Goal: Task Accomplishment & Management: Manage account settings

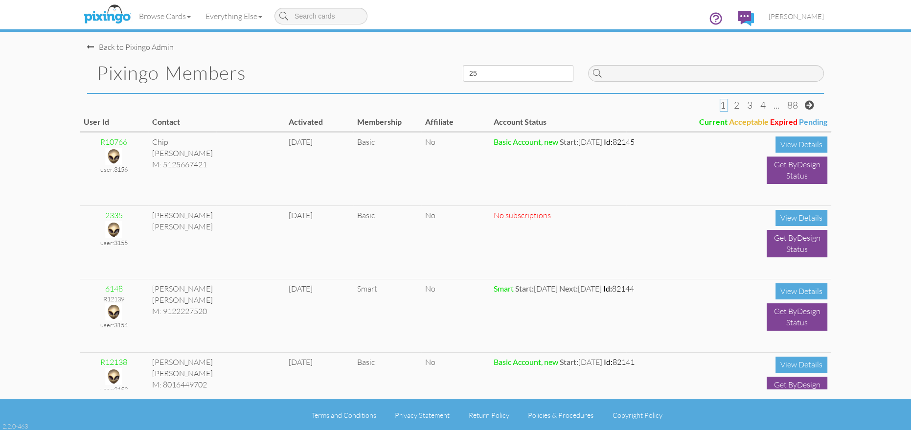
click at [14, 39] on pixingo-members "Toggle navigation Visit Pixingo Mobile Browse Cards Business Accounting Automot…" at bounding box center [455, 215] width 911 height 431
click at [108, 14] on img at bounding box center [107, 14] width 52 height 24
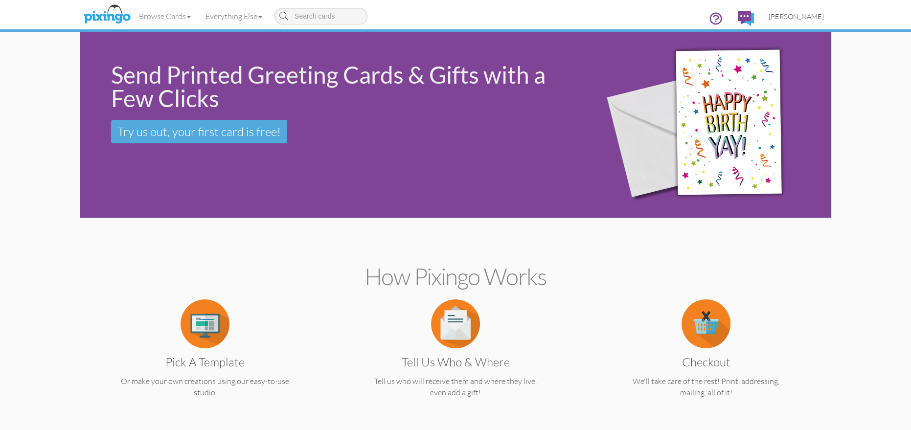
click at [800, 16] on span "[PERSON_NAME]" at bounding box center [796, 16] width 55 height 8
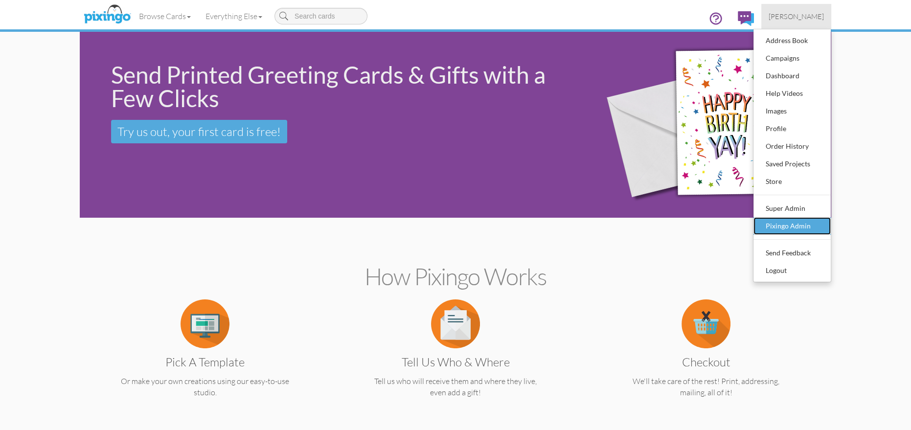
click at [785, 223] on div "Pixingo Admin" at bounding box center [792, 226] width 58 height 15
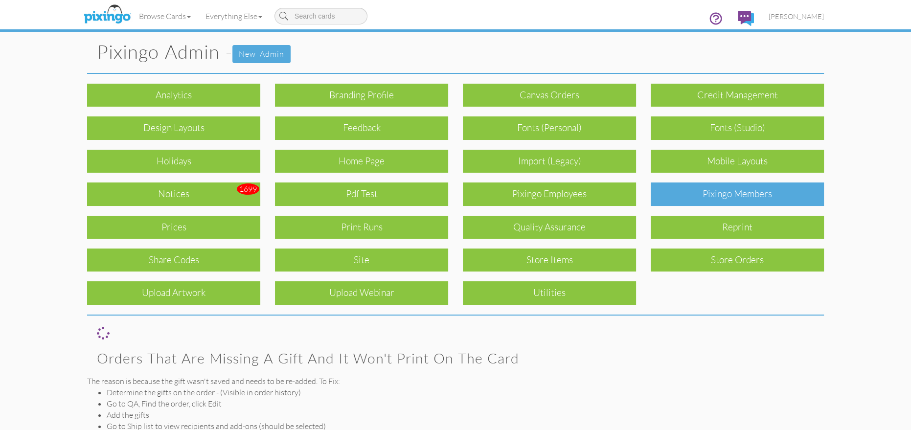
click at [684, 196] on div "Pixingo Members" at bounding box center [737, 193] width 173 height 23
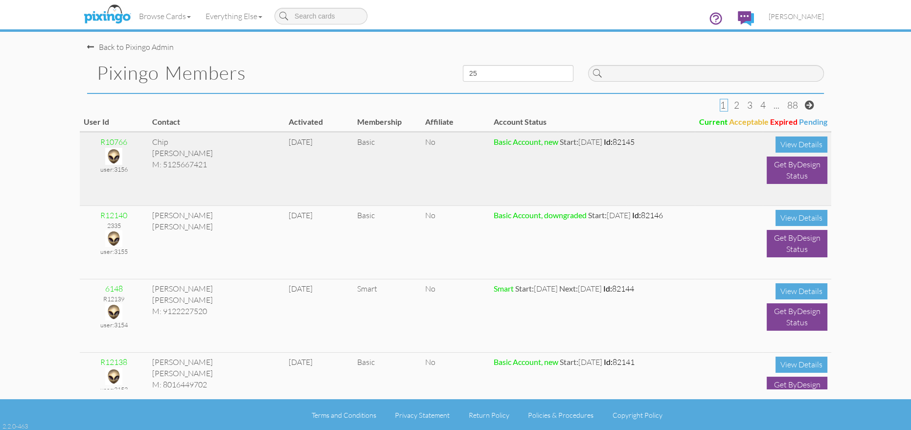
click at [112, 153] on img at bounding box center [113, 156] width 17 height 17
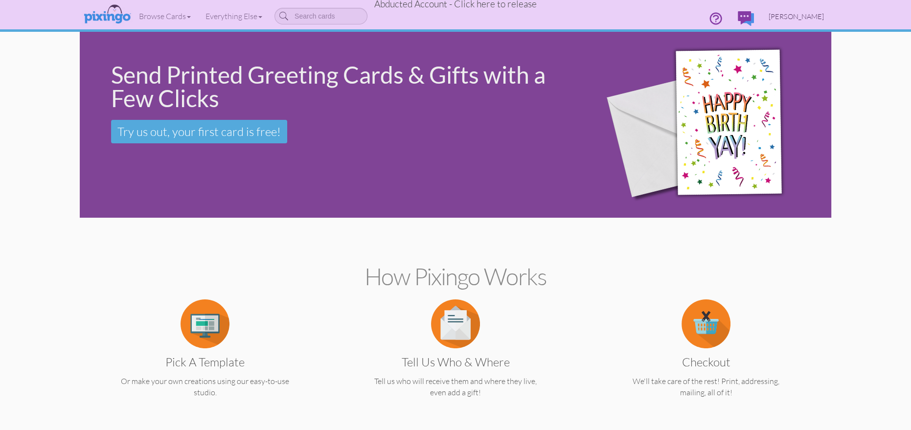
click at [802, 11] on link "[PERSON_NAME]" at bounding box center [796, 16] width 70 height 25
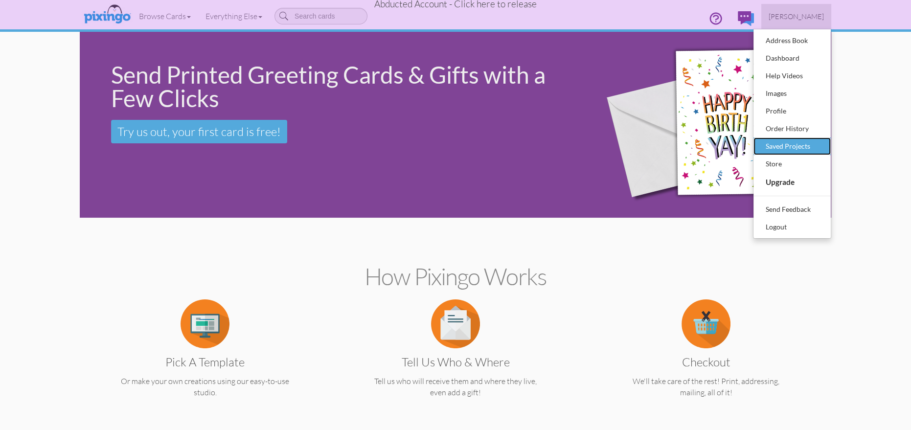
click at [796, 143] on div "Saved Projects" at bounding box center [792, 146] width 58 height 15
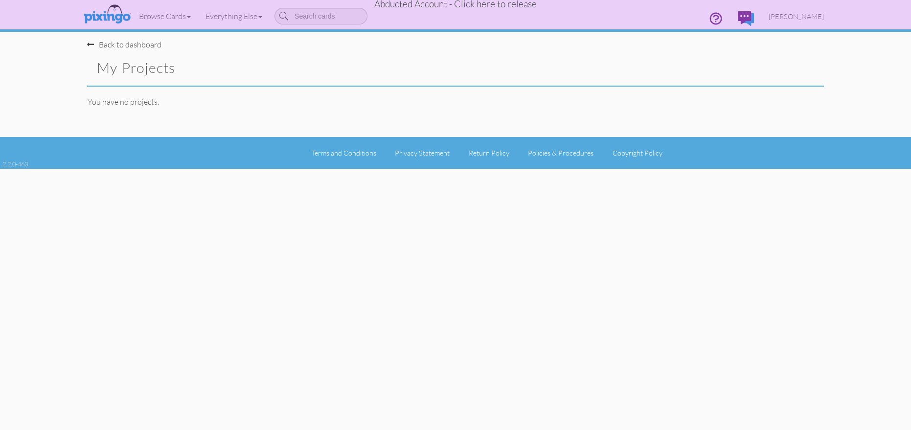
click at [499, 5] on span "Abducted Account - Click here to release" at bounding box center [455, 4] width 162 height 12
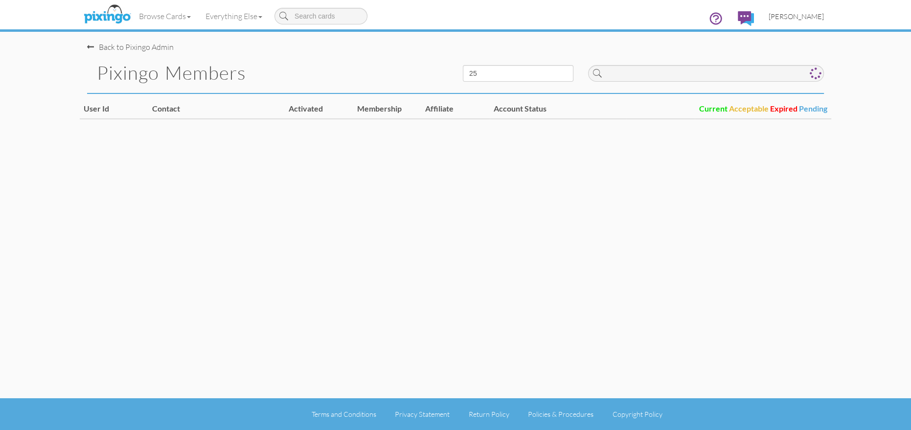
click at [815, 15] on span "[PERSON_NAME]" at bounding box center [796, 16] width 55 height 8
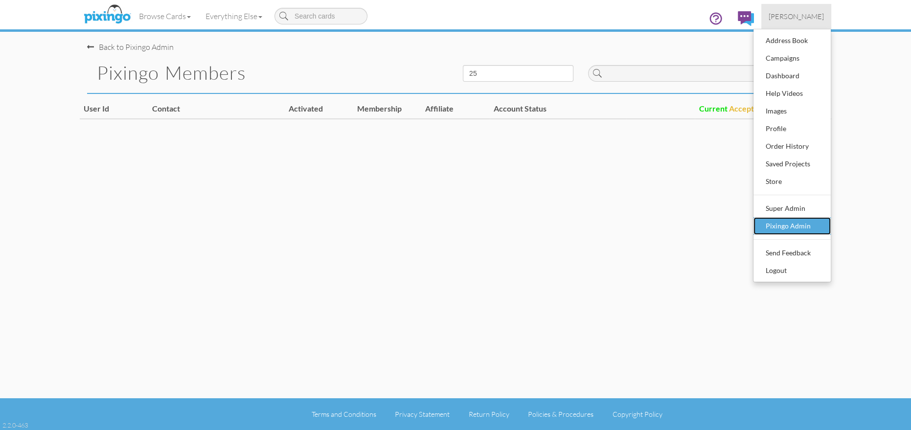
click at [808, 227] on div "Pixingo Admin" at bounding box center [792, 226] width 58 height 15
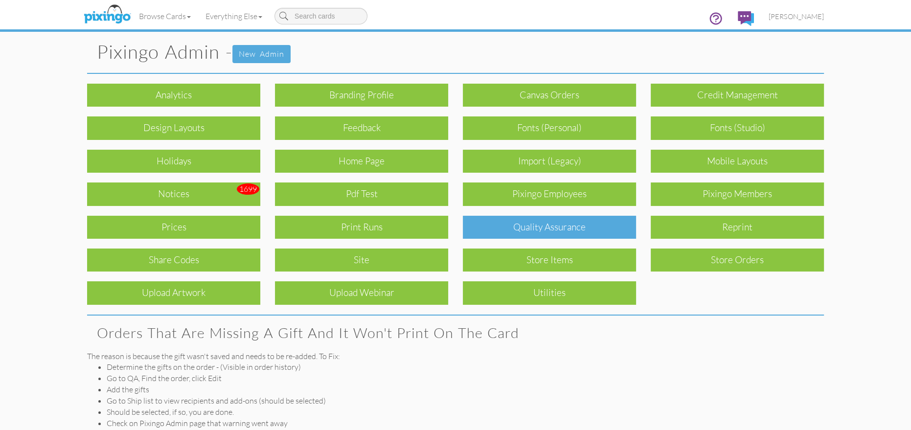
click at [550, 226] on div "Quality Assurance" at bounding box center [549, 227] width 173 height 23
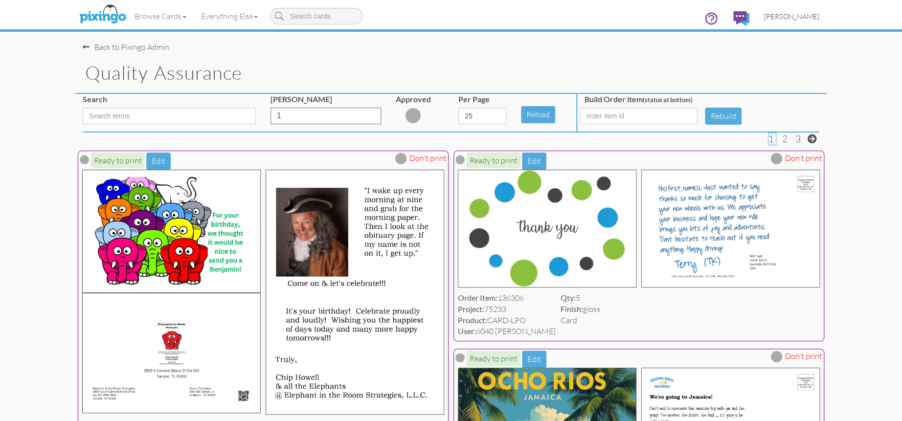
click at [802, 16] on span "[PERSON_NAME]" at bounding box center [791, 16] width 55 height 8
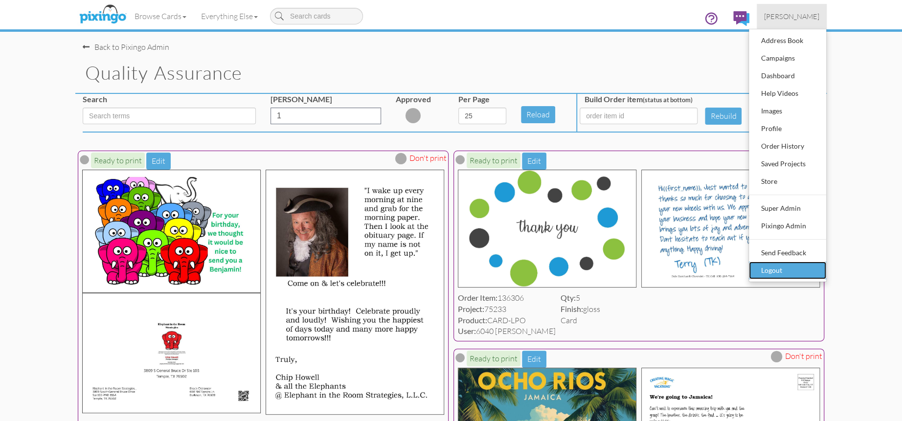
click at [777, 265] on div "Logout" at bounding box center [788, 270] width 58 height 15
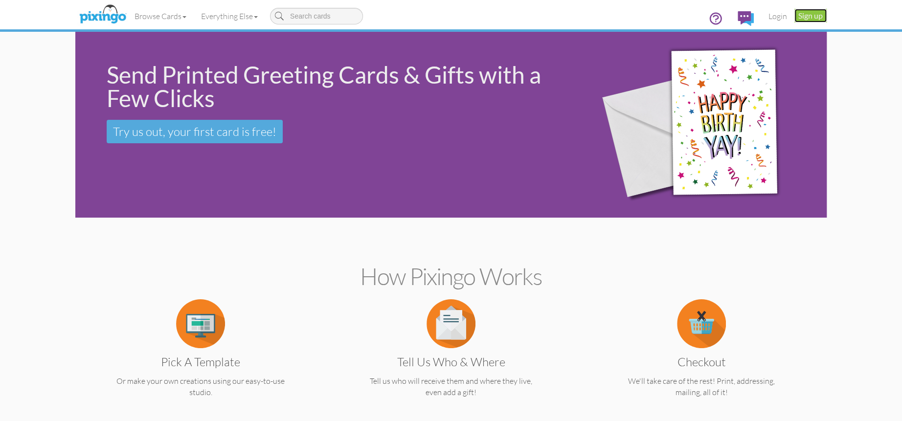
click at [812, 15] on link "Sign up" at bounding box center [811, 16] width 32 height 14
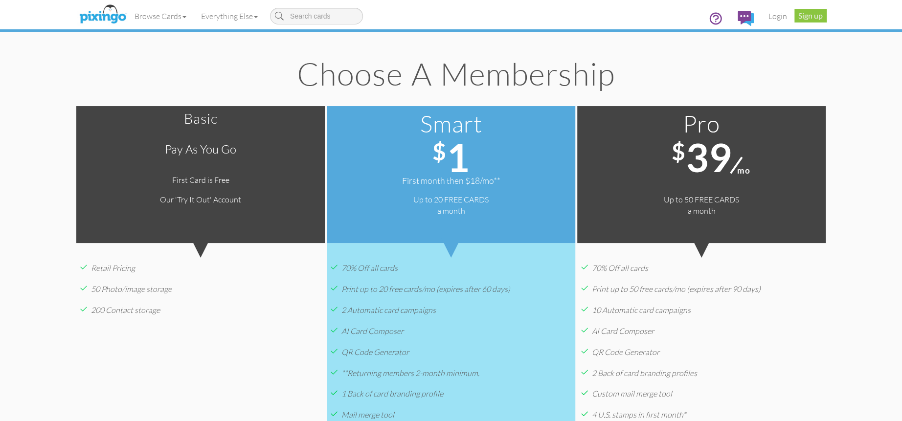
click at [248, 187] on div "Basic Pay as you go First Card is Free Our 'Try It Out' Account Go Free" at bounding box center [200, 174] width 249 height 137
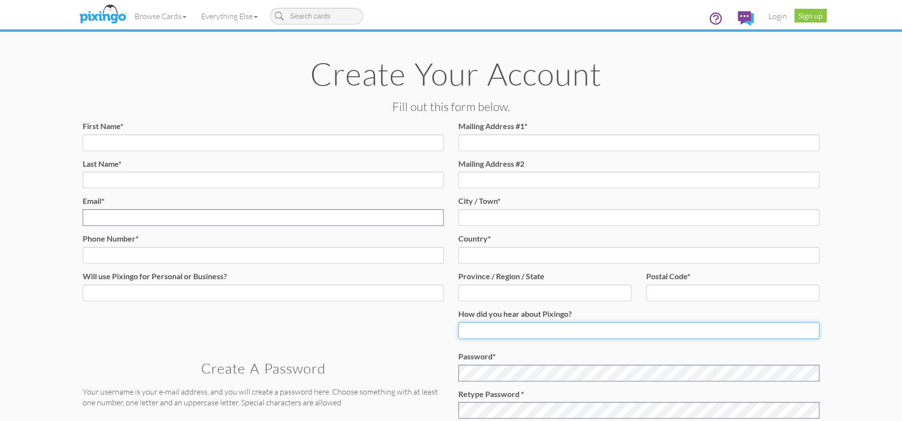
type input "1644"
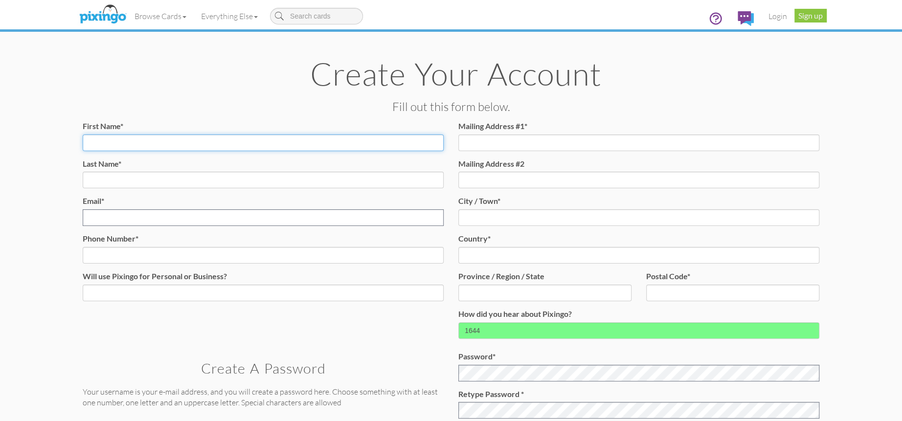
click at [143, 147] on input "First Name*" at bounding box center [263, 143] width 361 height 17
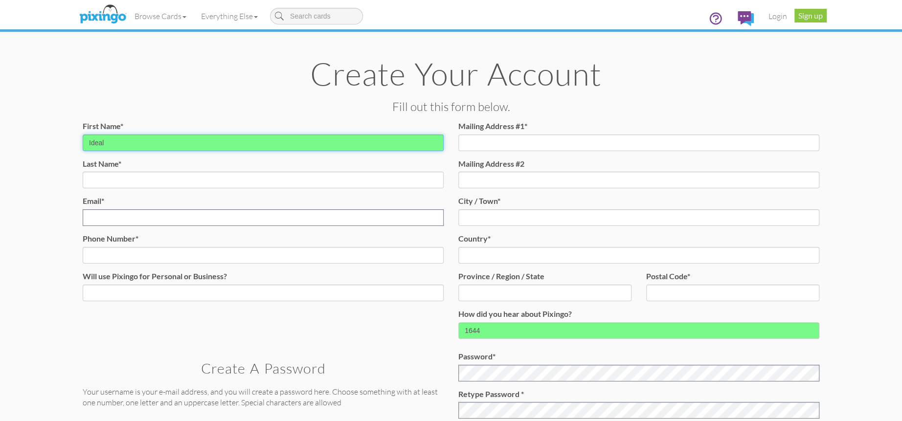
type input "Ideal"
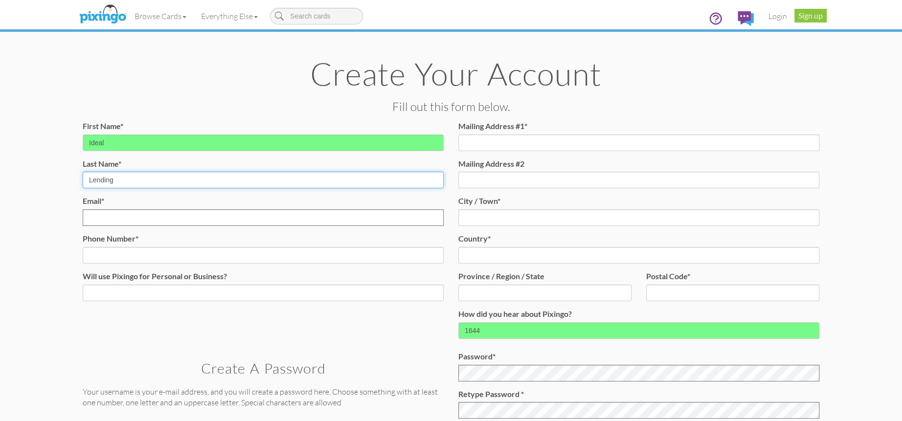
type input "Lending"
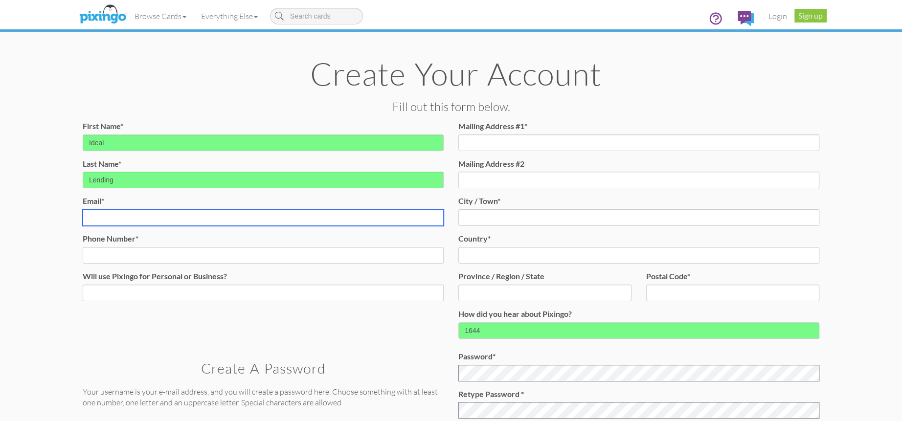
click at [108, 214] on input "Email* Email already exists." at bounding box center [263, 217] width 361 height 17
paste input "wenriquez@ideallending.net"
type input "wenriquez@ideallending.net"
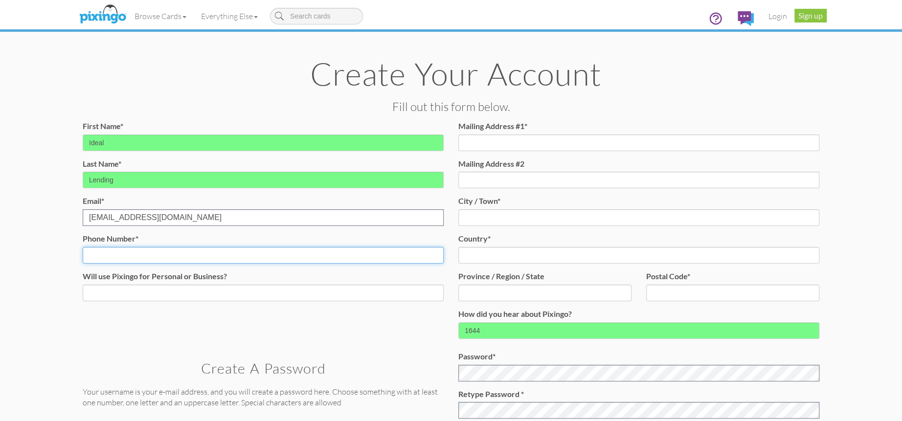
click at [107, 249] on input "Phone Number*" at bounding box center [263, 255] width 361 height 17
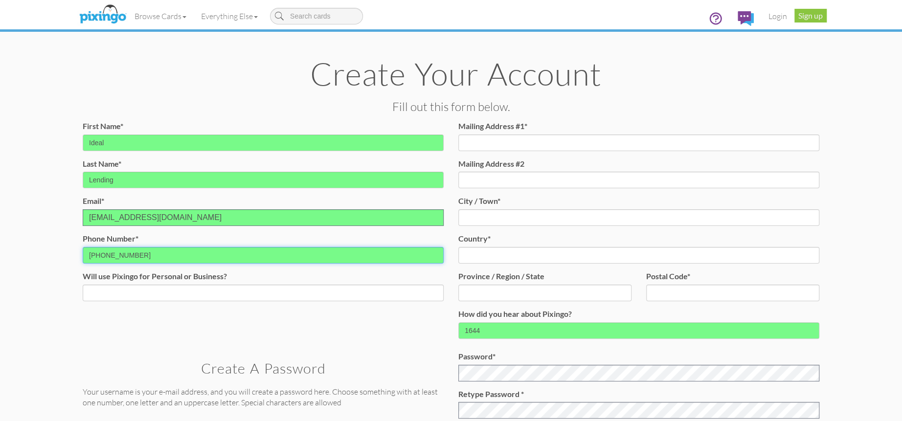
type input "(561) 351-7121"
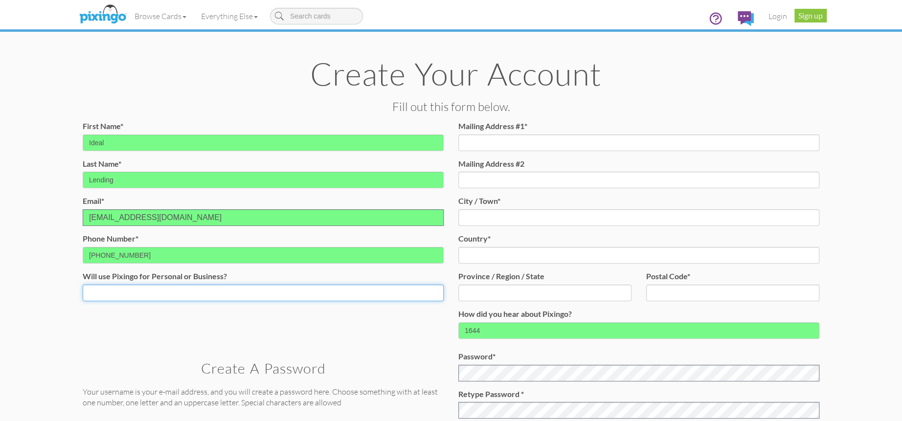
click at [174, 296] on select "Both Business Personal" at bounding box center [263, 293] width 361 height 17
select select "string:Business"
click at [83, 285] on select "Both Business Personal" at bounding box center [263, 293] width 361 height 17
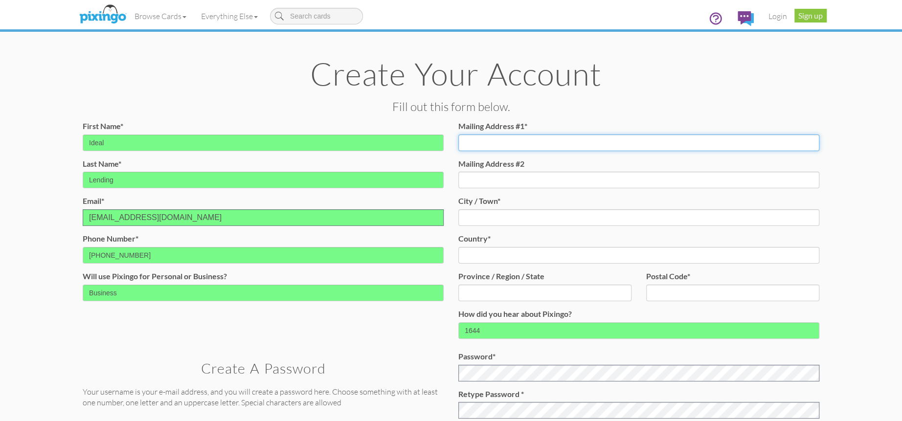
click at [483, 141] on input "Mailing Address #1*" at bounding box center [638, 143] width 361 height 17
paste input "[STREET_ADDRESS]"
type input "[STREET_ADDRESS]"
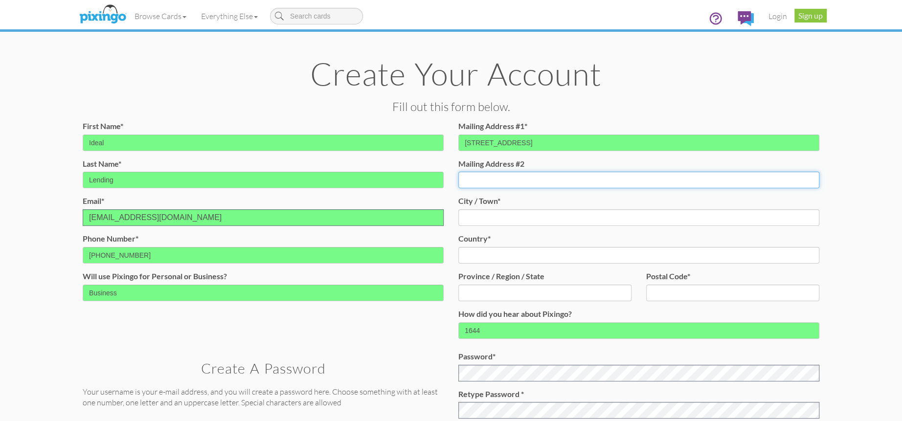
type input "A"
type input "Ste 101"
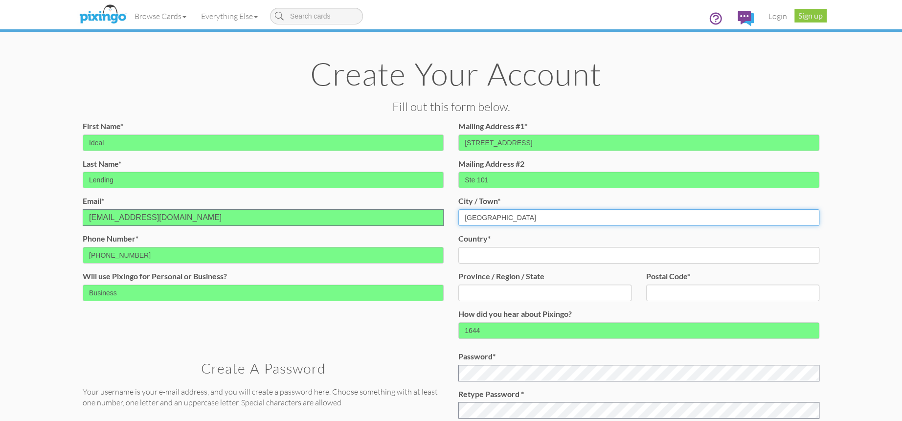
type input "West Palm Beach"
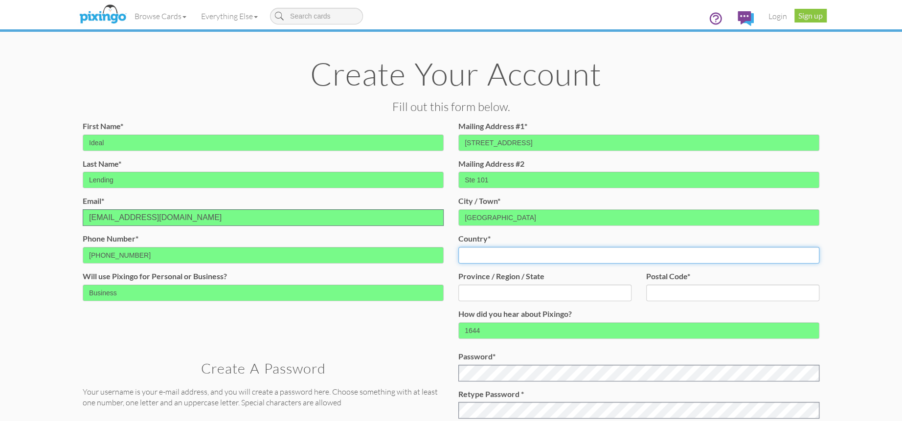
select select "object:42344"
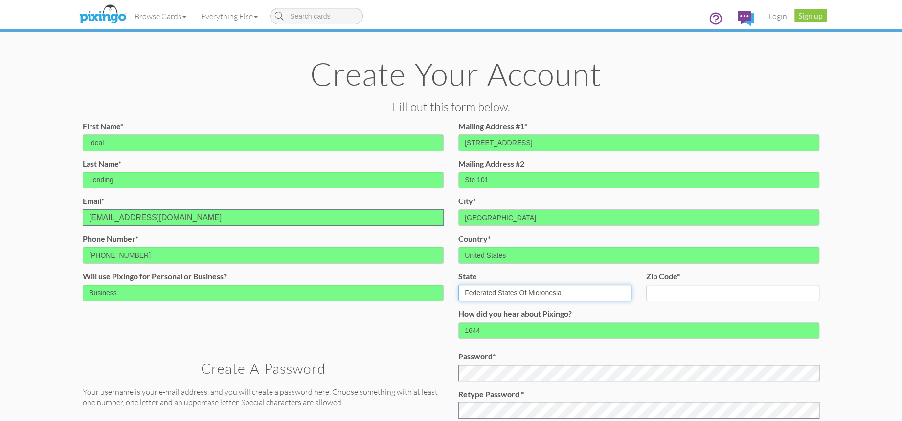
select select "object:42700"
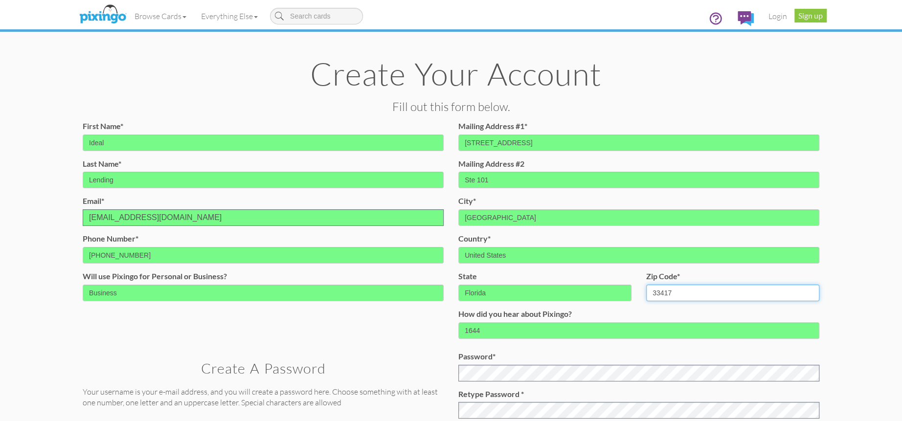
type input "33417"
click at [843, 276] on create-account-contact "Toggle navigation Visit Pixingo Mobile Browse Cards Business Accounting Automot…" at bounding box center [451, 285] width 902 height 571
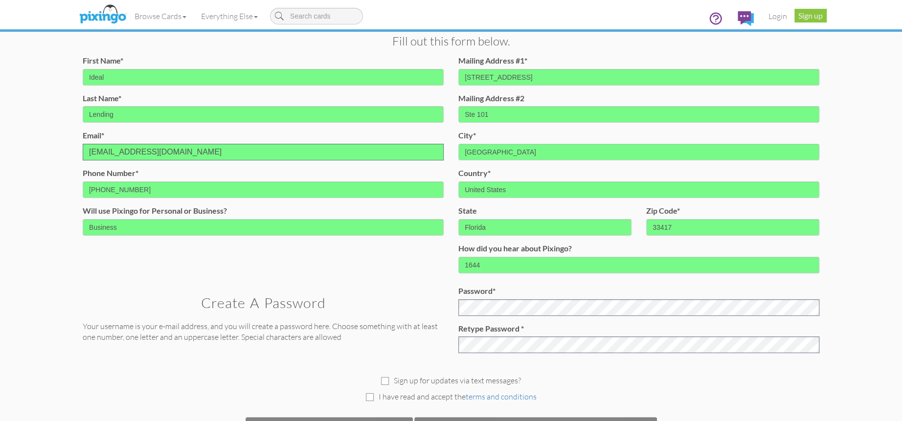
scroll to position [54, 0]
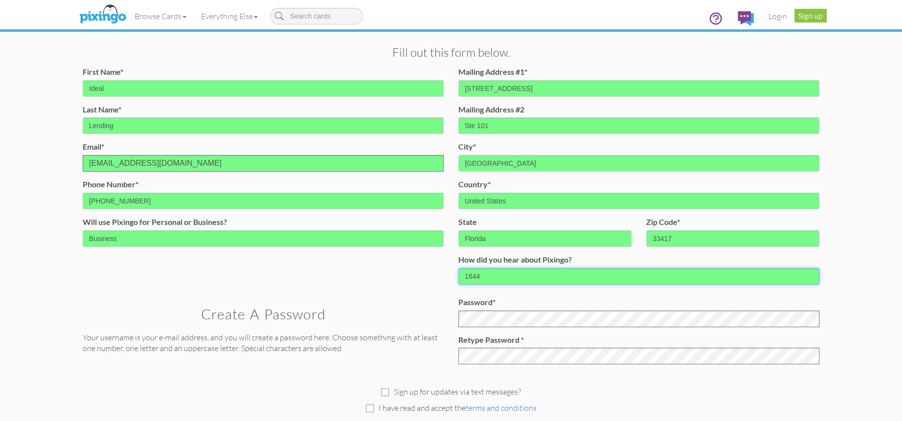
click at [538, 272] on input "1644" at bounding box center [638, 276] width 361 height 17
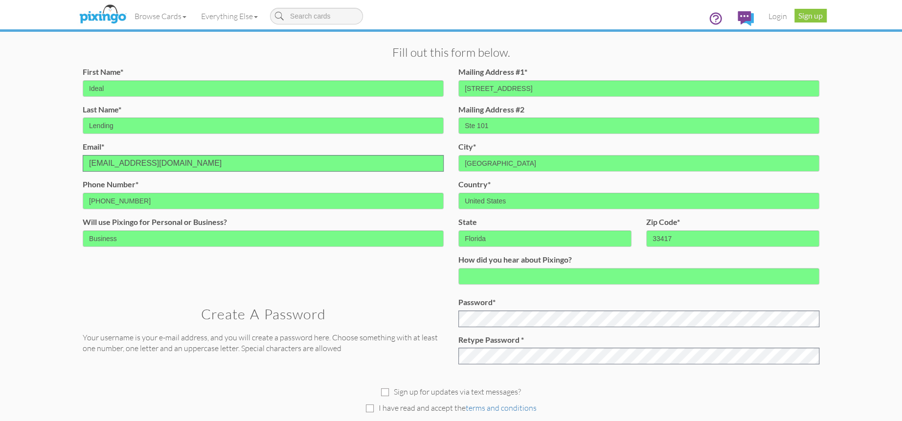
click at [844, 325] on create-account-contact "Toggle navigation Visit Pixingo Mobile Browse Cards Business Accounting Automot…" at bounding box center [451, 231] width 902 height 571
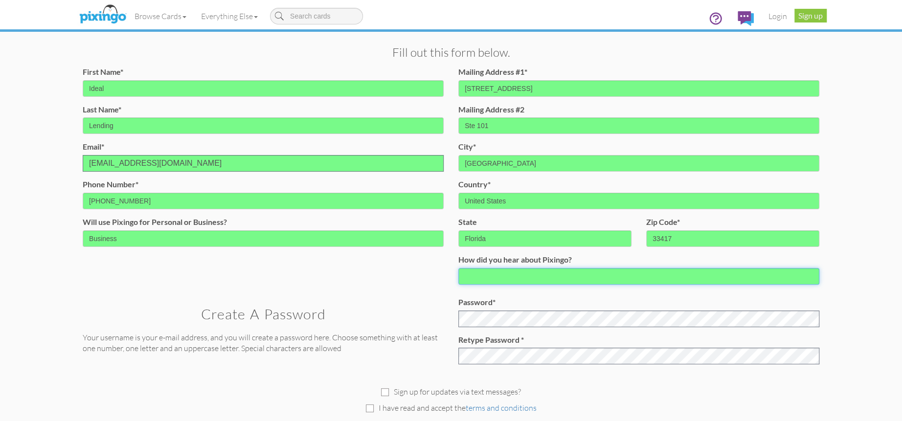
click at [494, 281] on input at bounding box center [638, 276] width 361 height 17
type input "NAMB"
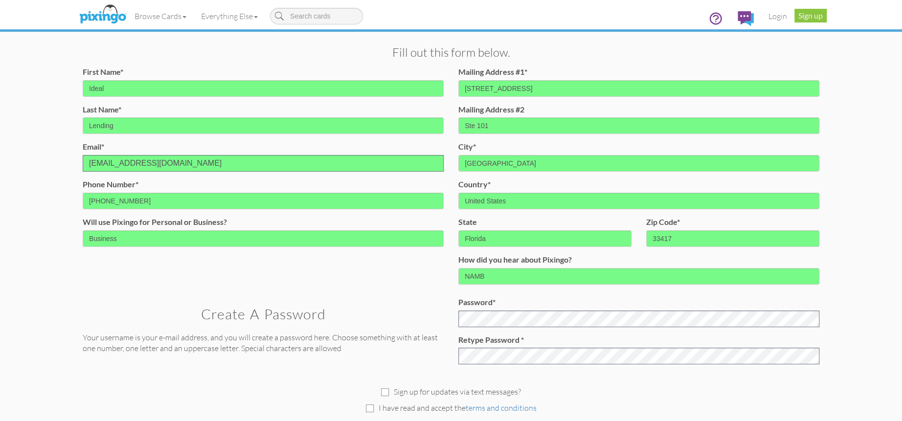
click at [702, 382] on div "Sign up for updates via text messages? I have read and accept the terms and con…" at bounding box center [450, 416] width 751 height 89
click at [646, 384] on div "Sign up for updates via text messages? I have read and accept the terms and con…" at bounding box center [450, 416] width 751 height 89
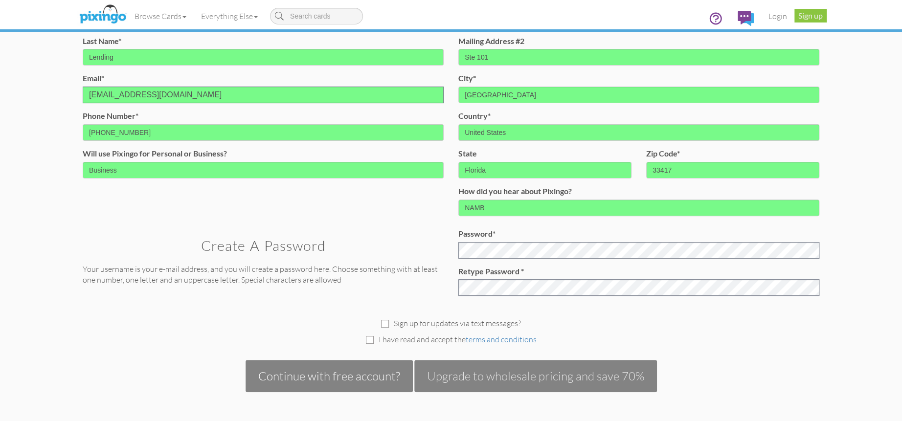
scroll to position [122, 0]
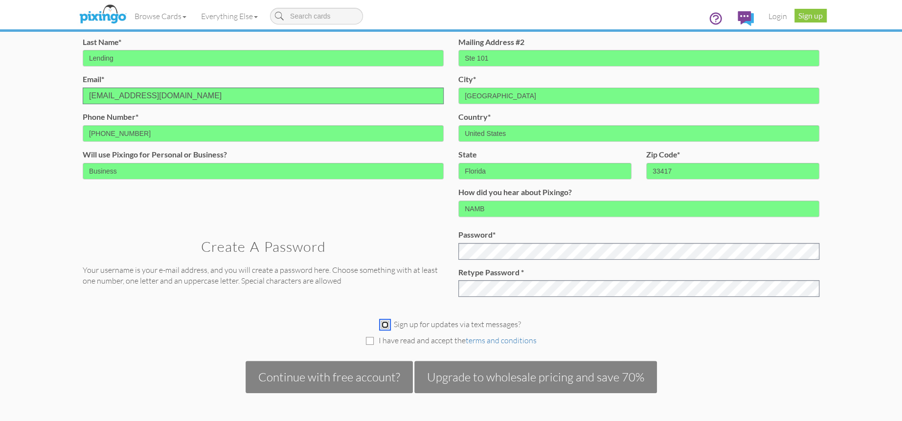
click at [387, 326] on input "checkbox" at bounding box center [385, 325] width 8 height 8
checkbox input "true"
click at [371, 339] on input "checkbox" at bounding box center [370, 341] width 8 height 8
checkbox input "true"
click at [448, 285] on div "Create a Password Your username is your e-mail address, and you will create a p…" at bounding box center [450, 266] width 751 height 75
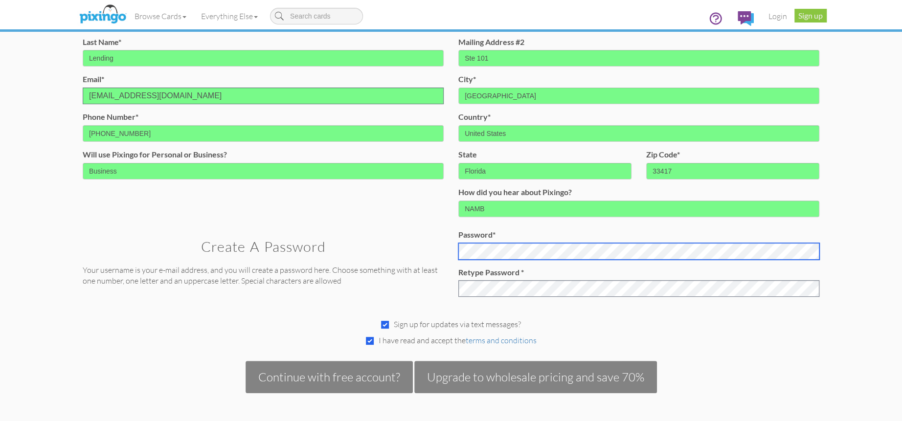
scroll to position [120, 0]
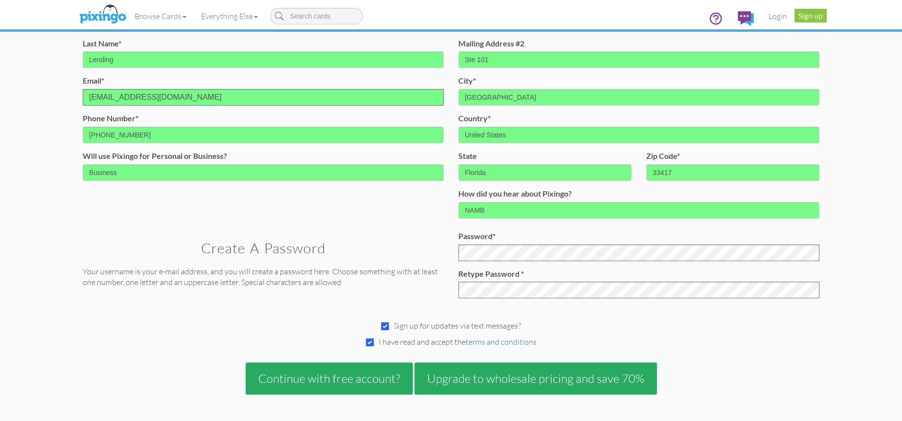
click at [755, 325] on div "Sign up for updates via text messages?" at bounding box center [450, 325] width 751 height 11
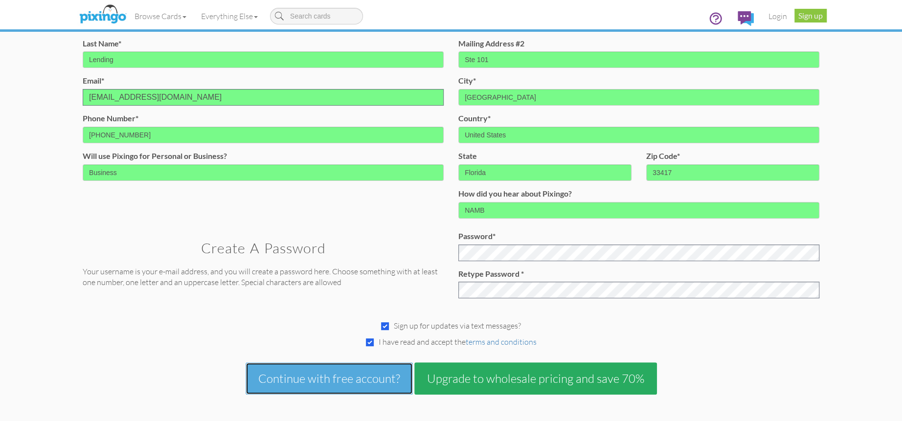
click at [356, 375] on button "Continue with free account?" at bounding box center [329, 379] width 167 height 32
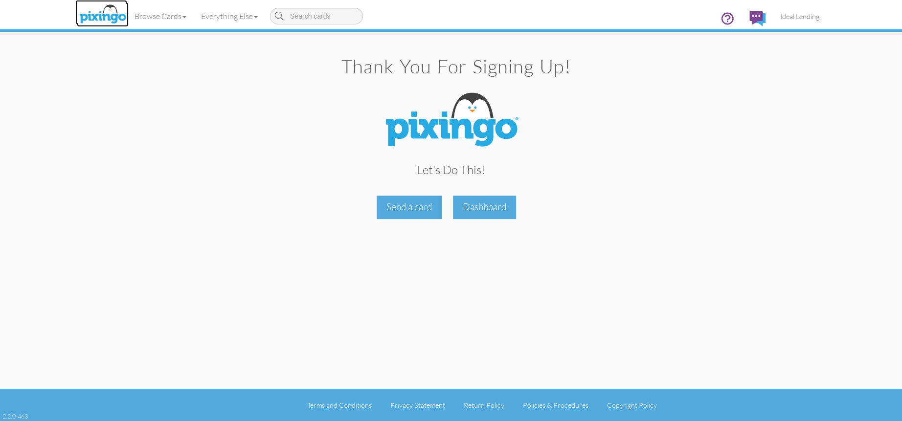
click at [99, 12] on img at bounding box center [103, 14] width 52 height 24
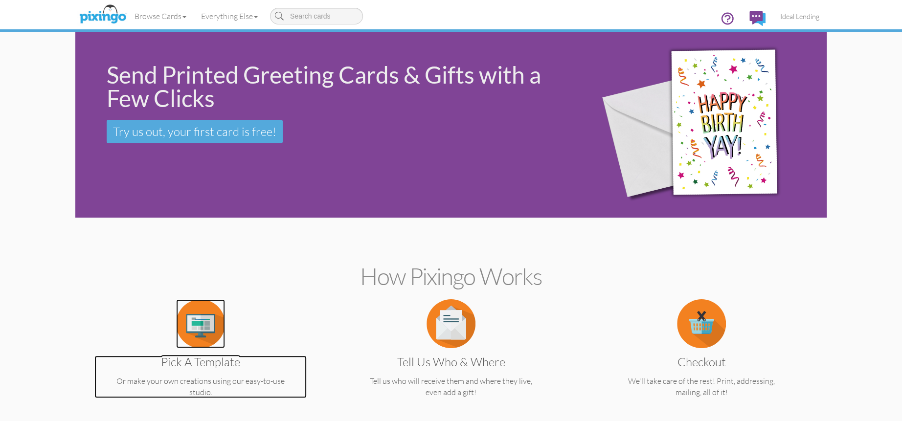
click at [202, 307] on img at bounding box center [200, 323] width 49 height 49
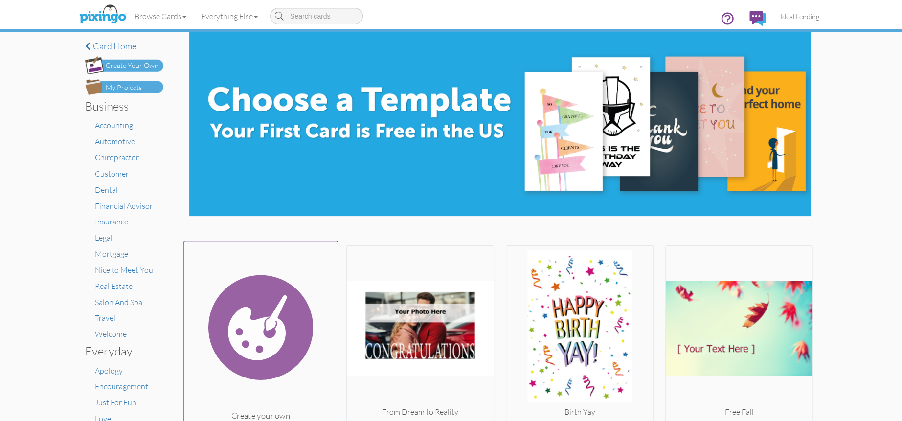
click at [234, 309] on img at bounding box center [261, 328] width 154 height 164
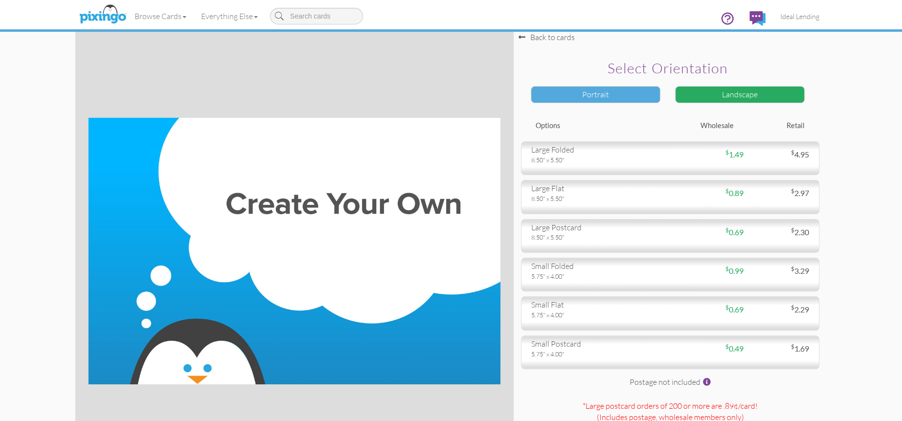
click at [599, 99] on div "Portrait" at bounding box center [596, 94] width 130 height 17
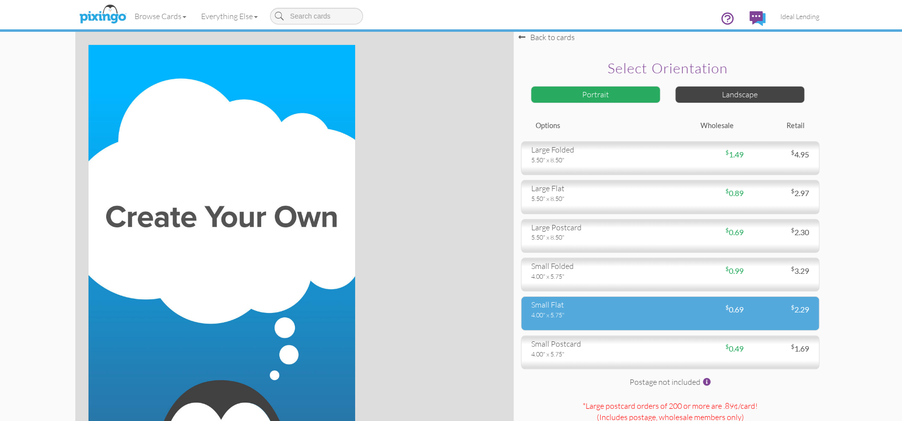
click at [590, 314] on div "4.00" x 5.75"" at bounding box center [597, 315] width 132 height 9
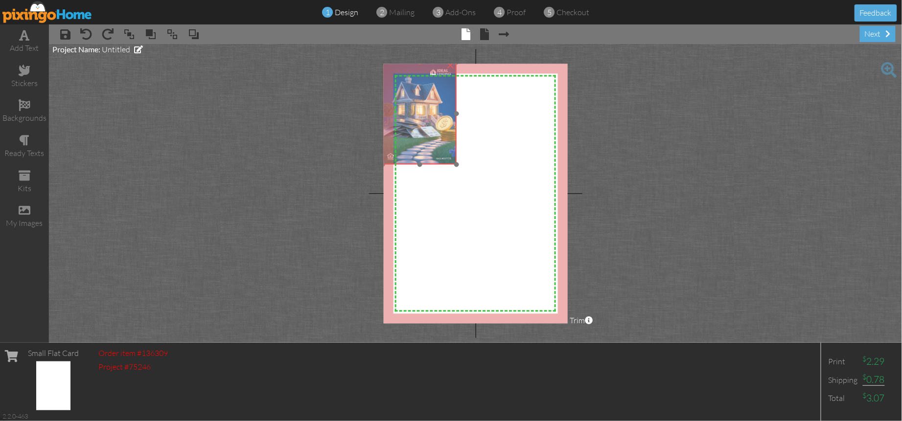
drag, startPoint x: 425, startPoint y: 115, endPoint x: 415, endPoint y: 101, distance: 17.2
click at [415, 101] on img at bounding box center [419, 114] width 73 height 102
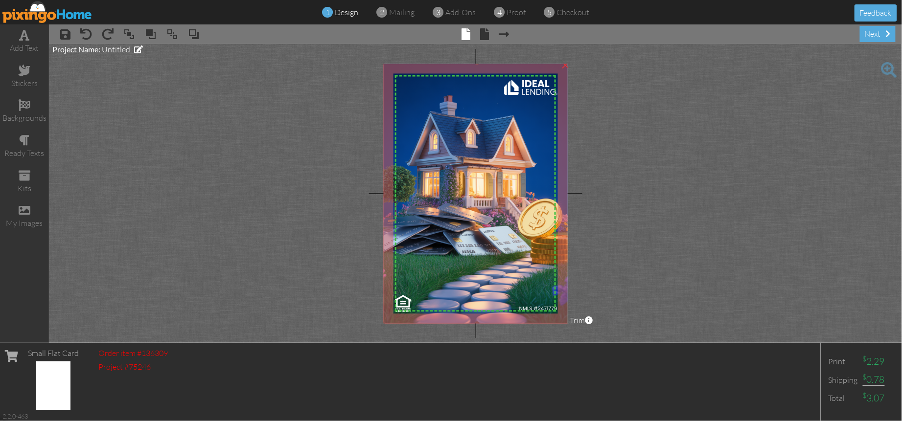
drag, startPoint x: 455, startPoint y: 164, endPoint x: 487, endPoint y: 323, distance: 162.7
click at [487, 323] on project-studio-wrapper "X X X X X X X X X X X X X X X X X X X X X X X X X X X X X X X X X X X X X X X X…" at bounding box center [475, 193] width 853 height 299
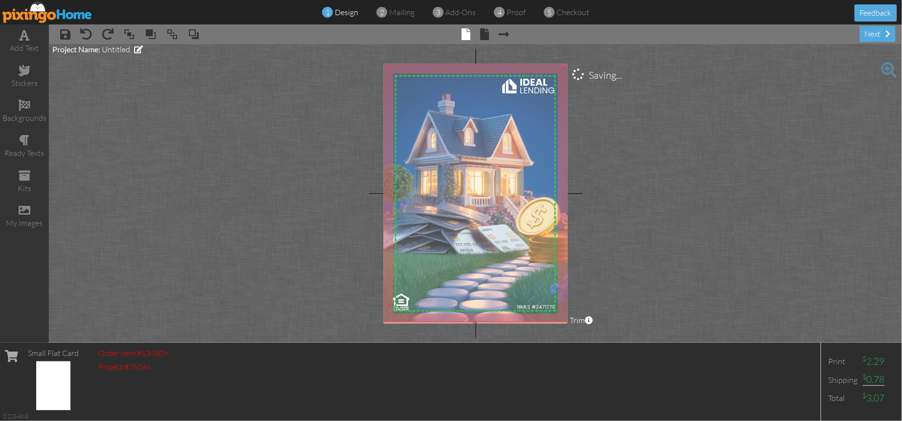
click at [526, 239] on img at bounding box center [475, 192] width 188 height 262
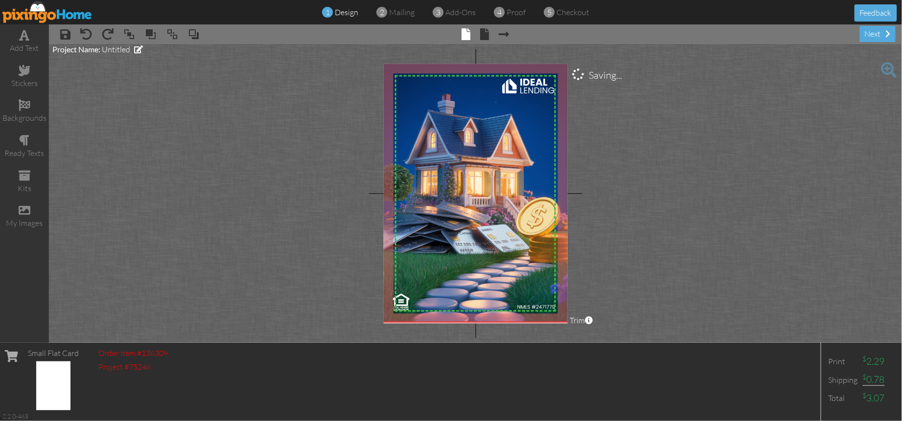
click at [616, 251] on project-studio-wrapper "X X X X X X X X X X X X X X X X X X X X X X X X X X X X X X X X X X X X X X X X…" at bounding box center [475, 193] width 853 height 299
click at [537, 245] on img at bounding box center [475, 192] width 188 height 262
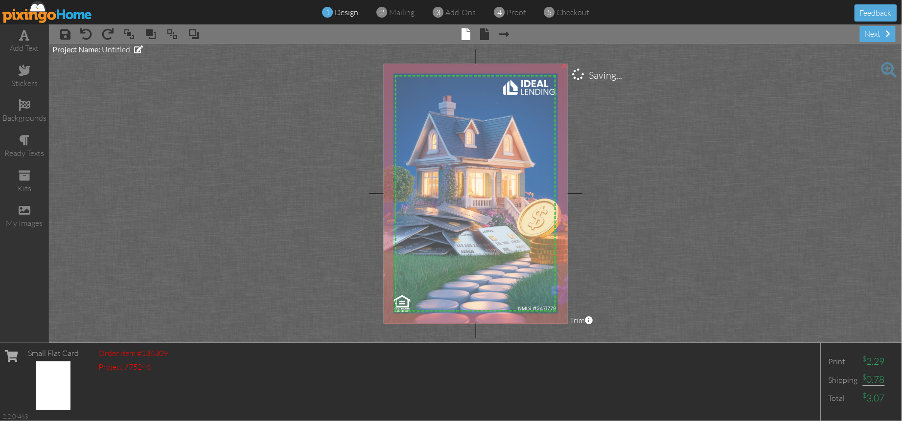
click at [536, 246] on img at bounding box center [476, 194] width 188 height 262
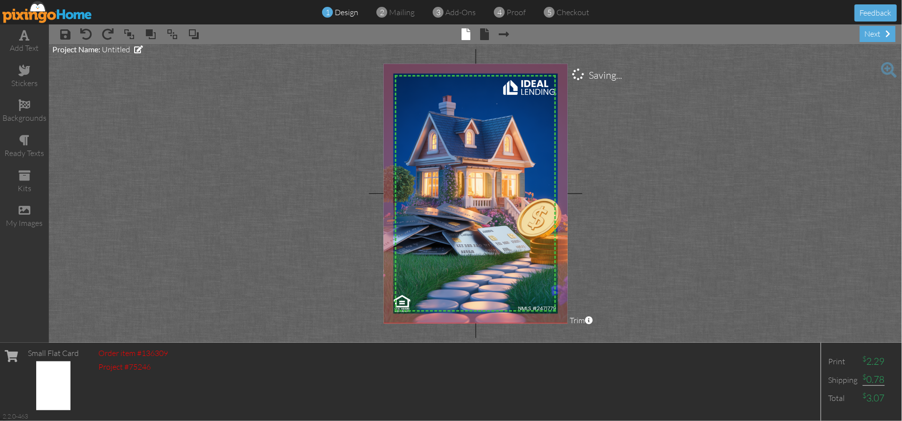
click at [683, 266] on project-studio-wrapper "X X X X X X X X X X X X X X X X X X X X X X X X X X X X X X X X X X X X X X X X…" at bounding box center [475, 193] width 853 height 299
click at [438, 171] on img at bounding box center [476, 194] width 188 height 262
click at [473, 188] on img at bounding box center [476, 194] width 188 height 262
click at [565, 68] on div "×" at bounding box center [564, 65] width 16 height 16
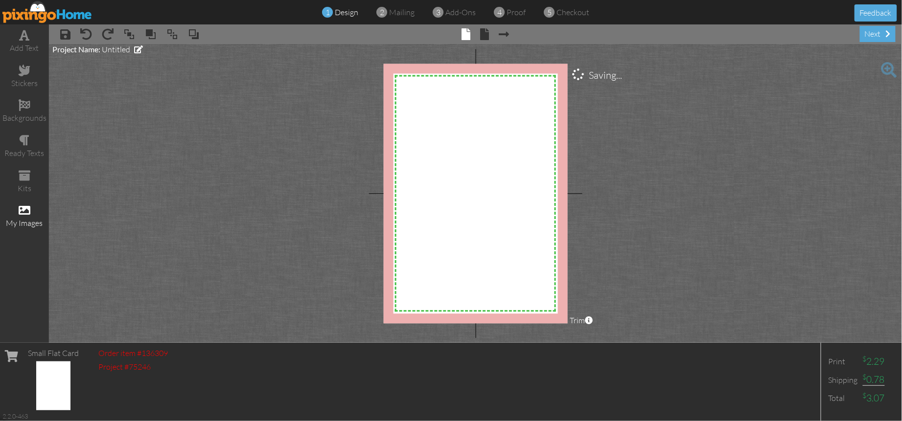
click at [27, 209] on span at bounding box center [25, 211] width 12 height 12
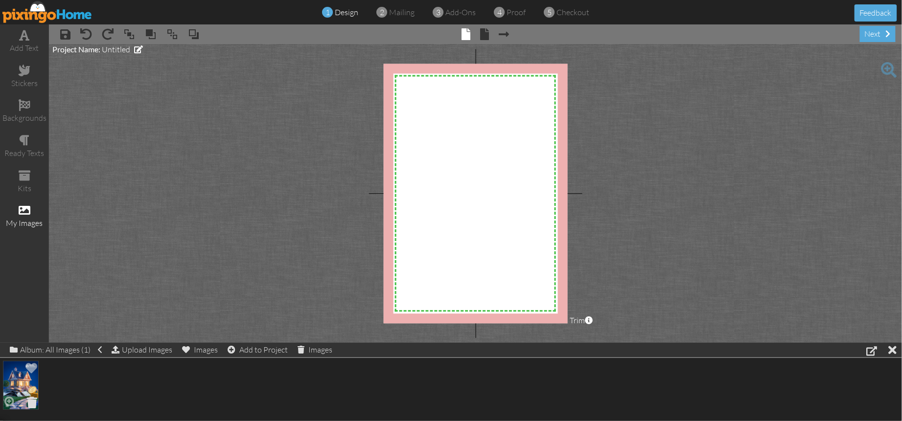
click at [29, 403] on span at bounding box center [31, 402] width 15 height 17
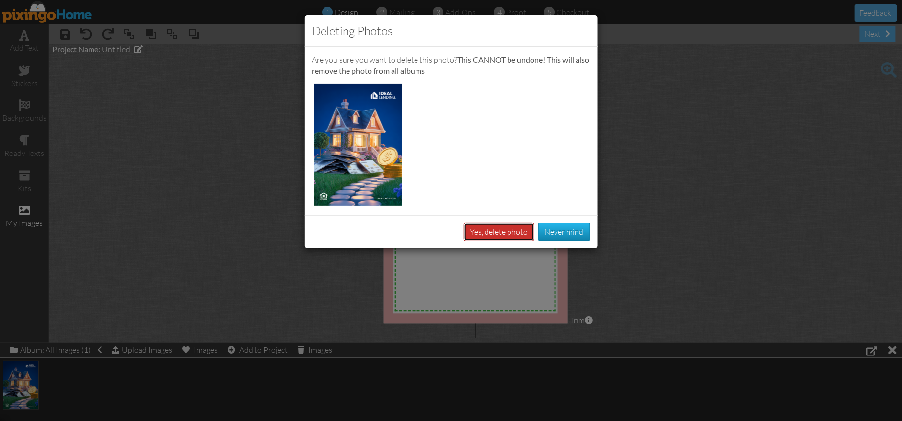
click at [480, 228] on button "Yes, delete photo" at bounding box center [499, 232] width 70 height 18
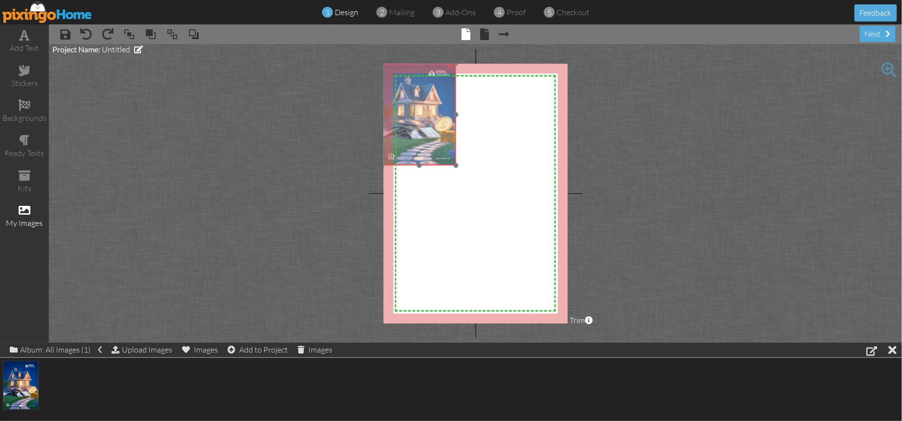
drag, startPoint x: 434, startPoint y: 134, endPoint x: 470, endPoint y: 154, distance: 41.0
click at [424, 120] on img at bounding box center [418, 115] width 73 height 102
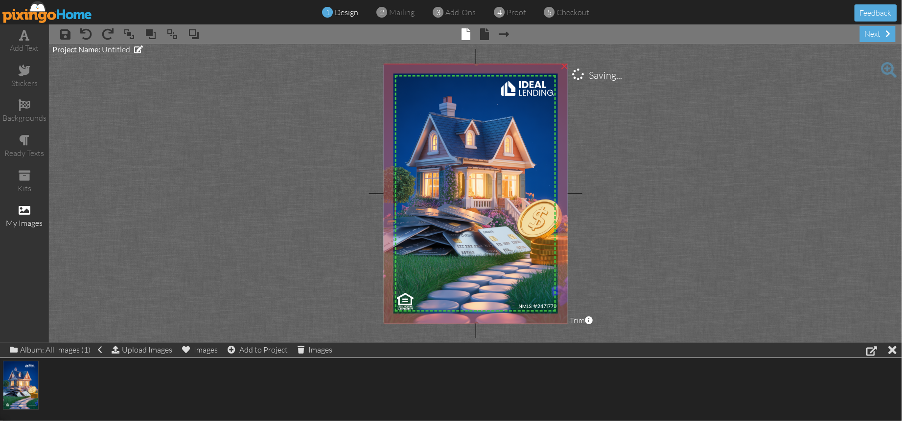
drag, startPoint x: 457, startPoint y: 165, endPoint x: 522, endPoint y: 324, distance: 171.8
click at [522, 324] on project-studio-wrapper "X X X X X X X X X X X X X X X X X X X X X X X X X X X X X X X X X X X X X X X X…" at bounding box center [475, 193] width 853 height 299
click at [657, 254] on project-studio-wrapper "X X X X X X X X X X X X X X X X X X X X X X X X X X X X X X X X X X X X X X X X…" at bounding box center [475, 193] width 853 height 299
click at [484, 35] on span at bounding box center [484, 34] width 9 height 12
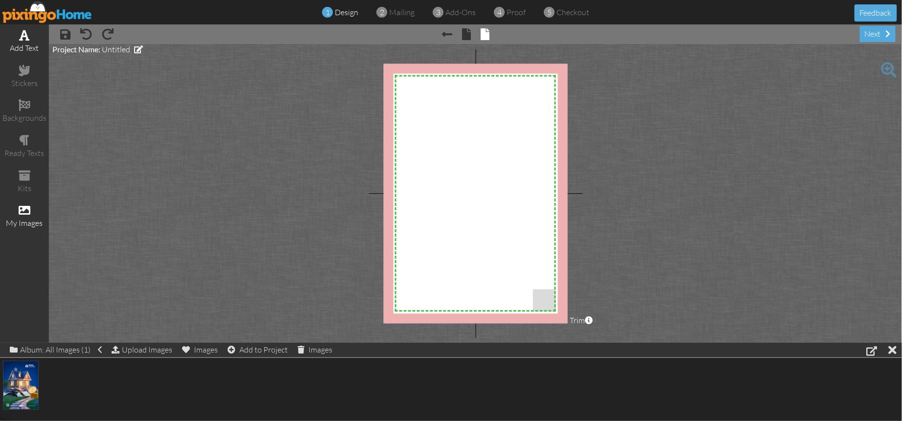
click at [31, 40] on div "add text" at bounding box center [24, 41] width 49 height 34
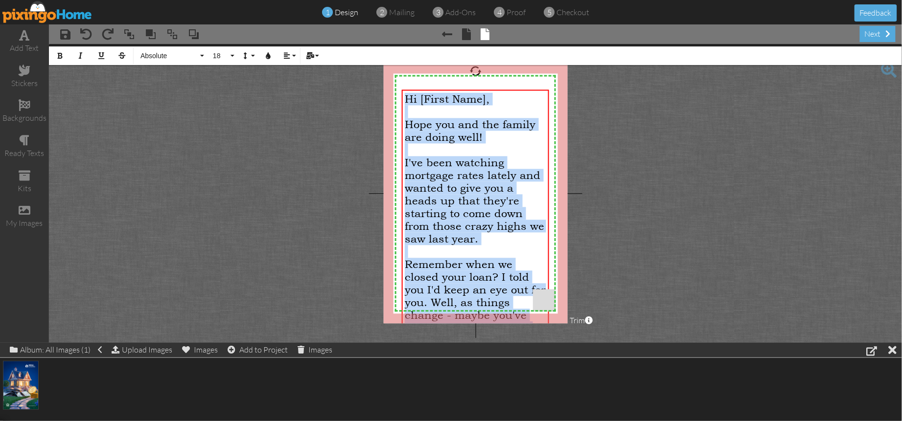
drag, startPoint x: 407, startPoint y: 99, endPoint x: 532, endPoint y: 320, distance: 254.4
click at [532, 320] on div "Hi [First Name], Hope you and the family are doing well! I've been watching mor…" at bounding box center [475, 353] width 141 height 522
click at [230, 55] on button "18" at bounding box center [222, 55] width 28 height 19
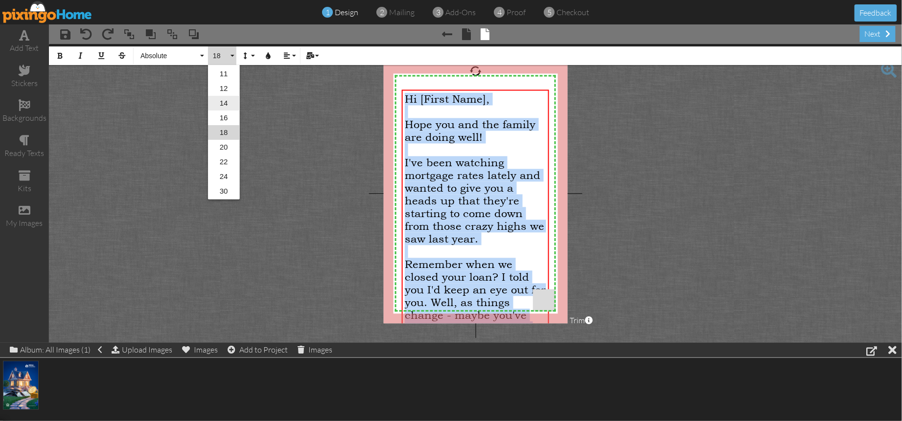
click at [226, 104] on link "14" at bounding box center [224, 103] width 32 height 15
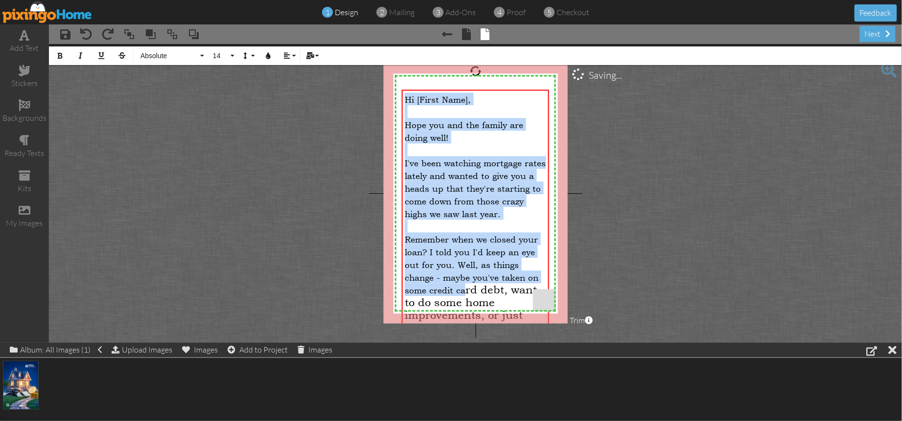
click at [454, 126] on span "Hope you and the family are doing well!" at bounding box center [464, 131] width 118 height 23
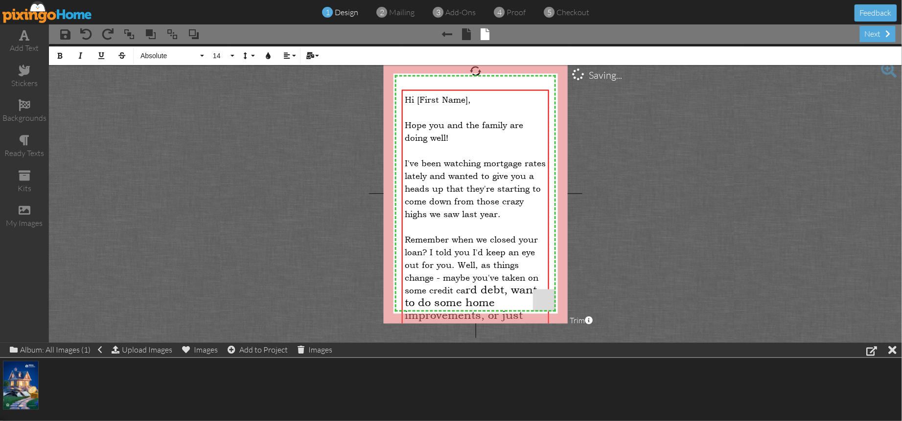
click at [404, 100] on div "Hi [First Name], Hope you and the family are doing well! I've been watching mor…" at bounding box center [475, 334] width 147 height 489
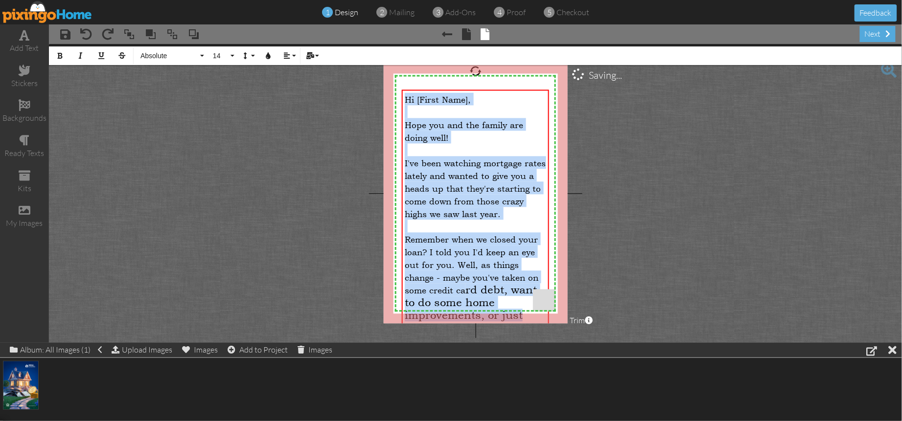
drag, startPoint x: 405, startPoint y: 99, endPoint x: 528, endPoint y: 317, distance: 250.4
click at [528, 317] on div "Hi [First Name], Hope you and the family are doing well! I've been watching mor…" at bounding box center [475, 333] width 141 height 483
click at [233, 56] on button "14" at bounding box center [222, 55] width 28 height 19
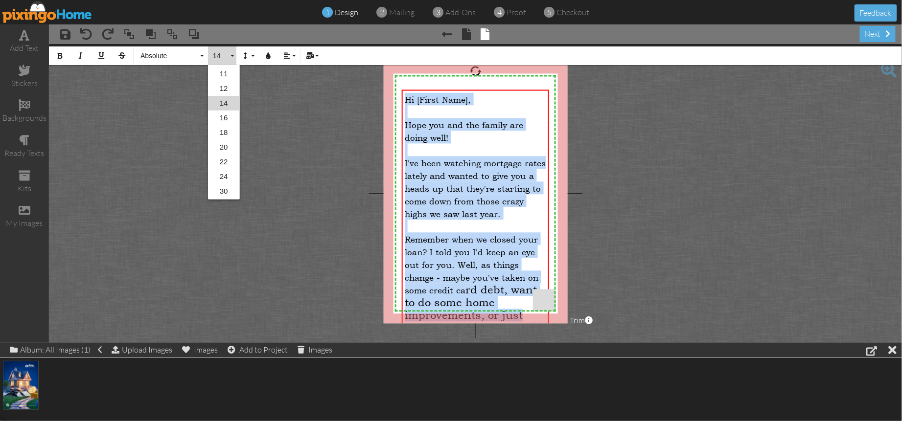
scroll to position [57, 0]
click at [221, 117] on link "12" at bounding box center [224, 118] width 32 height 15
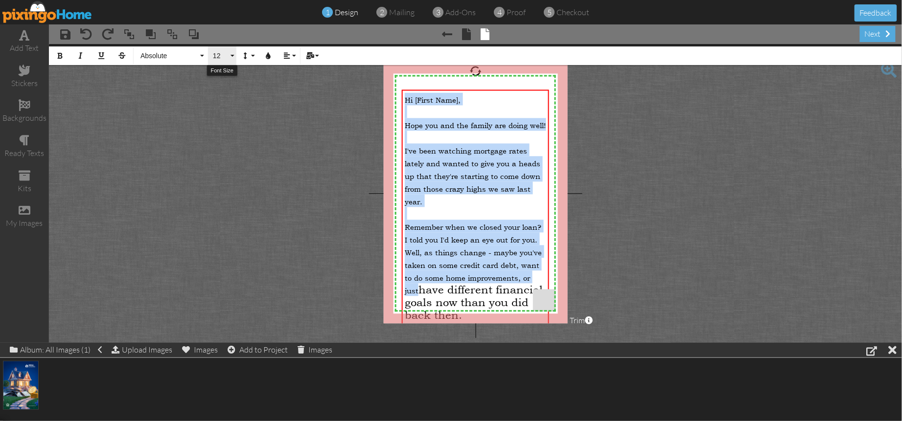
click at [229, 56] on button "12" at bounding box center [222, 55] width 28 height 19
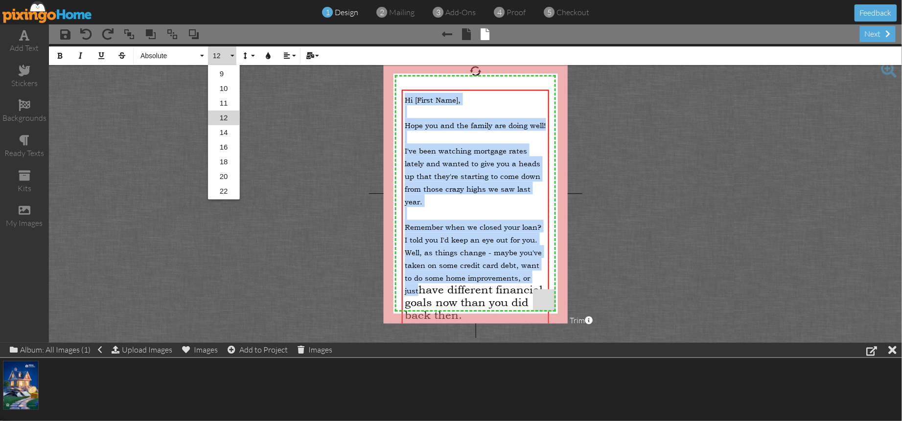
scroll to position [43, 0]
click at [223, 84] on link "9" at bounding box center [224, 88] width 32 height 15
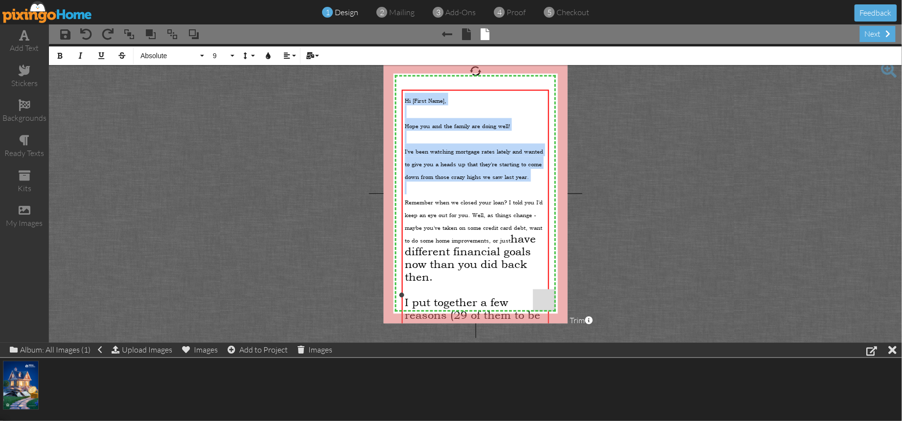
click at [496, 232] on div "Remember when we closed your loan? I told you I'd keep an eye out for you. Well…" at bounding box center [475, 238] width 141 height 89
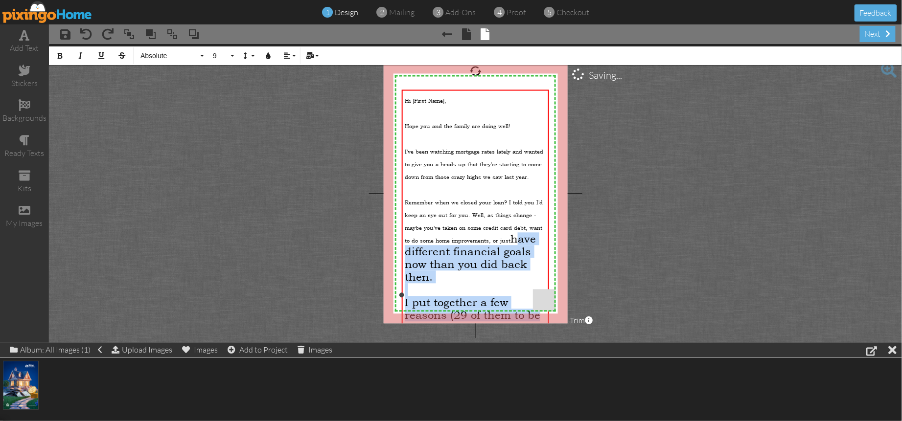
drag, startPoint x: 512, startPoint y: 235, endPoint x: 538, endPoint y: 315, distance: 83.9
click at [538, 315] on div "Hi [First Name], Hope you and the family are doing well! I've been watching mor…" at bounding box center [475, 295] width 141 height 407
click at [232, 56] on button "18" at bounding box center [222, 55] width 28 height 19
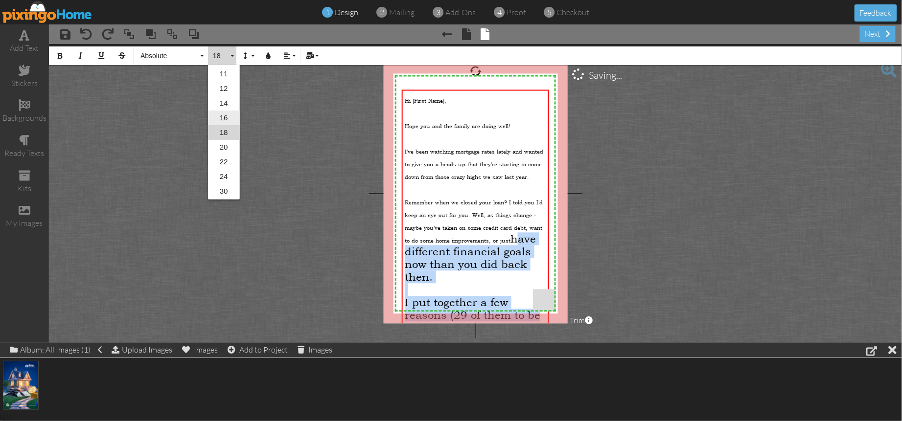
scroll to position [47, 0]
click at [223, 87] on link "9" at bounding box center [224, 84] width 32 height 15
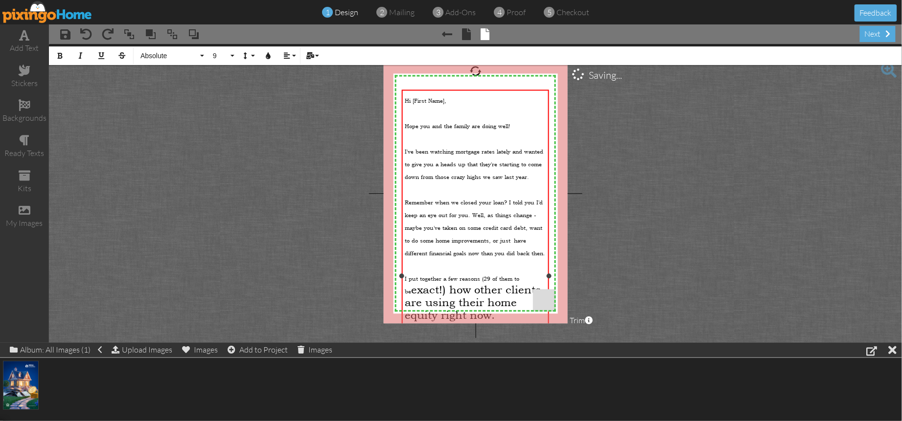
click at [487, 283] on span "exact!) how other clients are using their home equity right now." at bounding box center [473, 302] width 136 height 38
drag, startPoint x: 407, startPoint y: 288, endPoint x: 497, endPoint y: 317, distance: 94.5
click at [497, 317] on div "I put together a few reasons (29 of them to be exact!) how other clients are us…" at bounding box center [475, 296] width 141 height 51
click at [234, 55] on button "18" at bounding box center [222, 55] width 28 height 19
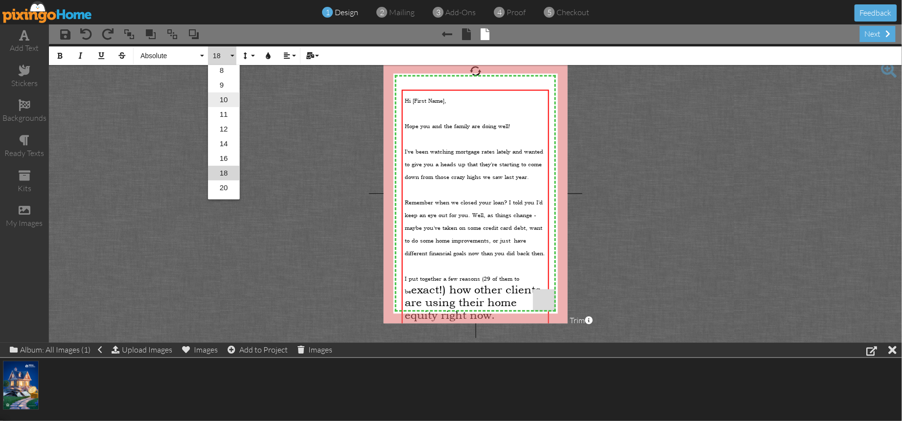
scroll to position [45, 0]
click at [218, 89] on link "9" at bounding box center [224, 85] width 32 height 15
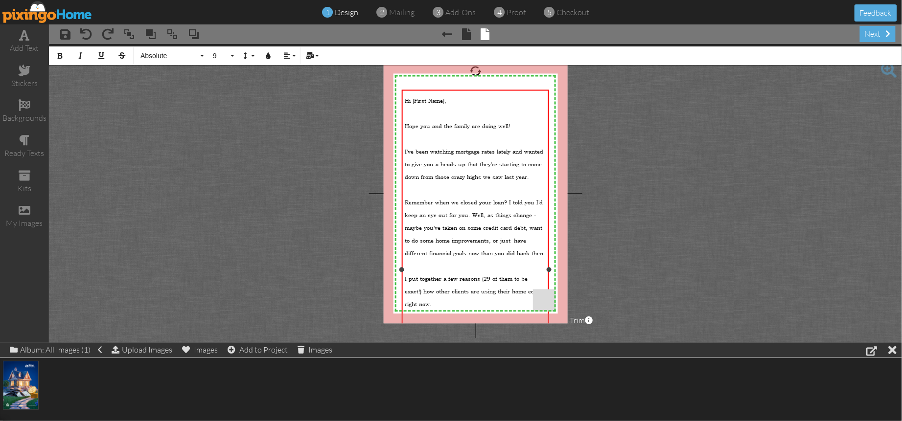
click at [432, 115] on div at bounding box center [475, 111] width 141 height 13
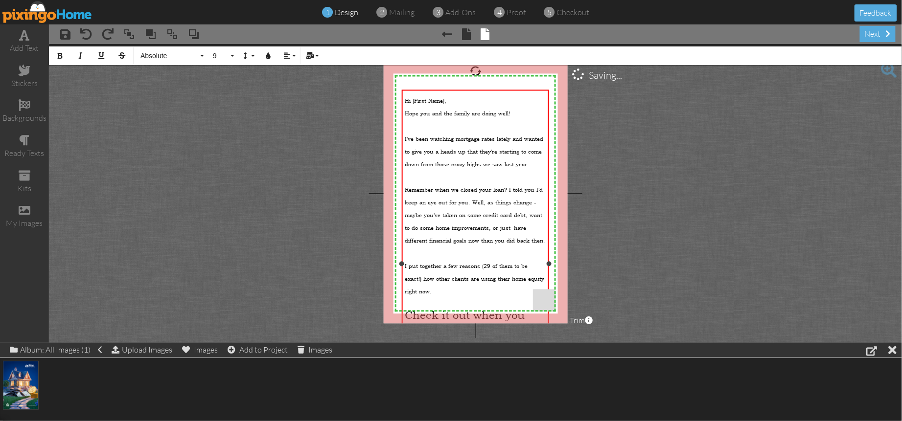
click at [439, 127] on div at bounding box center [475, 124] width 141 height 13
click at [443, 128] on div at bounding box center [475, 124] width 141 height 13
click at [440, 128] on div at bounding box center [475, 124] width 141 height 13
click at [441, 129] on div at bounding box center [475, 124] width 141 height 13
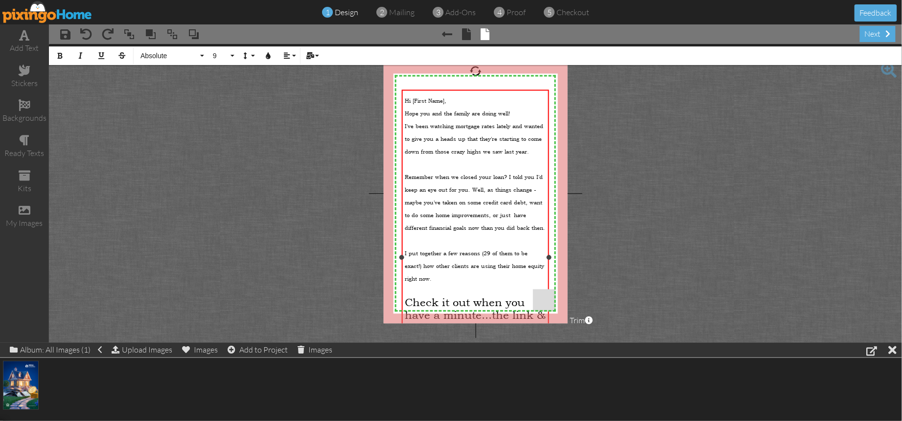
click at [524, 161] on div at bounding box center [475, 162] width 141 height 13
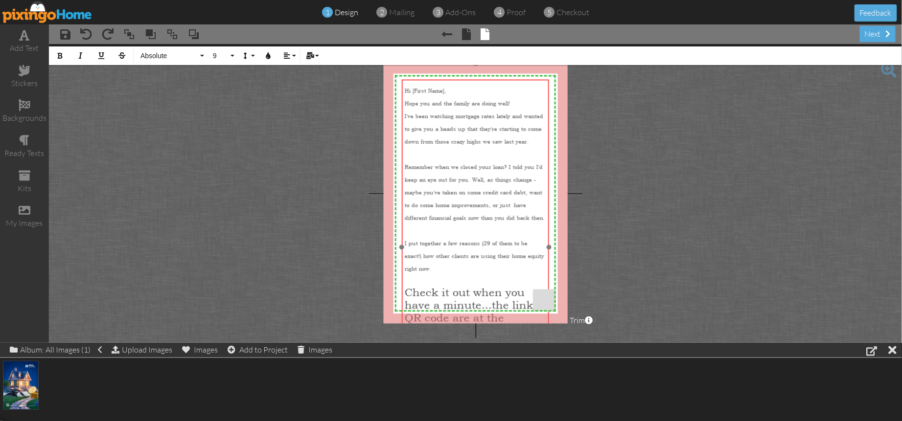
drag, startPoint x: 480, startPoint y: 90, endPoint x: 474, endPoint y: 88, distance: 6.7
click at [480, 79] on div "Hi [First Name], Hope you and the family are doing well! I've been watching mor…" at bounding box center [475, 247] width 147 height 337
click at [432, 151] on div at bounding box center [475, 152] width 141 height 13
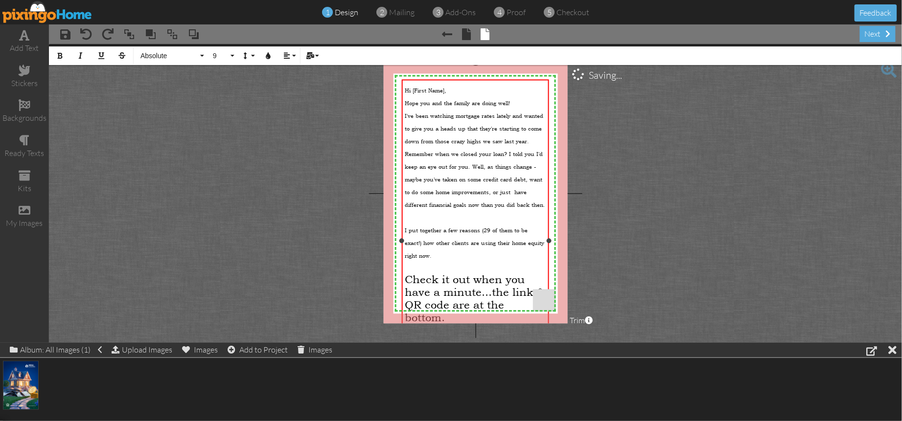
click at [443, 218] on div at bounding box center [475, 215] width 141 height 13
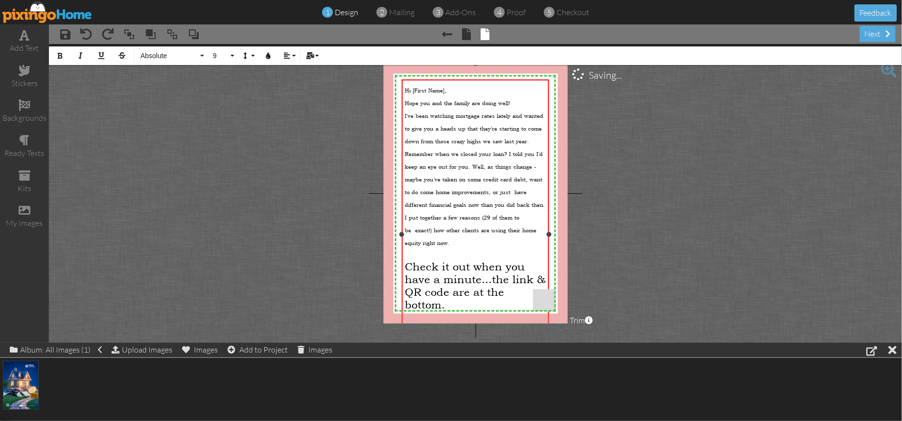
click at [435, 250] on div at bounding box center [475, 254] width 141 height 13
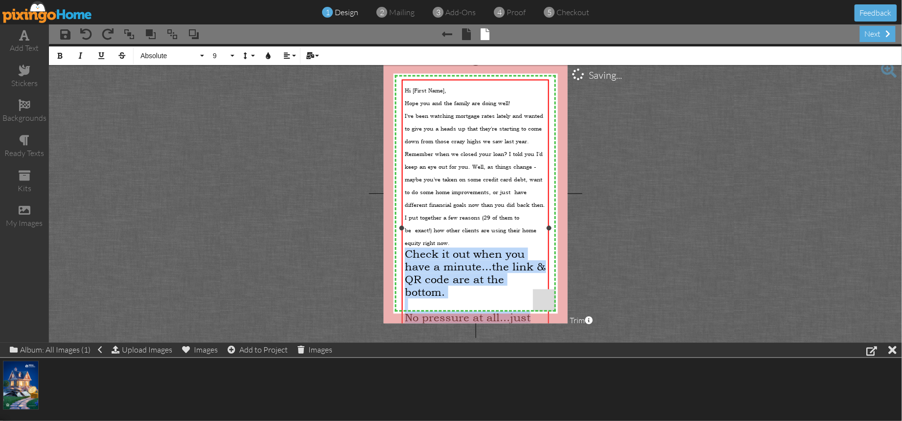
drag, startPoint x: 408, startPoint y: 255, endPoint x: 541, endPoint y: 316, distance: 146.5
click at [541, 316] on div "Hi [First Name], Hope you and the family are doing well! I've been watching mor…" at bounding box center [475, 228] width 141 height 293
click at [229, 57] on button "18" at bounding box center [222, 55] width 28 height 19
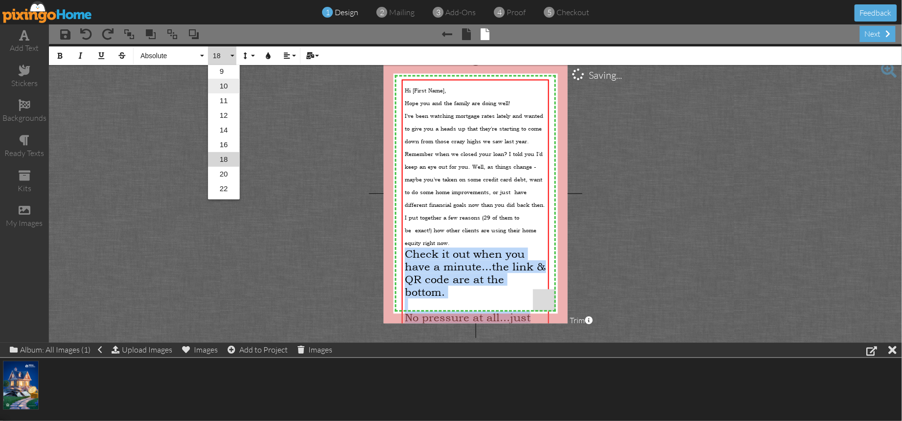
scroll to position [59, 0]
click at [225, 70] on link "9" at bounding box center [224, 72] width 32 height 15
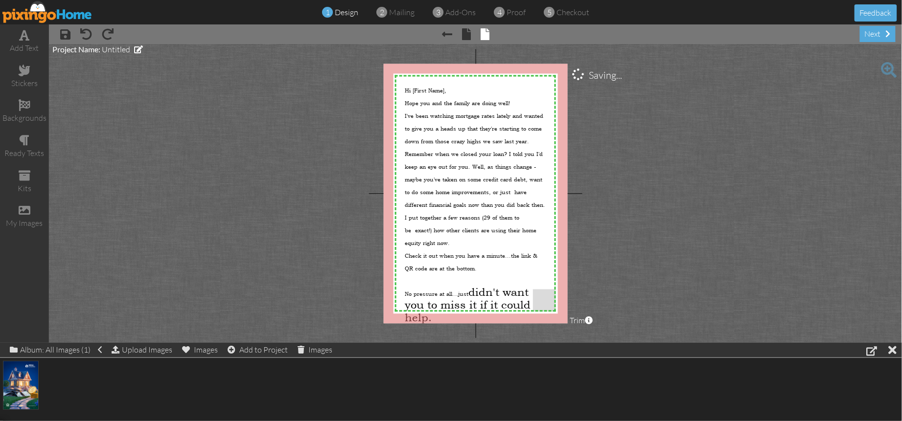
click at [648, 211] on project-studio-wrapper "X X X X X X X X X X X X X X X X X X X X X X X X X X X X X X X X X X X X X X X X…" at bounding box center [475, 193] width 853 height 299
click at [475, 204] on span "have different financial goals now than you did back then." at bounding box center [475, 198] width 140 height 20
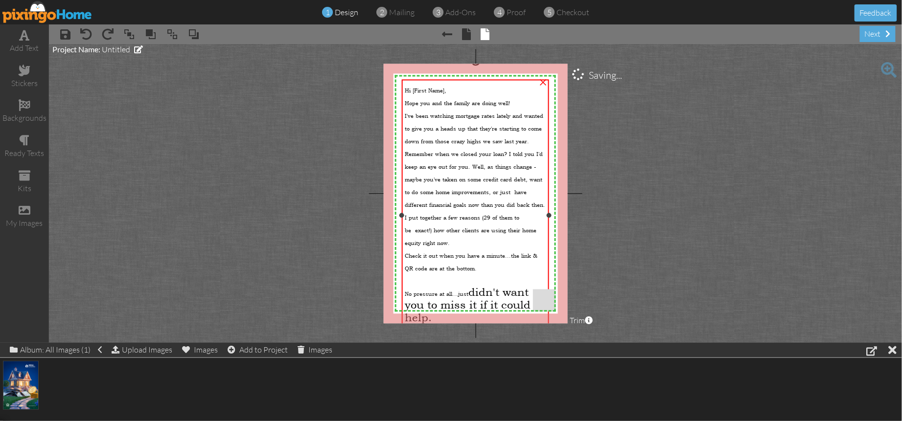
click at [475, 204] on span "have different financial goals now than you did back then." at bounding box center [475, 198] width 140 height 20
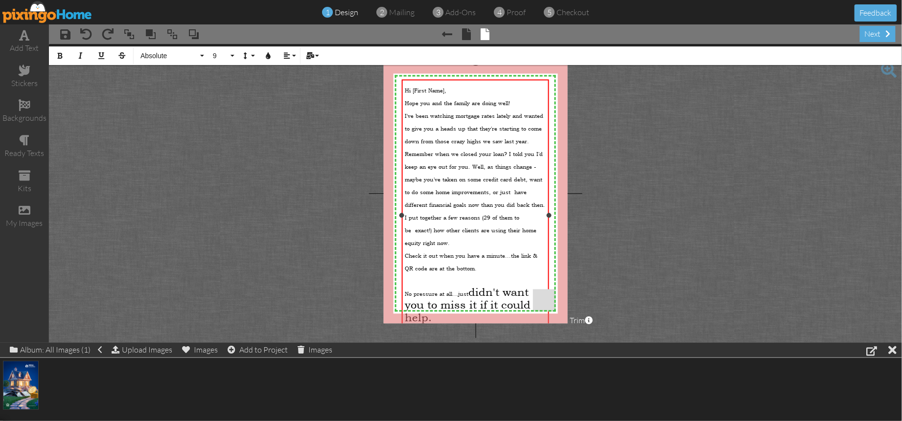
click at [437, 105] on span "Hope you and the family are doing well!" at bounding box center [457, 102] width 105 height 7
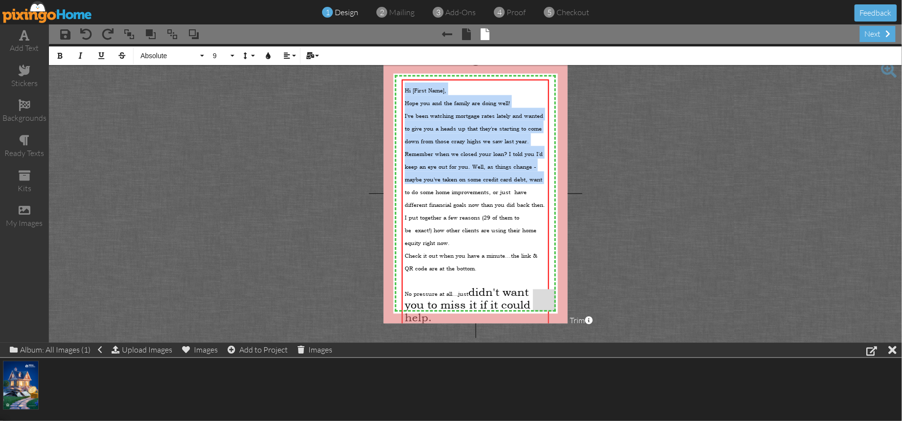
drag, startPoint x: 405, startPoint y: 90, endPoint x: 438, endPoint y: 325, distance: 237.7
click at [438, 325] on project-studio-wrapper "X X X X X X X X X X X X X X X X X X X X X X X X X X X X X X X X X X X X X X X X…" at bounding box center [475, 193] width 853 height 299
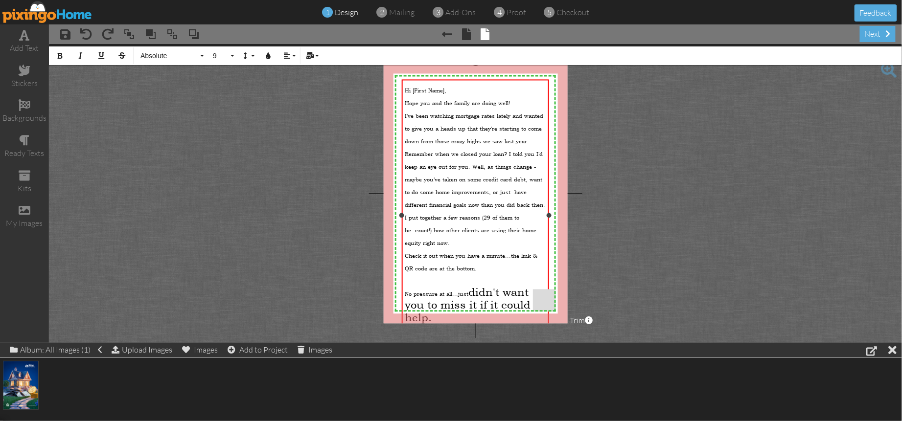
click at [435, 320] on div "No pressure at all...just didn't want you to miss it if it could help." at bounding box center [475, 305] width 141 height 38
drag, startPoint x: 412, startPoint y: 313, endPoint x: 408, endPoint y: 195, distance: 118.0
click at [397, 281] on div "X X X X X X X X X X X X X X X X X X X X X X X X X X X X X X X X X X X X X X X X…" at bounding box center [475, 194] width 184 height 260
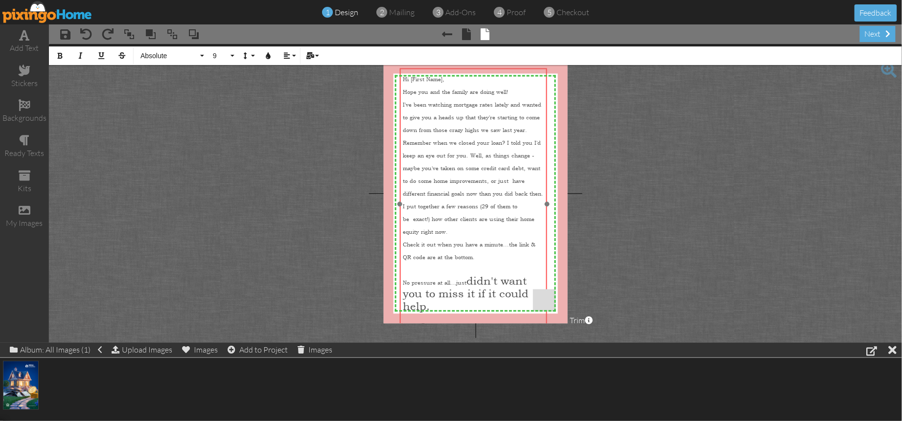
scroll to position [0, 0]
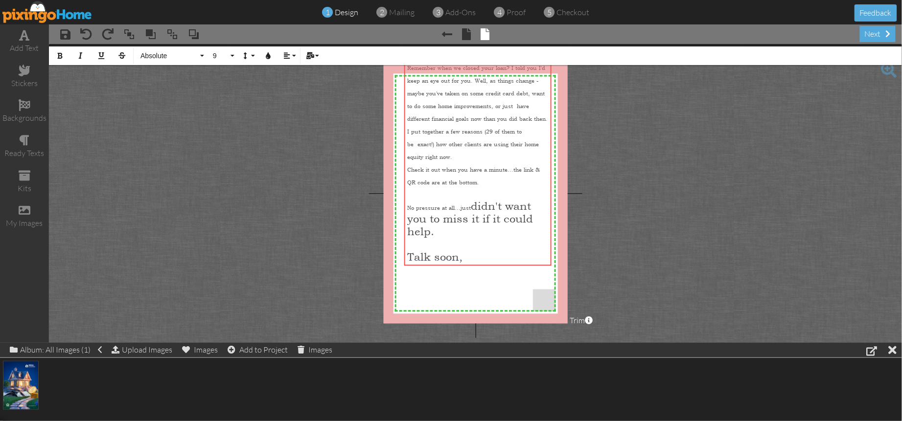
drag, startPoint x: 468, startPoint y: 78, endPoint x: 452, endPoint y: 56, distance: 27.7
click at [471, 0] on html "1 design 2 mailing 3 add-ons 4 proof 5 checkout Feedback add text stickers back…" at bounding box center [451, 210] width 902 height 421
click at [414, 189] on div at bounding box center [477, 193] width 141 height 13
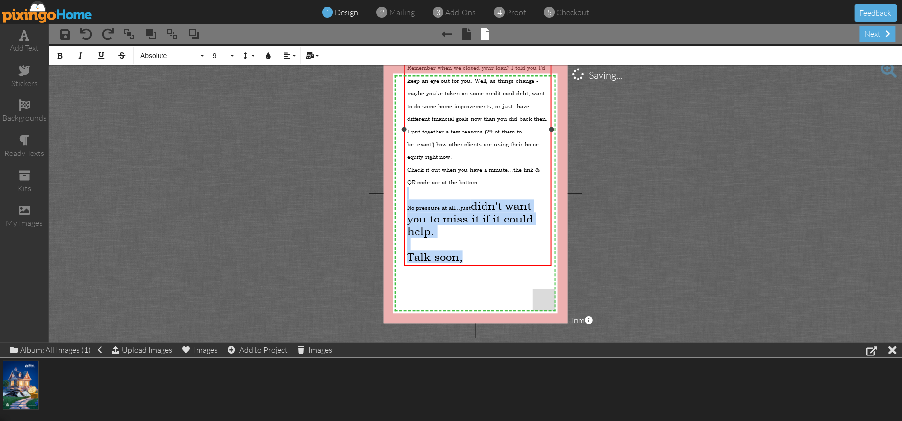
drag, startPoint x: 410, startPoint y: 196, endPoint x: 481, endPoint y: 263, distance: 97.2
click at [481, 264] on div "Hi [First Name], Hope you and the family are doing well! I've been watching mor…" at bounding box center [477, 130] width 147 height 273
click at [232, 55] on button "9" at bounding box center [222, 55] width 28 height 19
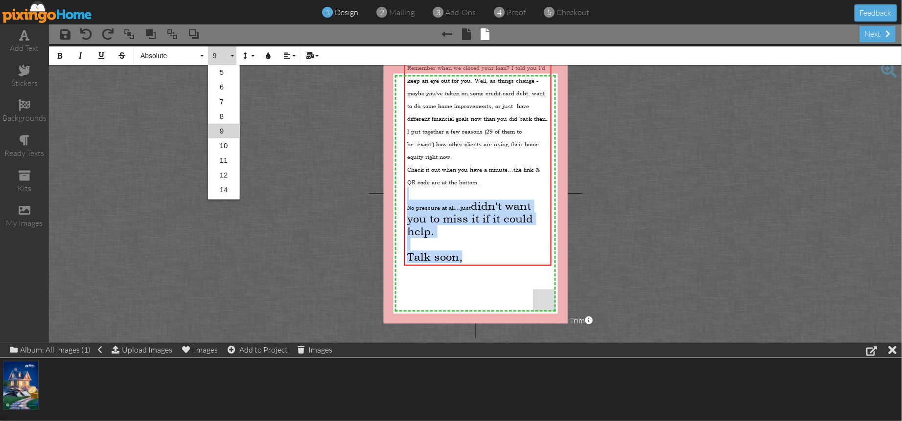
click at [224, 130] on link "9" at bounding box center [224, 131] width 32 height 15
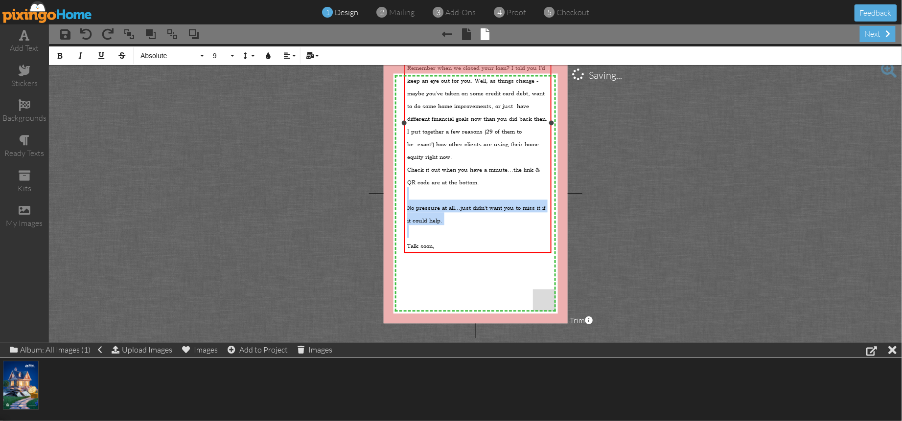
click at [460, 246] on div "Talk soon," at bounding box center [477, 244] width 141 height 13
click at [450, 236] on div at bounding box center [477, 232] width 141 height 13
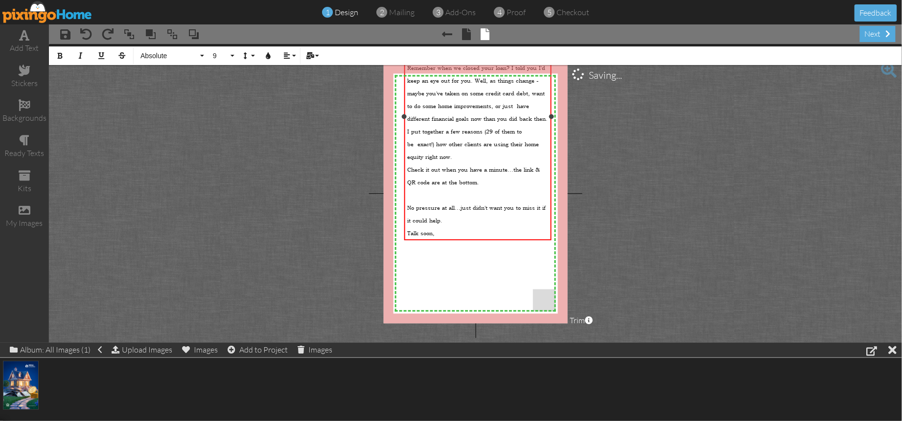
click at [420, 198] on div at bounding box center [477, 193] width 141 height 13
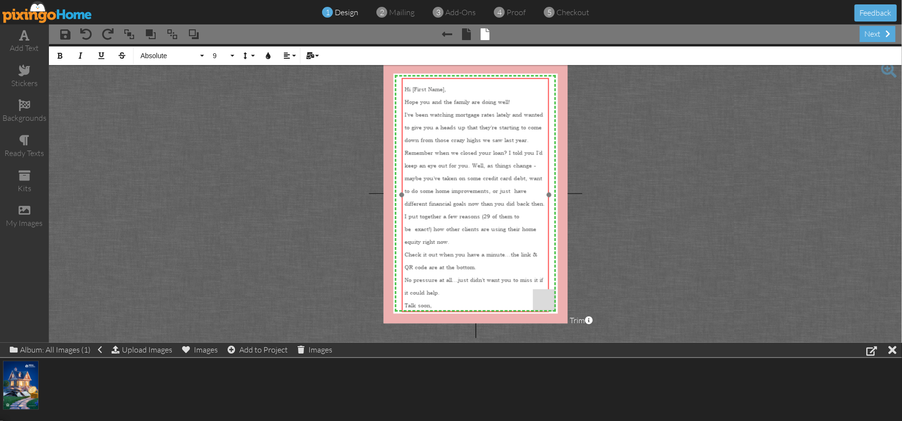
drag, startPoint x: 486, startPoint y: 226, endPoint x: 485, endPoint y: 311, distance: 85.1
click at [483, 310] on div "Hi [First Name], Hope you and the family are doing well! I've been watching mor…" at bounding box center [475, 195] width 147 height 235
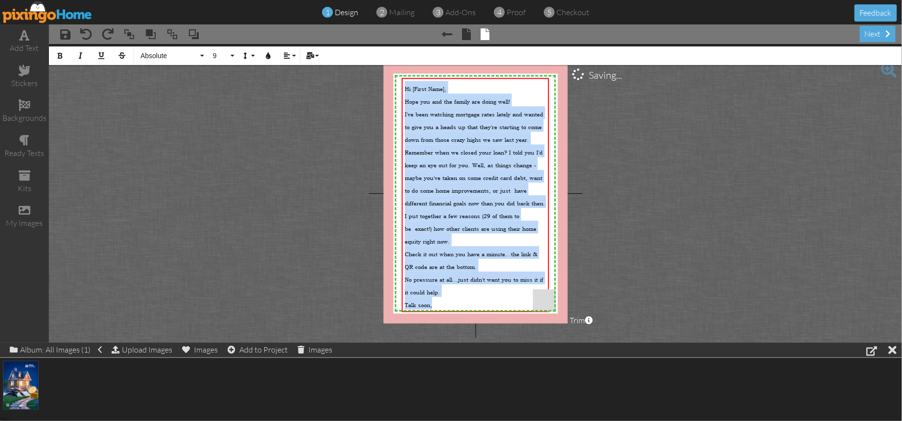
drag, startPoint x: 458, startPoint y: 306, endPoint x: 393, endPoint y: 68, distance: 246.4
click at [393, 68] on div "X X X X X X X X X X X X X X X X X X X X X X X X X X X X X X X X X X X X X X X X…" at bounding box center [475, 194] width 184 height 260
click at [284, 59] on icon "button" at bounding box center [286, 55] width 7 height 7
click at [248, 55] on icon "button" at bounding box center [245, 55] width 7 height 7
click at [262, 84] on link "Single" at bounding box center [261, 87] width 47 height 15
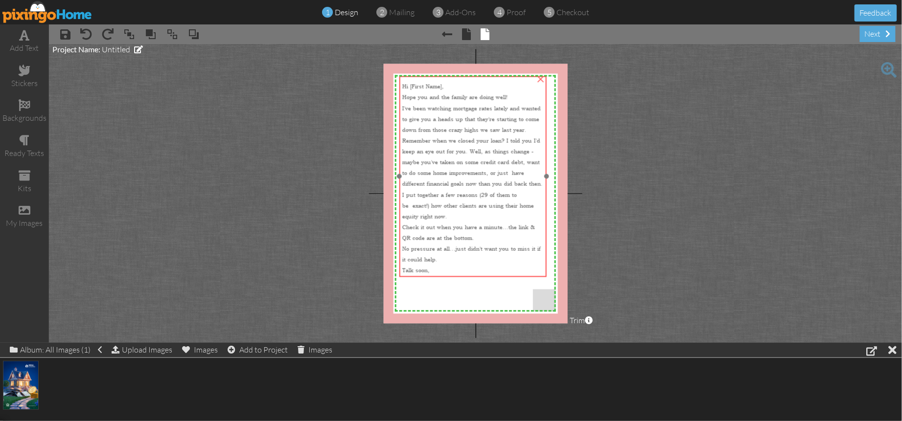
click at [466, 179] on div "Remember when we closed your loan? I told you I'd keep an eye out for you. Well…" at bounding box center [472, 160] width 141 height 54
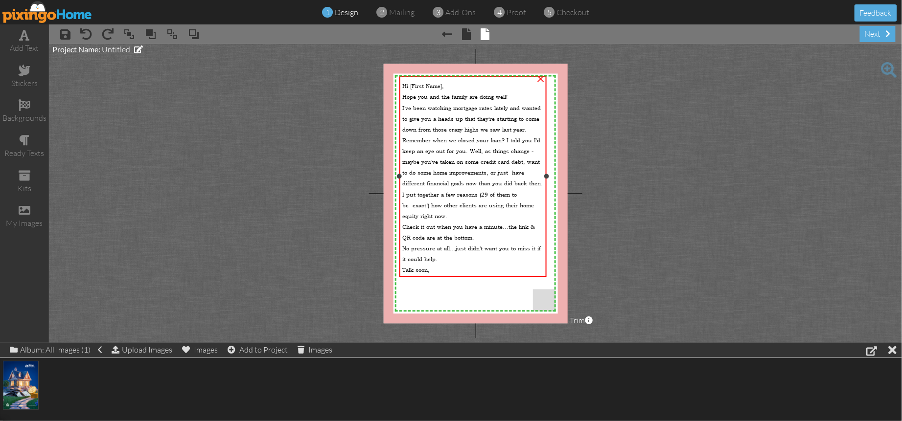
click at [431, 270] on div "Talk soon," at bounding box center [472, 268] width 141 height 11
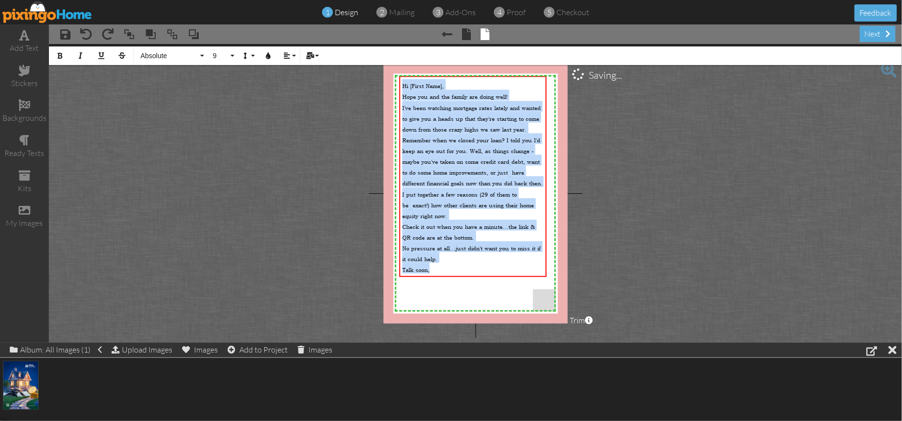
drag, startPoint x: 444, startPoint y: 271, endPoint x: 451, endPoint y: 128, distance: 142.5
click at [393, 81] on div "X X X X X X X X X X X X X X X X X X X X X X X X X X X X X X X X X X X X X X X X…" at bounding box center [475, 194] width 184 height 260
copy div "Hi [First Name], Hope you and the family are doing well! I've been watching mor…"
drag, startPoint x: 433, startPoint y: 266, endPoint x: 471, endPoint y: 269, distance: 37.3
click at [434, 266] on div "Talk soon," at bounding box center [472, 268] width 141 height 11
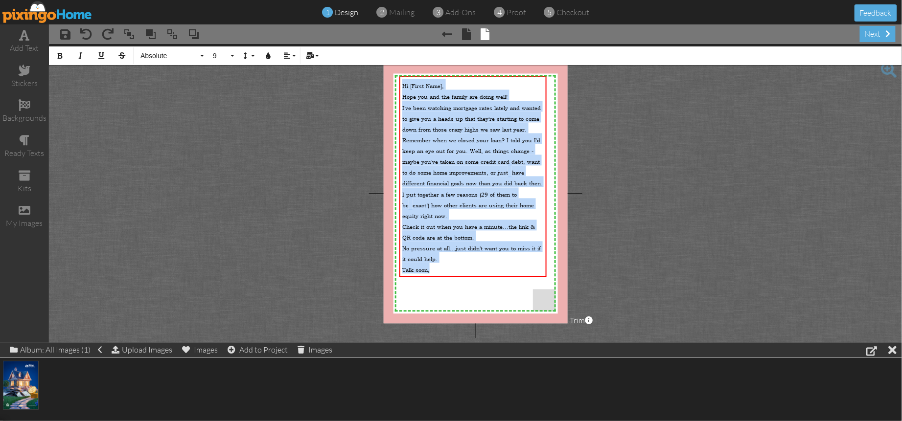
drag, startPoint x: 437, startPoint y: 265, endPoint x: 388, endPoint y: 65, distance: 206.0
click at [389, 65] on div "X X X X X X X X X X X X X X X X X X X X X X X X X X X X X X X X X X X X X X X X…" at bounding box center [475, 194] width 184 height 260
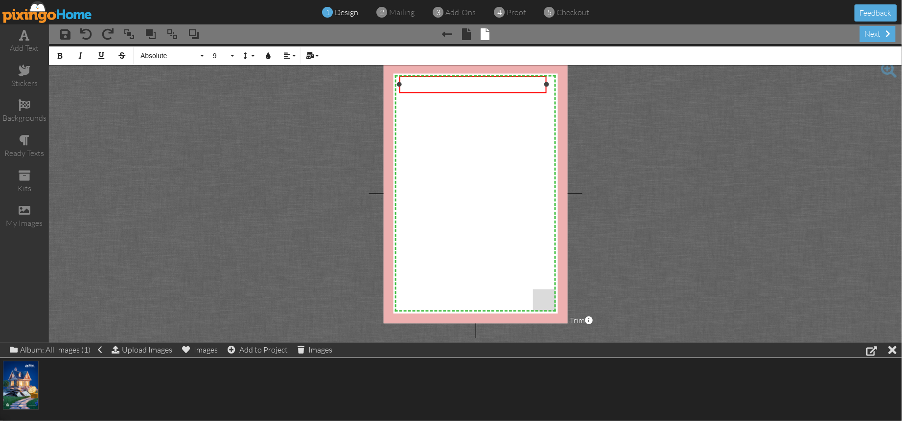
click at [538, 90] on div "​" at bounding box center [472, 84] width 147 height 17
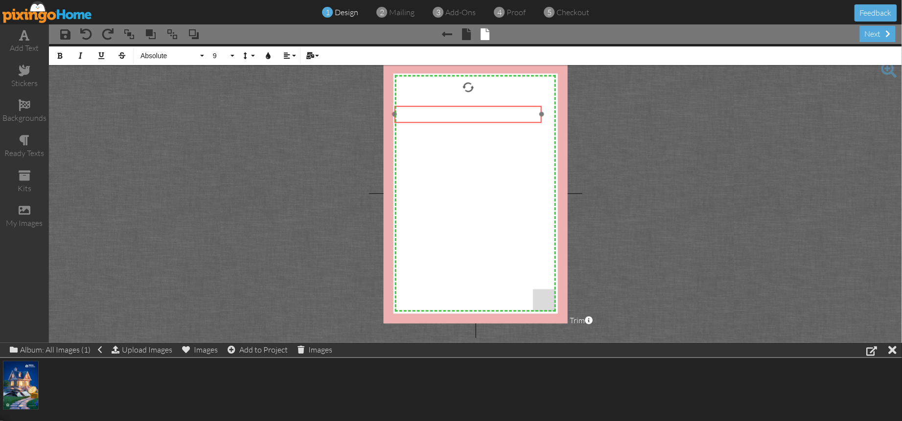
drag, startPoint x: 536, startPoint y: 91, endPoint x: 531, endPoint y: 120, distance: 30.2
click at [531, 120] on div "​ ​ ​" at bounding box center [467, 114] width 147 height 17
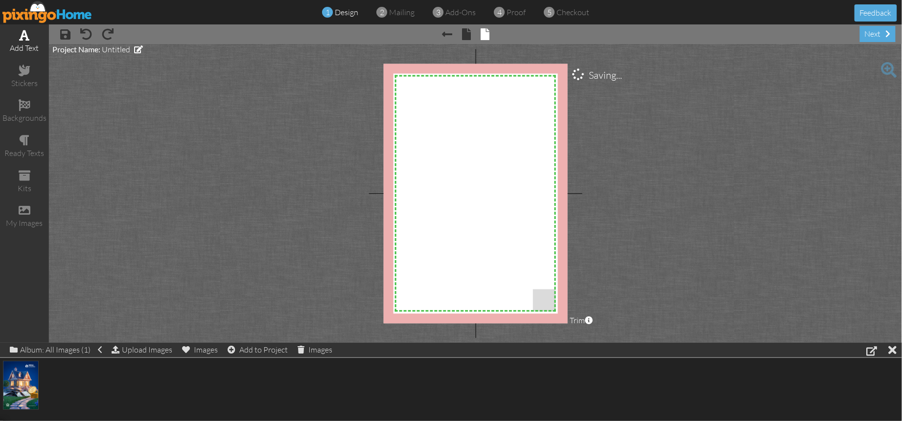
click at [23, 38] on span at bounding box center [25, 35] width 10 height 12
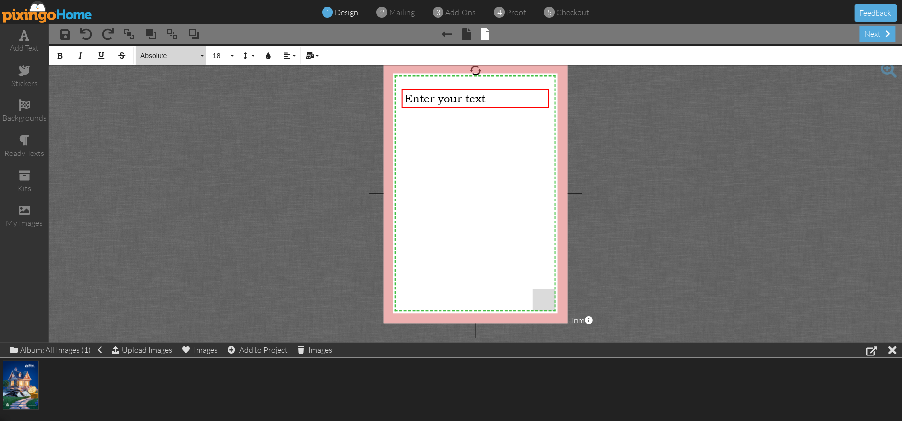
click at [155, 54] on span "Absolute" at bounding box center [168, 56] width 59 height 8
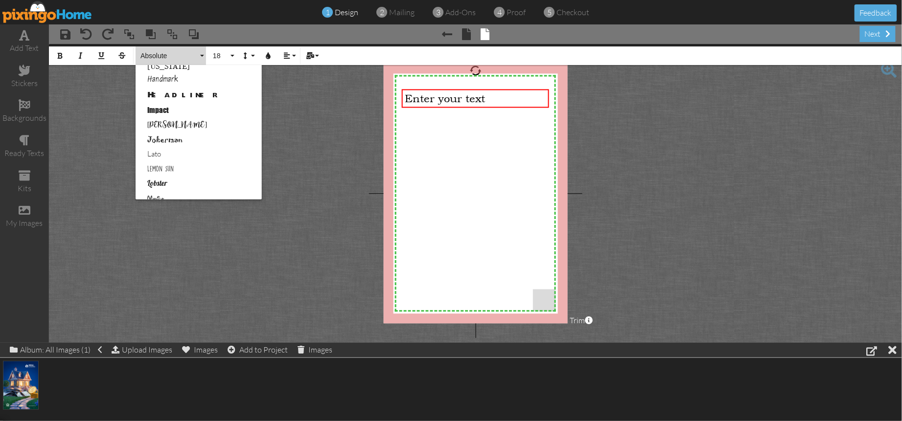
scroll to position [284, 0]
click at [153, 77] on link "Handmark" at bounding box center [199, 82] width 126 height 15
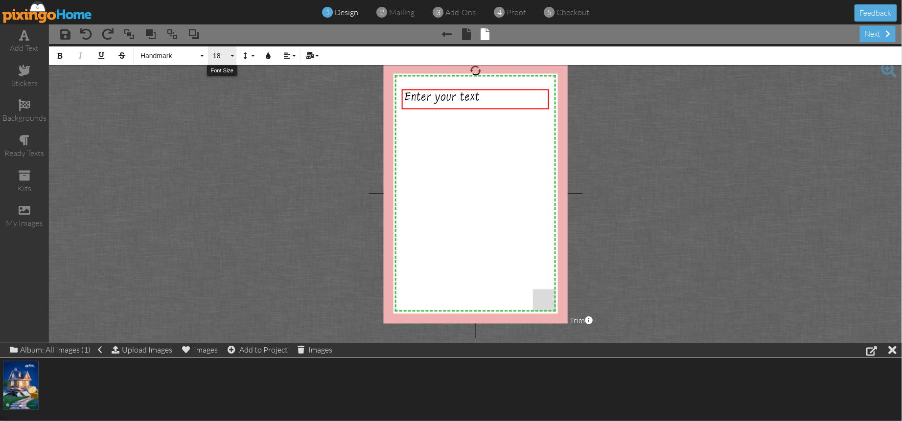
click at [233, 54] on button "18" at bounding box center [222, 55] width 28 height 19
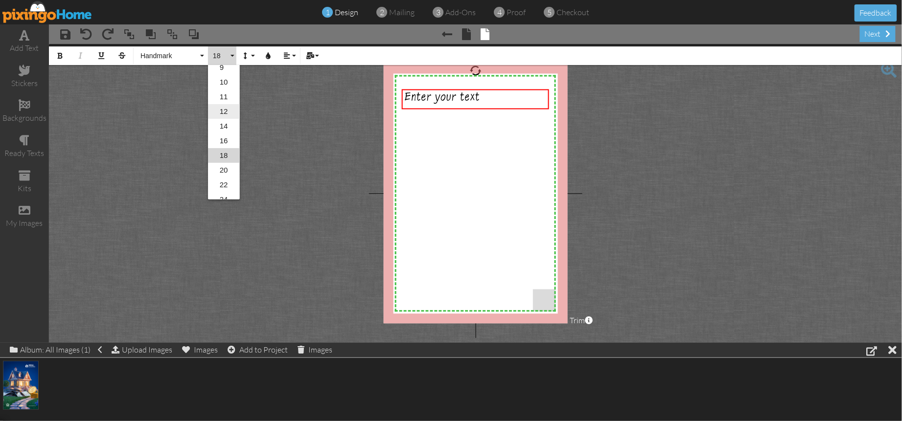
scroll to position [59, 0]
click at [225, 73] on link "9" at bounding box center [224, 72] width 32 height 15
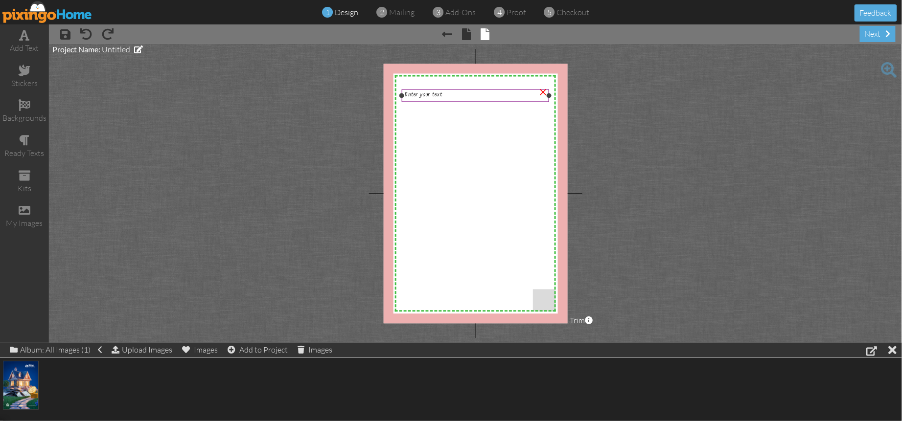
click at [433, 95] on span "Enter your text" at bounding box center [424, 95] width 38 height 7
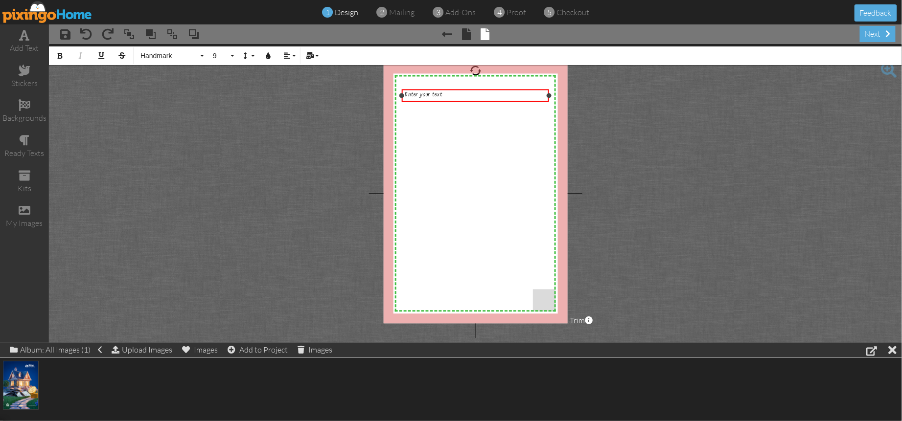
click at [433, 95] on span "Enter your text" at bounding box center [424, 95] width 38 height 7
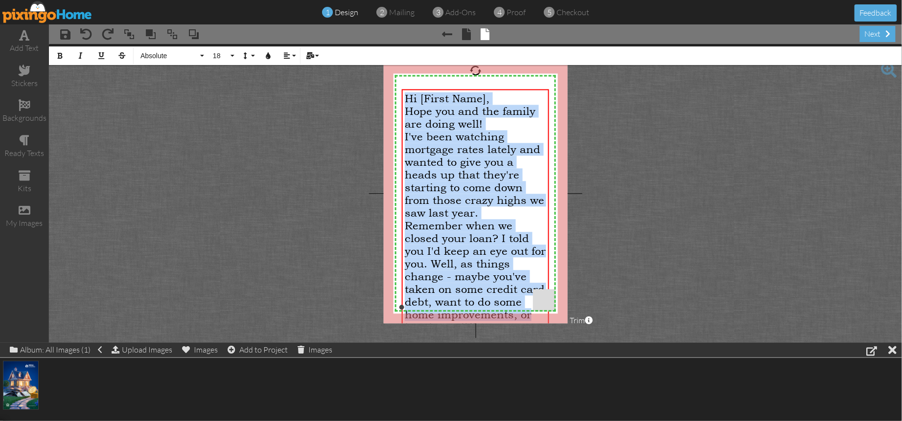
drag, startPoint x: 406, startPoint y: 98, endPoint x: 536, endPoint y: 316, distance: 253.5
click at [536, 316] on div "Hi [First Name], Hope you and the family are doing well! I've been watching mor…" at bounding box center [475, 308] width 141 height 432
click at [185, 57] on span "Absolute" at bounding box center [168, 56] width 59 height 8
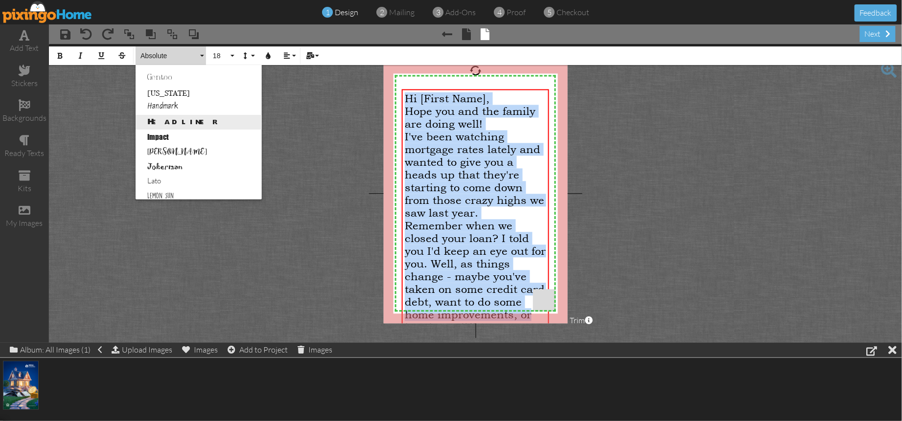
scroll to position [259, 0]
click at [158, 102] on link "Handmark" at bounding box center [199, 106] width 126 height 15
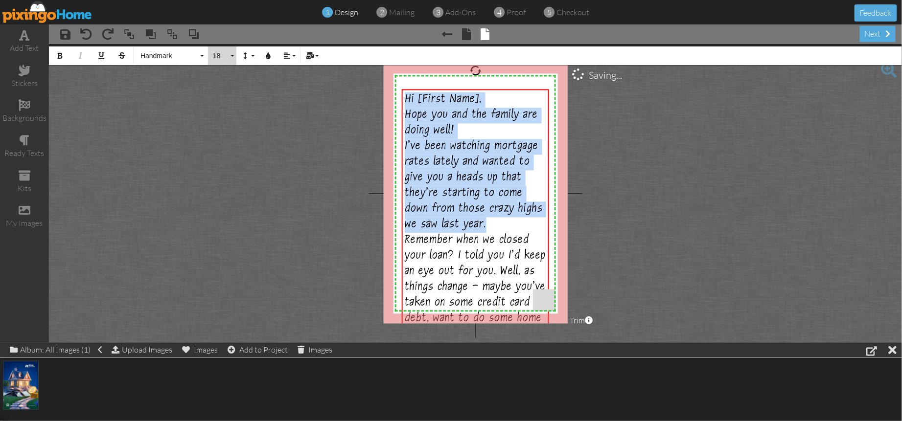
click at [231, 56] on button "18" at bounding box center [222, 55] width 28 height 19
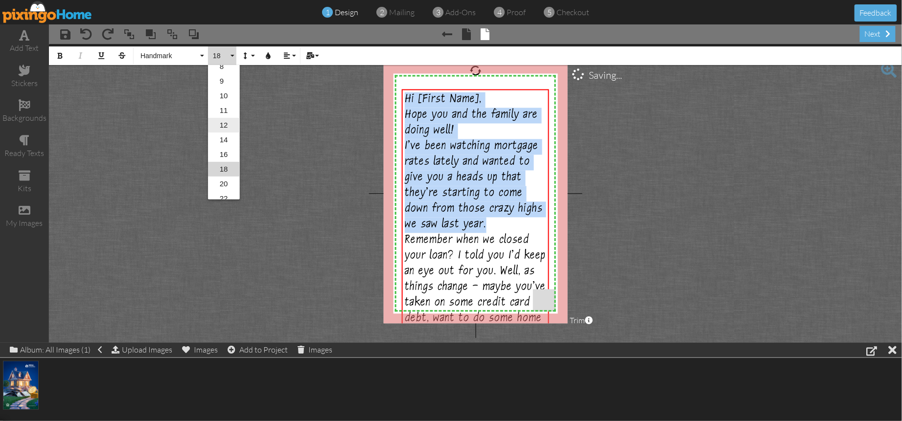
scroll to position [49, 0]
click at [221, 84] on link "9" at bounding box center [224, 82] width 32 height 15
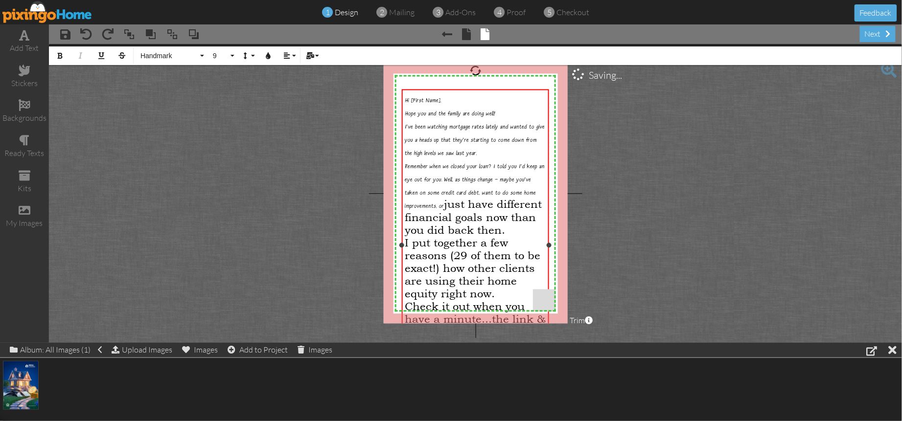
click at [499, 232] on span "just have different financial goals now than you did back then." at bounding box center [473, 217] width 137 height 39
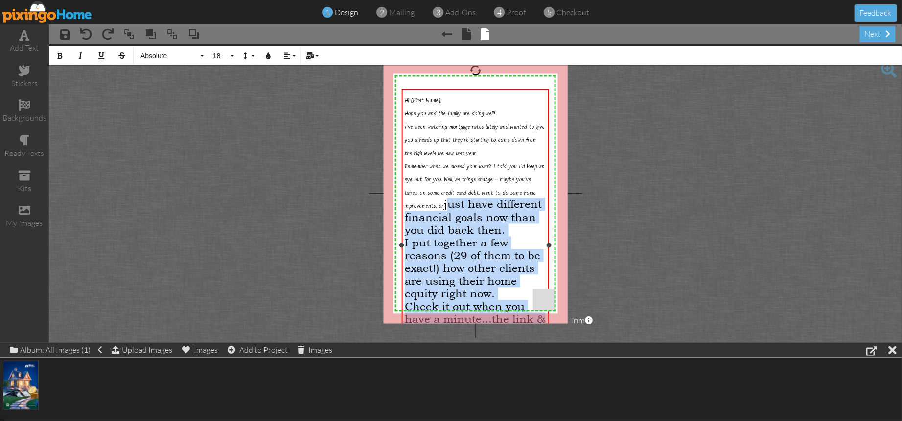
drag, startPoint x: 448, startPoint y: 203, endPoint x: 545, endPoint y: 315, distance: 147.7
click at [545, 315] on div "Hi [First Name], Hope you and the family are doing well! I've been watching mor…" at bounding box center [475, 247] width 141 height 310
click at [228, 56] on button "18" at bounding box center [222, 55] width 28 height 19
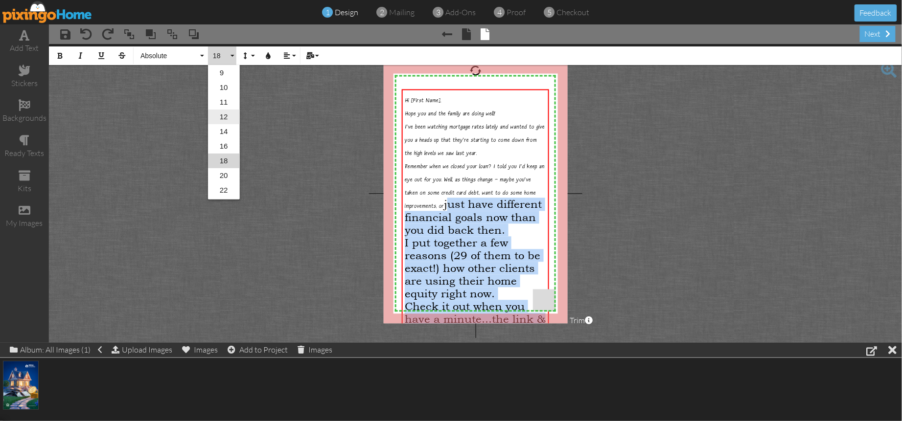
scroll to position [54, 0]
click at [221, 77] on link "9" at bounding box center [224, 76] width 32 height 15
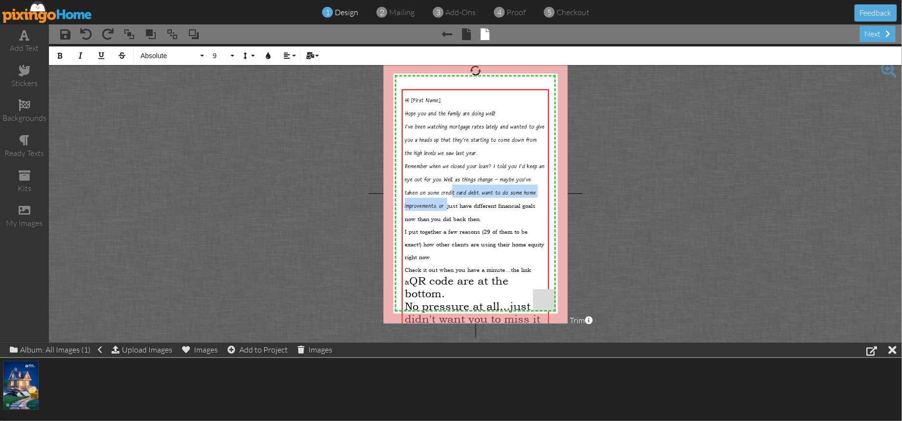
drag, startPoint x: 448, startPoint y: 205, endPoint x: 544, endPoint y: 323, distance: 152.7
click at [544, 323] on project-studio-wrapper "X X X X X X X X X X X X X X X X X X X X X X X X X X X X X X X X X X X X X X X X…" at bounding box center [475, 193] width 853 height 299
click at [544, 323] on div "No pressure at all...just didn't want you to miss it if it could help." at bounding box center [475, 319] width 141 height 38
click at [450, 204] on span "just have different financial goals now than you did back then." at bounding box center [470, 212] width 131 height 21
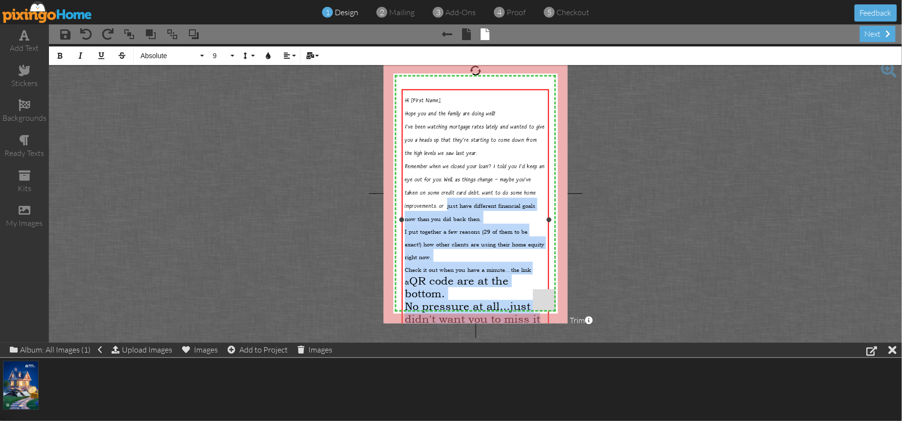
drag, startPoint x: 449, startPoint y: 206, endPoint x: 532, endPoint y: 315, distance: 137.2
click at [545, 318] on div "Hi [First Name], Hope you and the family are doing well! I've been watching mor…" at bounding box center [475, 221] width 141 height 259
click at [165, 58] on span "Absolute" at bounding box center [168, 56] width 59 height 8
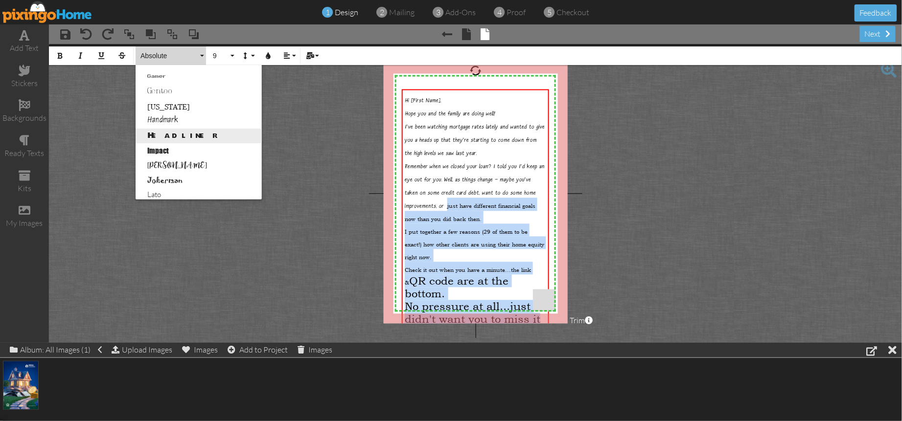
scroll to position [250, 0]
click at [165, 113] on link "Handmark" at bounding box center [199, 116] width 126 height 15
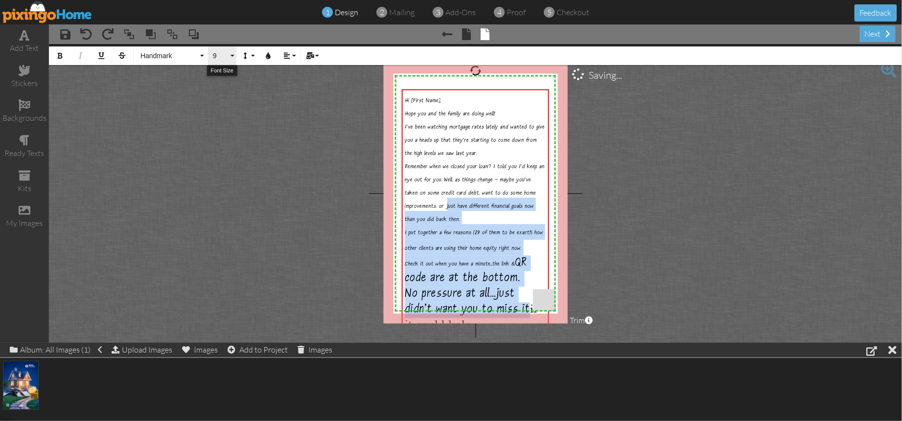
click at [229, 57] on button "9" at bounding box center [222, 55] width 28 height 19
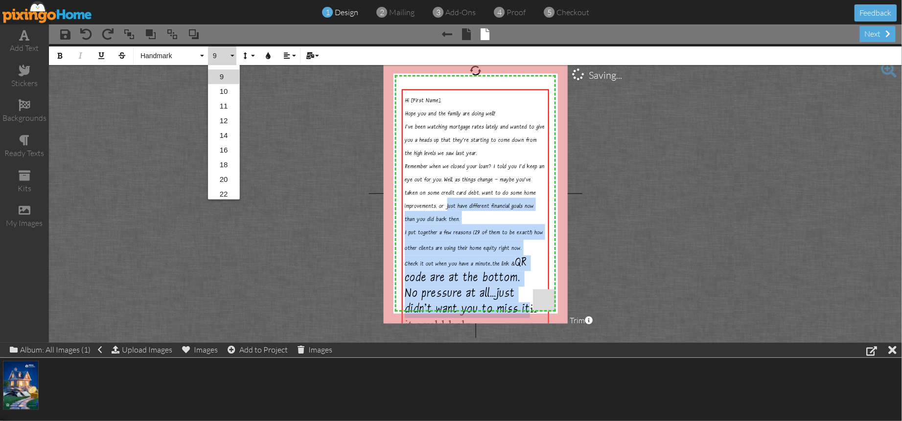
scroll to position [0, 0]
click at [218, 133] on link "9" at bounding box center [224, 131] width 32 height 15
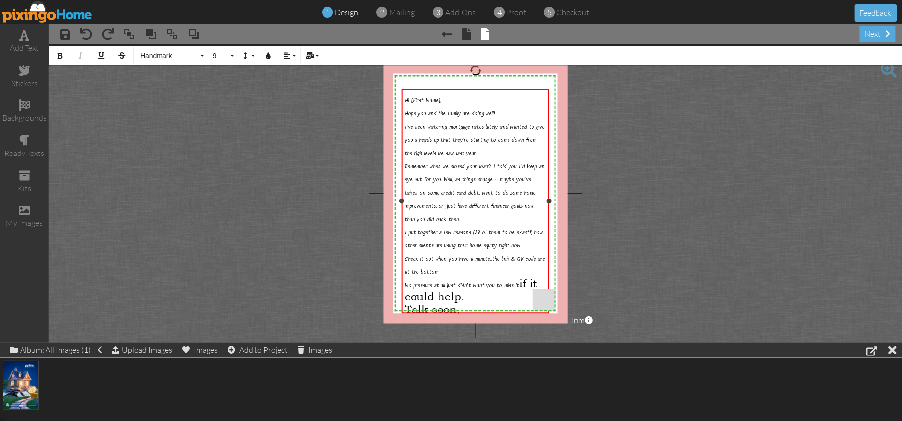
click at [523, 278] on span "if it could help." at bounding box center [471, 290] width 132 height 26
drag, startPoint x: 525, startPoint y: 286, endPoint x: 532, endPoint y: 310, distance: 25.4
click at [532, 310] on div "Hi [First Name], Hope you and the family are doing well! I've been watching mor…" at bounding box center [475, 204] width 141 height 224
click at [156, 56] on span "Absolute" at bounding box center [168, 56] width 59 height 8
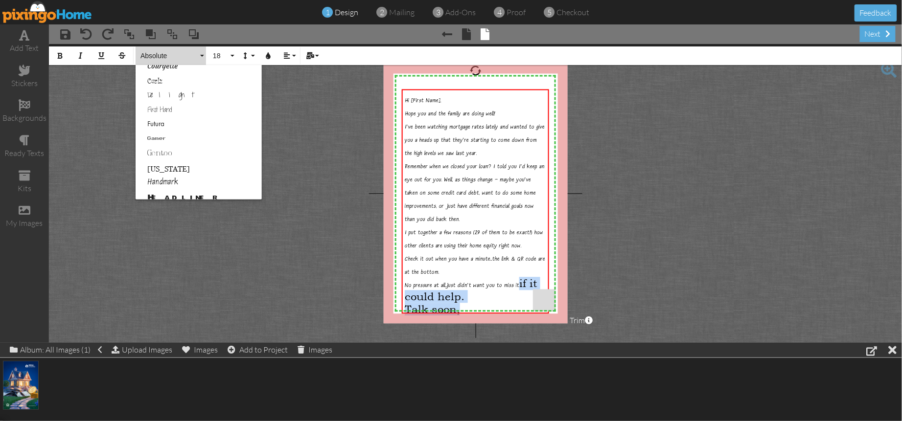
scroll to position [186, 0]
click at [166, 176] on link "Handmark" at bounding box center [199, 180] width 126 height 15
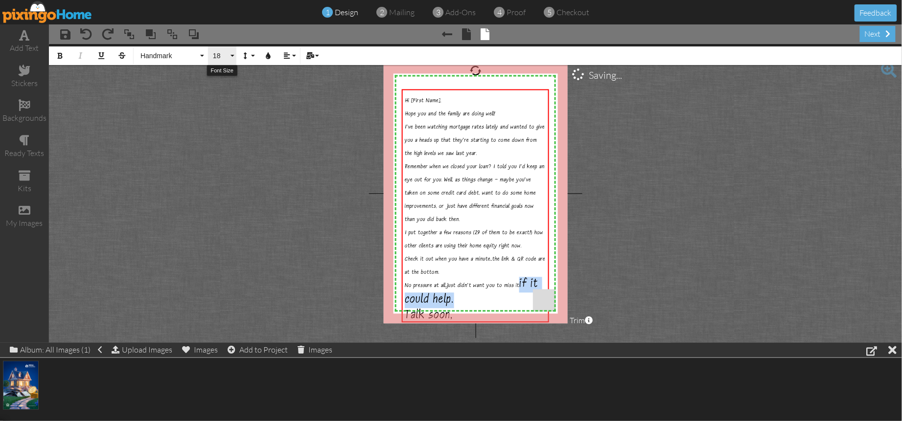
click at [232, 59] on button "18" at bounding box center [222, 55] width 28 height 19
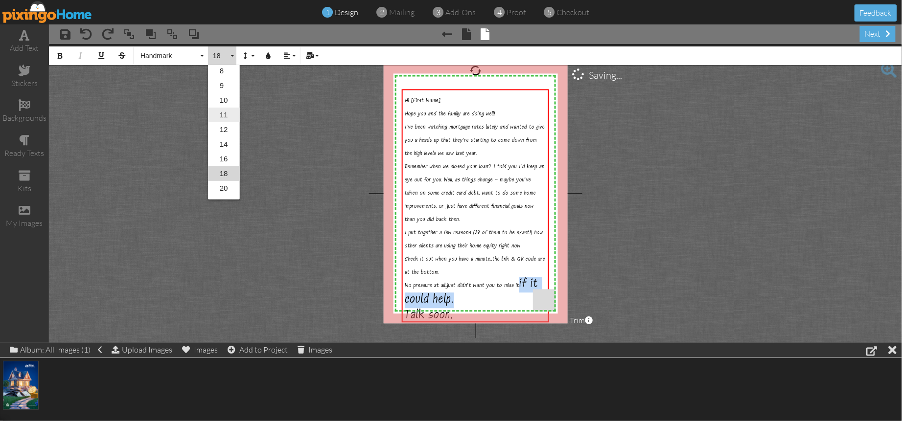
scroll to position [40, 0]
click at [223, 88] on link "9" at bounding box center [224, 91] width 32 height 15
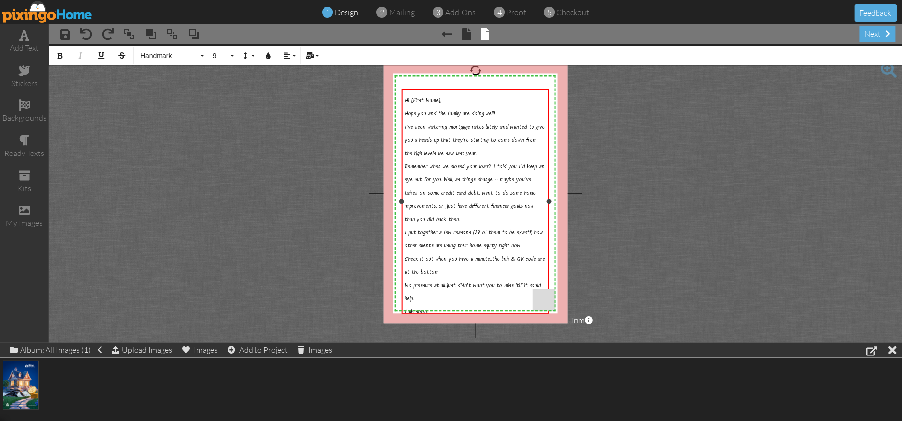
click at [443, 241] on span "I put together a few reasons (29 of them to be exact!) how other clients are us…" at bounding box center [474, 240] width 138 height 21
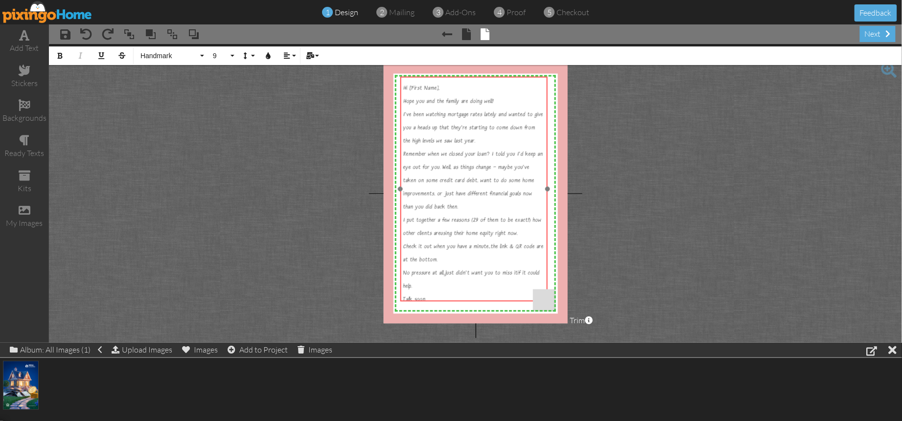
drag, startPoint x: 477, startPoint y: 314, endPoint x: 476, endPoint y: 301, distance: 12.8
click at [476, 301] on div "Hi [First Name], Hope you and the family are doing well! I've been watching mor…" at bounding box center [473, 191] width 147 height 230
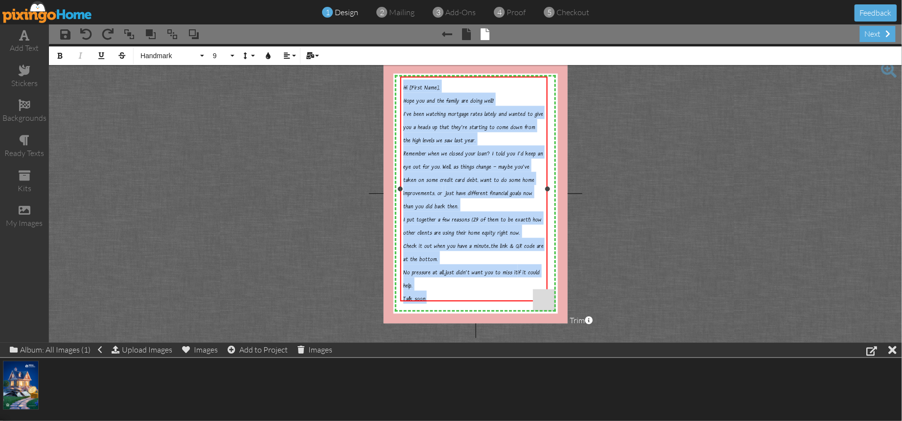
drag, startPoint x: 451, startPoint y: 293, endPoint x: 398, endPoint y: 88, distance: 212.0
click at [400, 88] on div "Hi [First Name], Hope you and the family are doing well! I've been watching mor…" at bounding box center [473, 188] width 147 height 225
click at [248, 59] on icon "button" at bounding box center [245, 55] width 7 height 7
click at [263, 86] on link "Single" at bounding box center [261, 87] width 47 height 15
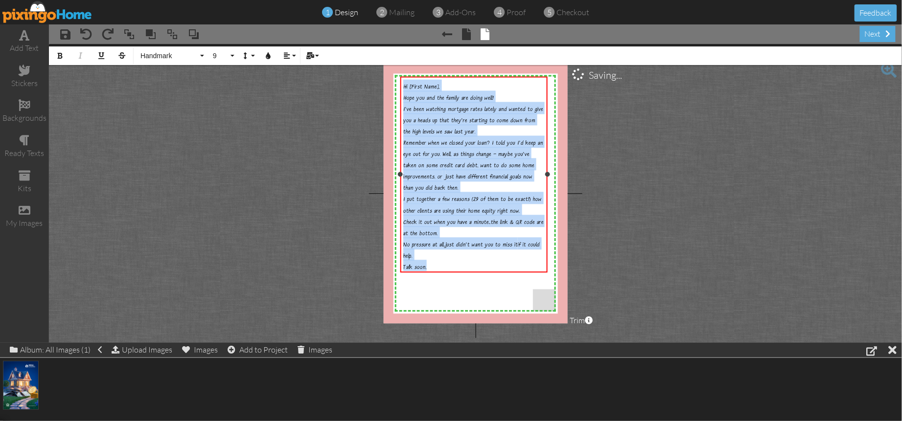
click at [530, 171] on div "Remember when we closed your loan? I told you I'd keep an eye out for you. Well…" at bounding box center [473, 164] width 141 height 56
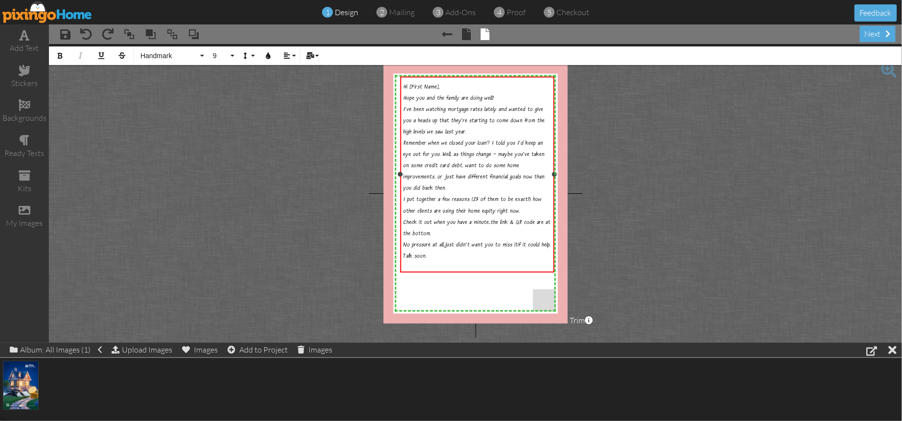
drag, startPoint x: 548, startPoint y: 175, endPoint x: 555, endPoint y: 174, distance: 6.9
click at [555, 174] on div at bounding box center [554, 174] width 5 height 5
drag, startPoint x: 410, startPoint y: 87, endPoint x: 439, endPoint y: 88, distance: 29.4
click at [439, 86] on span "Hi [First Name]," at bounding box center [421, 87] width 37 height 7
click at [302, 137] on project-studio-wrapper "X X X X X X X X X X X X X X X X X X X X X X X X X X X X X X X X X X X X X X X X…" at bounding box center [475, 193] width 853 height 299
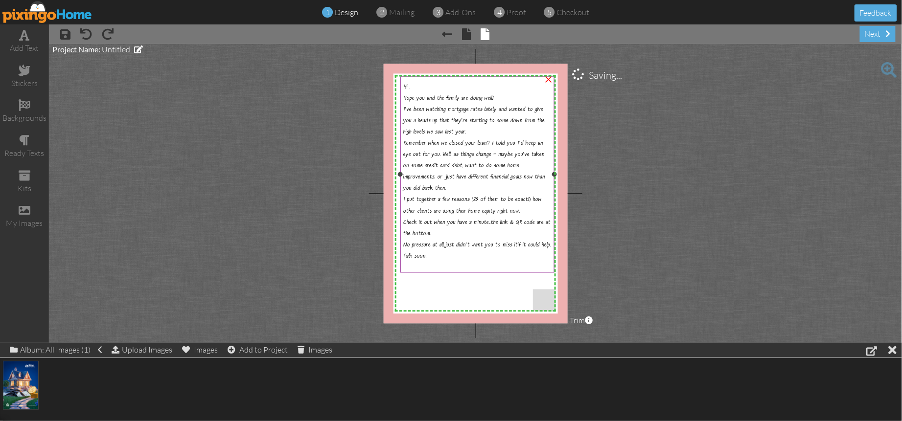
click at [454, 246] on span "No pressure at all...just didn't want you to miss it" at bounding box center [460, 245] width 114 height 7
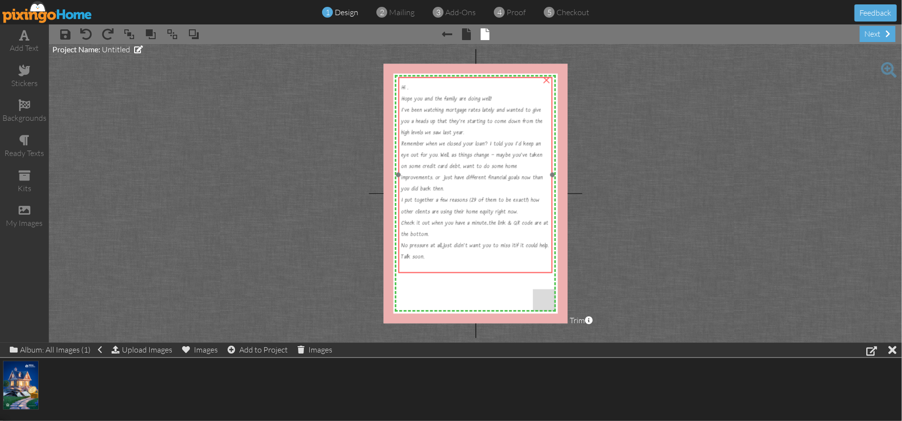
click at [467, 260] on div "Talk soon," at bounding box center [475, 254] width 148 height 11
click at [554, 176] on div at bounding box center [553, 175] width 5 height 5
click at [423, 261] on span "Talk soon," at bounding box center [412, 257] width 23 height 7
click at [447, 257] on div "Talk soon," at bounding box center [475, 251] width 150 height 11
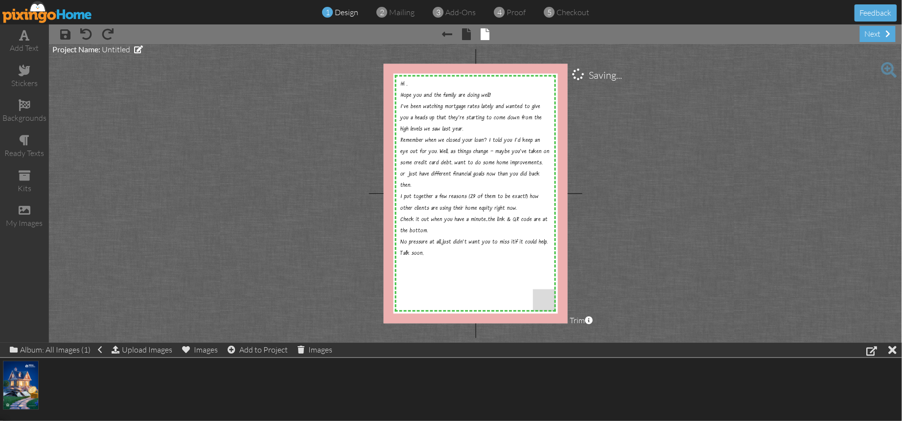
click at [633, 289] on project-studio-wrapper "X X X X X X X X X X X X X X X X X X X X X X X X X X X X X X X X X X X X X X X X…" at bounding box center [475, 193] width 853 height 299
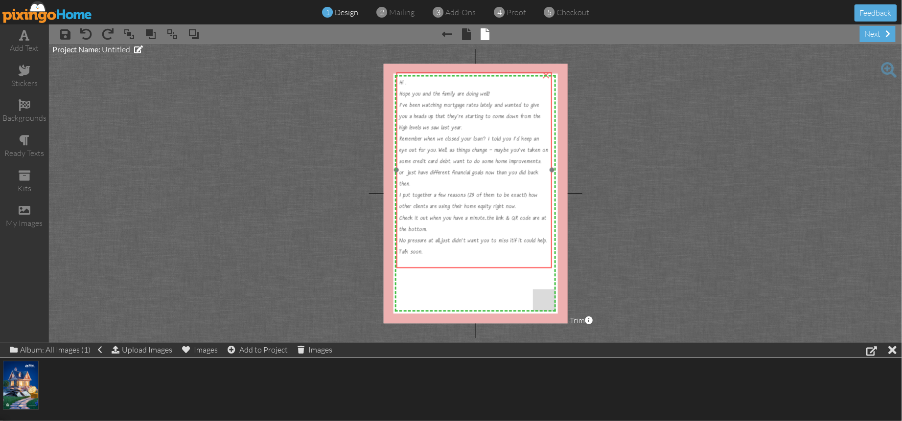
click at [459, 182] on div "Remember when we closed your loan? I told you I'd keep an eye out for you. Well…" at bounding box center [474, 160] width 150 height 56
click at [552, 169] on div at bounding box center [552, 170] width 5 height 5
click at [630, 203] on project-studio-wrapper "X X X X X X X X X X X X X X X X X X X X X X X X X X X X X X X X X X X X X X X X…" at bounding box center [475, 193] width 853 height 299
click at [451, 215] on span "Check it out when you have a minute...the link & QR code are at the bottom." at bounding box center [472, 224] width 147 height 19
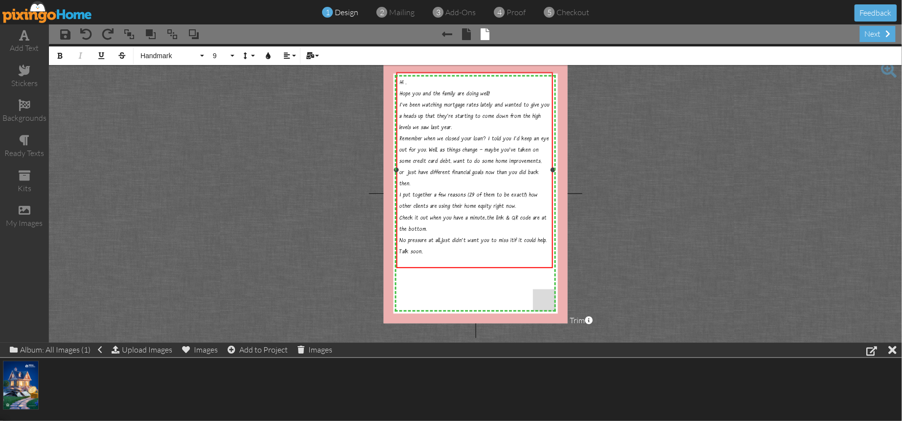
click at [451, 215] on span "Check it out when you have a minute...the link & QR code are at the bottom." at bounding box center [472, 224] width 147 height 19
click at [437, 255] on div "Talk soon," at bounding box center [474, 249] width 151 height 11
click at [214, 59] on span "9" at bounding box center [220, 56] width 17 height 8
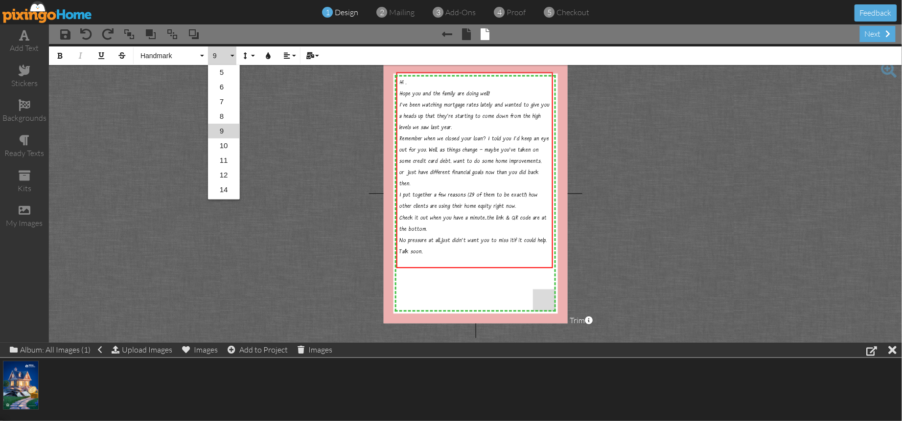
scroll to position [0, 0]
click at [224, 133] on link "9" at bounding box center [224, 131] width 32 height 15
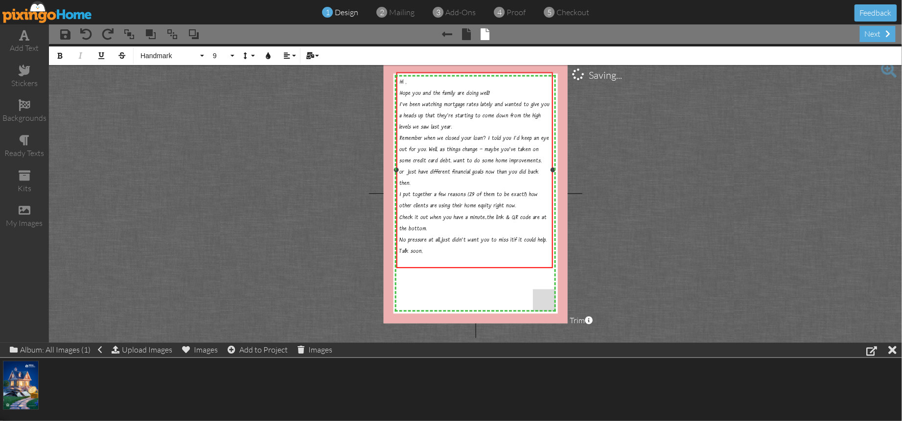
click at [437, 255] on div "Talk soon,​" at bounding box center [474, 249] width 151 height 11
drag, startPoint x: 445, startPoint y: 238, endPoint x: 451, endPoint y: 243, distance: 7.6
click at [445, 238] on span "No pressure at all...just didn't want you to miss it" at bounding box center [456, 240] width 114 height 7
click at [468, 255] on div "Talk soon,​" at bounding box center [474, 249] width 151 height 11
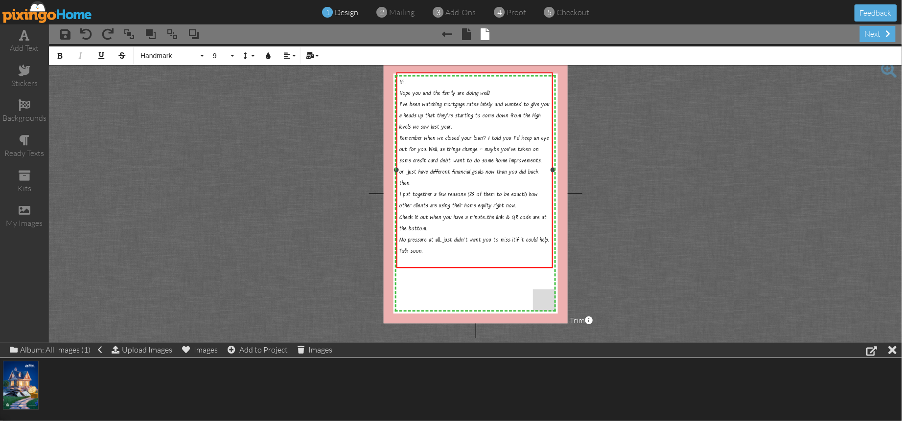
drag, startPoint x: 460, startPoint y: 261, endPoint x: 468, endPoint y: 264, distance: 8.4
click at [461, 255] on div "Talk soon,​" at bounding box center [474, 249] width 151 height 11
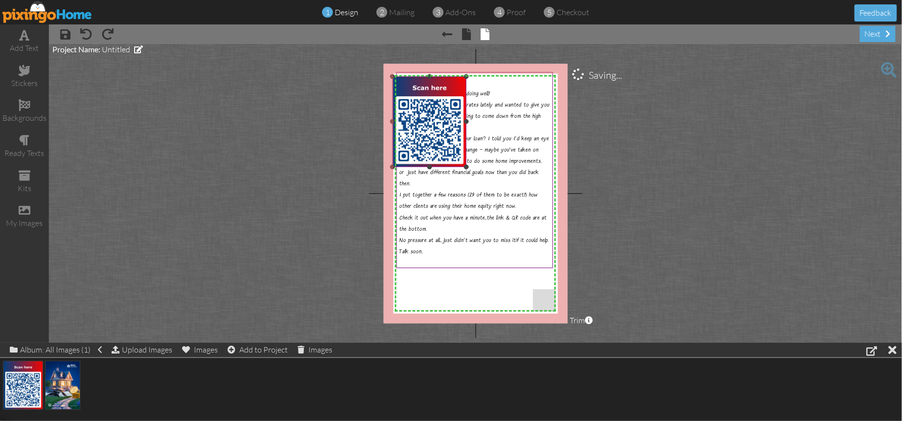
click at [425, 134] on img at bounding box center [428, 122] width 73 height 91
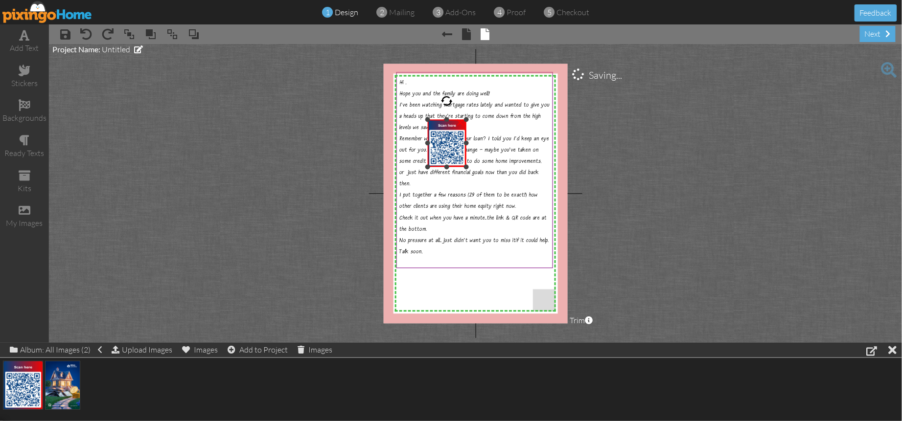
drag, startPoint x: 392, startPoint y: 76, endPoint x: 426, endPoint y: 119, distance: 54.7
click at [426, 119] on div at bounding box center [427, 119] width 5 height 5
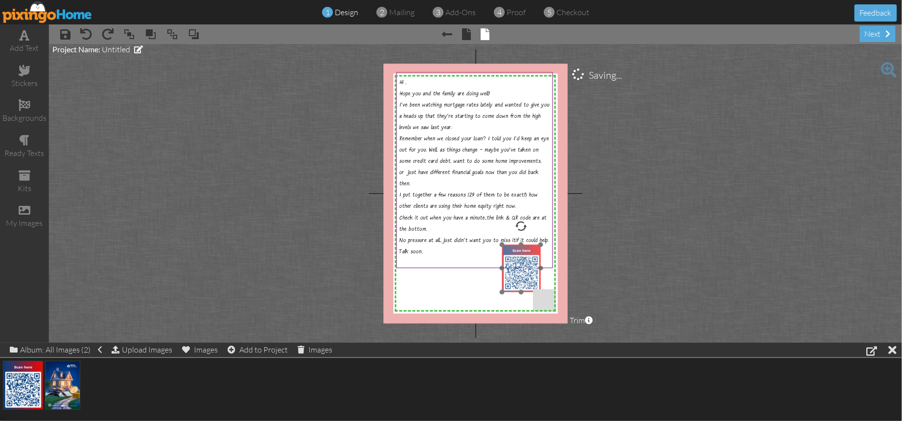
drag, startPoint x: 438, startPoint y: 145, endPoint x: 519, endPoint y: 283, distance: 159.8
click at [512, 270] on img at bounding box center [521, 268] width 39 height 47
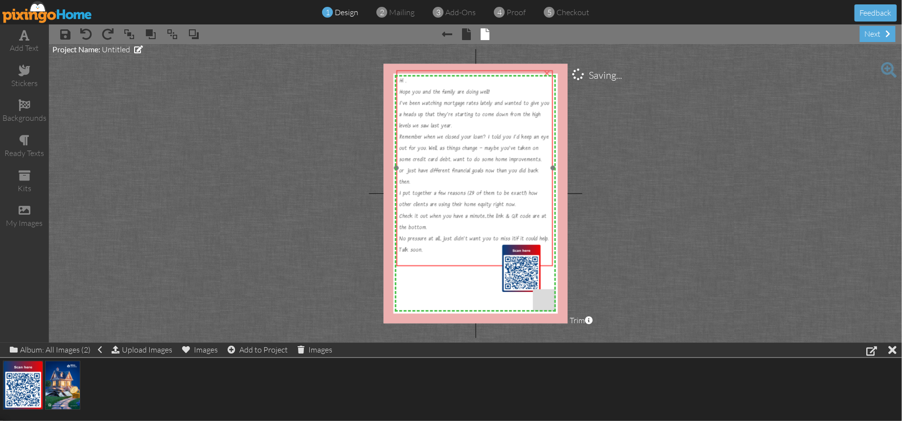
click at [483, 163] on div "Remember when we closed your loan? I told you I'd keep an eye out for you. Well…" at bounding box center [474, 158] width 151 height 56
click at [589, 272] on project-studio-wrapper "X X X X X X X X X X X X X X X X X X X X X X X X X X X X X X X X X X X X X X X X…" at bounding box center [475, 193] width 853 height 299
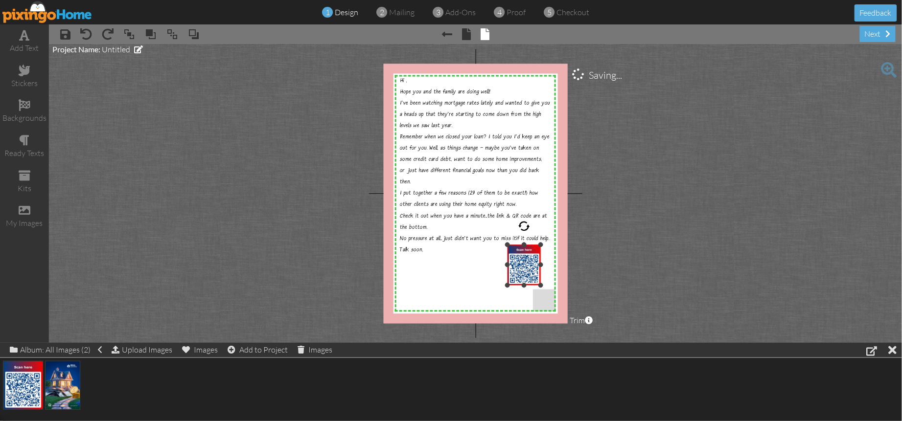
drag, startPoint x: 503, startPoint y: 292, endPoint x: 509, endPoint y: 285, distance: 9.0
click at [509, 285] on div at bounding box center [507, 285] width 5 height 5
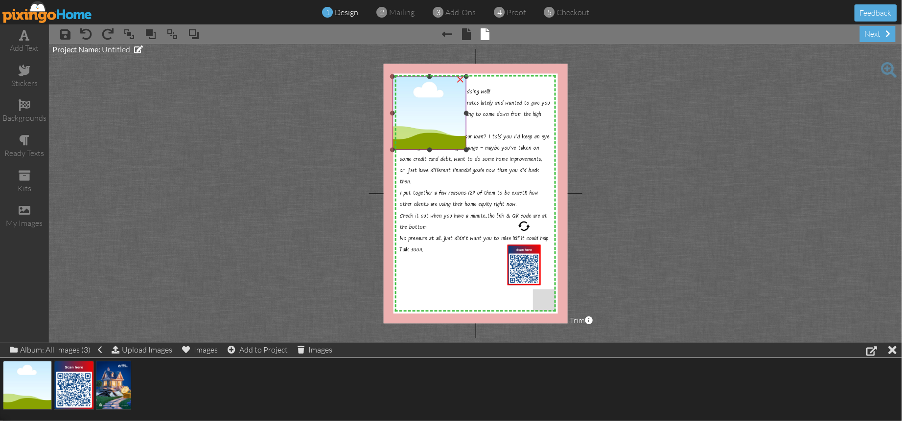
click at [432, 130] on img at bounding box center [428, 113] width 73 height 73
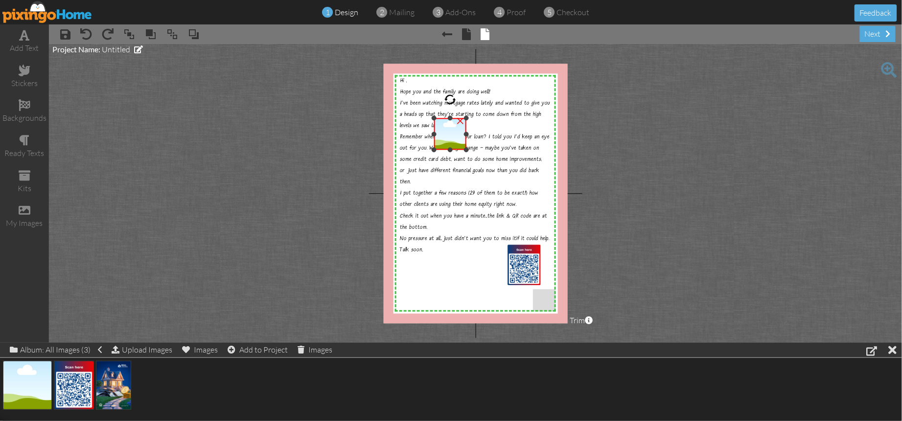
drag, startPoint x: 393, startPoint y: 76, endPoint x: 439, endPoint y: 121, distance: 64.0
click at [438, 118] on div "×" at bounding box center [450, 134] width 32 height 32
drag, startPoint x: 441, startPoint y: 124, endPoint x: 780, endPoint y: 327, distance: 395.4
click at [409, 273] on img at bounding box center [418, 283] width 32 height 32
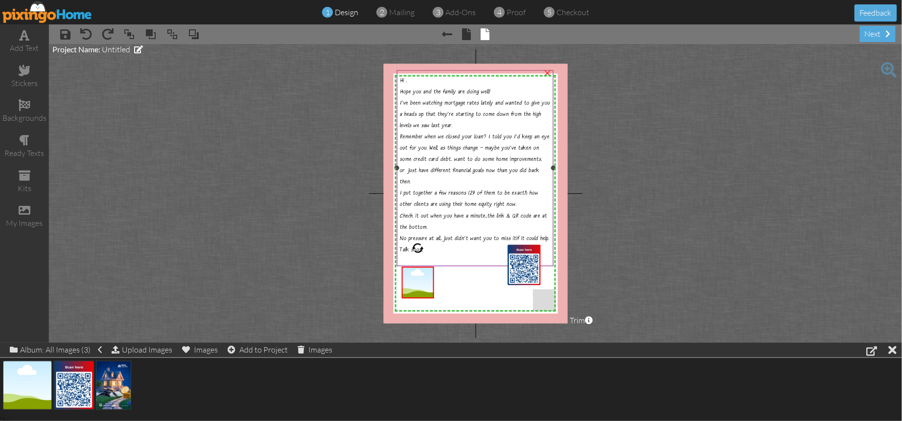
click at [467, 161] on span "Remember when we closed your loan? I told you I'd keep an eye out for you. Well…" at bounding box center [475, 155] width 150 height 41
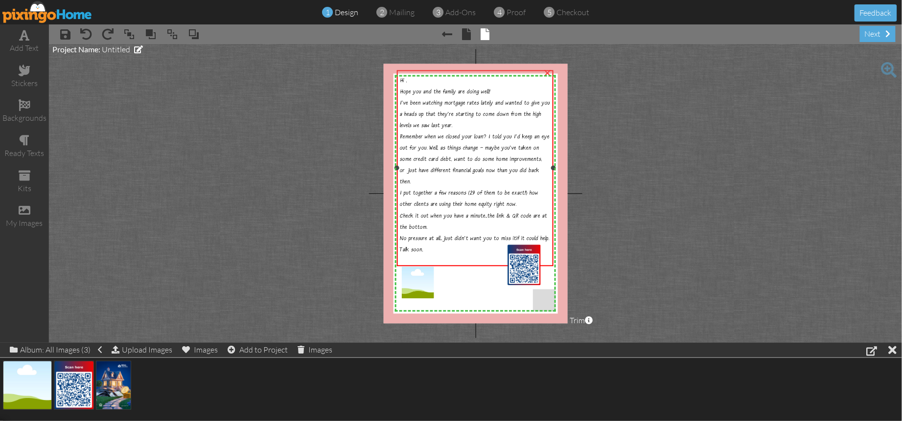
click at [467, 161] on span "Remember when we closed your loan? I told you I'd keep an eye out for you. Well…" at bounding box center [475, 155] width 150 height 41
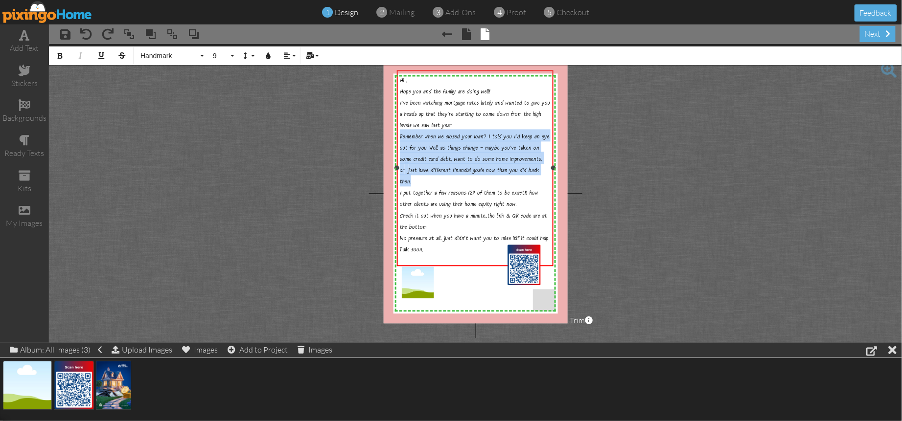
drag, startPoint x: 467, startPoint y: 161, endPoint x: 514, endPoint y: 167, distance: 47.3
click at [471, 162] on span "Remember when we closed your loan? I told you I'd keep an eye out for you. Well…" at bounding box center [475, 155] width 150 height 41
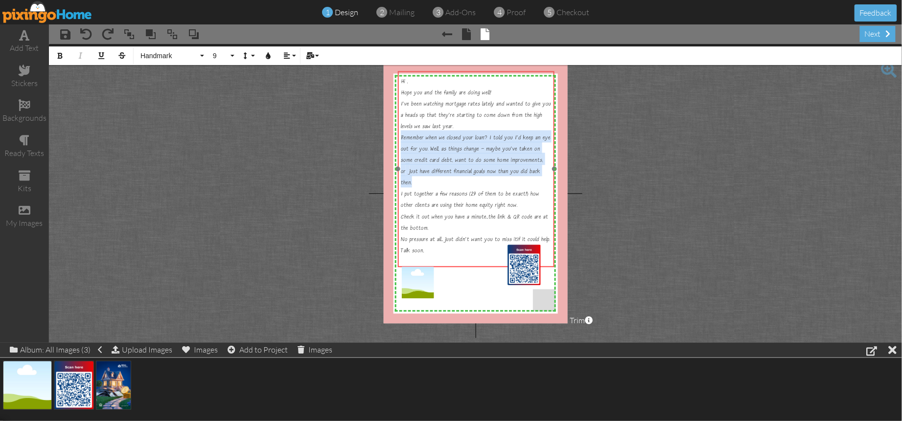
click at [476, 257] on div "Hi , Hope you and the family are doing well! I've been watching mortgage rates …" at bounding box center [476, 164] width 157 height 186
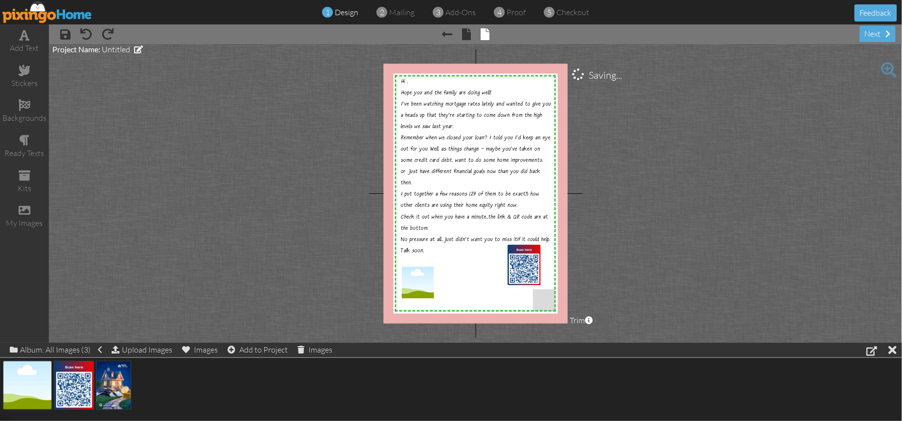
click at [695, 283] on project-studio-wrapper "X X X X X X X X X X X X X X X X X X X X X X X X X X X X X X X X X X X X X X X X…" at bounding box center [475, 193] width 853 height 299
click at [407, 79] on span "Hi ," at bounding box center [404, 82] width 7 height 7
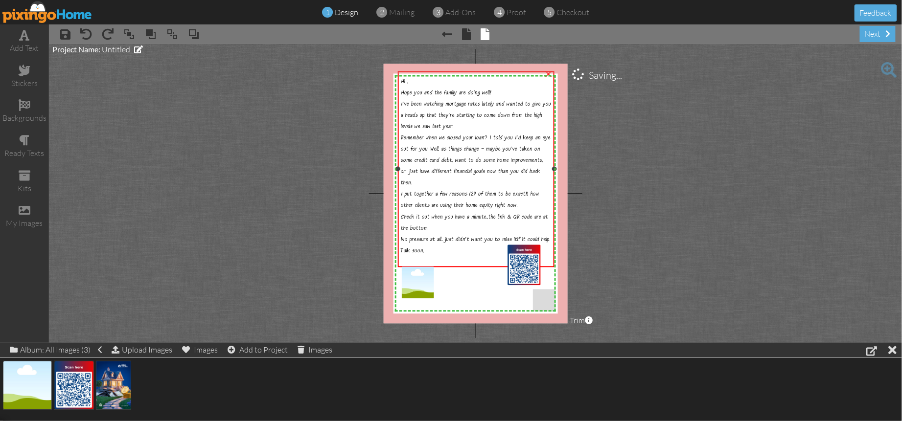
click at [407, 79] on span "Hi ," at bounding box center [404, 82] width 7 height 7
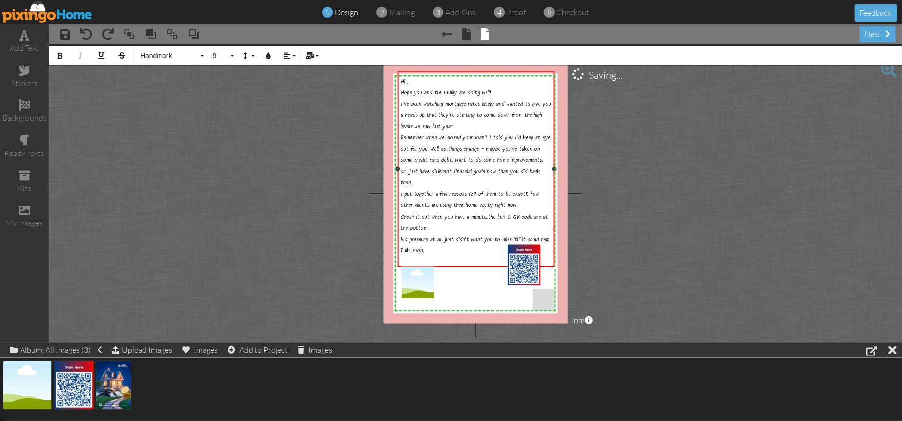
click at [408, 81] on span "Hi ," at bounding box center [404, 82] width 7 height 7
click at [313, 60] on button "Mail Merge" at bounding box center [311, 55] width 19 height 19
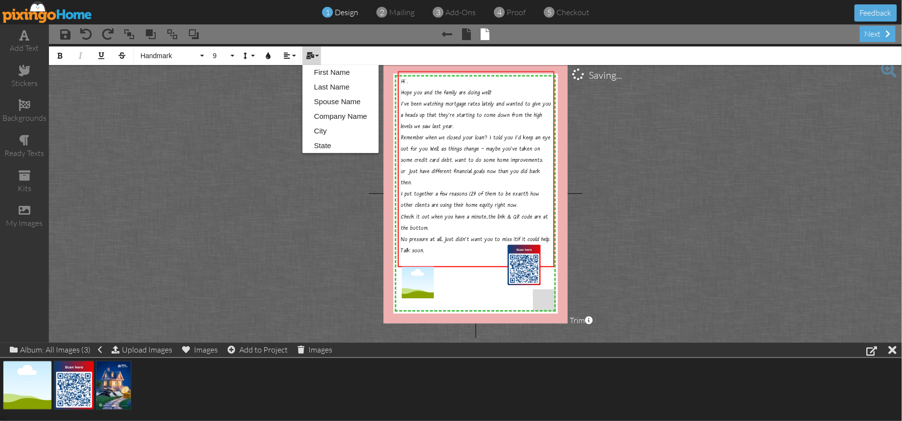
click at [331, 75] on link "First Name" at bounding box center [340, 72] width 76 height 15
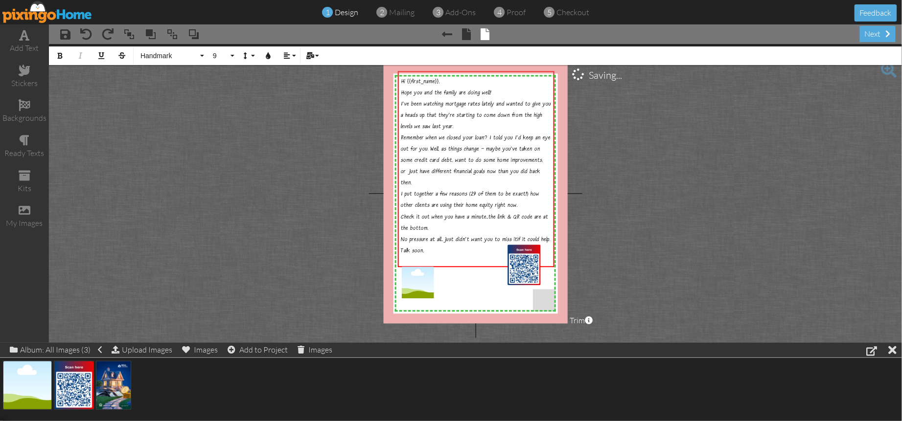
click at [648, 125] on project-studio-wrapper "X X X X X X X X X X X X X X X X X X X X X X X X X X X X X X X X X X X X X X X X…" at bounding box center [475, 193] width 853 height 299
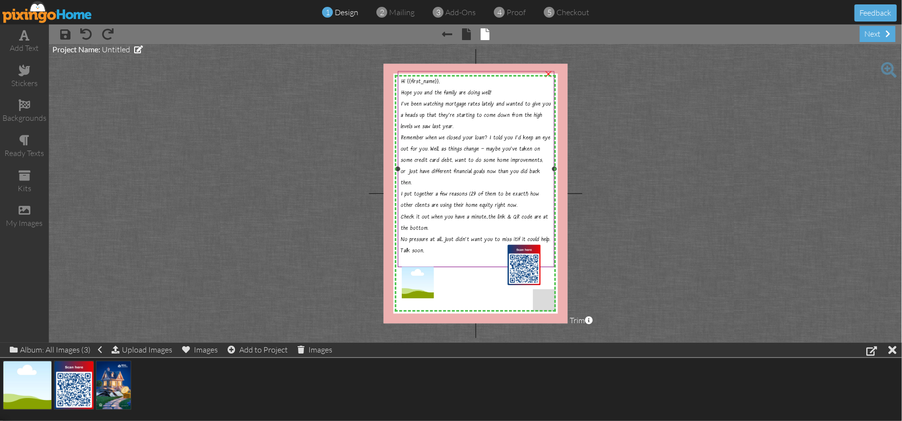
click at [414, 178] on div "Remember when we closed your loan? I told you I'd keep an eye out for you. Well…" at bounding box center [476, 159] width 151 height 56
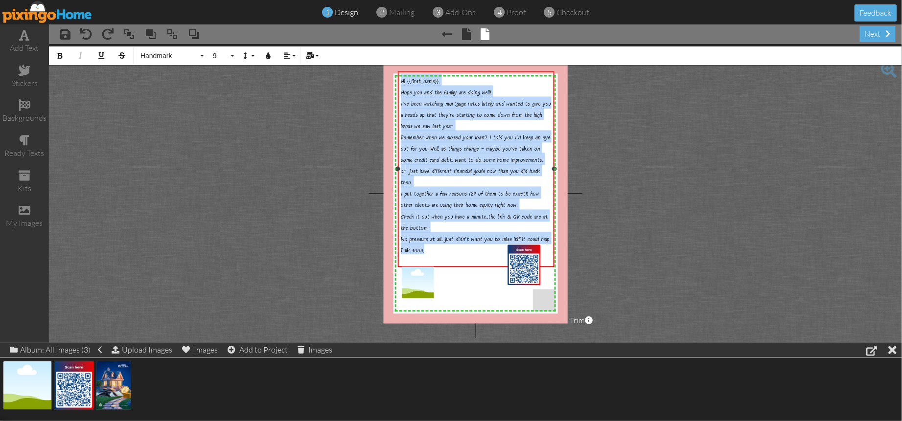
drag, startPoint x: 403, startPoint y: 93, endPoint x: 440, endPoint y: 254, distance: 165.2
click at [440, 254] on div "Hi {{first_name}}, Hope you and the family are doing well! I've been watching m…" at bounding box center [476, 164] width 151 height 181
click at [251, 57] on button "Line Height" at bounding box center [247, 55] width 19 height 19
click at [265, 90] on link "Single" at bounding box center [261, 87] width 47 height 15
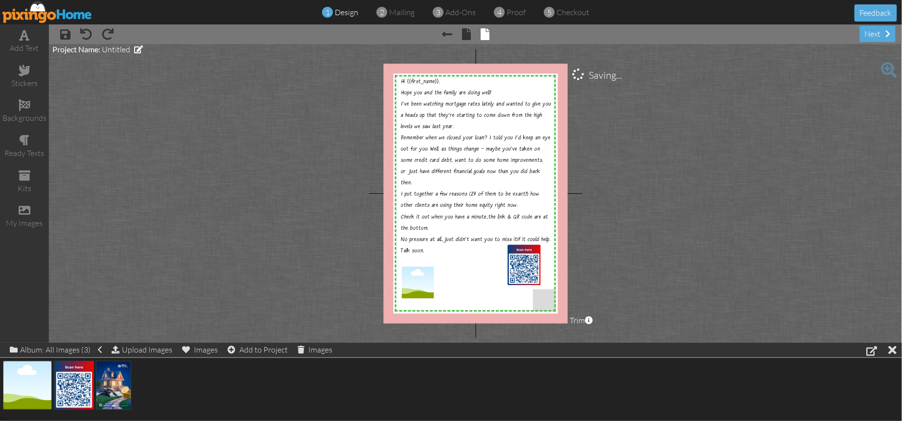
click at [630, 202] on project-studio-wrapper "X X X X X X X X X X X X X X X X X X X X X X X X X X X X X X X X X X X X X X X X…" at bounding box center [475, 193] width 853 height 299
click at [441, 221] on div "Check it out when you have a minute...the link & QR code are at the bottom." at bounding box center [476, 220] width 151 height 23
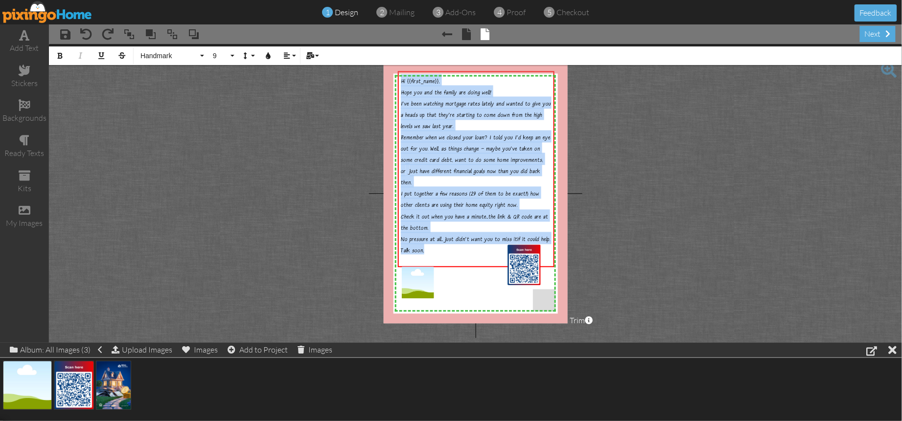
drag, startPoint x: 435, startPoint y: 260, endPoint x: 400, endPoint y: 81, distance: 183.1
click at [394, 76] on div "X X X X X X X X X X X X X X X X X X X X X X X X X X X X X X X X X X X X X X X X…" at bounding box center [475, 194] width 184 height 260
click at [481, 134] on span "Remember when we closed your loan? I told you I'd keep an eye out for you. Well…" at bounding box center [476, 154] width 150 height 41
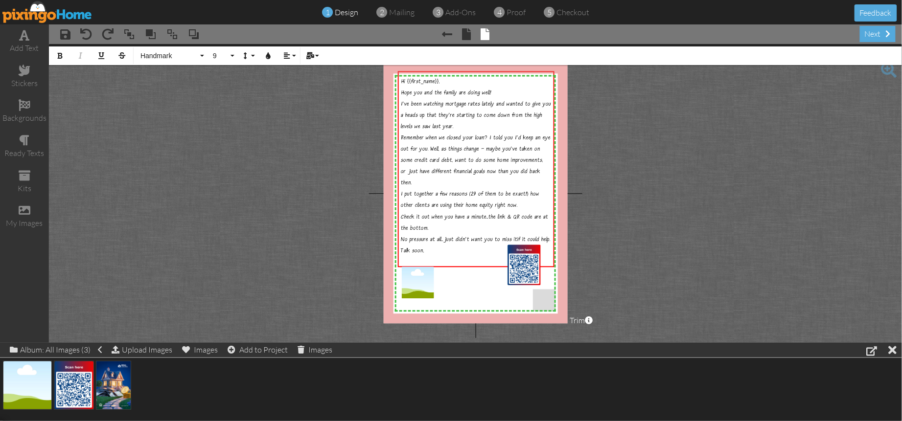
click at [488, 121] on div "I've been watching mortgage rates lately and wanted to give you a heads up that…" at bounding box center [476, 113] width 151 height 34
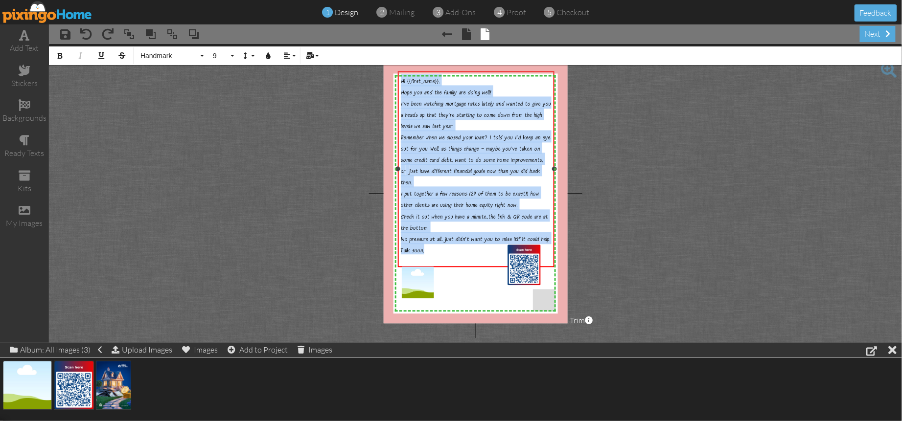
drag, startPoint x: 401, startPoint y: 81, endPoint x: 436, endPoint y: 268, distance: 189.7
click at [436, 267] on div "Hi {{first_name}}, Hope you and the family are doing well! I've been watching m…" at bounding box center [476, 169] width 157 height 196
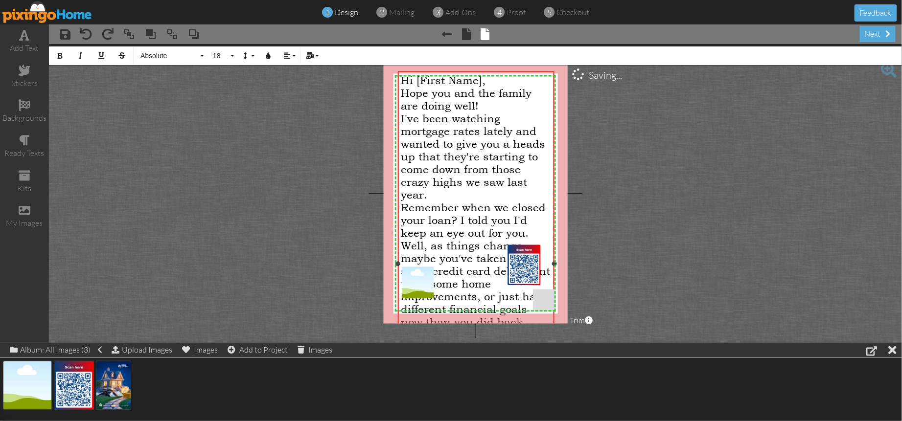
click at [404, 81] on span "Hi [First Name]," at bounding box center [443, 80] width 85 height 13
click at [403, 81] on span "Hi [First Name]," at bounding box center [443, 80] width 85 height 13
click at [500, 78] on div "Hi [First Name]," at bounding box center [476, 80] width 151 height 13
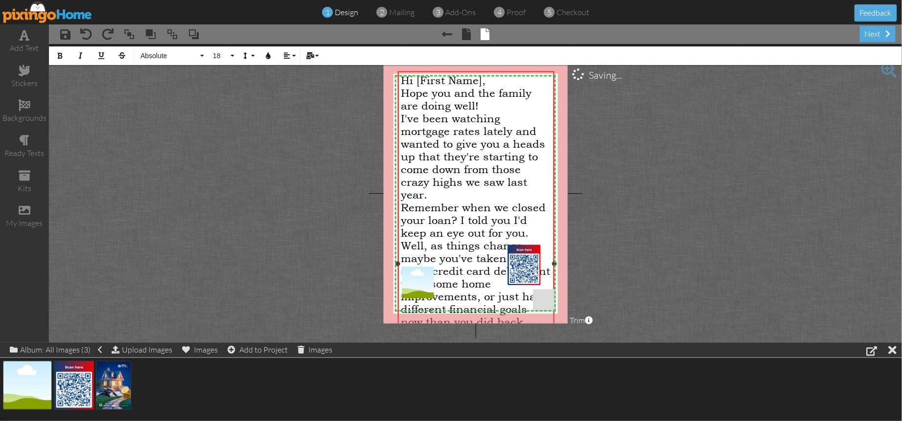
click at [403, 81] on span "Hi [First Name]," at bounding box center [443, 80] width 85 height 13
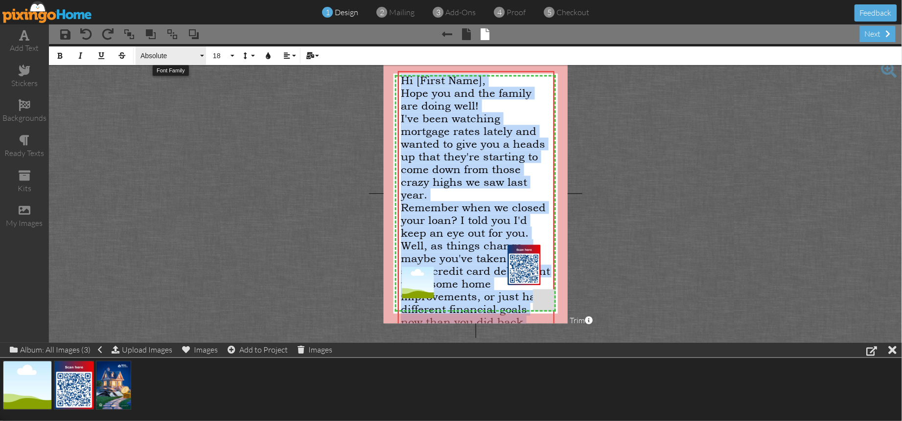
click at [170, 54] on span "Absolute" at bounding box center [168, 56] width 59 height 8
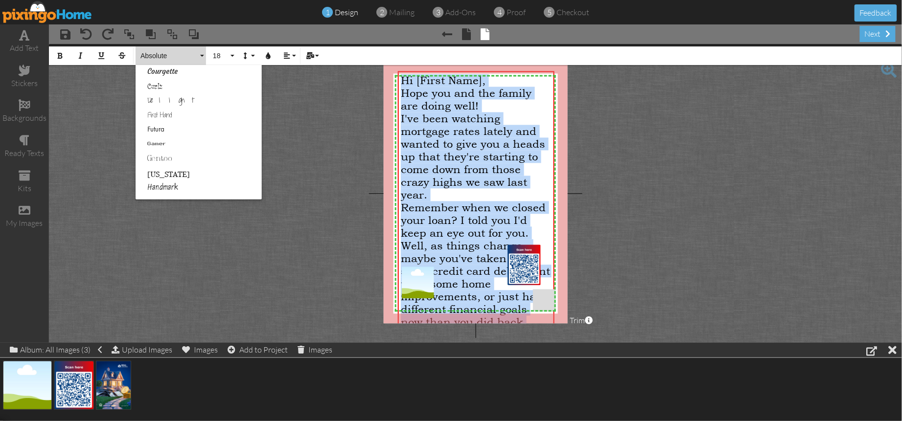
scroll to position [178, 0]
click at [168, 182] on link "Handmark" at bounding box center [199, 188] width 126 height 15
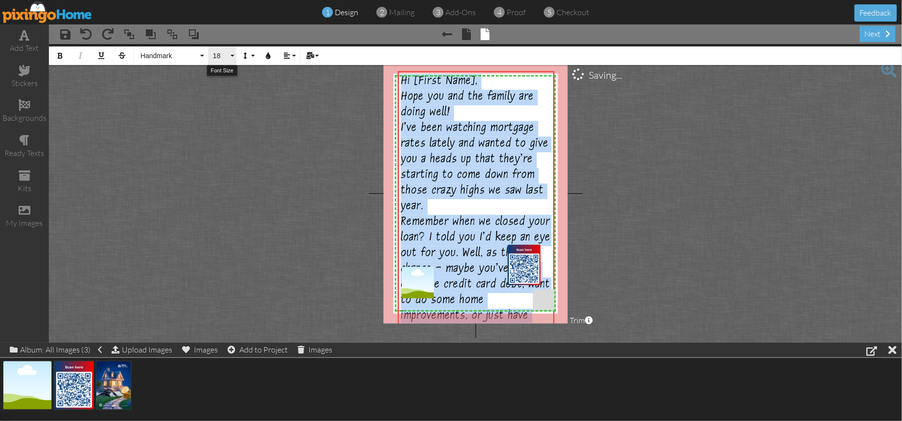
click at [230, 57] on button "18" at bounding box center [222, 55] width 28 height 19
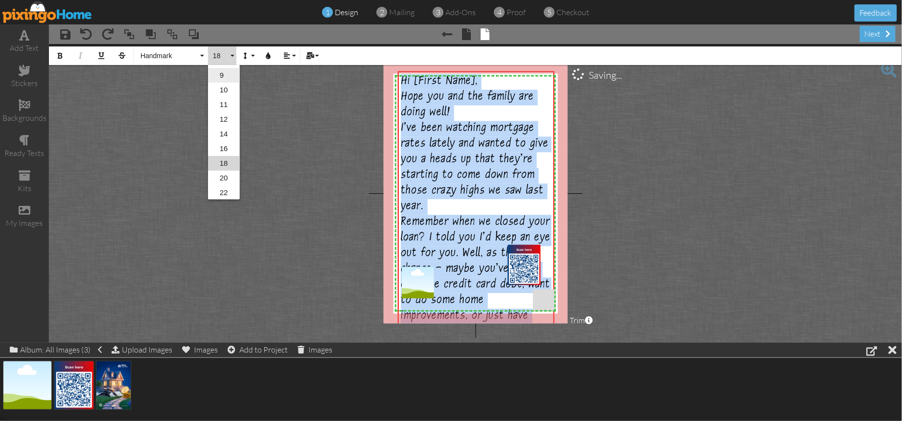
scroll to position [55, 0]
click at [221, 72] on link "9" at bounding box center [224, 75] width 32 height 15
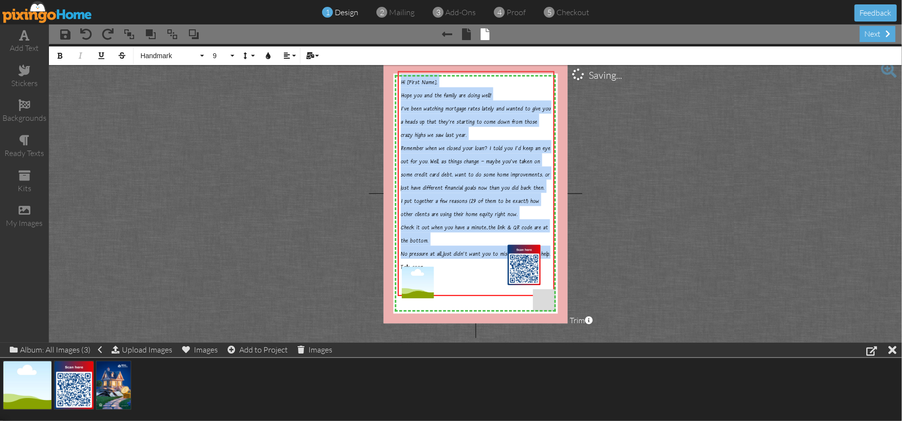
scroll to position [0, 0]
click at [250, 58] on button "Line Height" at bounding box center [247, 55] width 19 height 19
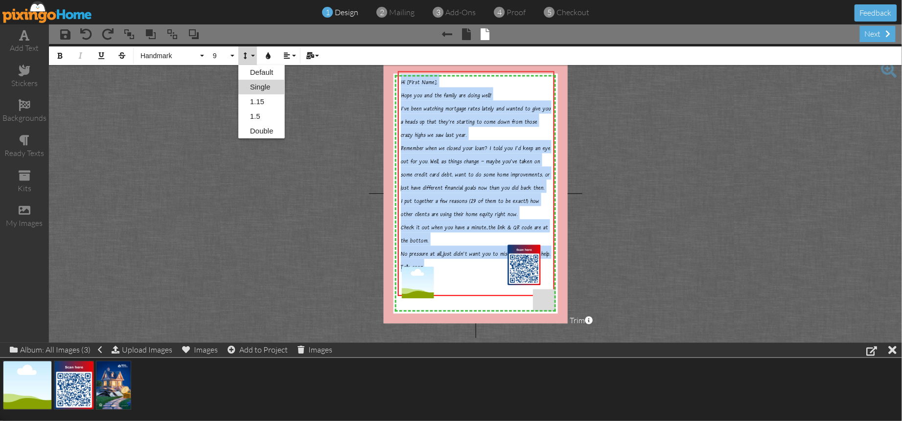
click at [260, 85] on link "Single" at bounding box center [261, 87] width 47 height 15
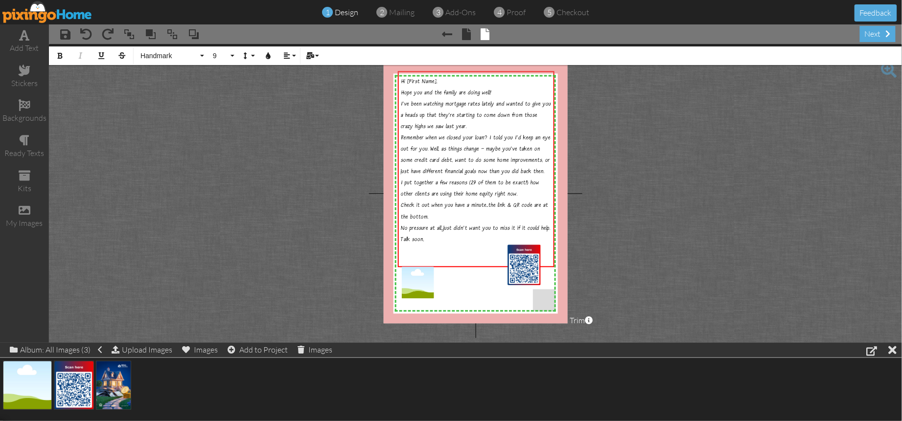
click at [599, 199] on project-studio-wrapper "X X X X X X X X X X X X X X X X X X X X X X X X X X X X X X X X X X X X X X X X…" at bounding box center [475, 193] width 853 height 299
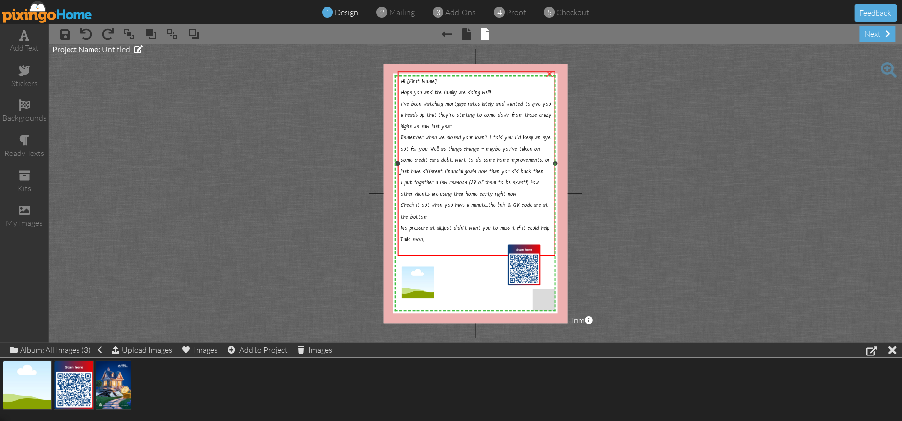
click at [554, 168] on div "Hi [First Name], Hope you and the family are doing well! I've been watching mor…" at bounding box center [477, 163] width 158 height 185
click at [600, 179] on project-studio-wrapper "X X X X X X X X X X X X X X X X X X X X X X X X X X X X X X X X X X X X X X X X…" at bounding box center [475, 193] width 853 height 299
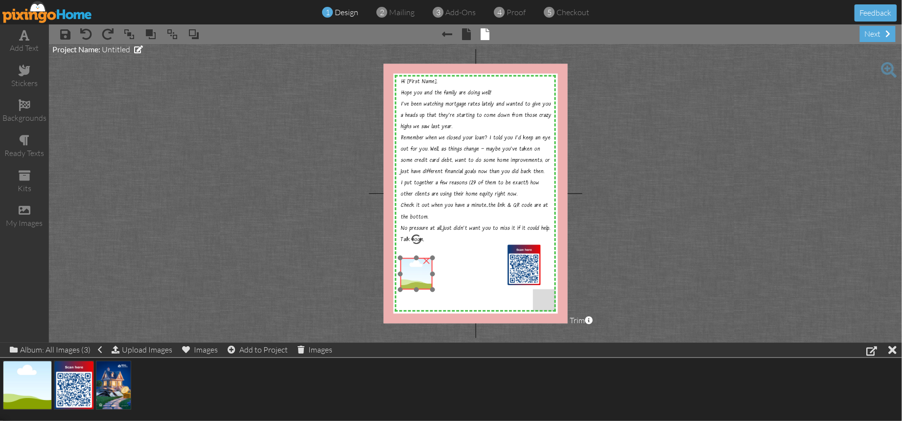
drag, startPoint x: 412, startPoint y: 286, endPoint x: 410, endPoint y: 277, distance: 8.9
click at [410, 277] on img at bounding box center [416, 274] width 32 height 32
drag, startPoint x: 520, startPoint y: 263, endPoint x: 524, endPoint y: 259, distance: 6.0
click at [526, 256] on img at bounding box center [530, 258] width 33 height 41
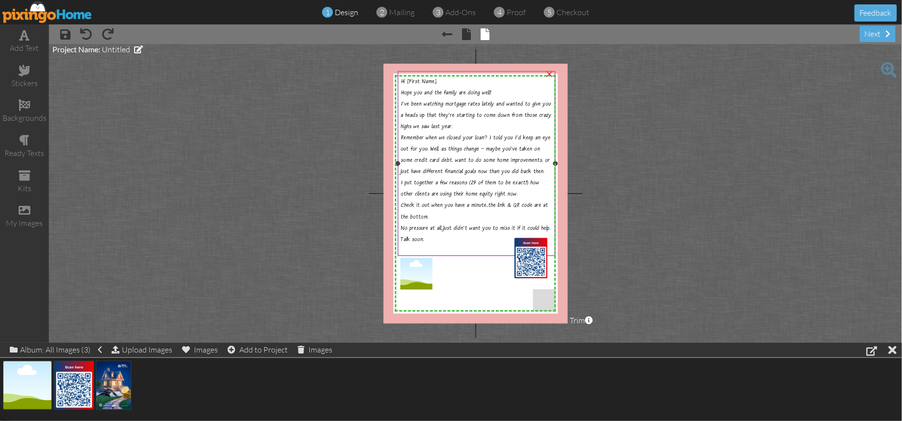
click at [447, 227] on span "No pressure at all...just didn't want you to miss it if it could help." at bounding box center [476, 229] width 150 height 7
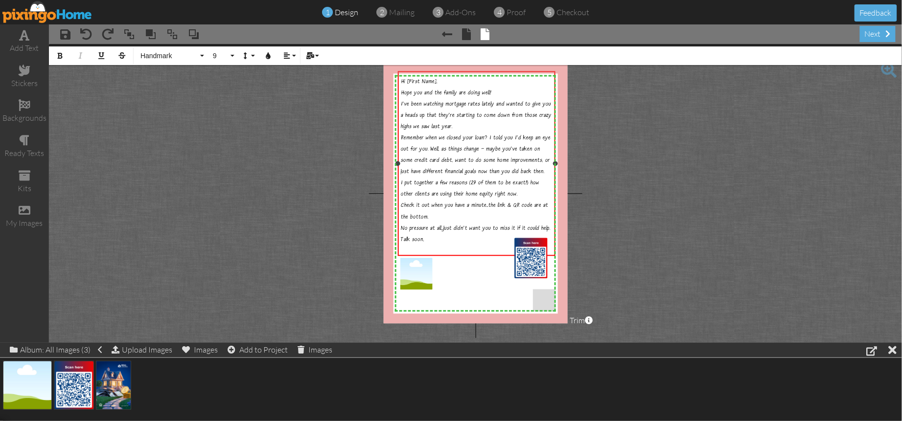
drag, startPoint x: 443, startPoint y: 225, endPoint x: 457, endPoint y: 236, distance: 18.1
click at [443, 226] on span "No pressure at all...just didn't want you to miss it if it could help." at bounding box center [476, 229] width 150 height 7
drag, startPoint x: 444, startPoint y: 227, endPoint x: 506, endPoint y: 240, distance: 63.5
click at [444, 227] on span "No pressure at all. . . just didn't want you to miss it if it could help." at bounding box center [474, 235] width 147 height 19
drag, startPoint x: 452, startPoint y: 227, endPoint x: 445, endPoint y: 226, distance: 7.4
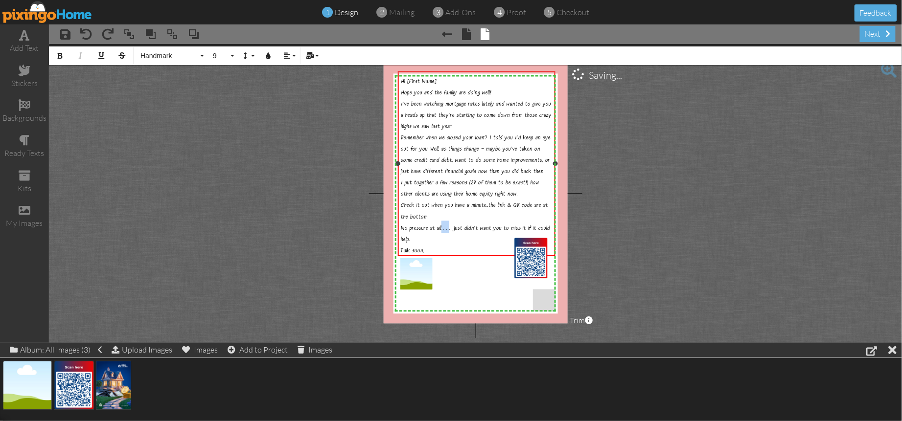
click at [443, 226] on span "No pressure at all . . . just didn't want you to miss it if it could help." at bounding box center [475, 235] width 149 height 19
drag, startPoint x: 454, startPoint y: 226, endPoint x: 445, endPoint y: 226, distance: 8.8
click at [445, 226] on span "No pressure at all . . . just didn't want you to miss it if it could help." at bounding box center [475, 235] width 149 height 19
click at [167, 56] on span "Handmark" at bounding box center [168, 56] width 59 height 8
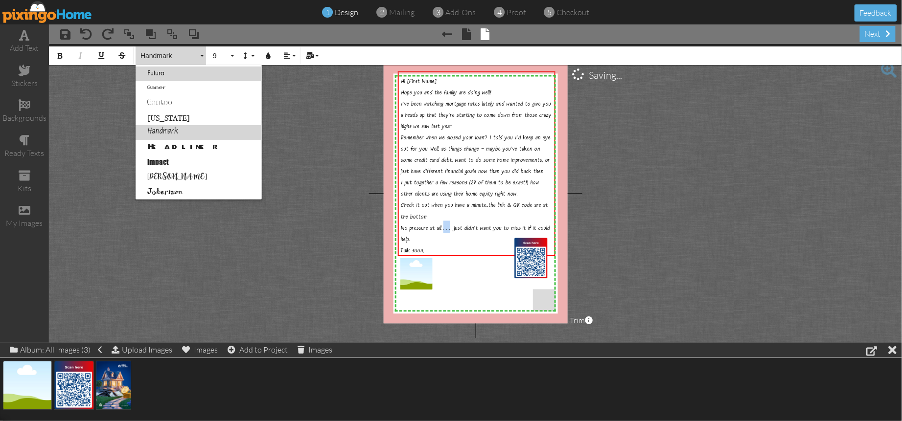
click at [156, 72] on link "Futura" at bounding box center [199, 74] width 126 height 15
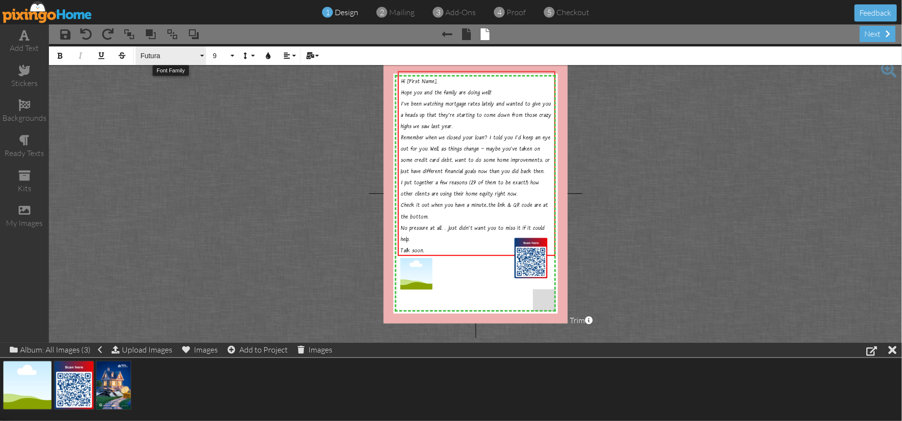
click at [158, 58] on span "Futura" at bounding box center [168, 56] width 59 height 8
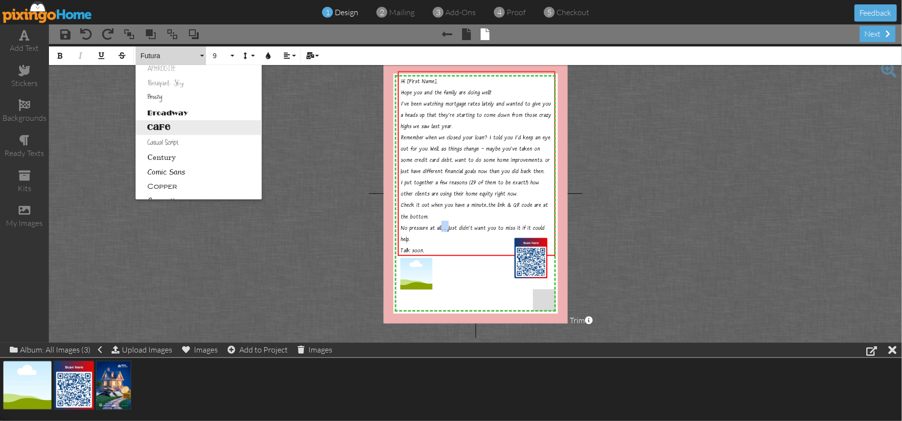
scroll to position [0, 0]
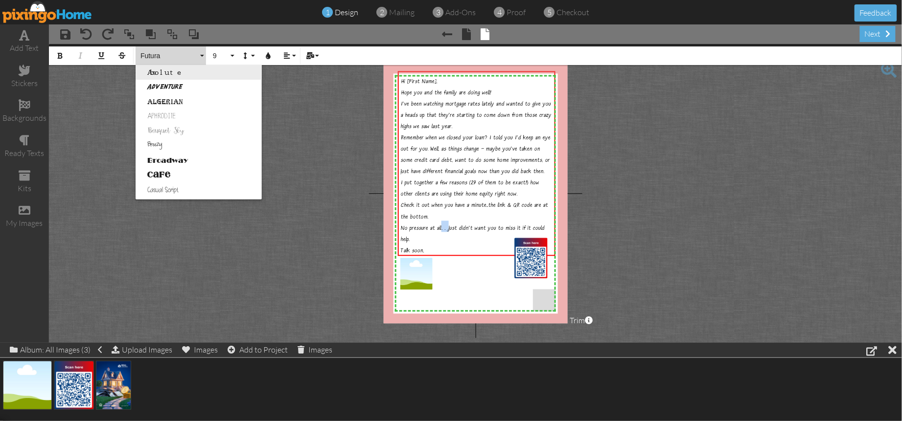
click at [151, 70] on link "Absolute" at bounding box center [199, 72] width 126 height 15
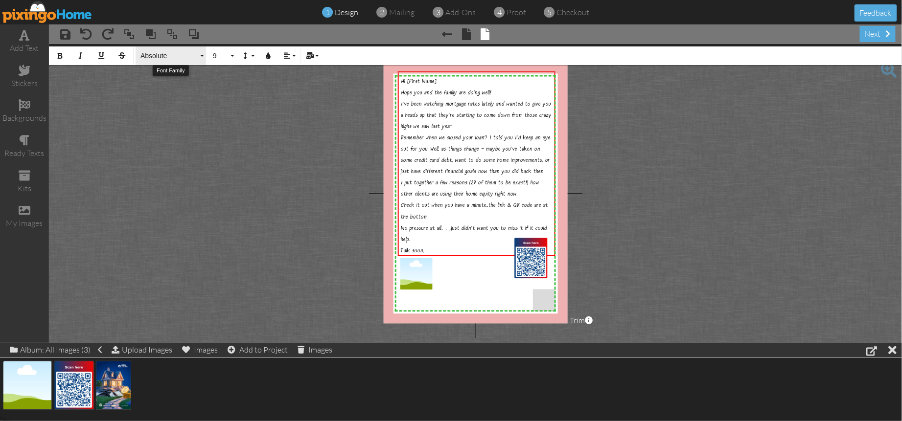
click at [156, 57] on span "Absolute" at bounding box center [168, 56] width 59 height 8
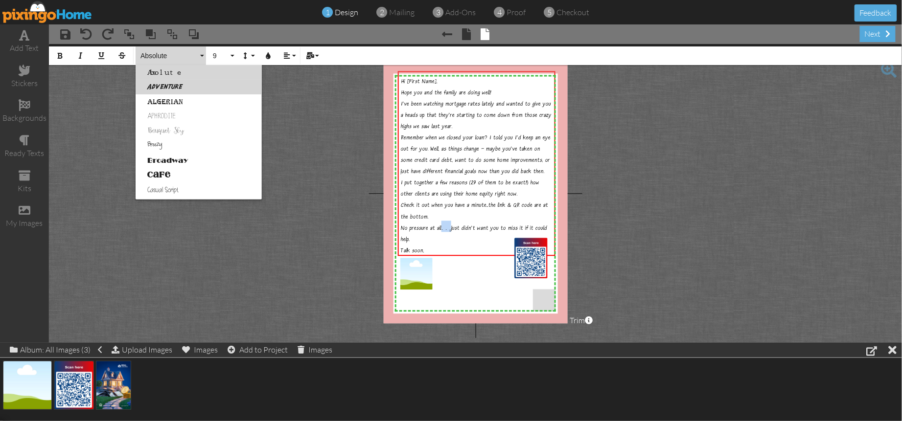
click at [170, 89] on link "Adventure" at bounding box center [199, 87] width 126 height 15
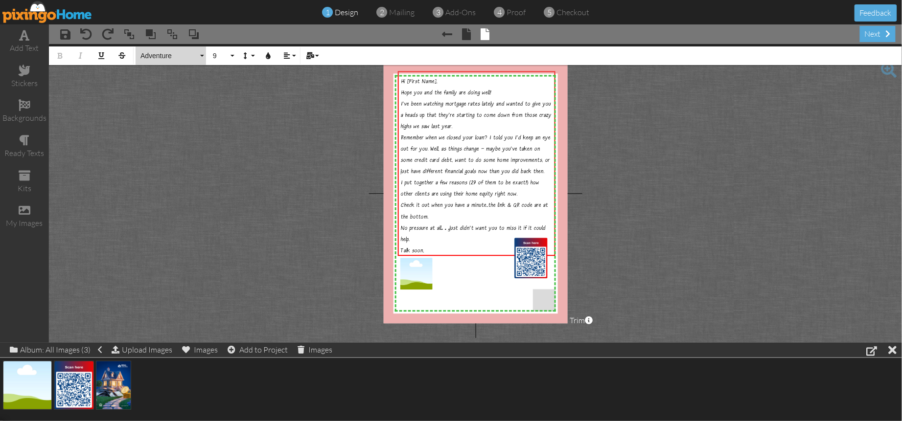
click at [157, 55] on span "Adventure" at bounding box center [168, 56] width 59 height 8
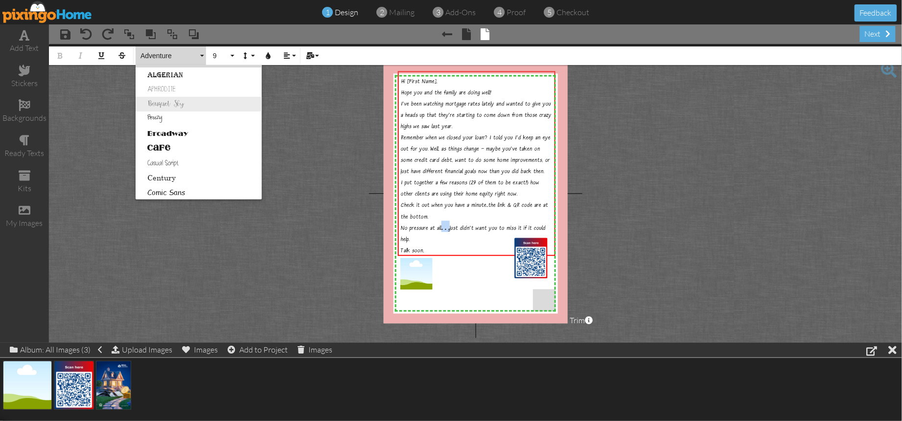
scroll to position [33, 0]
click at [159, 110] on link "Breezy" at bounding box center [199, 112] width 126 height 15
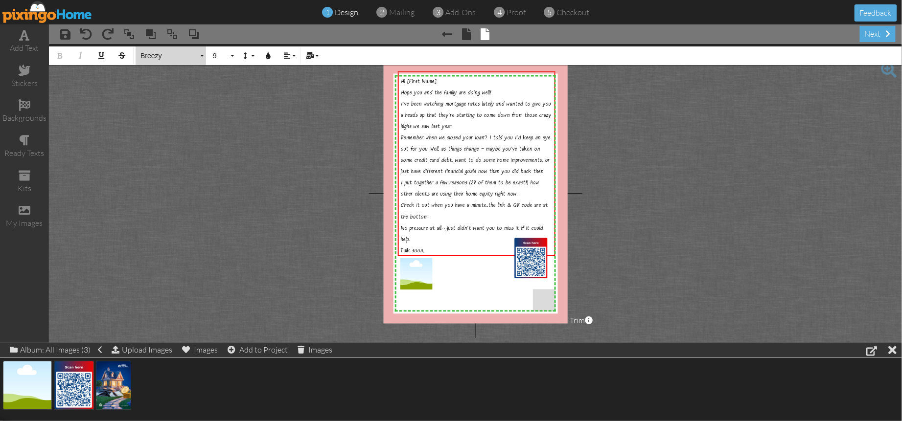
click at [173, 58] on span "Breezy" at bounding box center [168, 56] width 59 height 8
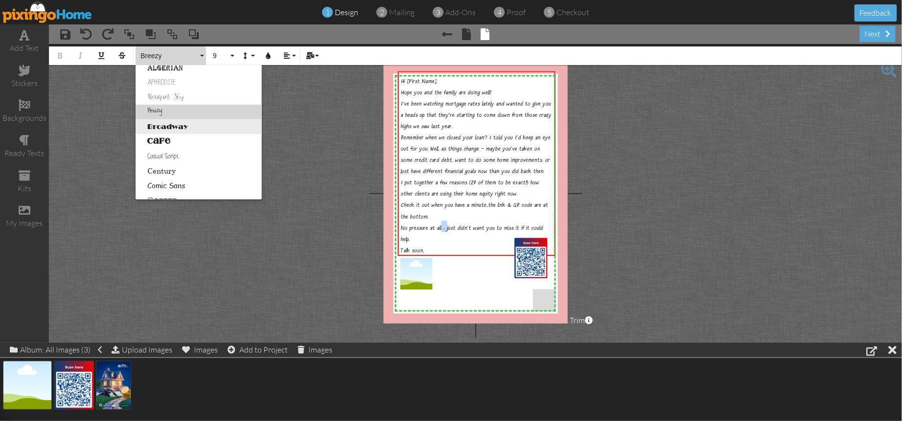
scroll to position [34, 0]
click at [168, 170] on link "Century" at bounding box center [199, 170] width 126 height 15
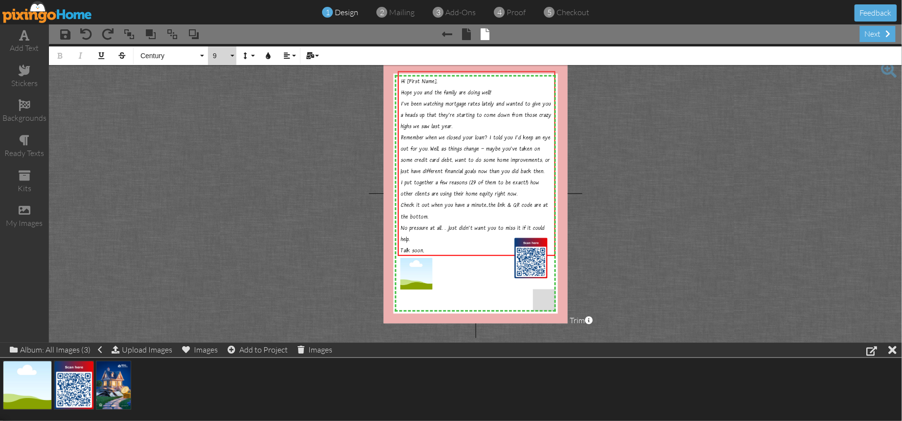
click at [234, 57] on button "9" at bounding box center [222, 55] width 28 height 19
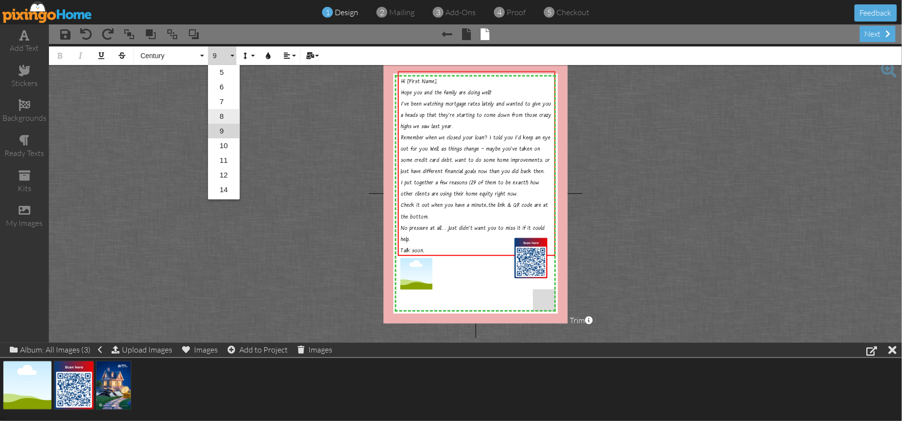
click at [223, 114] on link "8" at bounding box center [224, 116] width 32 height 15
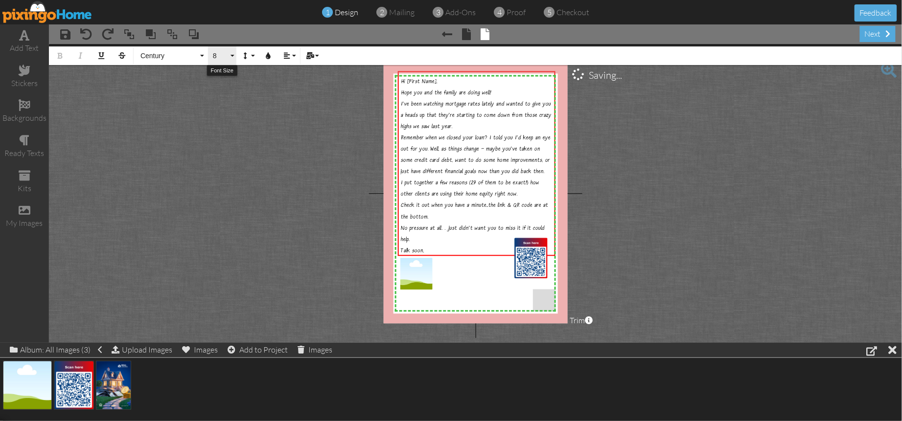
click at [230, 56] on button "8" at bounding box center [222, 55] width 28 height 19
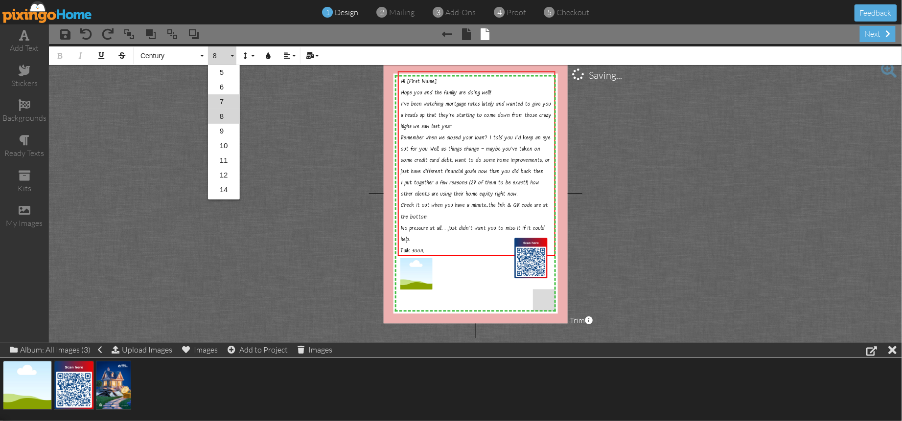
click at [217, 102] on link "7" at bounding box center [224, 101] width 32 height 15
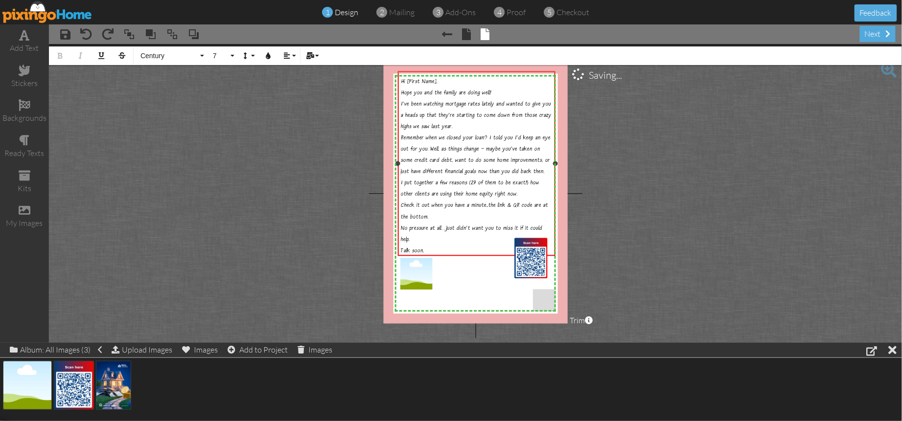
click at [465, 243] on div "Talk soon," at bounding box center [477, 248] width 152 height 11
drag, startPoint x: 444, startPoint y: 225, endPoint x: 456, endPoint y: 240, distance: 19.5
click at [441, 227] on span "No pressure at all" at bounding box center [421, 229] width 41 height 7
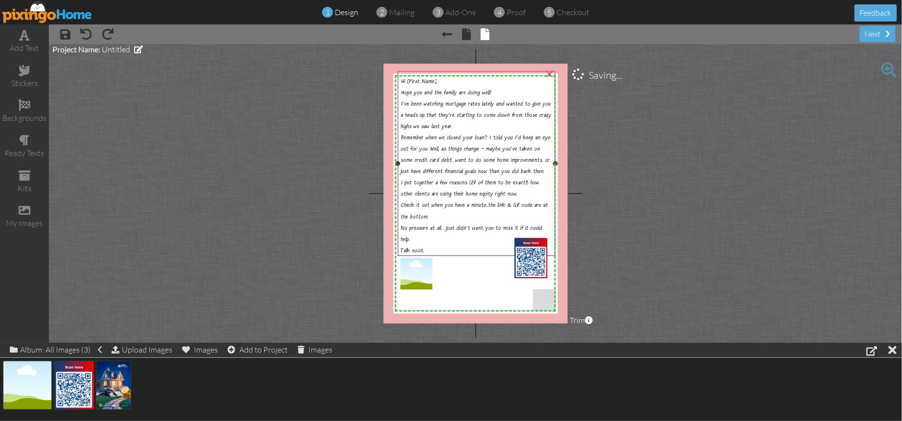
click at [445, 225] on span ". . ." at bounding box center [443, 228] width 5 height 7
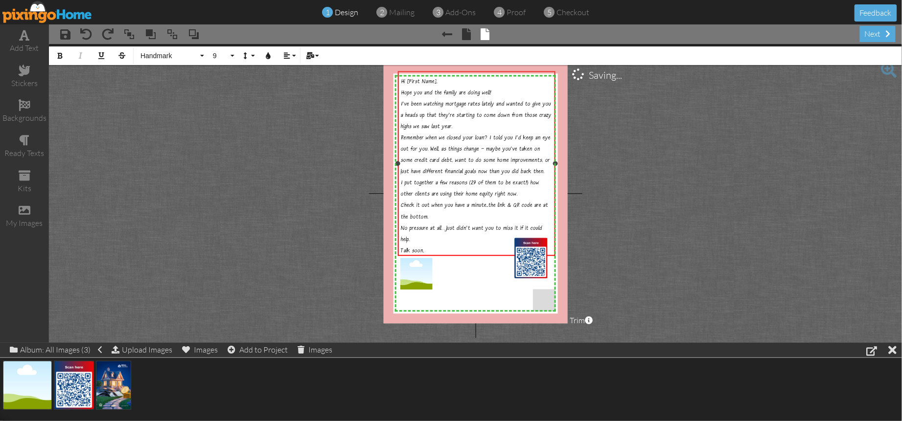
click at [446, 227] on span ". . ." at bounding box center [443, 228] width 5 height 7
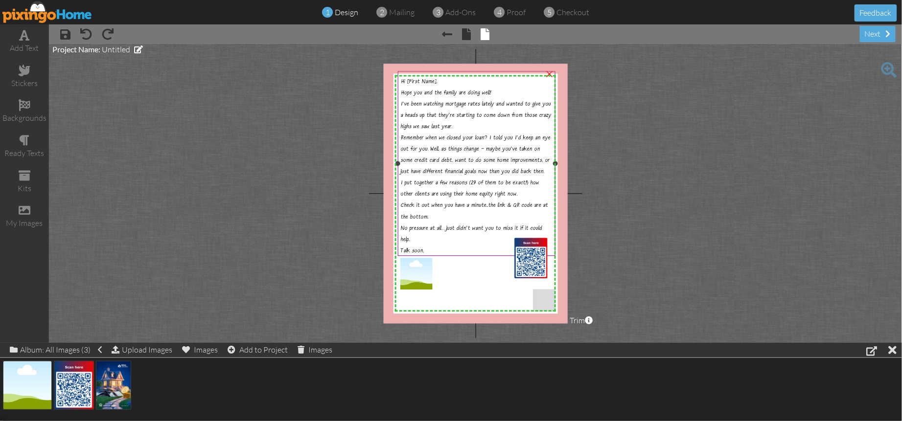
click at [451, 226] on span "just didn't want you to miss it if it could help." at bounding box center [471, 235] width 141 height 19
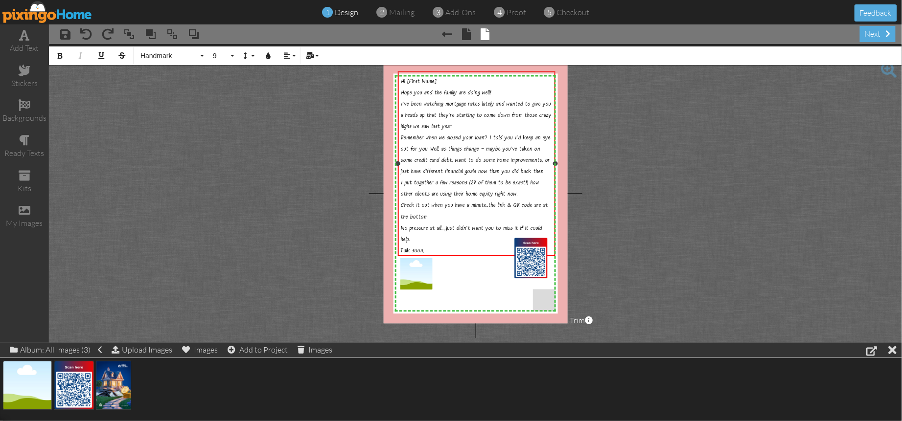
click at [452, 226] on span "just didn't want you to miss it if it could help." at bounding box center [471, 235] width 141 height 19
drag, startPoint x: 464, startPoint y: 239, endPoint x: 484, endPoint y: 248, distance: 22.4
click at [465, 239] on div "No pressure at all . . . just didn't want you to miss it if it could help." at bounding box center [477, 232] width 152 height 23
click at [446, 227] on span ". . ." at bounding box center [443, 228] width 5 height 7
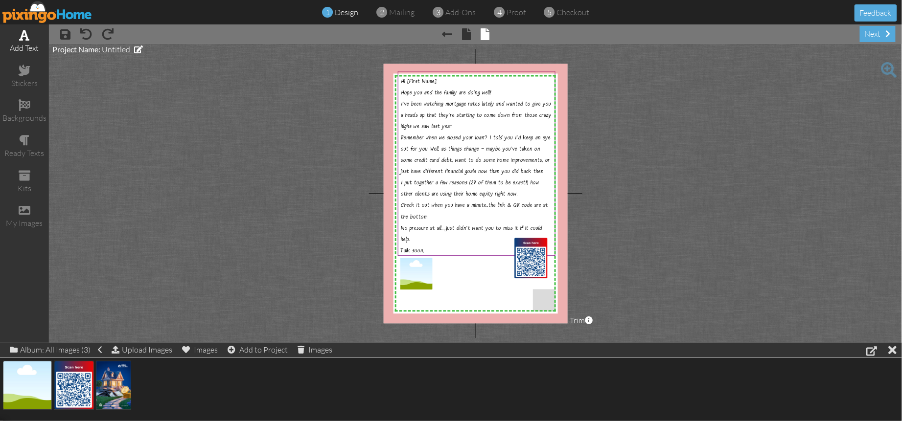
click at [23, 36] on span at bounding box center [25, 35] width 10 height 12
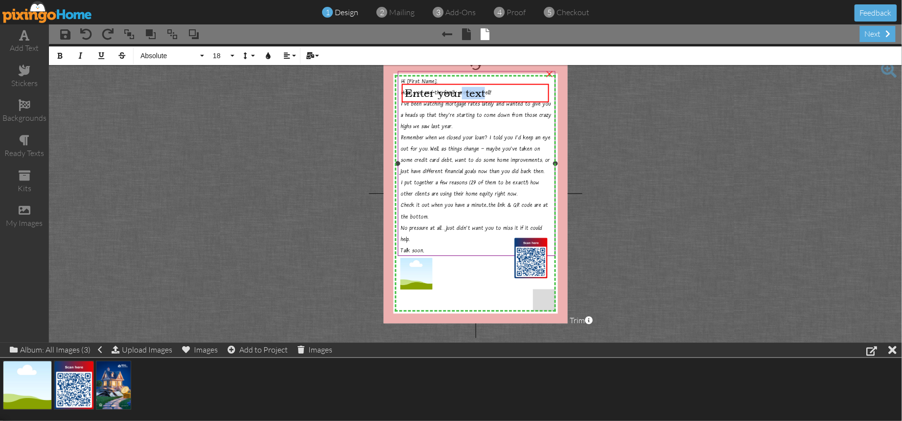
drag, startPoint x: 460, startPoint y: 99, endPoint x: 445, endPoint y: 202, distance: 103.4
click at [444, 211] on div "X X X X X X X X X X X X X X X X X X X X X X X X X X X X X X X X X X X X X X X X…" at bounding box center [475, 194] width 184 height 260
drag, startPoint x: 508, startPoint y: 99, endPoint x: 487, endPoint y: 248, distance: 150.1
click at [484, 268] on div "X X X X X X X X X X X X X X X X X X X X X X X X X X X X X X X X X X X X X X X X…" at bounding box center [475, 194] width 184 height 260
click at [498, 95] on div "Enter your text" at bounding box center [475, 93] width 141 height 13
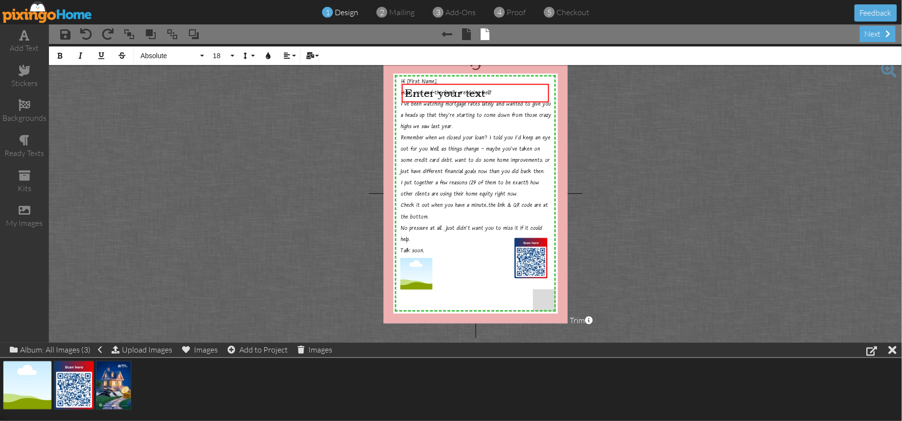
click at [614, 110] on project-studio-wrapper "X X X X X X X X X X X X X X X X X X X X X X X X X X X X X X X X X X X X X X X X…" at bounding box center [475, 193] width 853 height 299
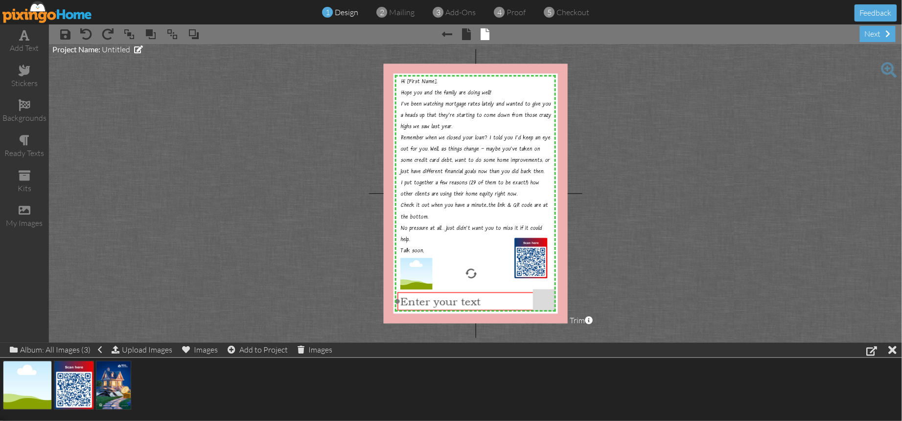
drag, startPoint x: 507, startPoint y: 88, endPoint x: 502, endPoint y: 296, distance: 208.5
click at [502, 296] on div "Enter your text" at bounding box center [470, 302] width 141 height 13
click at [596, 273] on project-studio-wrapper "X X X X X X X X X X X X X X X X X X X X X X X X X X X X X X X X X X X X X X X X…" at bounding box center [475, 193] width 853 height 299
click at [422, 299] on span "Enter your text" at bounding box center [440, 302] width 80 height 13
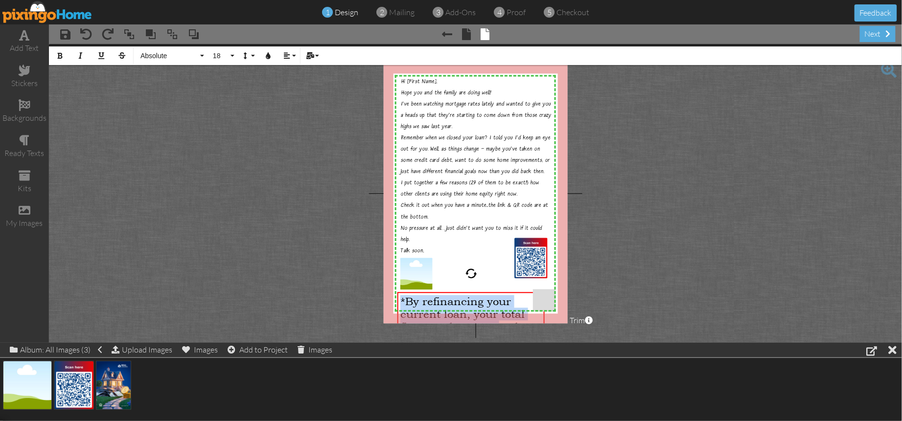
drag, startPoint x: 404, startPoint y: 306, endPoint x: 494, endPoint y: 322, distance: 91.9
click at [494, 322] on span "*By refinancing your current loan, your total finance charges may be higher ove…" at bounding box center [467, 334] width 135 height 76
click at [503, 298] on span "*By refinancing your current loan, your total finance charges may be higher ove…" at bounding box center [467, 334] width 135 height 76
drag, startPoint x: 402, startPoint y: 302, endPoint x: 418, endPoint y: 310, distance: 17.9
click at [402, 302] on span "*By refinancing your current loan, your total finance charges may be higher ove…" at bounding box center [467, 334] width 135 height 76
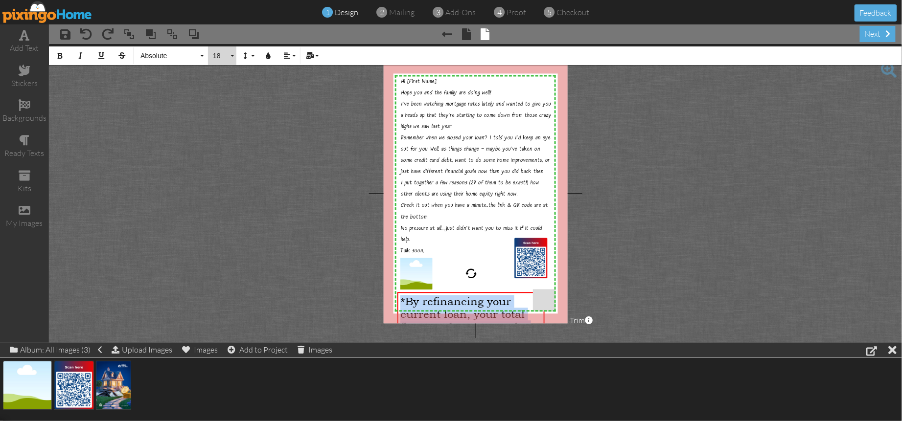
click at [232, 57] on button "18" at bounding box center [222, 55] width 28 height 19
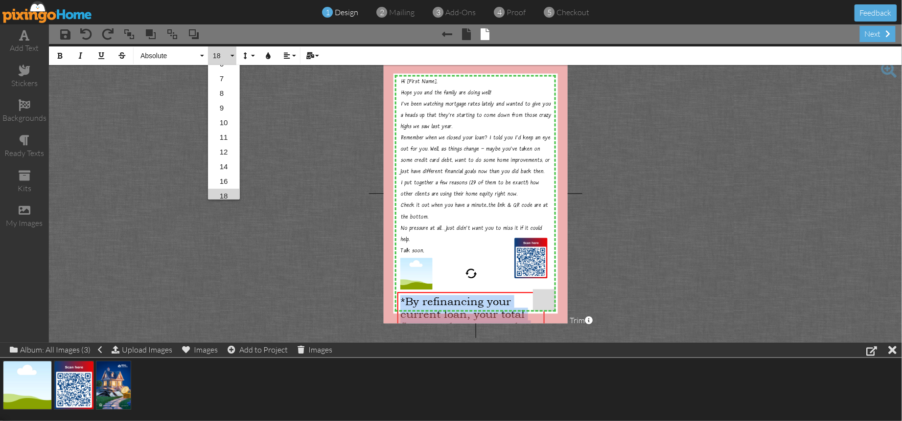
scroll to position [20, 0]
click at [222, 110] on link "9" at bounding box center [224, 111] width 32 height 15
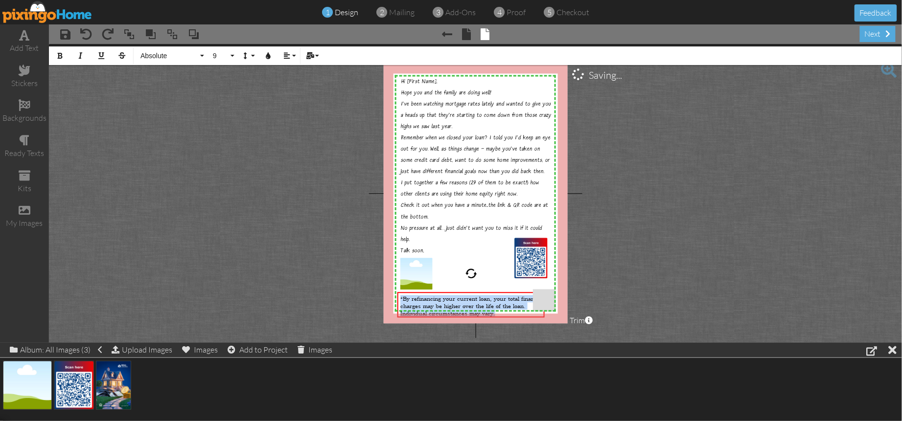
scroll to position [0, 0]
click at [233, 56] on button "9" at bounding box center [222, 55] width 28 height 19
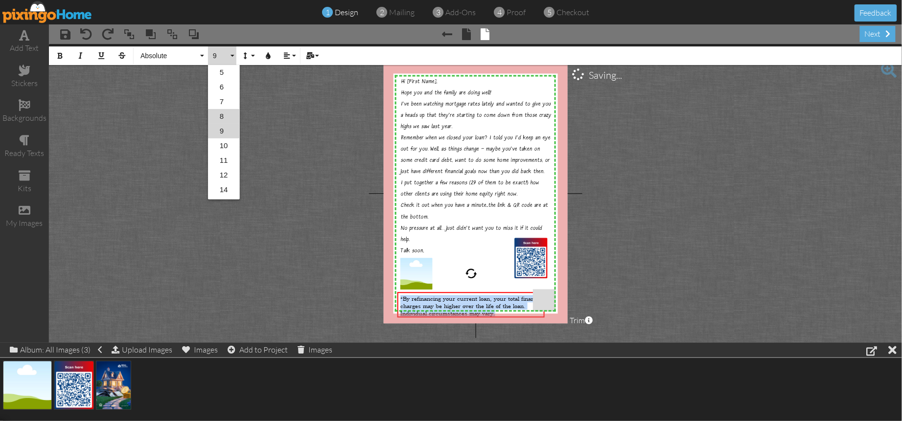
click at [213, 116] on link "8" at bounding box center [224, 116] width 32 height 15
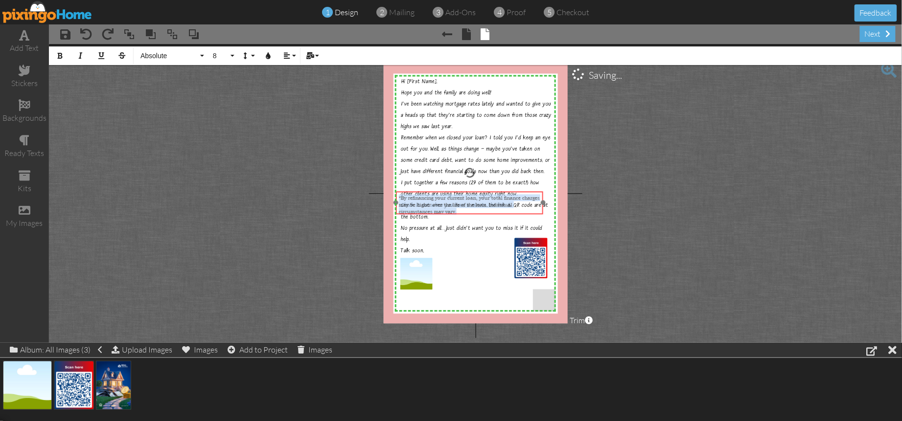
drag, startPoint x: 465, startPoint y: 313, endPoint x: 524, endPoint y: 217, distance: 113.1
click at [464, 213] on div "​ *By refinancing your current loan, your total finance charges may be higher o…" at bounding box center [469, 205] width 147 height 26
drag, startPoint x: 545, startPoint y: 202, endPoint x: 512, endPoint y: 200, distance: 32.8
click at [511, 200] on div "*By refinancing your current loan, your total finance charges may be higher ove…" at bounding box center [454, 203] width 114 height 23
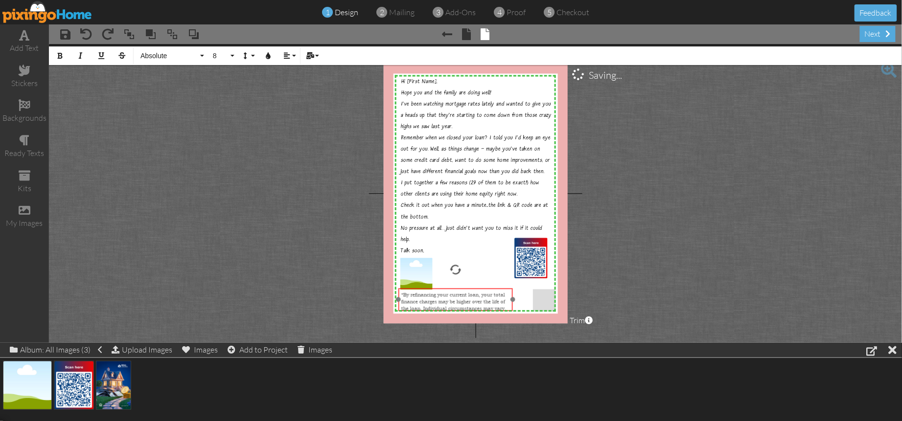
drag, startPoint x: 481, startPoint y: 212, endPoint x: 487, endPoint y: 310, distance: 97.5
click at [483, 309] on div "​ *By refinancing your current loan, your total finance charges may be higher o…" at bounding box center [455, 302] width 114 height 26
drag, startPoint x: 513, startPoint y: 298, endPoint x: 538, endPoint y: 299, distance: 25.0
click at [538, 299] on div at bounding box center [537, 299] width 5 height 5
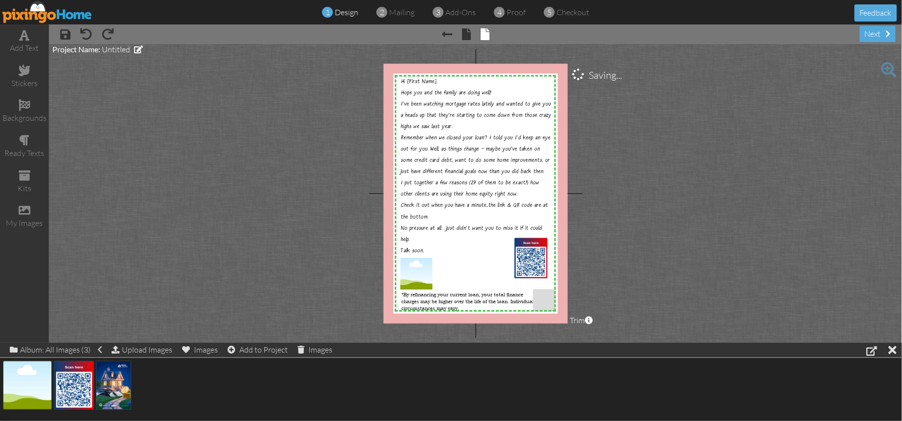
click at [618, 308] on project-studio-wrapper "X X X X X X X X X X X X X X X X X X X X X X X X X X X X X X X X X X X X X X X X…" at bounding box center [475, 193] width 853 height 299
click at [444, 308] on span "*By refinancing your current loan, your total finance charges may be higher ove…" at bounding box center [468, 304] width 133 height 21
click at [649, 304] on project-studio-wrapper "X X X X X X X X X X X X X X X X X X X X X X X X X X X X X X X X X X X X X X X X…" at bounding box center [475, 193] width 853 height 299
click at [471, 299] on span "*By refinancing your current loan, your total finance charges may be higher ove…" at bounding box center [467, 304] width 133 height 21
click at [673, 305] on project-studio-wrapper "X X X X X X X X X X X X X X X X X X X X X X X X X X X X X X X X X X X X X X X X…" at bounding box center [475, 193] width 853 height 299
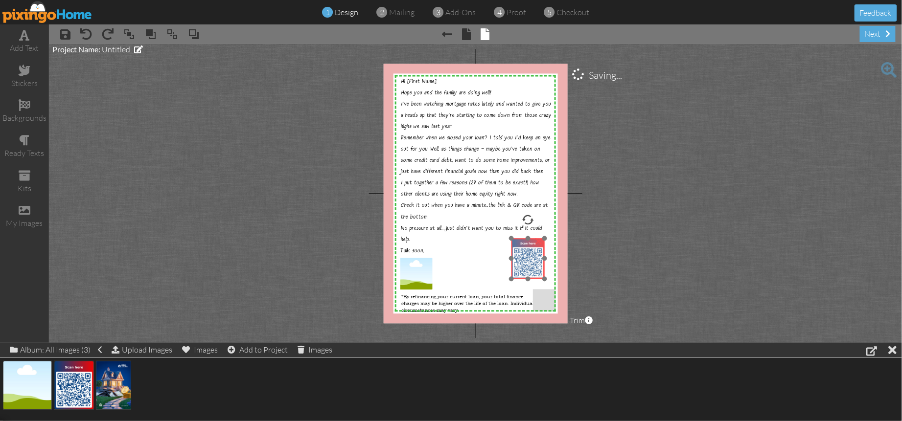
click at [518, 260] on img at bounding box center [527, 259] width 33 height 41
click at [695, 276] on project-studio-wrapper "X X X X X X X X X X X X X X X X X X X X X X X X X X X X X X X X X X X X X X X X…" at bounding box center [475, 193] width 853 height 299
click at [420, 268] on img at bounding box center [417, 272] width 32 height 32
click at [418, 275] on img at bounding box center [417, 272] width 32 height 32
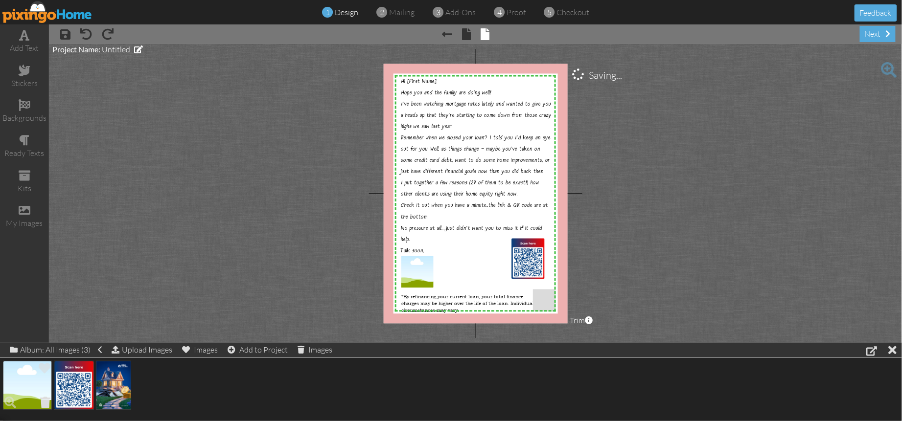
click at [45, 399] on span at bounding box center [45, 402] width 15 height 17
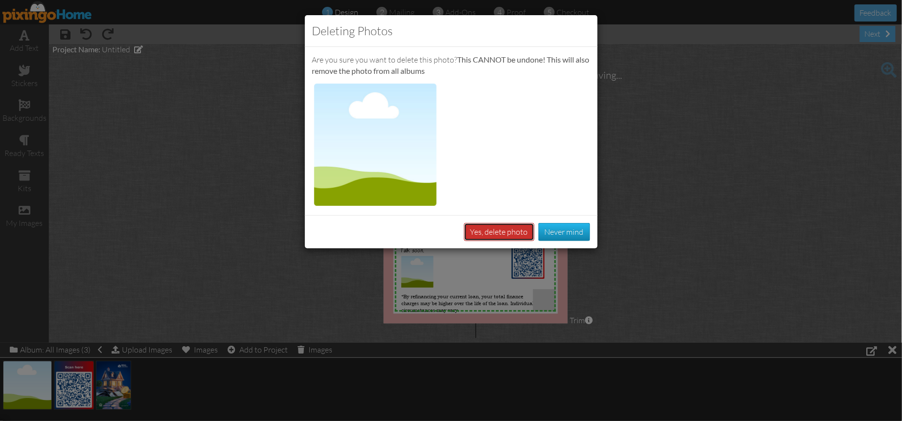
click at [488, 233] on button "Yes, delete photo" at bounding box center [499, 232] width 70 height 18
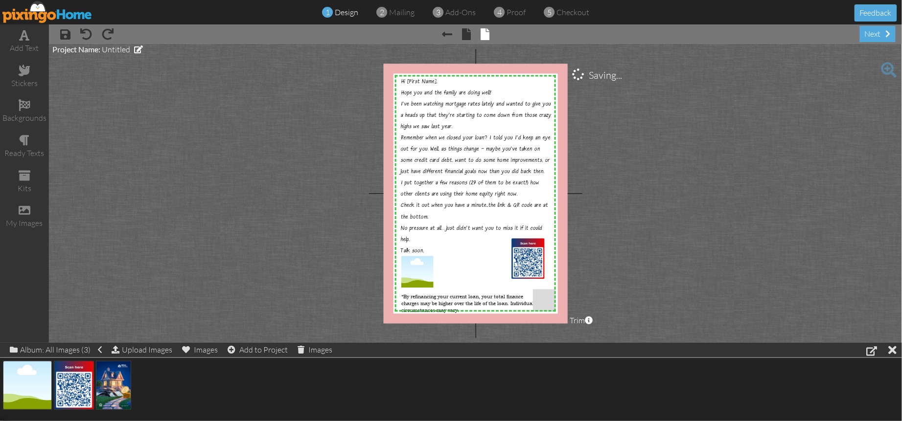
click at [676, 269] on project-studio-wrapper "X X X X X X X X X X X X X X X X X X X X X X X X X X X X X X X X X X X X X X X X…" at bounding box center [475, 193] width 853 height 299
click at [418, 79] on span "Hi [First Name]," at bounding box center [419, 82] width 37 height 7
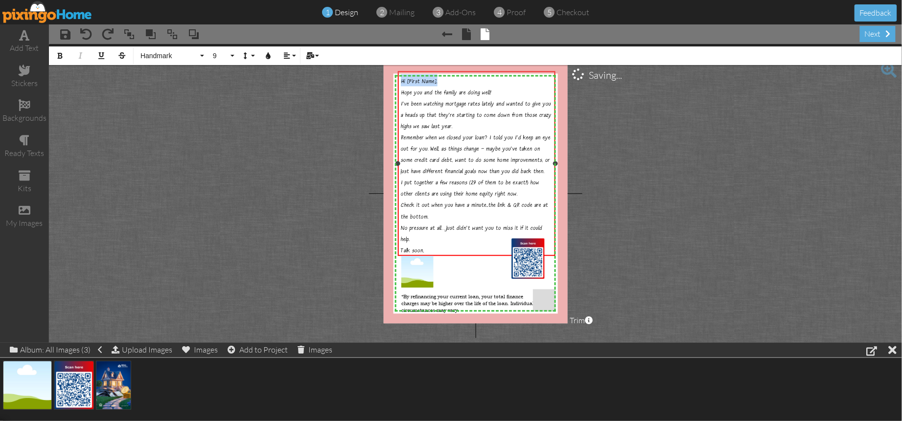
click at [418, 79] on span "Hi [First Name]," at bounding box center [419, 82] width 37 height 7
click at [411, 80] on span "Hi [First Name]," at bounding box center [419, 82] width 37 height 7
drag, startPoint x: 407, startPoint y: 81, endPoint x: 436, endPoint y: 79, distance: 29.4
click at [436, 79] on span "Hi [First Name]," at bounding box center [419, 82] width 37 height 7
click at [305, 57] on button "Mail Merge" at bounding box center [311, 55] width 19 height 19
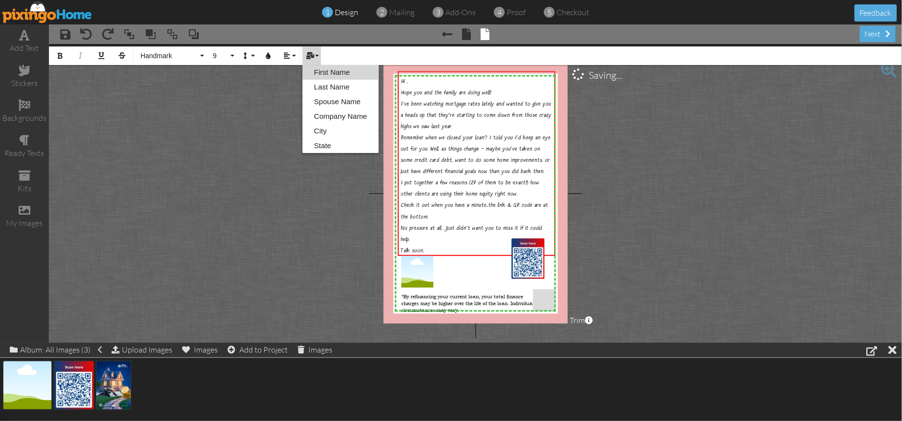
click at [321, 74] on link "First Name" at bounding box center [340, 72] width 76 height 15
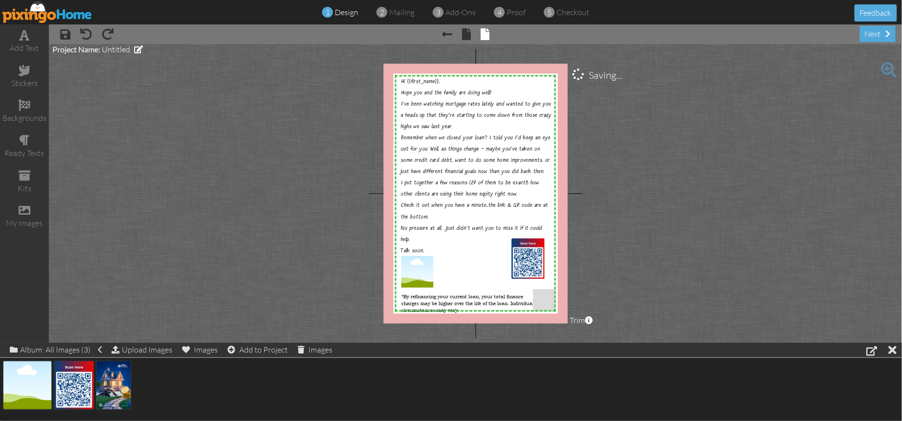
click at [655, 203] on project-studio-wrapper "X X X X X X X X X X X X X X X X X X X X X X X X X X X X X X X X X X X X X X X X…" at bounding box center [475, 193] width 853 height 299
click at [660, 202] on project-studio-wrapper "X X X X X X X X X X X X X X X X X X X X X X X X X X X X X X X X X X X X X X X X…" at bounding box center [475, 193] width 853 height 299
drag, startPoint x: 439, startPoint y: 300, endPoint x: 507, endPoint y: 310, distance: 69.2
click at [438, 299] on span "*By refinancing your current loan, your total finance charges may be higher ove…" at bounding box center [467, 303] width 133 height 21
click at [631, 294] on project-studio-wrapper "X X X X X X X X X X X X X X X X X X X X X X X X X X X X X X X X X X X X X X X X…" at bounding box center [475, 193] width 853 height 299
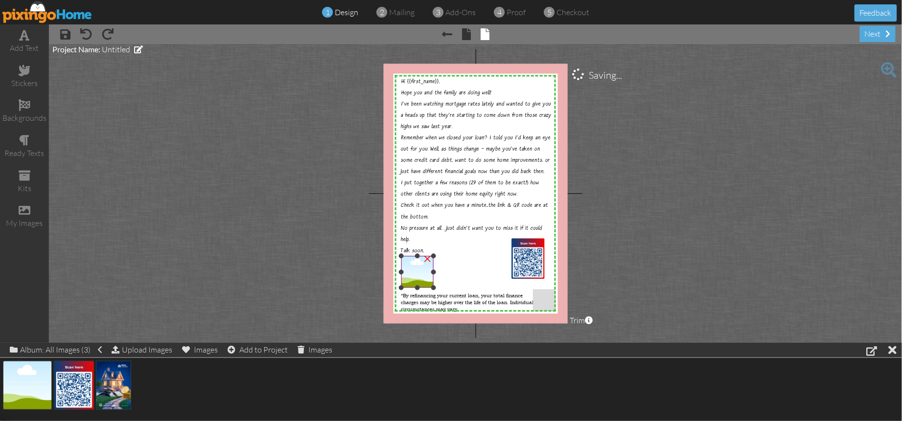
click at [428, 259] on div "×" at bounding box center [428, 258] width 16 height 16
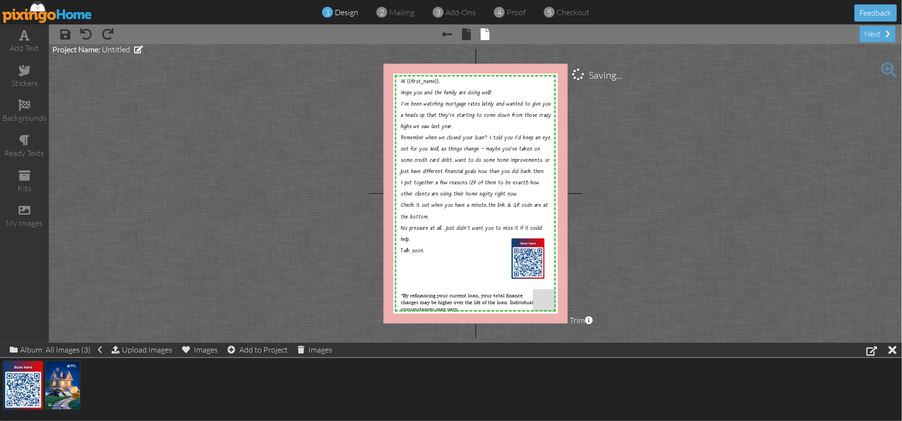
click at [249, 390] on div at bounding box center [451, 385] width 902 height 55
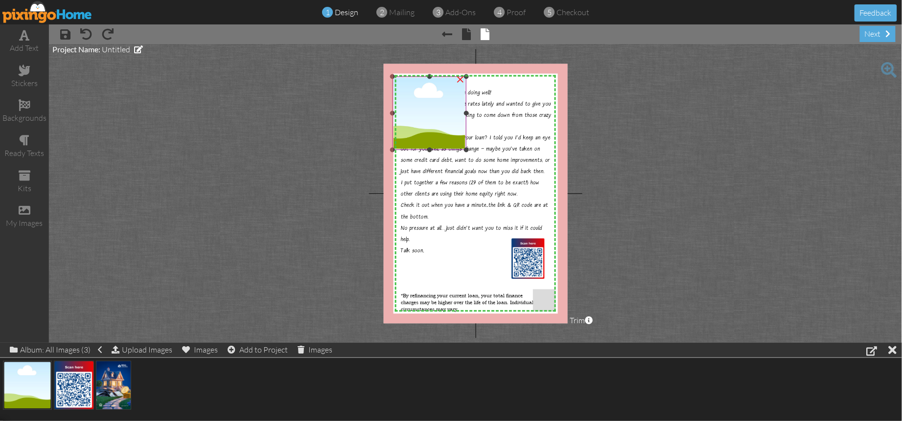
click at [425, 111] on img at bounding box center [428, 113] width 73 height 73
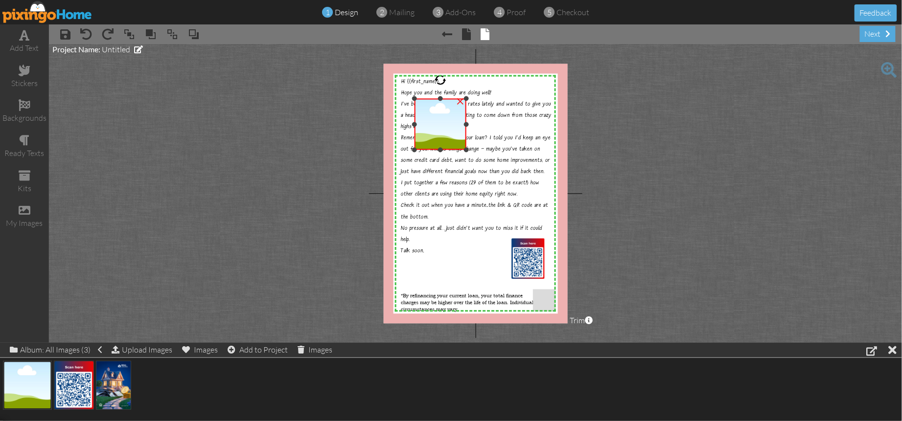
drag, startPoint x: 392, startPoint y: 77, endPoint x: 421, endPoint y: 102, distance: 37.8
click at [421, 102] on div "×" at bounding box center [439, 124] width 51 height 51
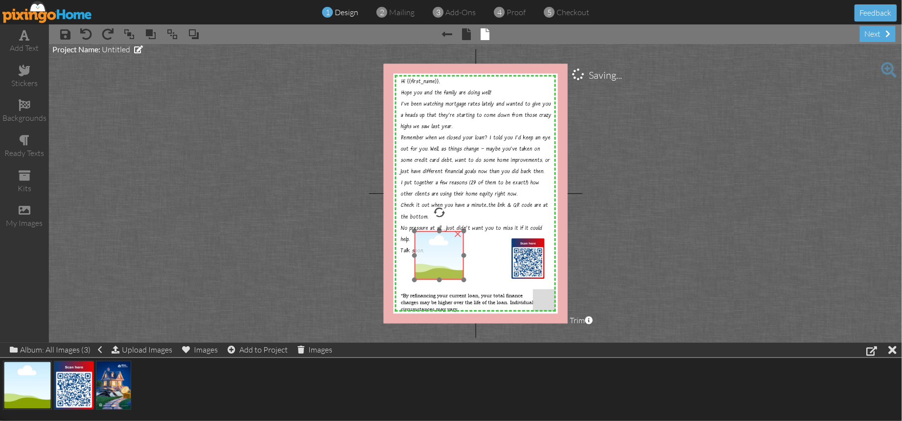
drag, startPoint x: 437, startPoint y: 139, endPoint x: 433, endPoint y: 266, distance: 126.8
click at [433, 266] on img at bounding box center [438, 255] width 49 height 49
drag, startPoint x: 416, startPoint y: 233, endPoint x: 430, endPoint y: 249, distance: 20.4
click at [430, 249] on div at bounding box center [429, 249] width 5 height 5
drag, startPoint x: 434, startPoint y: 266, endPoint x: 413, endPoint y: 272, distance: 21.7
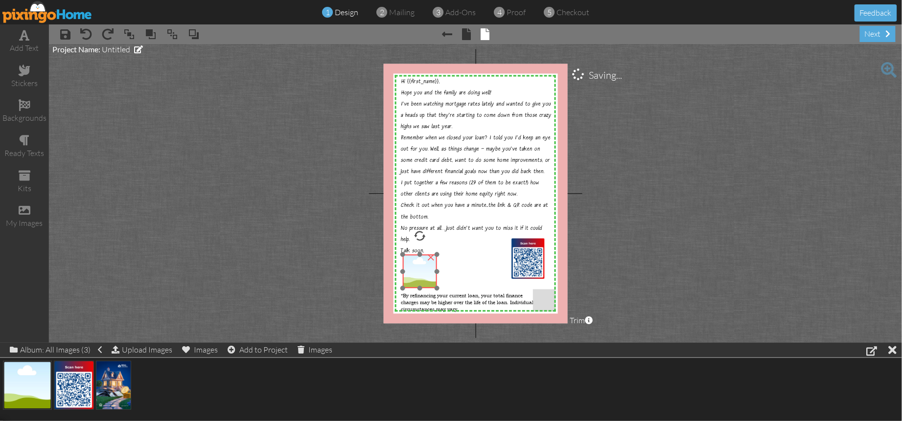
click at [409, 271] on img at bounding box center [420, 272] width 34 height 34
drag, startPoint x: 420, startPoint y: 271, endPoint x: 428, endPoint y: 274, distance: 8.4
click at [421, 271] on img at bounding box center [420, 272] width 34 height 34
click at [434, 286] on div at bounding box center [434, 286] width 5 height 5
drag, startPoint x: 421, startPoint y: 274, endPoint x: 454, endPoint y: 278, distance: 32.6
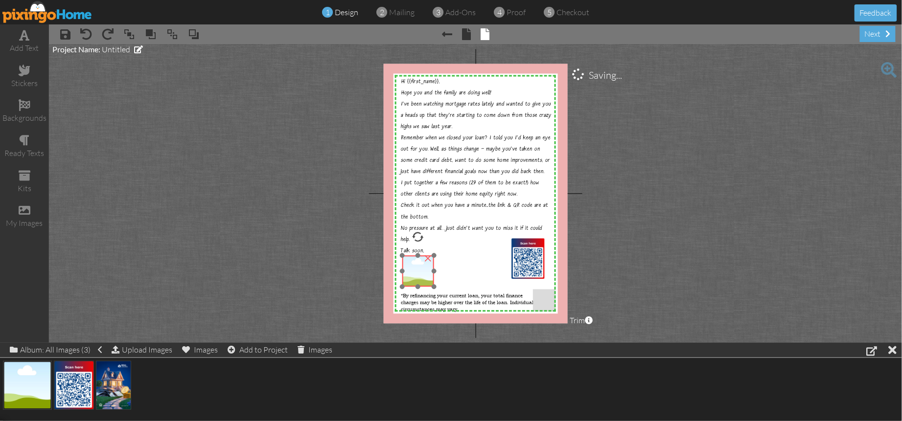
click at [420, 275] on img at bounding box center [417, 271] width 31 height 31
click at [43, 400] on span at bounding box center [45, 402] width 15 height 17
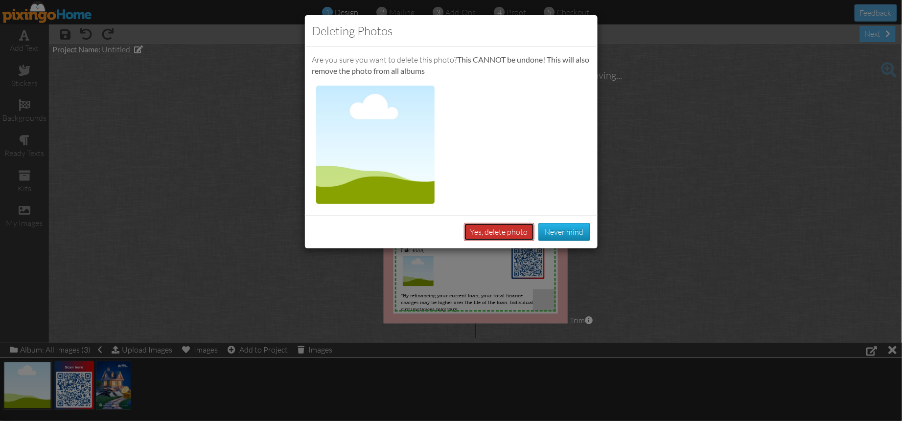
click at [494, 234] on button "Yes, delete photo" at bounding box center [499, 232] width 70 height 18
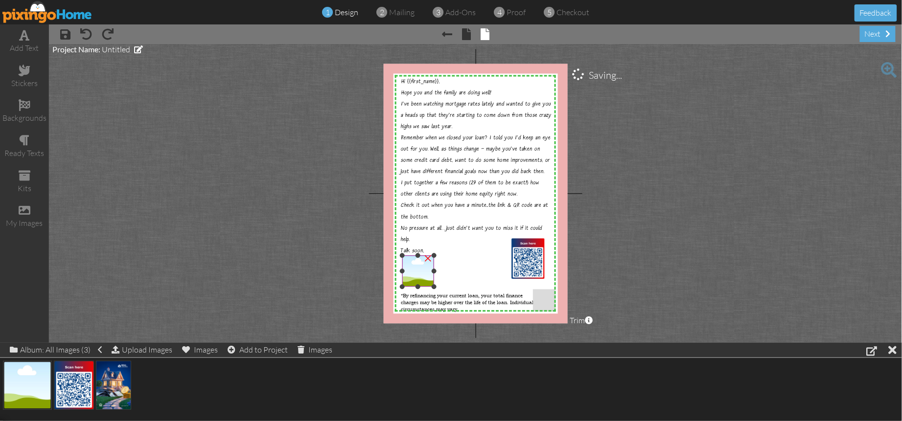
click at [430, 260] on div "×" at bounding box center [428, 258] width 16 height 16
click at [595, 280] on project-studio-wrapper "X X X X X X X X X X X X X X X X X X X X X X X X X X X X X X X X X X X X X X X X…" at bounding box center [475, 193] width 853 height 299
click at [202, 389] on div at bounding box center [451, 385] width 902 height 55
click at [25, 390] on img at bounding box center [27, 385] width 49 height 49
click at [46, 402] on span at bounding box center [45, 402] width 15 height 17
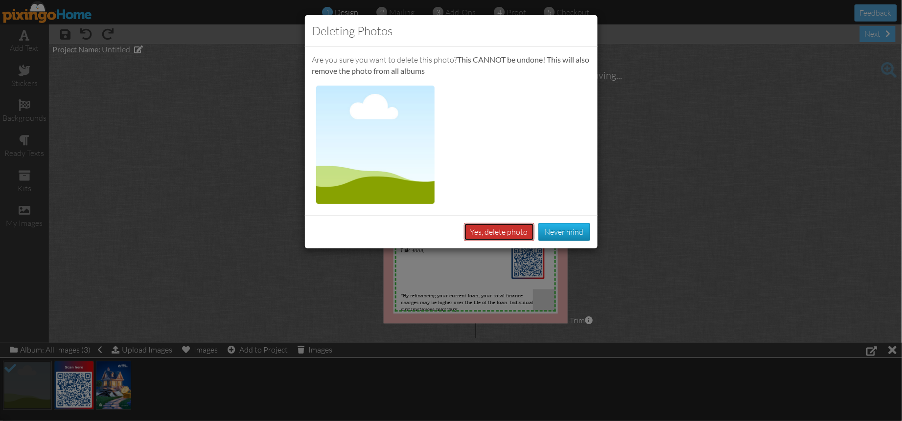
click at [504, 229] on button "Yes, delete photo" at bounding box center [499, 232] width 70 height 18
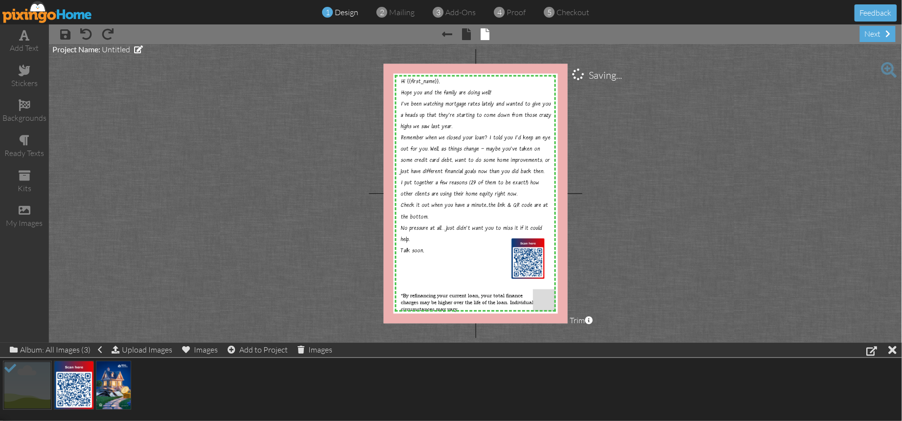
click at [637, 249] on project-studio-wrapper "X X X X X X X X X X X X X X X X X X X X X X X X X X X X X X X X X X X X X X X X…" at bounding box center [475, 193] width 853 height 299
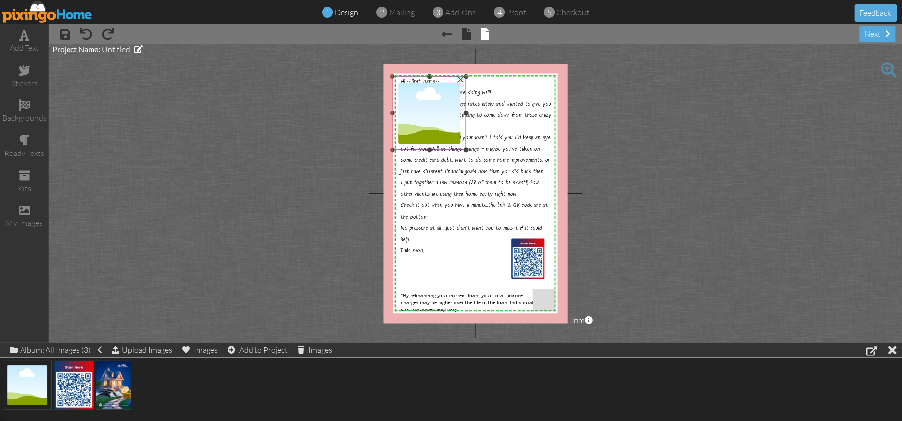
click at [421, 130] on img at bounding box center [428, 113] width 73 height 73
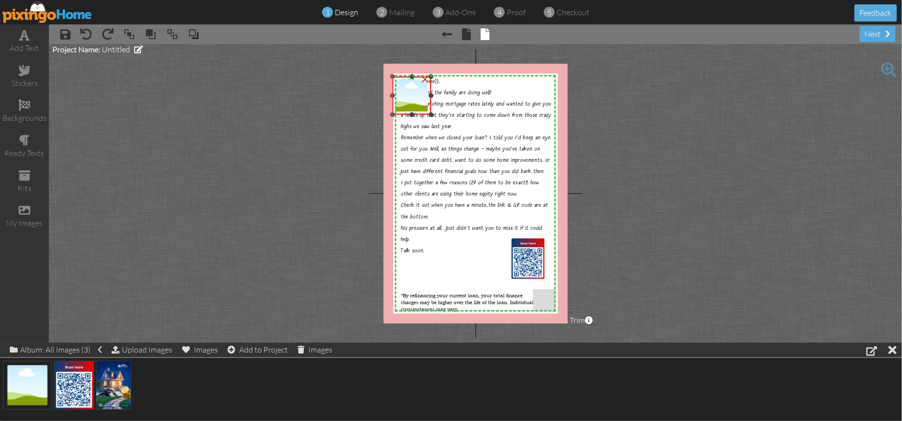
drag, startPoint x: 466, startPoint y: 149, endPoint x: 422, endPoint y: 114, distance: 56.8
click at [422, 114] on div "×" at bounding box center [411, 96] width 38 height 38
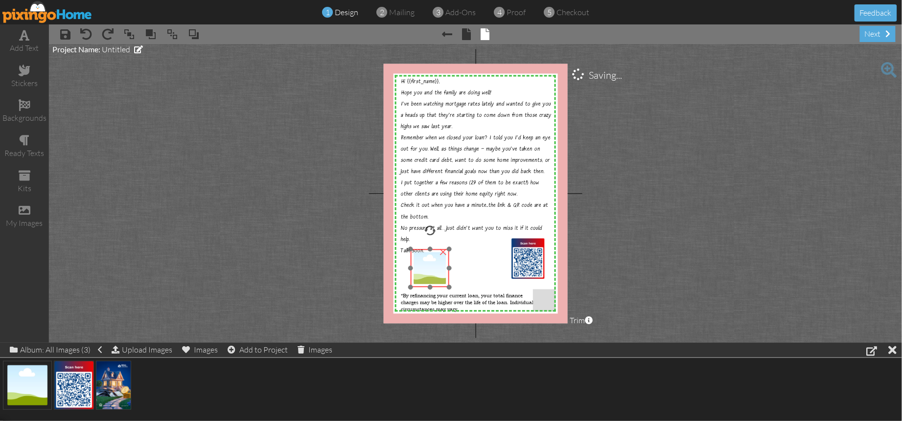
drag, startPoint x: 412, startPoint y: 107, endPoint x: 426, endPoint y: 281, distance: 174.7
click at [426, 280] on img at bounding box center [429, 269] width 38 height 38
drag, startPoint x: 426, startPoint y: 274, endPoint x: 420, endPoint y: 277, distance: 6.1
click at [420, 277] on img at bounding box center [419, 272] width 38 height 38
drag, startPoint x: 402, startPoint y: 254, endPoint x: 417, endPoint y: 268, distance: 20.4
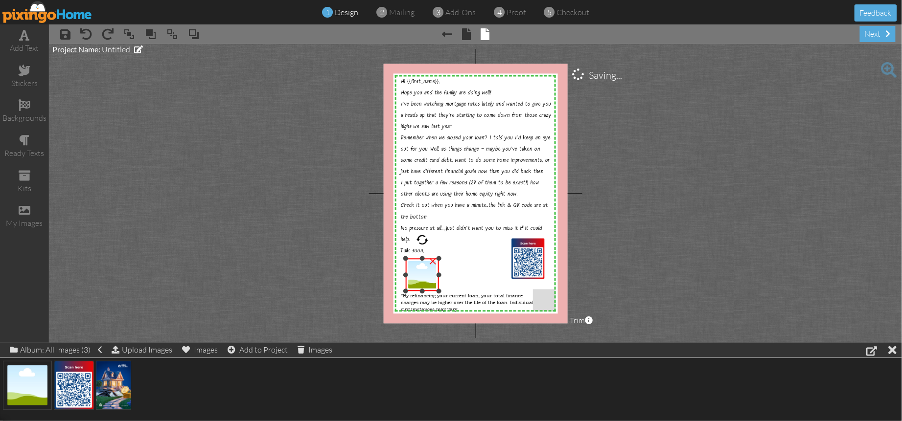
click at [408, 260] on div "×" at bounding box center [422, 275] width 33 height 33
click at [414, 267] on img at bounding box center [417, 272] width 33 height 33
drag, startPoint x: 420, startPoint y: 271, endPoint x: 447, endPoint y: 273, distance: 27.0
click at [420, 269] on img at bounding box center [417, 271] width 33 height 33
click at [415, 268] on img at bounding box center [417, 271] width 33 height 33
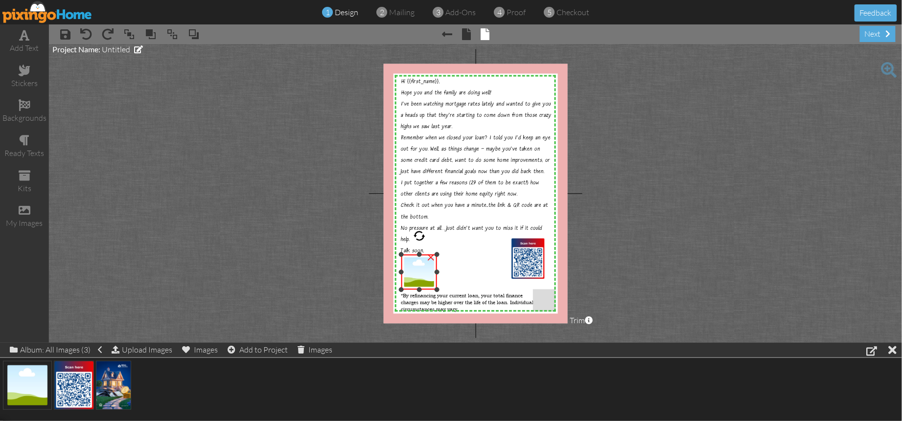
drag, startPoint x: 434, startPoint y: 286, endPoint x: 439, endPoint y: 289, distance: 5.0
click at [439, 289] on div at bounding box center [436, 290] width 5 height 5
drag, startPoint x: 429, startPoint y: 280, endPoint x: 440, endPoint y: 279, distance: 10.8
click at [428, 280] on img at bounding box center [417, 272] width 35 height 35
click at [423, 273] on img at bounding box center [414, 271] width 35 height 35
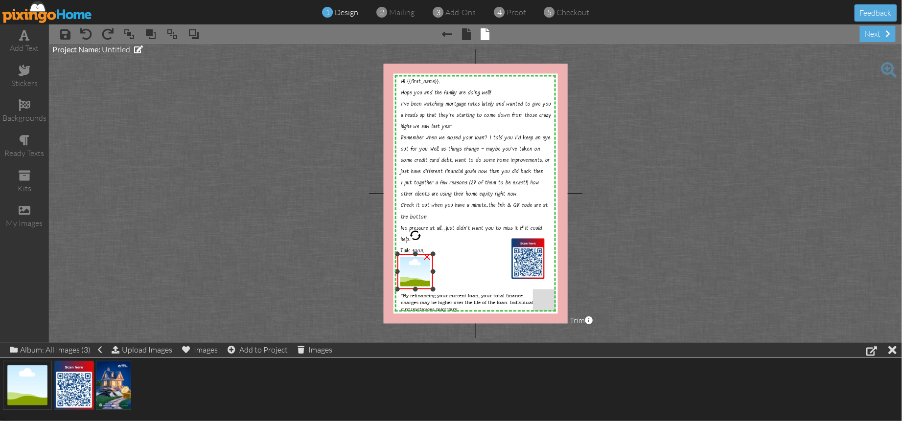
click at [424, 273] on img at bounding box center [414, 271] width 35 height 35
click at [423, 274] on img at bounding box center [414, 271] width 35 height 35
drag, startPoint x: 433, startPoint y: 272, endPoint x: 422, endPoint y: 276, distance: 11.6
click at [432, 272] on div at bounding box center [431, 272] width 5 height 5
click at [399, 272] on div at bounding box center [398, 272] width 5 height 5
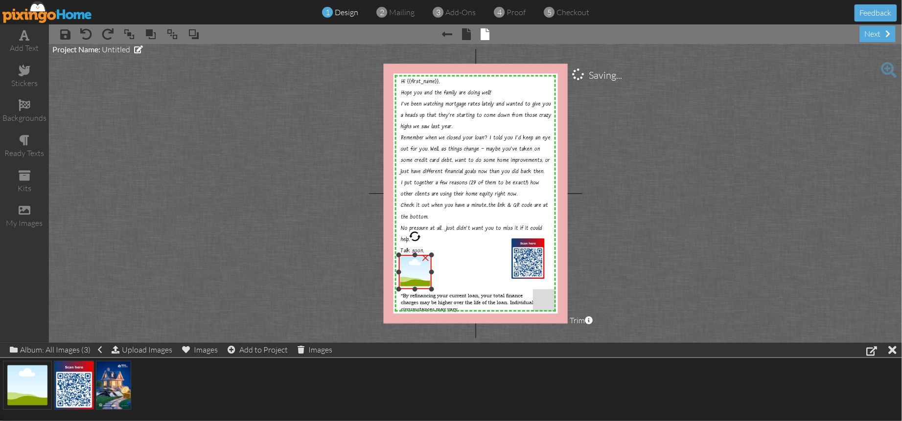
click at [414, 255] on div at bounding box center [414, 255] width 5 height 5
drag, startPoint x: 415, startPoint y: 288, endPoint x: 453, endPoint y: 289, distance: 37.7
click at [415, 287] on div at bounding box center [414, 288] width 5 height 5
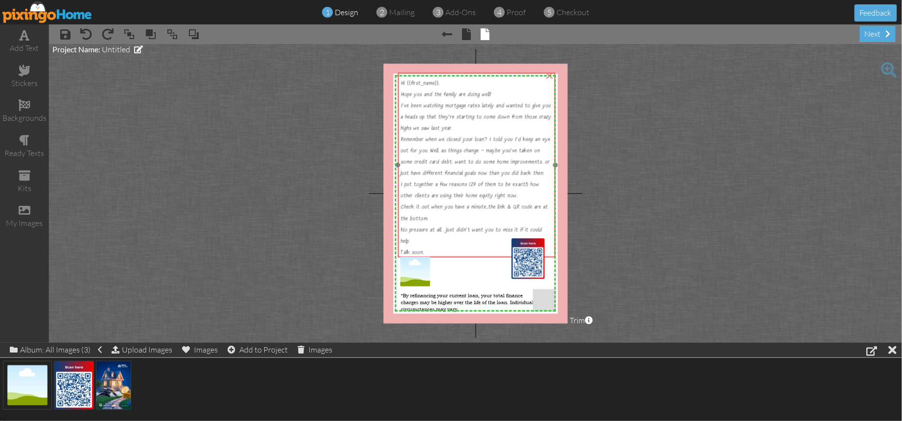
click at [458, 142] on span "Remember when we closed your loan? I told you I'd keep an eye out for you. Well…" at bounding box center [476, 157] width 150 height 41
click at [645, 170] on project-studio-wrapper "X X X X X X X X X X X X X X X X X X X X X X X X X X X X X X X X X X X X X X X X…" at bounding box center [475, 193] width 853 height 299
click at [530, 258] on img at bounding box center [527, 259] width 33 height 41
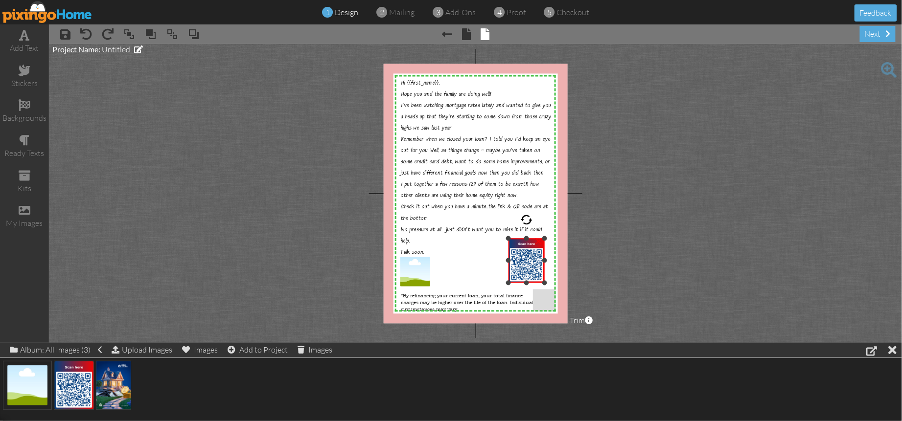
click at [512, 281] on div "×" at bounding box center [526, 261] width 36 height 45
click at [528, 277] on img at bounding box center [530, 260] width 36 height 45
click at [605, 286] on project-studio-wrapper "X X X X X X X X X X X X X X X X X X X X X X X X X X X X X X X X X X X X X X X X…" at bounding box center [475, 193] width 853 height 299
click at [699, 151] on project-studio-wrapper "X X X X X X X X X X X X X X X X X X X X X X X X X X X X X X X X X X X X X X X X…" at bounding box center [475, 193] width 853 height 299
click at [25, 42] on div "add text" at bounding box center [24, 41] width 49 height 34
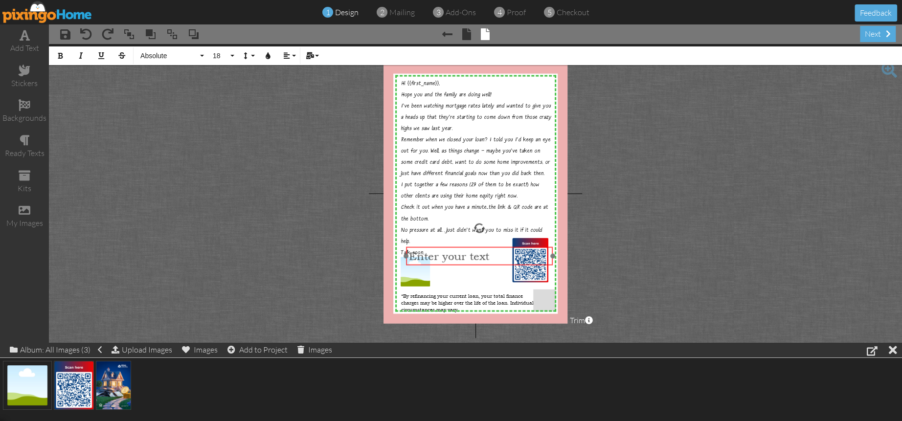
drag, startPoint x: 441, startPoint y: 319, endPoint x: 445, endPoint y: 263, distance: 55.9
click at [445, 263] on div "​ Enter your text ​" at bounding box center [479, 256] width 147 height 19
click at [430, 256] on span "Enter your text" at bounding box center [449, 256] width 80 height 13
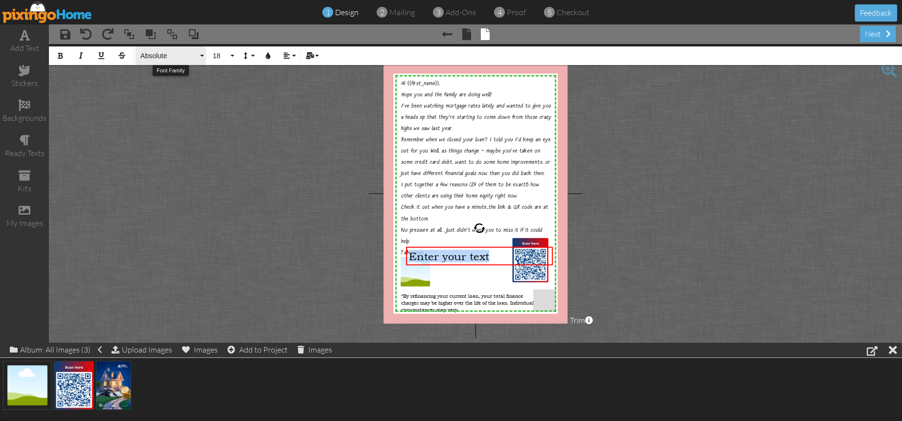
click at [159, 57] on span "Absolute" at bounding box center [168, 56] width 59 height 8
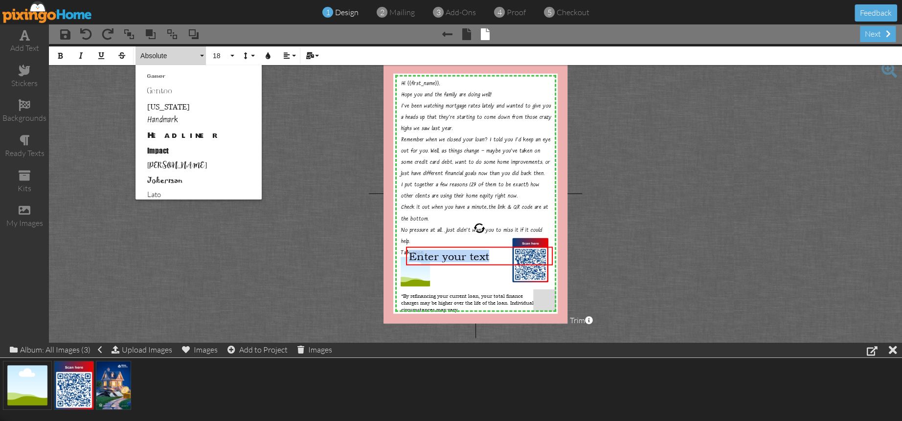
scroll to position [245, 0]
click at [173, 121] on link "Handmark" at bounding box center [199, 121] width 126 height 15
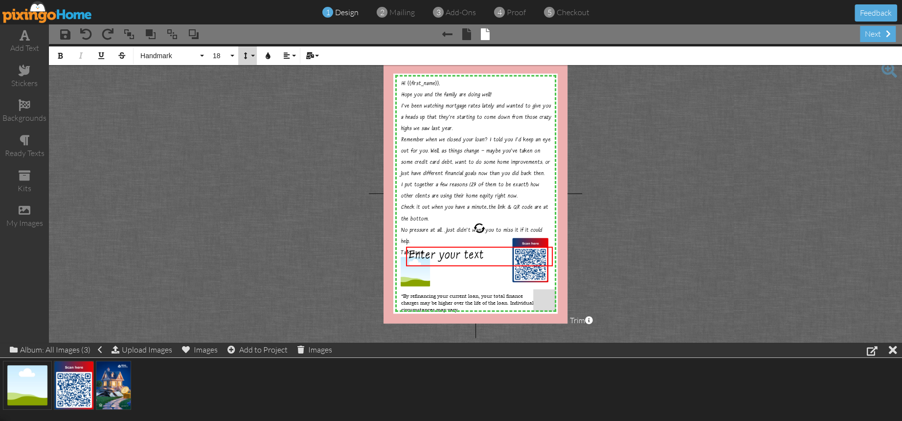
click at [254, 56] on button "Line Height" at bounding box center [247, 55] width 19 height 19
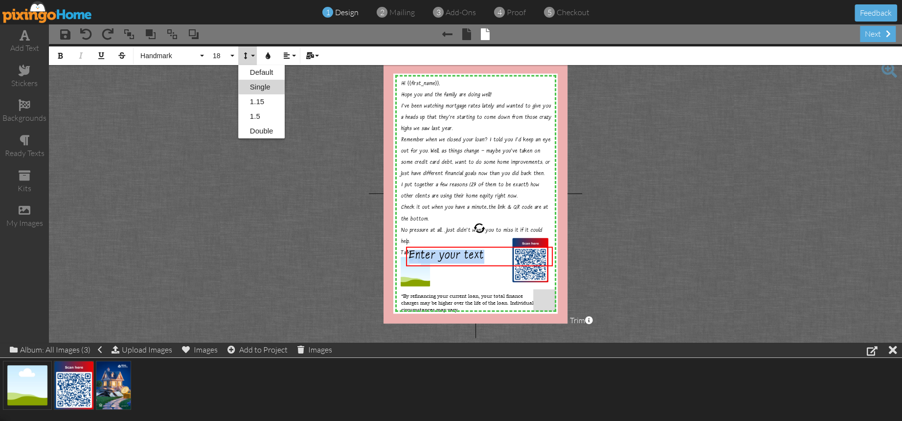
click at [270, 84] on link "Single" at bounding box center [261, 87] width 47 height 15
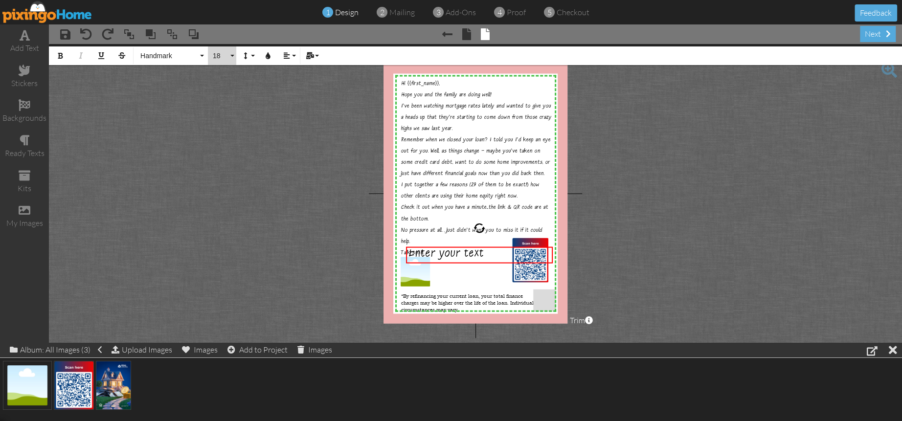
click at [231, 56] on button "18" at bounding box center [222, 55] width 28 height 19
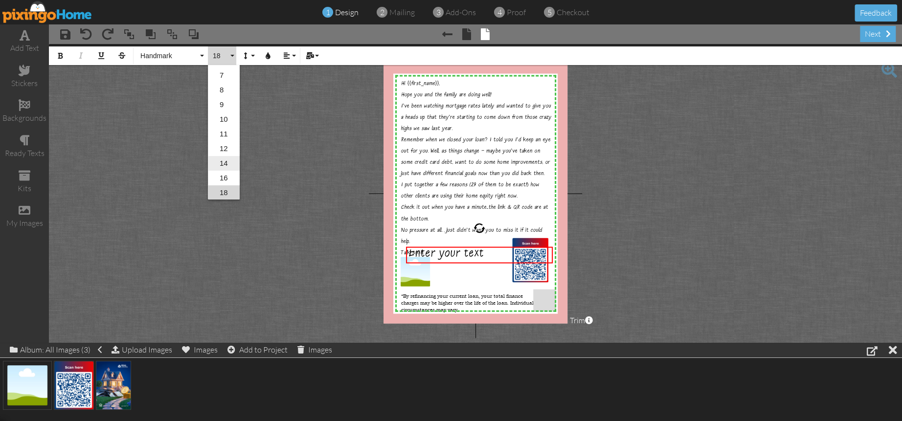
scroll to position [25, 0]
click at [218, 118] on link "10" at bounding box center [224, 120] width 32 height 15
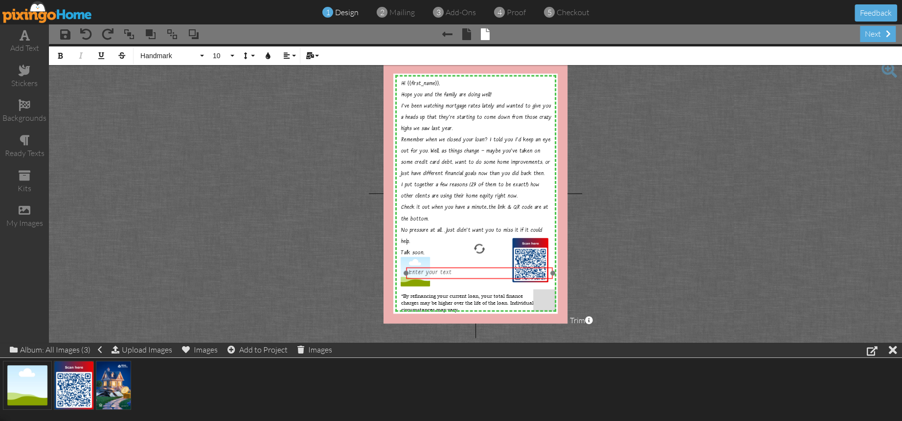
drag, startPoint x: 474, startPoint y: 256, endPoint x: 474, endPoint y: 276, distance: 20.5
click at [474, 276] on div "​ Enter your text ​" at bounding box center [479, 273] width 147 height 12
click at [467, 272] on div "Enter your text" at bounding box center [479, 273] width 141 height 6
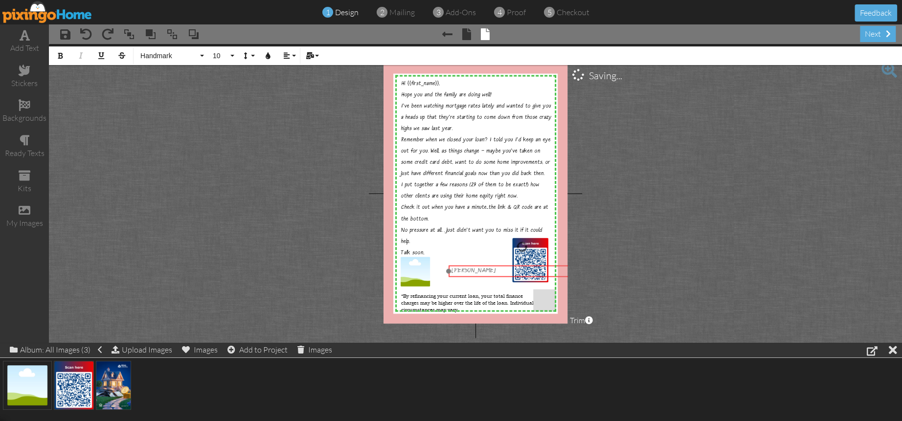
drag, startPoint x: 474, startPoint y: 277, endPoint x: 514, endPoint y: 273, distance: 40.8
click at [514, 273] on div "Jon Turla ​ ​" at bounding box center [522, 271] width 147 height 12
click at [485, 269] on div "Jon Turla" at bounding box center [520, 269] width 141 height 6
click at [486, 269] on div "Jon Turla" at bounding box center [520, 269] width 141 height 6
drag, startPoint x: 486, startPoint y: 266, endPoint x: 441, endPoint y: 265, distance: 45.5
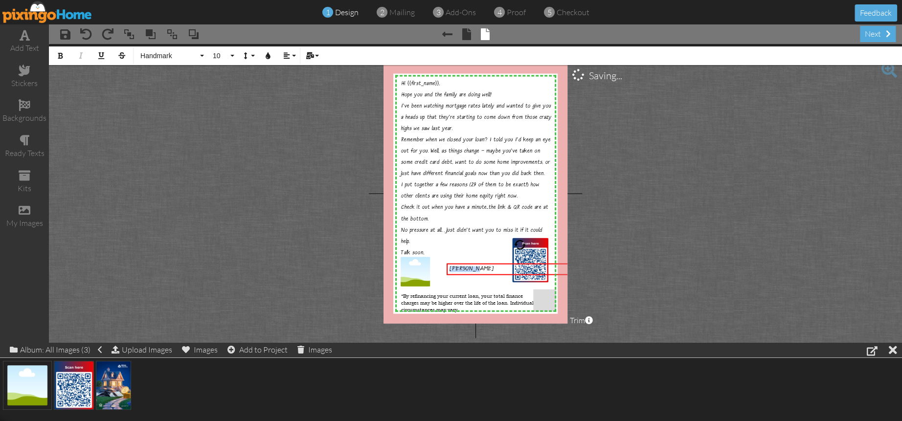
click at [441, 265] on div "X X X X X X X X X X X X X X X X X X X X X X X X X X X X X X X X X X X X X X X X…" at bounding box center [476, 194] width 184 height 260
click at [220, 56] on span "10" at bounding box center [220, 56] width 17 height 8
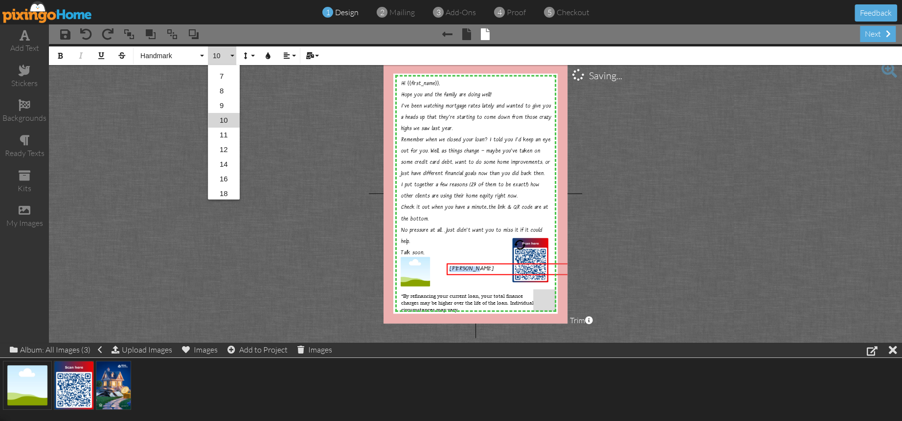
scroll to position [13, 0]
click at [223, 143] on link "11" at bounding box center [224, 147] width 32 height 15
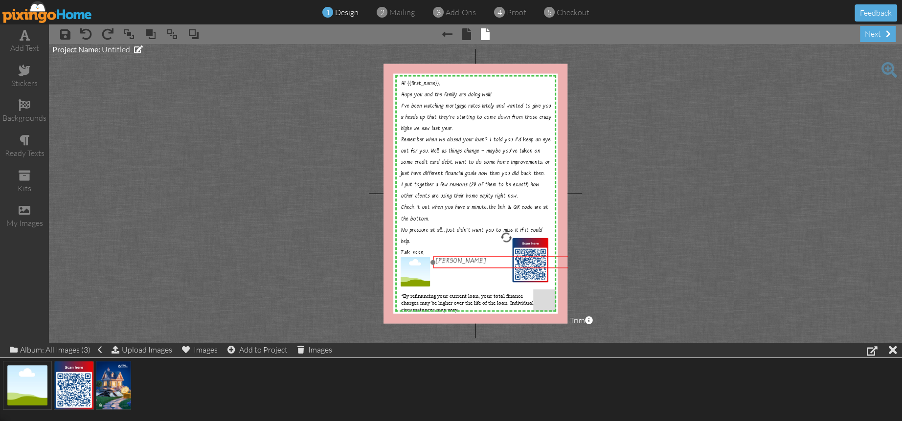
drag, startPoint x: 461, startPoint y: 268, endPoint x: 448, endPoint y: 260, distance: 15.5
click at [448, 260] on span "Jon Turla" at bounding box center [461, 261] width 50 height 9
click at [468, 260] on div "Jon Turla" at bounding box center [506, 262] width 141 height 7
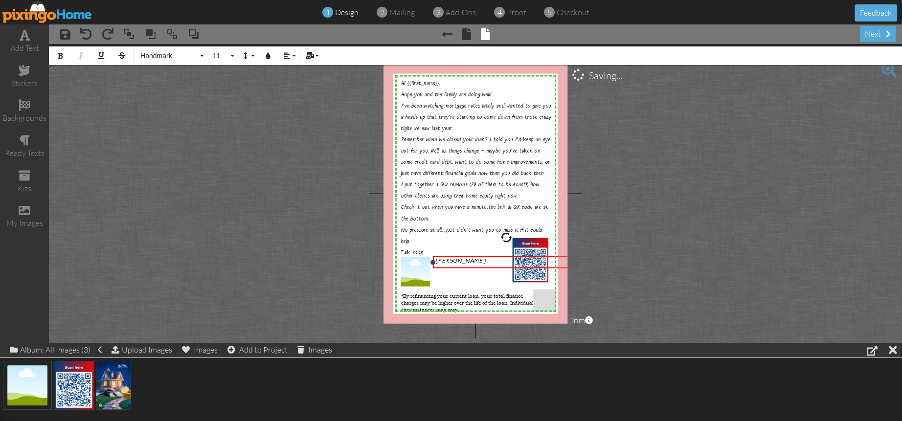
click at [473, 261] on div "Jon Turla" at bounding box center [506, 262] width 141 height 7
drag, startPoint x: 478, startPoint y: 263, endPoint x: 450, endPoint y: 271, distance: 28.5
click at [427, 260] on div "X X X X X X X X X X X X X X X X X X X X X X X X X X X X X X X X X X X X X X X X…" at bounding box center [476, 194] width 184 height 260
click at [252, 55] on button "Line Height" at bounding box center [247, 55] width 19 height 19
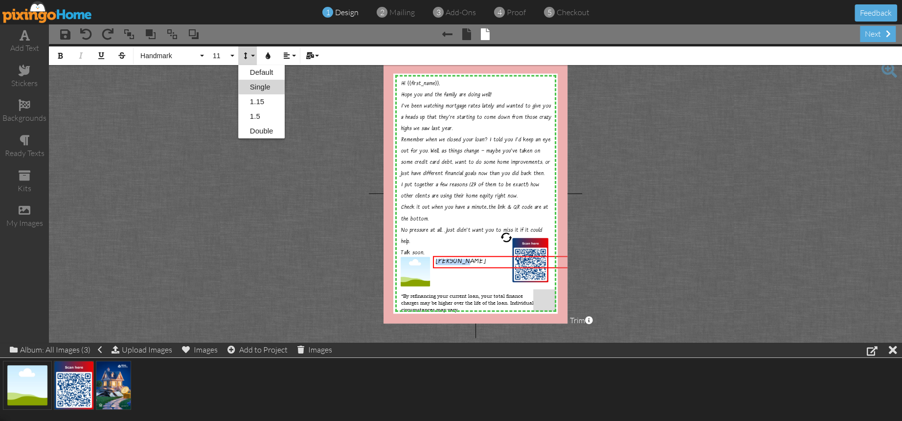
click at [273, 84] on link "Single" at bounding box center [261, 87] width 47 height 15
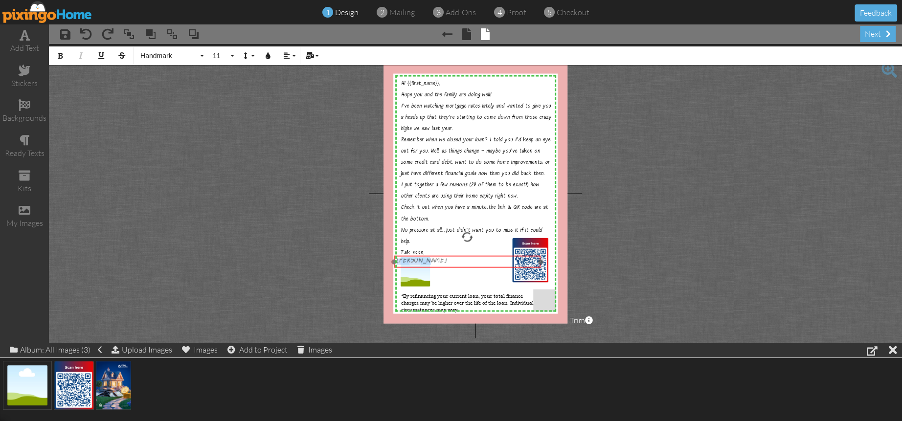
drag, startPoint x: 499, startPoint y: 266, endPoint x: 459, endPoint y: 266, distance: 40.1
click at [458, 265] on div "​ Jon Turla ​" at bounding box center [467, 261] width 147 height 13
drag, startPoint x: 538, startPoint y: 262, endPoint x: 428, endPoint y: 259, distance: 110.6
click at [427, 259] on div at bounding box center [427, 261] width 5 height 5
drag, startPoint x: 416, startPoint y: 266, endPoint x: 459, endPoint y: 266, distance: 42.6
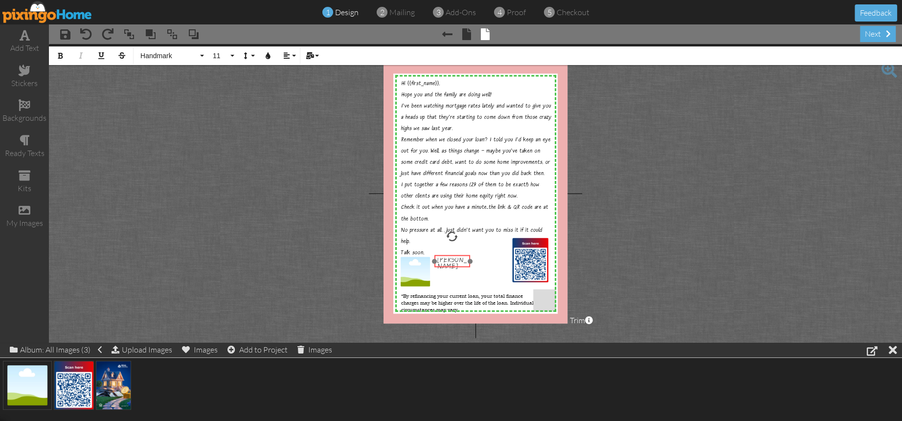
click at [459, 266] on div "​ Jon Turla ​" at bounding box center [452, 264] width 36 height 19
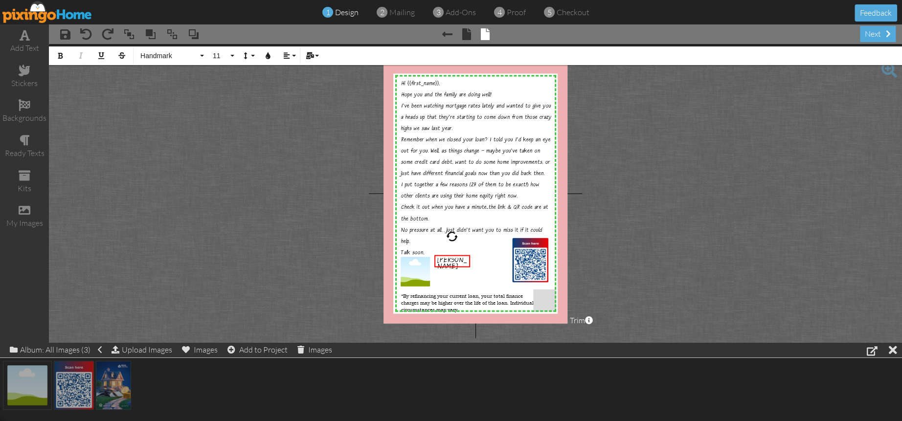
click at [698, 208] on project-studio-wrapper "X X X X X X X X X X X X X X X X X X X X X X X X X X X X X X X X X X X X X X X X…" at bounding box center [475, 193] width 853 height 299
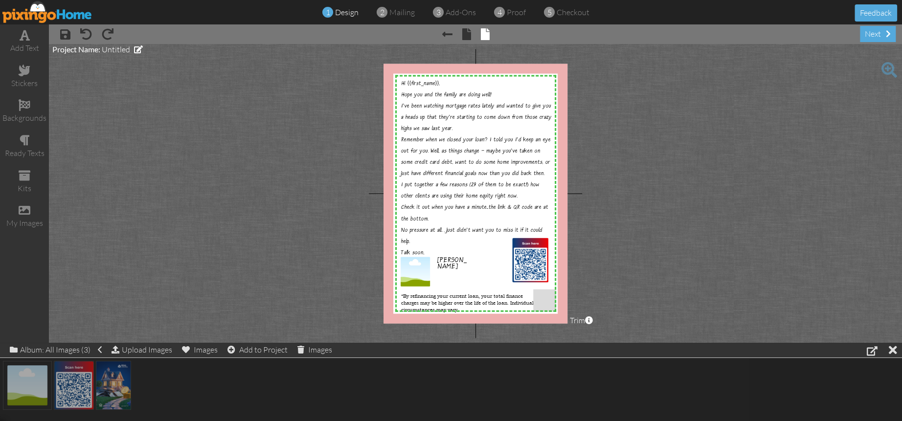
click at [707, 228] on project-studio-wrapper "X X X X X X X X X X X X X X X X X X X X X X X X X X X X X X X X X X X X X X X X…" at bounding box center [475, 193] width 853 height 299
click at [437, 298] on span "*By refinancing your current loan, your total finance charges may be higher ove…" at bounding box center [467, 303] width 133 height 21
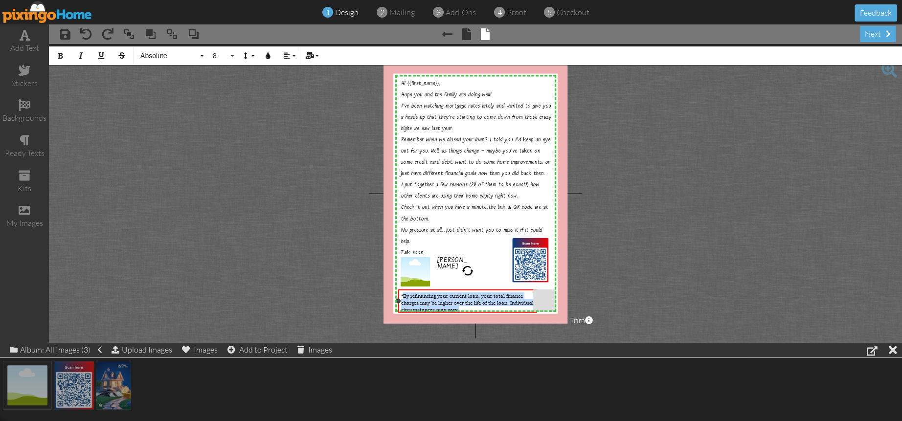
drag, startPoint x: 405, startPoint y: 300, endPoint x: 486, endPoint y: 306, distance: 81.9
click at [486, 306] on div "*By refinancing your current loan, your total finance charges may be higher ove…" at bounding box center [468, 303] width 134 height 21
click at [161, 59] on span "Absolute" at bounding box center [168, 56] width 59 height 8
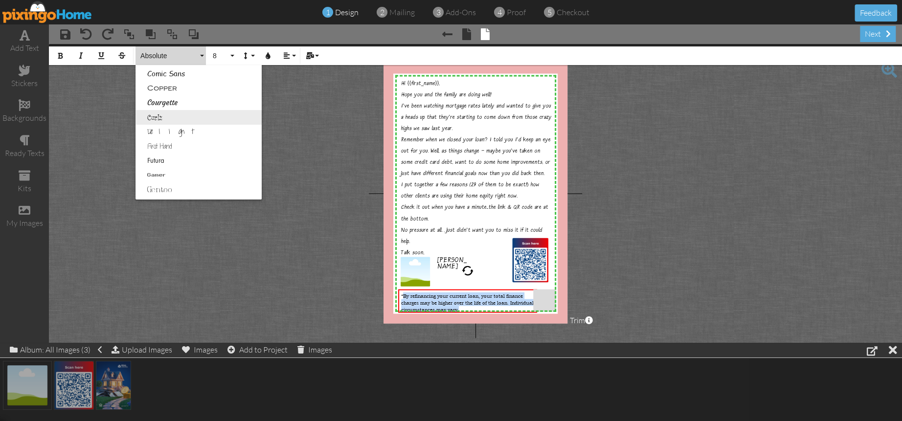
scroll to position [147, 0]
click at [159, 85] on link "Copper" at bounding box center [199, 87] width 126 height 15
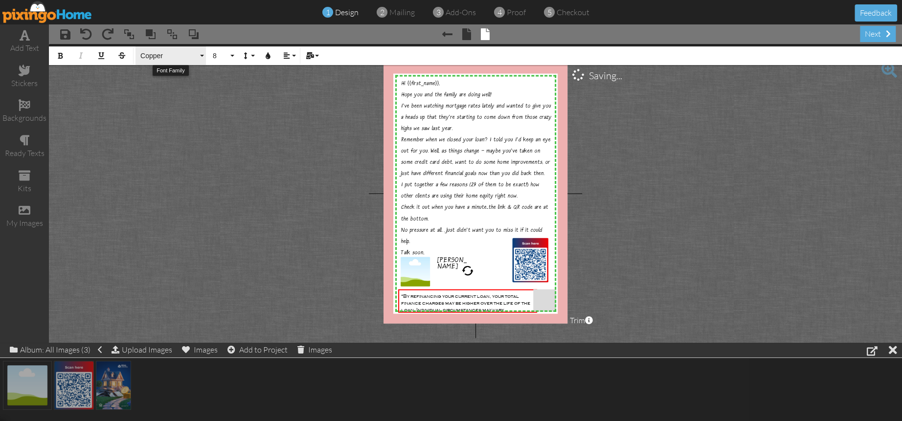
click at [157, 57] on span "Copper" at bounding box center [168, 56] width 59 height 8
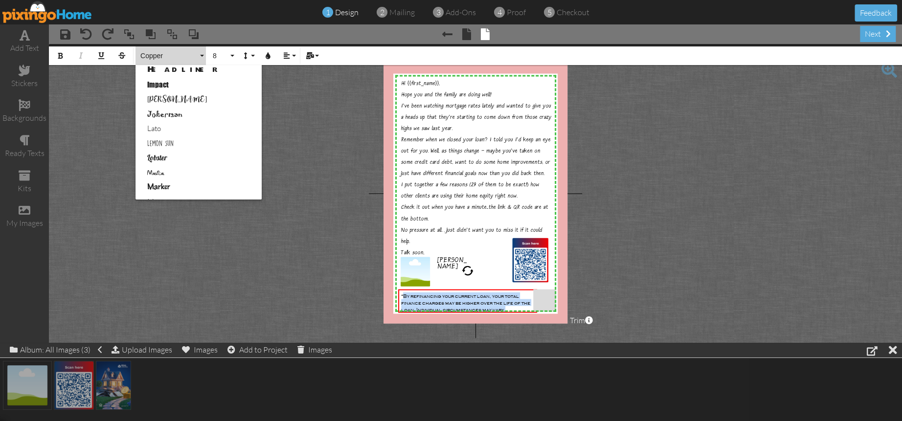
scroll to position [315, 0]
click at [168, 122] on link "Lato" at bounding box center [199, 124] width 126 height 15
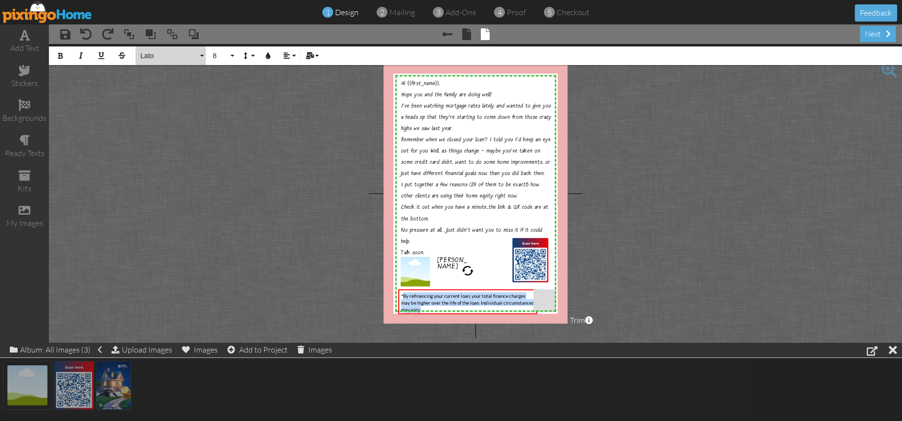
click at [153, 58] on span "Lato" at bounding box center [168, 56] width 59 height 8
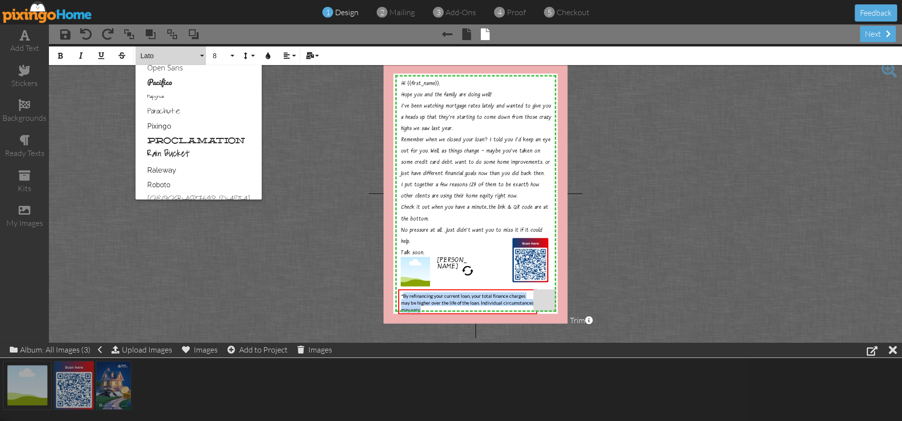
scroll to position [464, 0]
click at [162, 176] on link "Roboto" at bounding box center [199, 181] width 126 height 15
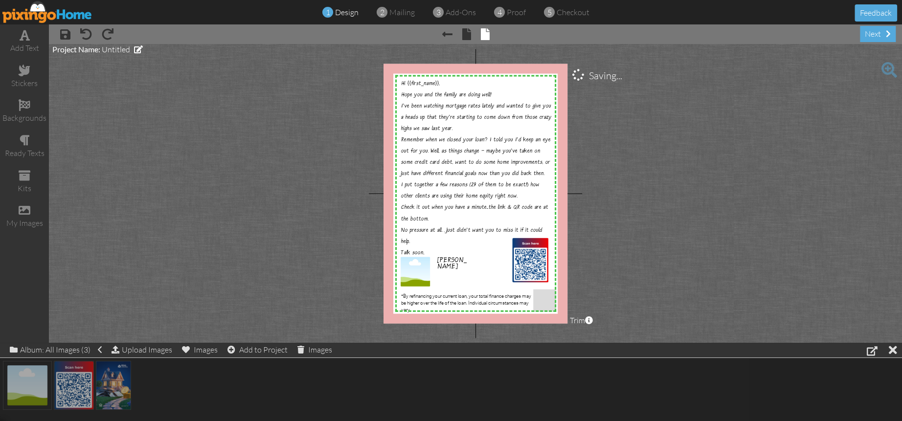
click at [624, 287] on project-studio-wrapper "X X X X X X X X X X X X X X X X X X X X X X X X X X X X X X X X X X X X X X X X…" at bounding box center [475, 193] width 853 height 299
click at [476, 294] on span "By refinancing your current loan, your total finance charges may be higher over…" at bounding box center [464, 303] width 130 height 19
click at [708, 303] on project-studio-wrapper "X X X X X X X X X X X X X X X X X X X X X X X X X X X X X X X X X X X X X X X X…" at bounding box center [475, 193] width 853 height 299
click at [710, 303] on project-studio-wrapper "X X X X X X X X X X X X X X X X X X X X X X X X X X X X X X X X X X X X X X X X…" at bounding box center [475, 193] width 853 height 299
click at [416, 296] on span "By refinancing your current loan, your total finance charges may be higher over…" at bounding box center [464, 303] width 130 height 19
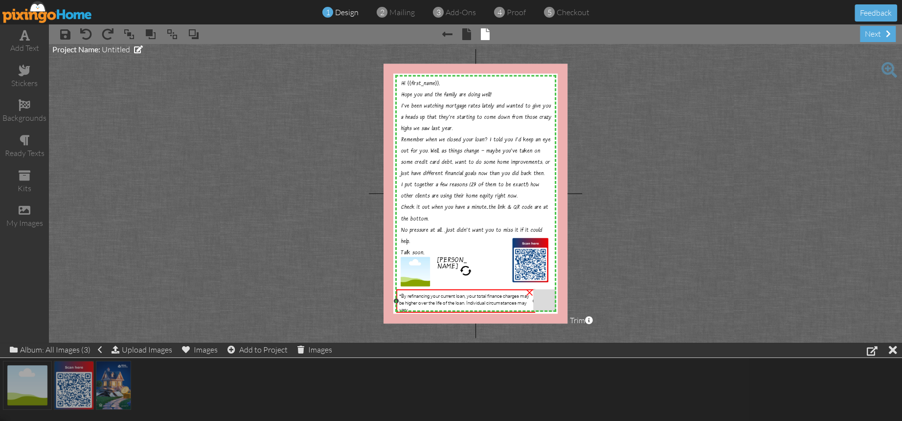
click at [416, 296] on span "By refinancing your current loan, your total finance charges may be higher over…" at bounding box center [464, 303] width 130 height 19
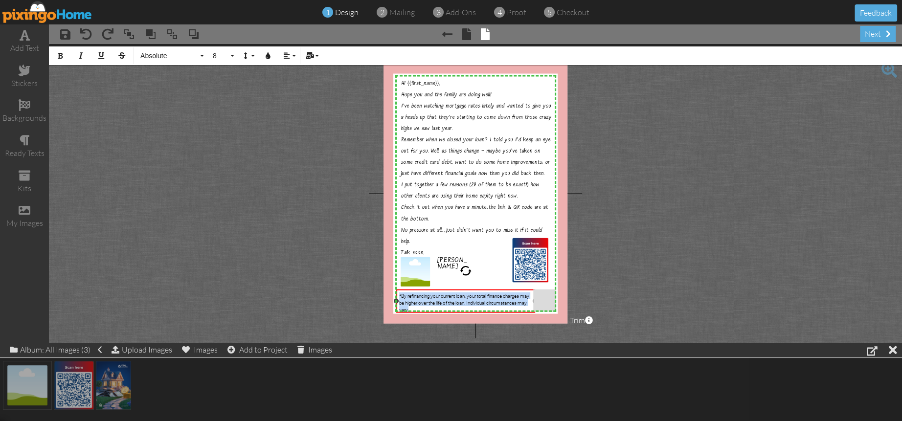
drag, startPoint x: 399, startPoint y: 296, endPoint x: 423, endPoint y: 306, distance: 26.2
click at [423, 306] on div "* By refinancing your current loan, your total finance charges may be higher ov…" at bounding box center [466, 303] width 134 height 21
click at [234, 59] on button "8" at bounding box center [222, 55] width 28 height 19
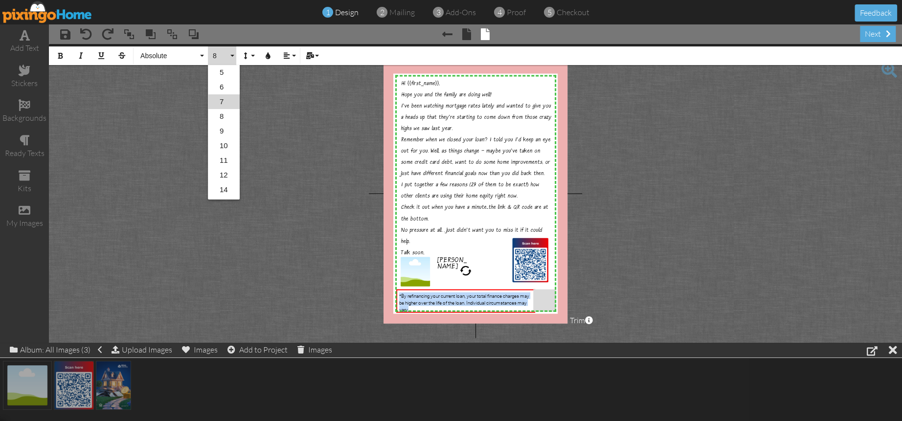
click at [224, 98] on link "7" at bounding box center [224, 101] width 32 height 15
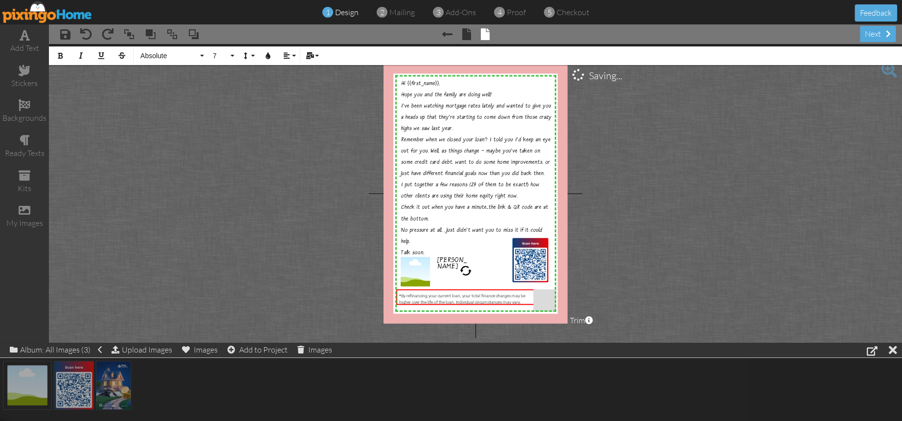
click at [682, 311] on project-studio-wrapper "X X X X X X X X X X X X X X X X X X X X X X X X X X X X X X X X X X X X X X X X…" at bounding box center [475, 193] width 853 height 299
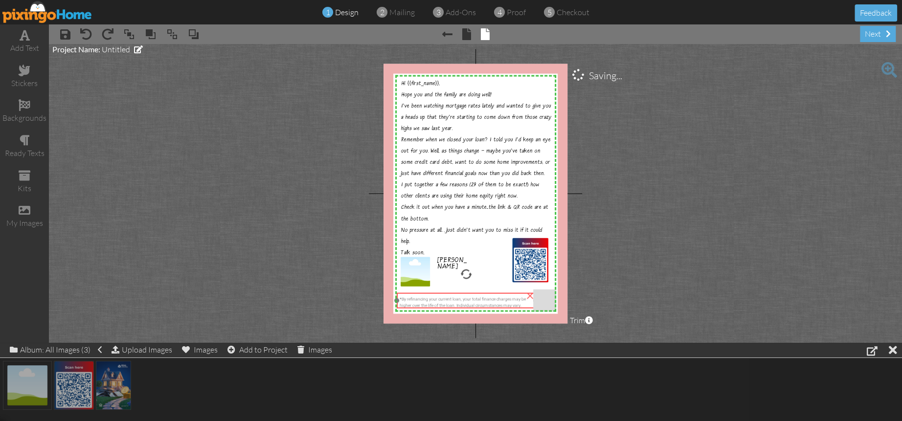
drag, startPoint x: 500, startPoint y: 296, endPoint x: 593, endPoint y: 298, distance: 92.5
click at [502, 299] on span "By refinancing your current loan, your total finance charges may be higher over…" at bounding box center [463, 302] width 126 height 11
click at [642, 297] on project-studio-wrapper "X X X X X X X X X X X X X X X X X X X X X X X X X X X X X X X X X X X X X X X X…" at bounding box center [475, 193] width 853 height 299
drag, startPoint x: 478, startPoint y: 301, endPoint x: 591, endPoint y: 306, distance: 113.1
click at [477, 305] on span "By refinancing your current loan, your total finance charges may be higher over…" at bounding box center [464, 306] width 126 height 11
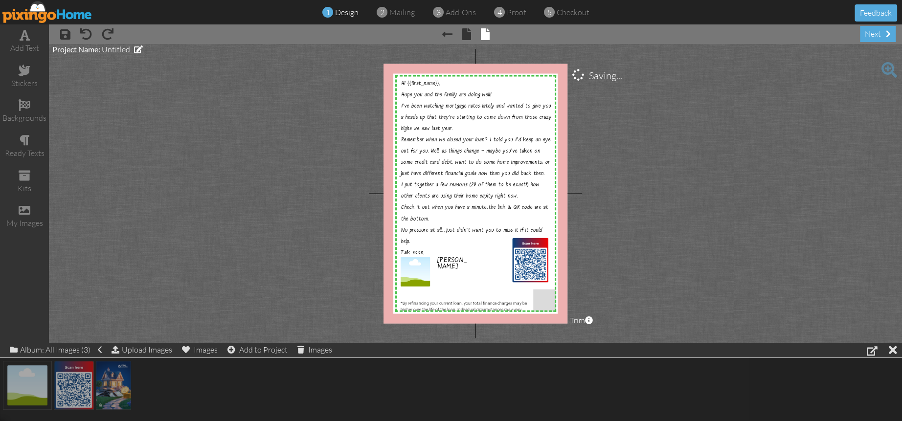
click at [688, 293] on project-studio-wrapper "X X X X X X X X X X X X X X X X X X X X X X X X X X X X X X X X X X X X X X X X…" at bounding box center [475, 193] width 853 height 299
drag, startPoint x: 415, startPoint y: 267, endPoint x: 416, endPoint y: 262, distance: 4.9
click at [416, 262] on img at bounding box center [415, 267] width 35 height 35
drag, startPoint x: 449, startPoint y: 263, endPoint x: 476, endPoint y: 270, distance: 28.1
click at [449, 259] on span "Jon Turla" at bounding box center [452, 260] width 29 height 16
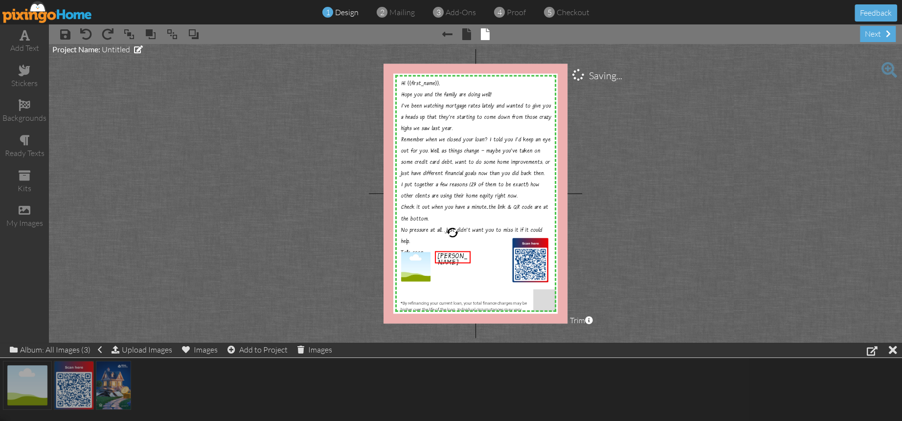
click at [674, 287] on project-studio-wrapper "X X X X X X X X X X X X X X X X X X X X X X X X X X X X X X X X X X X X X X X X…" at bounding box center [475, 193] width 853 height 299
click at [446, 254] on span "Jon Turla" at bounding box center [452, 260] width 29 height 16
click at [447, 258] on span "Jon Turla" at bounding box center [452, 260] width 29 height 16
copy span
click at [443, 252] on span "Jon Turla" at bounding box center [452, 260] width 29 height 16
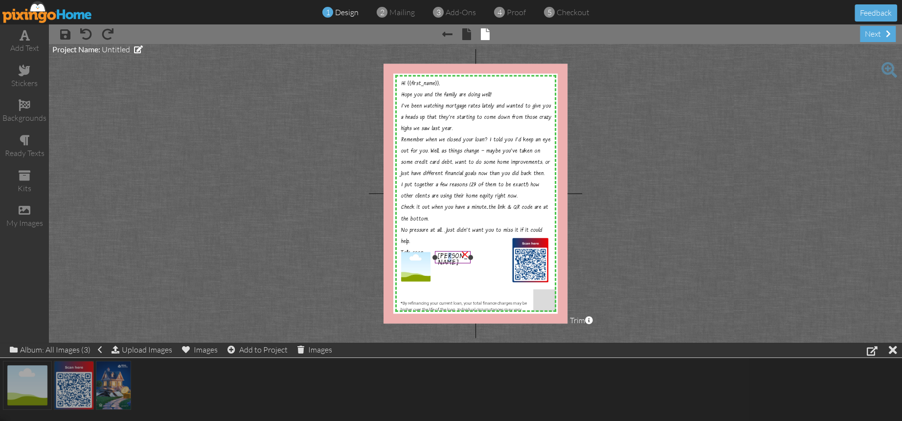
click at [452, 257] on span "Jon Turla" at bounding box center [452, 260] width 29 height 16
click at [450, 254] on span "Jon Turla" at bounding box center [452, 260] width 29 height 16
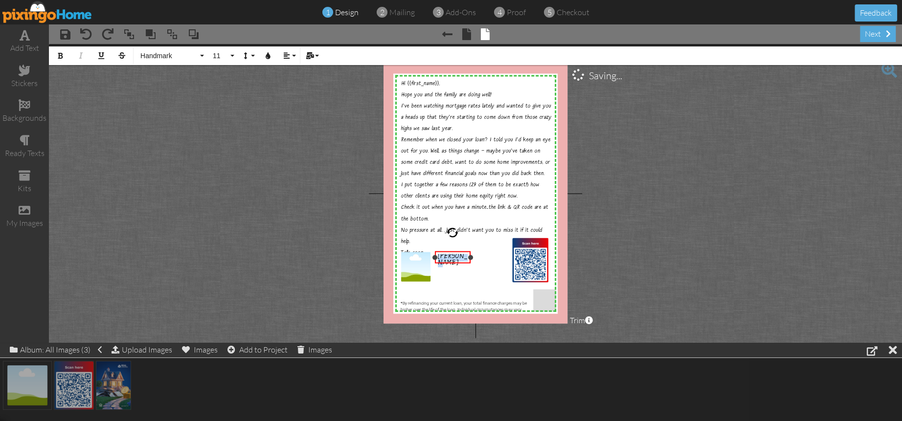
click at [450, 254] on span "Jon Turla" at bounding box center [452, 260] width 29 height 16
drag, startPoint x: 454, startPoint y: 255, endPoint x: 463, endPoint y: 268, distance: 15.1
click at [454, 257] on span "Jon Turla" at bounding box center [452, 260] width 29 height 16
click at [589, 258] on project-studio-wrapper "X X X X X X X X X X X X X X X X X X X X X X X X X X X X X X X X X X X X X X X X…" at bounding box center [475, 193] width 853 height 299
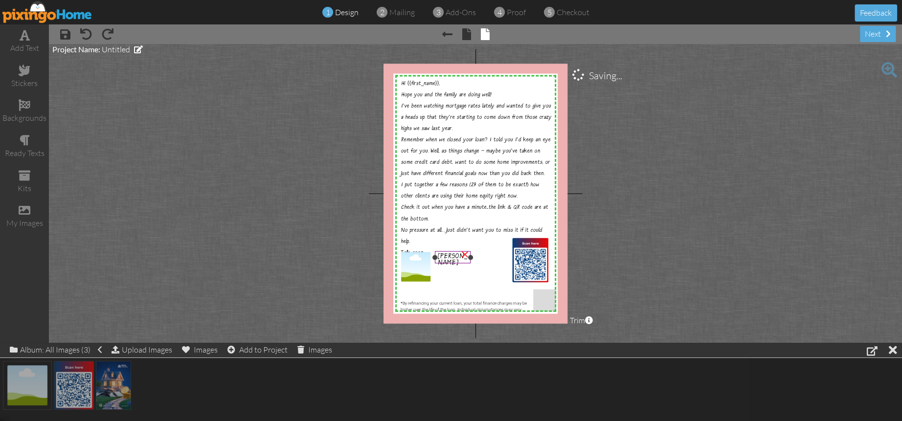
click at [447, 255] on span "Jon Turla" at bounding box center [452, 260] width 29 height 16
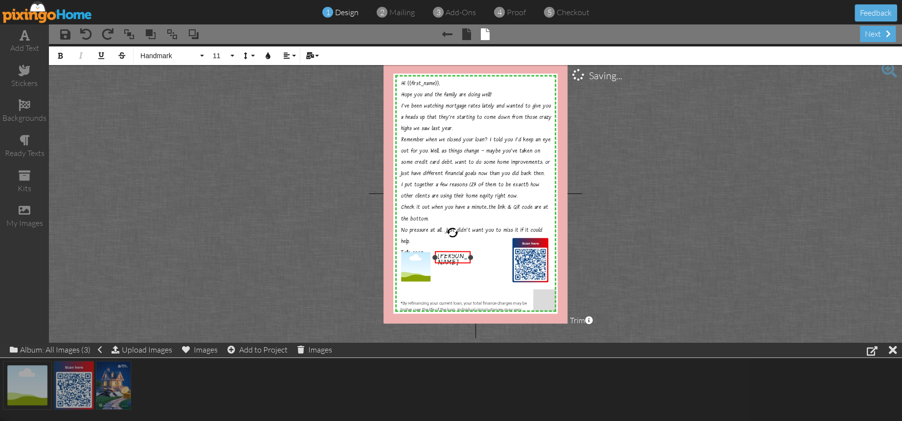
click at [447, 255] on span "Jon Turla" at bounding box center [452, 260] width 29 height 16
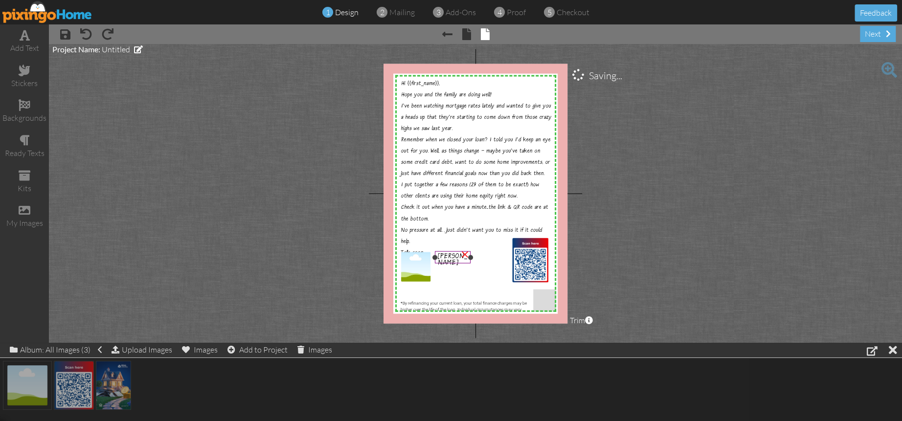
click at [446, 258] on span "Jon Turla" at bounding box center [452, 260] width 29 height 16
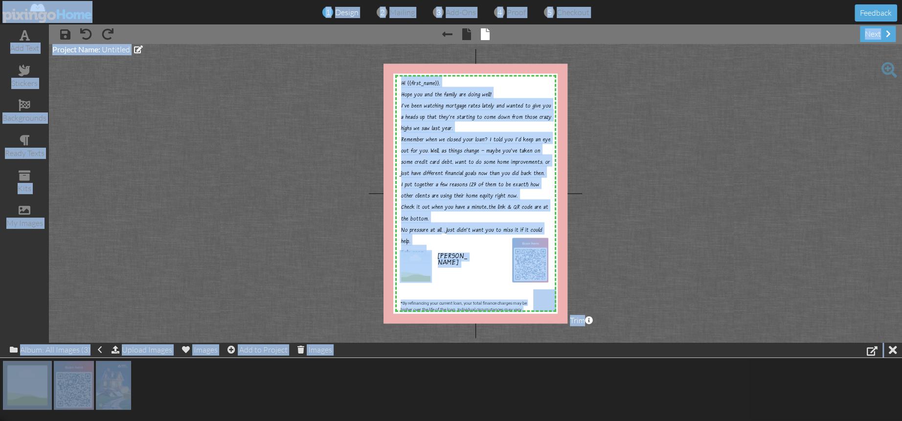
click at [639, 264] on project-studio-wrapper "X X X X X X X X X X X X X X X X X X X X X X X X X X X X X X X X X X X X X X X X…" at bounding box center [475, 193] width 853 height 299
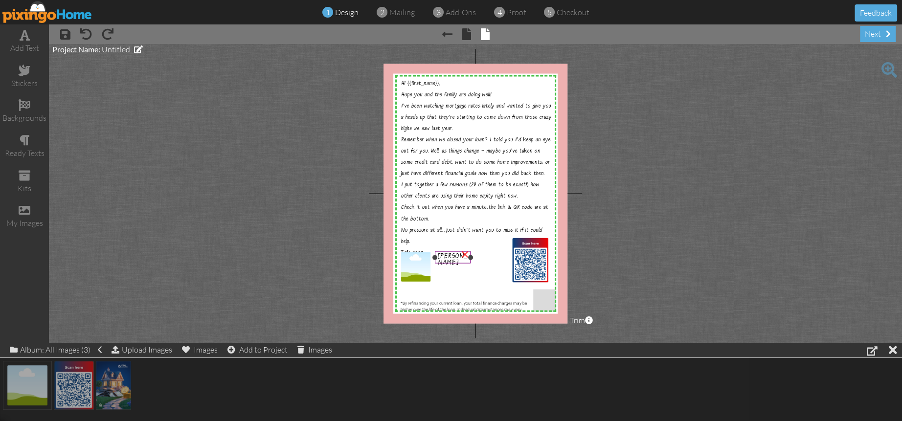
click at [453, 257] on span "Jon Turla" at bounding box center [452, 260] width 29 height 16
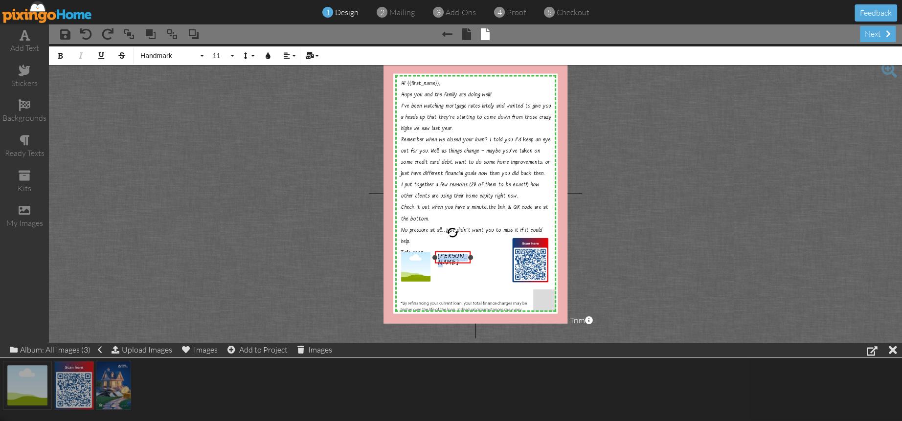
click at [453, 257] on span "Jon Turla" at bounding box center [452, 260] width 29 height 16
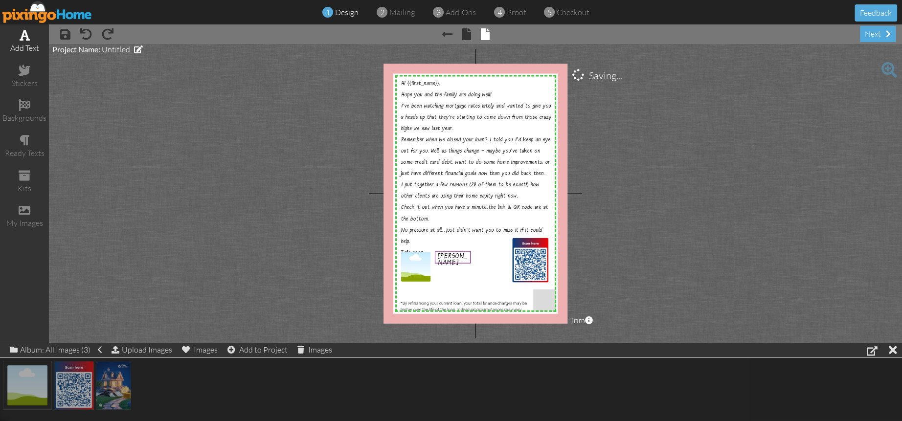
click at [31, 38] on div "add text" at bounding box center [24, 41] width 49 height 34
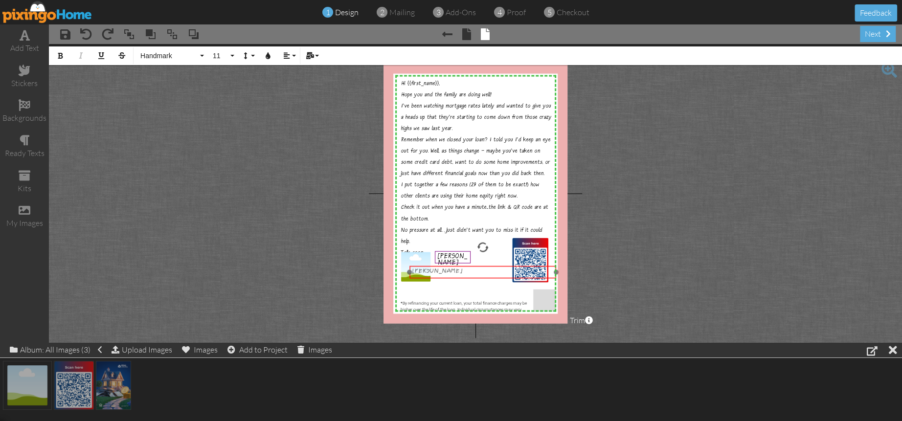
drag, startPoint x: 548, startPoint y: 267, endPoint x: 556, endPoint y: 269, distance: 7.6
click at [556, 269] on div "Jon Turla ​ ​" at bounding box center [482, 272] width 147 height 13
drag, startPoint x: 546, startPoint y: 273, endPoint x: 457, endPoint y: 271, distance: 89.6
click at [457, 271] on div at bounding box center [457, 272] width 5 height 5
drag, startPoint x: 438, startPoint y: 277, endPoint x: 463, endPoint y: 272, distance: 25.4
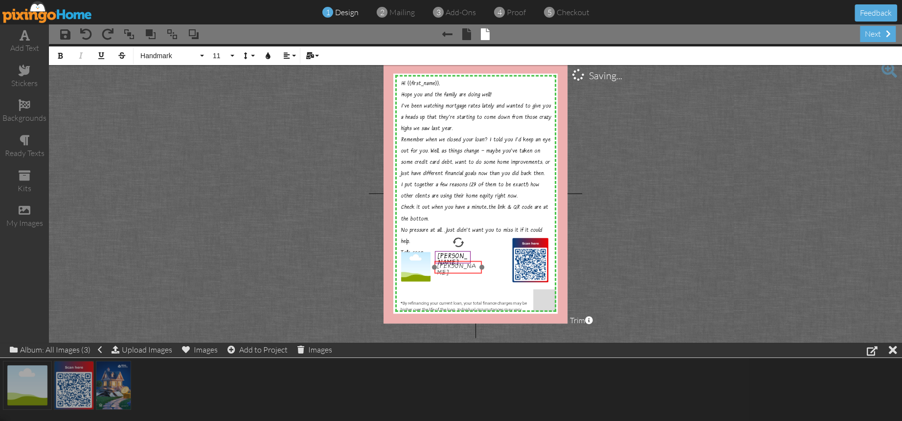
click at [463, 272] on div "Jon Turla ​ ​" at bounding box center [458, 270] width 48 height 19
click at [455, 266] on span "Jon Turla" at bounding box center [456, 271] width 39 height 16
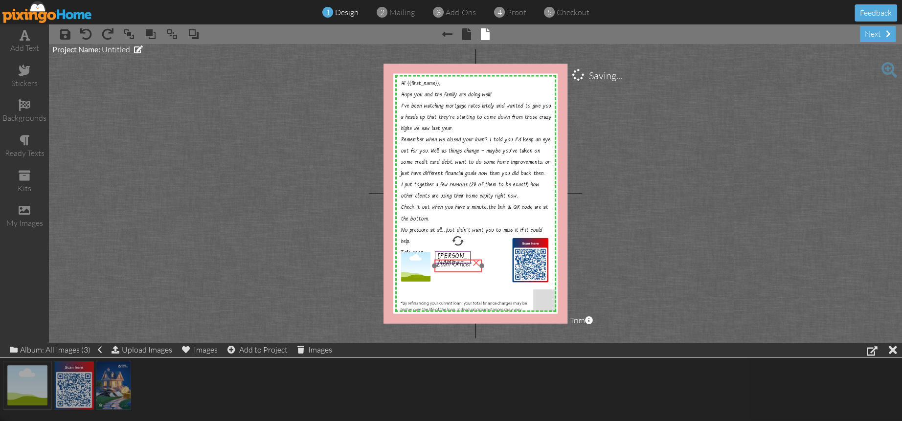
click at [449, 269] on span "Loan Officer" at bounding box center [454, 265] width 35 height 9
click at [426, 250] on div "×" at bounding box center [426, 253] width 16 height 16
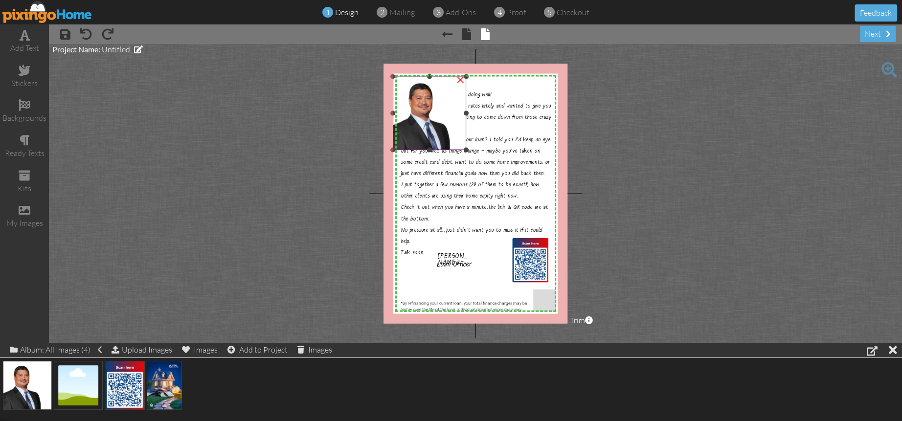
click at [437, 135] on img at bounding box center [429, 113] width 73 height 73
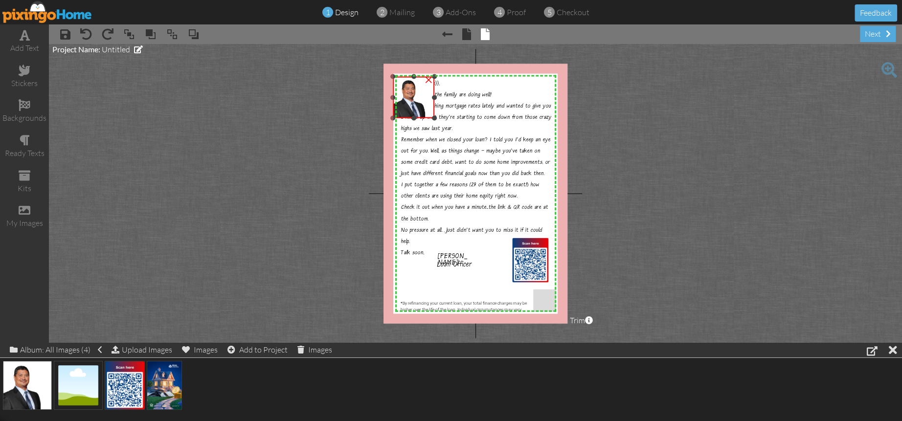
drag, startPoint x: 466, startPoint y: 150, endPoint x: 427, endPoint y: 116, distance: 51.7
click at [427, 116] on div "×" at bounding box center [414, 98] width 42 height 42
drag, startPoint x: 411, startPoint y: 103, endPoint x: 416, endPoint y: 274, distance: 171.3
click at [416, 274] on img at bounding box center [418, 268] width 40 height 40
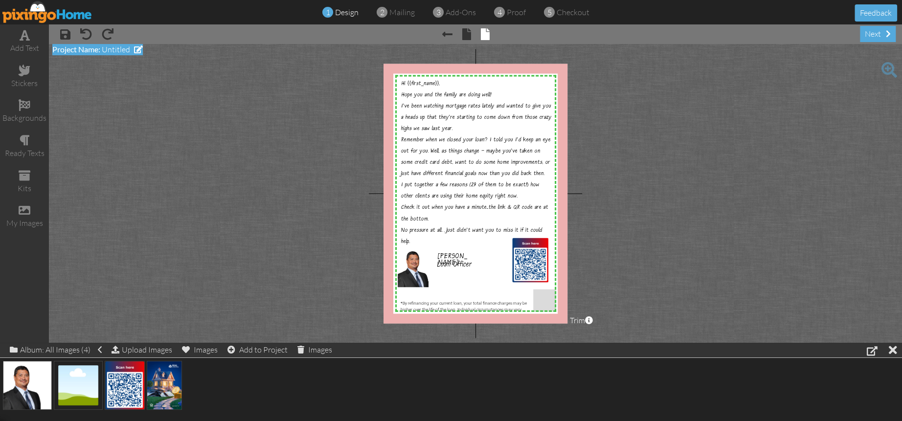
click at [112, 51] on span "Untitled" at bounding box center [116, 50] width 28 height 10
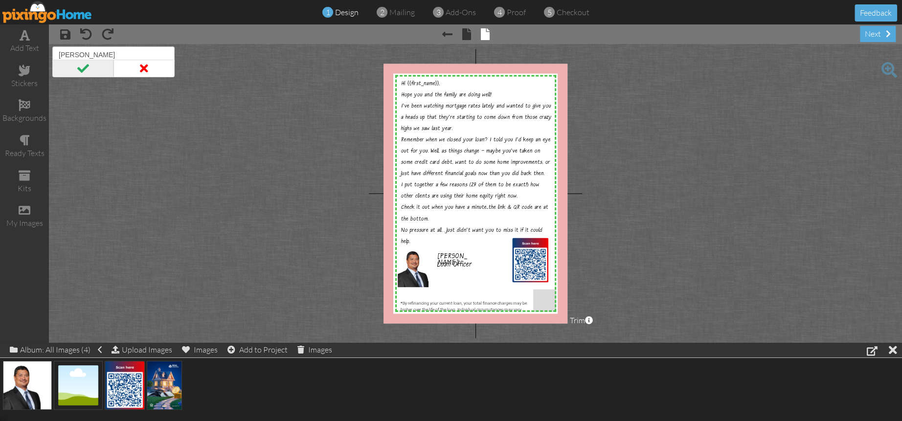
type input "[PERSON_NAME]"
click at [80, 68] on span at bounding box center [82, 69] width 61 height 18
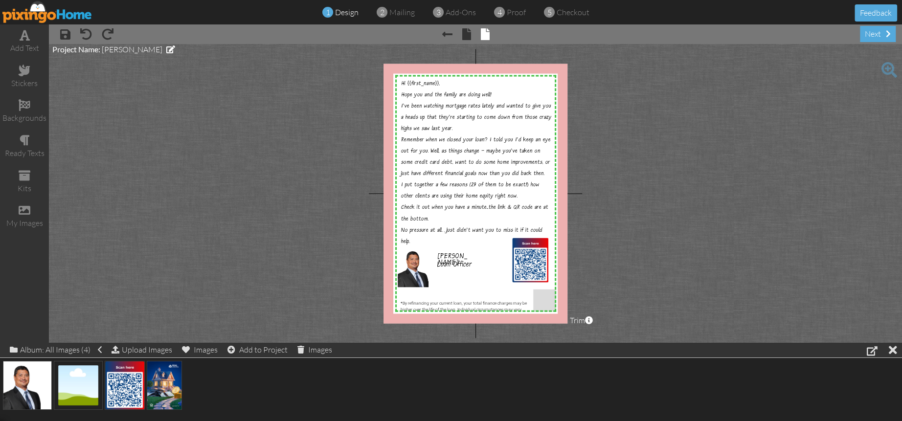
click at [120, 103] on project-studio-wrapper "X X X X X X X X X X X X X X X X X X X X X X X X X X X X X X X X X X X X X X X X…" at bounding box center [475, 193] width 853 height 299
drag, startPoint x: 458, startPoint y: 267, endPoint x: 419, endPoint y: 264, distance: 39.2
click at [475, 269] on span "Loan Officer" at bounding box center [472, 267] width 35 height 9
click at [411, 263] on img at bounding box center [418, 268] width 40 height 40
click at [438, 265] on img at bounding box center [420, 269] width 40 height 40
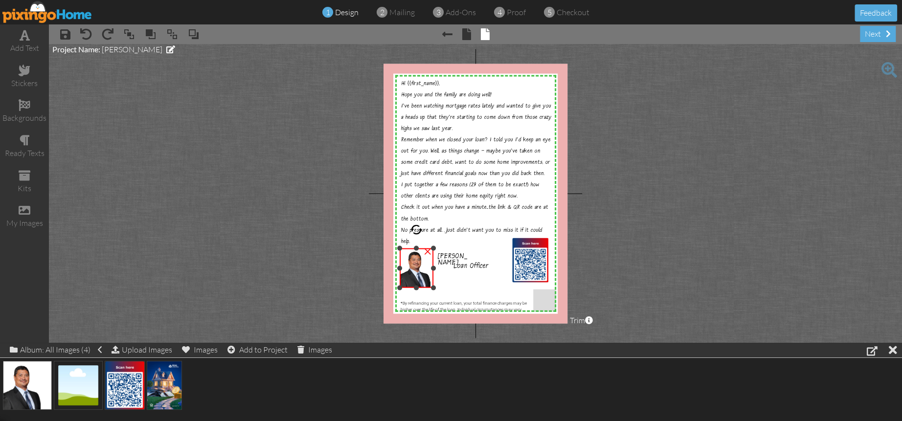
drag, startPoint x: 439, startPoint y: 267, endPoint x: 433, endPoint y: 267, distance: 5.9
click at [433, 267] on div at bounding box center [433, 268] width 5 height 5
drag, startPoint x: 462, startPoint y: 270, endPoint x: 446, endPoint y: 270, distance: 15.7
click at [446, 270] on span "Loan Officer" at bounding box center [455, 267] width 35 height 9
click at [447, 257] on span "Jon Turla" at bounding box center [452, 260] width 29 height 16
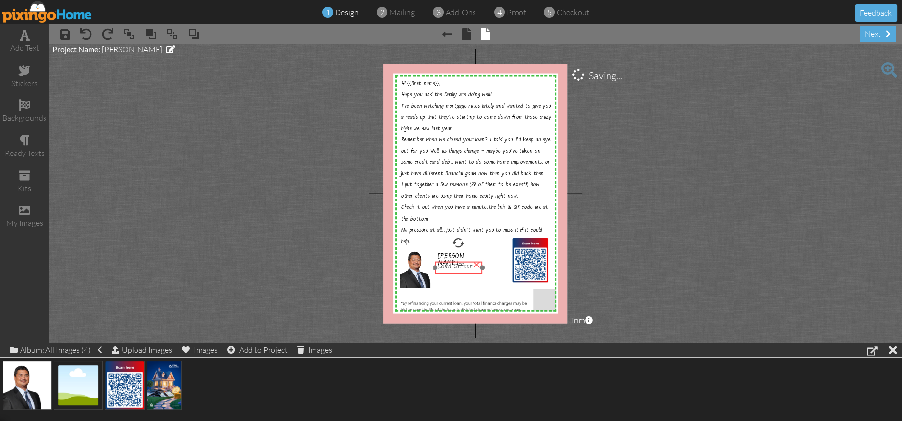
click at [450, 270] on span "Loan Officer" at bounding box center [455, 267] width 35 height 9
click at [536, 269] on img at bounding box center [530, 260] width 36 height 45
click at [529, 262] on img at bounding box center [530, 258] width 36 height 45
click at [511, 232] on div at bounding box center [509, 233] width 5 height 5
click at [531, 263] on img at bounding box center [527, 255] width 39 height 47
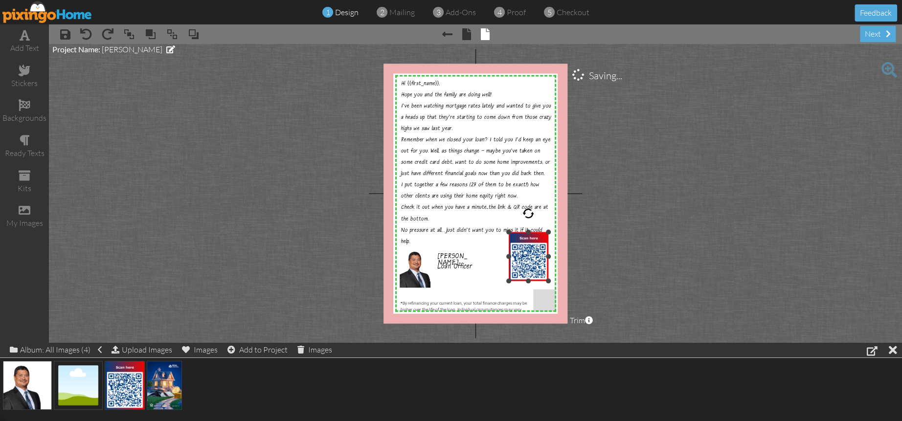
click at [547, 279] on div at bounding box center [548, 280] width 5 height 5
click at [530, 268] on img at bounding box center [529, 257] width 40 height 49
click at [455, 266] on span "Loan Officer" at bounding box center [455, 267] width 35 height 9
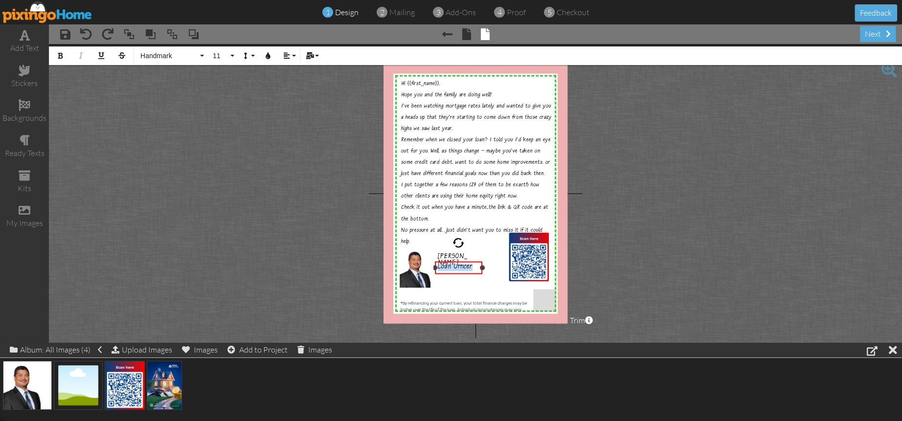
click at [455, 266] on span "Loan Officer" at bounding box center [455, 267] width 35 height 9
click at [27, 41] on span at bounding box center [25, 35] width 10 height 12
drag, startPoint x: 469, startPoint y: 285, endPoint x: 502, endPoint y: 281, distance: 33.4
click at [502, 281] on div "Loan Officer ​ ​" at bounding box center [508, 277] width 147 height 13
drag, startPoint x: 551, startPoint y: 283, endPoint x: 536, endPoint y: 290, distance: 16.2
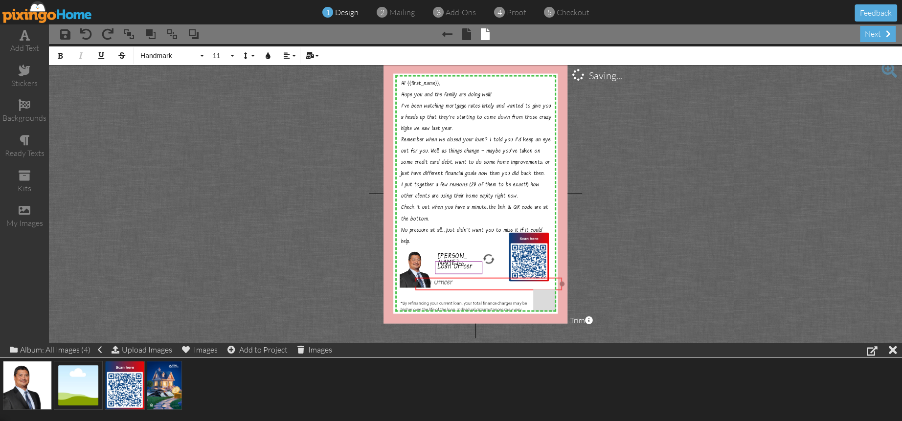
click at [531, 290] on div "Loan Officer ​ ​" at bounding box center [488, 283] width 147 height 13
drag, startPoint x: 558, startPoint y: 284, endPoint x: 471, endPoint y: 281, distance: 87.6
click at [471, 281] on div at bounding box center [472, 283] width 5 height 5
drag, startPoint x: 458, startPoint y: 288, endPoint x: 478, endPoint y: 281, distance: 21.7
click at [478, 281] on div "Loan Officer ​ ​" at bounding box center [465, 277] width 58 height 13
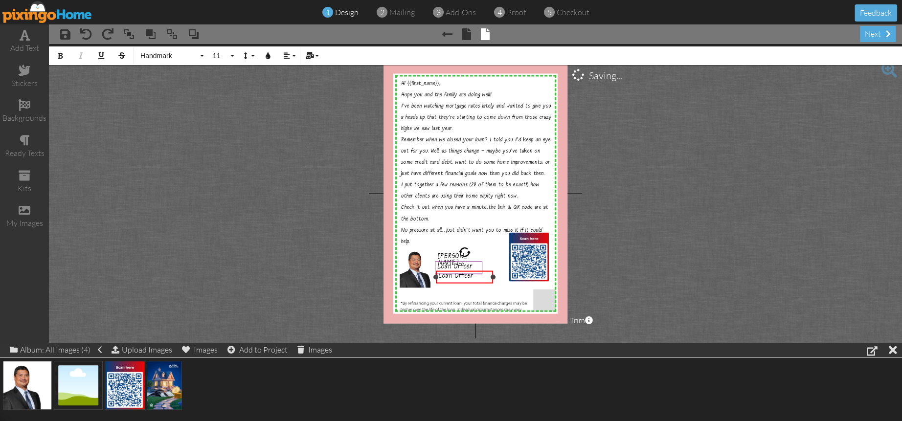
click at [455, 276] on span "Loan Officer" at bounding box center [456, 276] width 35 height 9
click at [457, 264] on span "Loan Officer" at bounding box center [455, 267] width 35 height 9
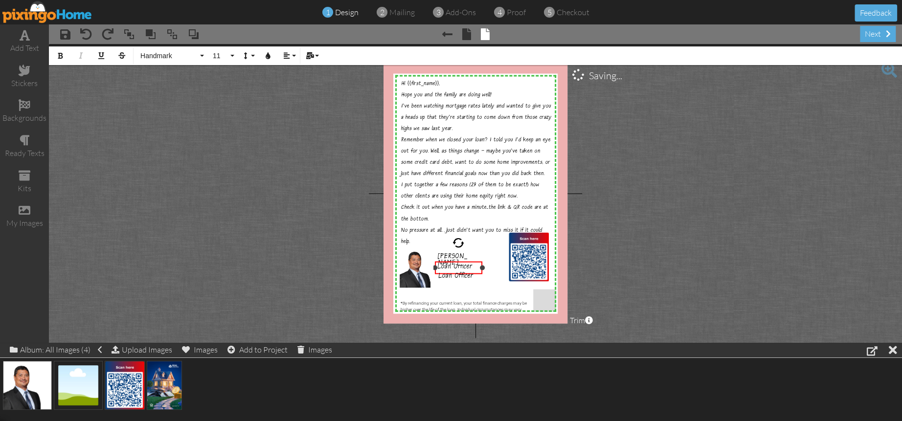
click at [457, 264] on div "Loan Officer" at bounding box center [458, 268] width 48 height 13
click at [471, 263] on div "Loan Officer" at bounding box center [458, 268] width 48 height 13
drag, startPoint x: 473, startPoint y: 264, endPoint x: 483, endPoint y: 268, distance: 11.0
click at [473, 264] on div "Loan Officer" at bounding box center [458, 268] width 48 height 13
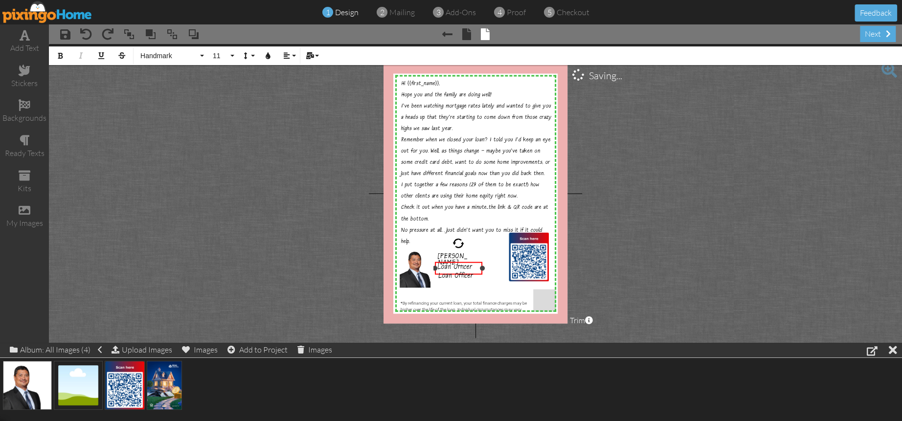
click at [472, 263] on div "Loan Officer" at bounding box center [458, 268] width 48 height 13
click at [466, 264] on div "Loan Officer" at bounding box center [458, 268] width 48 height 13
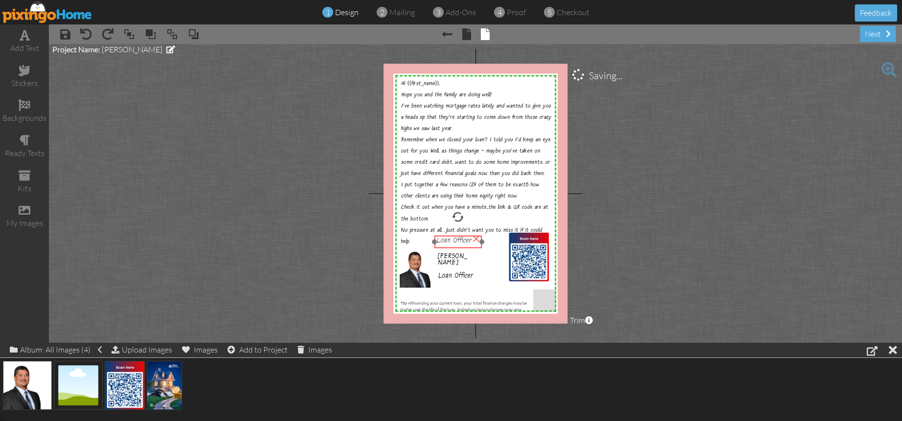
drag, startPoint x: 455, startPoint y: 266, endPoint x: 454, endPoint y: 238, distance: 27.4
click at [454, 239] on span "Loan Officer" at bounding box center [454, 241] width 35 height 9
click at [453, 239] on span "Loan Officer" at bounding box center [454, 241] width 35 height 9
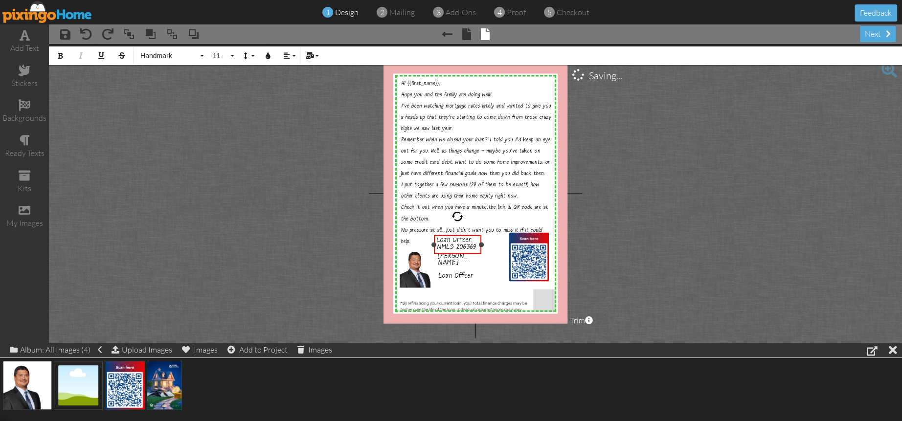
scroll to position [132, 6]
drag, startPoint x: 481, startPoint y: 244, endPoint x: 523, endPoint y: 244, distance: 42.6
click at [523, 244] on div "Loan Officer, NMLS 206369 NMLS 206369 ×" at bounding box center [478, 241] width 91 height 13
drag, startPoint x: 476, startPoint y: 246, endPoint x: 476, endPoint y: 270, distance: 24.0
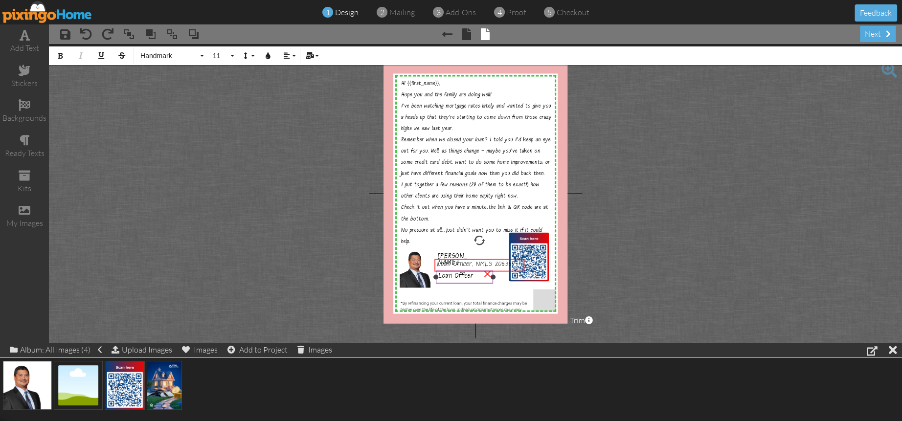
click at [476, 270] on div "X X X X X X X X X X X X X X X X X X X X X X X X X X X X X X X X X X X X X X X X…" at bounding box center [476, 194] width 184 height 260
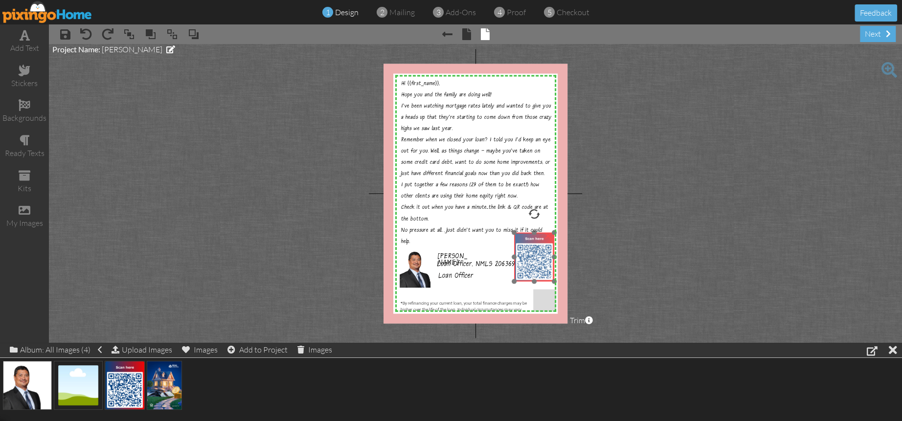
drag, startPoint x: 535, startPoint y: 250, endPoint x: 540, endPoint y: 250, distance: 5.4
click at [540, 250] on img at bounding box center [534, 257] width 40 height 49
drag, startPoint x: 515, startPoint y: 281, endPoint x: 520, endPoint y: 277, distance: 6.0
click at [520, 277] on div "×" at bounding box center [535, 255] width 37 height 45
click at [527, 263] on img at bounding box center [534, 252] width 37 height 45
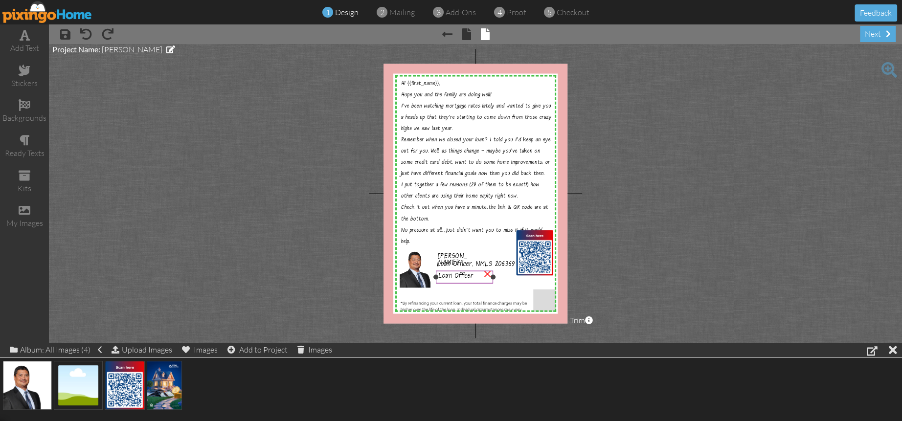
click at [454, 276] on span "Loan Officer" at bounding box center [456, 276] width 35 height 9
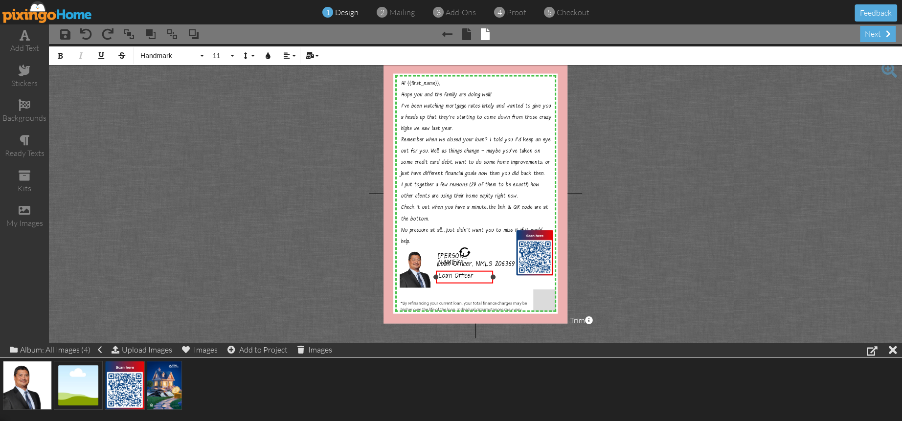
click at [454, 276] on span "Loan Officer" at bounding box center [456, 276] width 35 height 9
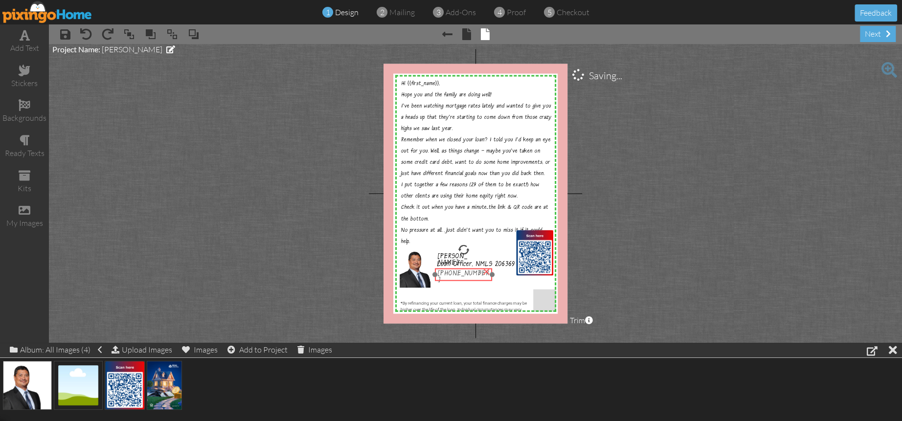
click at [459, 274] on span "321-537-0587" at bounding box center [463, 278] width 51 height 16
click at [461, 261] on span "Loan Officer, NMLS 206369" at bounding box center [476, 265] width 78 height 9
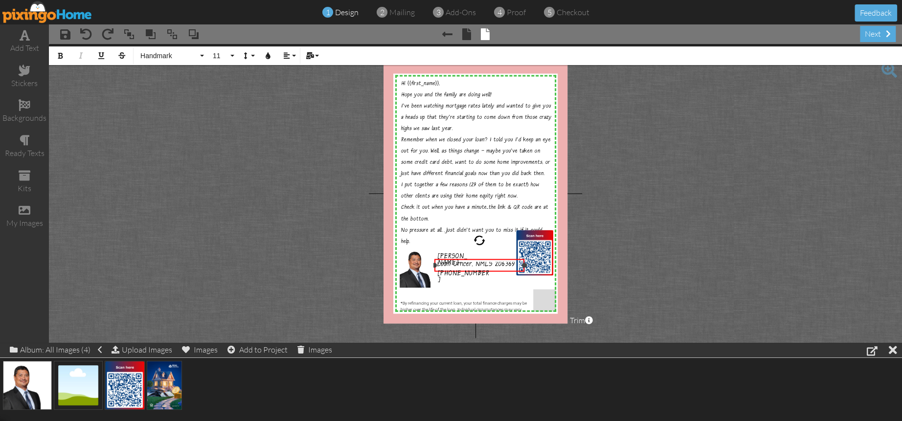
click at [461, 261] on div "Loan Officer, NMLS 206369" at bounding box center [479, 265] width 91 height 13
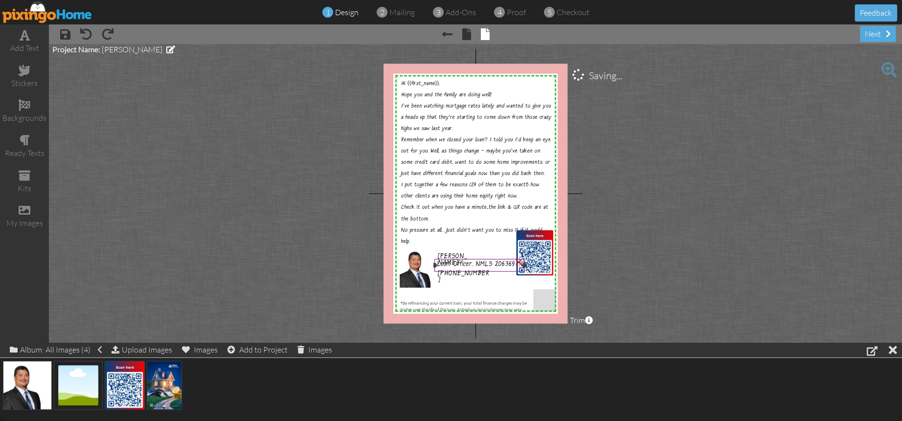
click at [465, 264] on span "Loan Officer, NMLS 206369" at bounding box center [476, 265] width 78 height 9
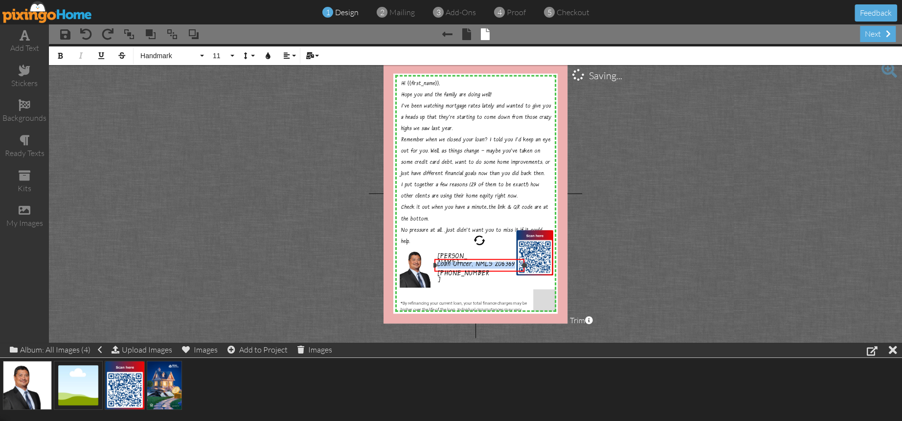
click at [465, 264] on span "Loan Officer, NMLS 206369" at bounding box center [476, 265] width 78 height 9
click at [23, 31] on span at bounding box center [25, 35] width 10 height 12
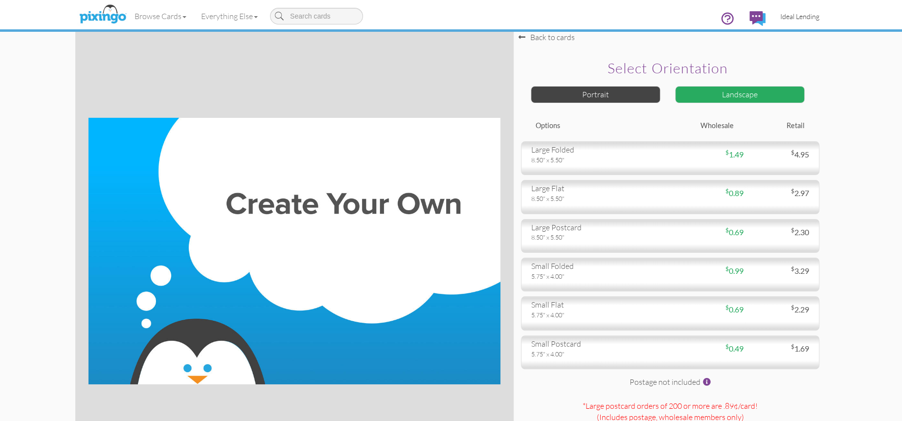
click at [805, 14] on span "Ideal Lending" at bounding box center [799, 16] width 39 height 8
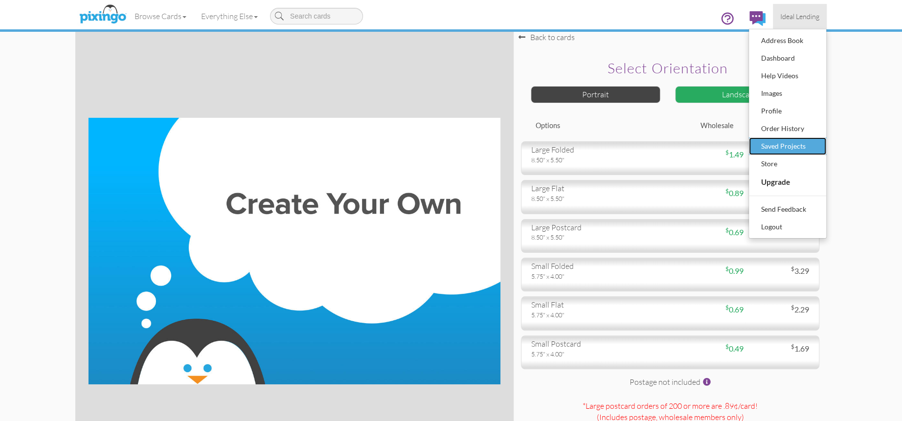
click at [784, 139] on div "Saved Projects" at bounding box center [788, 146] width 58 height 15
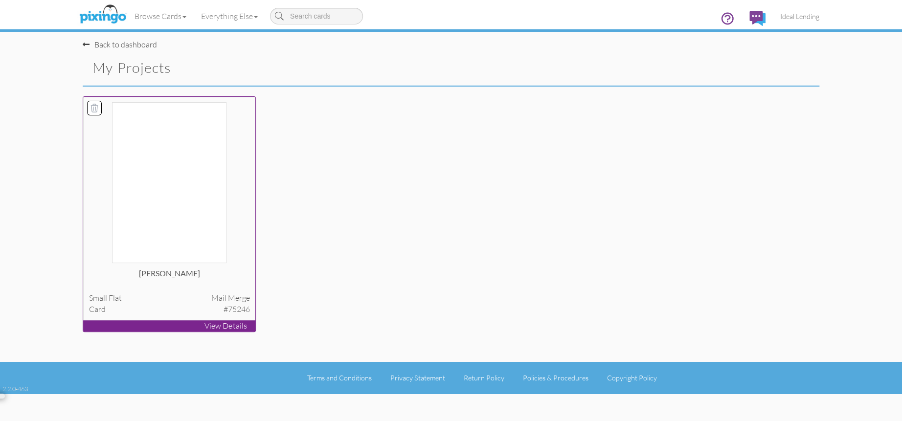
click at [178, 201] on img at bounding box center [169, 182] width 114 height 161
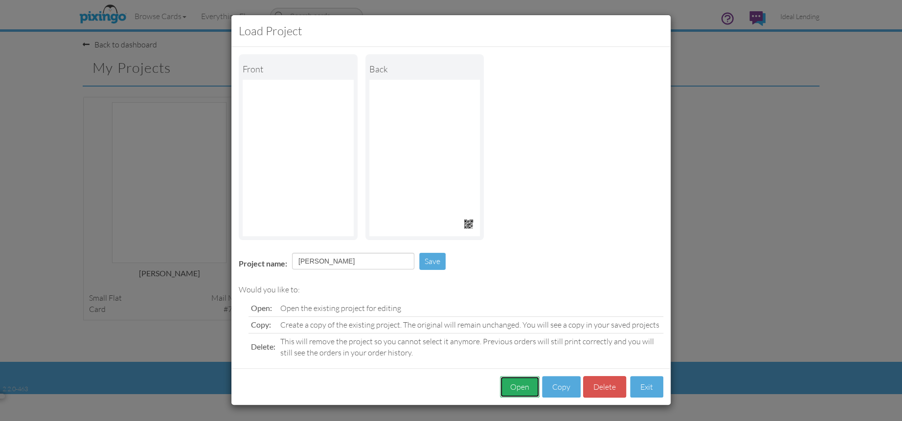
click at [511, 380] on button "Open" at bounding box center [520, 387] width 40 height 22
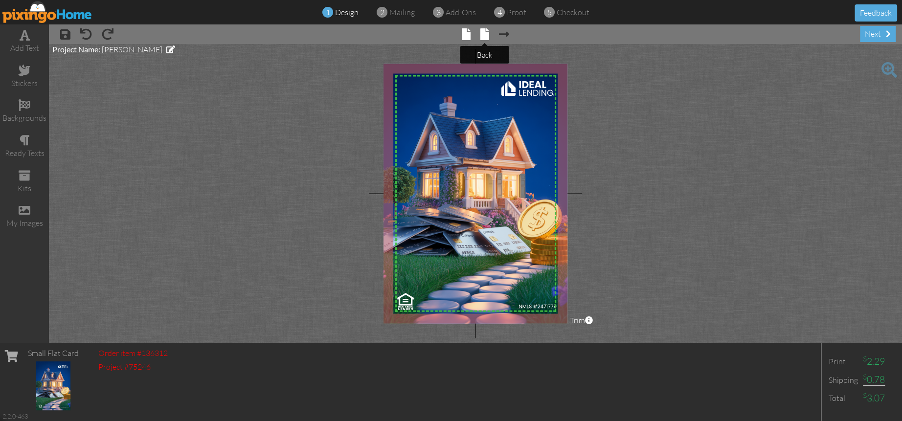
click at [482, 34] on span at bounding box center [484, 34] width 9 height 12
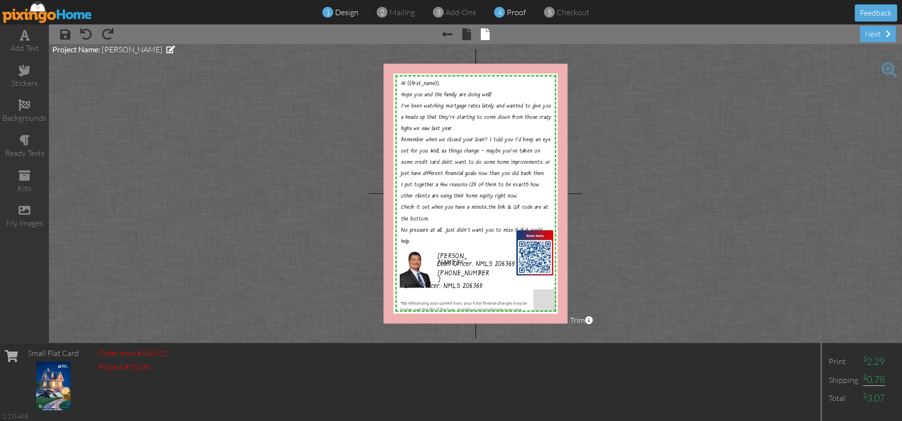
click at [516, 13] on span "proof" at bounding box center [516, 12] width 19 height 10
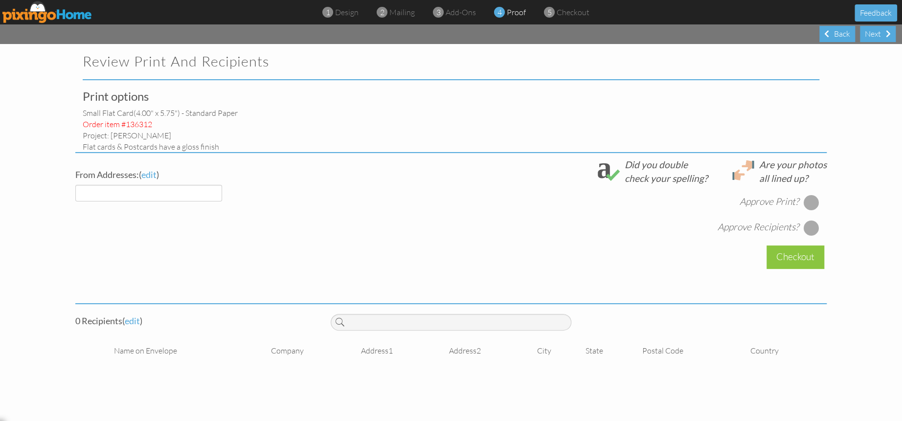
select select "object:45113"
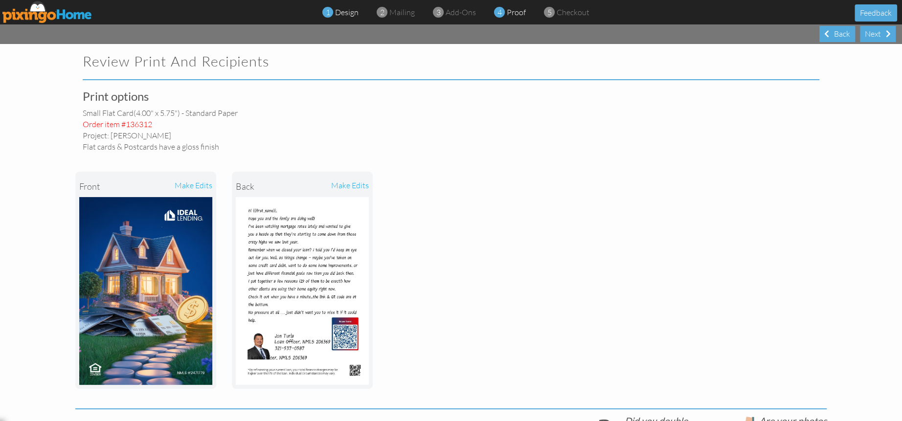
click at [353, 16] on span "design" at bounding box center [346, 12] width 23 height 10
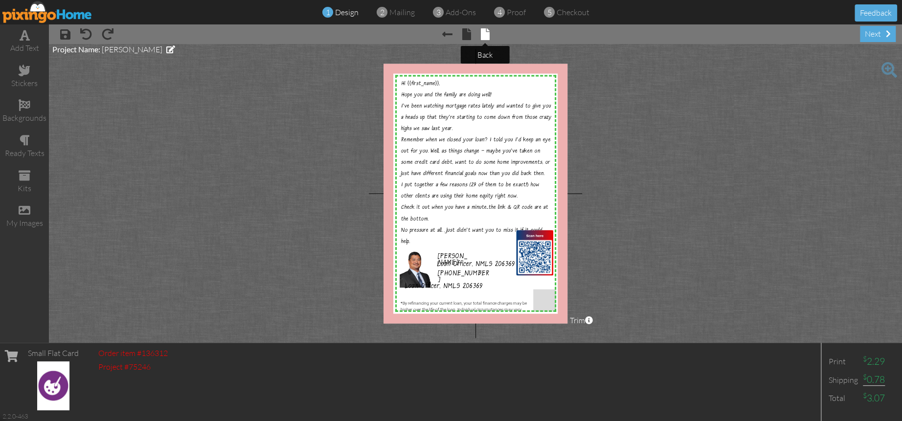
click at [485, 31] on span at bounding box center [485, 34] width 9 height 12
drag, startPoint x: 454, startPoint y: 285, endPoint x: 485, endPoint y: 280, distance: 32.2
click at [485, 280] on span "Loan Officer, NMLS 206369" at bounding box center [476, 282] width 78 height 9
click at [468, 280] on span "Loan Officer, NMLS 206369" at bounding box center [476, 282] width 78 height 9
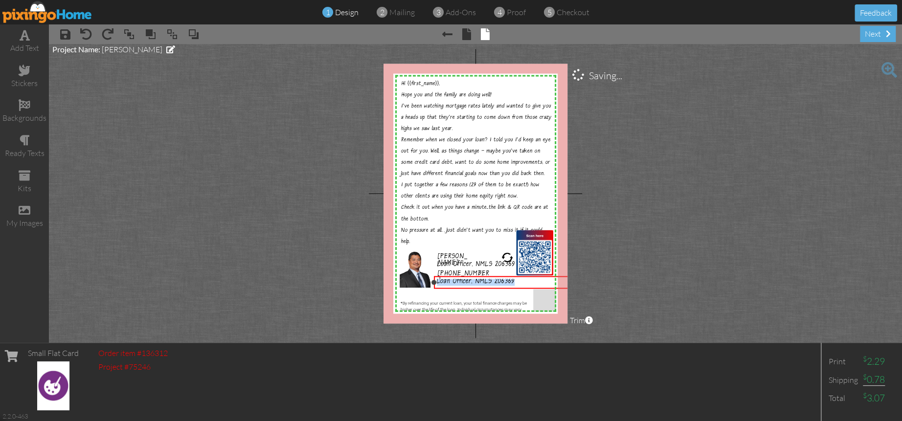
click at [468, 280] on span "Loan Officer, NMLS 206369" at bounding box center [476, 282] width 78 height 9
click at [627, 286] on project-studio-wrapper "X X X X X X X X X X X X X X X X X X X X X X X X X X X X X X X X X X X X X X X X…" at bounding box center [475, 193] width 853 height 299
drag, startPoint x: 503, startPoint y: 281, endPoint x: 550, endPoint y: 285, distance: 47.1
click at [488, 284] on span "www.refinancereasons.com" at bounding box center [462, 284] width 51 height 9
click at [596, 285] on project-studio-wrapper "X X X X X X X X X X X X X X X X X X X X X X X X X X X X X X X X X X X X X X X X…" at bounding box center [475, 193] width 853 height 299
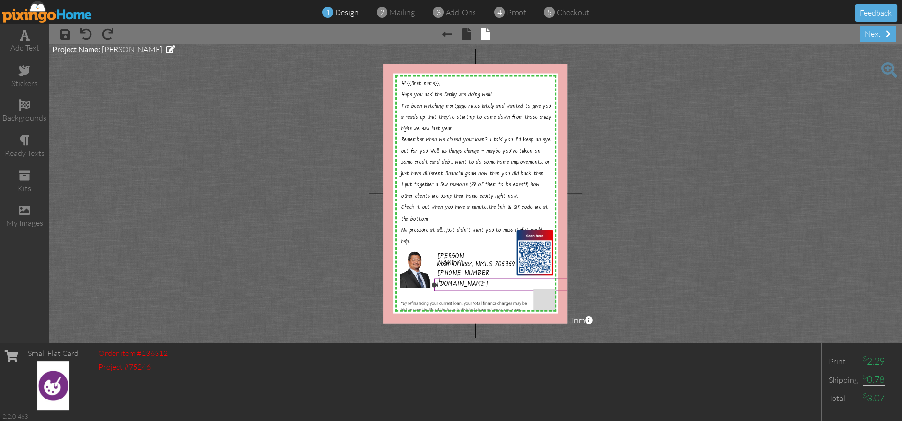
click at [479, 284] on span "www.refinancereasons.com" at bounding box center [462, 284] width 51 height 9
drag, startPoint x: 485, startPoint y: 289, endPoint x: 503, endPoint y: 292, distance: 18.3
click at [454, 289] on div "​ www.refinancereasons.com ​" at bounding box center [476, 285] width 147 height 13
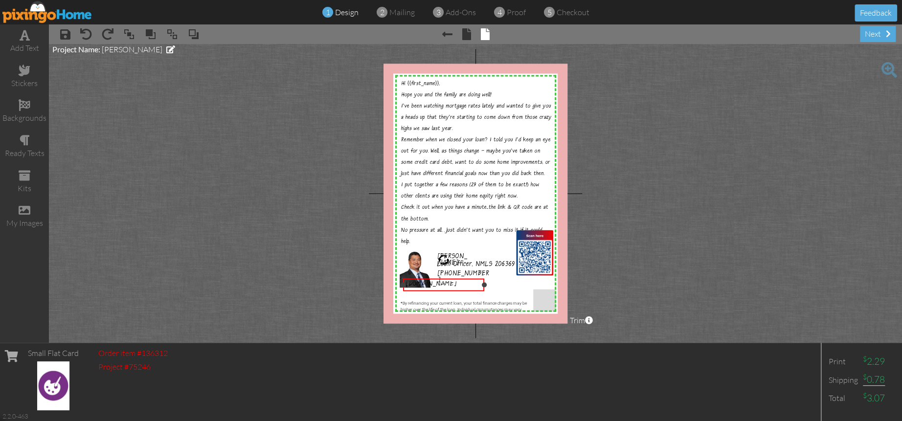
drag, startPoint x: 548, startPoint y: 284, endPoint x: 484, endPoint y: 284, distance: 64.1
click at [484, 284] on div at bounding box center [484, 285] width 5 height 5
drag, startPoint x: 458, startPoint y: 290, endPoint x: 490, endPoint y: 288, distance: 31.9
click at [490, 288] on div "​ www.refinancereasons.com ​" at bounding box center [476, 283] width 82 height 13
drag, startPoint x: 606, startPoint y: 289, endPoint x: 611, endPoint y: 287, distance: 5.1
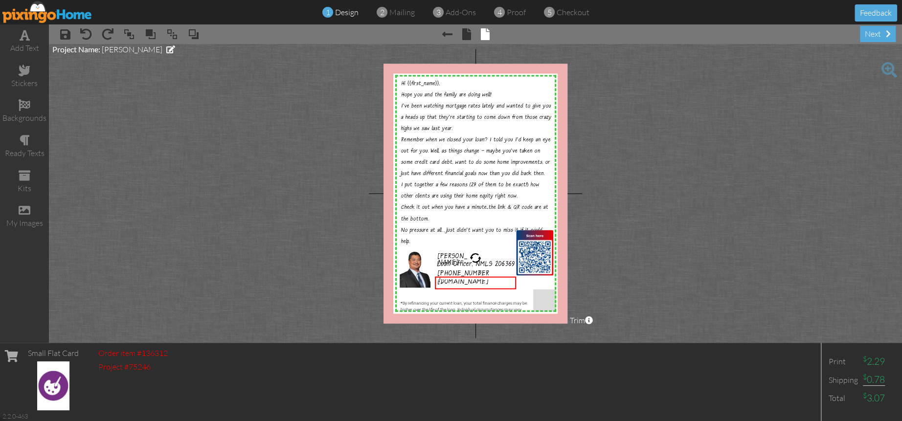
click at [608, 288] on project-studio-wrapper "X X X X X X X X X X X X X X X X X X X X X X X X X X X X X X X X X X X X X X X X…" at bounding box center [475, 193] width 853 height 299
click at [410, 267] on img at bounding box center [420, 269] width 40 height 40
click at [429, 267] on div "×" at bounding box center [415, 269] width 34 height 40
click at [428, 267] on div at bounding box center [429, 268] width 5 height 5
drag, startPoint x: 415, startPoint y: 269, endPoint x: 454, endPoint y: 279, distance: 40.5
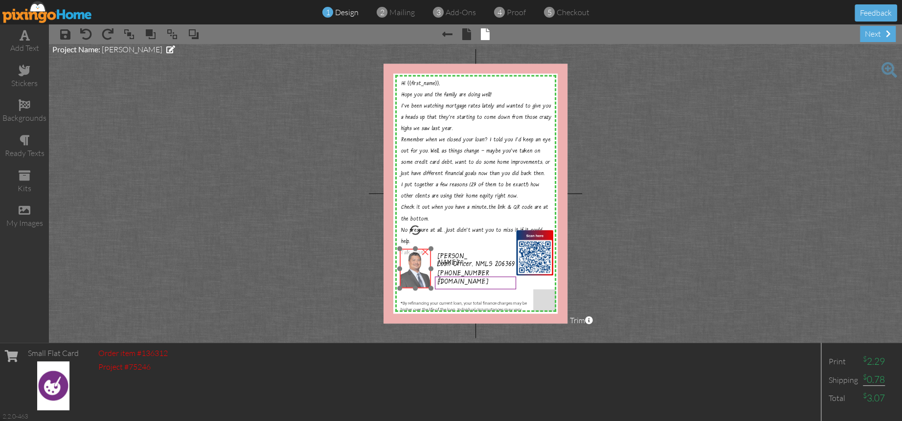
click at [416, 269] on img at bounding box center [420, 269] width 40 height 40
click at [632, 282] on project-studio-wrapper "X X X X X X X X X X X X X X X X X X X X X X X X X X X X X X X X X X X X X X X X…" at bounding box center [475, 193] width 853 height 299
click at [452, 255] on span "Jon Turla" at bounding box center [452, 260] width 29 height 16
click at [453, 265] on span "Loan Officer, NMLS 206369" at bounding box center [476, 265] width 78 height 9
click at [452, 273] on span "321-537-0587" at bounding box center [463, 278] width 51 height 16
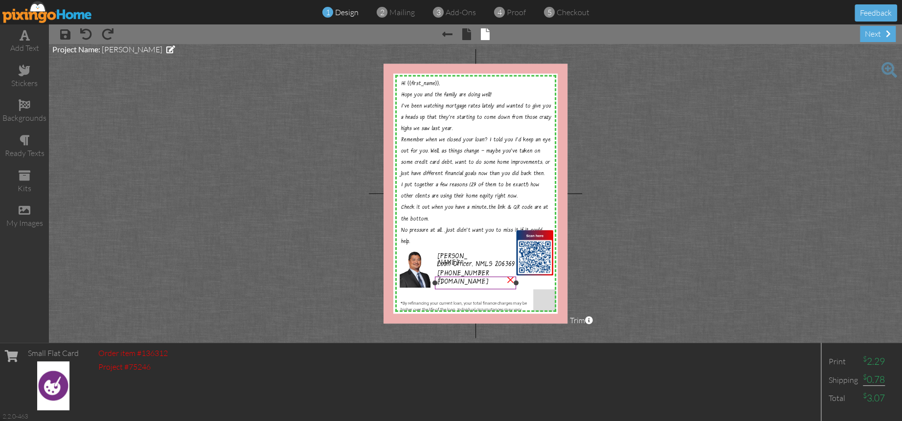
click at [451, 280] on span "www.refinancereasons.com" at bounding box center [463, 282] width 51 height 9
click at [445, 272] on span "321-537-0587" at bounding box center [463, 278] width 51 height 16
click at [446, 262] on span "Loan Officer, NMLS 206369" at bounding box center [476, 265] width 78 height 9
click at [446, 255] on span "Jon Turla" at bounding box center [452, 260] width 29 height 16
click at [608, 262] on project-studio-wrapper "X X X X X X X X X X X X X X X X X X X X X X X X X X X X X X X X X X X X X X X X…" at bounding box center [475, 193] width 853 height 299
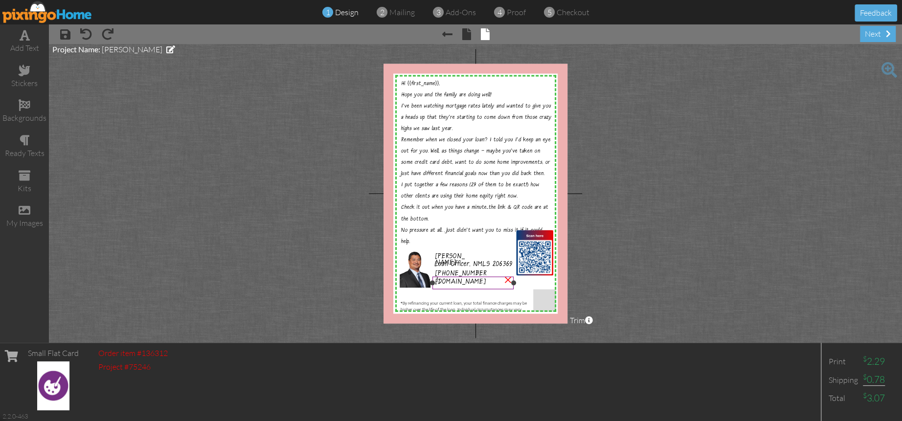
click at [478, 281] on span "www.refinancereasons.com" at bounding box center [460, 282] width 51 height 9
click at [29, 45] on div "add text" at bounding box center [24, 48] width 49 height 11
click at [436, 293] on span "www.refinancereasons.com" at bounding box center [430, 295] width 51 height 9
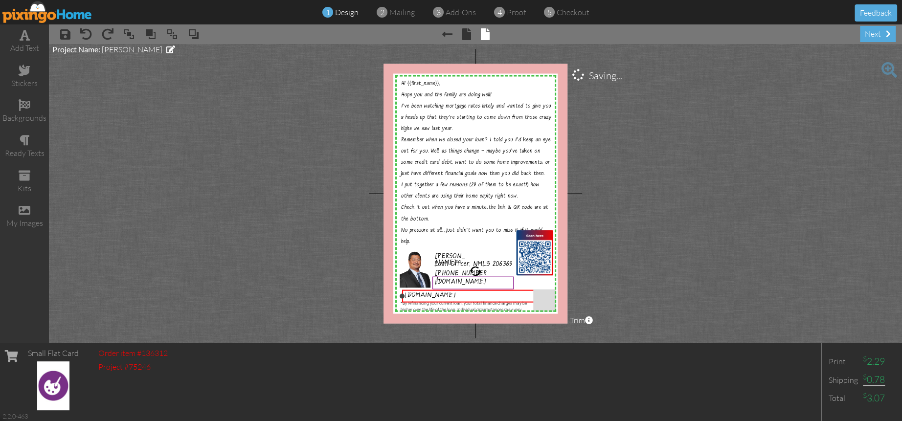
click at [436, 293] on span "www.refinancereasons.com" at bounding box center [430, 295] width 51 height 9
click at [676, 285] on project-studio-wrapper "X X X X X X X X X X X X X X X X X X X X X X X X X X X X X X X X X X X X X X X X…" at bounding box center [475, 193] width 853 height 299
click at [433, 297] on span "P.S. Some of the reason in this guide might surprise you!" at bounding box center [466, 299] width 122 height 16
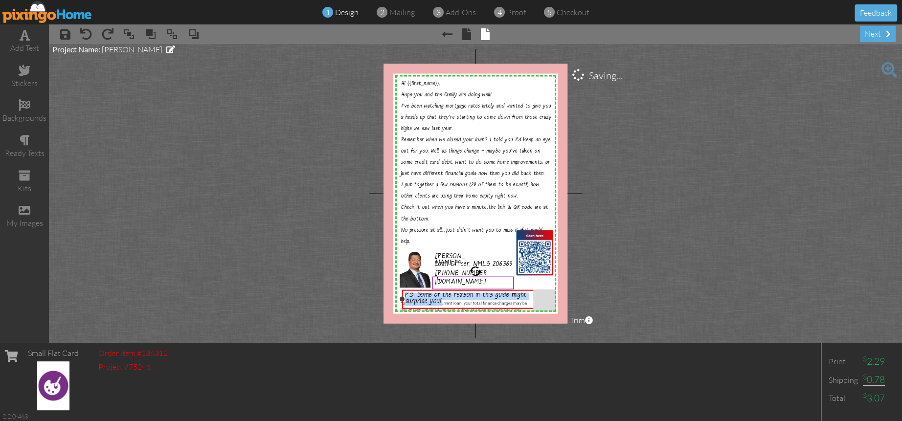
click at [433, 297] on span "P.S. Some of the reason in this guide might surprise you!" at bounding box center [466, 299] width 122 height 16
click at [223, 136] on project-studio-wrapper "X X X X X X X X X X X X X X X X X X X X X X X X X X X X X X X X X X X X X X X X…" at bounding box center [475, 193] width 853 height 299
click at [416, 298] on span "P.S. Some of the reason in this guide might surprise you!" at bounding box center [466, 299] width 122 height 16
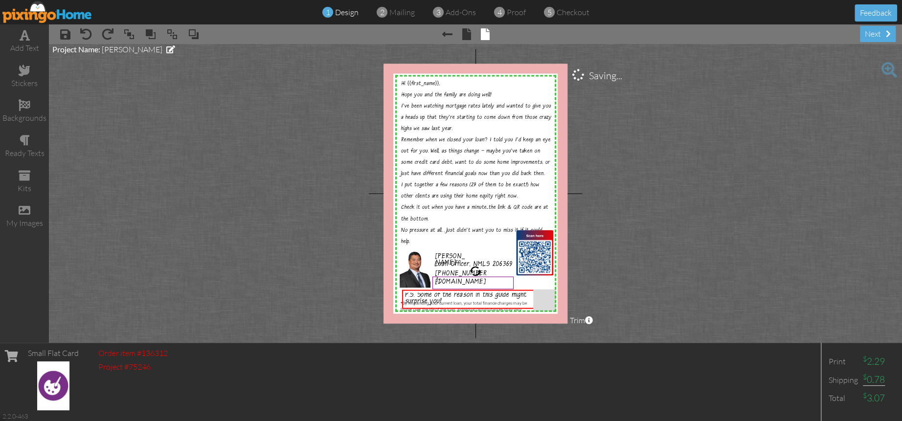
click at [195, 104] on project-studio-wrapper "X X X X X X X X X X X X X X X X X X X X X X X X X X X X X X X X X X X X X X X X…" at bounding box center [475, 193] width 853 height 299
click at [505, 11] on div "4 proof" at bounding box center [513, 12] width 26 height 11
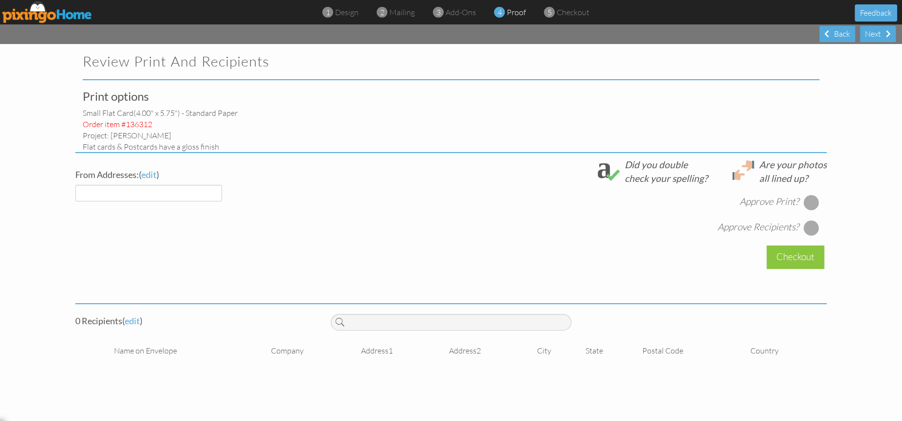
select select "object:45272"
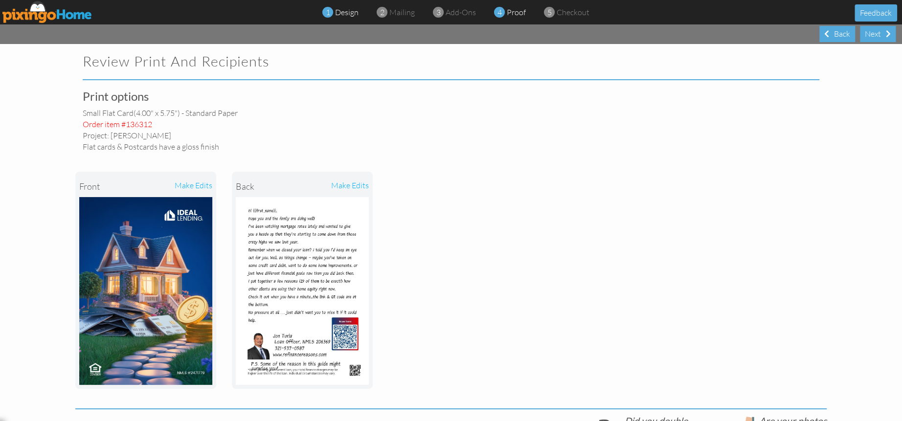
click at [345, 14] on span "design" at bounding box center [346, 12] width 23 height 10
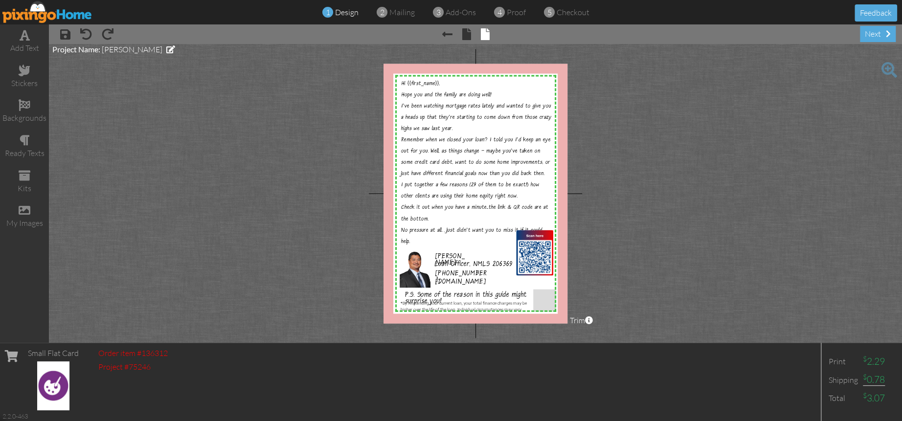
click at [727, 172] on project-studio-wrapper "X X X X X X X X X X X X X X X X X X X X X X X X X X X X X X X X X X X X X X X X…" at bounding box center [475, 193] width 853 height 299
click at [36, 19] on img at bounding box center [47, 12] width 90 height 22
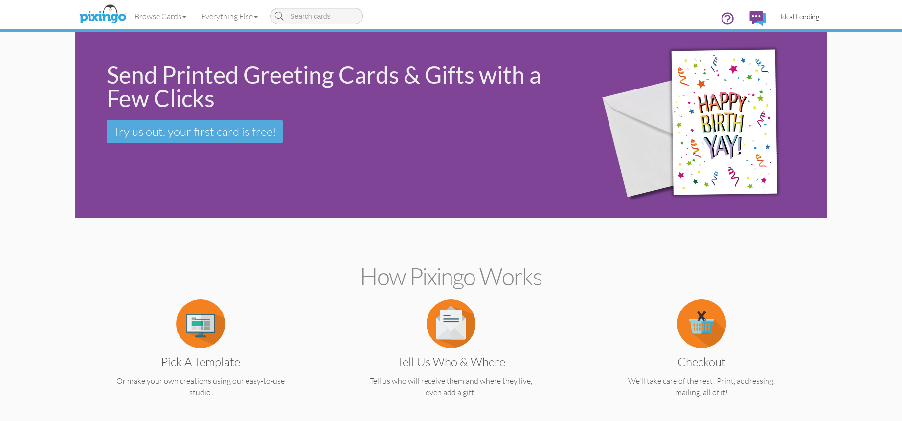
click at [792, 19] on span "Ideal Lending" at bounding box center [799, 16] width 39 height 8
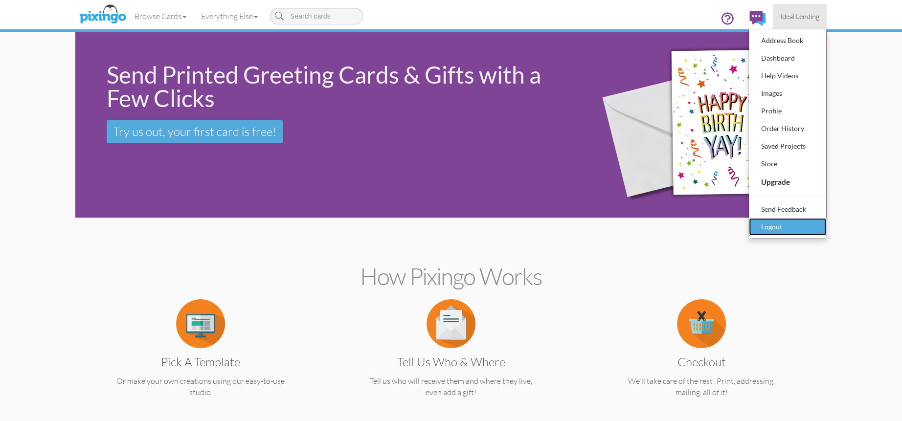
click at [784, 231] on div "Logout" at bounding box center [788, 227] width 58 height 15
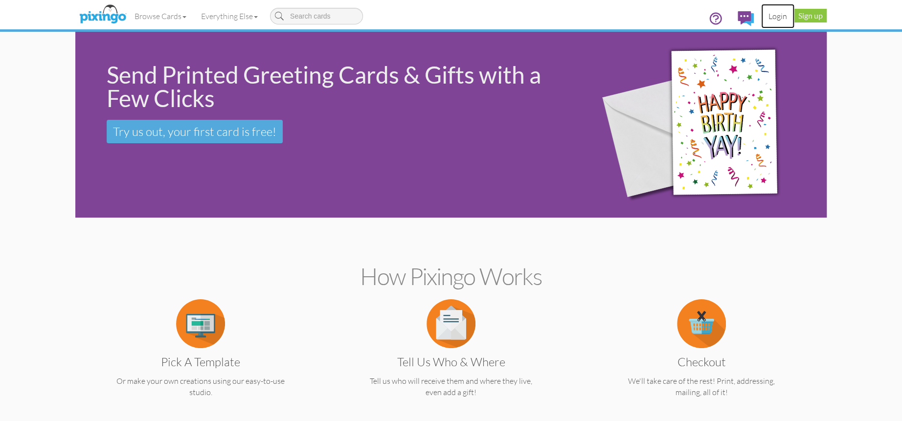
click at [786, 15] on link "Login" at bounding box center [777, 16] width 33 height 24
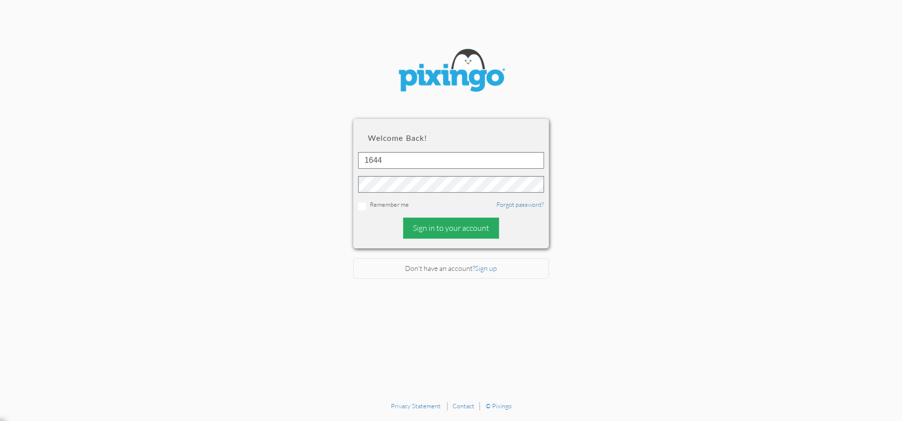
click at [477, 221] on div "Sign in to your account" at bounding box center [451, 228] width 96 height 21
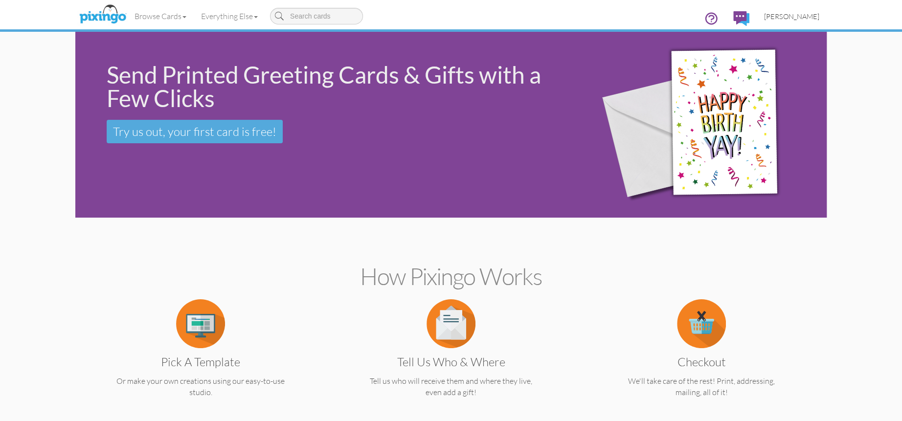
click at [801, 14] on span "[PERSON_NAME]" at bounding box center [791, 16] width 55 height 8
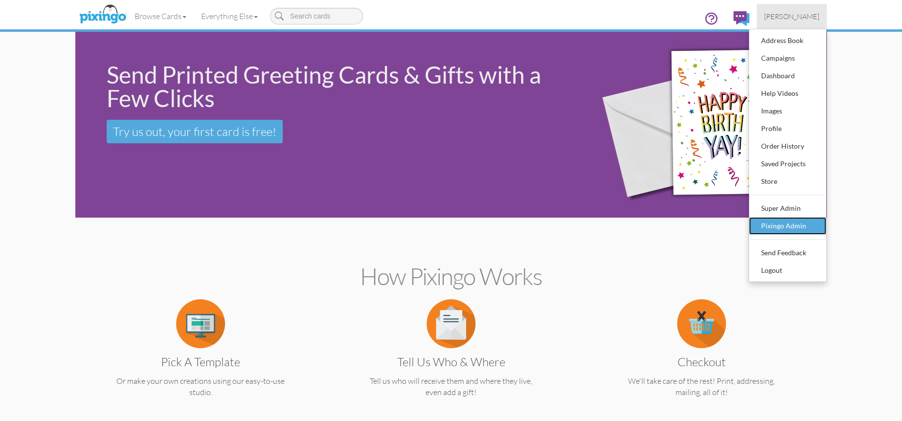
click at [789, 217] on link "Pixingo Admin" at bounding box center [787, 226] width 77 height 18
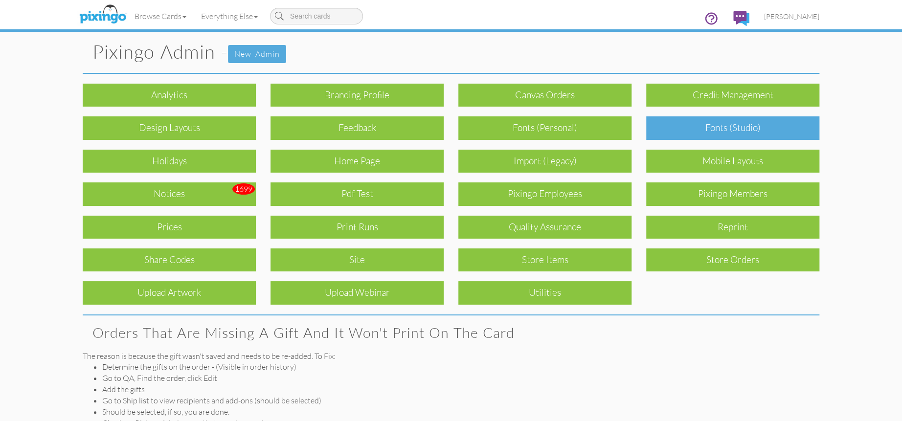
click at [727, 133] on div "Fonts (Studio)" at bounding box center [732, 127] width 173 height 23
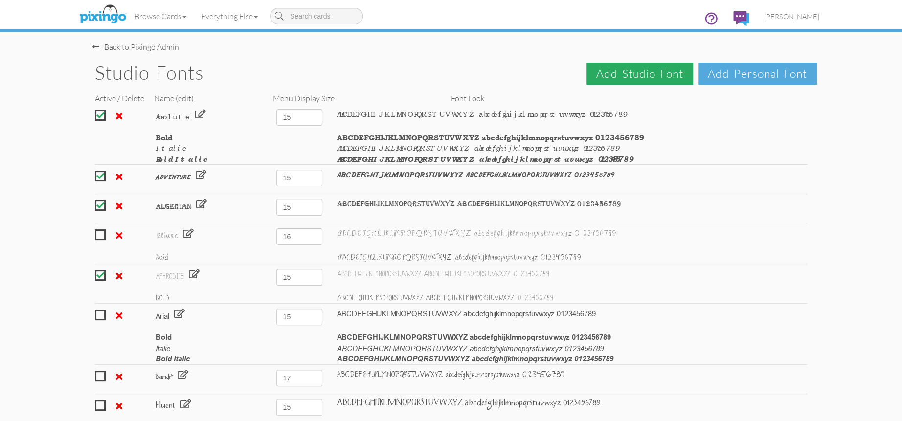
click at [636, 79] on span "Add Studio Font" at bounding box center [640, 74] width 107 height 22
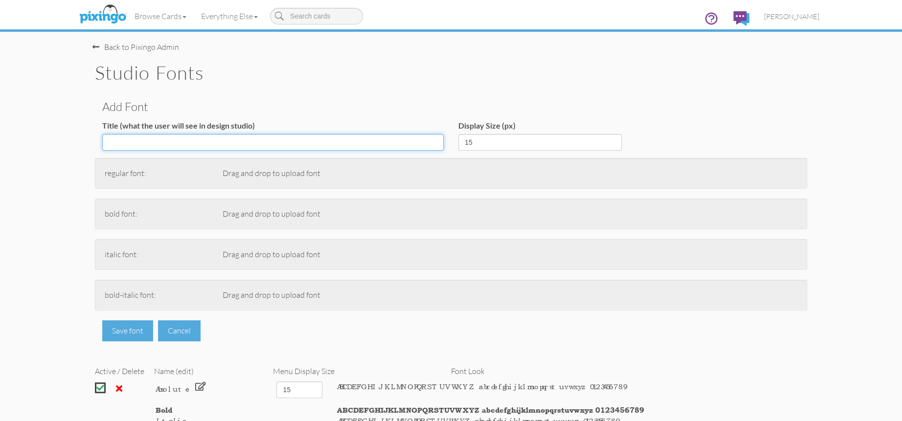
click at [193, 145] on input "Title (what the user will see in design studio)" at bounding box center [272, 142] width 341 height 17
type input "Playful"
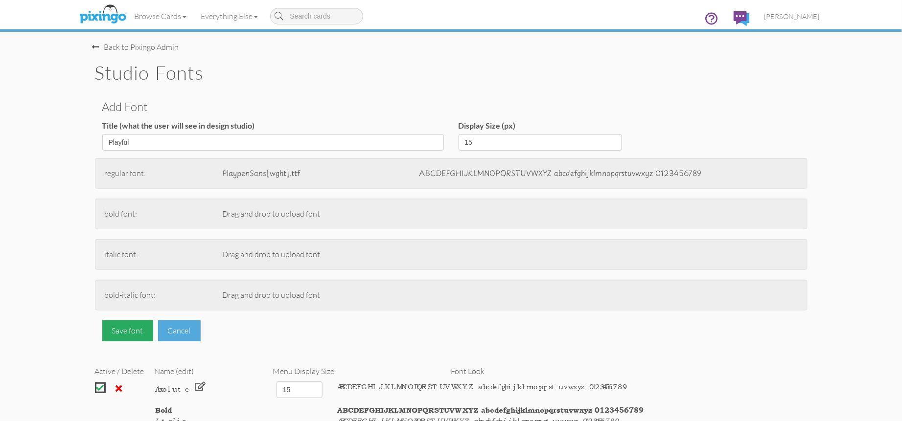
click at [120, 327] on div "Save font" at bounding box center [127, 330] width 51 height 21
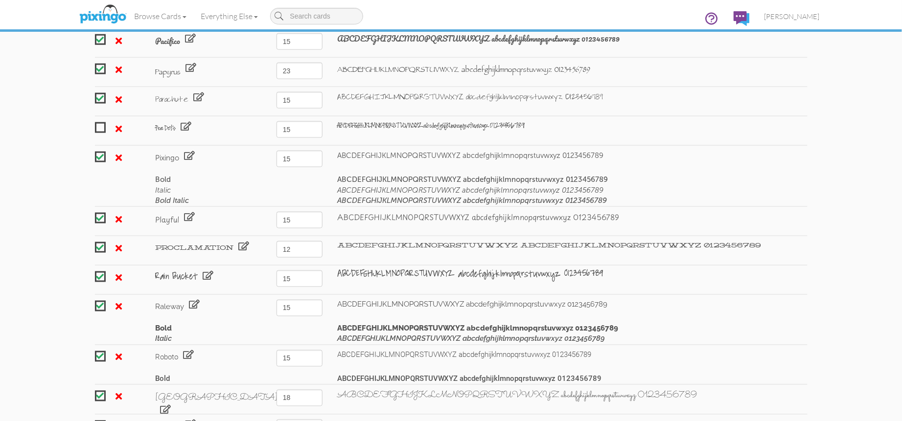
scroll to position [1845, 0]
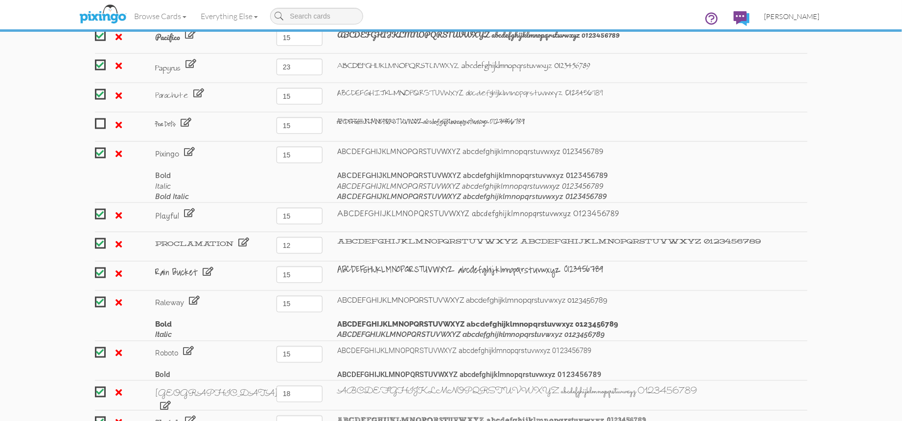
click at [796, 15] on span "[PERSON_NAME]" at bounding box center [791, 16] width 55 height 8
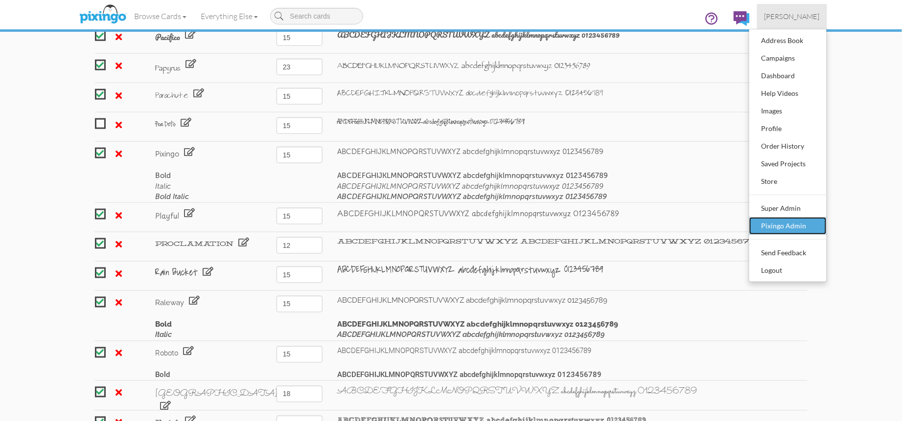
click at [787, 226] on div "Pixingo Admin" at bounding box center [788, 226] width 58 height 15
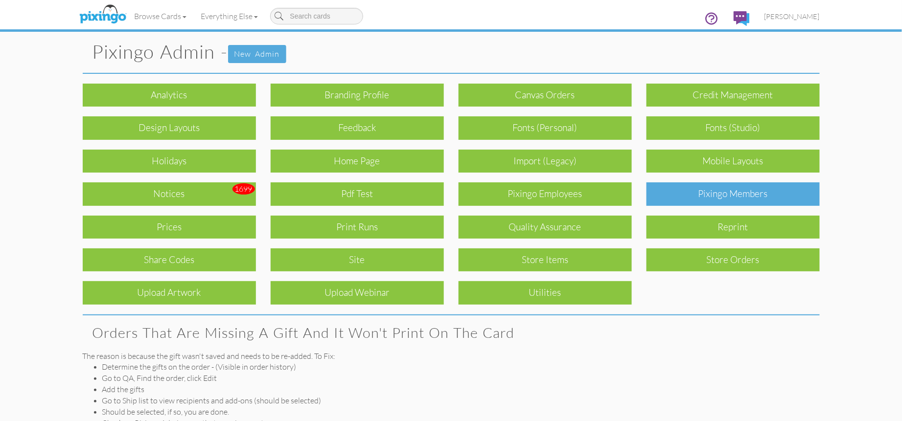
click at [724, 195] on div "Pixingo Members" at bounding box center [732, 193] width 173 height 23
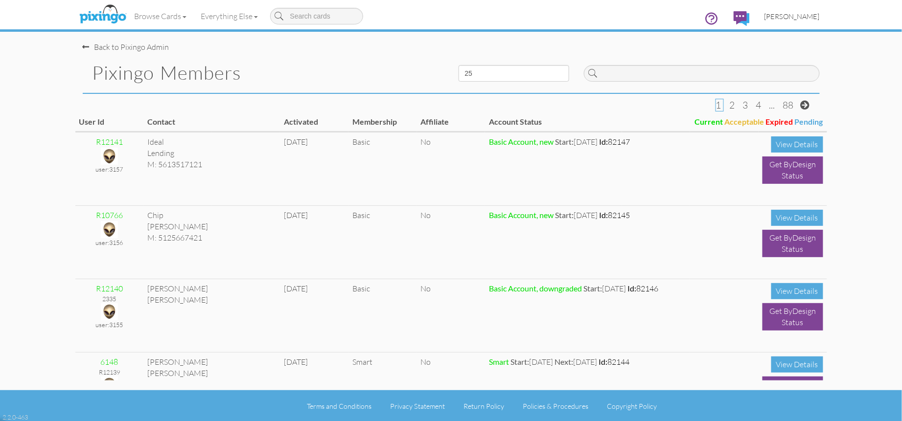
click at [809, 19] on span "[PERSON_NAME]" at bounding box center [791, 16] width 55 height 8
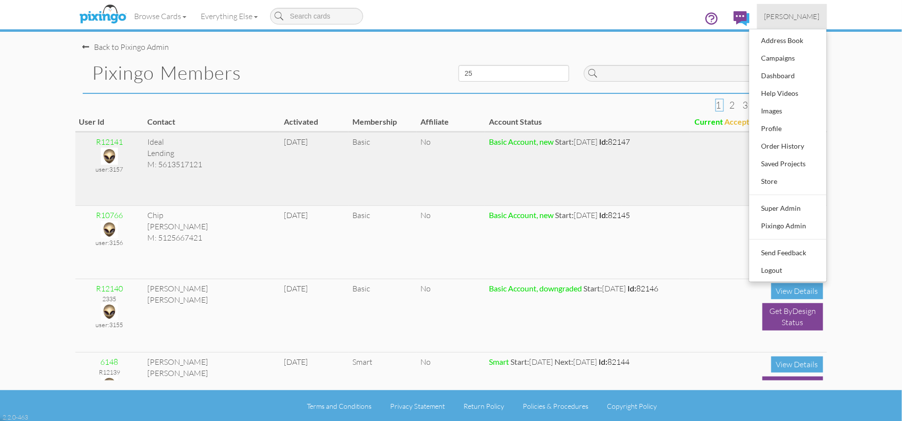
click at [110, 153] on img at bounding box center [109, 156] width 17 height 17
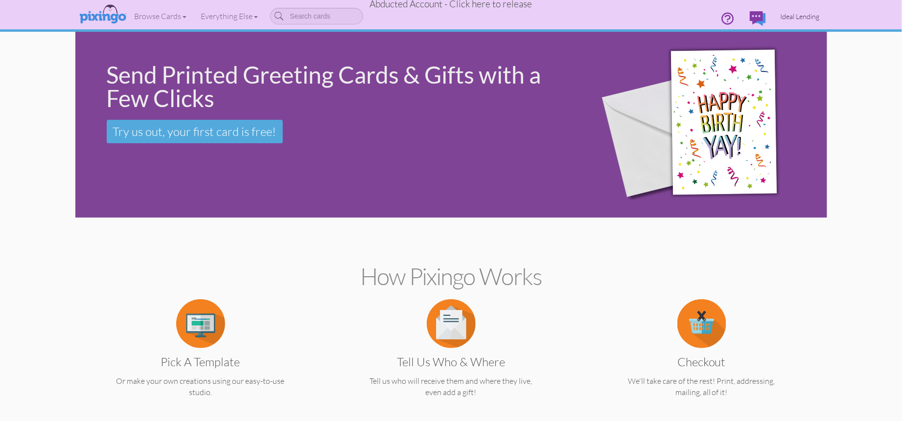
click at [798, 15] on span "Ideal Lending" at bounding box center [799, 16] width 39 height 8
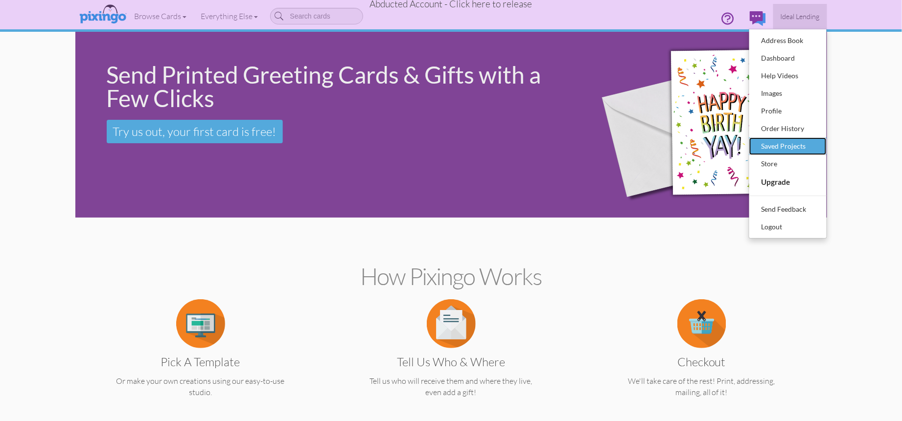
click at [791, 149] on div "Saved Projects" at bounding box center [788, 146] width 58 height 15
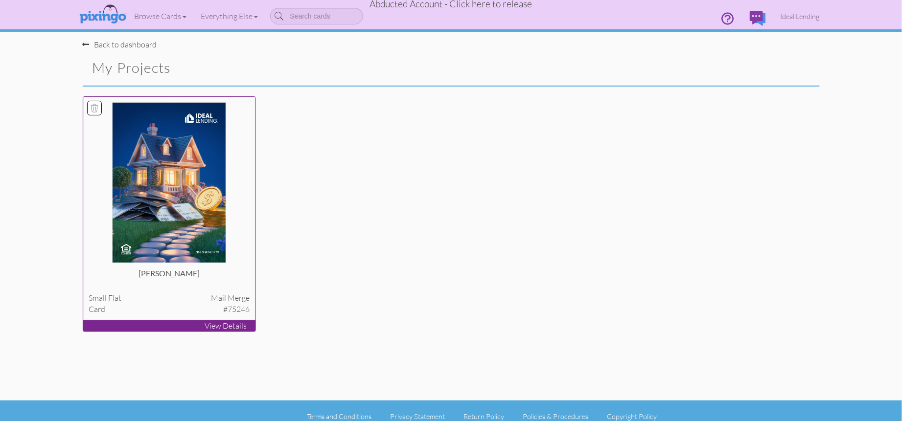
click at [172, 212] on img at bounding box center [169, 182] width 114 height 161
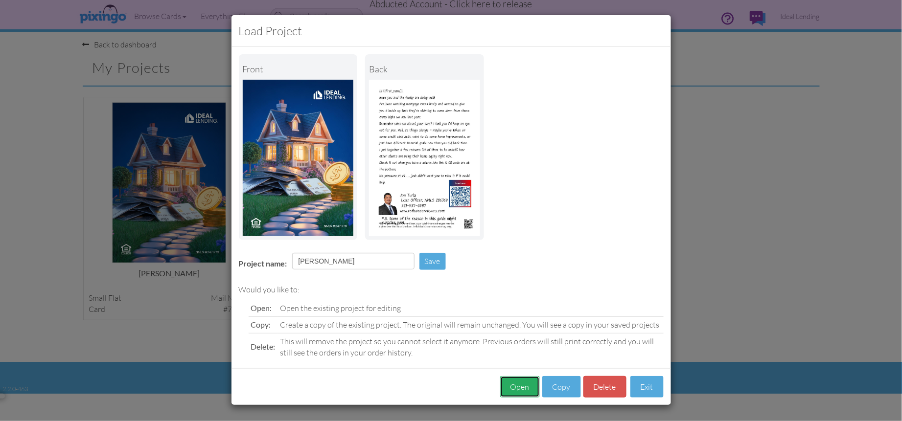
click at [523, 382] on button "Open" at bounding box center [520, 387] width 40 height 22
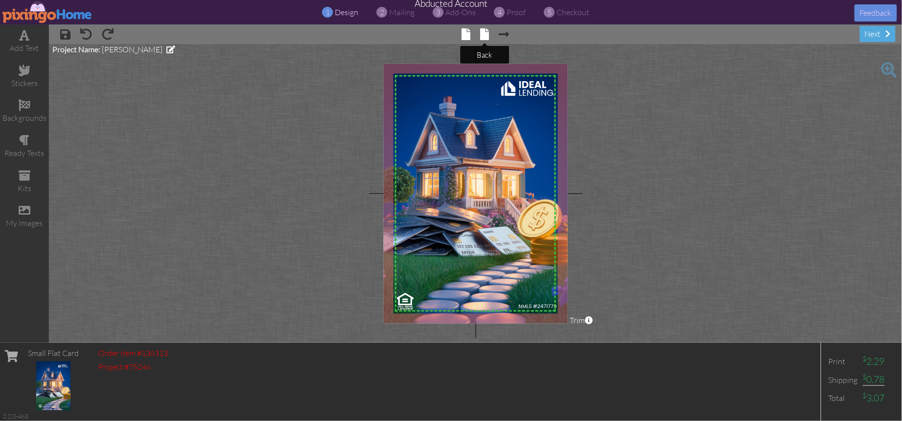
click at [486, 33] on span at bounding box center [484, 34] width 9 height 12
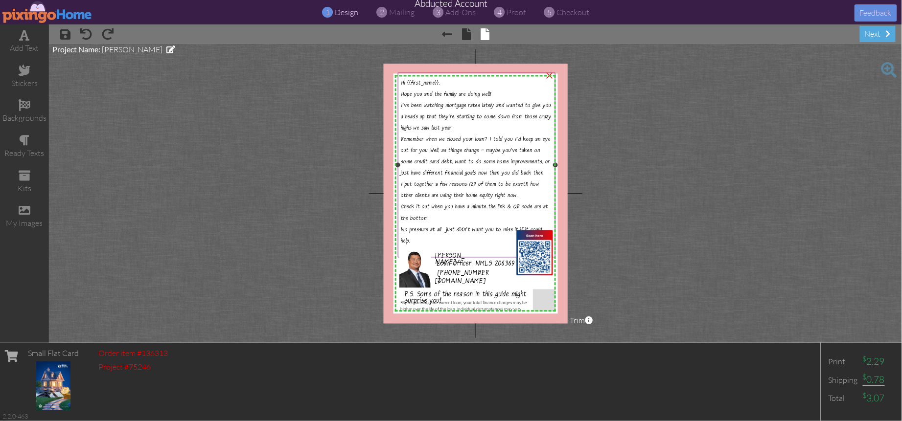
click at [428, 130] on span "I've been watching mortgage rates lately and wanted to give you a heads up that…" at bounding box center [476, 118] width 151 height 30
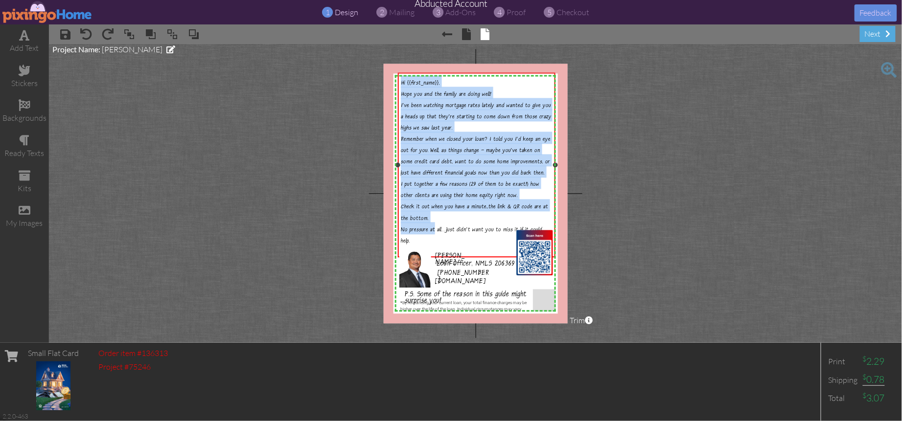
drag, startPoint x: 402, startPoint y: 83, endPoint x: 436, endPoint y: 230, distance: 151.2
click at [436, 230] on div "Hi {{first_name}}, Hope you and the family are doing well! I've been watching m…" at bounding box center [477, 165] width 152 height 181
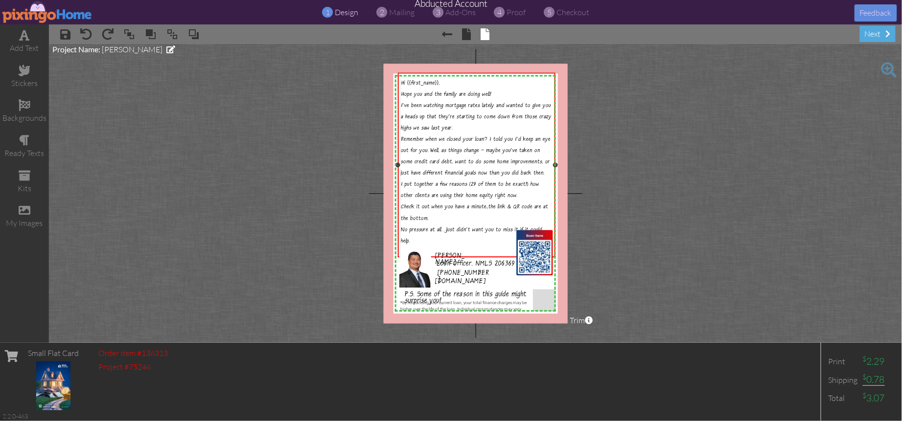
click at [419, 245] on div "Talk soon," at bounding box center [477, 250] width 152 height 11
click at [411, 227] on span "No pressure at all" at bounding box center [421, 230] width 41 height 7
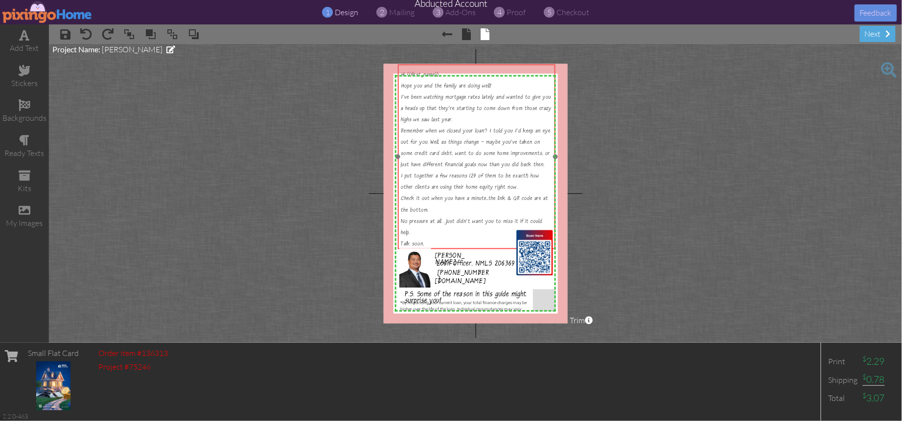
drag, startPoint x: 486, startPoint y: 72, endPoint x: 486, endPoint y: 64, distance: 8.3
click at [486, 64] on div at bounding box center [476, 157] width 162 height 190
drag, startPoint x: 399, startPoint y: 249, endPoint x: 402, endPoint y: 253, distance: 5.3
click at [402, 253] on div at bounding box center [402, 252] width 5 height 5
click at [412, 267] on img at bounding box center [417, 270] width 35 height 35
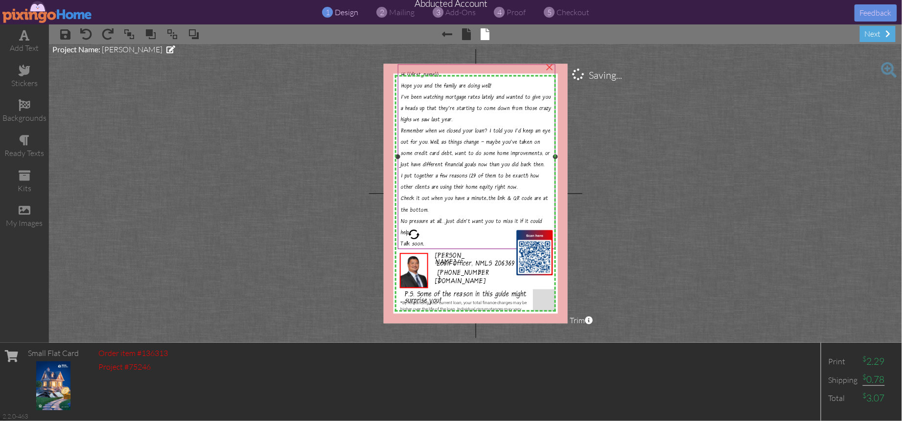
click at [429, 240] on div "Talk soon," at bounding box center [477, 241] width 152 height 11
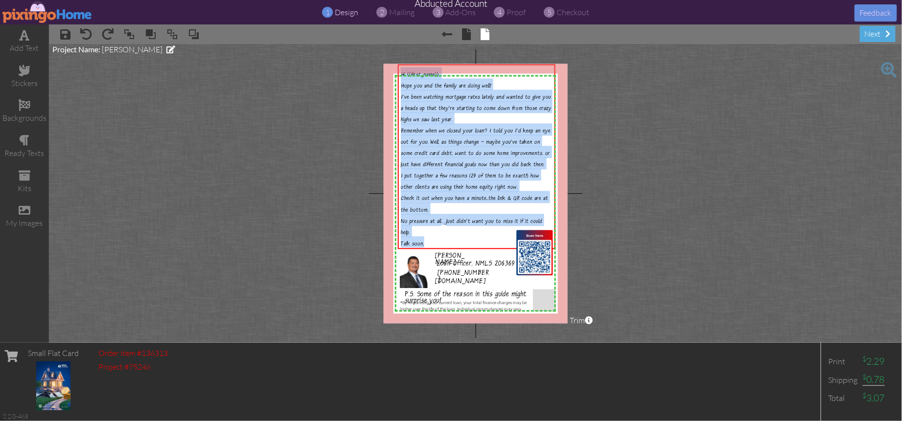
drag, startPoint x: 435, startPoint y: 240, endPoint x: 394, endPoint y: 63, distance: 181.8
click at [394, 64] on div "X X X X X X X X X X X X X X X X X X X X X X X X X X X X X X X X X X X X X X X X…" at bounding box center [475, 194] width 184 height 260
click at [476, 120] on div "I've been watching mortgage rates lately and wanted to give you a heads up that…" at bounding box center [477, 107] width 152 height 34
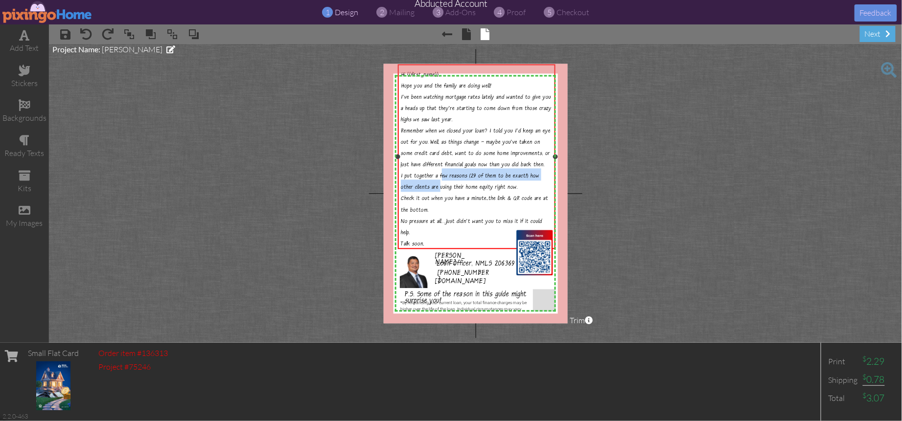
drag, startPoint x: 443, startPoint y: 168, endPoint x: 442, endPoint y: 182, distance: 13.2
click at [442, 182] on div "I put together a few reasons (29 of them to be exact!) how other clients are us…" at bounding box center [477, 180] width 152 height 23
click at [623, 202] on project-studio-wrapper "X X X X X X X X X X X X X X X X X X X X X X X X X X X X X X X X X X X X X X X X…" at bounding box center [475, 193] width 853 height 299
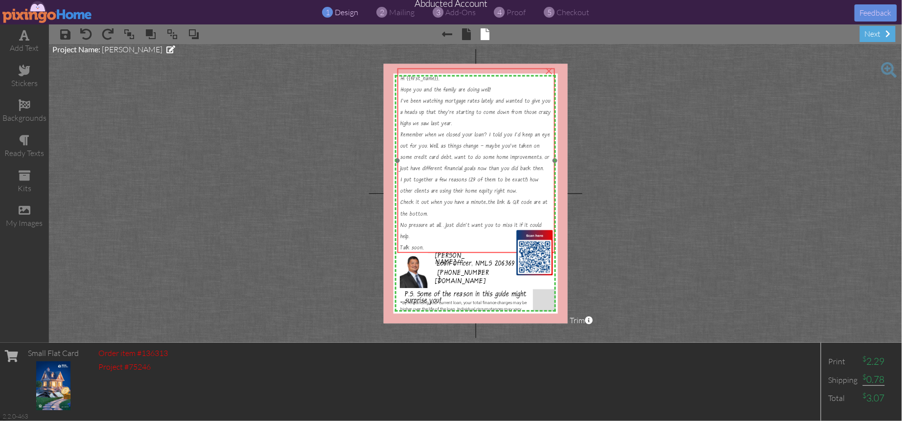
click at [464, 159] on span "Remember when we closed your loan? I told you I'd keep an eye out for you. Well…" at bounding box center [475, 153] width 150 height 41
click at [664, 186] on project-studio-wrapper "X X X X X X X X X X X X X X X X X X X X X X X X X X X X X X X X X X X X X X X X…" at bounding box center [475, 193] width 853 height 299
click at [426, 125] on span "I've been watching mortgage rates lately and wanted to give you a heads up that…" at bounding box center [475, 113] width 151 height 30
click at [20, 35] on span at bounding box center [25, 35] width 10 height 12
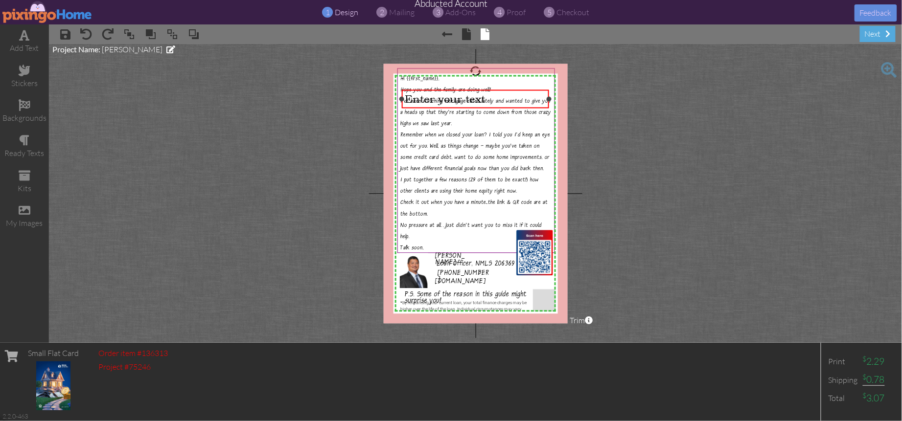
click at [450, 98] on span "Enter your text" at bounding box center [445, 98] width 80 height 13
click at [516, 123] on div "I've been watching mortgage rates lately and wanted to give you a heads up that…" at bounding box center [476, 110] width 152 height 34
click at [482, 102] on span "Enter your text" at bounding box center [445, 98] width 80 height 13
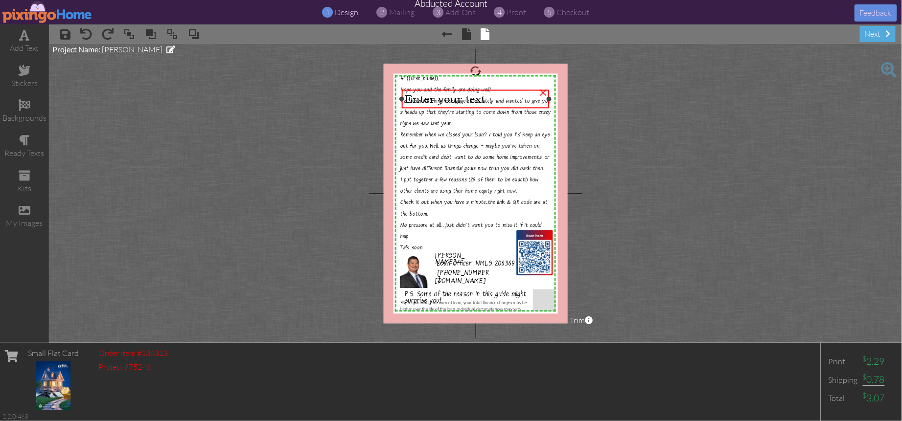
click at [544, 94] on div "×" at bounding box center [543, 92] width 16 height 16
click at [606, 140] on project-studio-wrapper "X X X X X X X X X X X X X X X X X X X X X X X X X X X X X X X X X X X X X X X X…" at bounding box center [475, 193] width 853 height 299
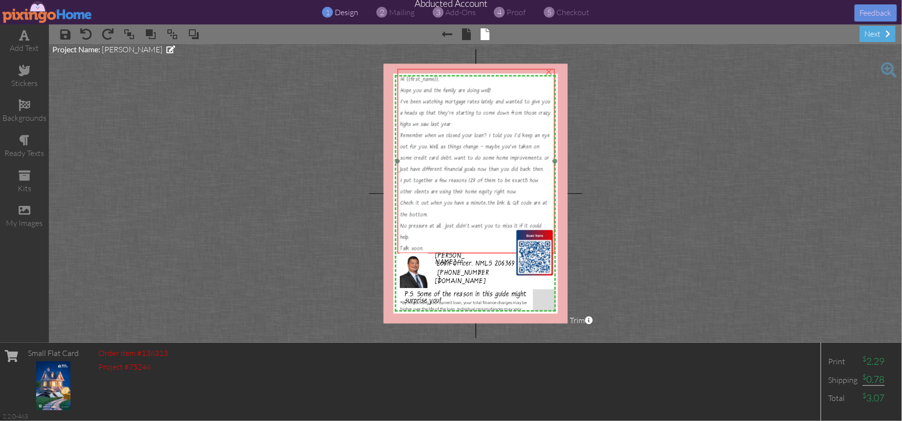
click at [479, 150] on div "Remember when we closed your loan? I told you I'd keep an eye out for you. Well…" at bounding box center [476, 150] width 152 height 45
click at [610, 176] on project-studio-wrapper "X X X X X X X X X X X X X X X X X X X X X X X X X X X X X X X X X X X X X X X X…" at bounding box center [475, 193] width 853 height 299
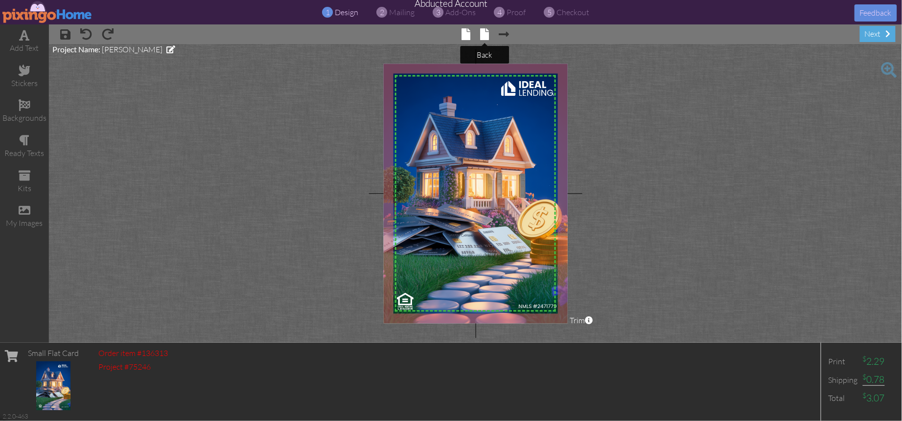
click at [488, 32] on span at bounding box center [484, 34] width 9 height 12
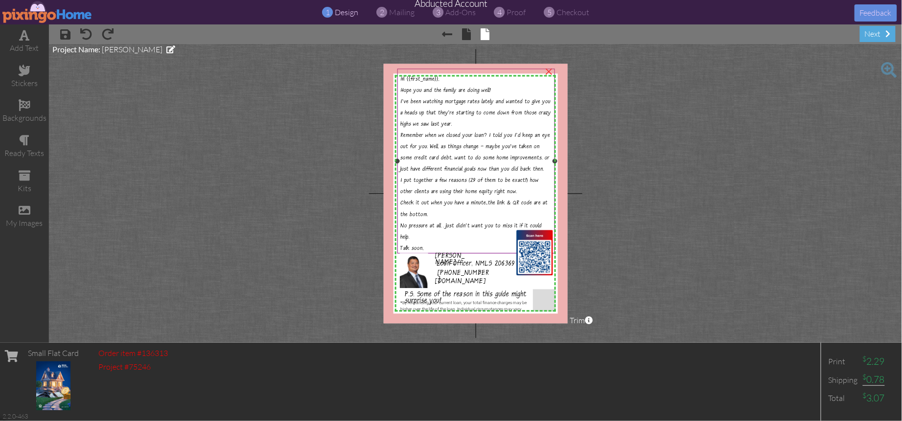
click at [454, 117] on div "I've been watching mortgage rates lately and wanted to give you a heads up that…" at bounding box center [476, 111] width 152 height 34
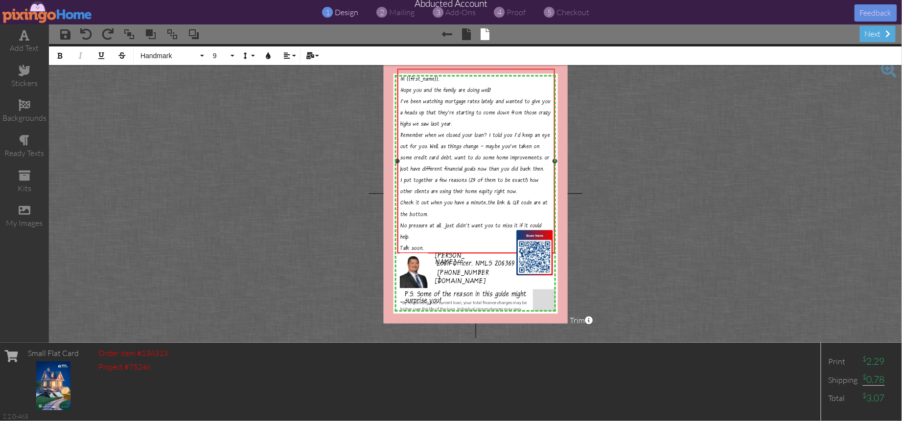
click at [454, 117] on div "I've been watching mortgage rates lately and wanted to give you a heads up that…" at bounding box center [476, 111] width 152 height 34
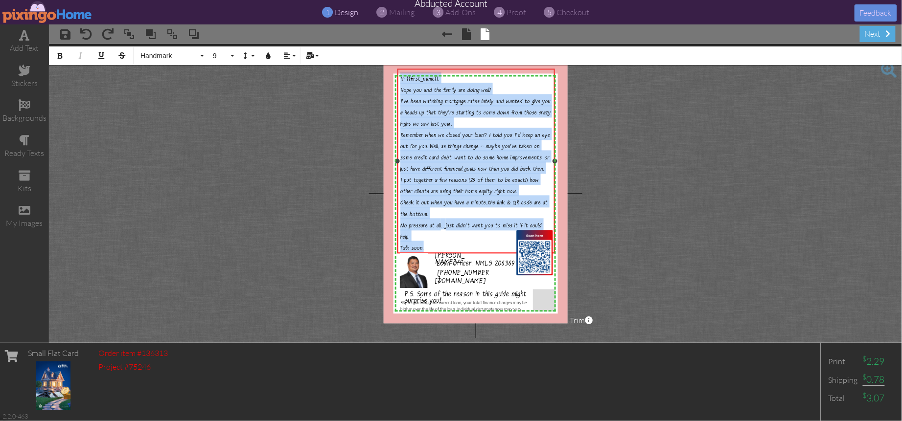
drag, startPoint x: 401, startPoint y: 81, endPoint x: 440, endPoint y: 242, distance: 165.8
click at [440, 242] on div "Hi {{first_name}}, Hope you and the family are doing well! I've been watching m…" at bounding box center [476, 161] width 152 height 181
click at [245, 53] on icon "button" at bounding box center [245, 55] width 7 height 7
click at [271, 85] on link "Single" at bounding box center [261, 87] width 47 height 15
click at [188, 58] on span "Handmark" at bounding box center [168, 56] width 59 height 8
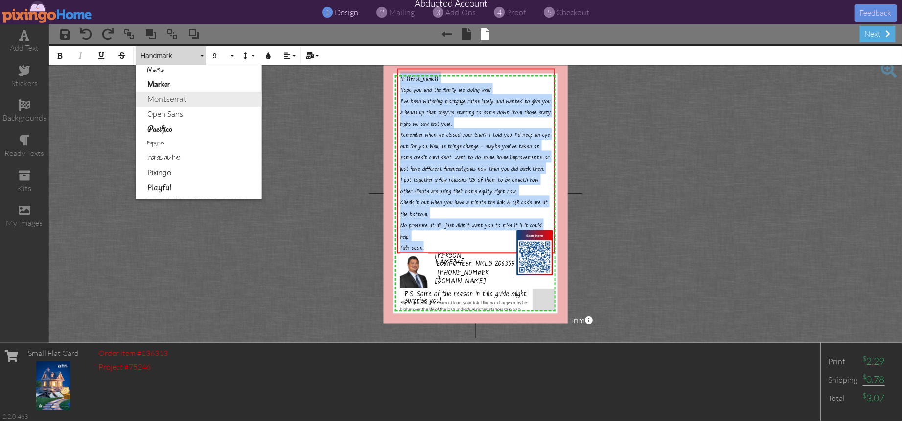
scroll to position [415, 0]
click at [159, 184] on link "Playful" at bounding box center [199, 185] width 126 height 15
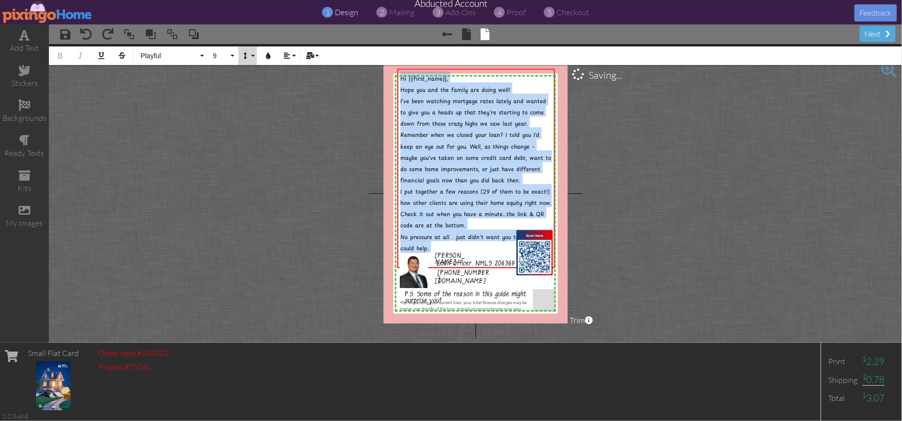
click at [253, 55] on button "Line Height" at bounding box center [247, 55] width 19 height 19
click at [259, 86] on link "Single" at bounding box center [261, 87] width 47 height 15
click at [526, 171] on span "Remember when we closed your loan? I told you I'd keep an eye out for you. Well…" at bounding box center [475, 158] width 151 height 54
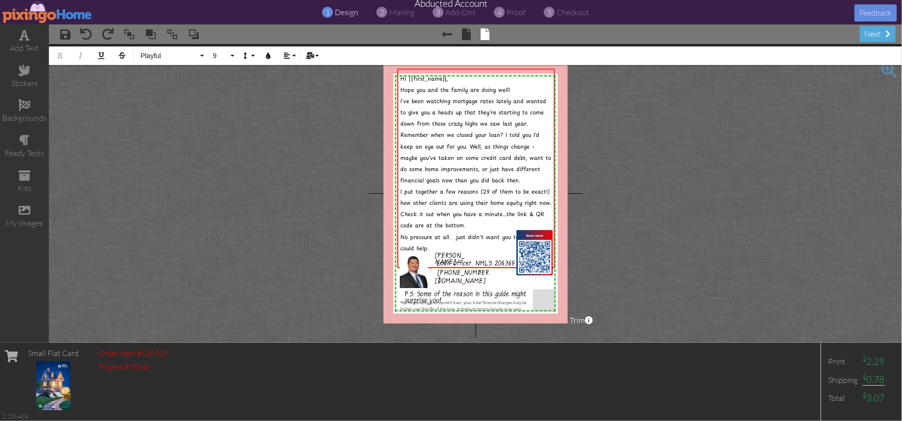
click at [656, 250] on project-studio-wrapper "X X X X X X X X X X X X X X X X X X X X X X X X X X X X X X X X X X X X X X X X…" at bounding box center [475, 193] width 853 height 299
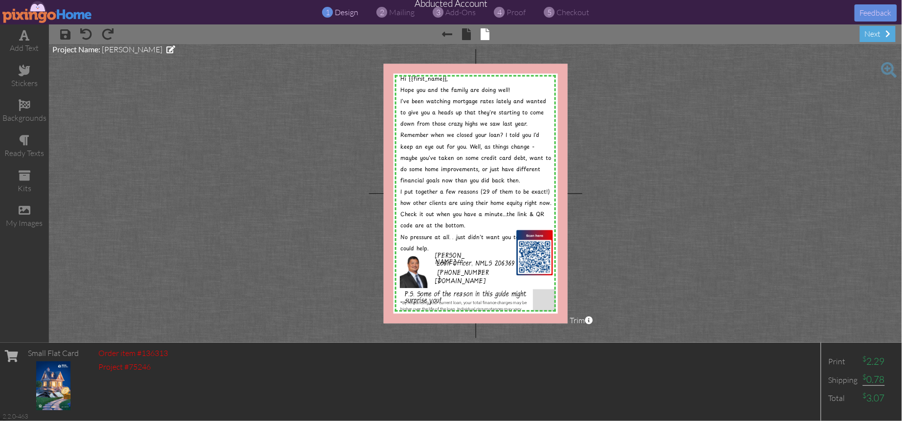
click at [742, 93] on project-studio-wrapper "X X X X X X X X X X X X X X X X X X X X X X X X X X X X X X X X X X X X X X X X…" at bounding box center [475, 193] width 853 height 299
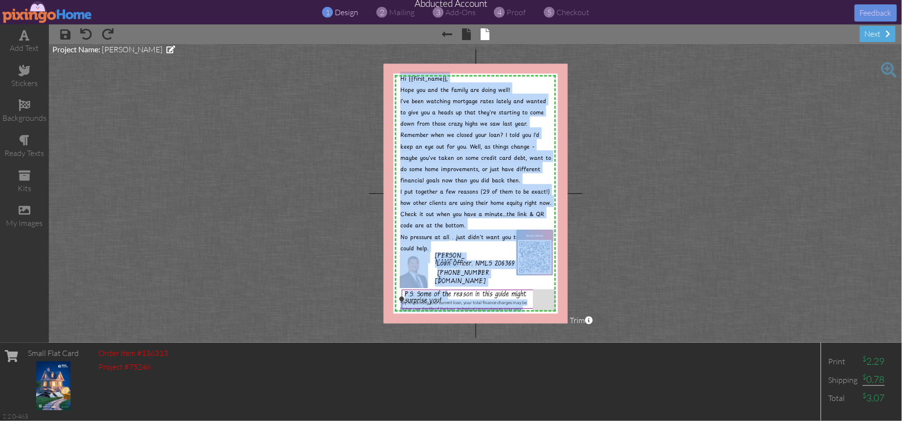
drag, startPoint x: 345, startPoint y: 55, endPoint x: 448, endPoint y: 294, distance: 259.9
click at [448, 294] on project-studio-wrapper "X X X X X X X X X X X X X X X X X X X X X X X X X X X X X X X X X X X X X X X X…" at bounding box center [475, 193] width 853 height 299
click at [458, 185] on span "I put together a few reasons (29 of them to be exact!) how other clients are us…" at bounding box center [475, 196] width 151 height 28
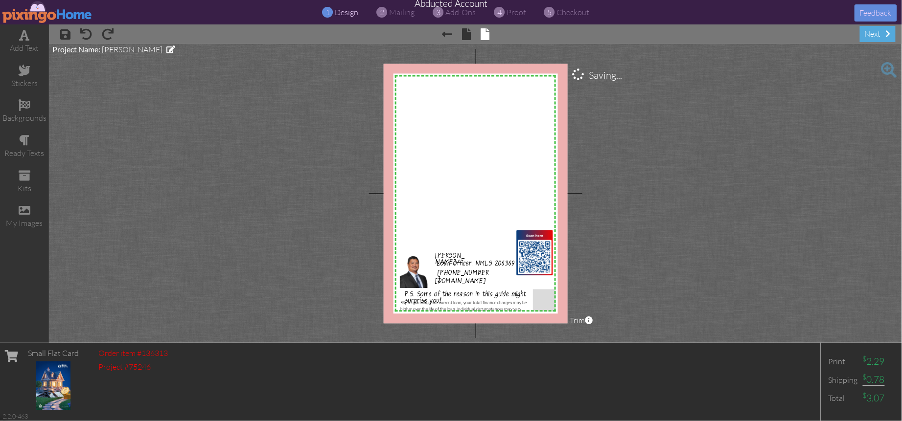
click at [681, 260] on project-studio-wrapper "X X X X X X X X X X X X X X X X X X X X X X X X X X X X X X X X X X X X X X X X…" at bounding box center [475, 193] width 853 height 299
click at [489, 291] on div "P.S. Some of the reason in this guide might surprise you!" at bounding box center [475, 299] width 147 height 19
click at [615, 298] on project-studio-wrapper "X X X X X X X X X X X X X X X X X X X X X X X X X X X X X X X X X X X X X X X X…" at bounding box center [475, 193] width 853 height 299
click at [530, 251] on img at bounding box center [534, 252] width 37 height 45
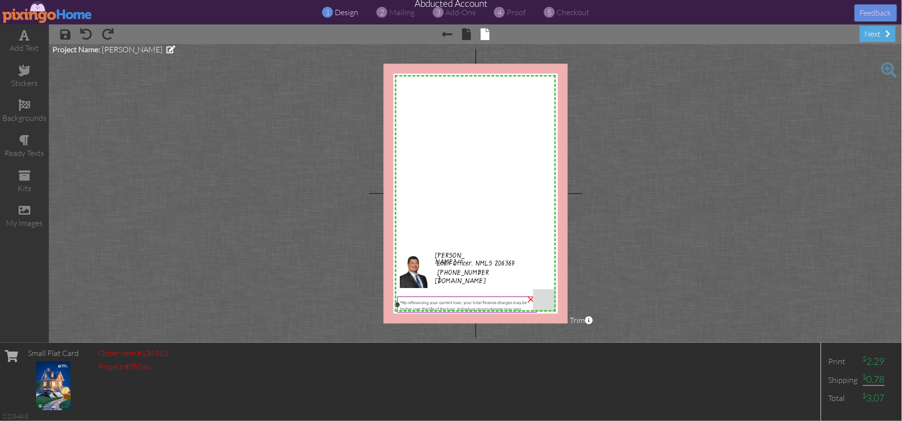
click at [491, 301] on span "By refinancing your current loan, your total finance charges may be higher over…" at bounding box center [463, 306] width 126 height 11
click at [627, 287] on project-studio-wrapper "X X X X X X X X X X X X X X X X X X X X X X X X X X X X X X X X X X X X X X X X…" at bounding box center [475, 193] width 853 height 299
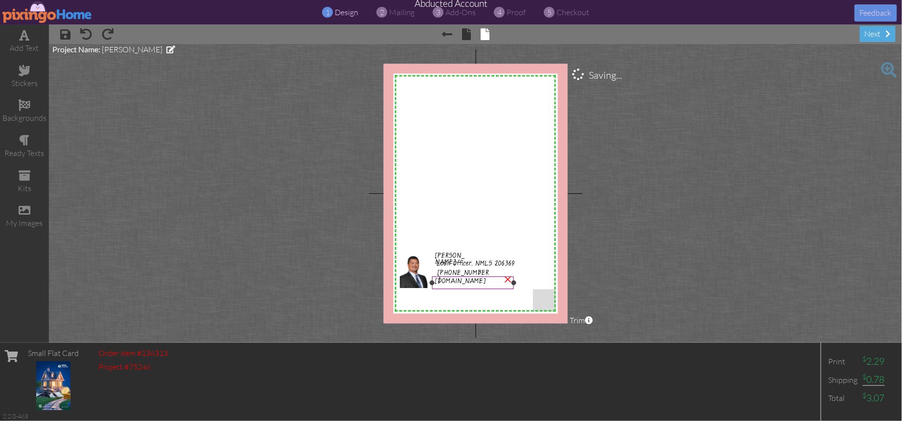
click at [482, 284] on span "[DOMAIN_NAME]" at bounding box center [460, 282] width 51 height 9
click at [621, 287] on project-studio-wrapper "X X X X X X X X X X X X X X X X X X X X X X X X X X X X X X X X X X X X X X X X…" at bounding box center [475, 193] width 853 height 299
click at [484, 261] on span "Loan Officer, NMLS 206369" at bounding box center [475, 265] width 78 height 9
click at [591, 270] on project-studio-wrapper "X X X X X X X X X X X X X X X X X X X X X X X X X X X X X X X X X X X X X X X X…" at bounding box center [475, 193] width 853 height 299
click at [773, 248] on project-studio-wrapper "X X X X X X X X X X X X X X X X X X X X X X X X X X X X X X X X X X X X X X X X…" at bounding box center [475, 193] width 853 height 299
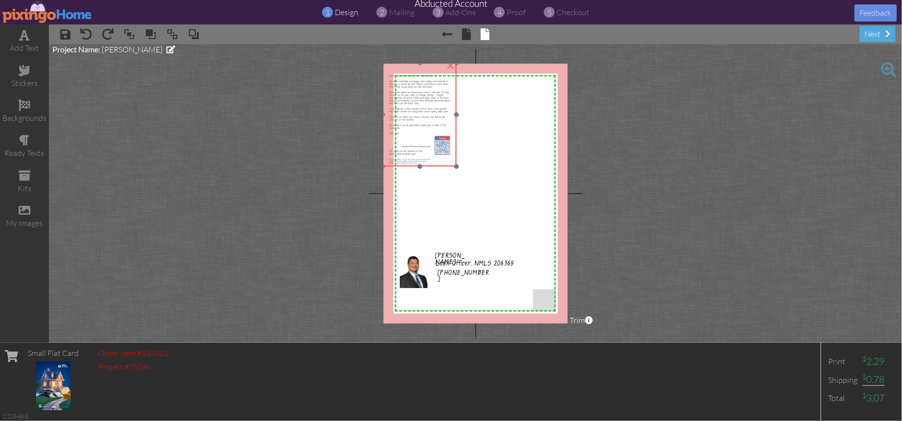
drag, startPoint x: 412, startPoint y: 111, endPoint x: 403, endPoint y: 97, distance: 16.8
click at [403, 97] on img at bounding box center [419, 115] width 73 height 104
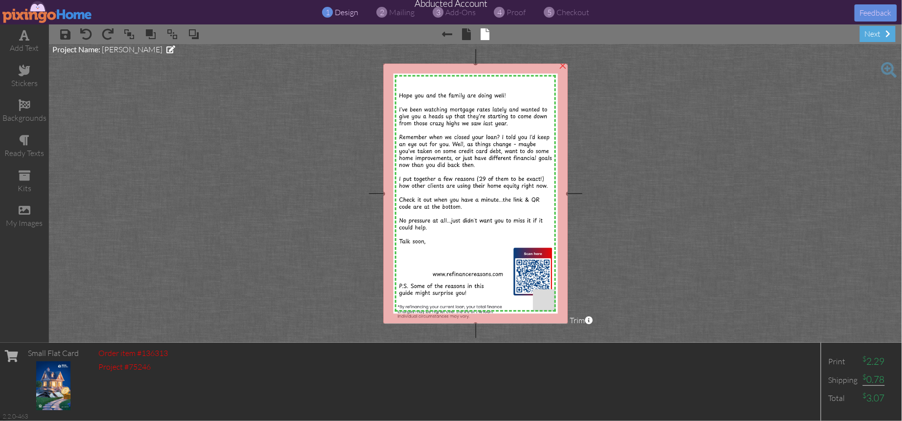
drag, startPoint x: 455, startPoint y: 166, endPoint x: 549, endPoint y: 325, distance: 184.5
click at [549, 325] on project-studio-wrapper "X X X X X X X X X X X X X X X X X X X X X X X X X X X X X X X X X X X X X X X X…" at bounding box center [475, 193] width 853 height 299
click at [457, 191] on img at bounding box center [476, 194] width 186 height 262
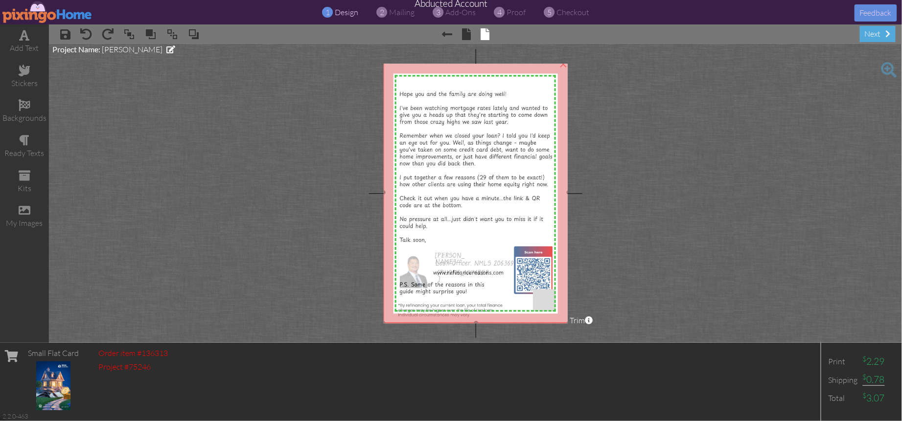
click at [461, 190] on img at bounding box center [476, 193] width 186 height 262
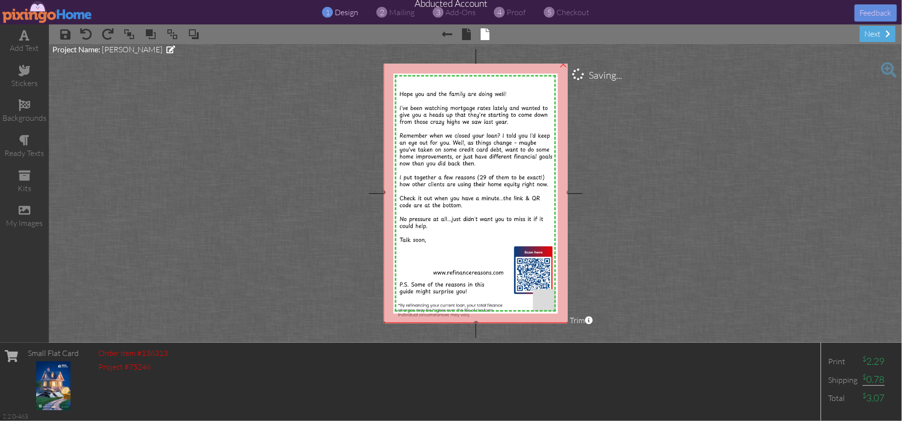
click at [533, 209] on img at bounding box center [476, 193] width 186 height 262
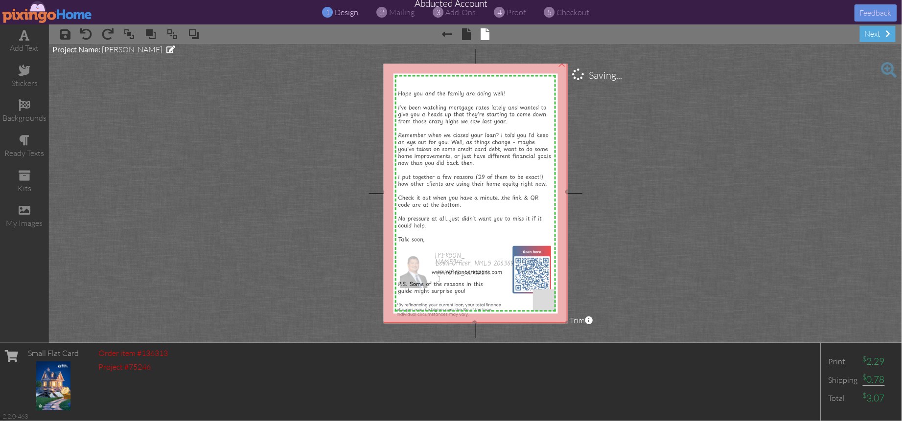
click at [528, 209] on img at bounding box center [475, 192] width 186 height 262
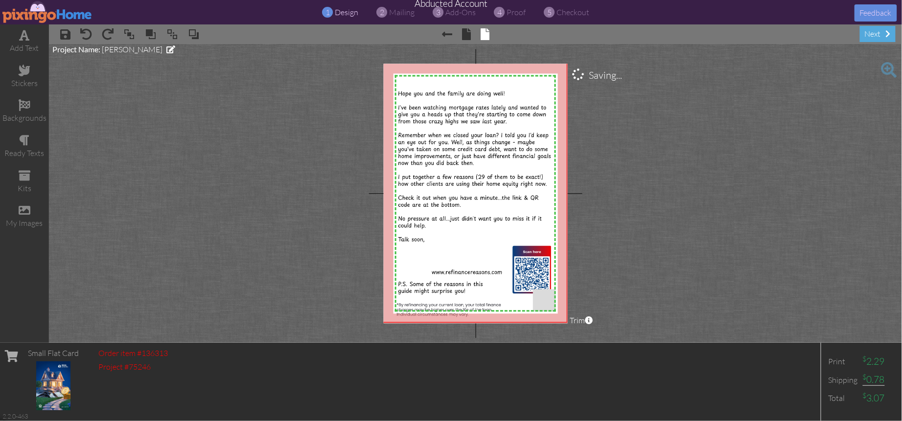
click at [673, 235] on project-studio-wrapper "X X X X X X X X X X X X X X X X X X X X X X X X X X X X X X X X X X X X X X X X…" at bounding box center [475, 193] width 853 height 299
click at [421, 261] on img at bounding box center [475, 192] width 186 height 262
click at [414, 153] on img at bounding box center [475, 192] width 186 height 262
click at [447, 173] on img at bounding box center [475, 192] width 186 height 262
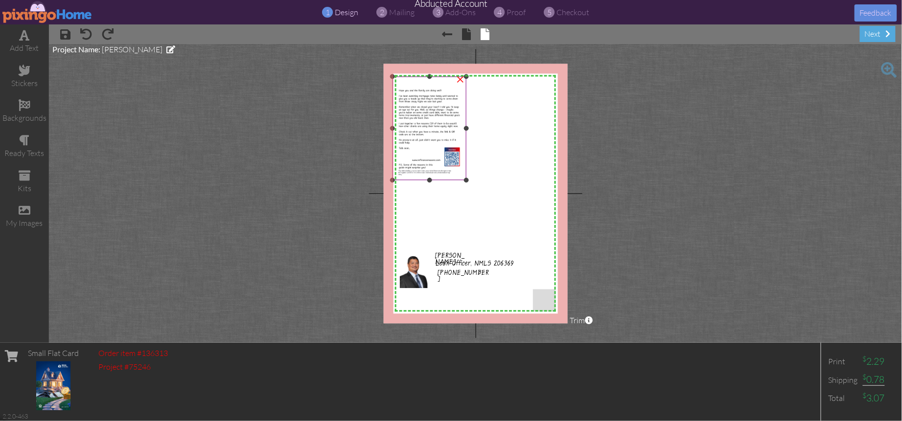
click at [427, 114] on img at bounding box center [428, 129] width 73 height 104
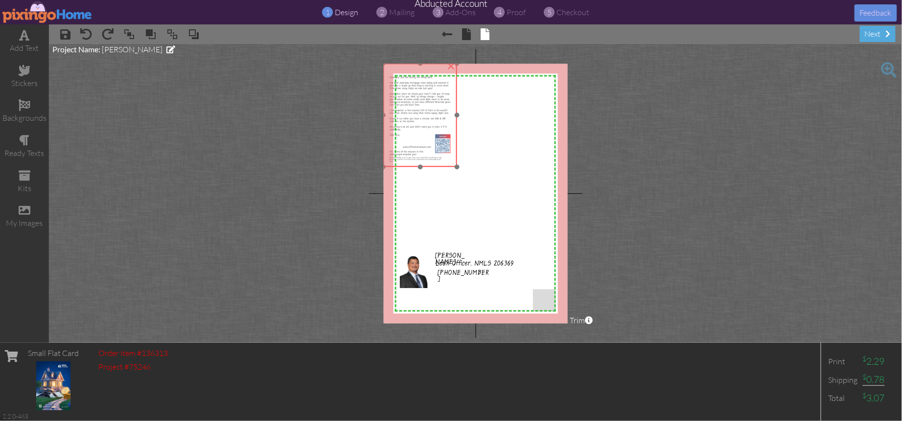
drag, startPoint x: 425, startPoint y: 115, endPoint x: 416, endPoint y: 102, distance: 15.5
click at [415, 102] on img at bounding box center [419, 116] width 73 height 104
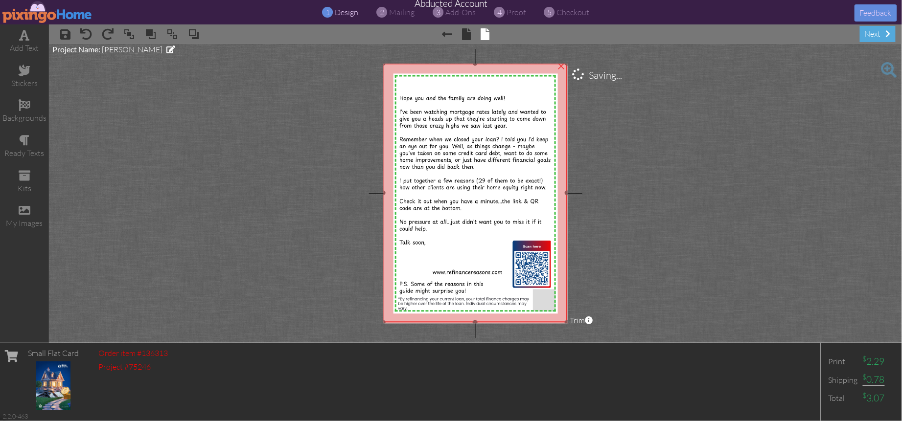
drag, startPoint x: 456, startPoint y: 166, endPoint x: 530, endPoint y: 322, distance: 172.4
click at [530, 322] on div "×" at bounding box center [475, 193] width 184 height 259
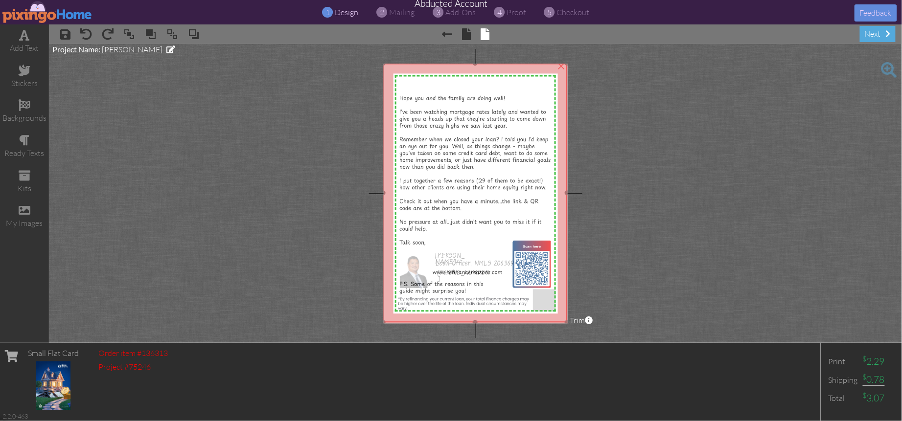
click at [478, 124] on img at bounding box center [475, 193] width 184 height 259
drag, startPoint x: 478, startPoint y: 124, endPoint x: 543, endPoint y: 127, distance: 64.6
click at [479, 127] on img at bounding box center [476, 195] width 184 height 259
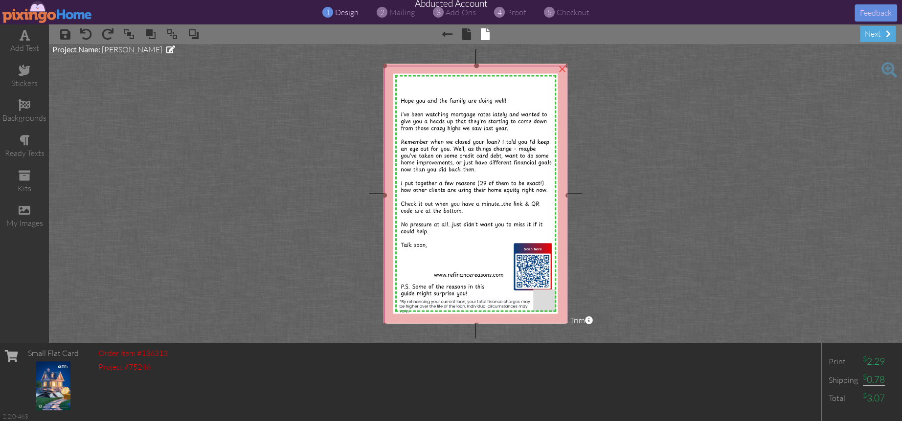
click at [443, 163] on img at bounding box center [477, 195] width 184 height 259
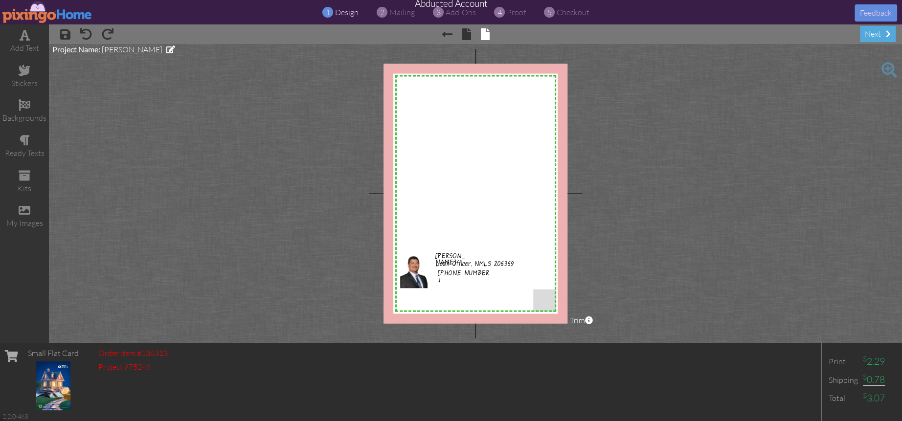
click at [231, 203] on project-studio-wrapper "X X X X X X X X X X X X X X X X X X X X X X X X X X X X X X X X X X X X X X X X…" at bounding box center [475, 193] width 853 height 299
click at [25, 207] on span at bounding box center [25, 211] width 12 height 12
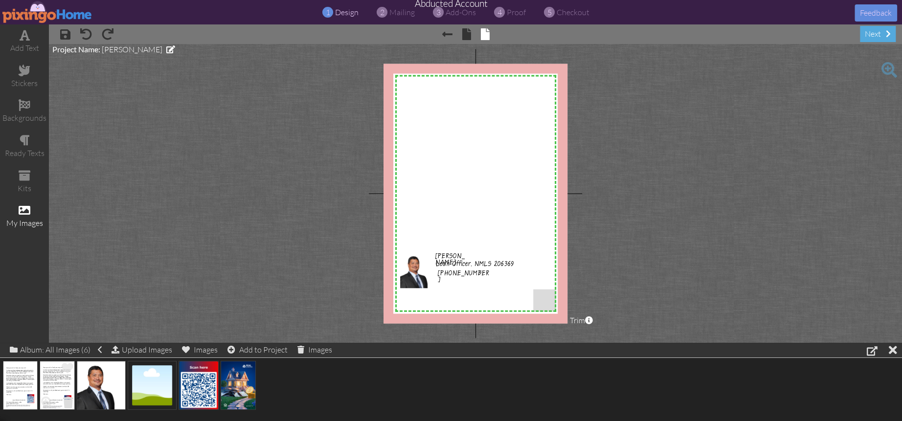
click at [68, 399] on span at bounding box center [68, 402] width 15 height 17
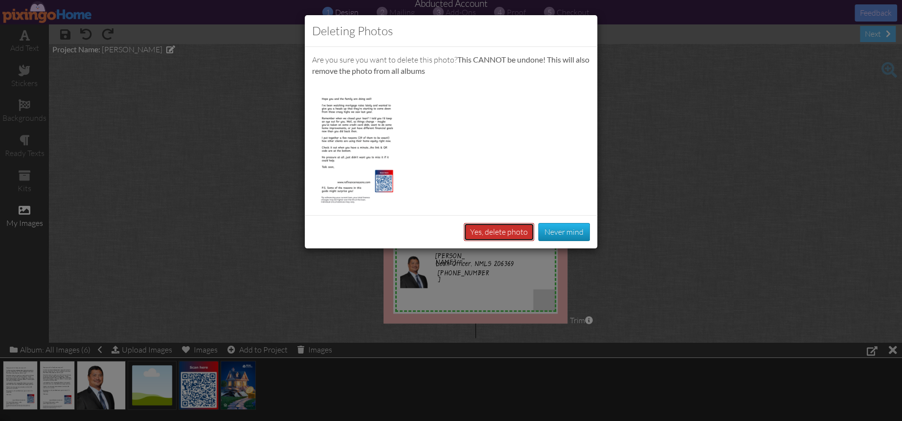
click at [499, 237] on button "Yes, delete photo" at bounding box center [499, 232] width 70 height 18
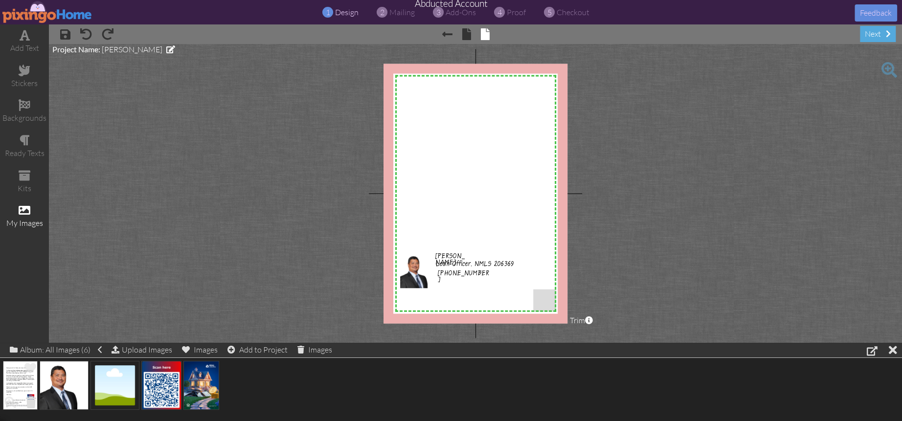
click at [30, 396] on span at bounding box center [30, 402] width 15 height 17
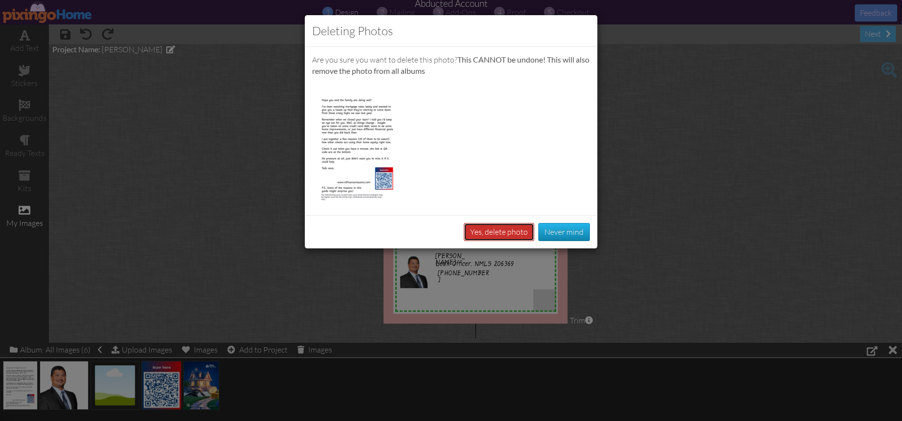
click at [493, 230] on button "Yes, delete photo" at bounding box center [499, 232] width 70 height 18
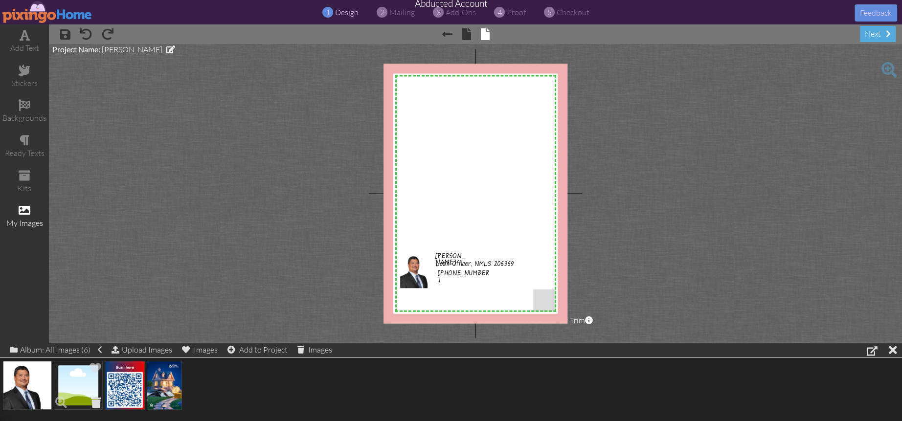
click at [92, 399] on span at bounding box center [96, 402] width 15 height 17
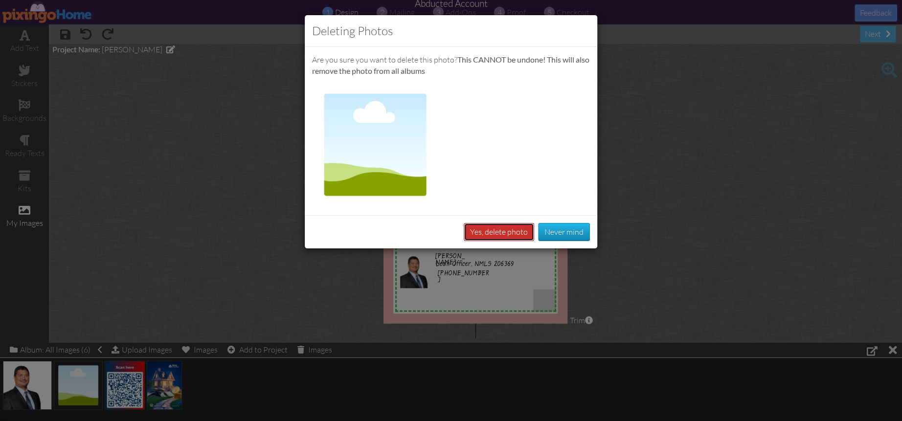
click at [496, 238] on button "Yes, delete photo" at bounding box center [499, 232] width 70 height 18
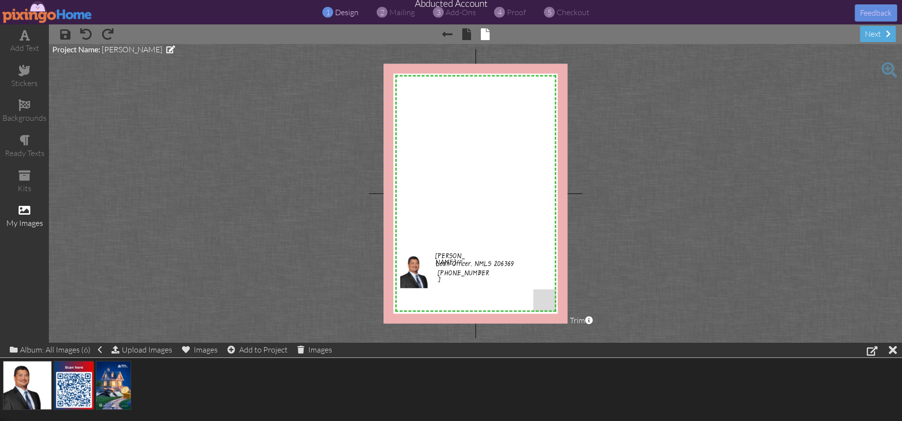
click at [686, 276] on project-studio-wrapper "X X X X X X X X X X X X X X X X X X X X X X X X X X X X X X X X X X X X X X X X…" at bounding box center [475, 193] width 853 height 299
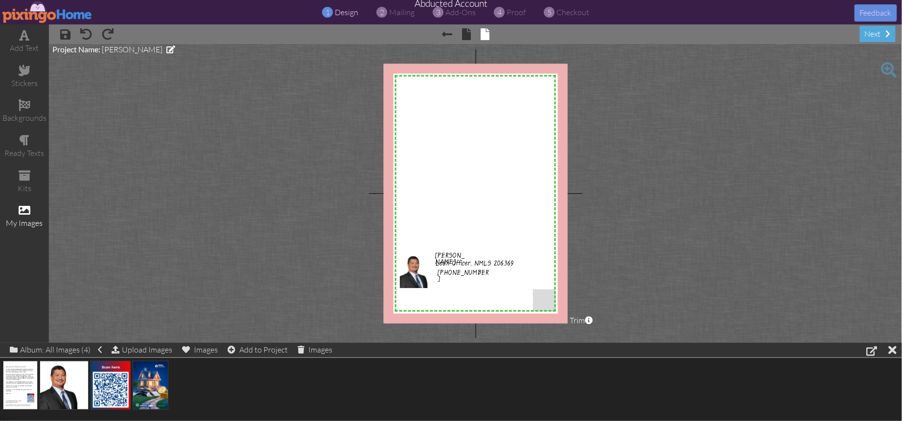
click at [620, 126] on project-studio-wrapper "X X X X X X X X X X X X X X X X X X X X X X X X X X X X X X X X X X X X X X X X…" at bounding box center [475, 193] width 853 height 299
click at [8, 387] on img at bounding box center [20, 385] width 35 height 49
click at [250, 351] on div "Add to Project" at bounding box center [257, 350] width 60 height 14
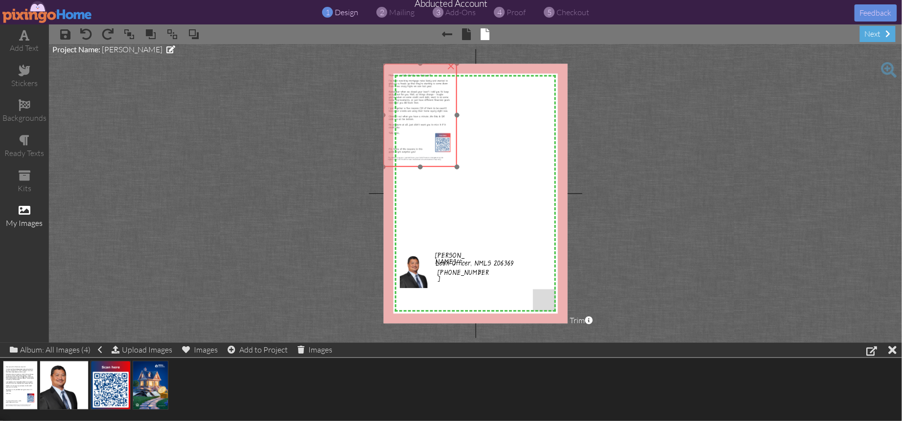
drag, startPoint x: 424, startPoint y: 126, endPoint x: 414, endPoint y: 113, distance: 16.2
click at [414, 113] on img at bounding box center [419, 116] width 73 height 104
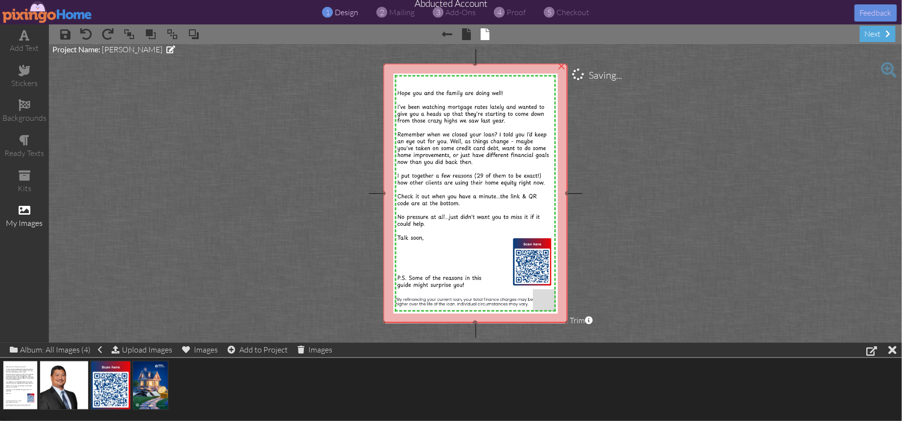
drag, startPoint x: 456, startPoint y: 166, endPoint x: 563, endPoint y: 321, distance: 188.5
click at [558, 322] on div "×" at bounding box center [475, 194] width 184 height 260
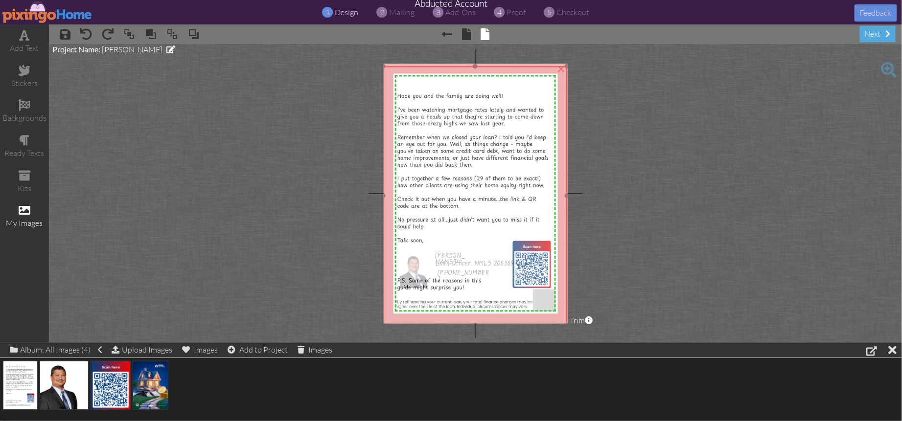
click at [492, 218] on img at bounding box center [475, 196] width 184 height 259
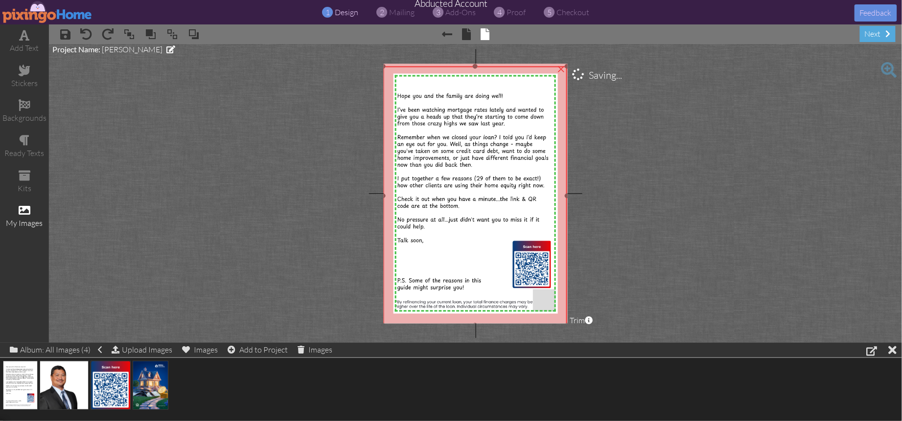
click at [431, 267] on img at bounding box center [475, 196] width 184 height 259
click at [426, 265] on img at bounding box center [475, 196] width 184 height 259
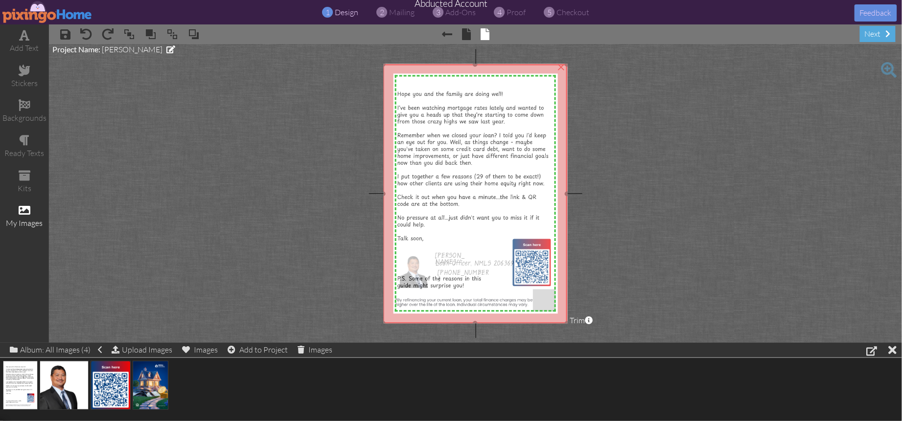
click at [442, 154] on img at bounding box center [475, 194] width 184 height 259
click at [445, 155] on img at bounding box center [476, 194] width 184 height 259
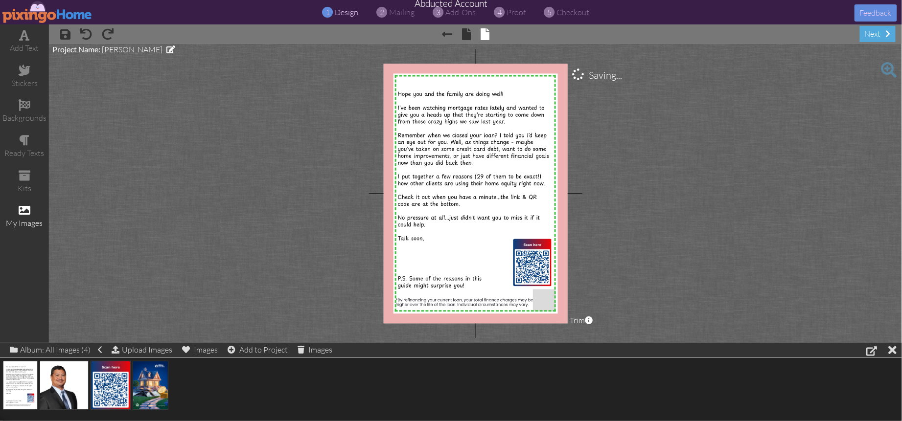
click at [623, 189] on project-studio-wrapper "X X X X X X X X X X X X X X X X X X X X X X X X X X X X X X X X X X X X X X X X…" at bounding box center [475, 193] width 853 height 299
click at [438, 162] on img at bounding box center [476, 194] width 184 height 259
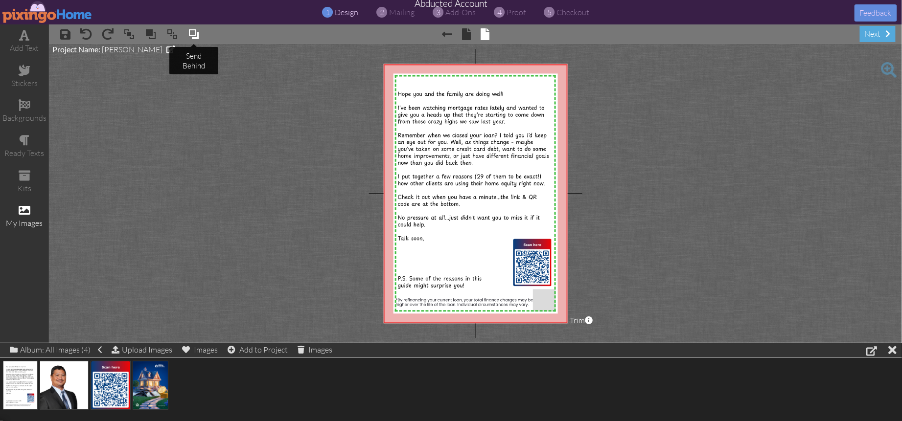
click at [193, 35] on span at bounding box center [194, 34] width 12 height 15
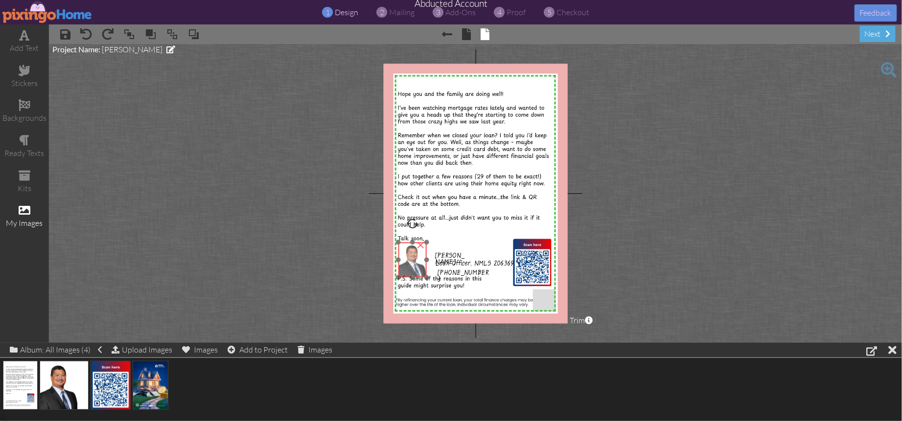
drag, startPoint x: 417, startPoint y: 266, endPoint x: 413, endPoint y: 257, distance: 9.6
click at [416, 255] on img at bounding box center [415, 259] width 35 height 35
drag, startPoint x: 399, startPoint y: 244, endPoint x: 404, endPoint y: 251, distance: 8.8
click at [404, 251] on div at bounding box center [404, 249] width 5 height 5
drag, startPoint x: 413, startPoint y: 263, endPoint x: 409, endPoint y: 258, distance: 5.6
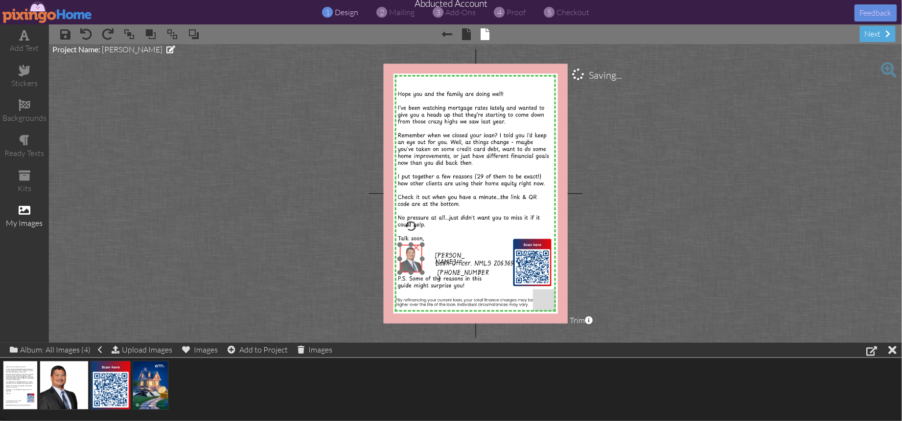
click at [409, 258] on img at bounding box center [414, 259] width 28 height 28
drag, startPoint x: 449, startPoint y: 253, endPoint x: 448, endPoint y: 249, distance: 5.0
click at [448, 248] on span "[PERSON_NAME]" at bounding box center [448, 255] width 29 height 16
drag, startPoint x: 448, startPoint y: 261, endPoint x: 442, endPoint y: 258, distance: 6.6
click at [442, 258] on span "Loan Officer, NMLS 206369" at bounding box center [469, 262] width 78 height 9
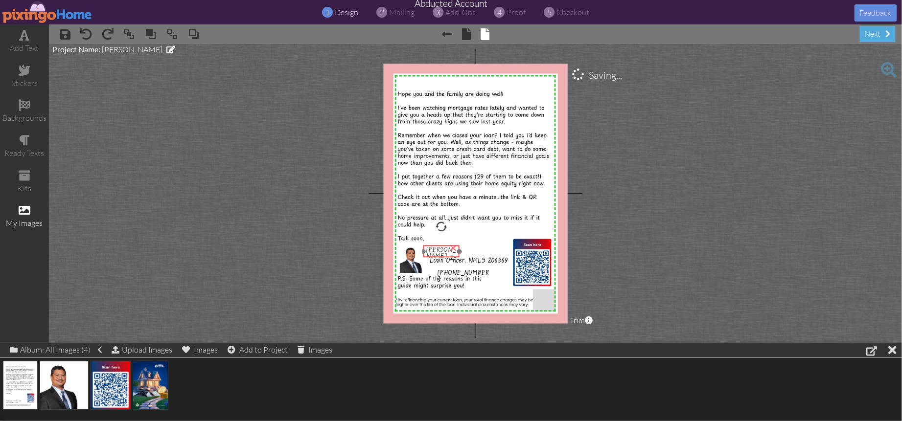
drag, startPoint x: 441, startPoint y: 250, endPoint x: 433, endPoint y: 250, distance: 7.8
click at [433, 250] on span "[PERSON_NAME]" at bounding box center [440, 255] width 29 height 16
click at [436, 250] on span "[PERSON_NAME]" at bounding box center [441, 255] width 29 height 16
click at [434, 260] on span "Loan Officer, NMLS 206369" at bounding box center [467, 262] width 78 height 9
drag, startPoint x: 449, startPoint y: 272, endPoint x: 440, endPoint y: 263, distance: 12.1
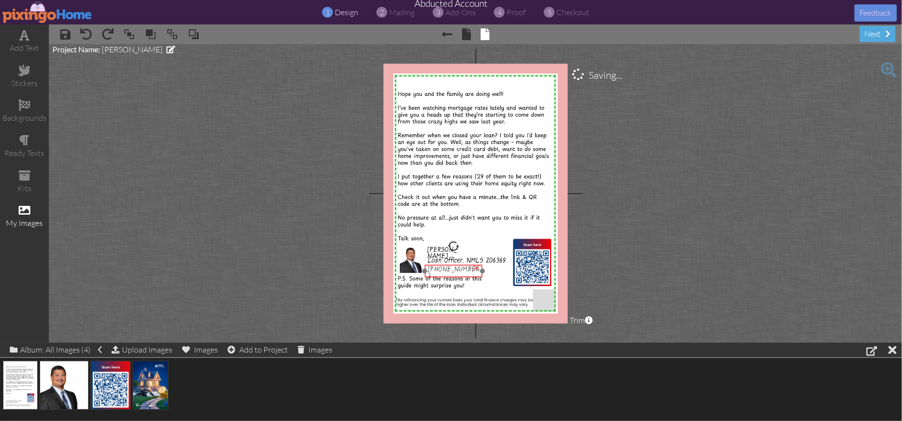
click at [439, 269] on span "[PHONE_NUMBER]" at bounding box center [453, 274] width 51 height 16
click at [439, 257] on span "Loan Officer, NMLS 206369" at bounding box center [467, 260] width 78 height 9
click at [594, 282] on project-studio-wrapper "X X X X X X X X X X X X X X X X X X X X X X X X X X X X X X X X X X X X X X X X…" at bounding box center [475, 193] width 853 height 299
click at [445, 270] on span "[PHONE_NUMBER]" at bounding box center [454, 274] width 51 height 16
click at [643, 286] on project-studio-wrapper "X X X X X X X X X X X X X X X X X X X X X X X X X X X X X X X X X X X X X X X X…" at bounding box center [475, 193] width 853 height 299
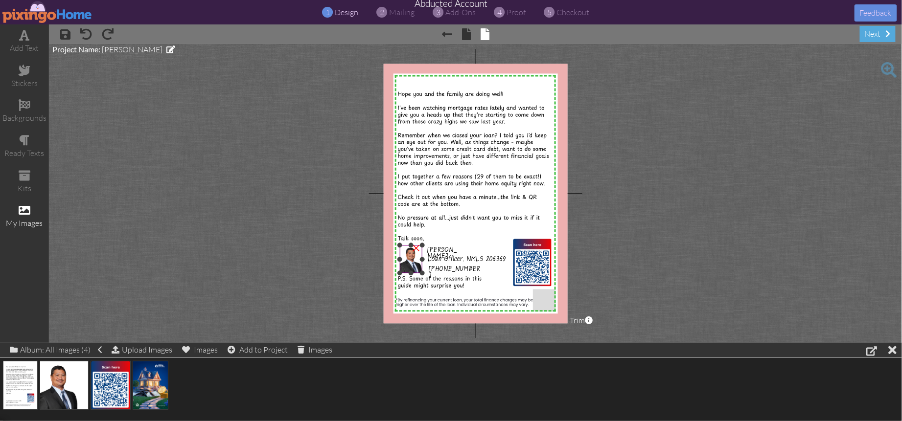
click at [415, 262] on img at bounding box center [414, 259] width 28 height 28
click at [401, 245] on div "×" at bounding box center [410, 258] width 23 height 29
click at [720, 308] on project-studio-wrapper "X X X X X X X X X X X X X X X X X X X X X X X X X X X X X X X X X X X X X X X X…" at bounding box center [475, 193] width 853 height 299
click at [439, 247] on span "[PERSON_NAME]" at bounding box center [441, 255] width 29 height 16
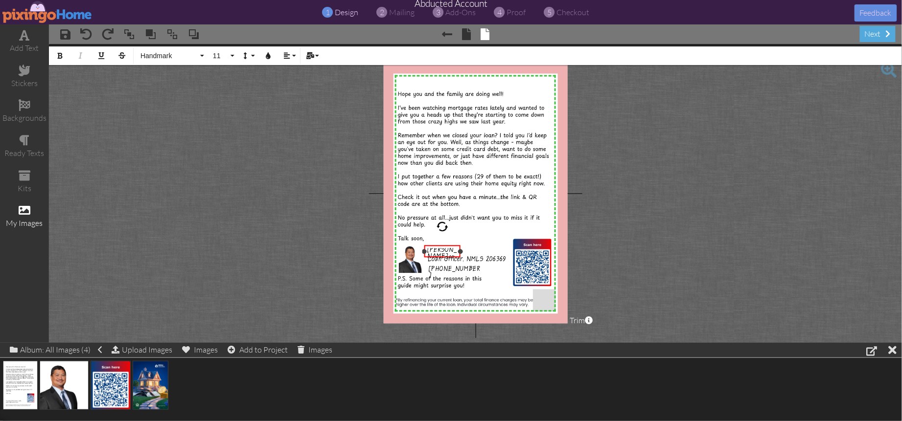
click at [439, 247] on div "[PERSON_NAME]" at bounding box center [442, 254] width 36 height 19
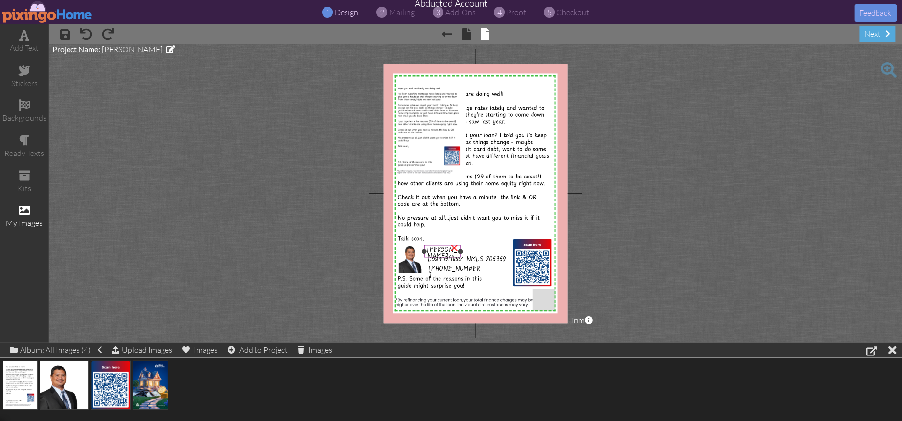
click at [434, 250] on span "[PERSON_NAME]" at bounding box center [441, 255] width 29 height 16
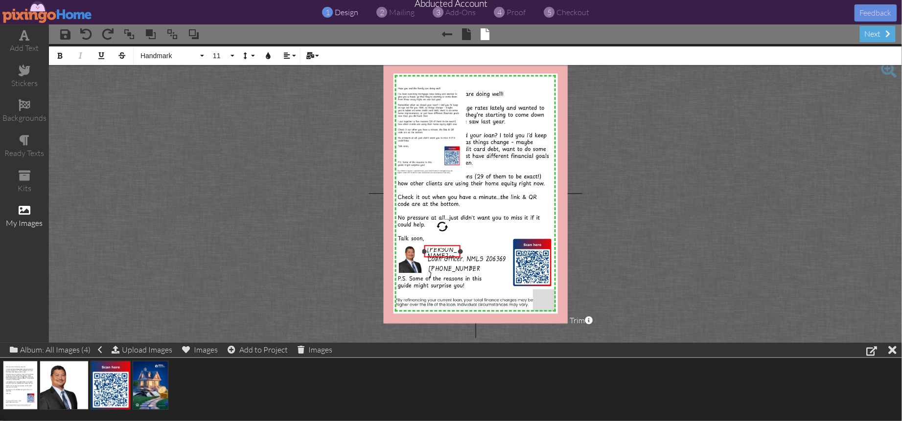
click at [434, 250] on span "[PERSON_NAME]" at bounding box center [441, 255] width 29 height 16
click at [171, 51] on button "Handmark" at bounding box center [171, 55] width 70 height 19
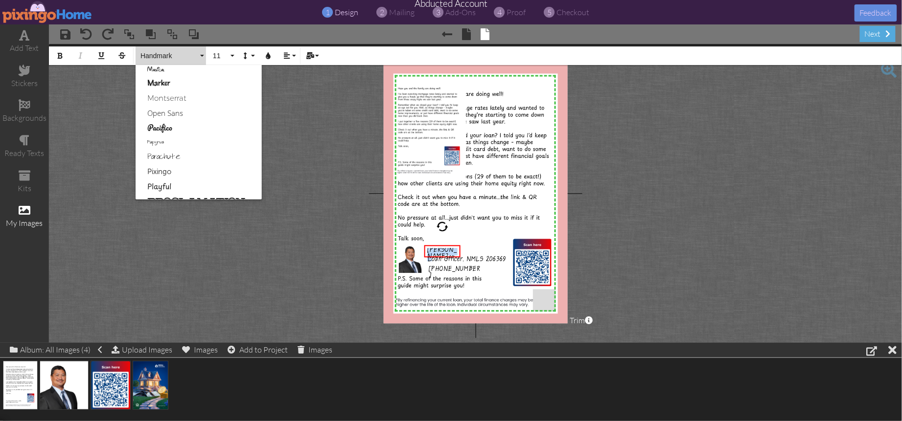
scroll to position [416, 0]
click at [156, 181] on link "Playful" at bounding box center [199, 184] width 126 height 15
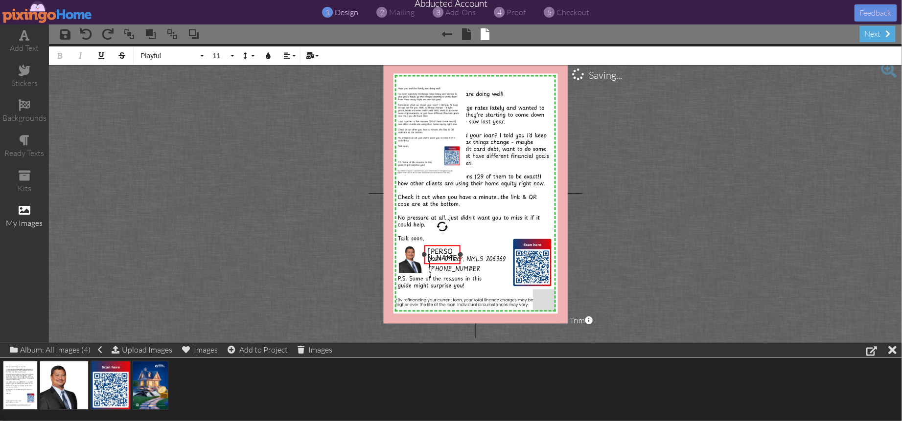
click at [452, 249] on div "[PERSON_NAME]" at bounding box center [442, 258] width 30 height 20
drag, startPoint x: 447, startPoint y: 247, endPoint x: 464, endPoint y: 237, distance: 19.3
click at [454, 230] on div "Jon ​ ​ Turla" at bounding box center [449, 251] width 36 height 45
drag, startPoint x: 468, startPoint y: 238, endPoint x: 488, endPoint y: 238, distance: 20.1
click at [487, 238] on div "Jon Turla ×" at bounding box center [459, 235] width 56 height 13
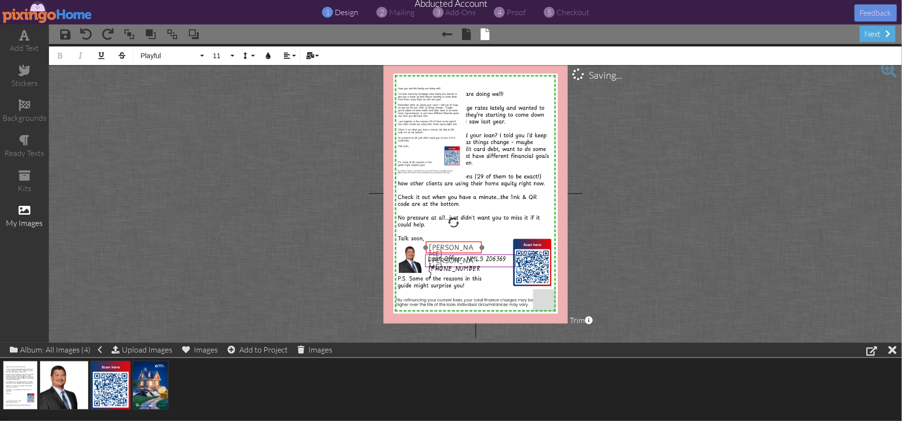
drag, startPoint x: 461, startPoint y: 239, endPoint x: 456, endPoint y: 253, distance: 14.5
click at [456, 251] on div "Jon ​ ​ Turla" at bounding box center [454, 257] width 56 height 32
click at [440, 258] on span "Loan Officer, NMLS 206369" at bounding box center [467, 260] width 78 height 9
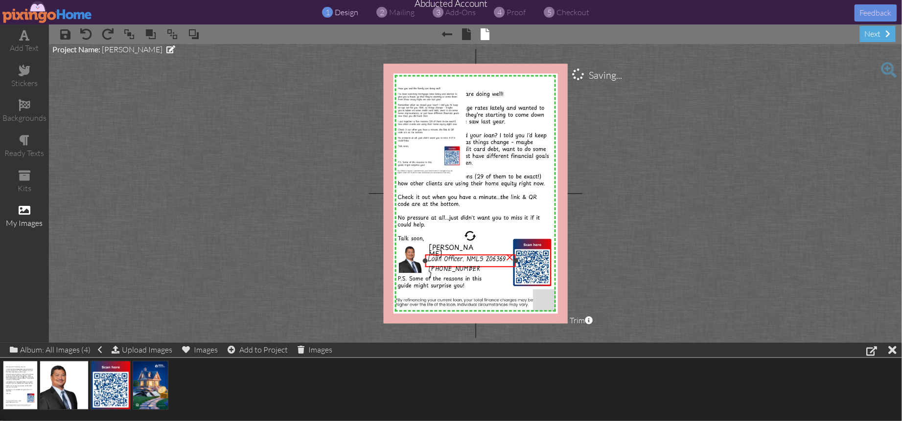
click at [440, 258] on span "Loan Officer, NMLS 206369" at bounding box center [467, 260] width 78 height 9
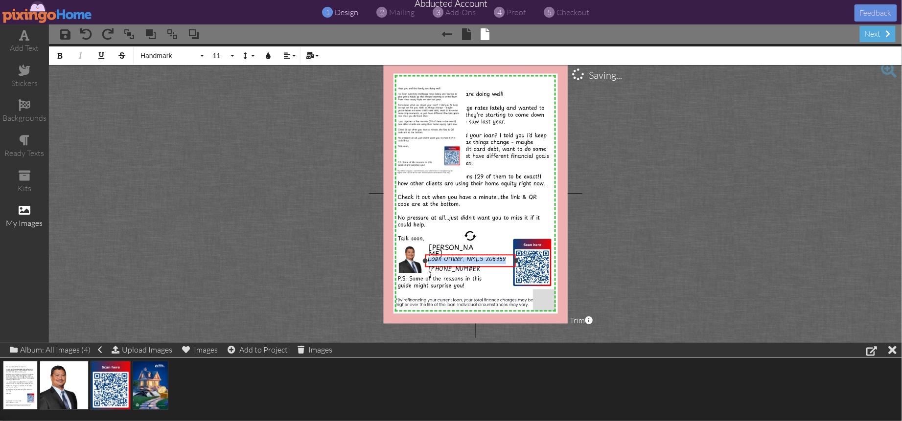
click at [440, 258] on span "Loan Officer, NMLS 206369" at bounding box center [467, 260] width 78 height 9
click at [164, 58] on span "Handmark" at bounding box center [168, 56] width 59 height 8
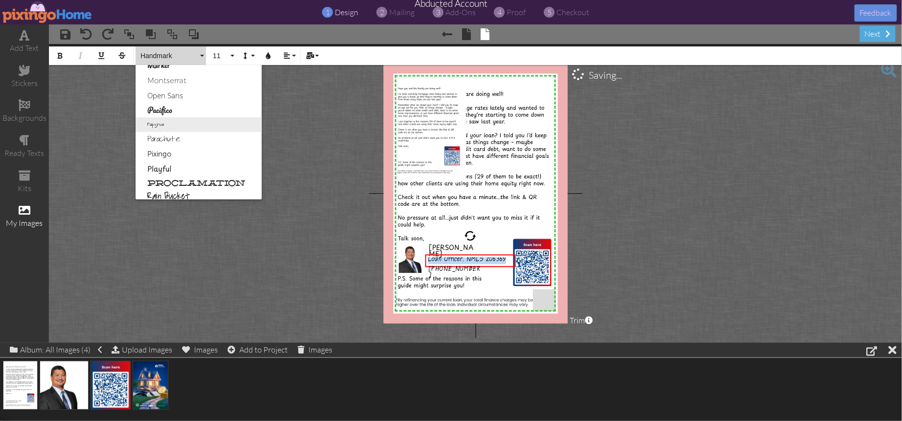
scroll to position [442, 0]
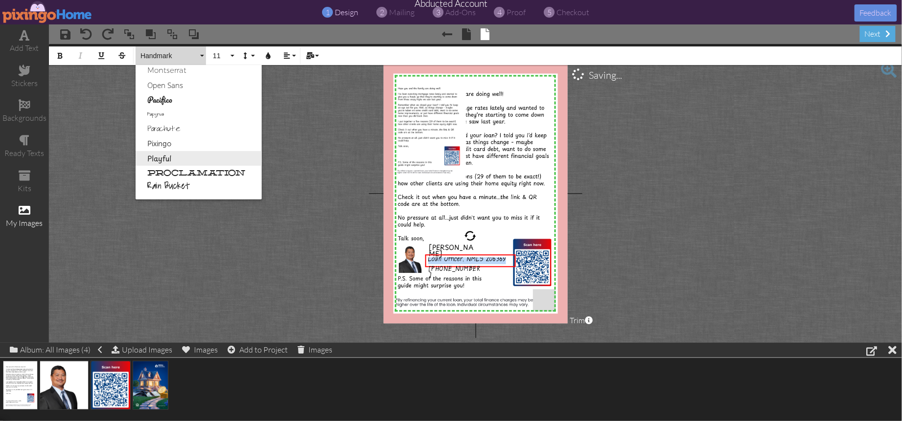
click at [161, 155] on link "Playful" at bounding box center [199, 158] width 126 height 15
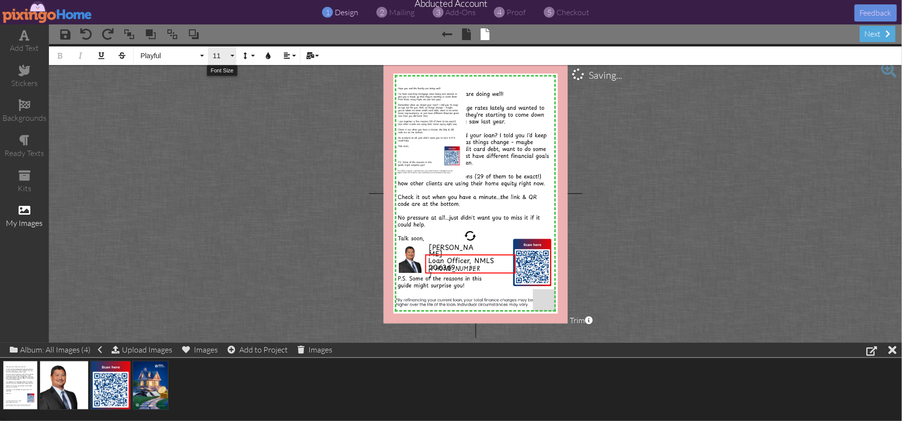
click at [233, 55] on button "11" at bounding box center [222, 55] width 28 height 19
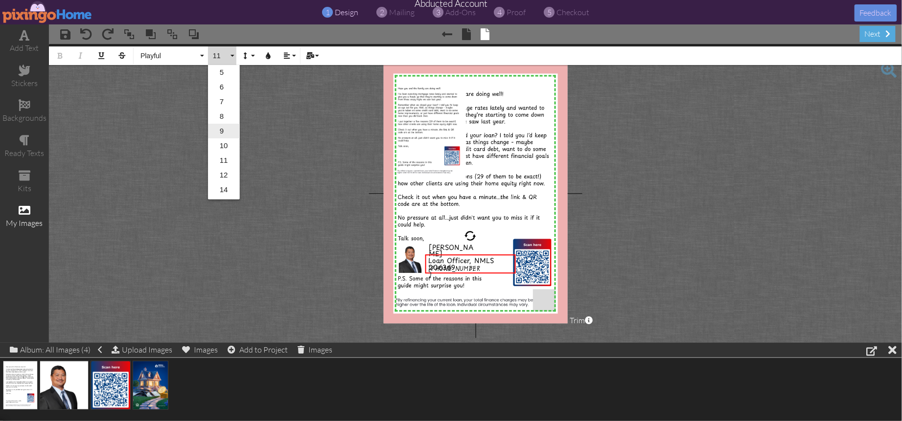
click at [220, 127] on link "9" at bounding box center [224, 131] width 32 height 15
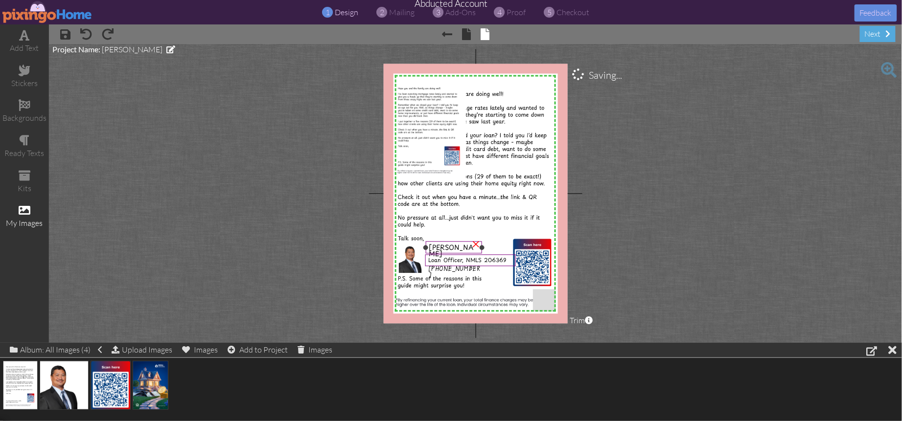
click at [440, 248] on span "[PERSON_NAME]" at bounding box center [451, 250] width 45 height 17
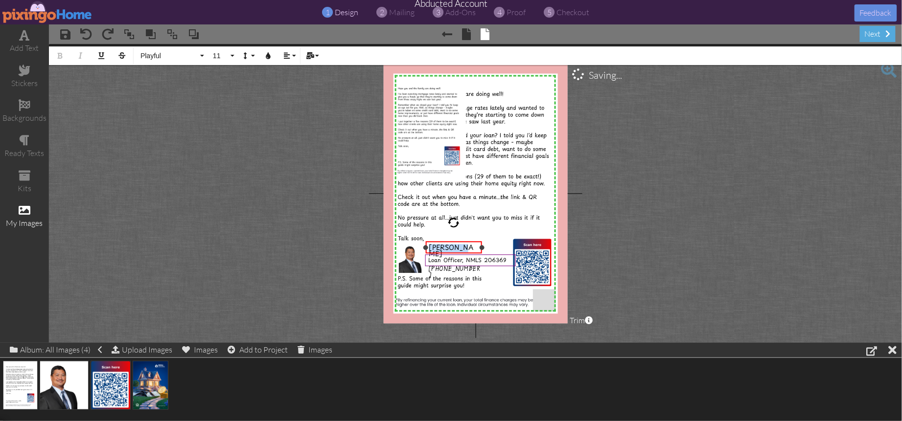
click at [440, 248] on span "[PERSON_NAME]" at bounding box center [451, 250] width 45 height 17
click at [233, 55] on button "11" at bounding box center [222, 55] width 28 height 19
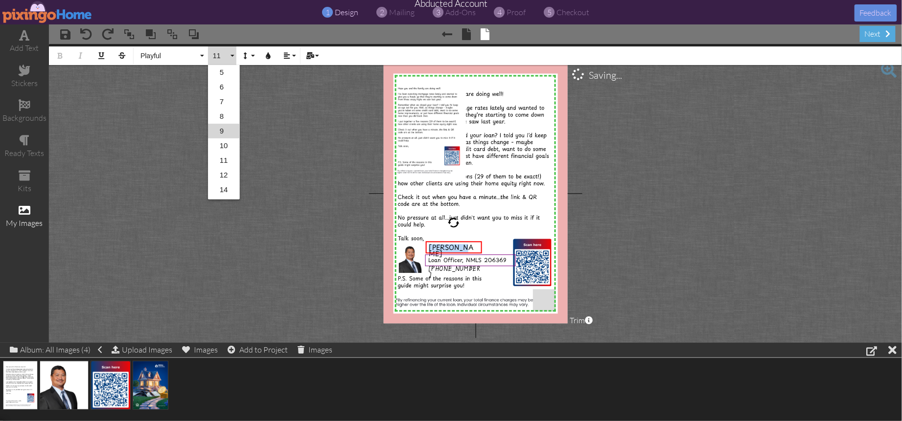
click at [224, 130] on link "9" at bounding box center [224, 131] width 32 height 15
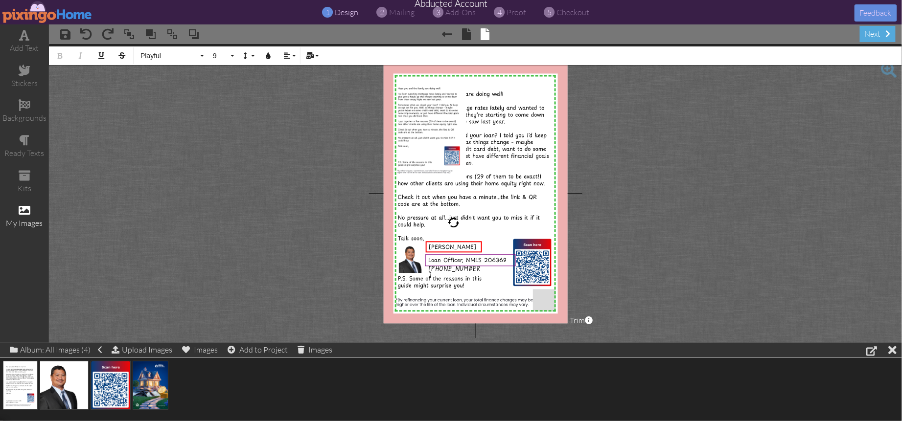
click at [646, 237] on project-studio-wrapper "X X X X X X X X X X X X X X X X X X X X X X X X X X X X X X X X X X X X X X X X…" at bounding box center [475, 193] width 853 height 299
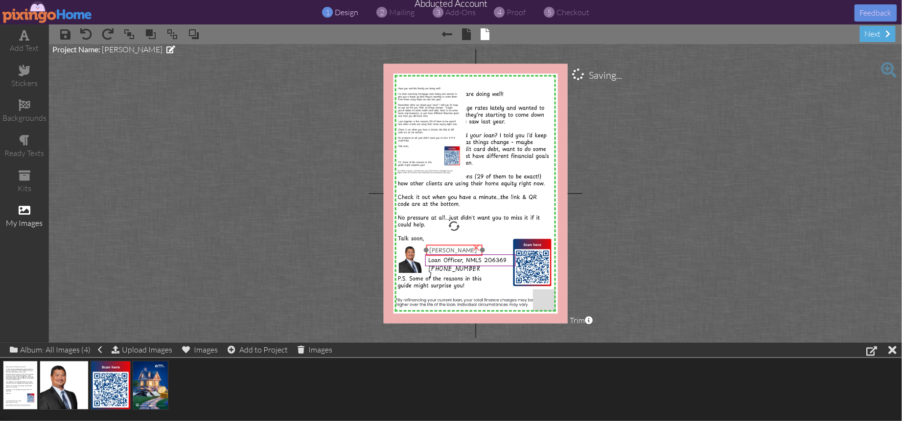
click at [446, 250] on span "[PERSON_NAME]" at bounding box center [452, 250] width 47 height 8
click at [444, 269] on span "[PHONE_NUMBER]" at bounding box center [454, 274] width 51 height 16
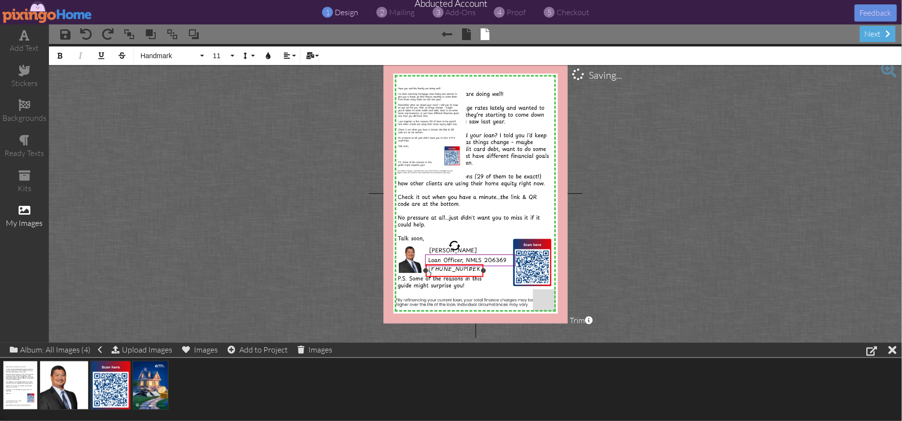
click at [444, 269] on span "[PHONE_NUMBER]" at bounding box center [454, 274] width 51 height 16
click at [166, 56] on span "Handmark" at bounding box center [168, 56] width 59 height 8
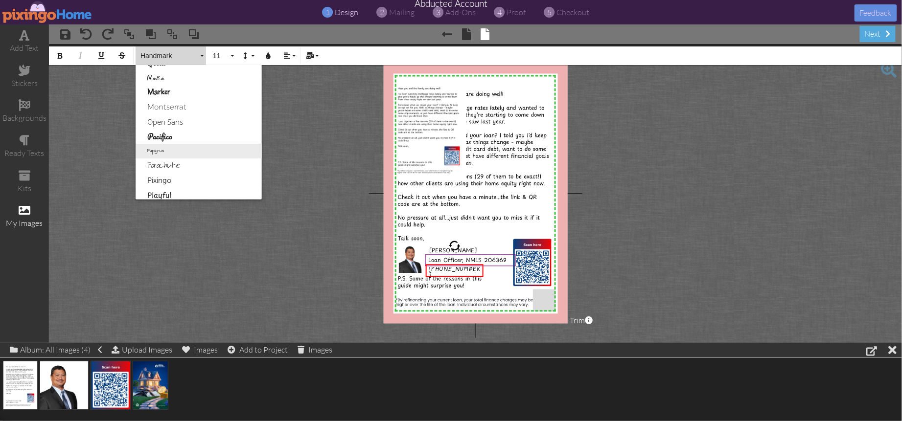
scroll to position [409, 0]
click at [158, 188] on link "Playful" at bounding box center [199, 192] width 126 height 15
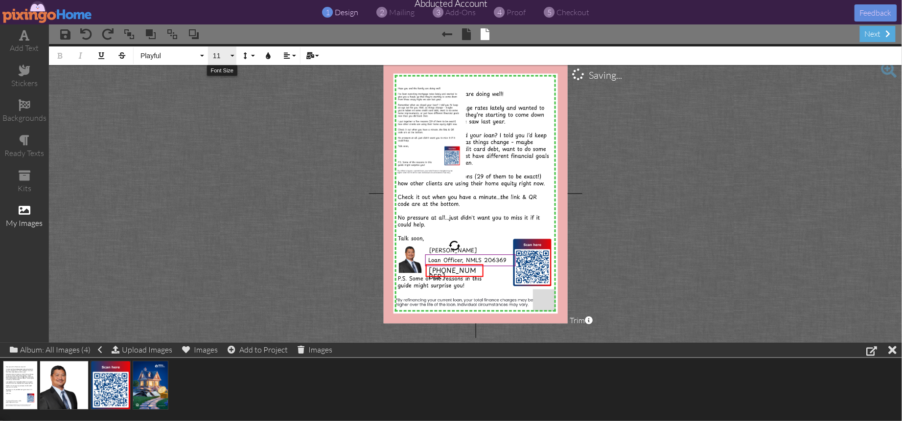
click at [228, 54] on span "11" at bounding box center [220, 56] width 17 height 8
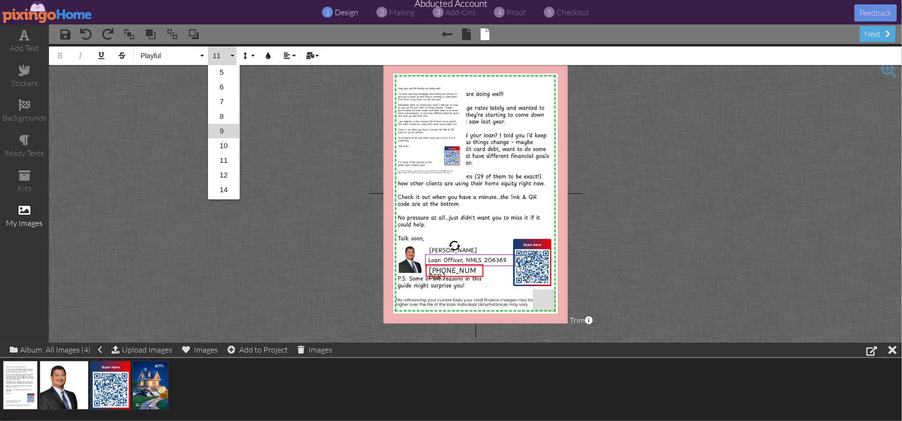
click at [225, 131] on link "9" at bounding box center [224, 131] width 32 height 15
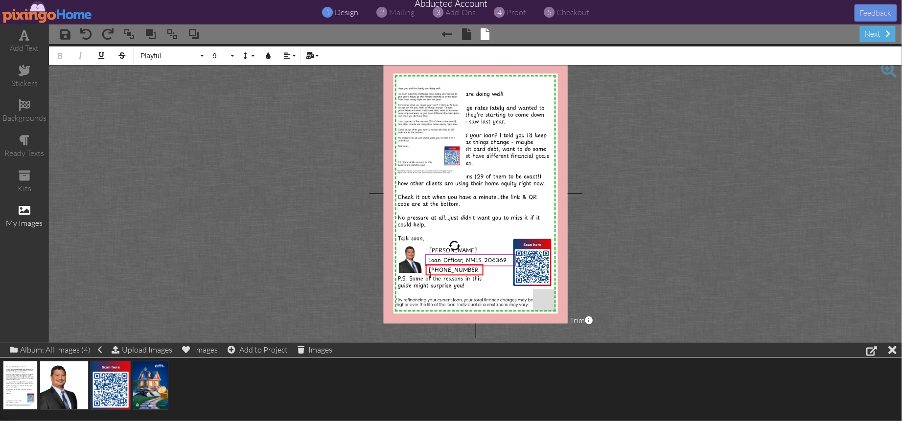
click at [662, 241] on project-studio-wrapper "X X X X X X X X X X X X X X X X X X X X X X X X X X X X X X X X X X X X X X X X…" at bounding box center [475, 193] width 853 height 299
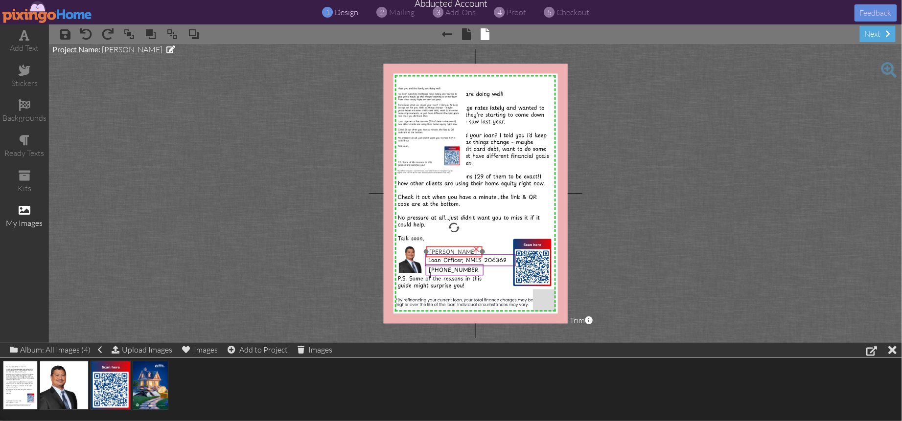
click at [434, 252] on span "[PERSON_NAME]" at bounding box center [452, 252] width 47 height 8
click at [654, 277] on project-studio-wrapper "X X X X X X X X X X X X X X X X X X X X X X X X X X X X X X X X X X X X X X X X…" at bounding box center [475, 193] width 853 height 299
click at [456, 266] on span "[PHONE_NUMBER]" at bounding box center [454, 272] width 50 height 14
click at [636, 290] on project-studio-wrapper "X X X X X X X X X X X X X X X X X X X X X X X X X X X X X X X X X X X X X X X X…" at bounding box center [475, 193] width 853 height 299
click at [446, 259] on span "Loan Officer, NMLS 206369" at bounding box center [466, 260] width 78 height 8
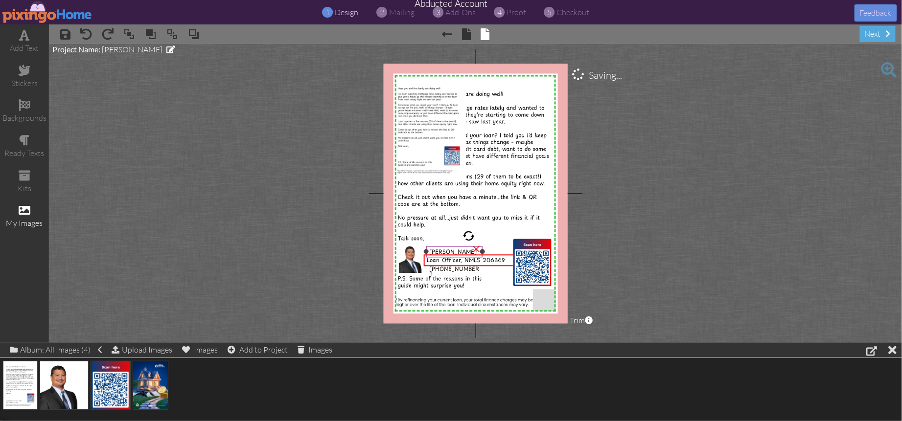
click at [441, 251] on span "[PERSON_NAME]" at bounding box center [452, 252] width 47 height 8
click at [439, 251] on span "[PERSON_NAME]" at bounding box center [450, 252] width 47 height 8
click at [446, 269] on span "[PHONE_NUMBER]" at bounding box center [453, 272] width 50 height 14
click at [584, 287] on project-studio-wrapper "X X X X X X X X X X X X X X X X X X X X X X X X X X X X X X X X X X X X X X X X…" at bounding box center [475, 193] width 853 height 299
click at [451, 270] on span "[PHONE_NUMBER]" at bounding box center [452, 272] width 50 height 14
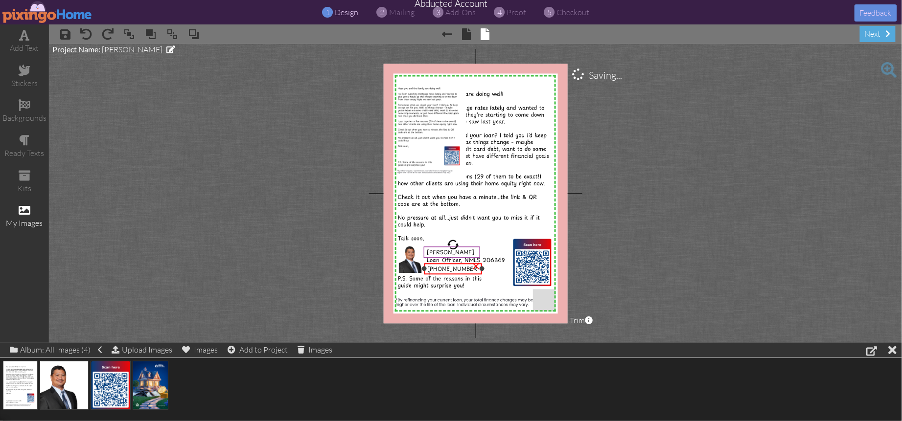
click at [444, 266] on span "[PHONE_NUMBER]" at bounding box center [452, 272] width 50 height 14
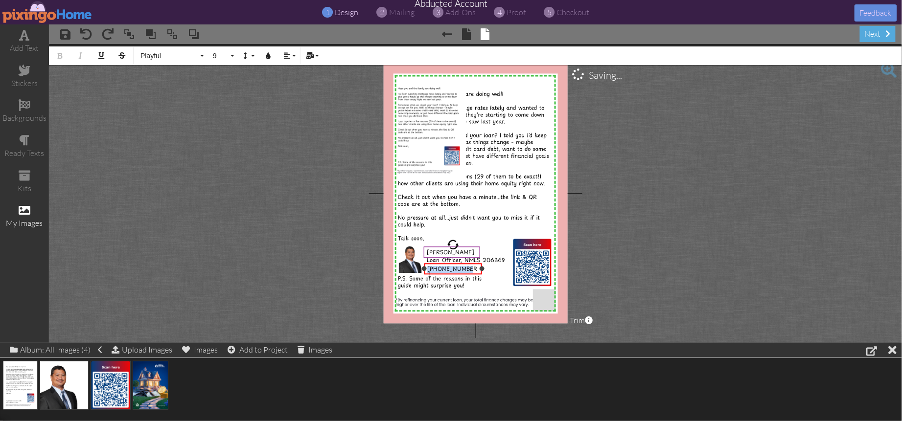
click at [444, 266] on span "[PHONE_NUMBER]" at bounding box center [452, 272] width 50 height 14
click at [289, 58] on icon "button" at bounding box center [286, 55] width 7 height 7
click at [297, 70] on icon at bounding box center [294, 71] width 6 height 7
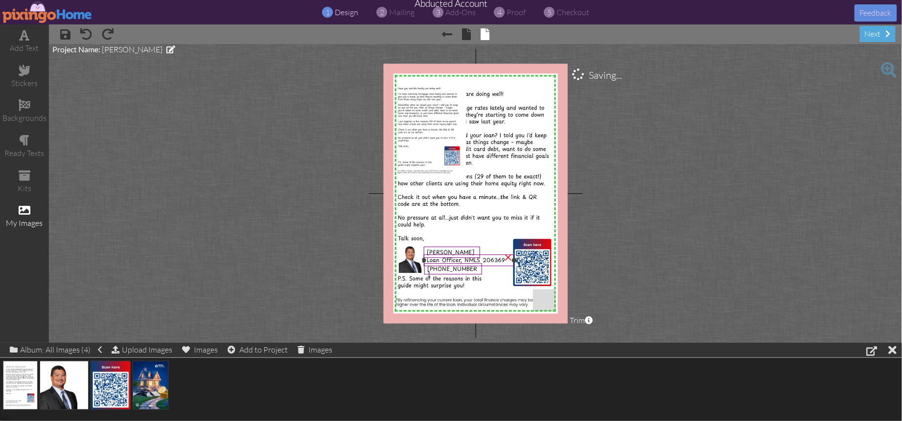
click at [445, 258] on span "Loan Officer, NMLS 206369" at bounding box center [466, 260] width 78 height 8
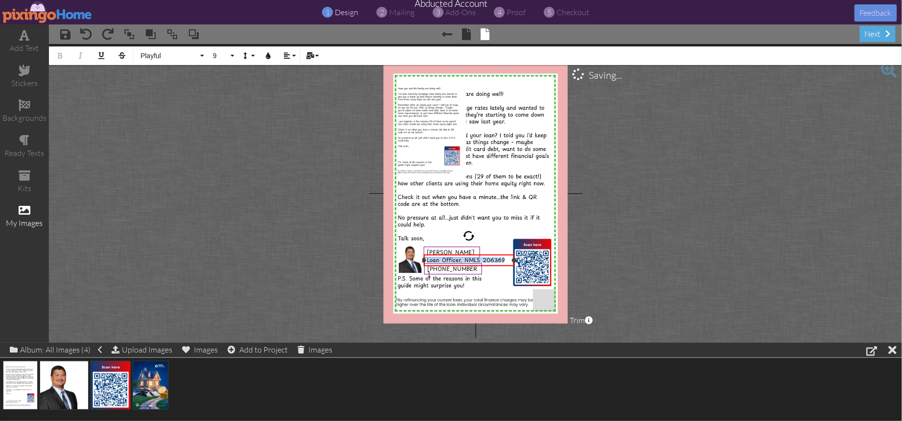
click at [445, 258] on span "Loan Officer, NMLS 206369" at bounding box center [466, 260] width 78 height 8
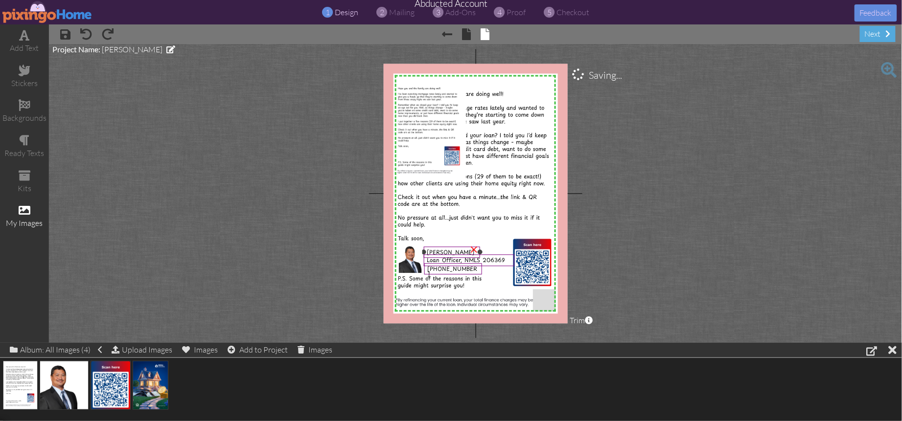
click at [439, 251] on span "[PERSON_NAME]" at bounding box center [450, 252] width 47 height 8
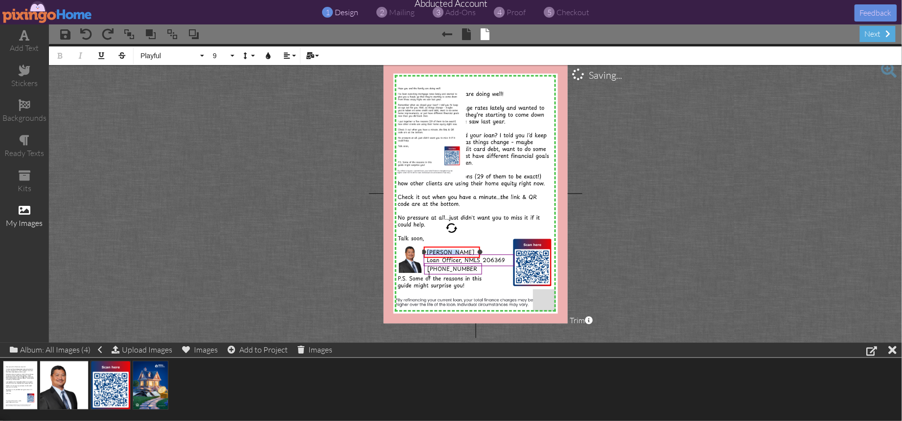
click at [439, 251] on span "[PERSON_NAME]" at bounding box center [450, 252] width 47 height 8
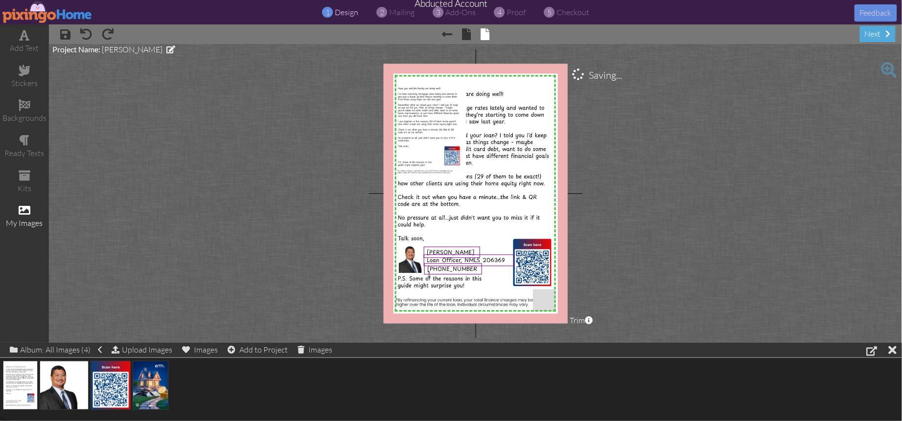
click at [742, 283] on project-studio-wrapper "X X X X X X X X X X X X X X X X X X X X X X X X X X X X X X X X X X X X X X X X…" at bounding box center [475, 193] width 853 height 299
click at [459, 82] on div "×" at bounding box center [461, 79] width 16 height 16
click at [723, 171] on project-studio-wrapper "X X X X X X X X X X X X X X X X X X X X X X X X X X X X X X X X X X X X X X X X…" at bounding box center [475, 193] width 853 height 299
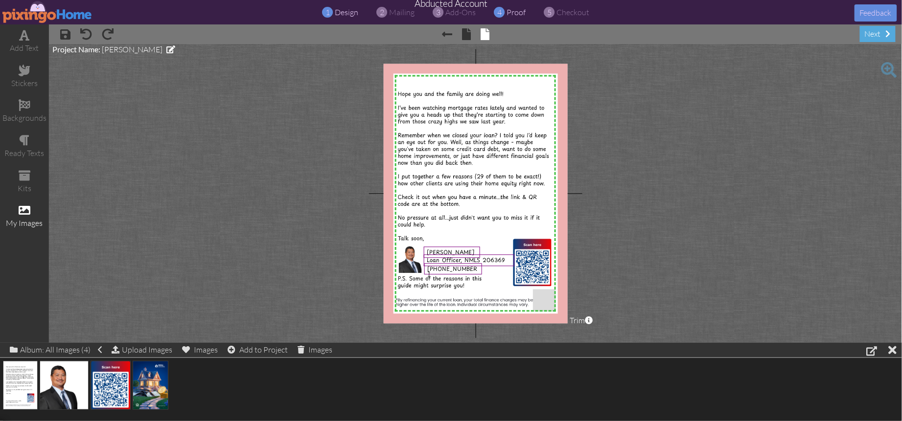
click at [517, 14] on span "proof" at bounding box center [516, 12] width 19 height 10
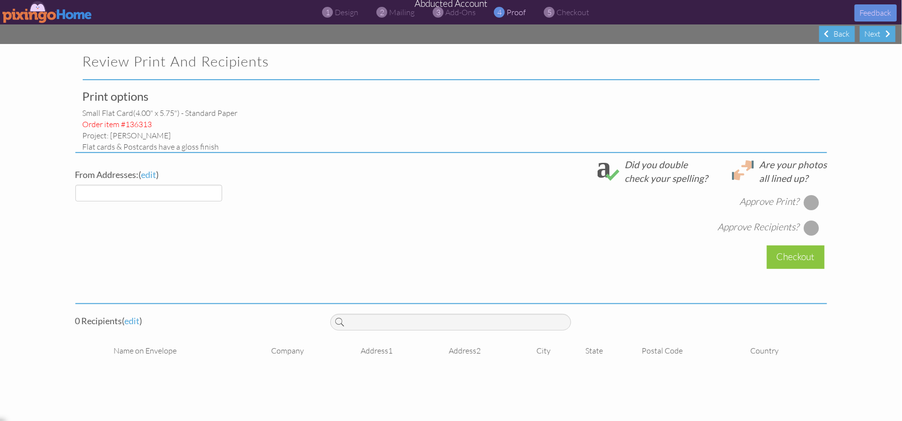
select select "object:410"
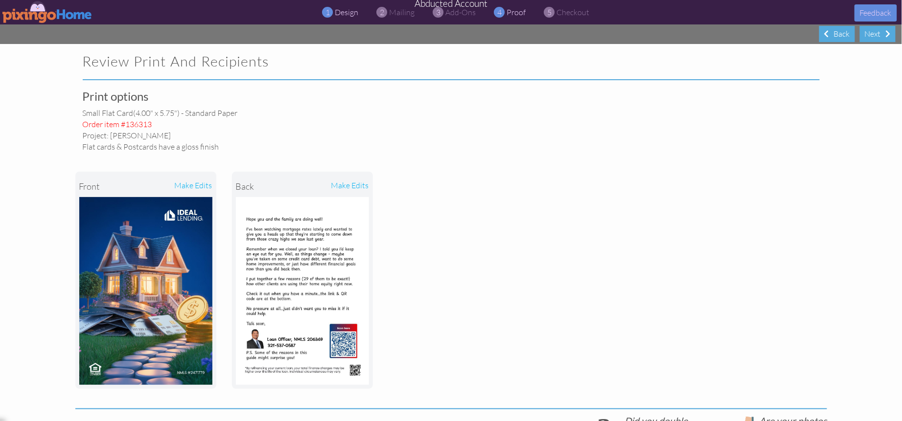
click at [337, 14] on span "design" at bounding box center [346, 12] width 23 height 10
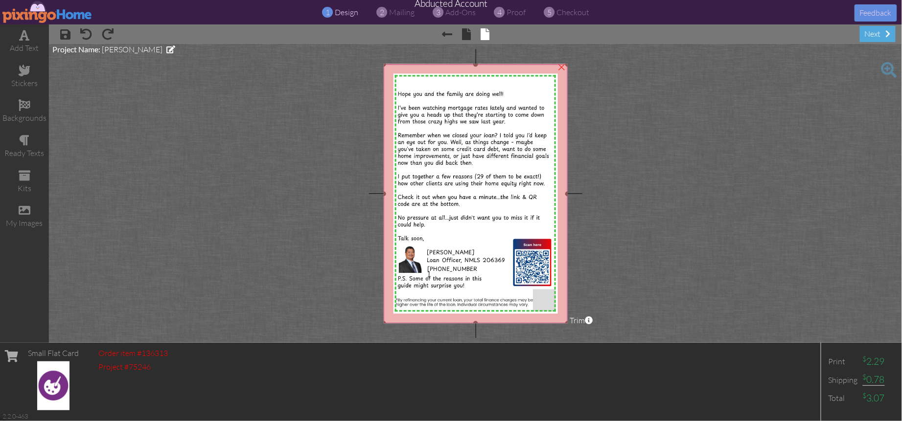
click at [500, 104] on img at bounding box center [476, 194] width 184 height 259
click at [499, 102] on img at bounding box center [476, 194] width 184 height 259
click at [519, 12] on span "proof" at bounding box center [516, 12] width 19 height 10
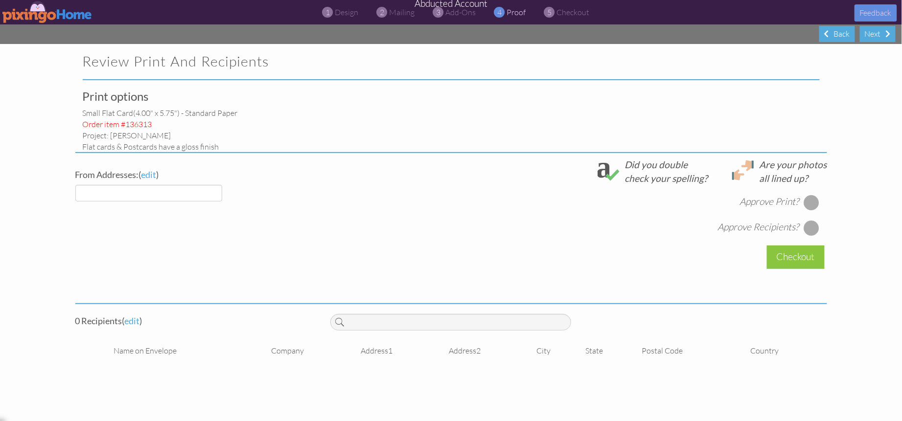
select select "object:490"
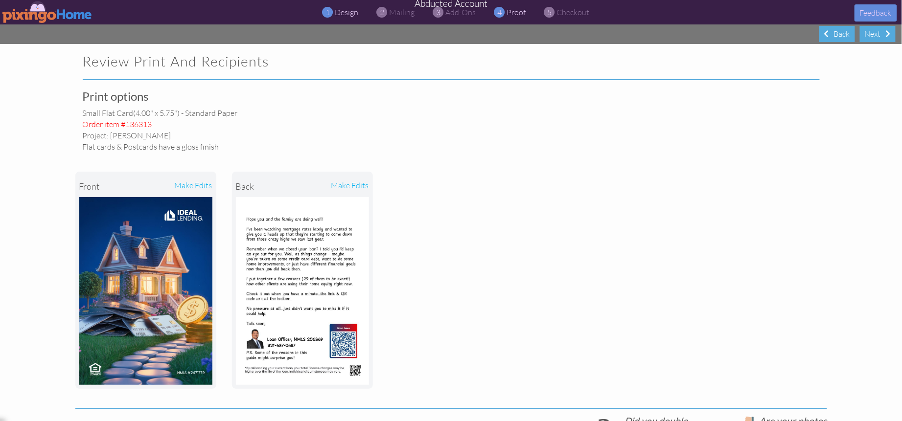
click at [348, 16] on span "design" at bounding box center [346, 12] width 23 height 10
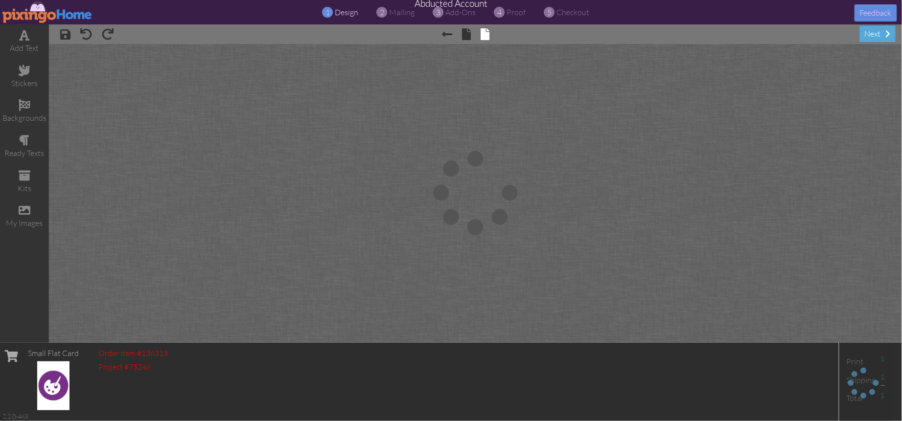
click at [346, 14] on span "design" at bounding box center [346, 12] width 23 height 10
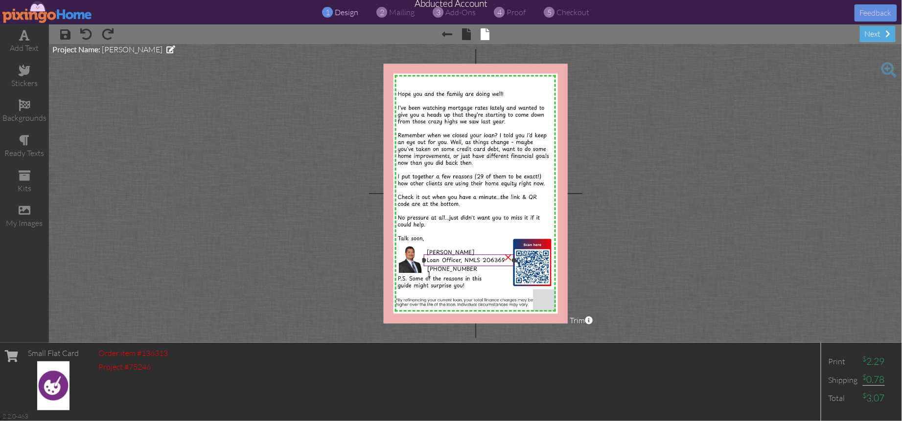
click at [444, 257] on span "Loan Officer, NMLS 206369" at bounding box center [466, 260] width 78 height 8
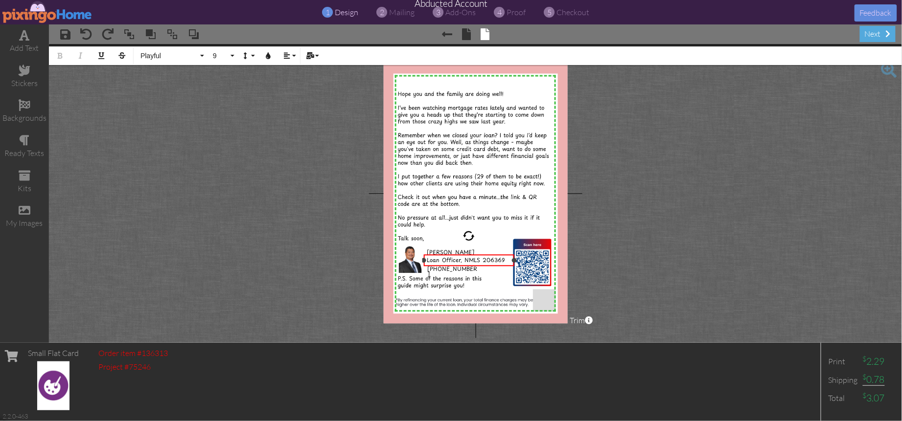
click at [443, 257] on span "Loan Officer, NMLS 206369" at bounding box center [466, 260] width 78 height 8
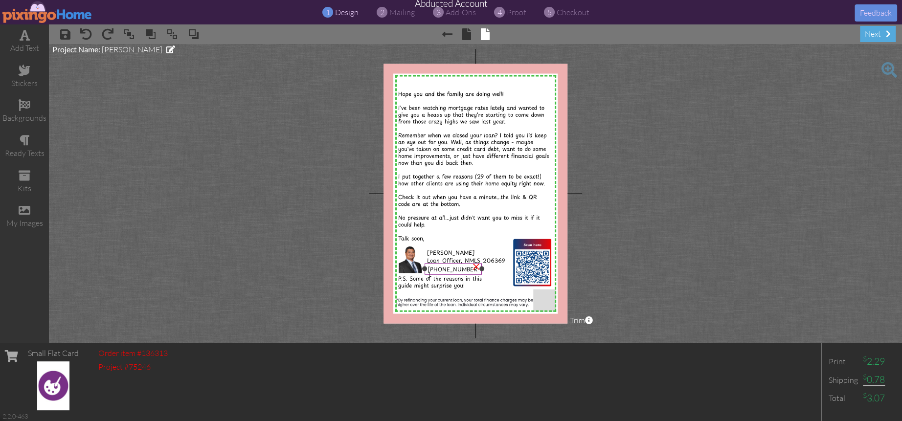
click at [440, 272] on span "[PHONE_NUMBER]" at bounding box center [453, 272] width 50 height 14
click at [438, 270] on span "[PHONE_NUMBER]" at bounding box center [453, 272] width 50 height 14
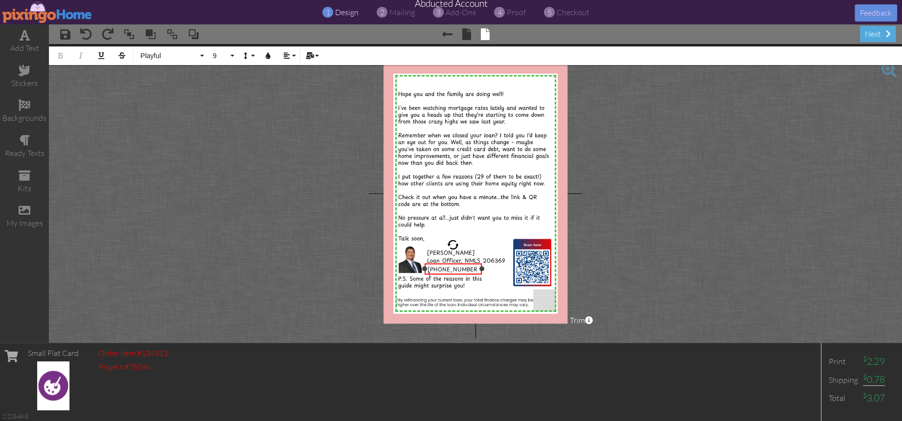
click at [438, 270] on span "[PHONE_NUMBER]" at bounding box center [453, 272] width 50 height 14
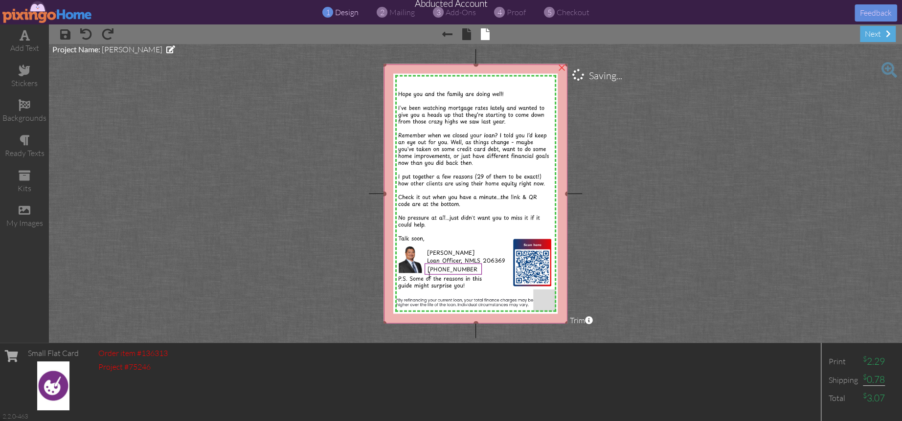
click at [421, 173] on img at bounding box center [476, 194] width 184 height 259
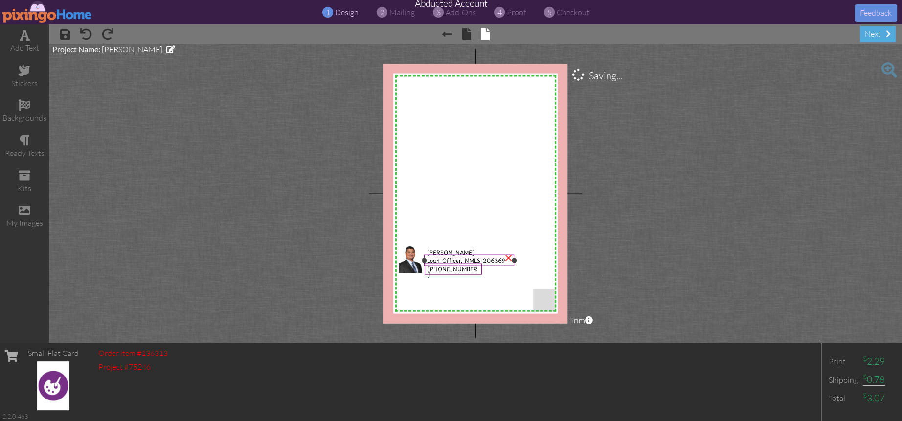
click at [442, 252] on div at bounding box center [468, 260] width 95 height 16
click at [417, 262] on img at bounding box center [413, 258] width 29 height 29
click at [442, 262] on div at bounding box center [453, 269] width 63 height 16
click at [442, 260] on span "Loan Officer, NMLS 206369" at bounding box center [466, 260] width 78 height 8
click at [440, 254] on span "[PERSON_NAME]" at bounding box center [450, 252] width 47 height 8
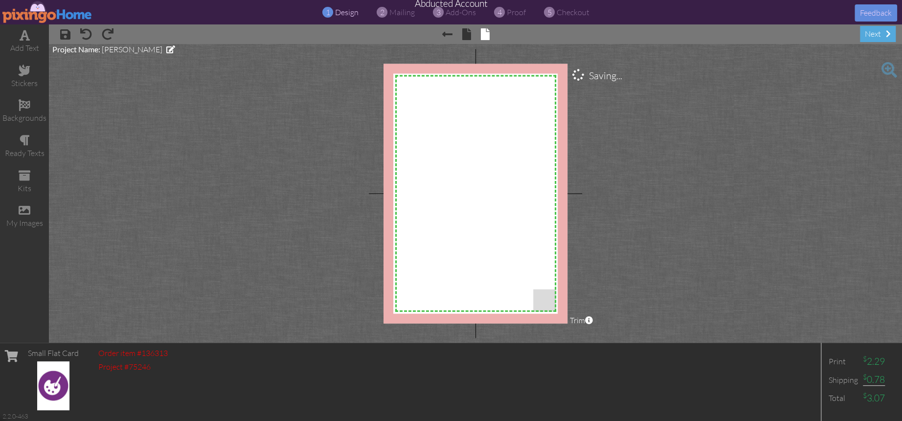
click at [679, 248] on project-studio-wrapper "X X X X X X X X X X X X X X X X X X X X X X X X X X X X X X X X X X X X X X X X…" at bounding box center [475, 193] width 853 height 299
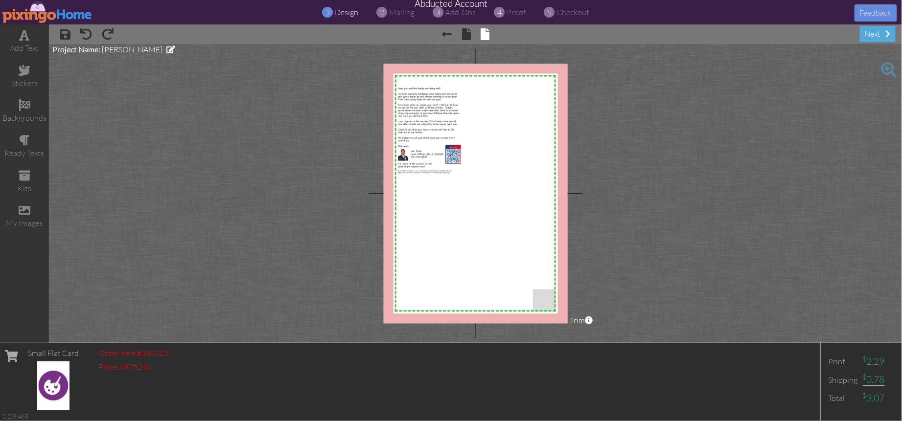
drag, startPoint x: 678, startPoint y: 119, endPoint x: 649, endPoint y: 119, distance: 28.4
click at [678, 119] on project-studio-wrapper "X X X X X X X X X X X X X X X X X X X X X X X X X X X X X X X X X X X X X X X X…" at bounding box center [475, 193] width 853 height 299
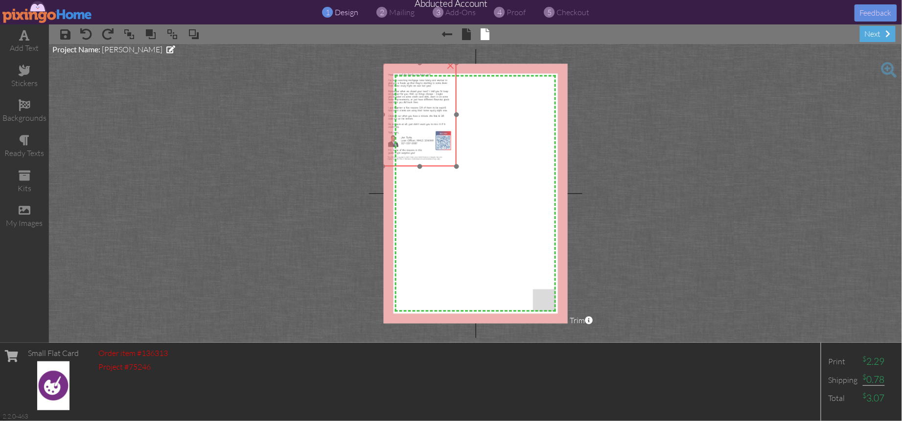
drag, startPoint x: 413, startPoint y: 114, endPoint x: 404, endPoint y: 101, distance: 16.4
click at [404, 101] on img at bounding box center [419, 115] width 73 height 104
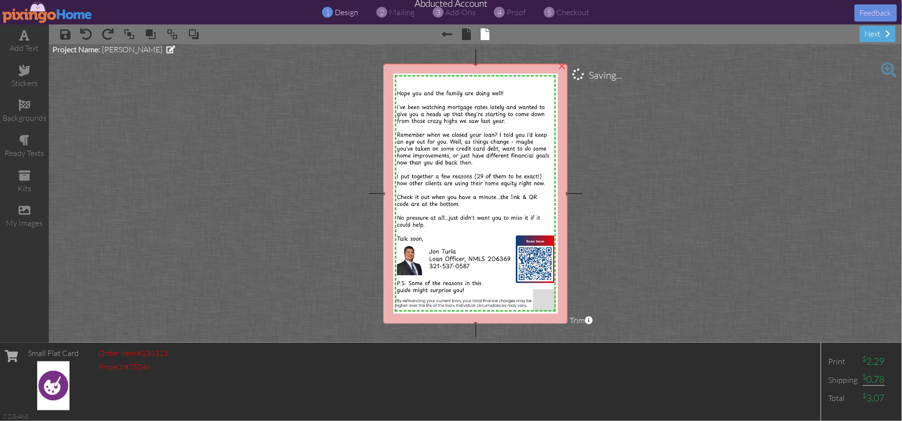
drag, startPoint x: 456, startPoint y: 167, endPoint x: 547, endPoint y: 325, distance: 181.9
click at [547, 325] on project-studio-wrapper "X X X X X X X X X X X X X X X X X X X X X X X X X X X X X X X X X X X X X X X X…" at bounding box center [475, 193] width 853 height 299
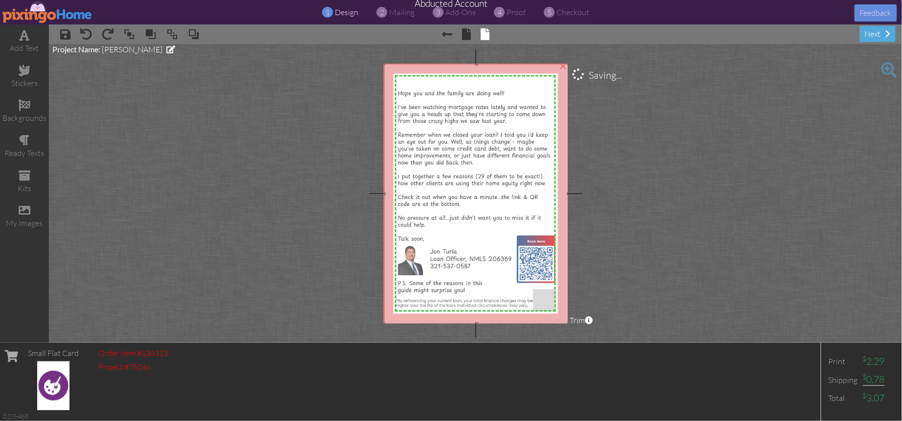
click at [514, 229] on img at bounding box center [476, 194] width 185 height 261
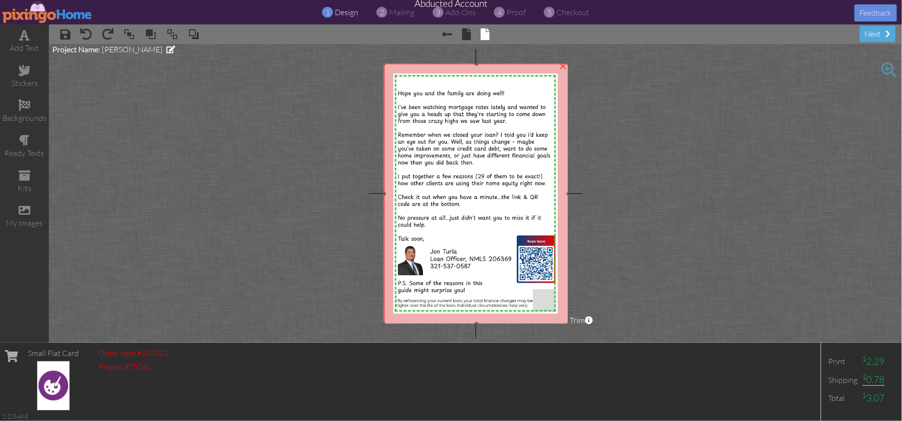
click at [514, 229] on img at bounding box center [476, 194] width 185 height 261
click at [614, 236] on project-studio-wrapper "X X X X X X X X X X X X X X X X X X X X X X X X X X X X X X X X X X X X X X X X…" at bounding box center [475, 193] width 853 height 299
click at [27, 35] on span at bounding box center [25, 35] width 10 height 12
click at [395, 77] on img at bounding box center [476, 194] width 185 height 261
click at [654, 122] on project-studio-wrapper "X X X X X X X X X X X X X X X X X X X X X X X X X X X X X X X X X X X X X X X X…" at bounding box center [475, 193] width 853 height 299
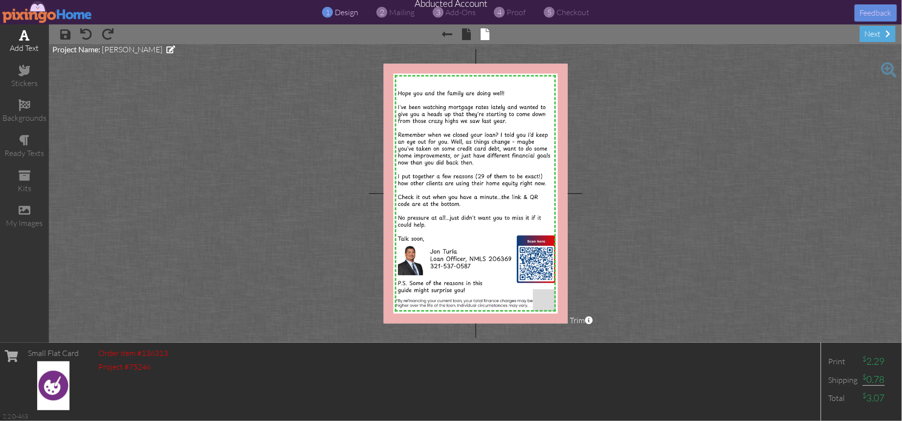
click at [23, 41] on div "add text" at bounding box center [24, 41] width 49 height 34
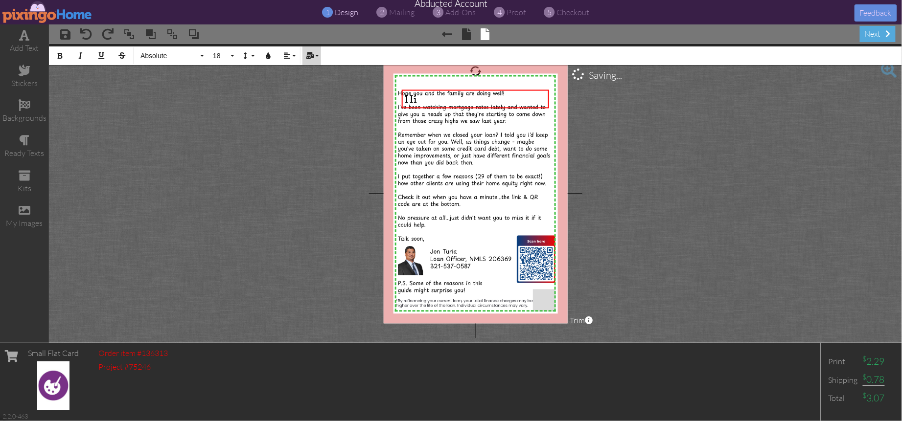
click at [308, 57] on icon "button" at bounding box center [309, 55] width 7 height 7
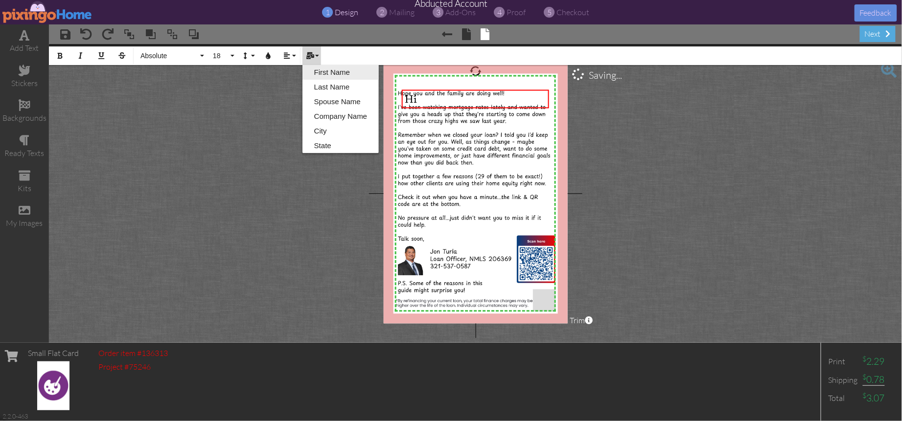
click at [328, 68] on link "First Name" at bounding box center [340, 72] width 76 height 15
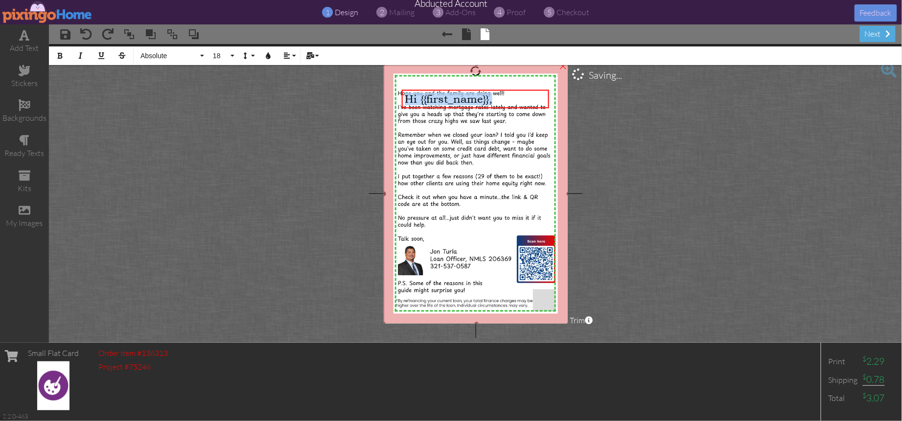
drag, startPoint x: 507, startPoint y: 102, endPoint x: 388, endPoint y: 103, distance: 118.9
click at [388, 103] on div "X X X X X X X X X X X X X X X X X X X X X X X X X X X X X X X X X X X X X X X X…" at bounding box center [475, 194] width 184 height 260
click at [164, 57] on span "Absolute" at bounding box center [168, 56] width 59 height 8
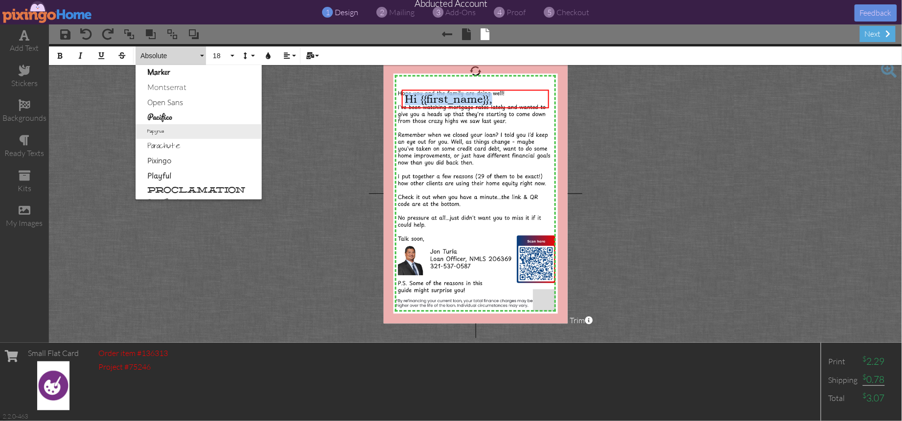
scroll to position [429, 0]
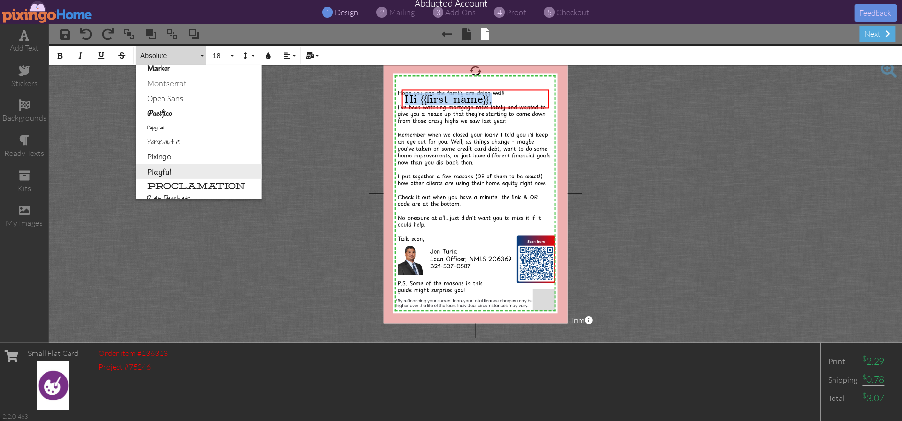
click at [162, 170] on link "Playful" at bounding box center [199, 171] width 126 height 15
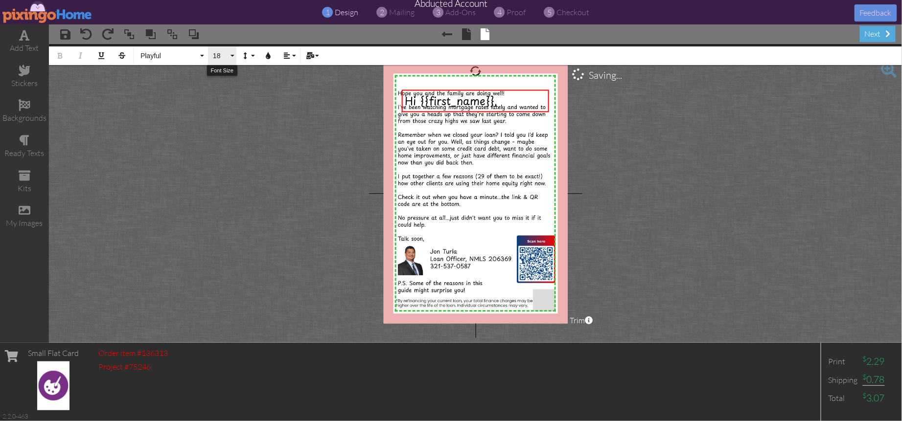
click at [215, 56] on span "18" at bounding box center [220, 56] width 17 height 8
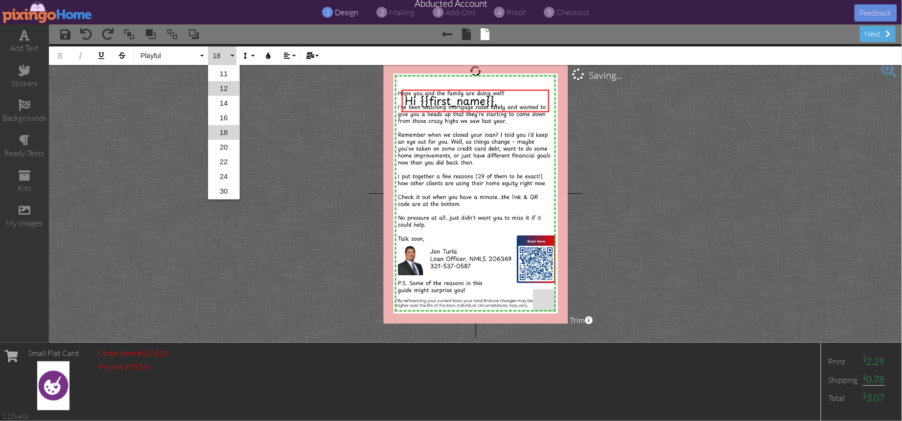
click at [224, 86] on link "12" at bounding box center [224, 88] width 32 height 15
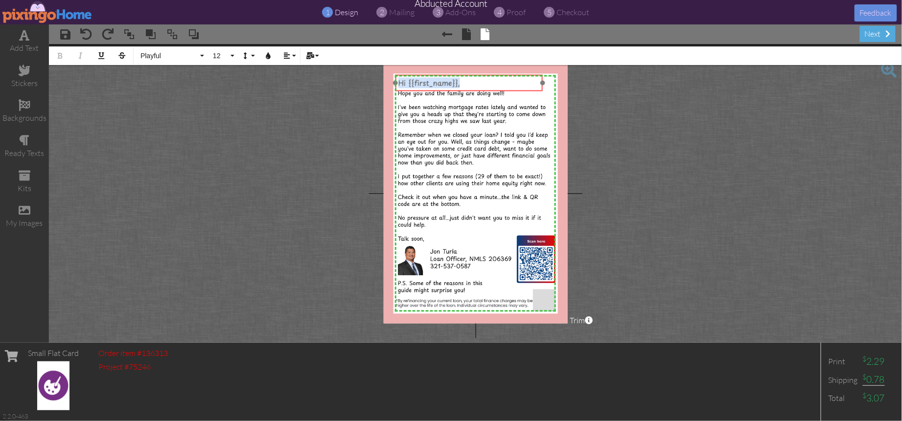
drag, startPoint x: 492, startPoint y: 105, endPoint x: 486, endPoint y: 90, distance: 16.4
click at [486, 90] on div "​ Hi {{first_name}}, ​" at bounding box center [468, 82] width 147 height 17
click at [659, 151] on project-studio-wrapper "X X X X X X X X X X X X X X X X X X X X X X X X X X X X X X X X X X X X X X X X…" at bounding box center [475, 193] width 853 height 299
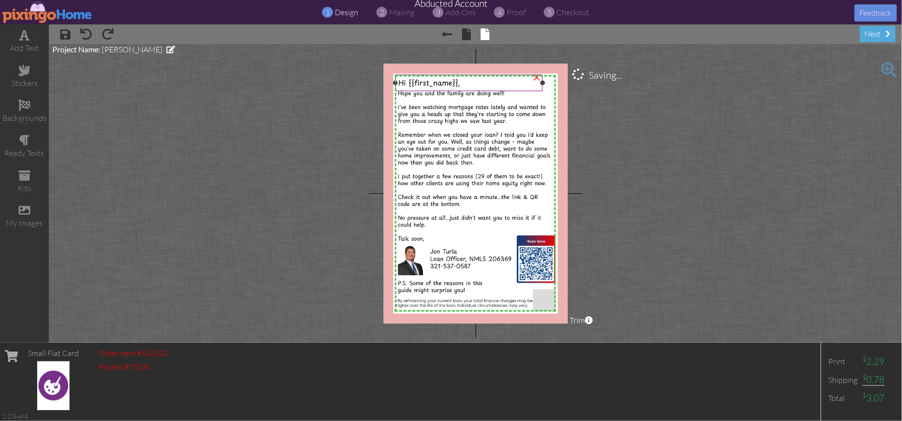
click at [418, 84] on span "Hi {{first_name}}," at bounding box center [429, 82] width 62 height 11
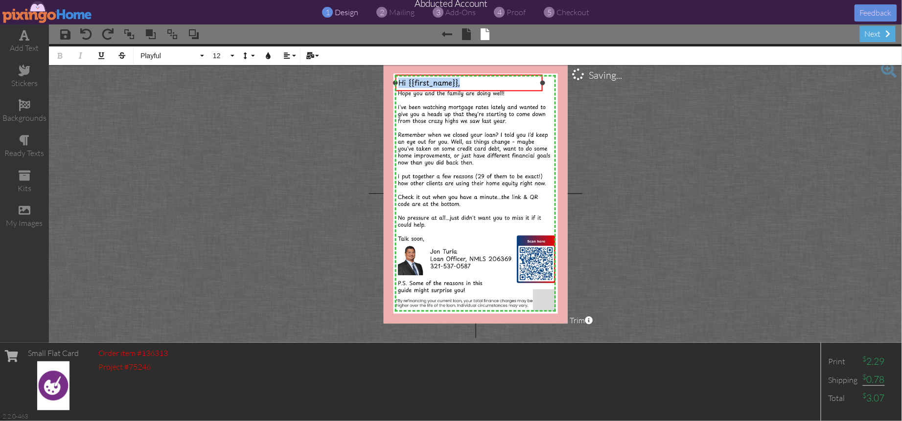
click at [418, 84] on span "Hi {{first_name}}," at bounding box center [429, 82] width 62 height 11
click at [233, 56] on button "12" at bounding box center [222, 55] width 28 height 19
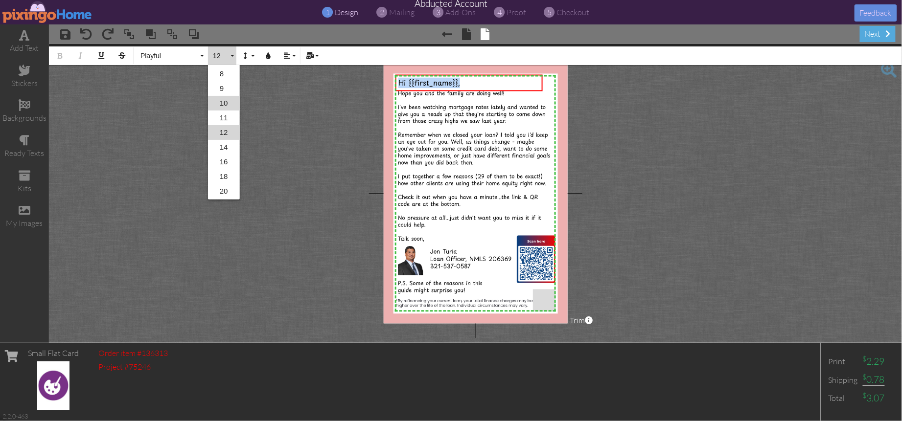
click at [228, 102] on link "10" at bounding box center [224, 103] width 32 height 15
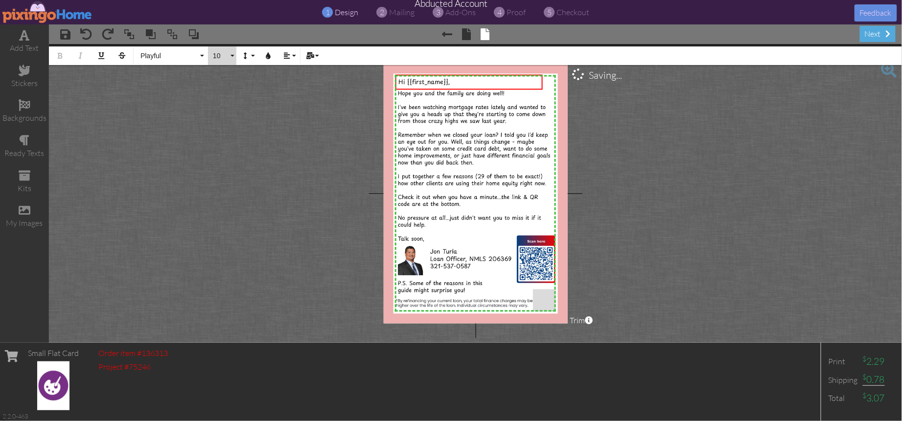
click at [227, 52] on span "10" at bounding box center [220, 56] width 17 height 8
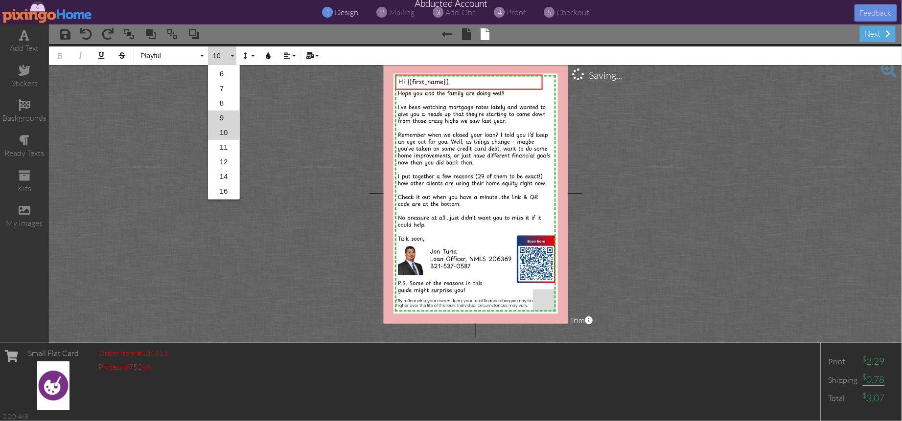
click at [221, 114] on link "9" at bounding box center [224, 118] width 32 height 15
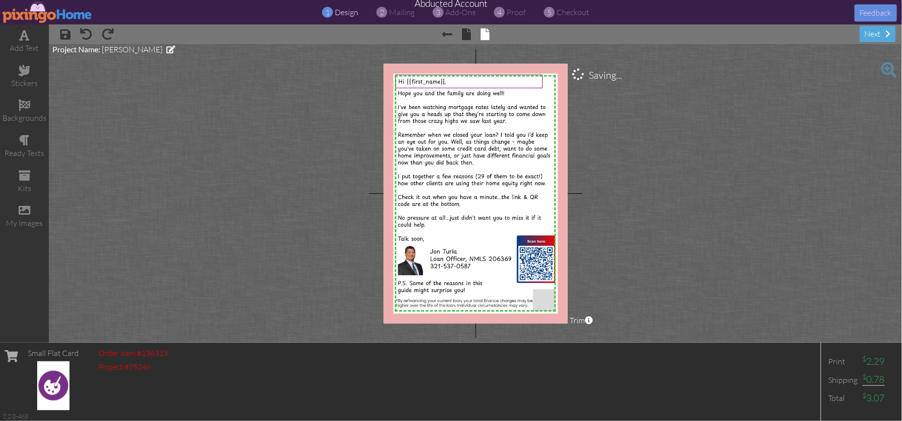
click at [587, 135] on project-studio-wrapper "X X X X X X X X X X X X X X X X X X X X X X X X X X X X X X X X X X X X X X X X…" at bounding box center [475, 193] width 853 height 299
click at [509, 10] on span "proof" at bounding box center [516, 12] width 19 height 10
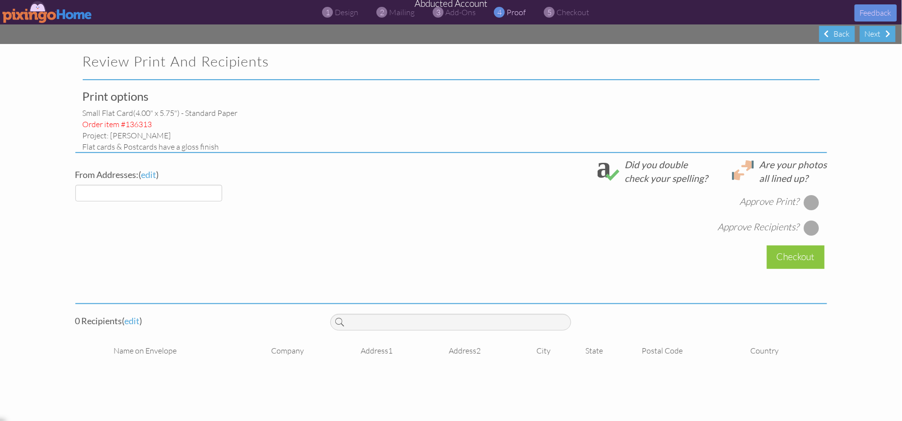
select select "object:645"
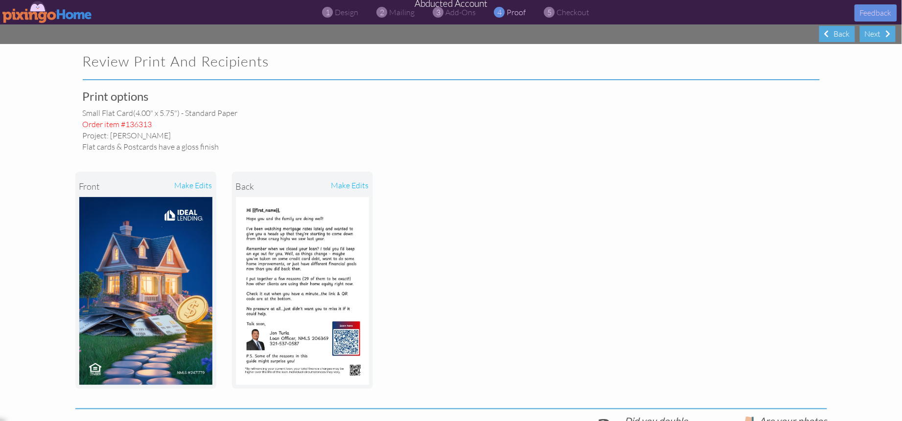
click at [42, 11] on img at bounding box center [47, 12] width 90 height 22
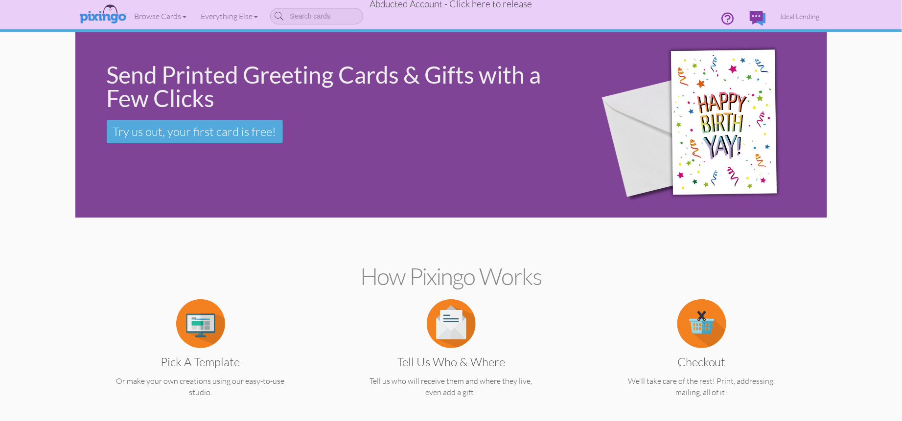
click at [507, 5] on span "Abducted Account - Click here to release" at bounding box center [451, 4] width 162 height 12
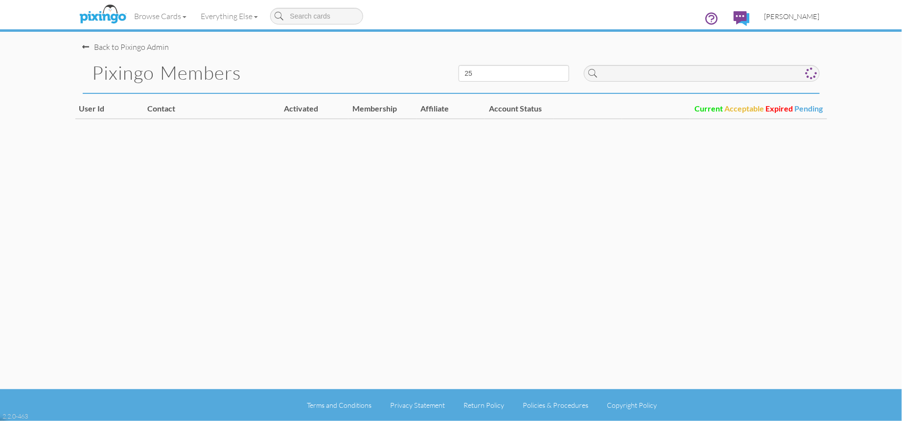
click at [799, 17] on span "[PERSON_NAME]" at bounding box center [791, 16] width 55 height 8
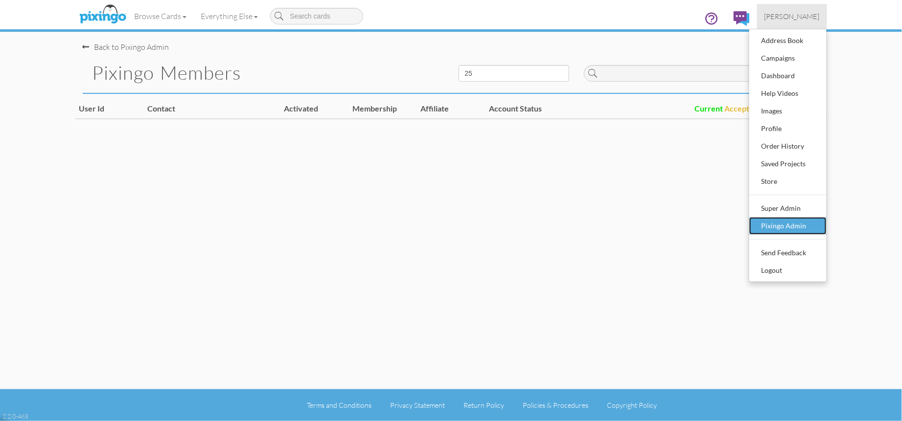
click at [788, 227] on div "Pixingo Admin" at bounding box center [788, 226] width 58 height 15
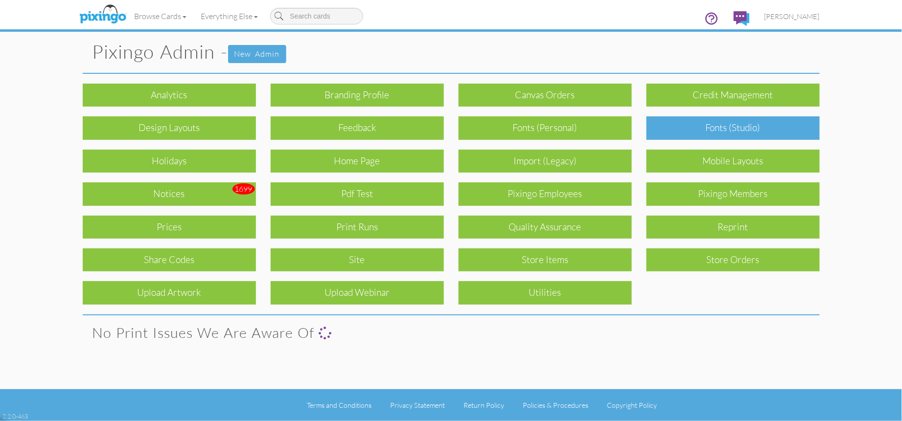
click at [685, 131] on div "Fonts (Studio)" at bounding box center [732, 127] width 173 height 23
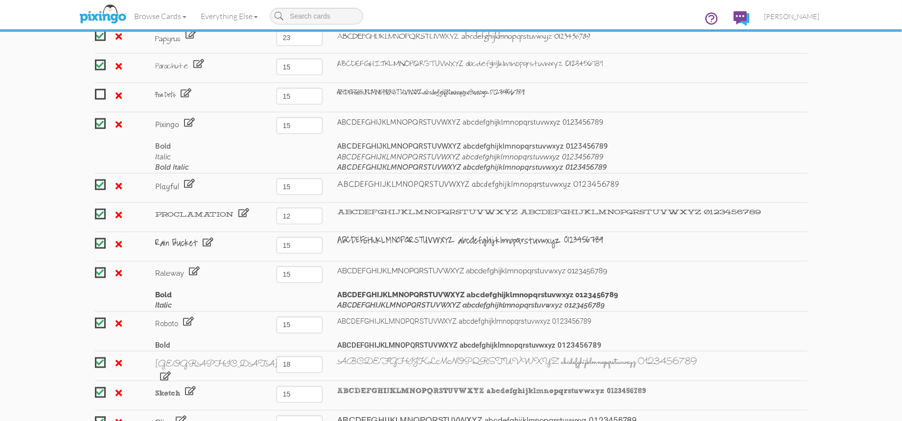
scroll to position [1873, 0]
click at [118, 183] on span at bounding box center [119, 187] width 6 height 9
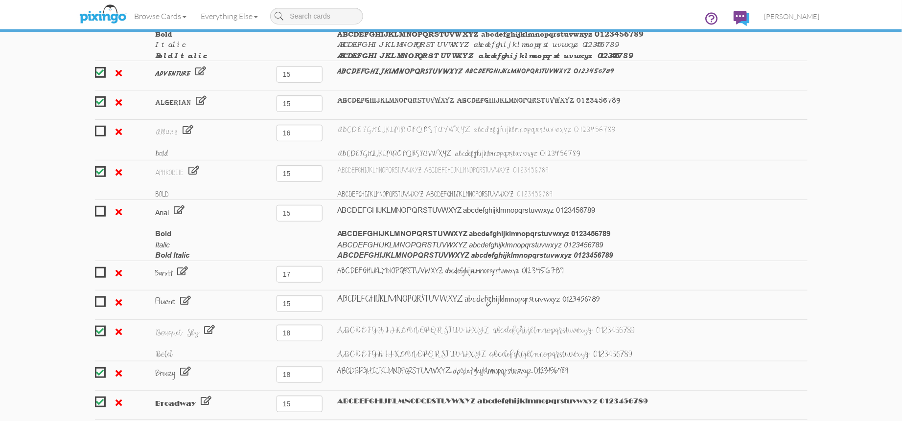
scroll to position [0, 0]
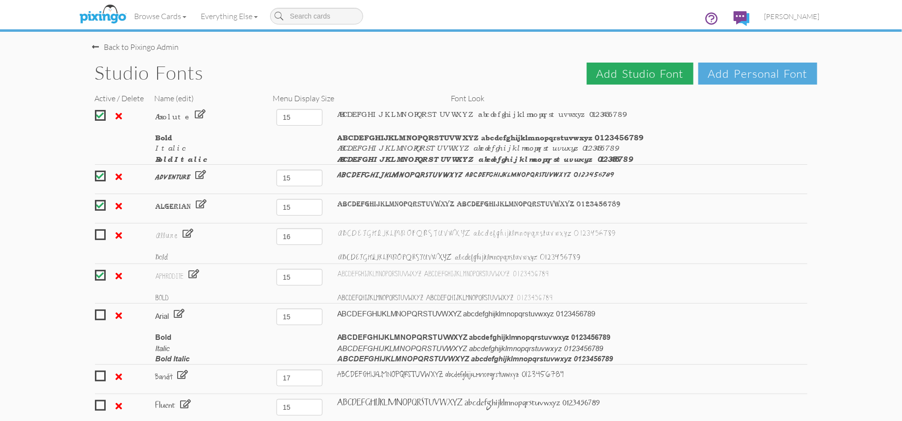
click at [627, 76] on span "Add Studio Font" at bounding box center [640, 74] width 107 height 22
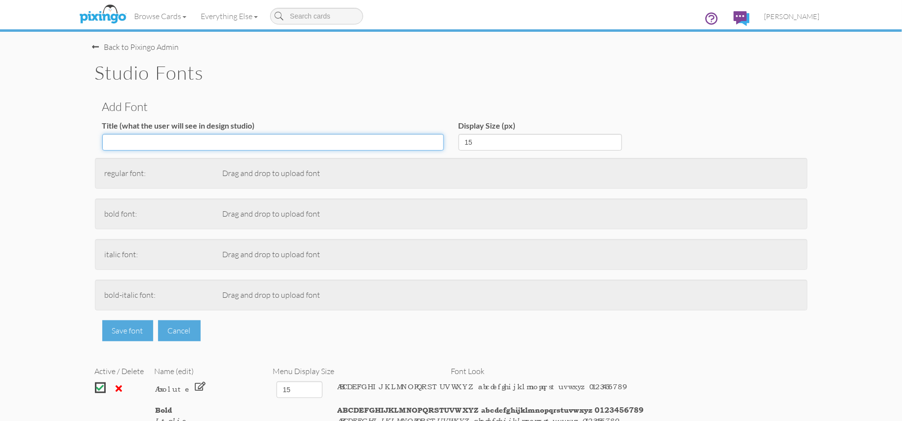
click at [242, 143] on input "Title (what the user will see in design studio)" at bounding box center [272, 142] width 341 height 17
type input "Playful"
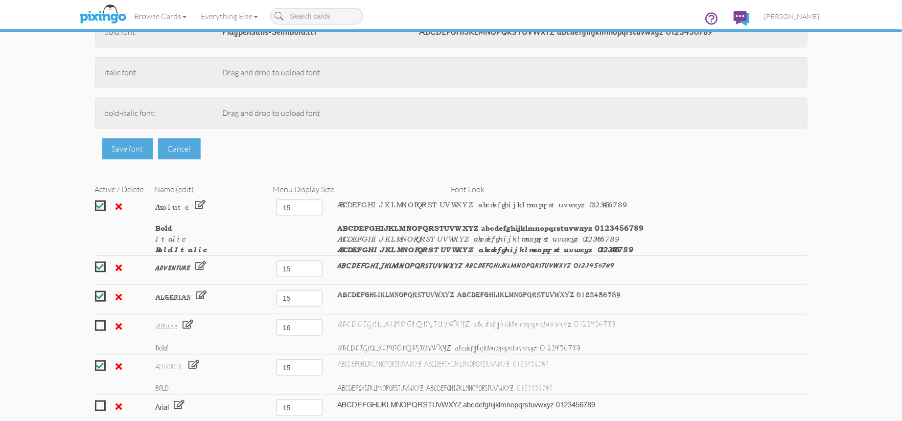
scroll to position [183, 0]
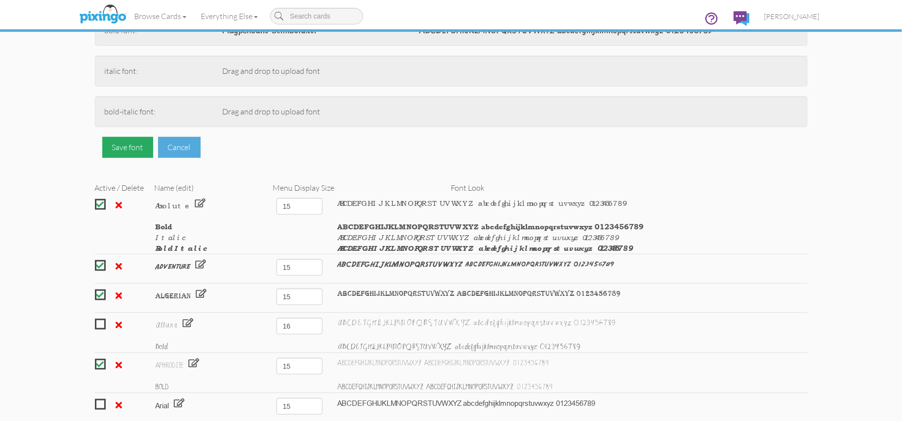
click at [129, 147] on div "Save font" at bounding box center [127, 147] width 51 height 21
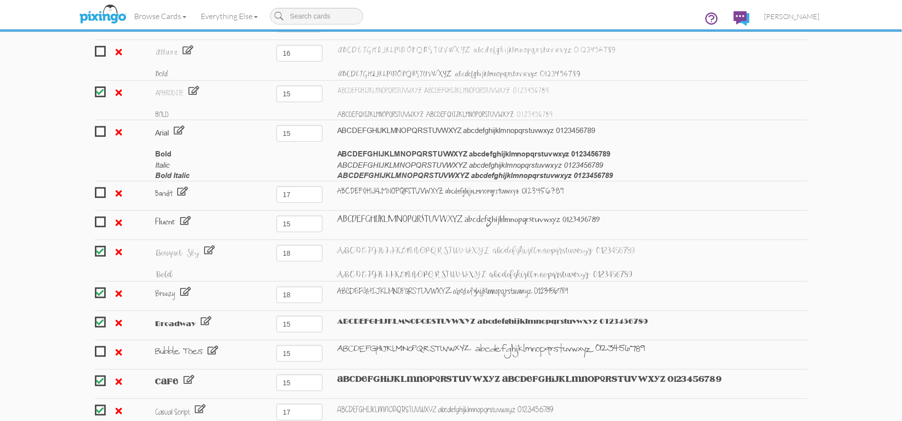
scroll to position [0, 0]
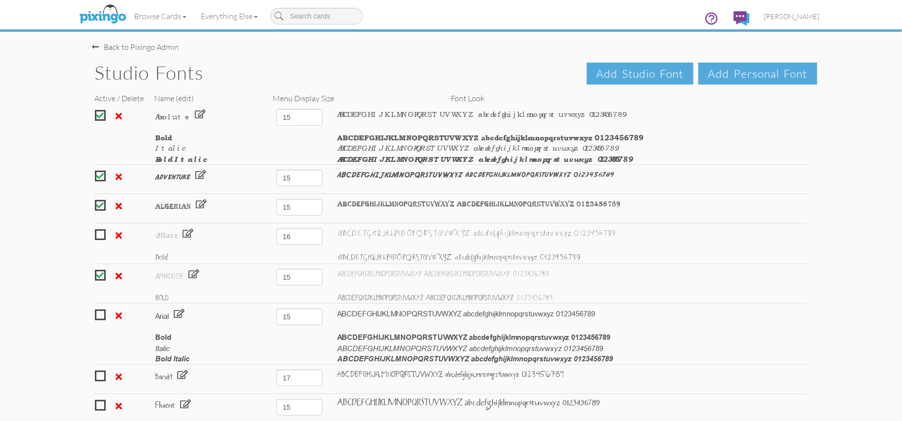
click at [793, 18] on span "[PERSON_NAME]" at bounding box center [791, 16] width 55 height 8
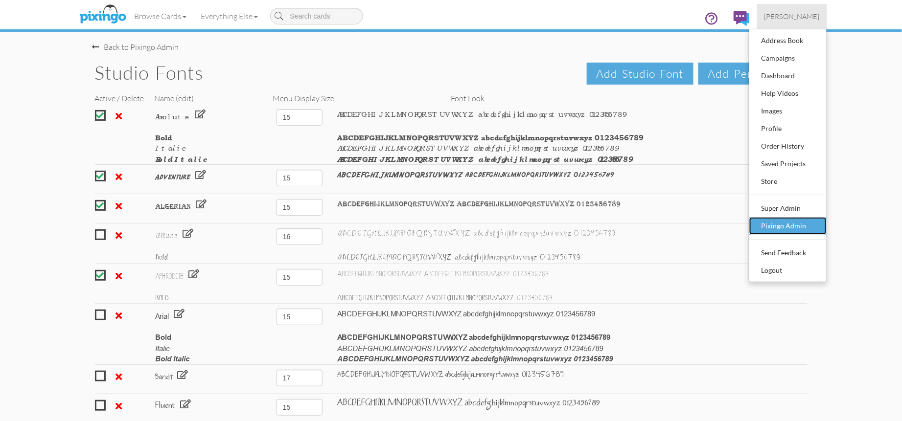
click at [773, 221] on div "Pixingo Admin" at bounding box center [788, 226] width 58 height 15
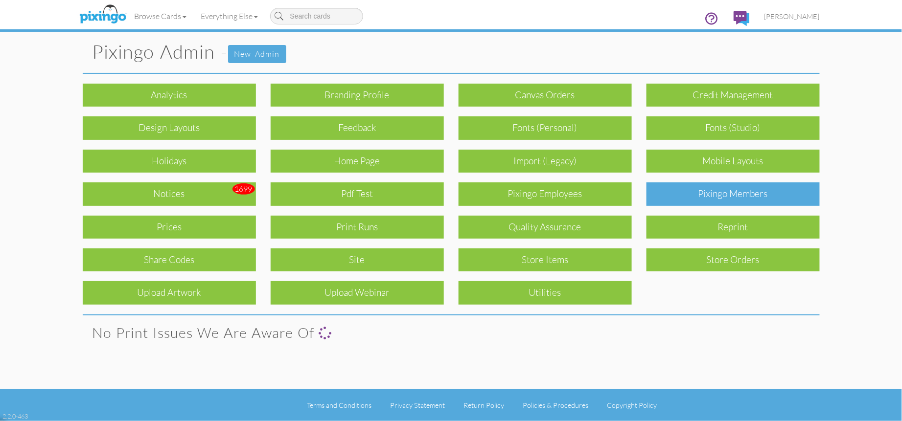
click at [756, 197] on div "Pixingo Members" at bounding box center [732, 193] width 173 height 23
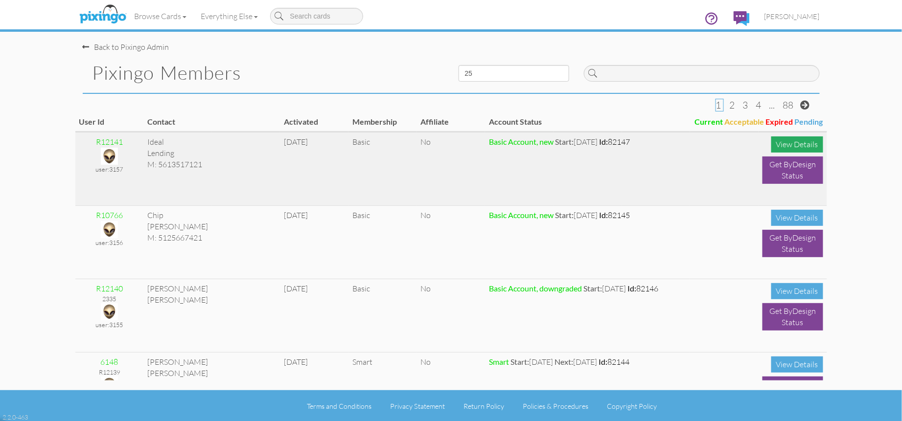
click at [798, 143] on div "View Details" at bounding box center [797, 144] width 52 height 16
click at [114, 157] on img at bounding box center [109, 156] width 17 height 17
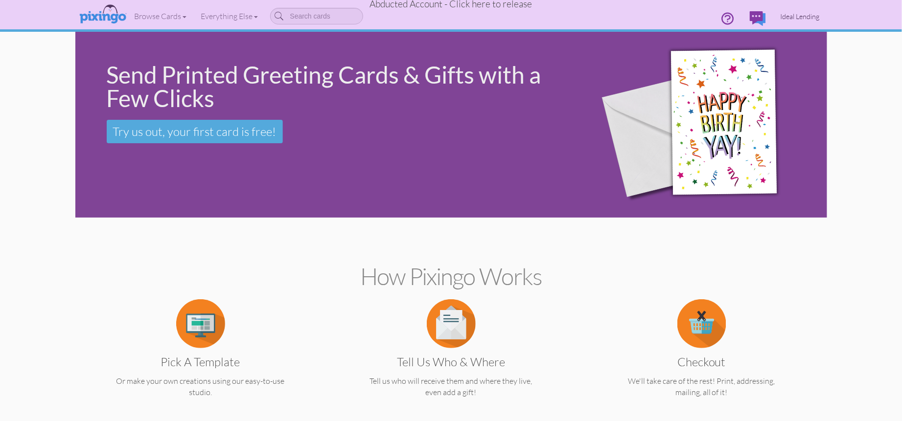
click at [797, 14] on span "Ideal Lending" at bounding box center [799, 16] width 39 height 8
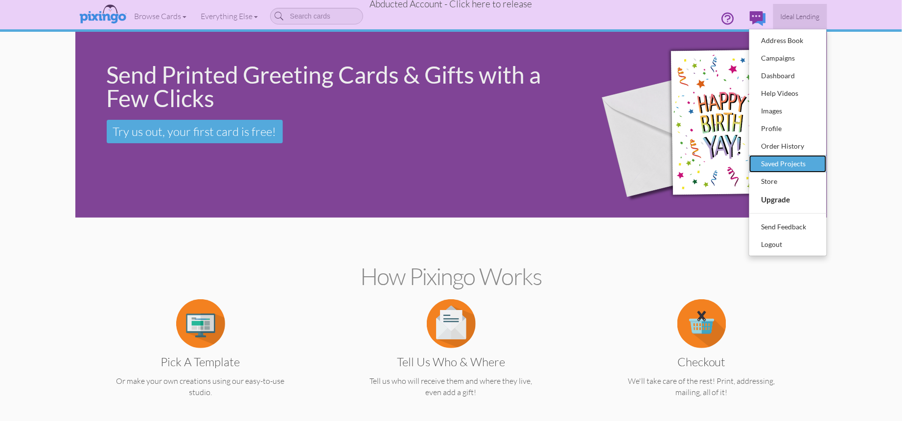
click at [781, 159] on div "Saved Projects" at bounding box center [788, 164] width 58 height 15
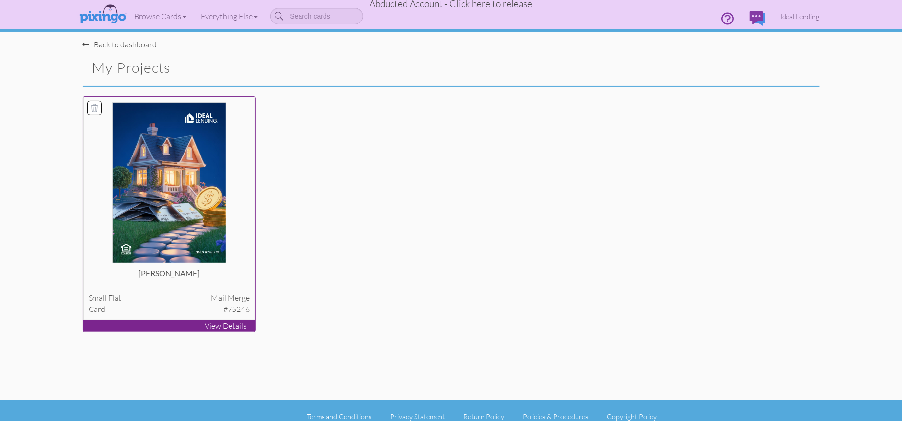
click at [183, 163] on img at bounding box center [169, 182] width 114 height 161
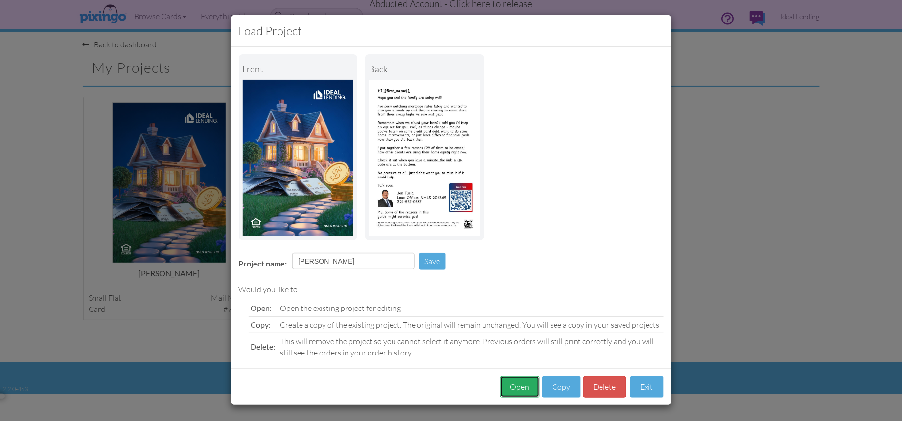
click at [515, 383] on button "Open" at bounding box center [520, 387] width 40 height 22
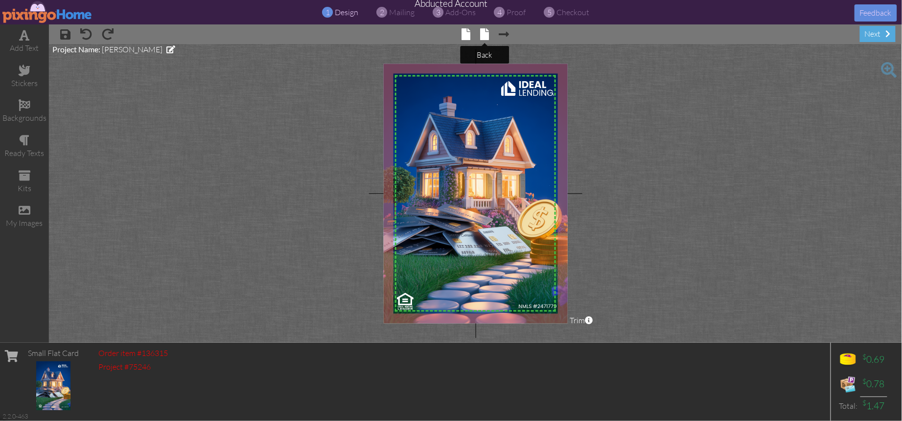
click at [485, 36] on span at bounding box center [484, 34] width 9 height 12
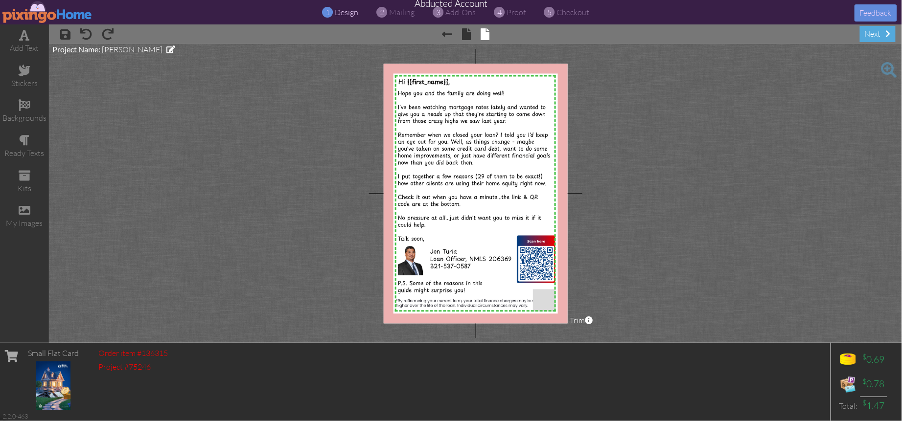
click at [635, 143] on project-studio-wrapper "X X X X X X X X X X X X X X X X X X X X X X X X X X X X X X X X X X X X X X X X…" at bounding box center [475, 193] width 853 height 299
click at [418, 127] on img at bounding box center [476, 194] width 185 height 261
click at [413, 83] on span "Hi {{first_name}}," at bounding box center [423, 81] width 51 height 9
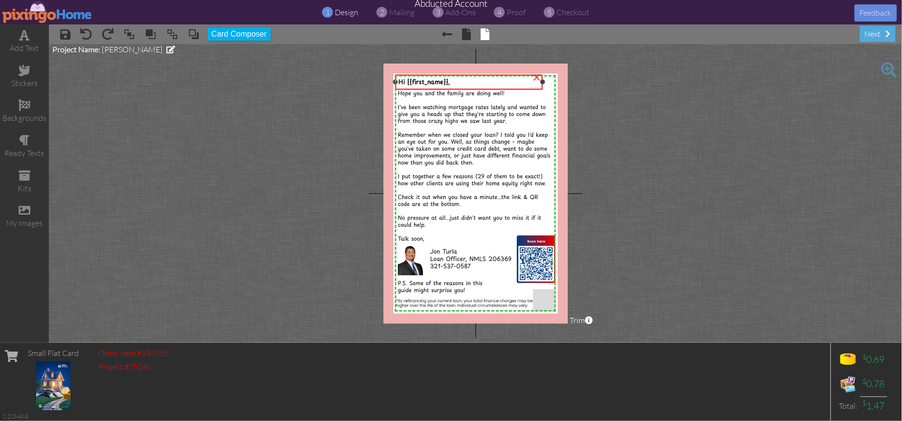
click at [413, 83] on span "Hi {{first_name}}," at bounding box center [423, 81] width 51 height 9
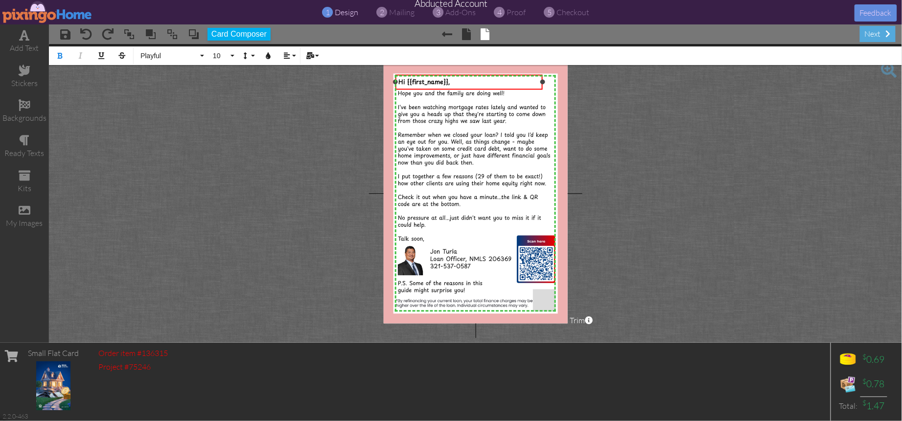
click at [413, 83] on span "Hi {{first_name}}," at bounding box center [423, 81] width 51 height 9
click at [203, 59] on button "Playful" at bounding box center [171, 55] width 70 height 19
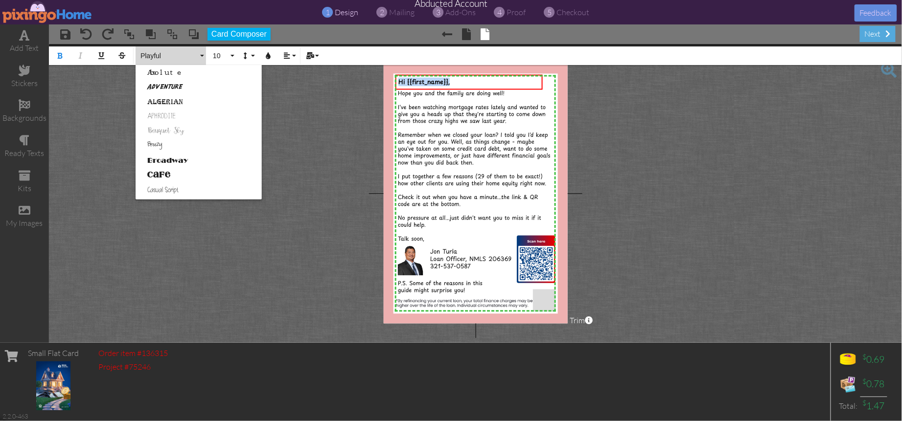
scroll to position [468, 0]
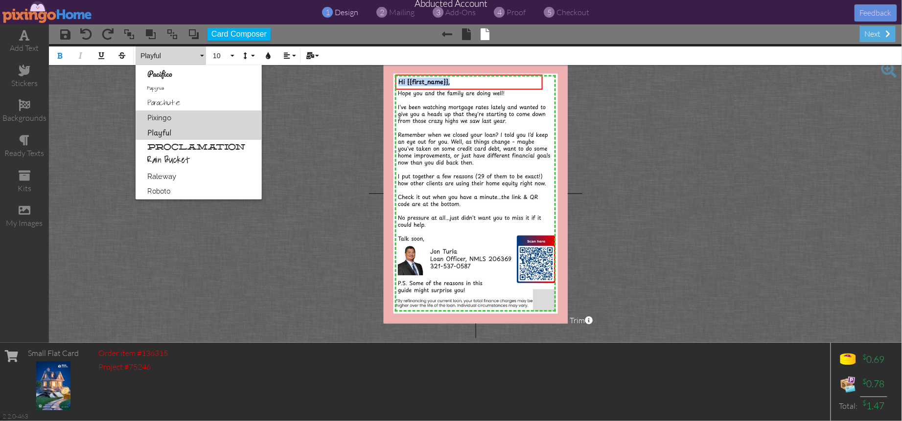
click at [169, 118] on link "Pixingo" at bounding box center [199, 118] width 126 height 15
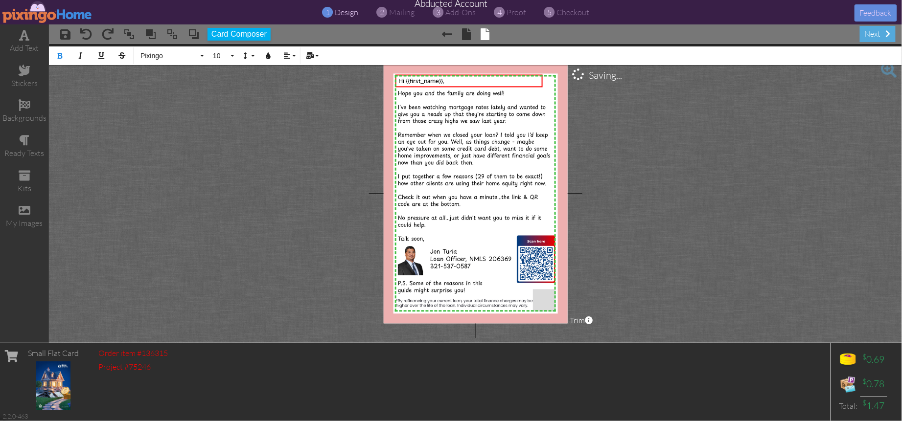
click at [608, 115] on project-studio-wrapper "X X X X X X X X X X X X X X X X X X X X X X X X X X X X X X X X X X X X X X X X…" at bounding box center [475, 193] width 853 height 299
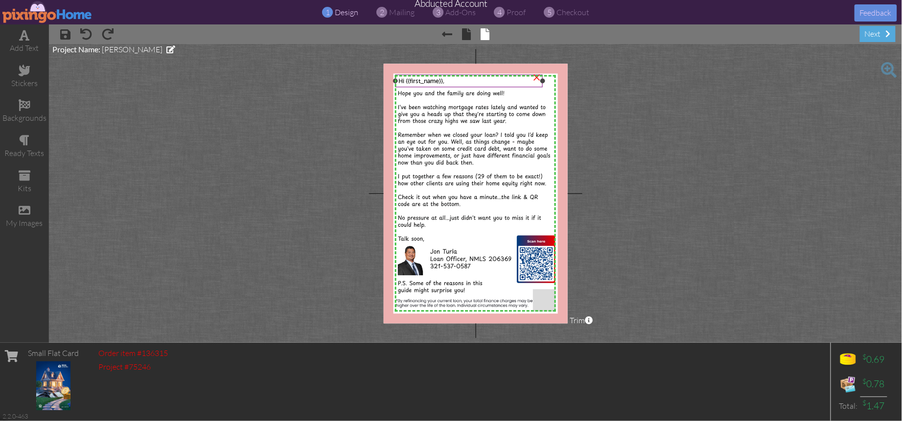
click at [421, 80] on span "Hi {{first_name}}," at bounding box center [421, 80] width 46 height 7
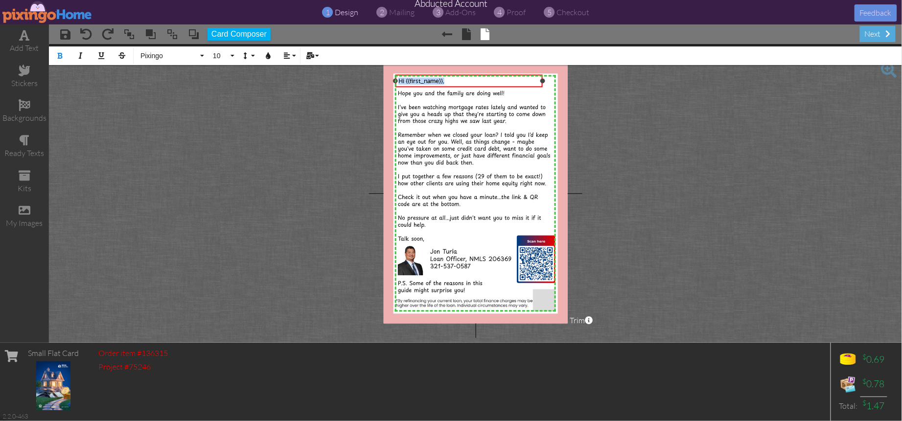
click at [421, 80] on span "Hi {{first_name}}," at bounding box center [421, 80] width 46 height 7
click at [165, 59] on span "Pixingo" at bounding box center [168, 56] width 59 height 8
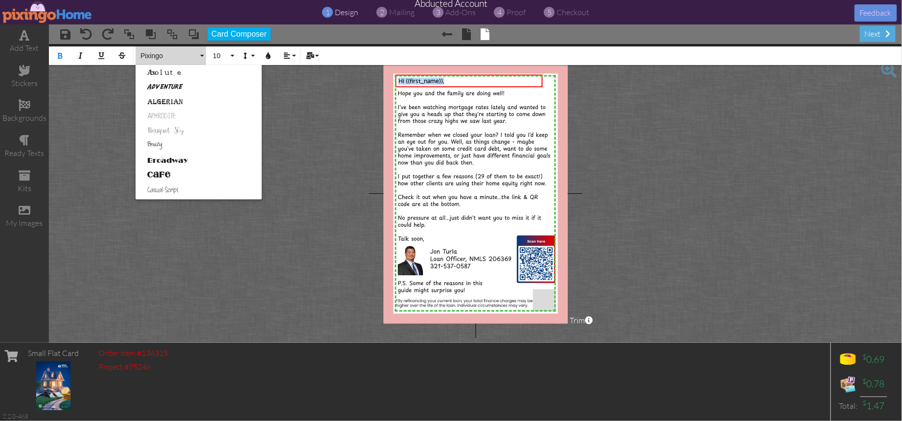
scroll to position [454, 0]
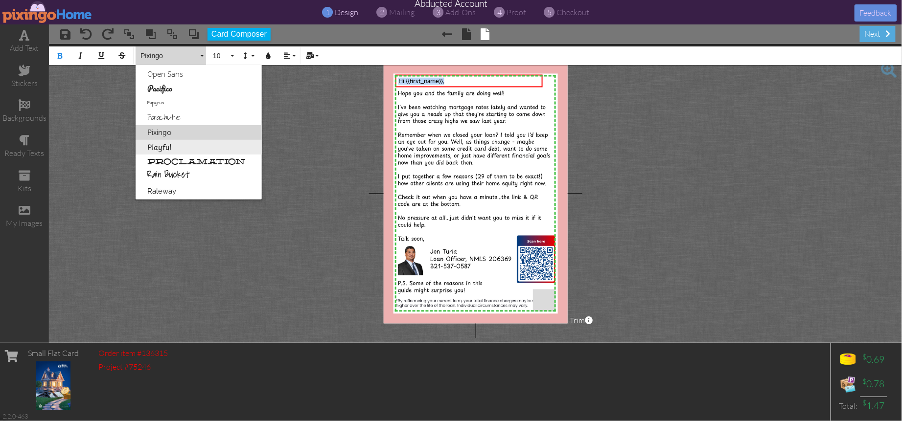
click at [165, 147] on link "Playful" at bounding box center [199, 147] width 126 height 15
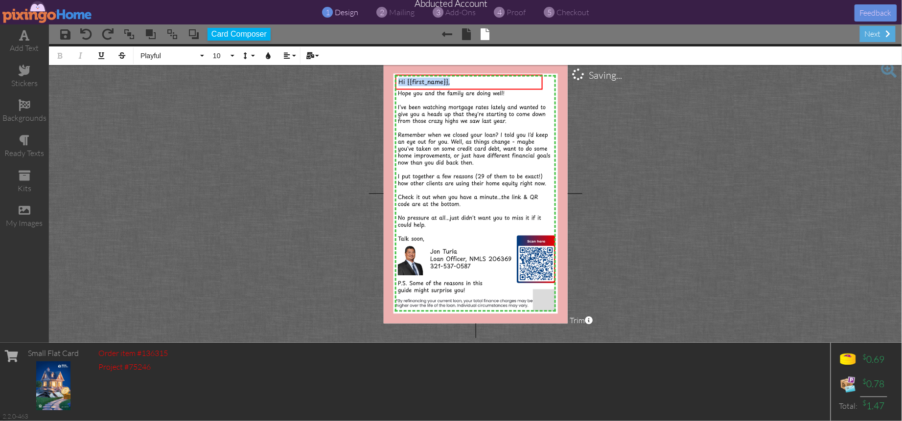
click at [581, 179] on project-studio-wrapper "X X X X X X X X X X X X X X X X X X X X X X X X X X X X X X X X X X X X X X X X…" at bounding box center [475, 193] width 853 height 299
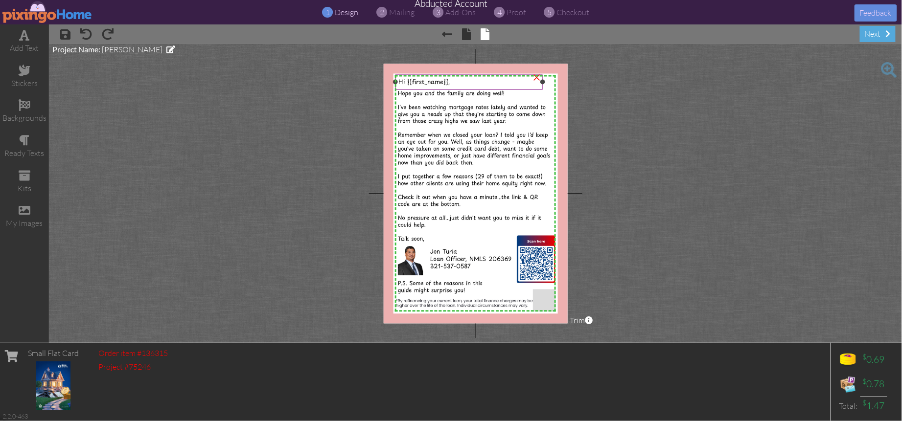
click at [414, 81] on span "Hi {{first_name}}," at bounding box center [423, 81] width 51 height 9
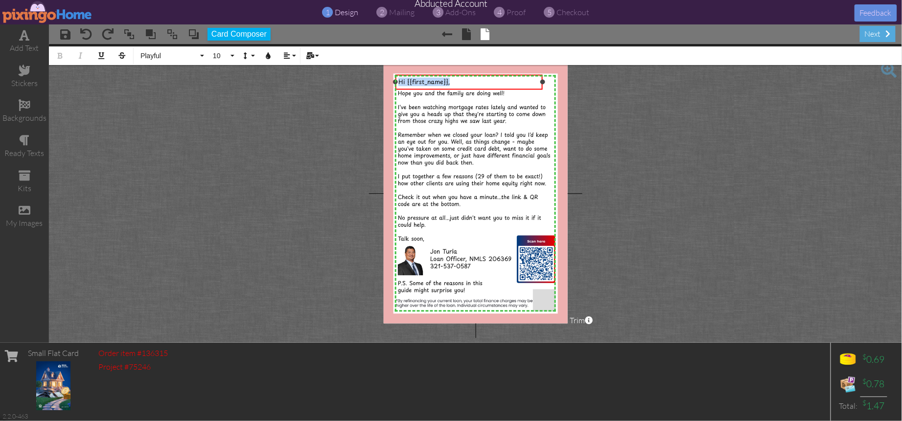
click at [414, 81] on span "Hi {{first_name}}," at bounding box center [423, 81] width 51 height 9
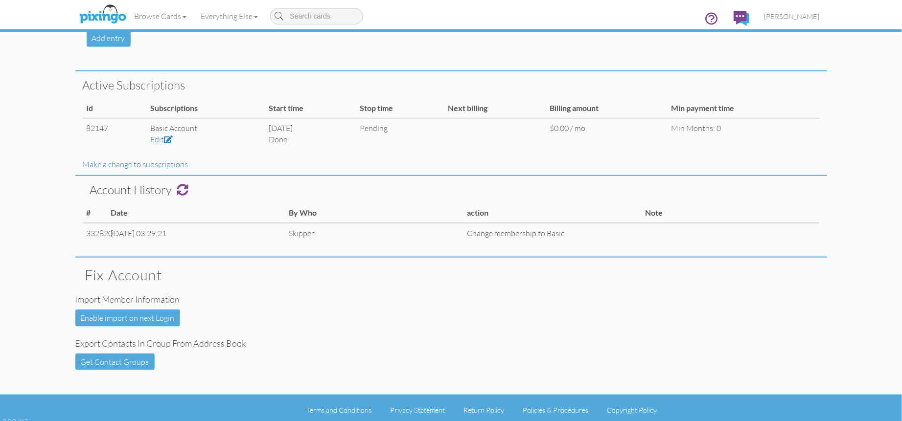
scroll to position [322, 0]
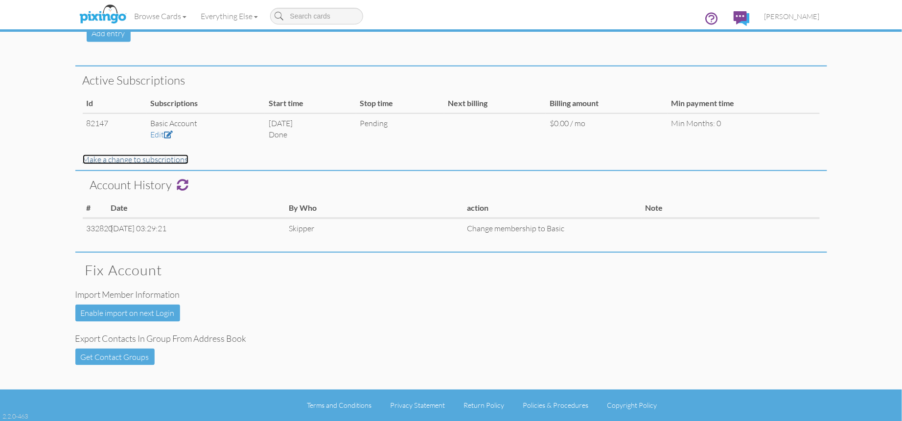
click at [137, 161] on link "Make a change to subscriptions" at bounding box center [136, 160] width 106 height 10
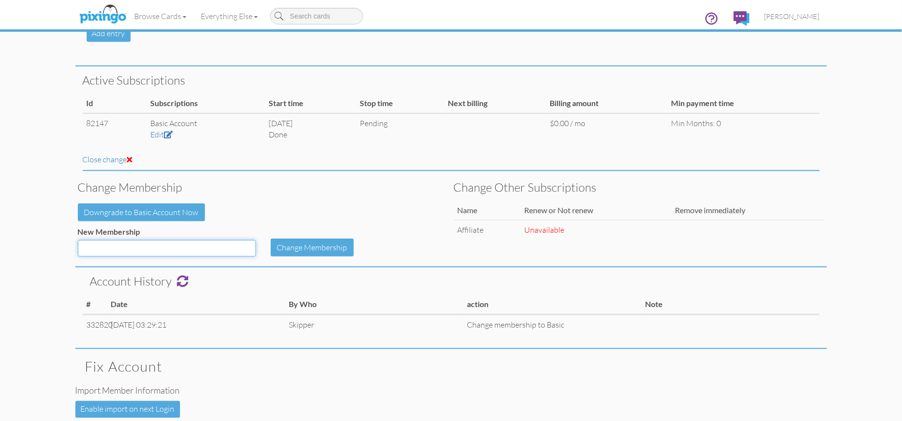
click at [241, 248] on select "Basic Smart Pro ProPlus Jump Start Smart annual Smart (Old) Pro (old) ProPlus (…" at bounding box center [167, 248] width 178 height 17
select select "object:196"
click at [78, 240] on select "Basic Smart Pro ProPlus Jump Start Smart annual Smart (Old) Pro (old) ProPlus (…" at bounding box center [167, 248] width 178 height 17
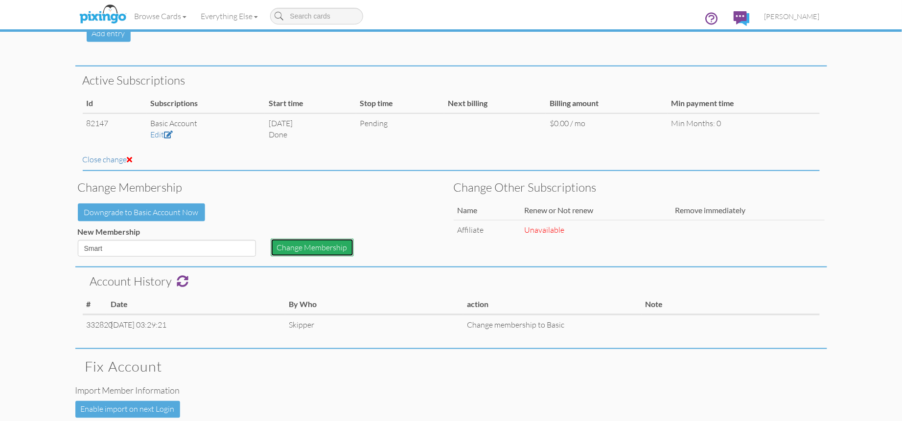
click at [289, 244] on button "Change Membership" at bounding box center [312, 248] width 83 height 18
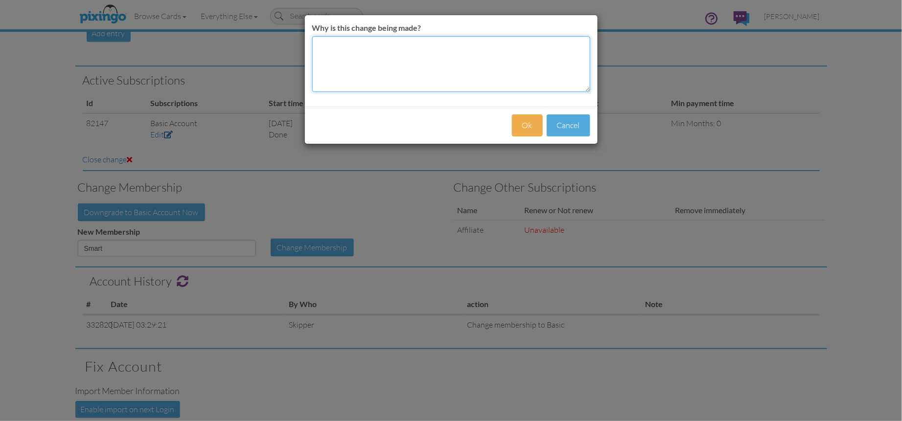
click at [331, 64] on textarea "Why is this change being made?" at bounding box center [451, 64] width 278 height 56
type textarea "as per bryan on test"
click at [527, 122] on button "Ok" at bounding box center [527, 125] width 31 height 22
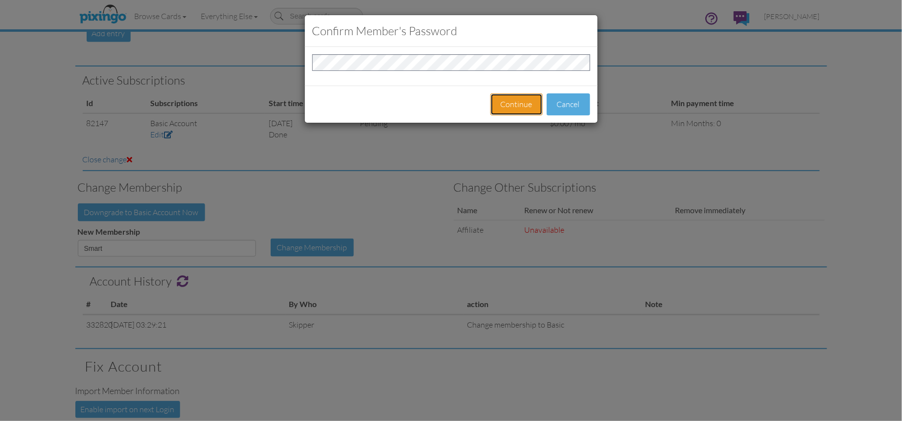
click at [514, 108] on button "Continue" at bounding box center [516, 104] width 52 height 22
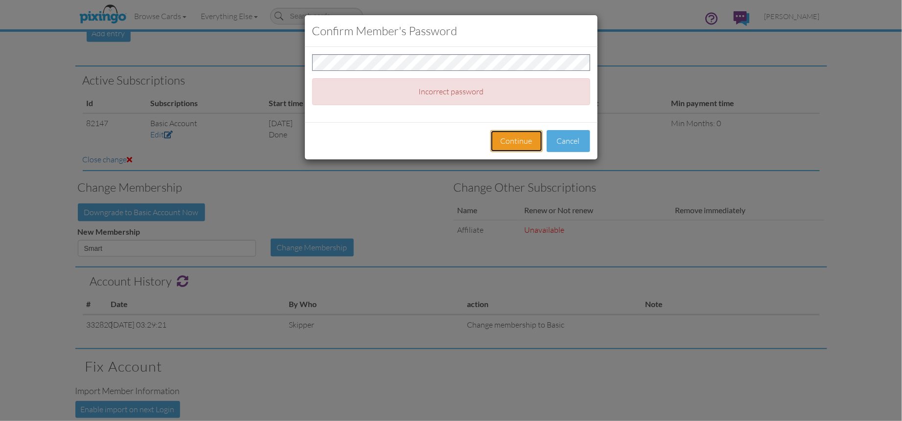
click at [520, 144] on button "Continue" at bounding box center [516, 141] width 52 height 22
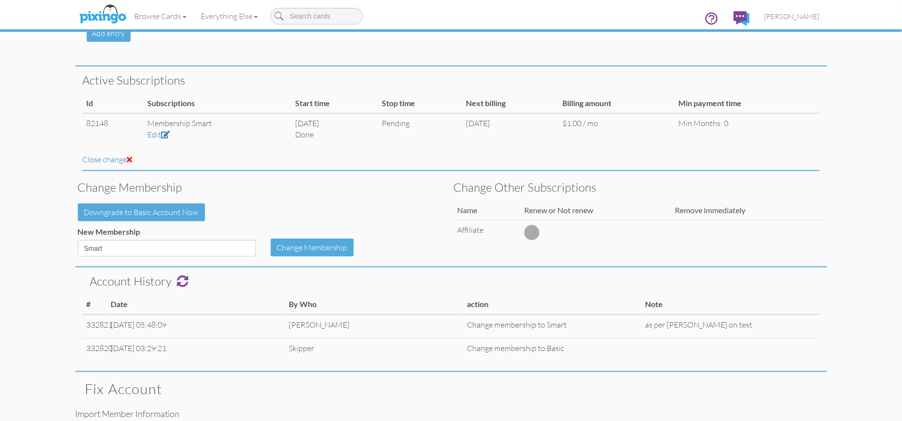
click at [814, 172] on div "Change other subscriptions Name Renew or Not renew Remove immediately Affiliate" at bounding box center [639, 213] width 376 height 85
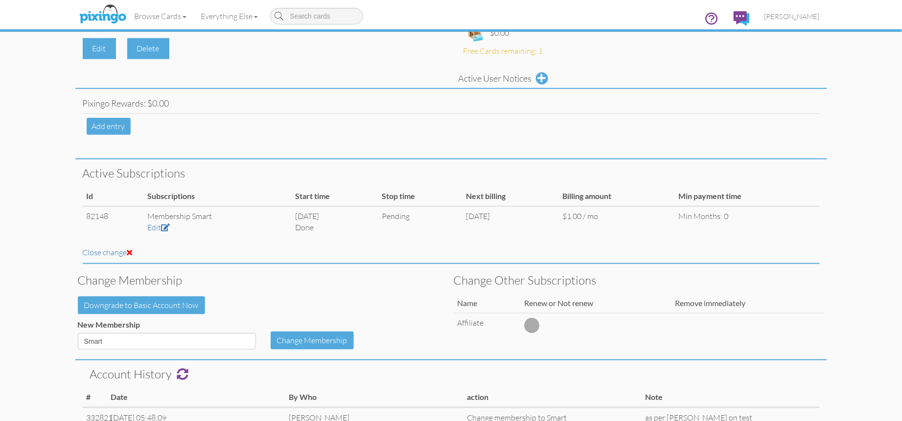
scroll to position [0, 0]
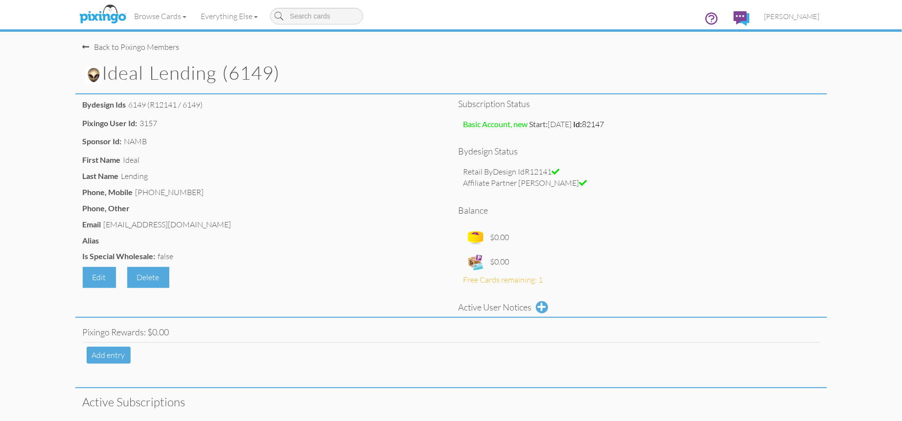
click at [95, 74] on img at bounding box center [93, 75] width 17 height 17
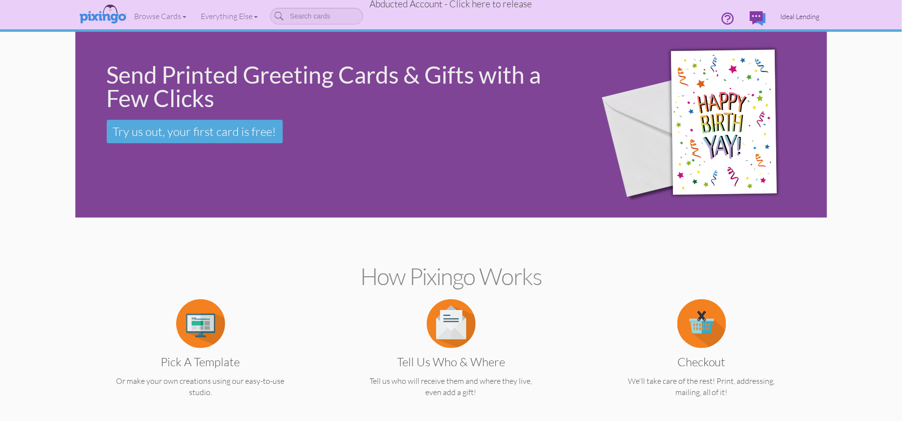
click at [805, 17] on span "Ideal Lending" at bounding box center [799, 16] width 39 height 8
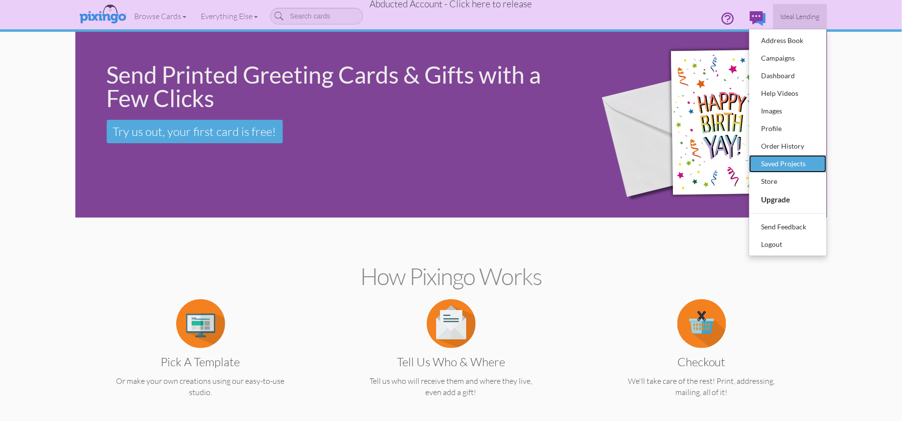
click at [779, 164] on div "Saved Projects" at bounding box center [788, 164] width 58 height 15
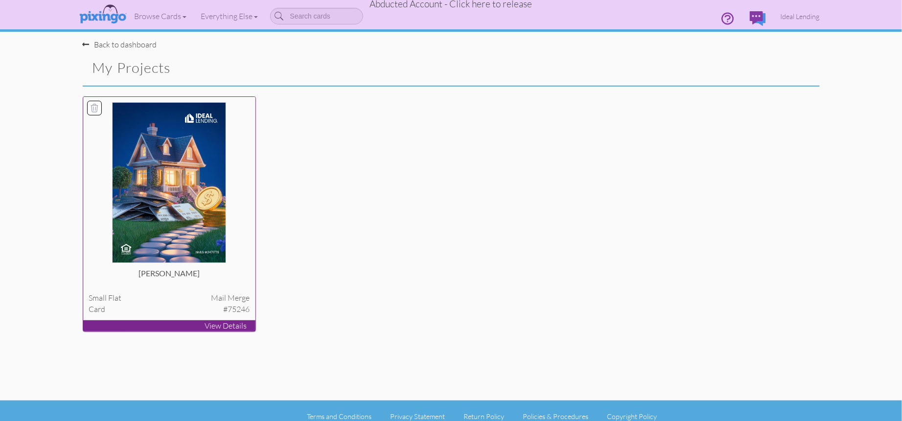
click at [212, 184] on img at bounding box center [169, 182] width 114 height 161
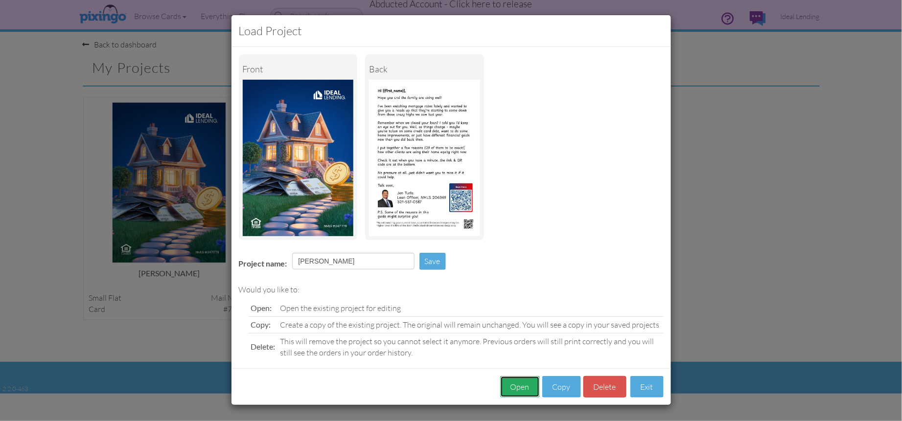
click at [531, 385] on button "Open" at bounding box center [520, 387] width 40 height 22
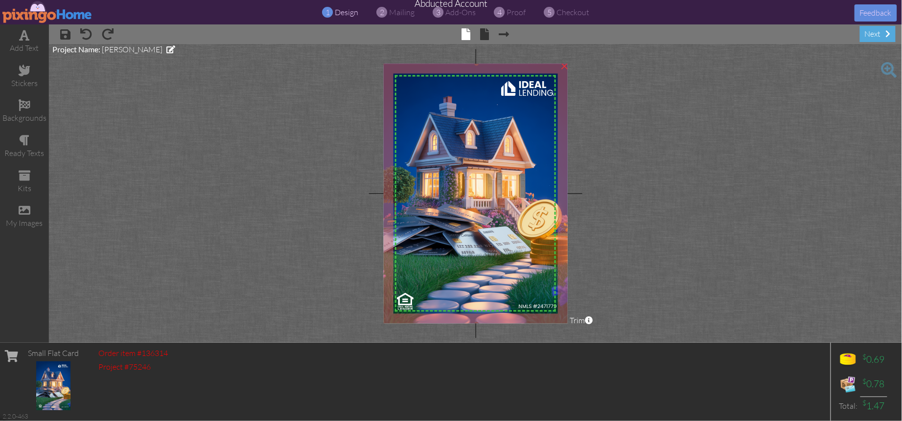
click at [515, 139] on img at bounding box center [476, 194] width 188 height 261
click at [469, 34] on span at bounding box center [465, 34] width 9 height 12
click at [482, 32] on span at bounding box center [484, 34] width 9 height 12
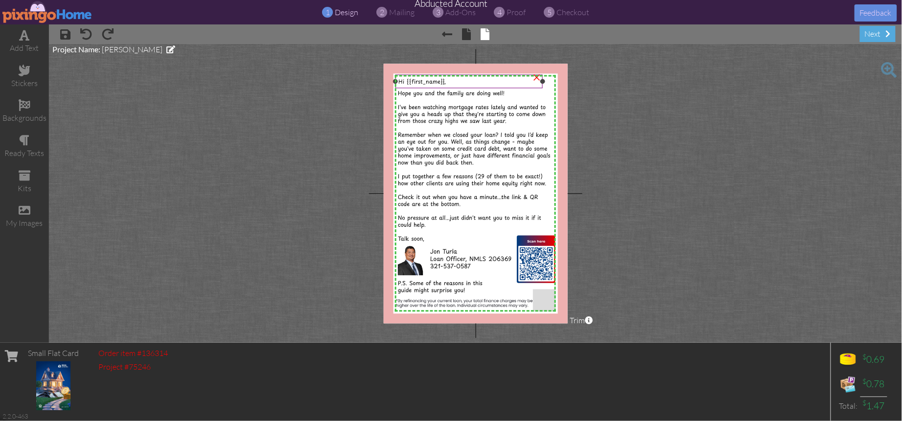
click at [419, 79] on span "Hi {{first_name}}," at bounding box center [421, 81] width 47 height 8
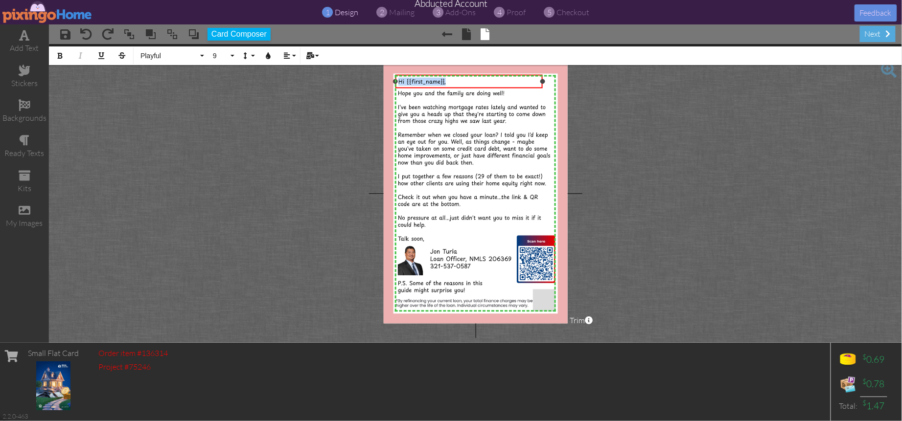
click at [419, 79] on span "Hi {{first_name}}," at bounding box center [421, 81] width 47 height 8
click at [188, 57] on span "Playful" at bounding box center [168, 56] width 59 height 8
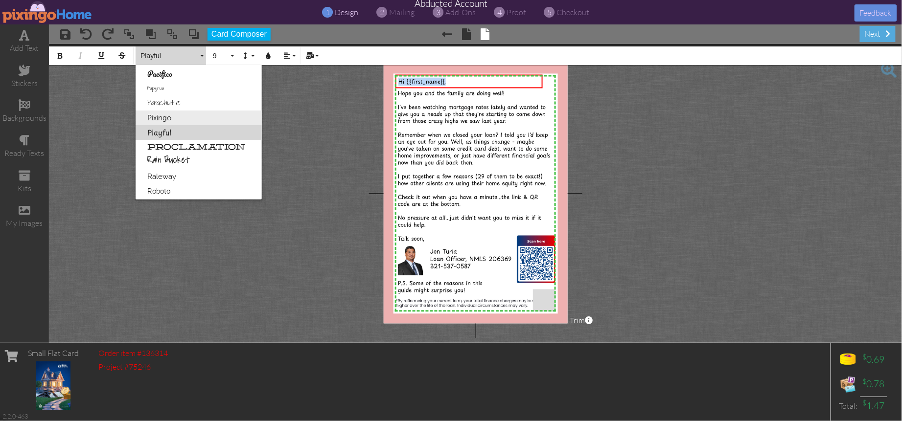
click at [162, 116] on link "Pixingo" at bounding box center [199, 118] width 126 height 15
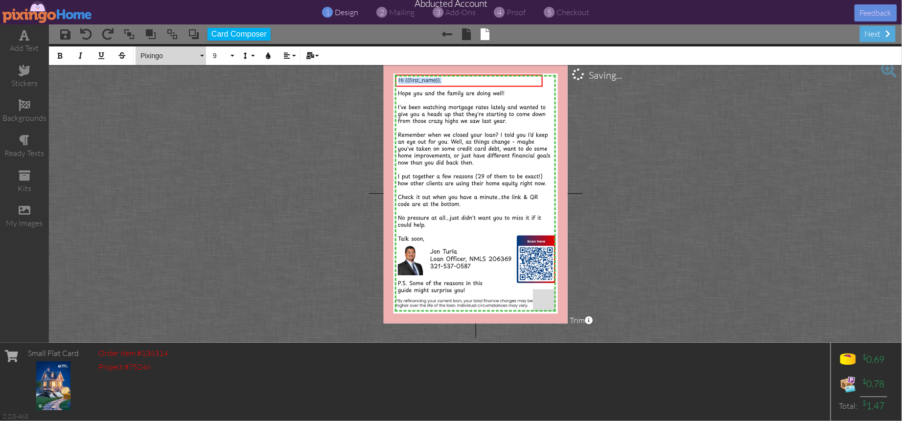
click at [165, 58] on span "Pixingo" at bounding box center [168, 56] width 59 height 8
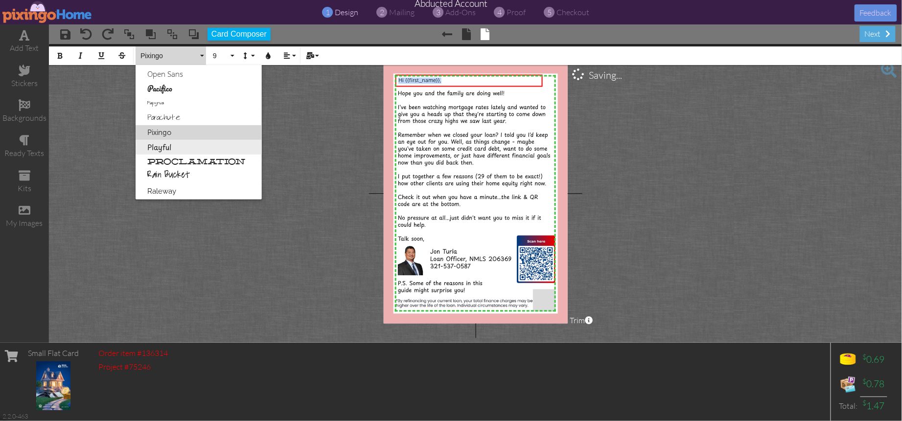
click at [175, 146] on link "Playful" at bounding box center [199, 147] width 126 height 15
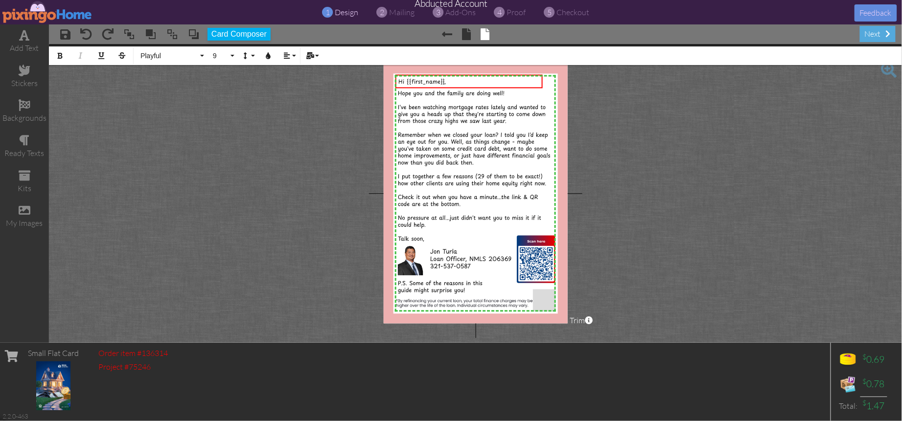
click at [625, 164] on project-studio-wrapper "X X X X X X X X X X X X X X X X X X X X X X X X X X X X X X X X X X X X X X X X…" at bounding box center [475, 193] width 853 height 299
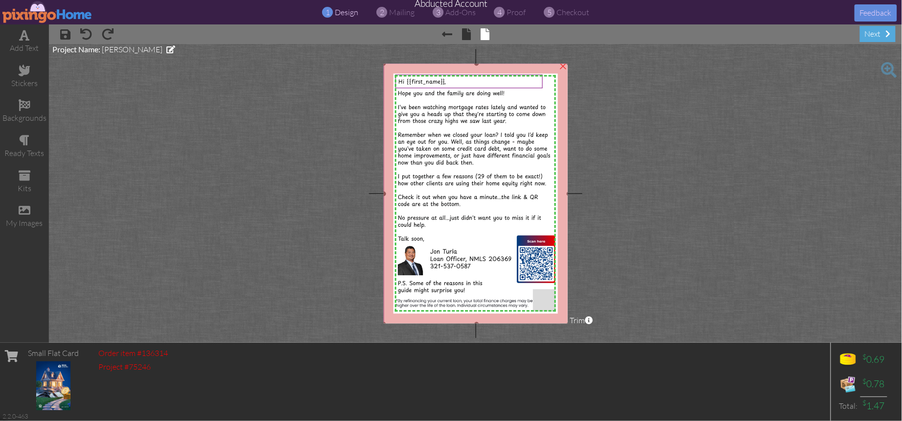
click at [419, 92] on img at bounding box center [476, 194] width 185 height 261
click at [409, 82] on span "Hi {{first_name}}," at bounding box center [421, 81] width 47 height 8
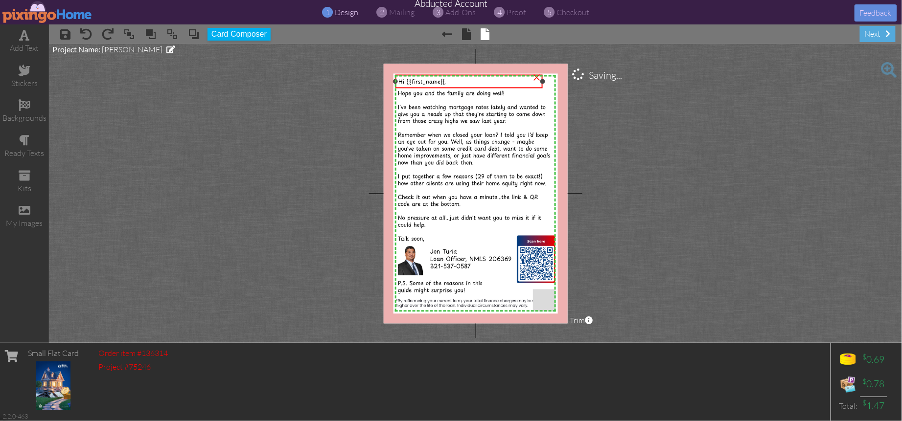
click at [409, 82] on span "Hi {{first_name}}," at bounding box center [421, 81] width 47 height 8
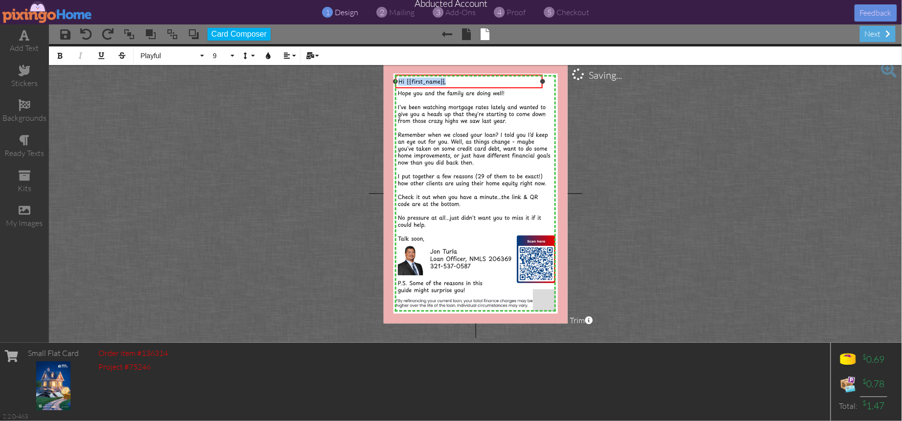
click at [409, 82] on span "Hi {{first_name}}," at bounding box center [421, 81] width 47 height 8
click at [230, 58] on button "9" at bounding box center [222, 55] width 28 height 19
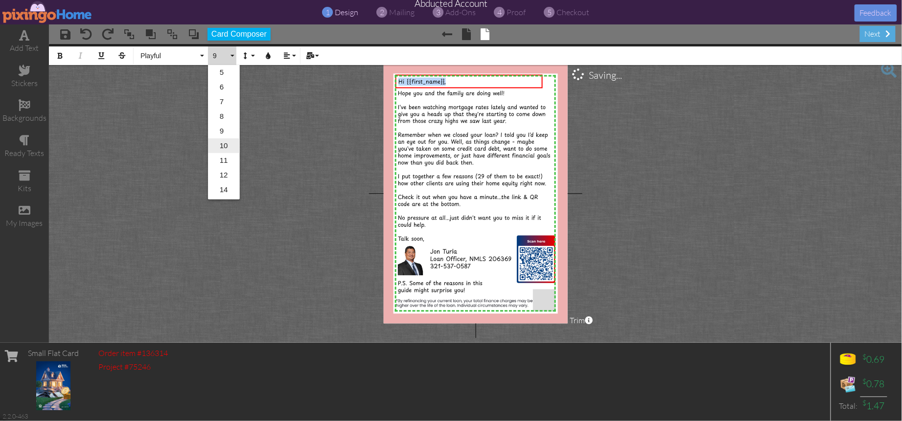
click at [221, 147] on link "10" at bounding box center [224, 145] width 32 height 15
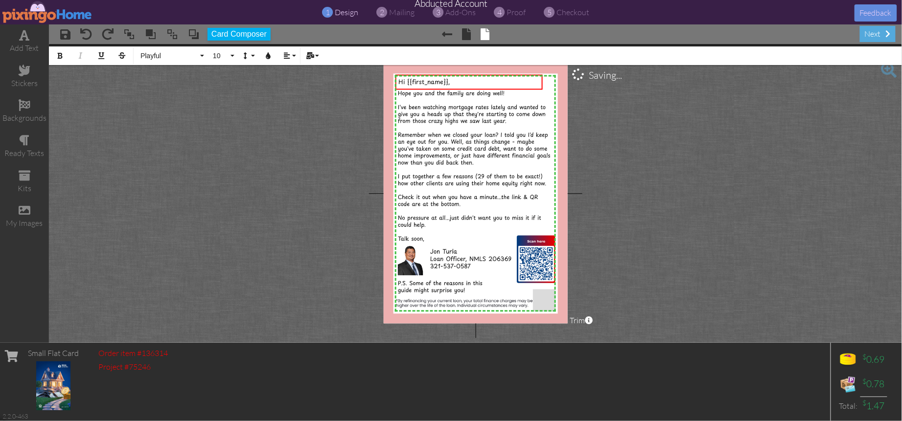
click at [665, 168] on project-studio-wrapper "X X X X X X X X X X X X X X X X X X X X X X X X X X X X X X X X X X X X X X X X…" at bounding box center [475, 193] width 853 height 299
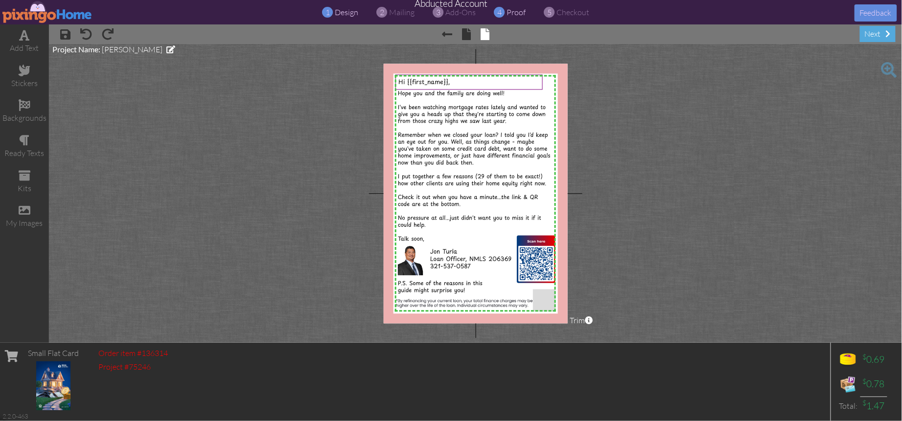
click at [517, 13] on span "proof" at bounding box center [516, 12] width 19 height 10
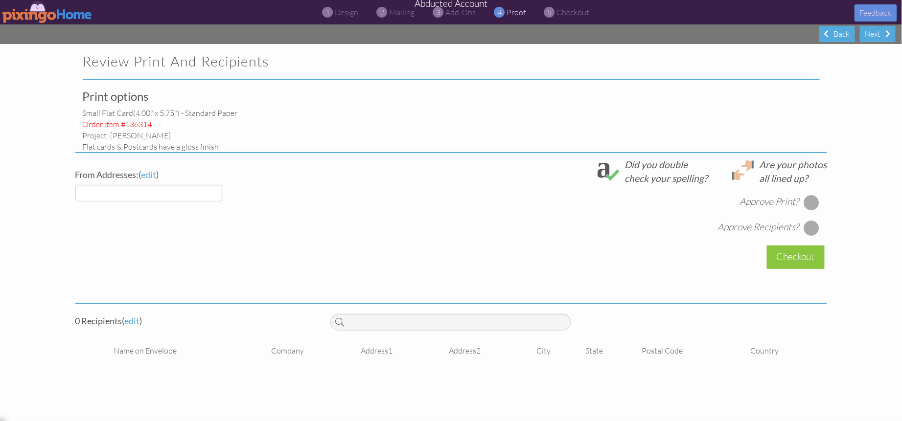
select select "object:837"
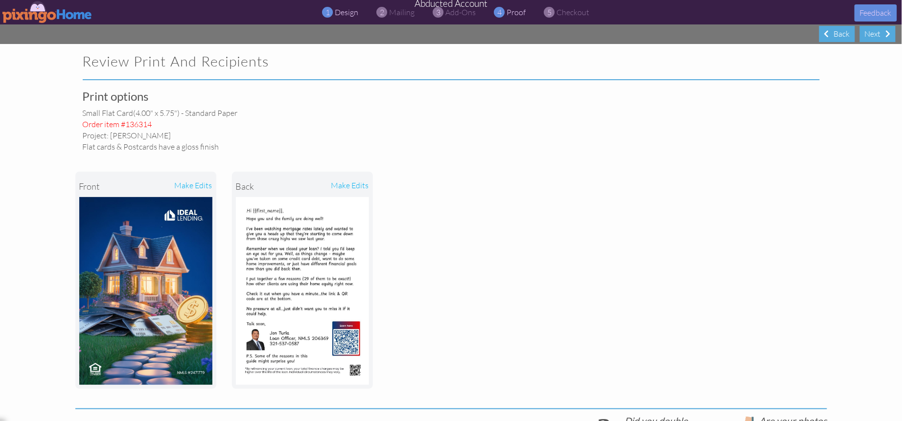
click at [347, 10] on span "design" at bounding box center [346, 12] width 23 height 10
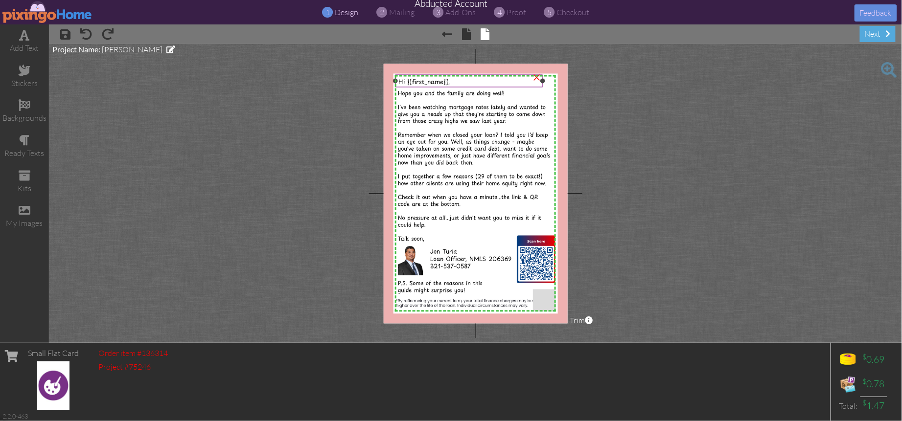
click at [423, 81] on span "Hi {{first_name}}," at bounding box center [423, 81] width 51 height 9
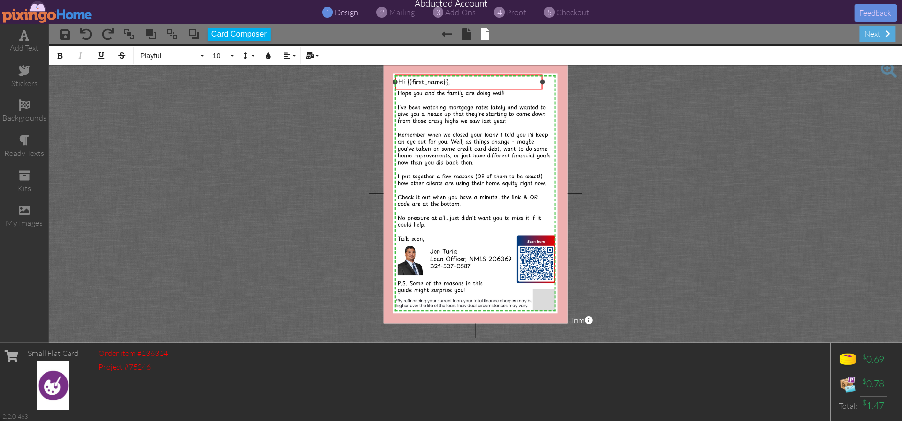
click at [423, 81] on span "Hi {{first_name}}," at bounding box center [423, 81] width 51 height 9
click at [57, 54] on icon "button" at bounding box center [60, 55] width 7 height 7
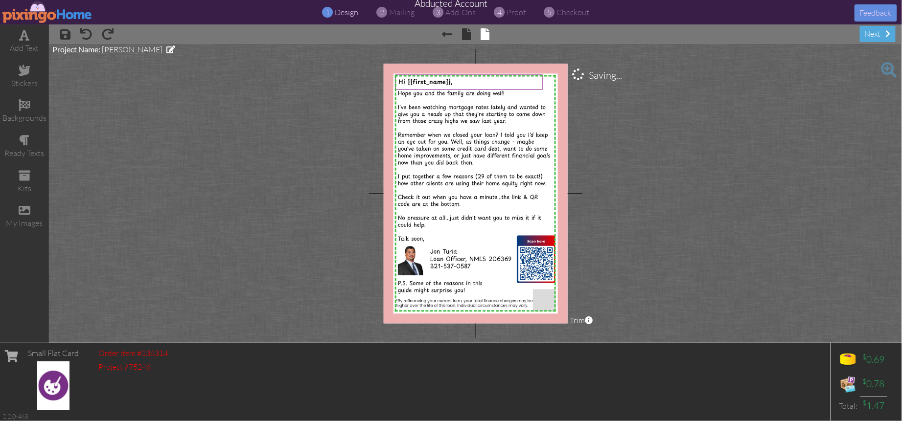
click at [644, 144] on project-studio-wrapper "X X X X X X X X X X X X X X X X X X X X X X X X X X X X X X X X X X X X X X X X…" at bounding box center [475, 193] width 853 height 299
click at [513, 10] on span "proof" at bounding box center [516, 12] width 19 height 10
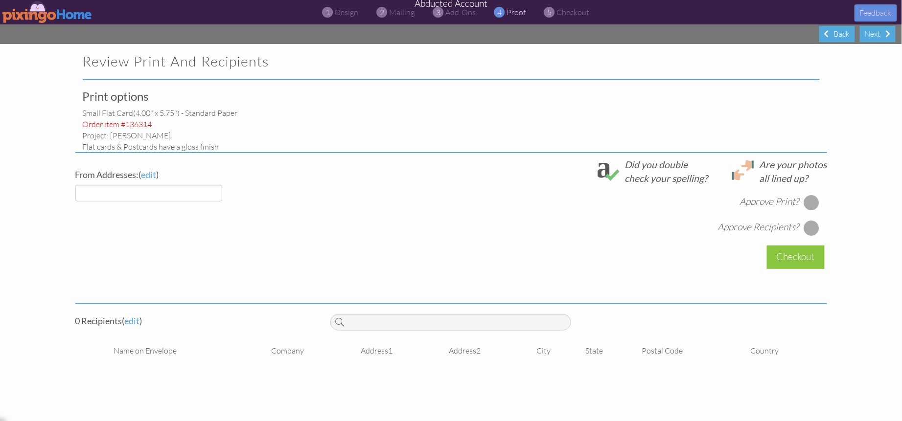
select select "object:929"
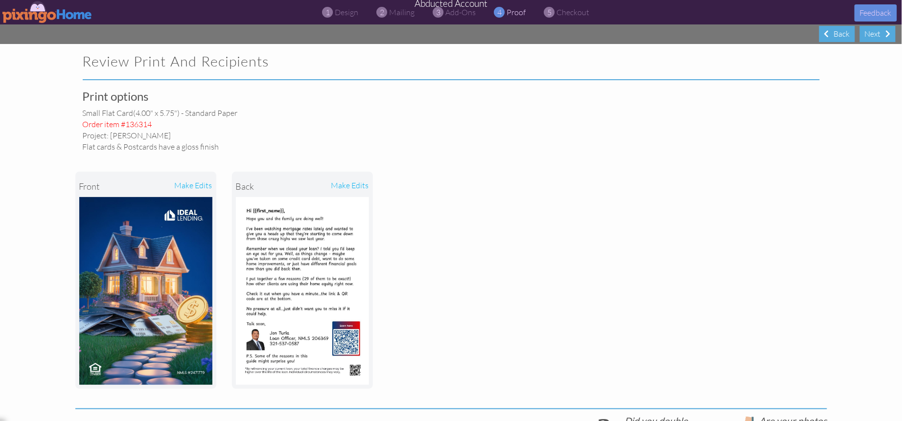
click at [33, 16] on img at bounding box center [47, 12] width 90 height 22
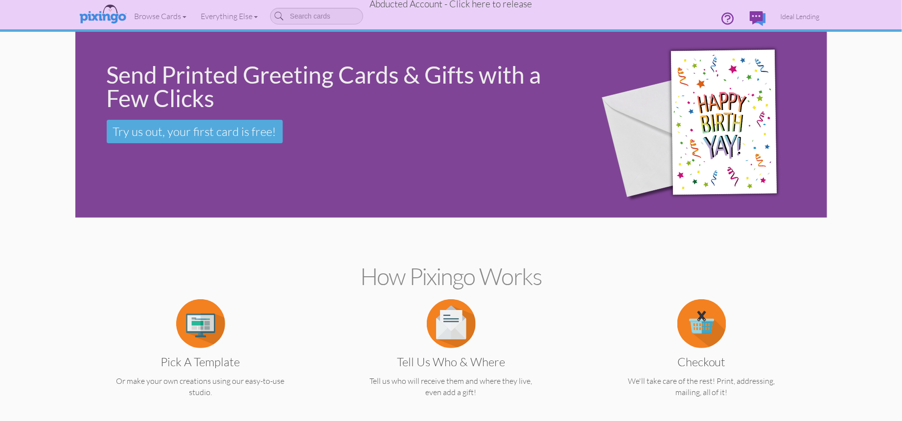
click at [496, 6] on span "Abducted Account - Click here to release" at bounding box center [451, 4] width 162 height 12
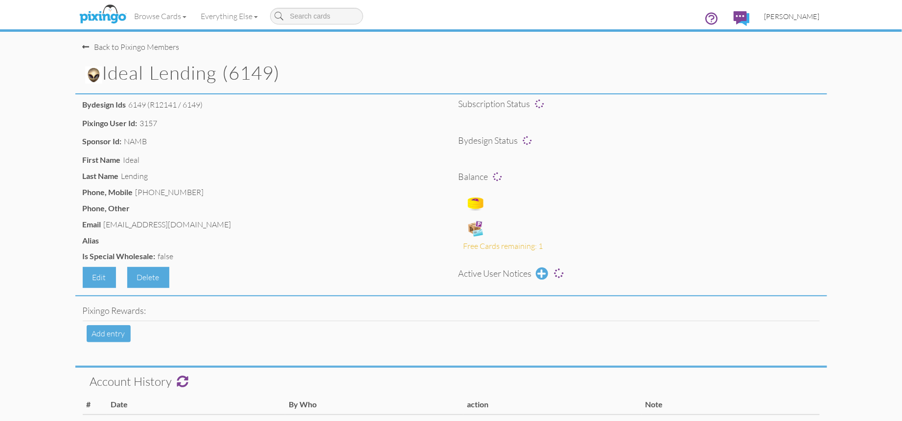
click at [811, 17] on span "[PERSON_NAME]" at bounding box center [791, 16] width 55 height 8
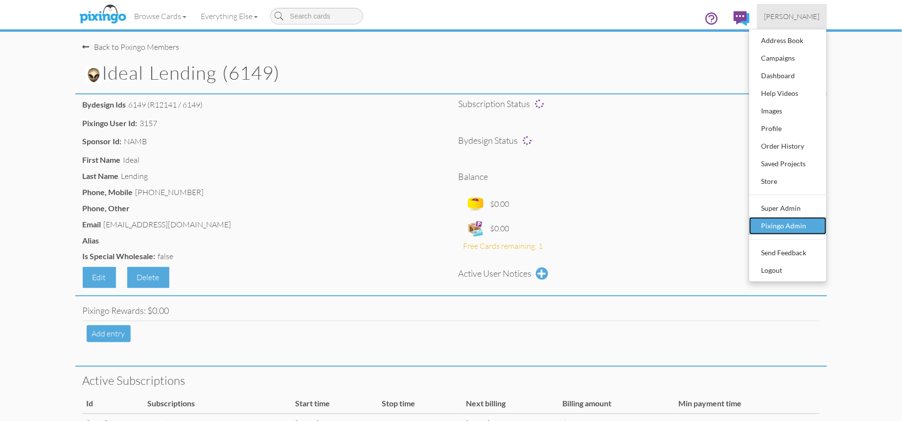
click at [794, 222] on div "Pixingo Admin" at bounding box center [788, 226] width 58 height 15
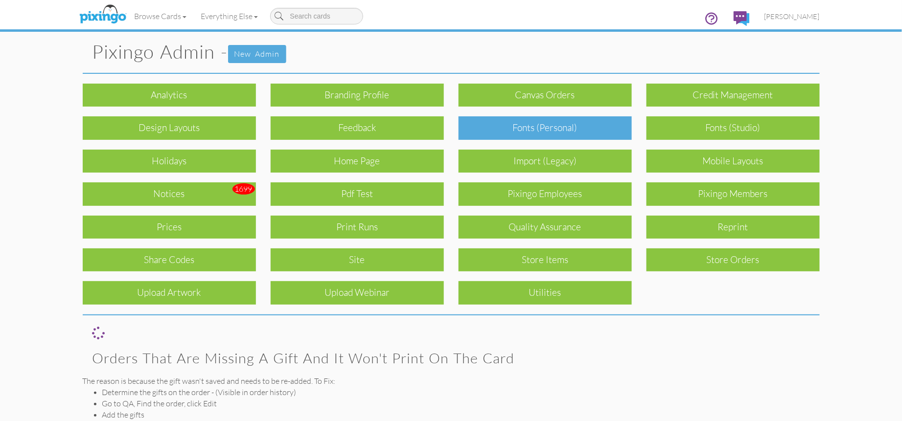
click at [564, 127] on div "Fonts (Personal)" at bounding box center [544, 127] width 173 height 23
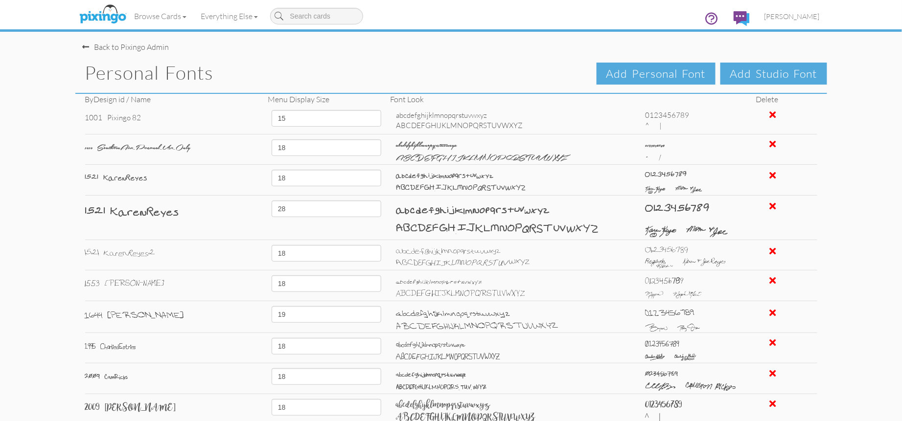
click at [98, 48] on div "Back to Pixingo Admin" at bounding box center [126, 47] width 87 height 11
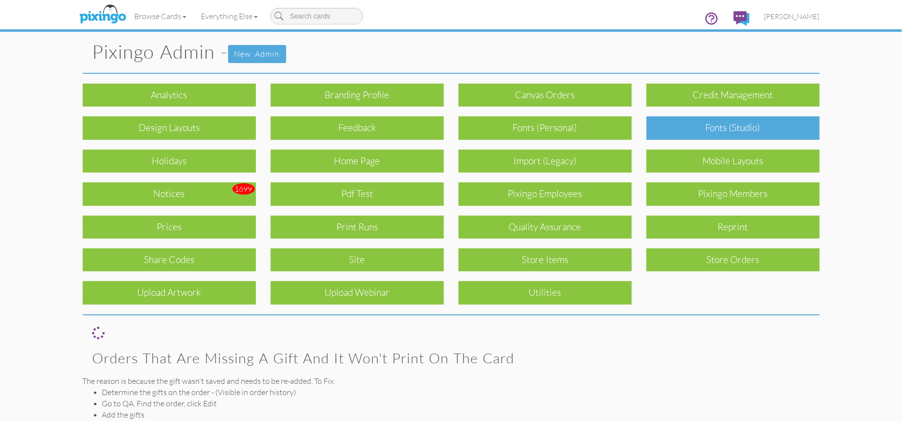
click at [766, 133] on div "Fonts (Studio)" at bounding box center [732, 127] width 173 height 23
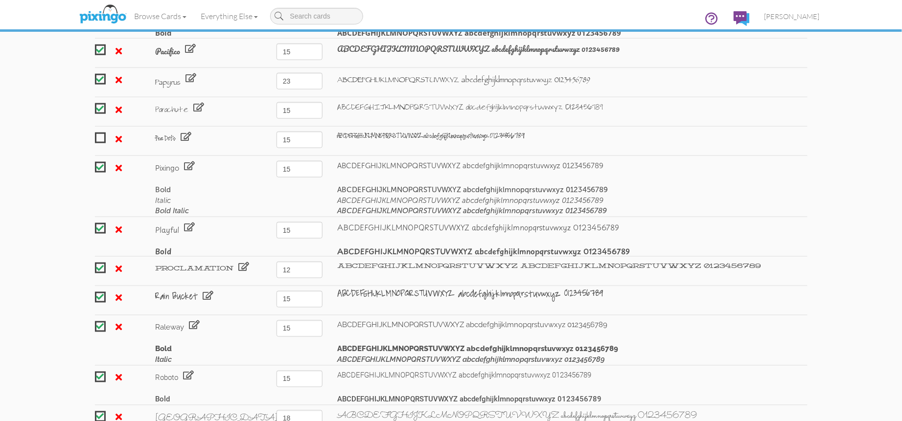
scroll to position [1833, 0]
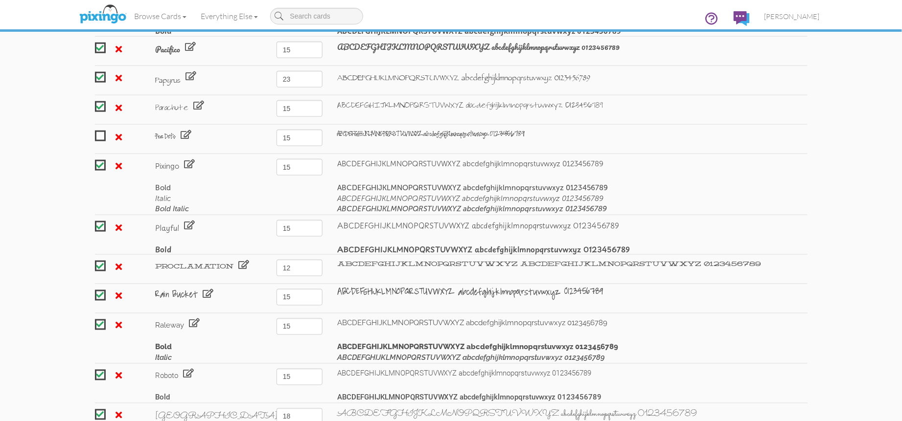
click at [118, 223] on span at bounding box center [119, 227] width 6 height 9
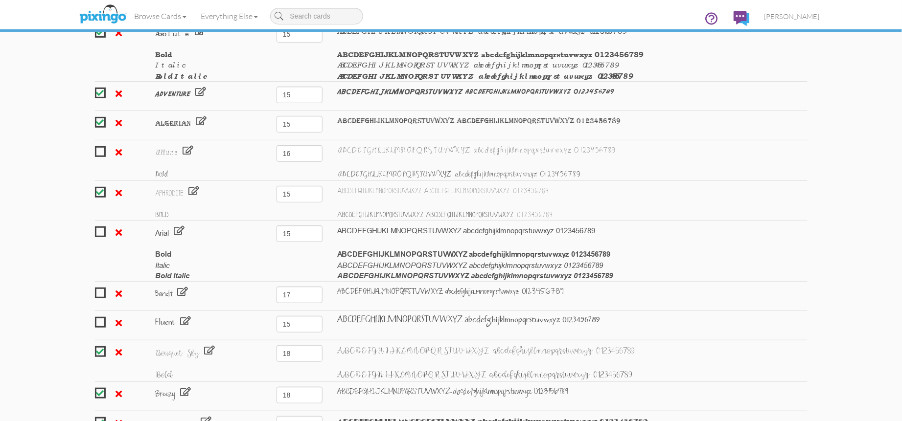
scroll to position [0, 0]
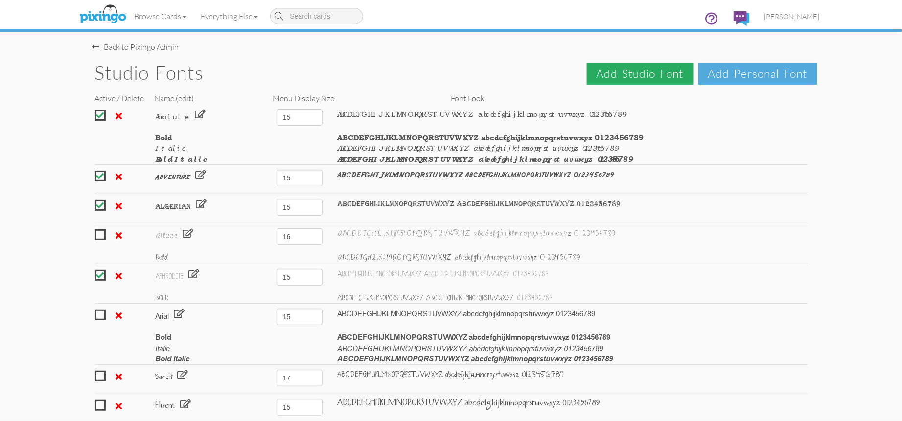
click at [645, 74] on span "Add Studio Font" at bounding box center [640, 74] width 107 height 22
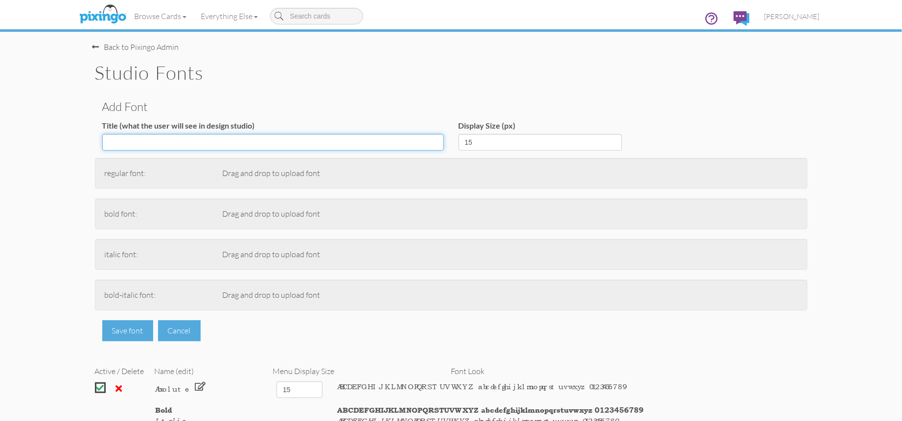
click at [213, 148] on input "Title (what the user will see in design studio)" at bounding box center [272, 142] width 341 height 17
type input "Playful"
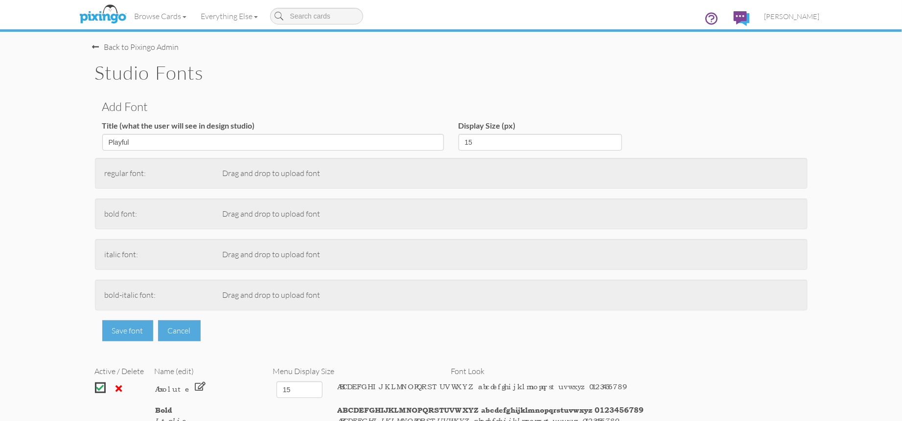
click at [326, 94] on div "Add Font Title (what the user will see in design studio) Playful Display Size (…" at bounding box center [451, 217] width 732 height 248
click at [355, 169] on div "PlaypenSans-Thin.ttf" at bounding box center [313, 173] width 197 height 10
click at [183, 330] on div "Cancel" at bounding box center [179, 330] width 43 height 21
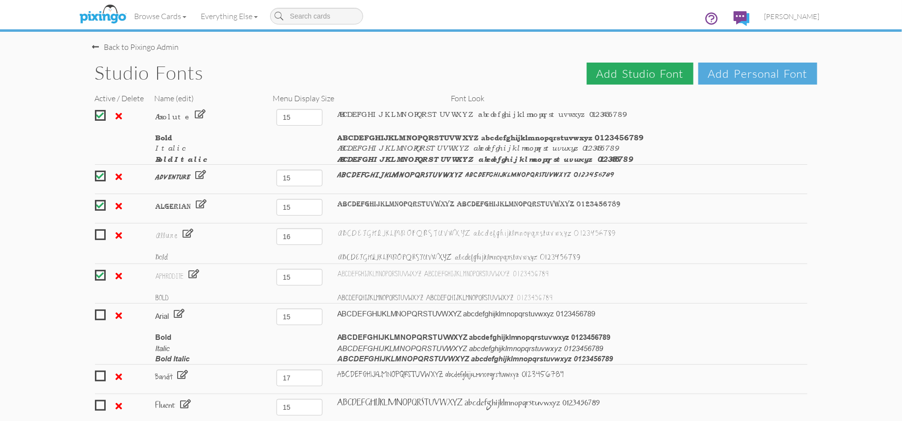
click at [645, 74] on span "Add Studio Font" at bounding box center [640, 74] width 107 height 22
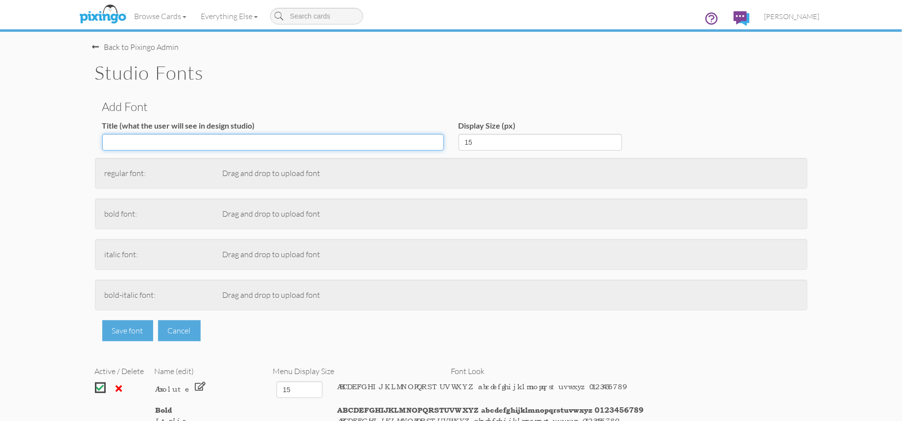
drag, startPoint x: 279, startPoint y: 143, endPoint x: 372, endPoint y: 169, distance: 96.5
click at [279, 143] on input "Title (what the user will see in design studio)" at bounding box center [272, 142] width 341 height 17
type input "Playful"
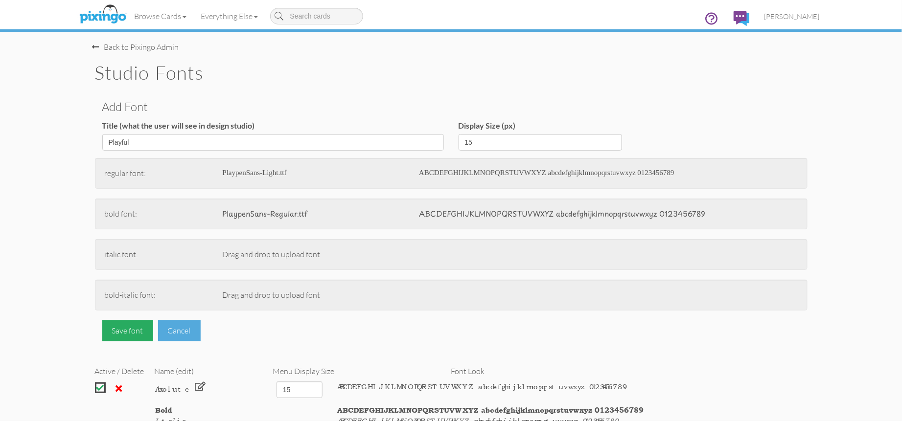
click at [119, 331] on div "Save font" at bounding box center [127, 330] width 51 height 21
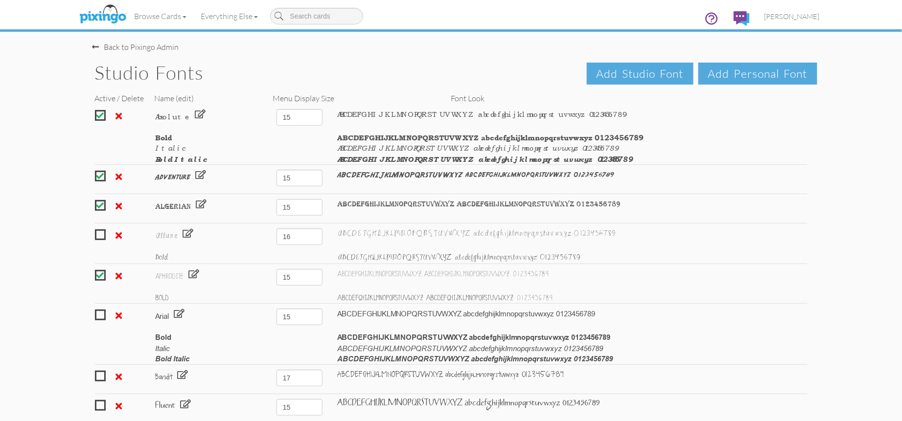
click at [800, 296] on div "ABCDEFGHIJKLMNOPQRSTUVWXYZ abcdefghijklmnopqrstuvwxyz 0123456789" at bounding box center [572, 298] width 485 height 10
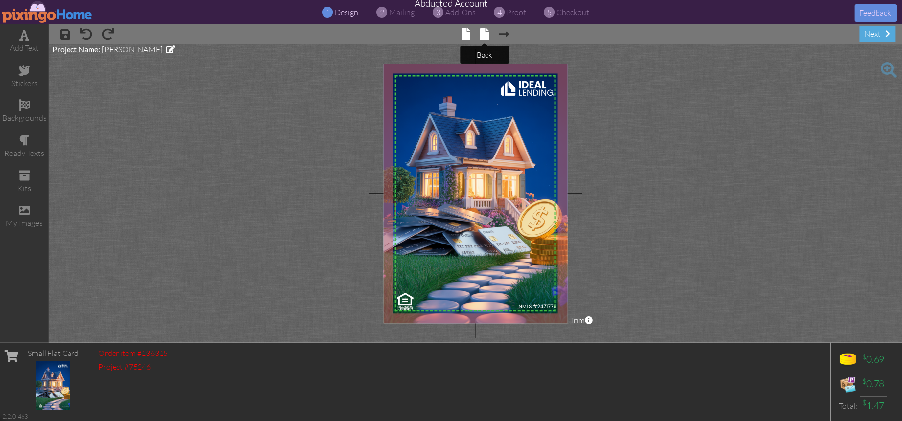
click at [484, 34] on span at bounding box center [484, 34] width 9 height 12
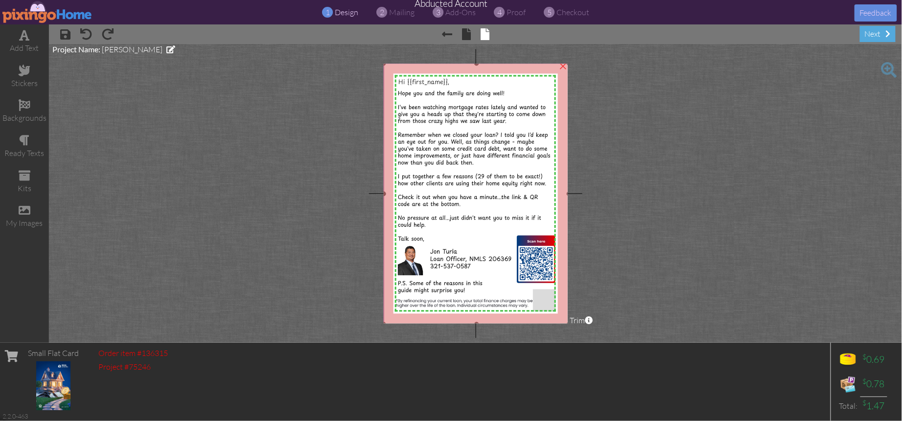
click at [549, 133] on img at bounding box center [476, 194] width 185 height 261
click at [407, 81] on span "Hi {{first_name}}," at bounding box center [423, 81] width 51 height 9
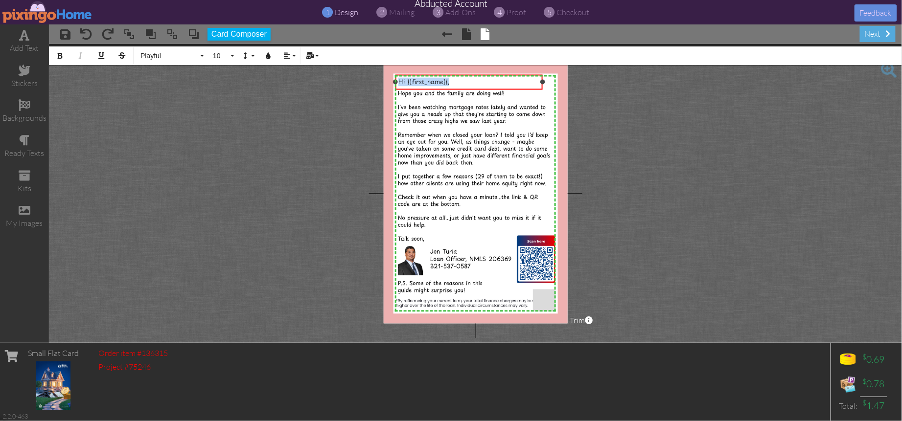
click at [407, 81] on span "Hi {{first_name}}," at bounding box center [423, 81] width 51 height 9
click at [59, 51] on button "Bold" at bounding box center [60, 55] width 19 height 19
click at [617, 138] on project-studio-wrapper "X X X X X X X X X X X X X X X X X X X X X X X X X X X X X X X X X X X X X X X X…" at bounding box center [475, 193] width 853 height 299
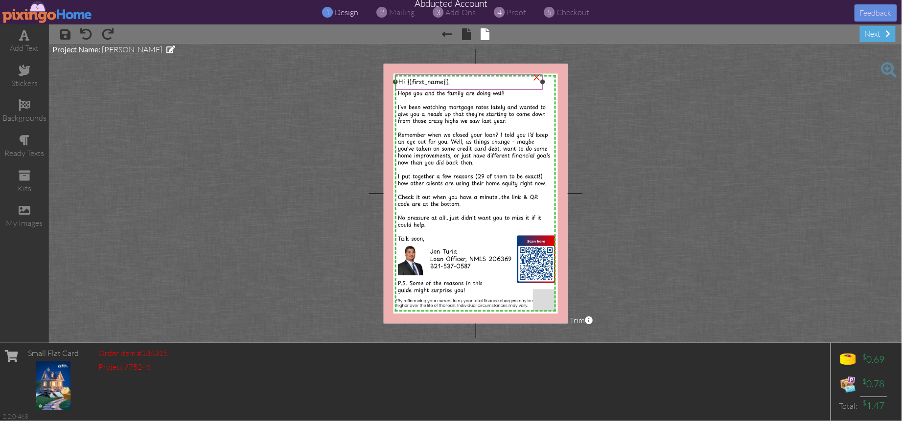
click at [416, 83] on span "Hi {{first_name}}," at bounding box center [423, 81] width 51 height 9
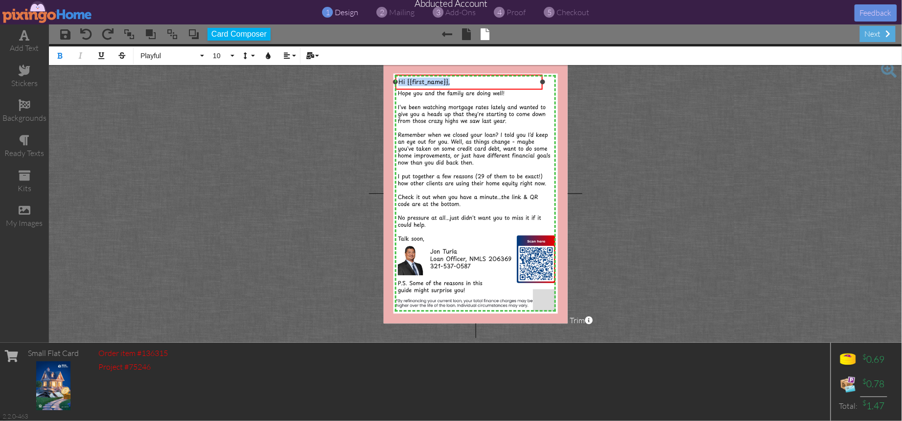
click at [416, 83] on span "Hi {{first_name}}," at bounding box center [423, 81] width 51 height 9
click at [62, 53] on icon "button" at bounding box center [60, 55] width 7 height 7
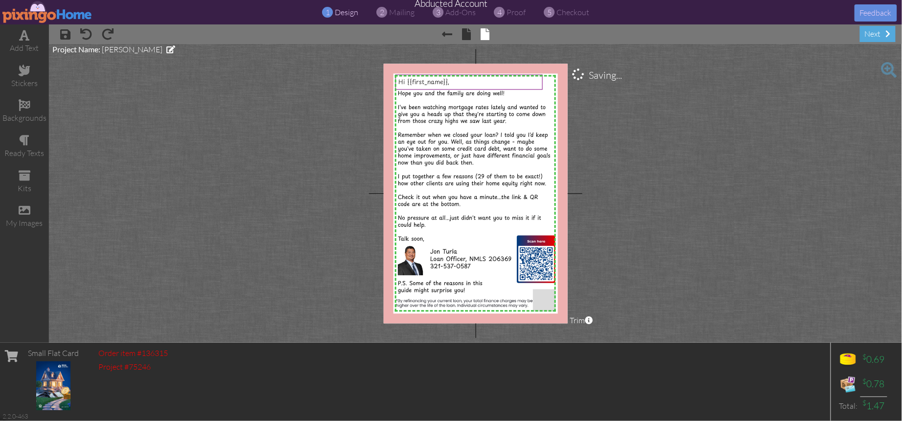
click at [664, 160] on project-studio-wrapper "X X X X X X X X X X X X X X X X X X X X X X X X X X X X X X X X X X X X X X X X…" at bounding box center [475, 193] width 853 height 299
click at [414, 82] on span "Hi {{first_name}}," at bounding box center [423, 81] width 51 height 9
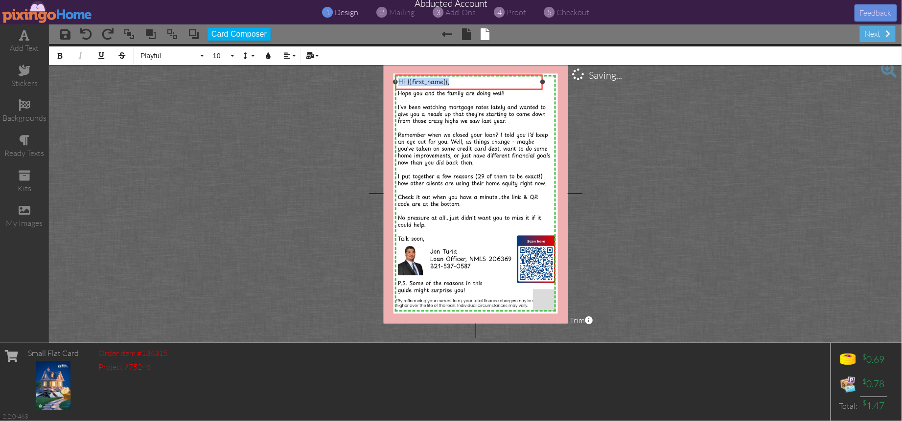
click at [414, 82] on span "Hi {{first_name}}," at bounding box center [423, 81] width 51 height 9
click at [227, 53] on span "10" at bounding box center [220, 56] width 17 height 8
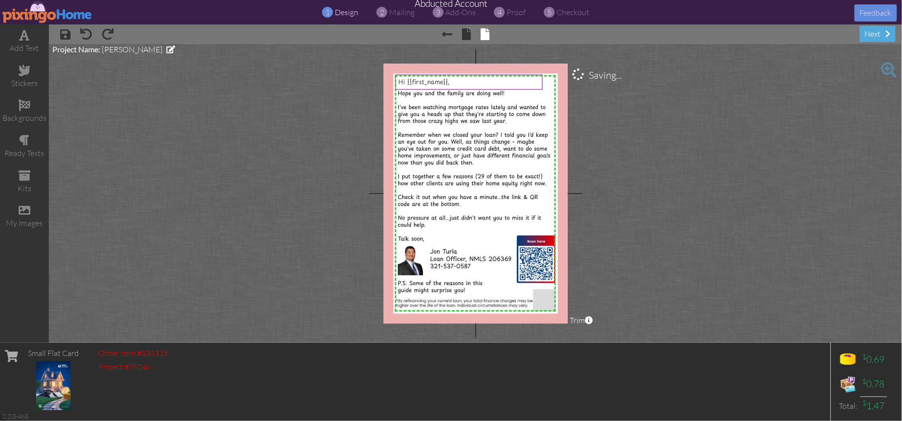
click at [739, 140] on project-studio-wrapper "X X X X X X X X X X X X X X X X X X X X X X X X X X X X X X X X X X X X X X X X…" at bounding box center [475, 193] width 853 height 299
click at [521, 13] on span "proof" at bounding box center [516, 12] width 19 height 10
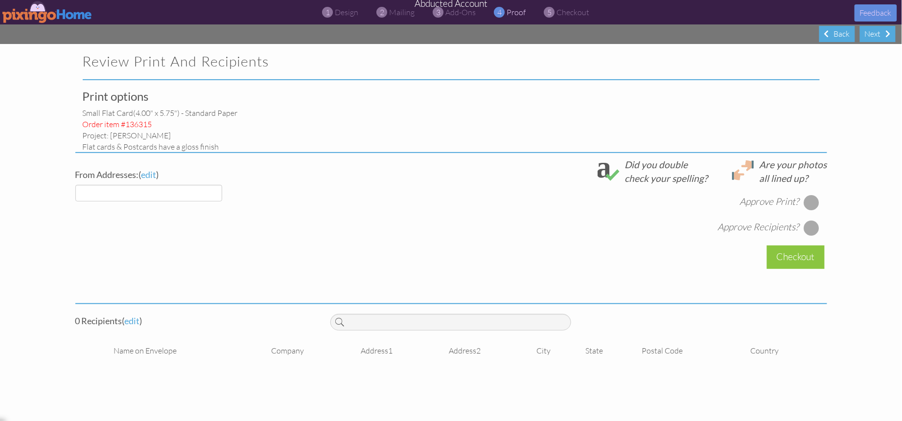
select select "object:111"
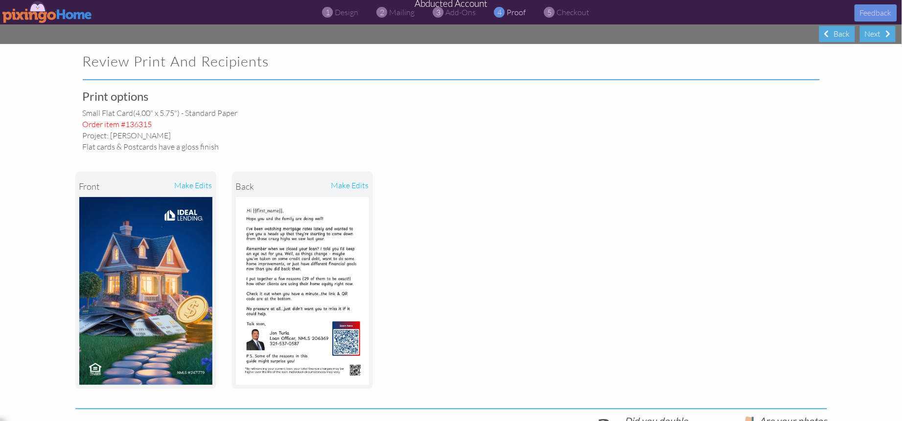
click at [614, 202] on div "front make edits back make edits" at bounding box center [450, 280] width 751 height 256
click at [344, 15] on span "design" at bounding box center [346, 12] width 23 height 10
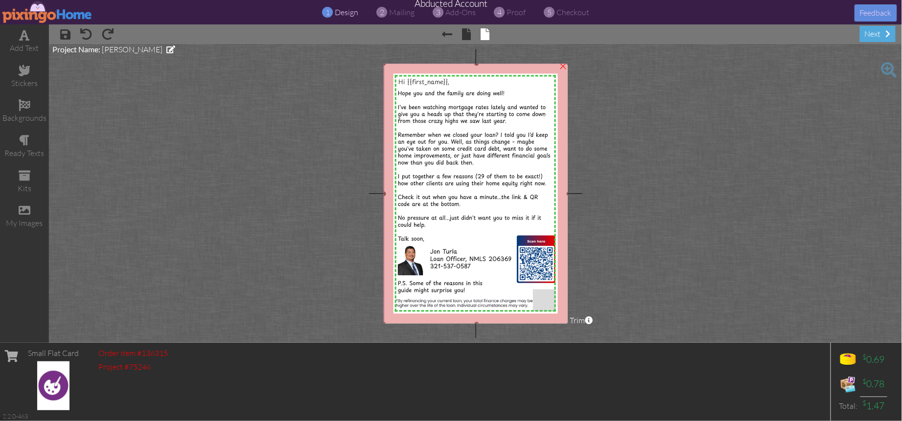
click at [443, 257] on img at bounding box center [476, 194] width 185 height 261
click at [433, 255] on img at bounding box center [476, 194] width 185 height 261
click at [674, 226] on project-studio-wrapper "X X X X X X X X X X X X X X X X X X X X X X X X X X X X X X X X X X X X X X X X…" at bounding box center [475, 193] width 853 height 299
click at [505, 203] on img at bounding box center [476, 194] width 185 height 261
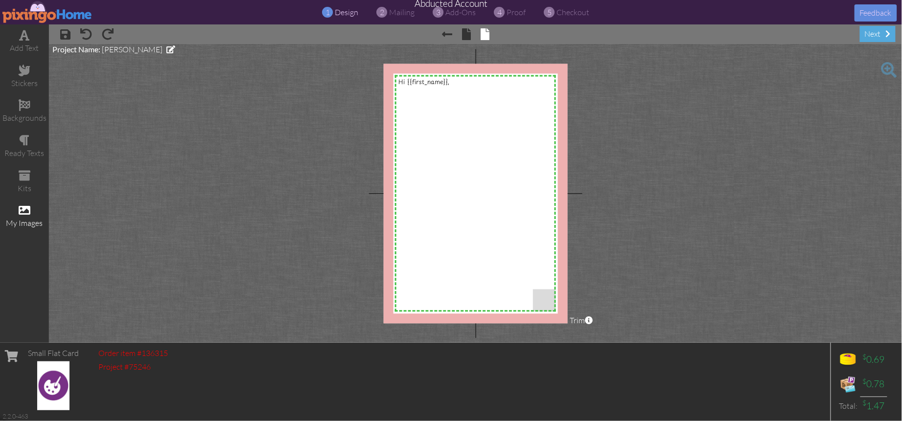
click at [20, 207] on span at bounding box center [25, 211] width 12 height 12
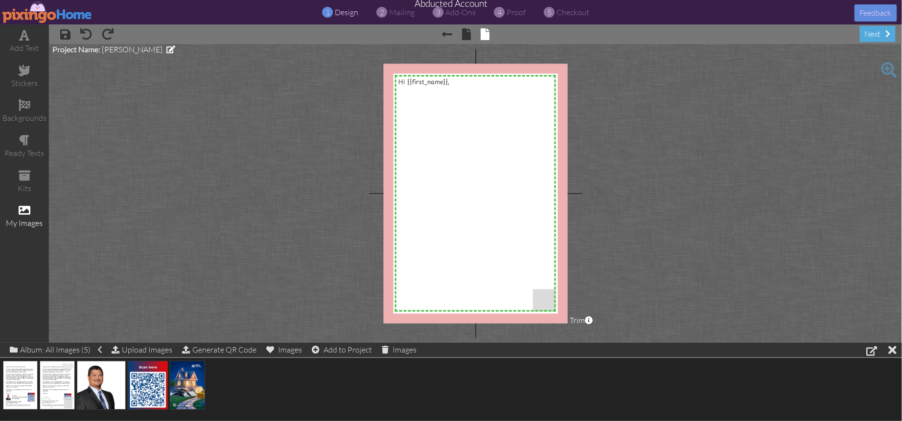
click at [65, 402] on span at bounding box center [68, 402] width 15 height 17
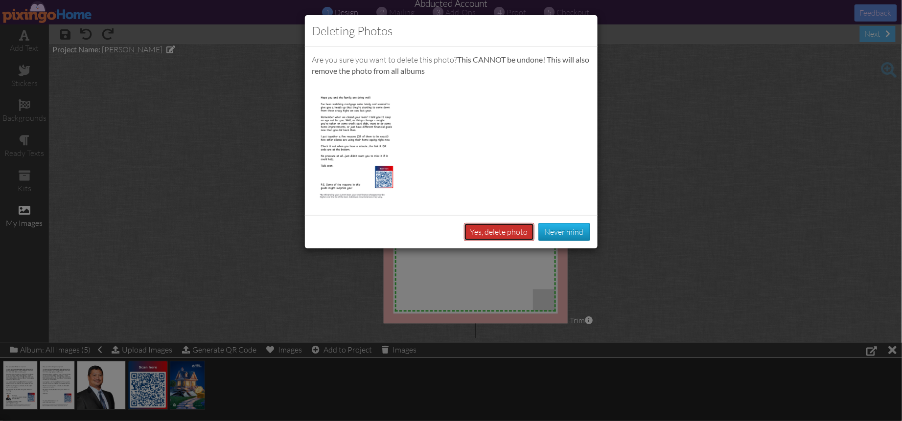
click at [520, 234] on button "Yes, delete photo" at bounding box center [499, 232] width 70 height 18
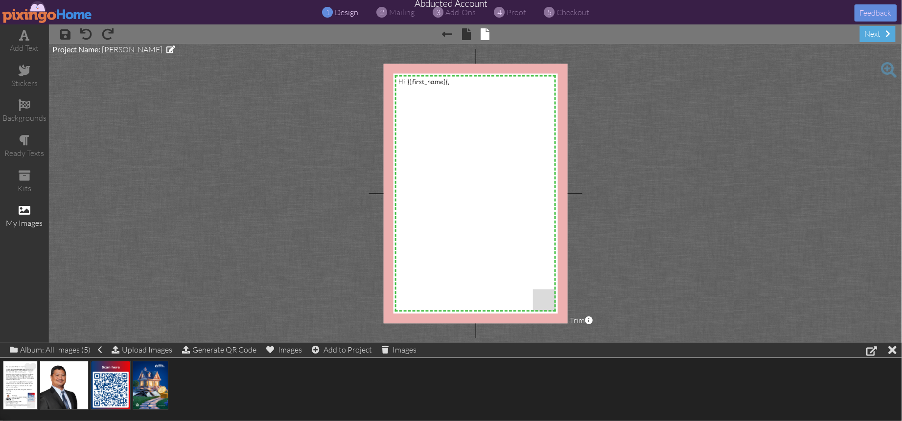
click at [18, 386] on img at bounding box center [20, 385] width 35 height 49
click at [23, 394] on img at bounding box center [20, 385] width 35 height 49
click at [7, 403] on span at bounding box center [10, 402] width 17 height 17
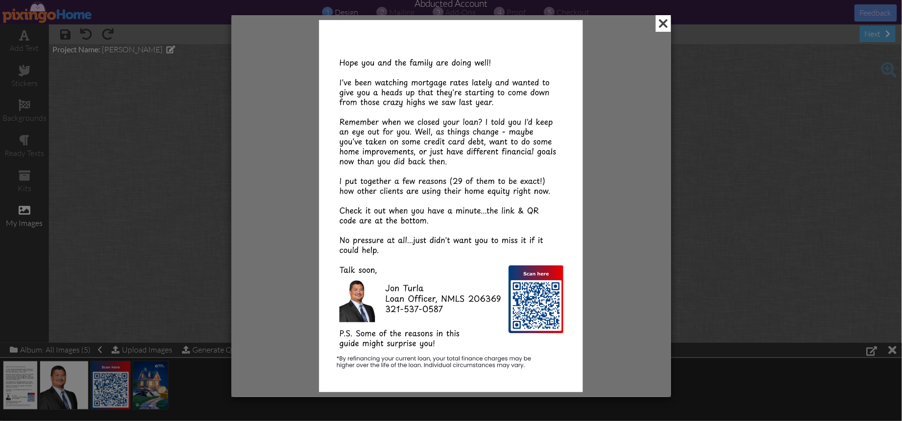
click at [664, 29] on span at bounding box center [663, 23] width 15 height 17
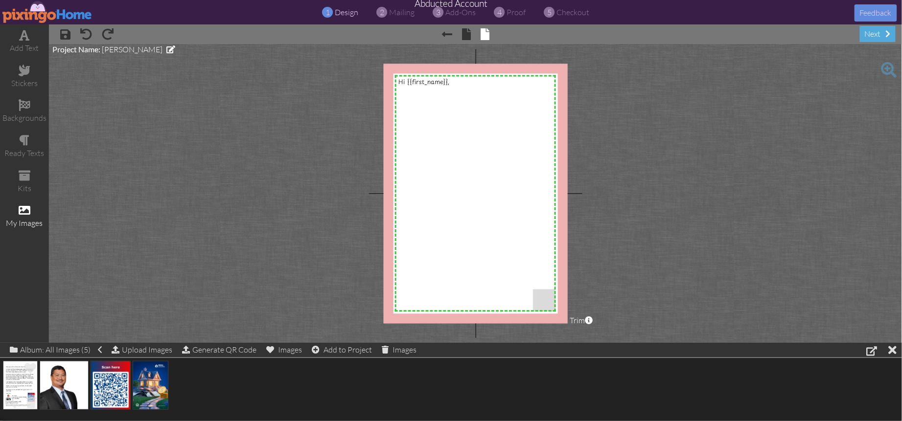
click at [31, 379] on img at bounding box center [20, 385] width 35 height 49
click at [33, 404] on span at bounding box center [30, 402] width 15 height 17
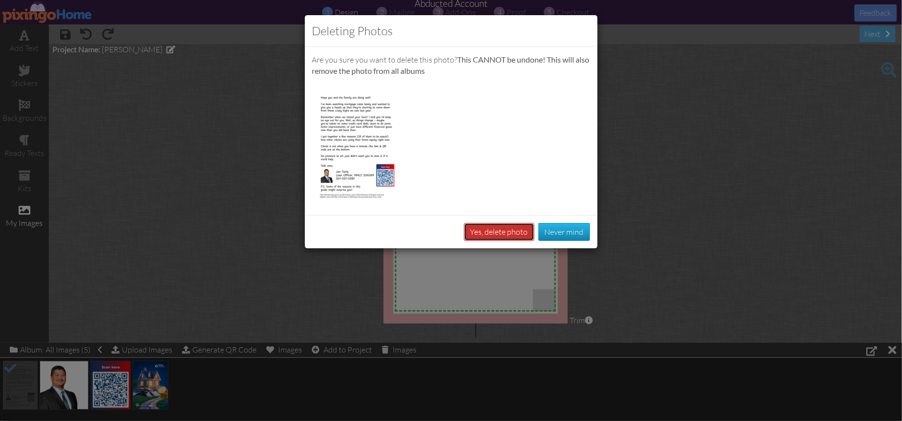
click at [480, 234] on button "Yes, delete photo" at bounding box center [499, 232] width 70 height 18
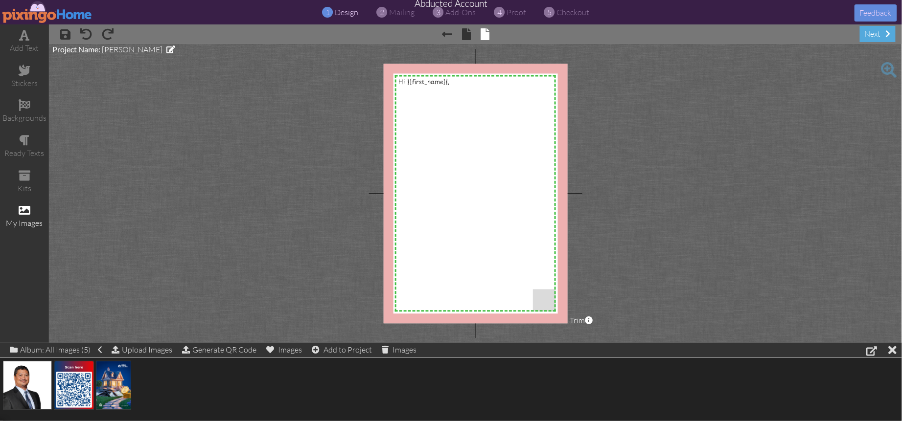
click at [665, 241] on project-studio-wrapper "X X X X X X X X X X X X X X X X X X X X X X X X X X X X X X X X X X X X X X X X…" at bounding box center [475, 193] width 853 height 299
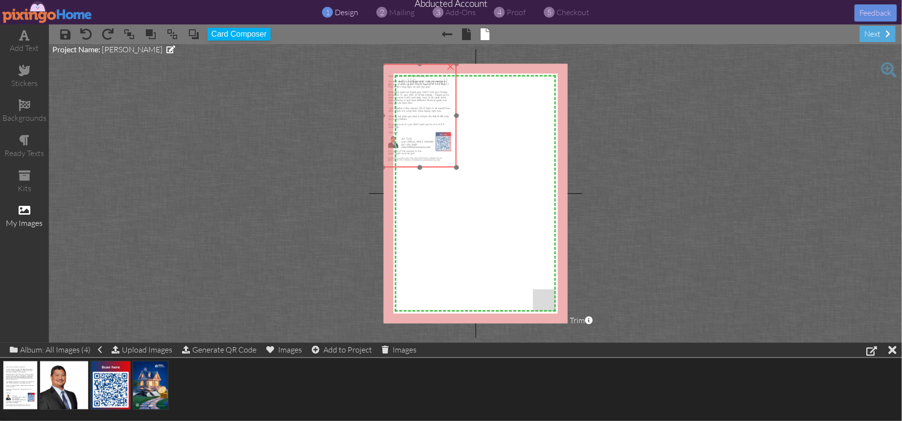
drag, startPoint x: 436, startPoint y: 147, endPoint x: 427, endPoint y: 135, distance: 16.0
click at [427, 135] on img at bounding box center [419, 116] width 73 height 104
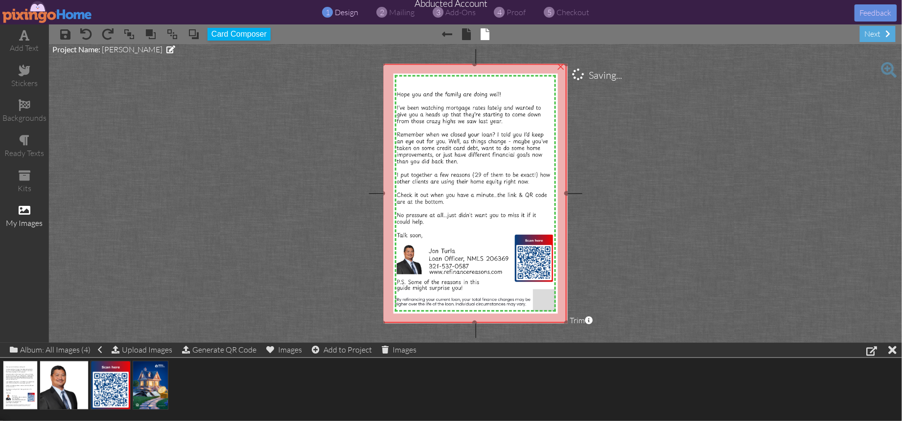
drag, startPoint x: 456, startPoint y: 167, endPoint x: 534, endPoint y: 323, distance: 174.2
click at [534, 323] on div "×" at bounding box center [475, 193] width 184 height 259
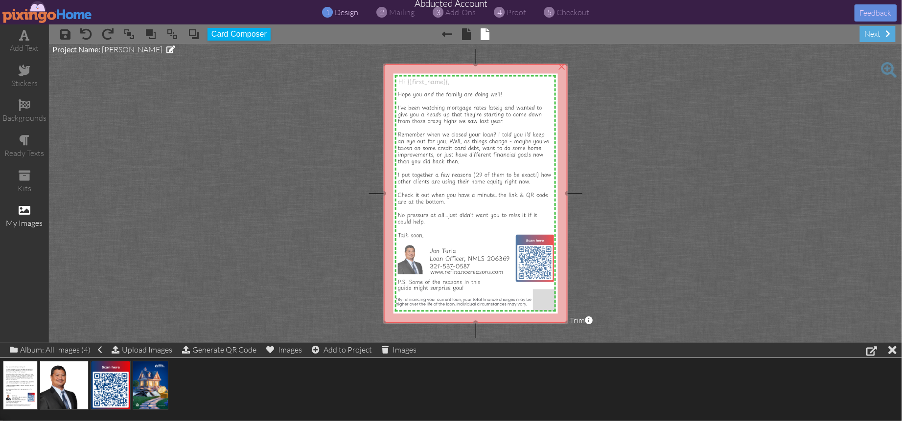
click at [487, 257] on img at bounding box center [476, 193] width 184 height 259
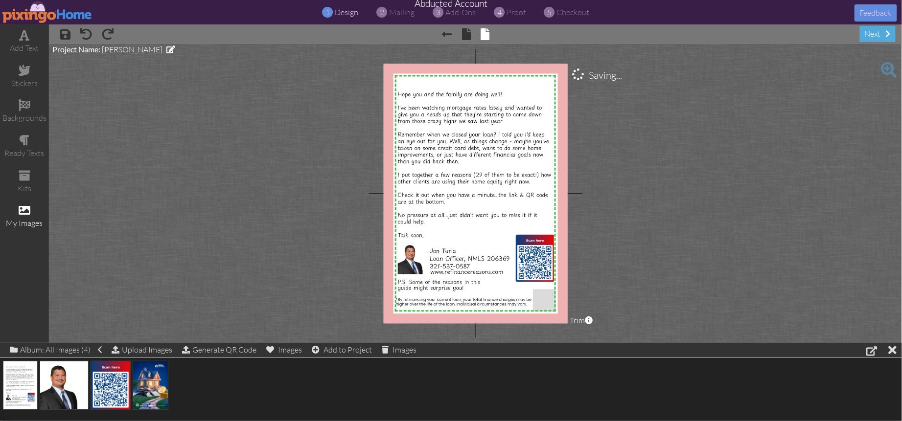
click at [611, 278] on project-studio-wrapper "X X X X X X X X X X X X X X X X X X X X X X X X X X X X X X X X X X X X X X X X…" at bounding box center [475, 193] width 853 height 299
click at [470, 131] on img at bounding box center [476, 193] width 184 height 259
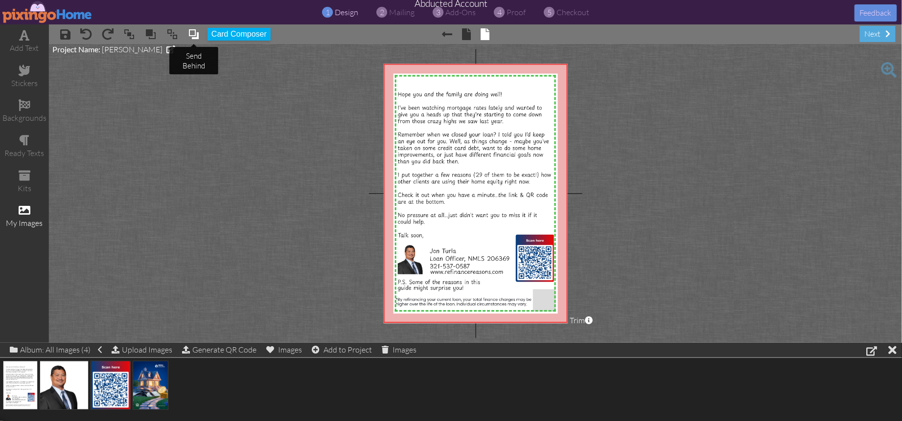
click at [195, 37] on span at bounding box center [194, 34] width 12 height 15
click at [688, 153] on project-studio-wrapper "X X X X X X X X X X X X X X X X X X X X X X X X X X X X X X X X X X X X X X X X…" at bounding box center [475, 193] width 853 height 299
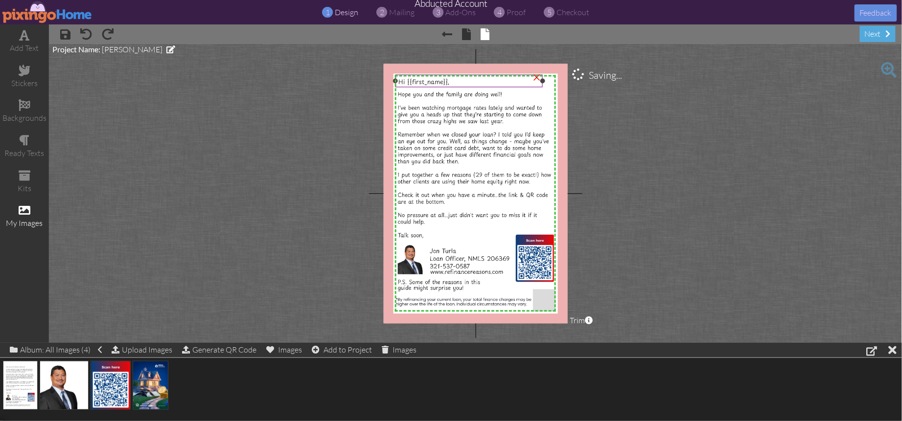
click at [417, 82] on span "Hi {{first_name}}," at bounding box center [423, 81] width 51 height 9
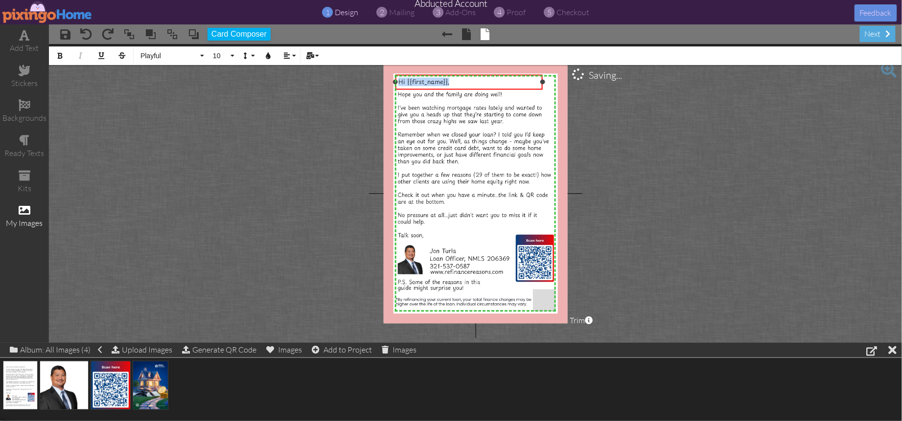
click at [417, 82] on span "Hi {{first_name}}," at bounding box center [423, 81] width 51 height 9
click at [61, 54] on icon "button" at bounding box center [60, 55] width 7 height 7
click at [454, 86] on div "Hi {{first_name}}, ​​​​" at bounding box center [468, 81] width 141 height 9
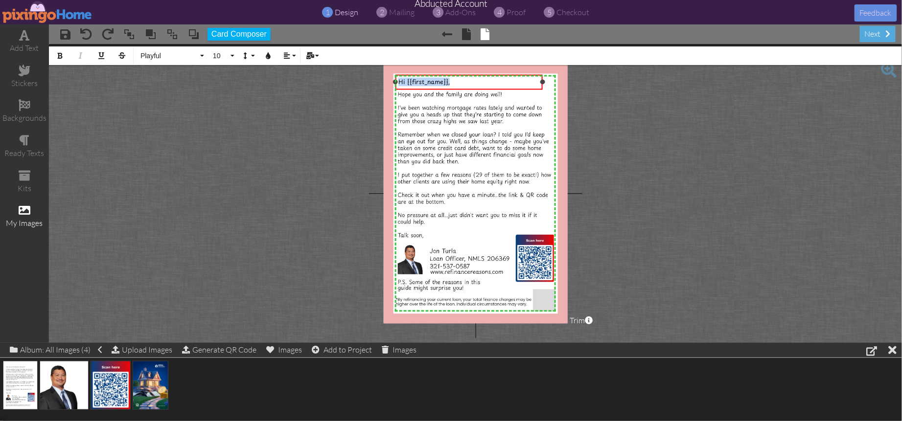
click at [454, 86] on div "Hi {{first_name}}, ​​​​" at bounding box center [468, 81] width 141 height 9
click at [61, 56] on icon "button" at bounding box center [60, 55] width 7 height 7
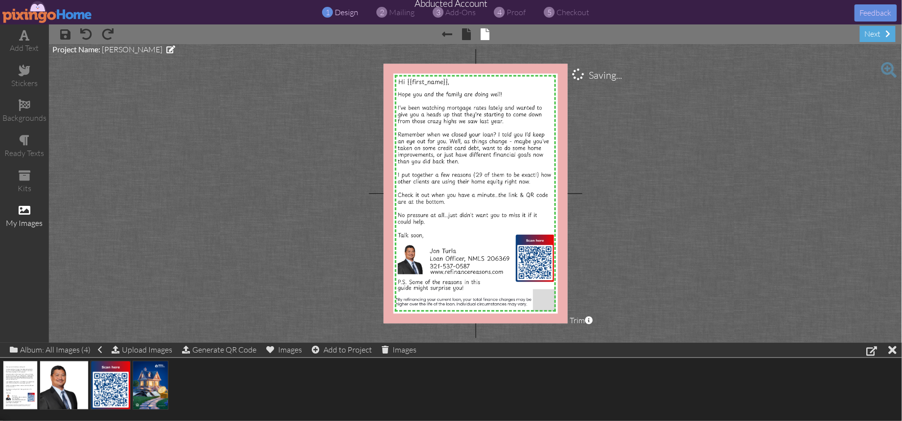
click at [658, 141] on project-studio-wrapper "X X X X X X X X X X X X X X X X X X X X X X X X X X X X X X X X X X X X X X X X…" at bounding box center [475, 193] width 853 height 299
click at [517, 11] on span "proof" at bounding box center [516, 12] width 19 height 10
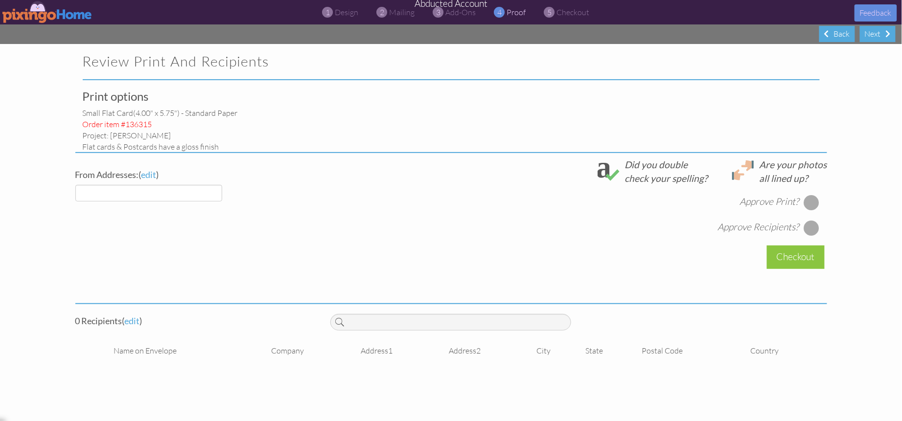
select select "object:312"
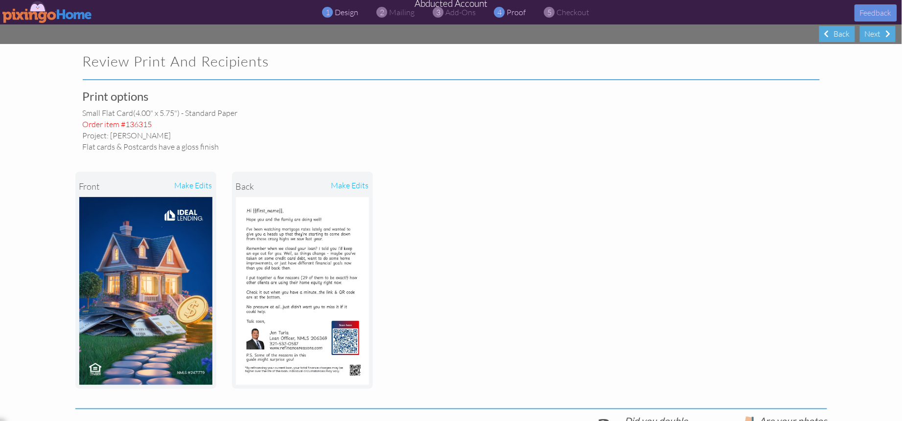
click at [341, 16] on span "design" at bounding box center [346, 12] width 23 height 10
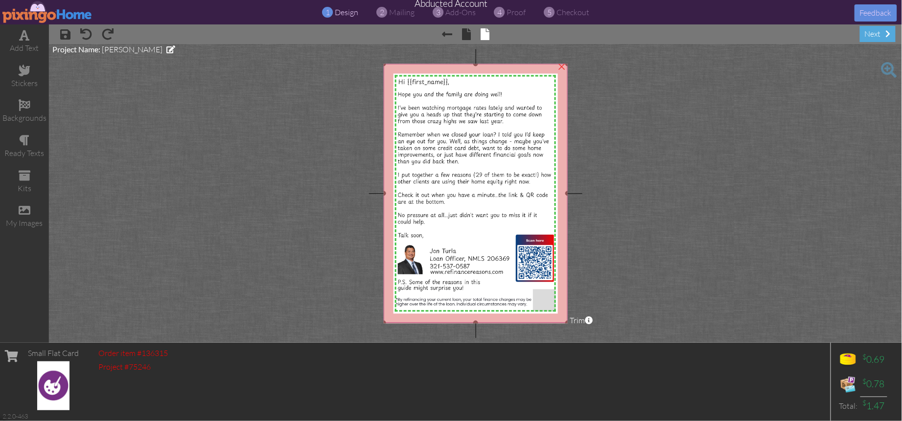
click at [477, 150] on img at bounding box center [476, 193] width 184 height 259
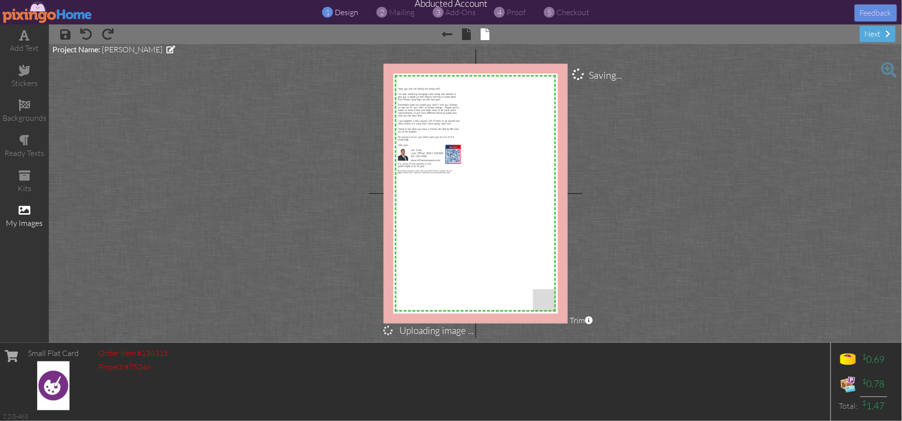
click at [20, 209] on span at bounding box center [25, 211] width 12 height 12
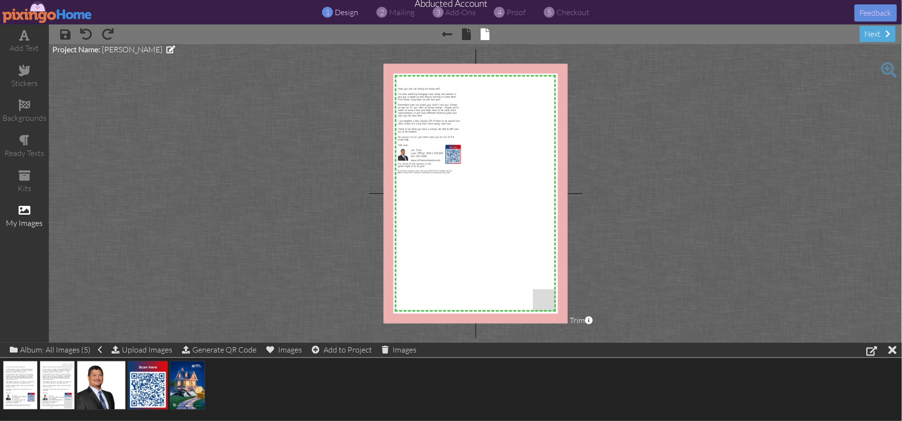
click at [70, 400] on span at bounding box center [68, 402] width 15 height 17
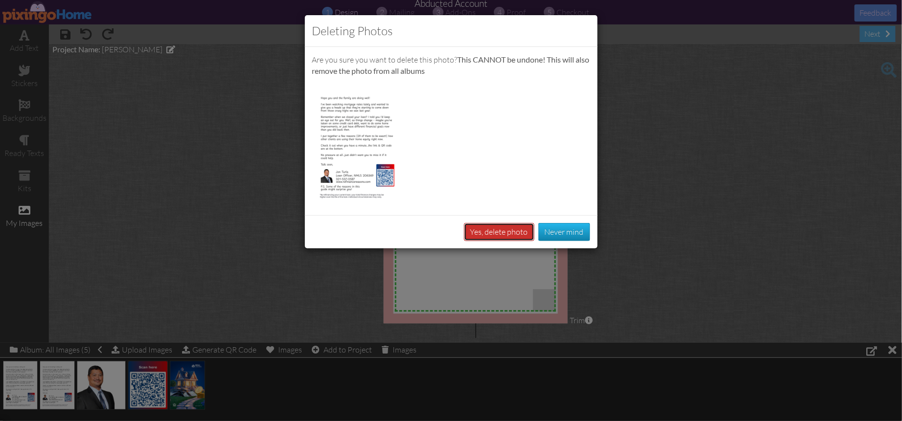
click at [522, 237] on button "Yes, delete photo" at bounding box center [499, 232] width 70 height 18
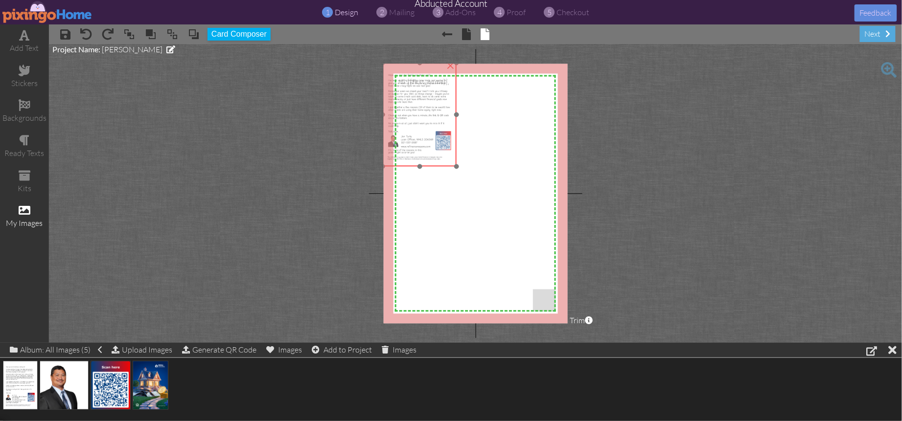
drag, startPoint x: 424, startPoint y: 130, endPoint x: 414, endPoint y: 116, distance: 16.8
click at [414, 116] on img at bounding box center [419, 115] width 73 height 104
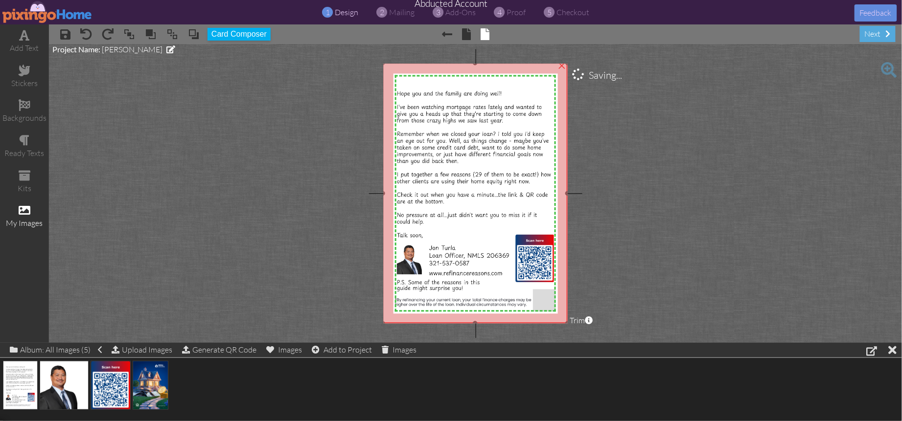
drag, startPoint x: 456, startPoint y: 167, endPoint x: 561, endPoint y: 317, distance: 182.3
click at [522, 324] on project-studio-wrapper "X X X X X X X X X X X X X X X X X X X X X X X X X X X X X X X X X X X X X X X X…" at bounding box center [475, 193] width 853 height 299
click at [606, 306] on project-studio-wrapper "X X X X X X X X X X X X X X X X X X X X X X X X X X X X X X X X X X X X X X X X…" at bounding box center [475, 193] width 853 height 299
click at [496, 125] on img at bounding box center [475, 193] width 185 height 261
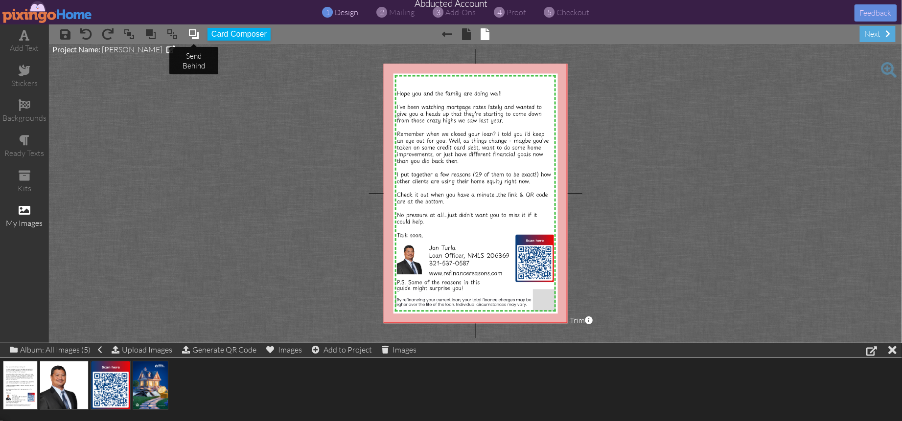
click at [192, 33] on span at bounding box center [194, 34] width 12 height 15
click at [763, 168] on project-studio-wrapper "X X X X X X X X X X X X X X X X X X X X X X X X X X X X X X X X X X X X X X X X…" at bounding box center [475, 193] width 853 height 299
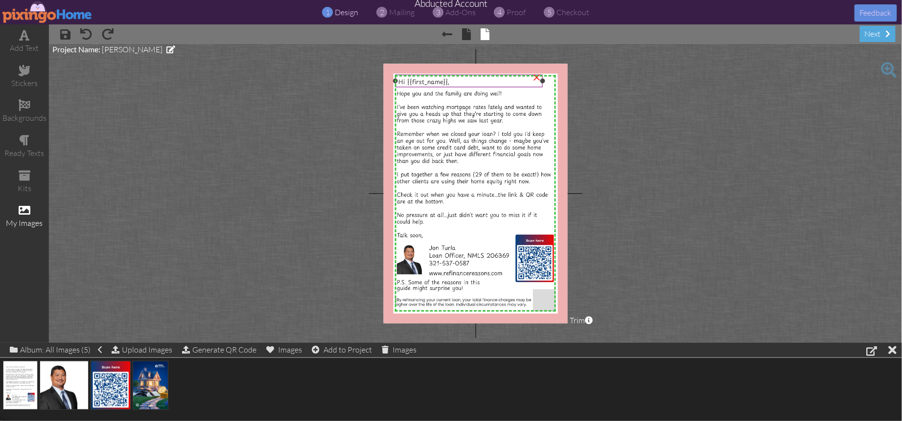
click at [430, 83] on span "Hi {{first_name}}," at bounding box center [423, 81] width 51 height 9
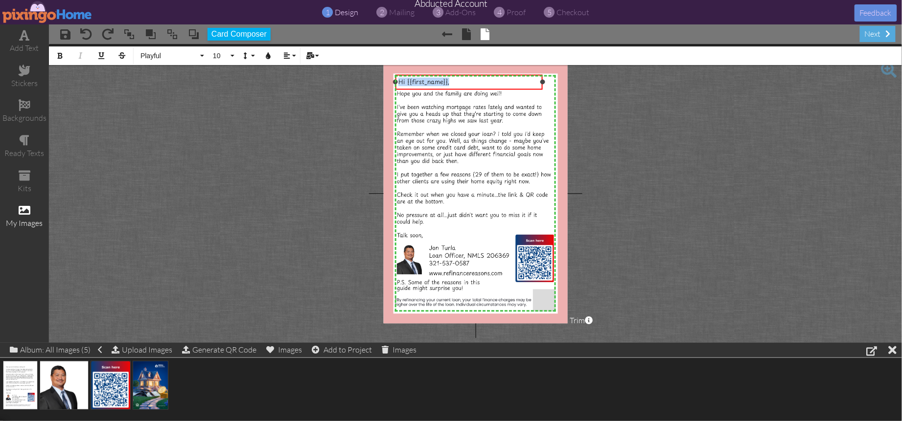
click at [430, 83] on span "Hi {{first_name}}," at bounding box center [423, 81] width 51 height 9
click at [56, 52] on button "Bold" at bounding box center [60, 55] width 19 height 19
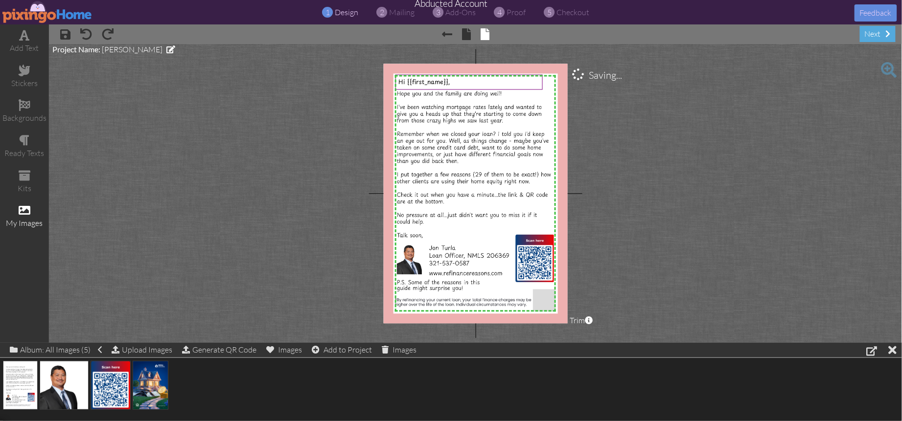
drag, startPoint x: 165, startPoint y: 78, endPoint x: 145, endPoint y: 77, distance: 20.1
click at [165, 78] on project-studio-wrapper "X X X X X X X X X X X X X X X X X X X X X X X X X X X X X X X X X X X X X X X X…" at bounding box center [475, 193] width 853 height 299
click at [435, 83] on span "Hi {{first_name}}," at bounding box center [423, 81] width 51 height 9
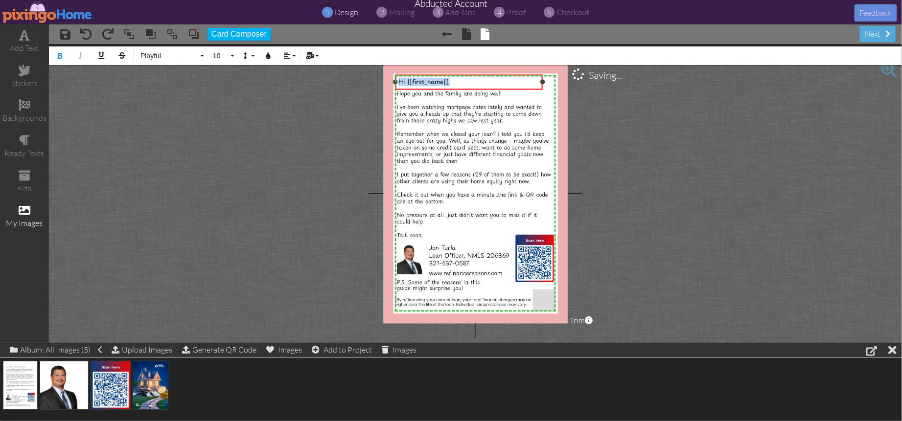
click at [435, 83] on span "Hi {{first_name}}," at bounding box center [423, 81] width 51 height 9
click at [62, 54] on icon "button" at bounding box center [60, 55] width 7 height 7
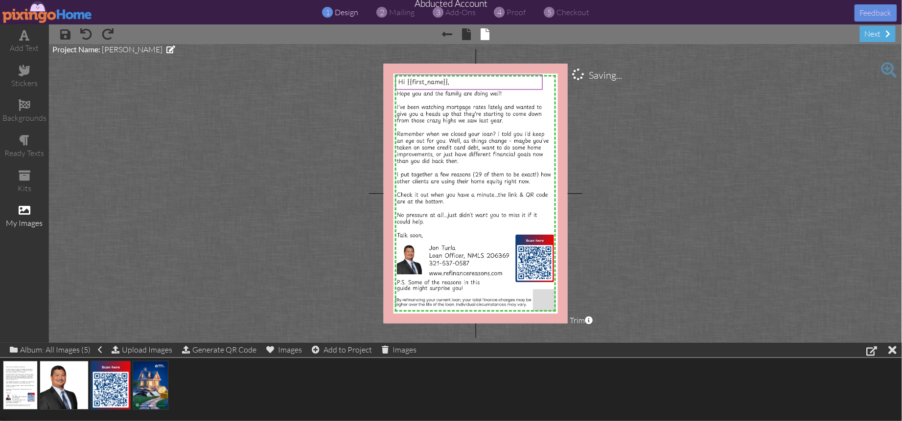
click at [291, 137] on project-studio-wrapper "X X X X X X X X X X X X X X X X X X X X X X X X X X X X X X X X X X X X X X X X…" at bounding box center [475, 193] width 853 height 299
click at [477, 123] on img at bounding box center [475, 193] width 185 height 261
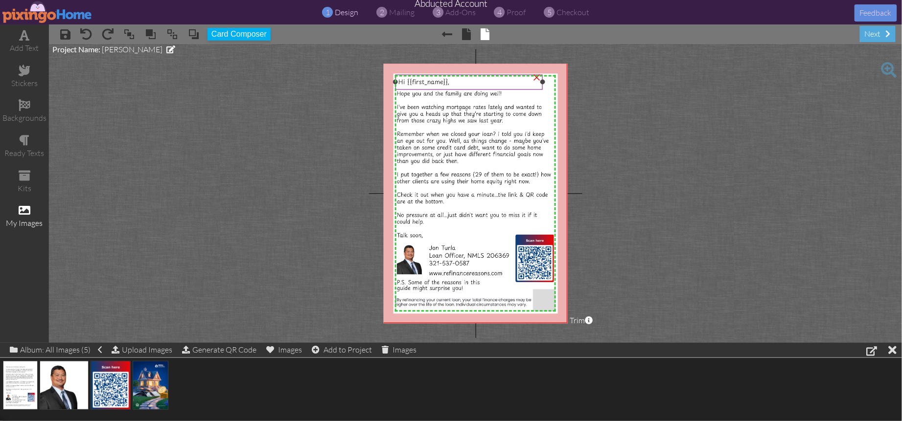
click at [424, 82] on span "Hi {{first_name}}," at bounding box center [423, 81] width 51 height 9
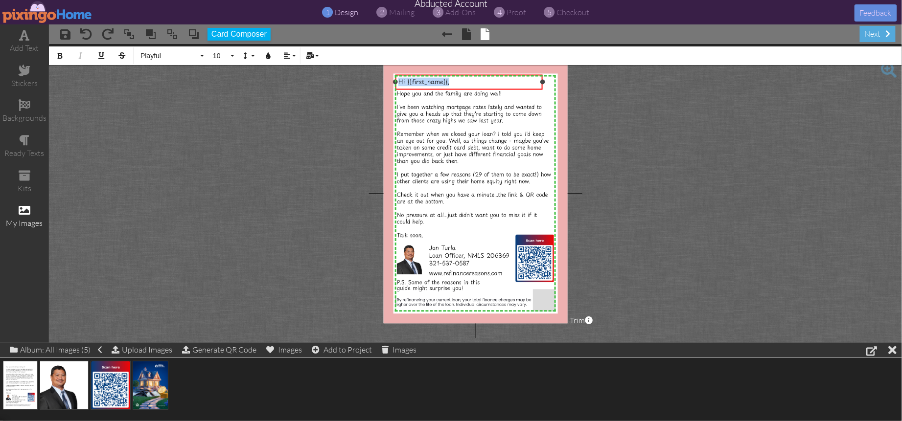
click at [424, 82] on span "Hi {{first_name}}," at bounding box center [423, 81] width 51 height 9
click at [231, 56] on button "10" at bounding box center [222, 55] width 28 height 19
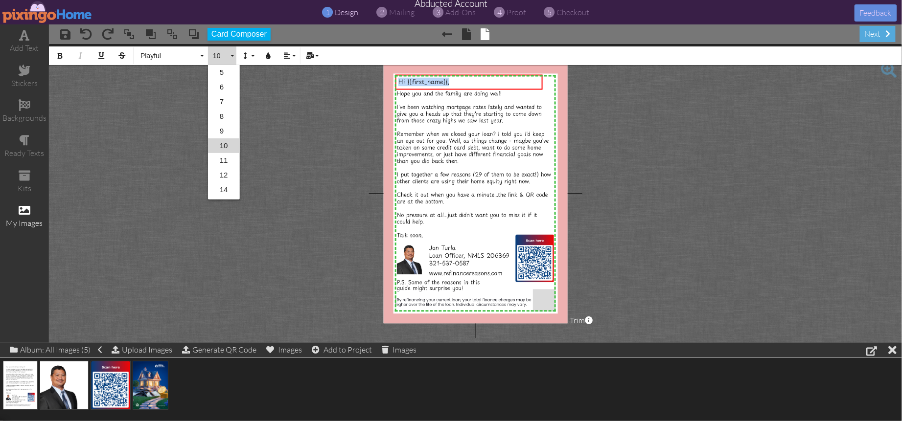
scroll to position [13, 0]
click at [223, 114] on link "9" at bounding box center [224, 118] width 32 height 15
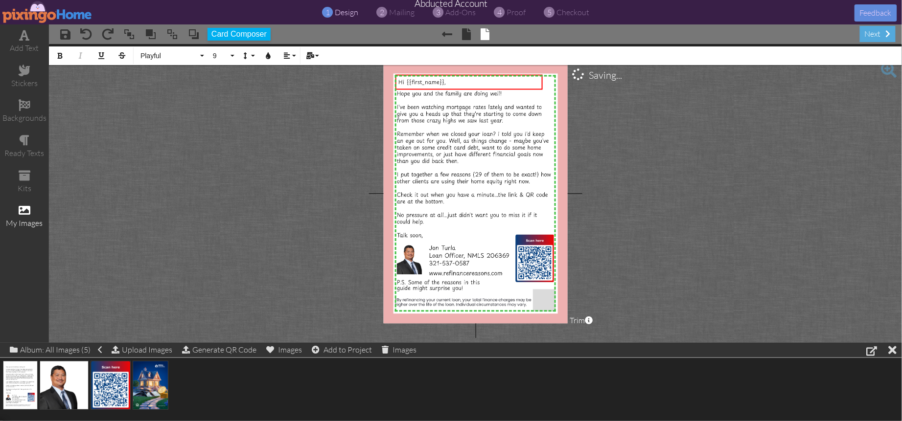
click at [670, 135] on project-studio-wrapper "X X X X X X X X X X X X X X X X X X X X X X X X X X X X X X X X X X X X X X X X…" at bounding box center [475, 193] width 853 height 299
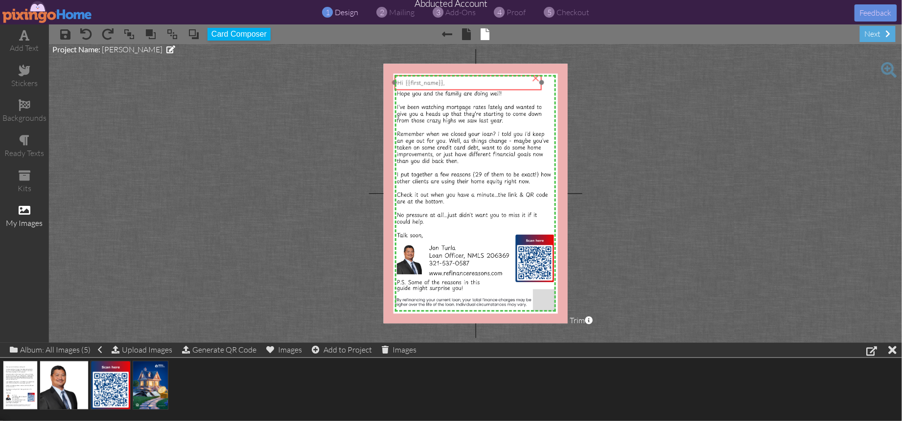
click at [430, 85] on span "Hi {{first_name}}," at bounding box center [420, 82] width 47 height 8
click at [665, 152] on project-studio-wrapper "X X X X X X X X X X X X X X X X X X X X X X X X X X X X X X X X X X X X X X X X…" at bounding box center [475, 193] width 853 height 299
click at [513, 13] on span "proof" at bounding box center [516, 12] width 19 height 10
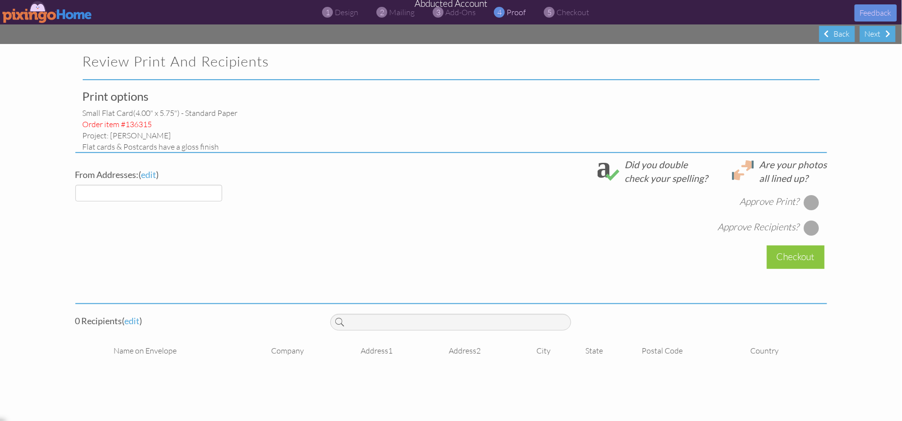
select select "object:483"
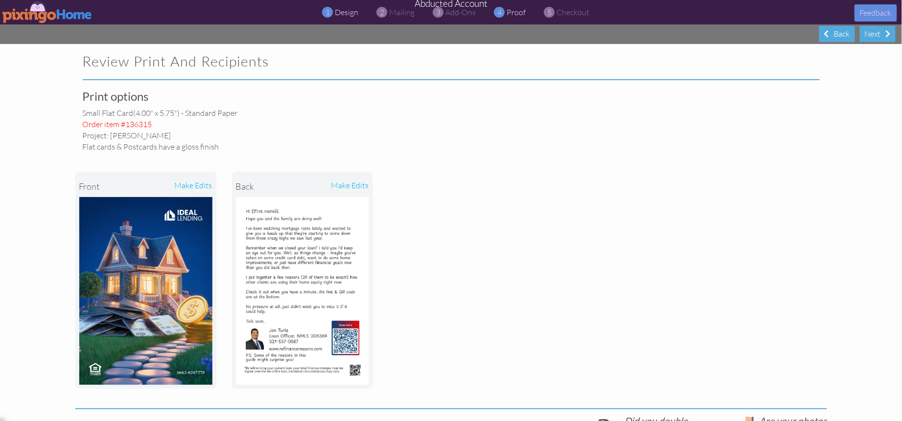
click at [337, 11] on span "design" at bounding box center [346, 12] width 23 height 10
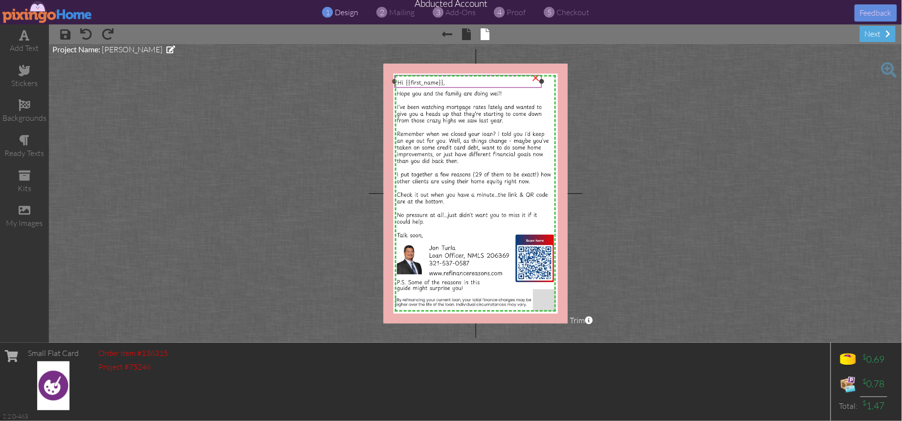
click at [420, 83] on span "Hi {{first_name}}," at bounding box center [420, 82] width 47 height 8
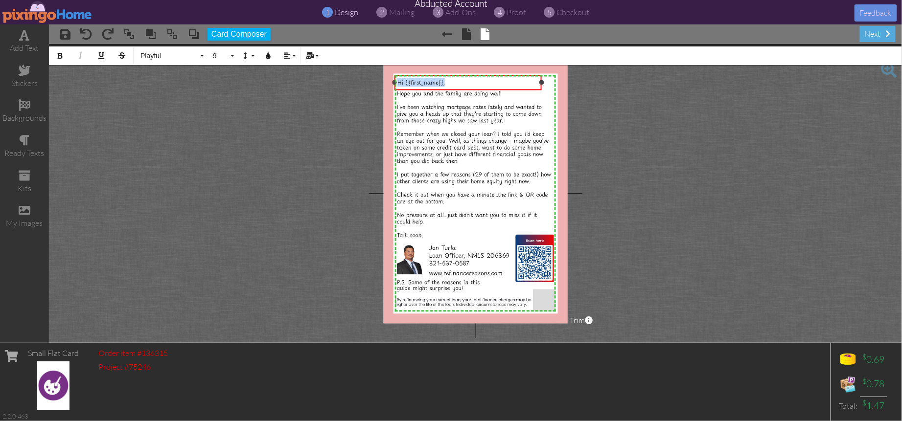
click at [420, 83] on span "Hi {{first_name}}," at bounding box center [420, 82] width 47 height 8
click at [230, 56] on button "9" at bounding box center [222, 55] width 28 height 19
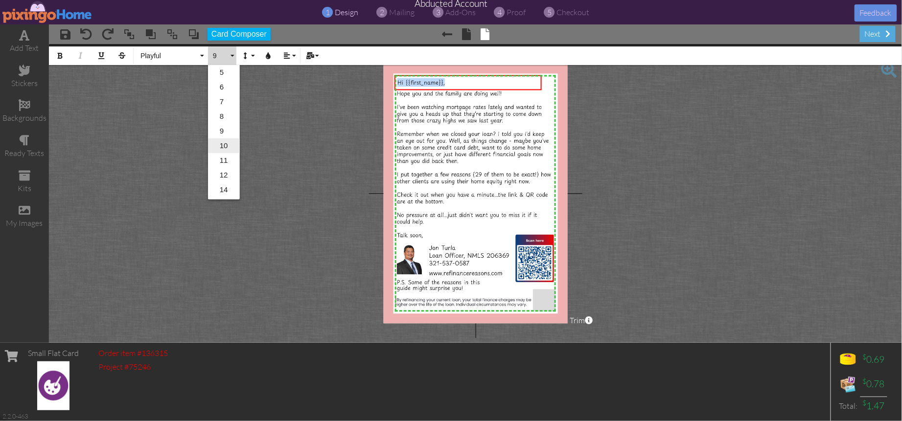
click at [226, 142] on link "10" at bounding box center [224, 145] width 32 height 15
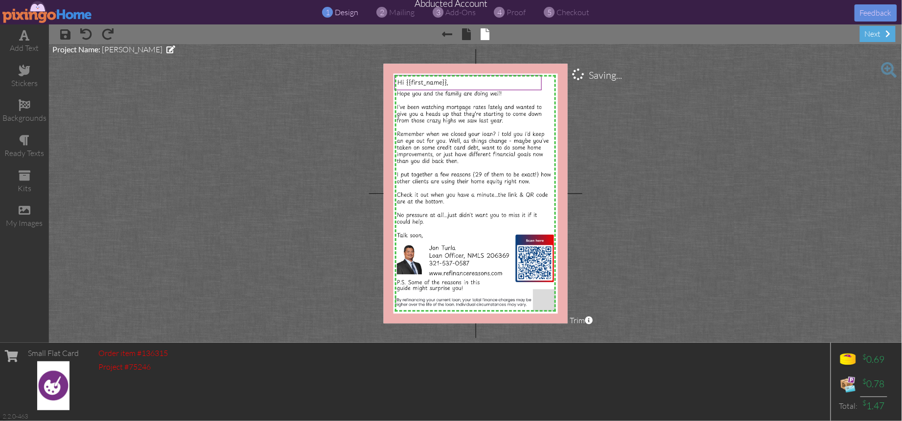
click at [695, 180] on project-studio-wrapper "X X X X X X X X X X X X X X X X X X X X X X X X X X X X X X X X X X X X X X X X…" at bounding box center [475, 193] width 853 height 299
click at [692, 181] on project-studio-wrapper "X X X X X X X X X X X X X X X X X X X X X X X X X X X X X X X X X X X X X X X X…" at bounding box center [475, 193] width 853 height 299
click at [445, 150] on img at bounding box center [475, 193] width 185 height 261
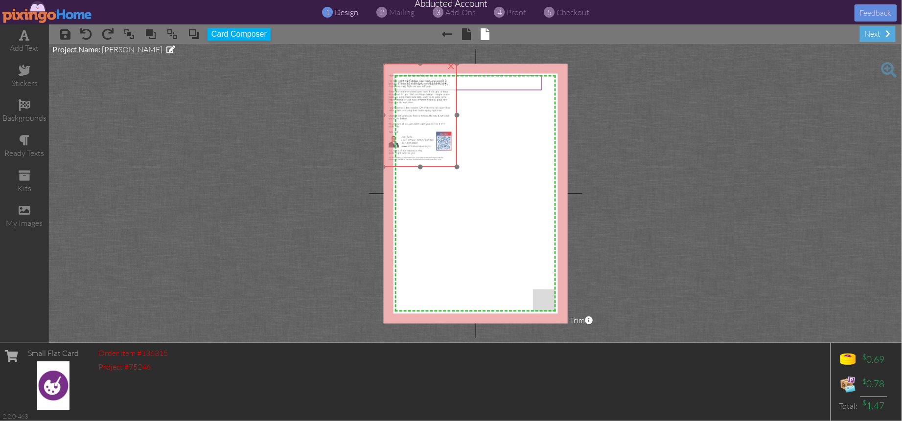
drag, startPoint x: 434, startPoint y: 152, endPoint x: 425, endPoint y: 138, distance: 16.2
click at [425, 138] on img at bounding box center [419, 116] width 73 height 104
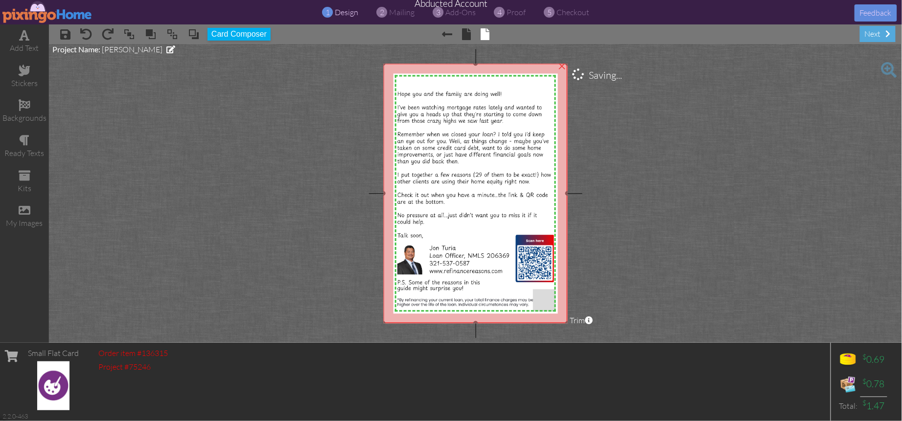
drag, startPoint x: 457, startPoint y: 167, endPoint x: 543, endPoint y: 324, distance: 178.4
click at [543, 324] on project-studio-wrapper "X X X X X X X X X X X X X X X X X X X X X X X X X X X X X X X X X X X X X X X X…" at bounding box center [475, 193] width 853 height 299
click at [621, 312] on project-studio-wrapper "X X X X X X X X X X X X X X X X X X X X X X X X X X X X X X X X X X X X X X X X…" at bounding box center [475, 193] width 853 height 299
click at [461, 151] on img at bounding box center [475, 194] width 184 height 260
click at [195, 39] on span at bounding box center [194, 34] width 12 height 15
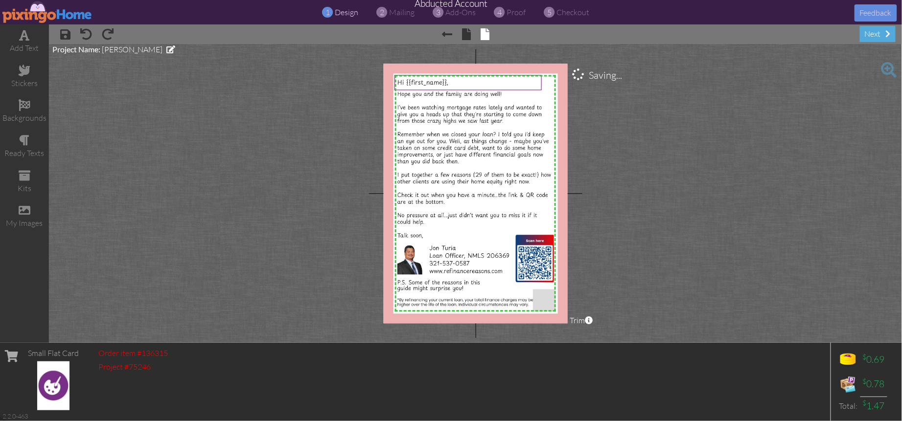
click at [658, 154] on project-studio-wrapper "X X X X X X X X X X X X X X X X X X X X X X X X X X X X X X X X X X X X X X X X…" at bounding box center [475, 193] width 853 height 299
click at [518, 12] on span "proof" at bounding box center [516, 12] width 19 height 10
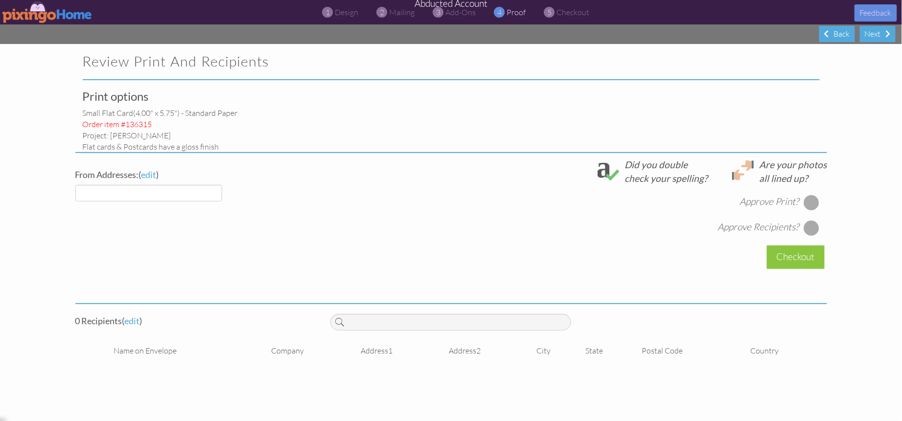
select select "object:589"
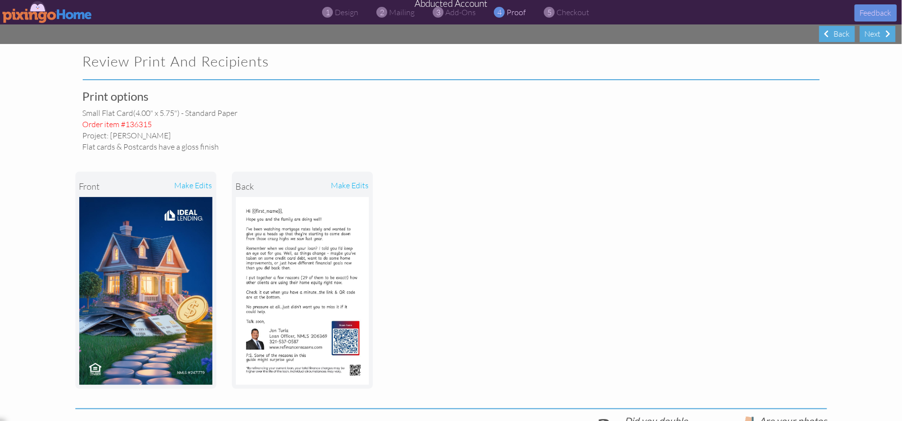
click at [520, 114] on div "Print options small flat card (4.00" x 5.75") - Standard paper Order item #1363…" at bounding box center [450, 363] width 751 height 546
click at [46, 15] on img at bounding box center [47, 12] width 90 height 22
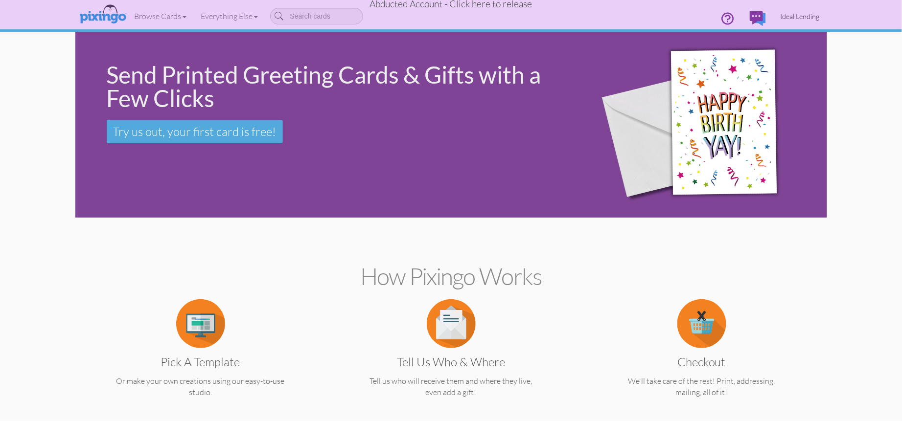
click at [798, 20] on span "Ideal Lending" at bounding box center [799, 16] width 39 height 8
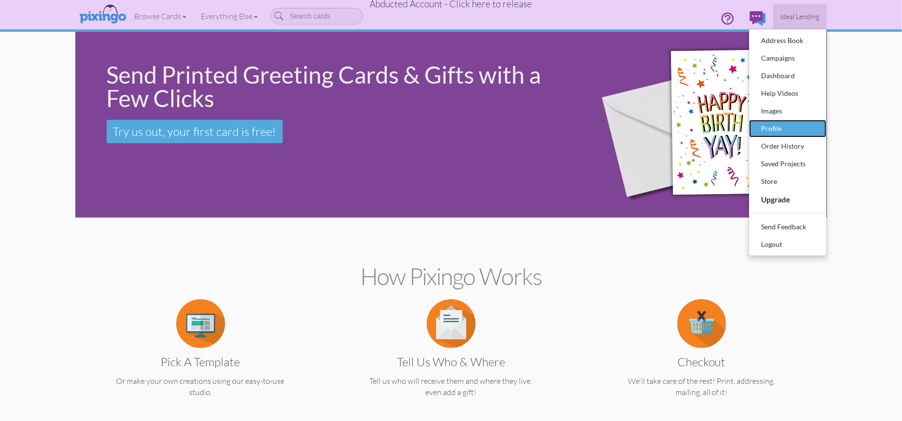
click at [778, 123] on div "Profile" at bounding box center [788, 128] width 58 height 15
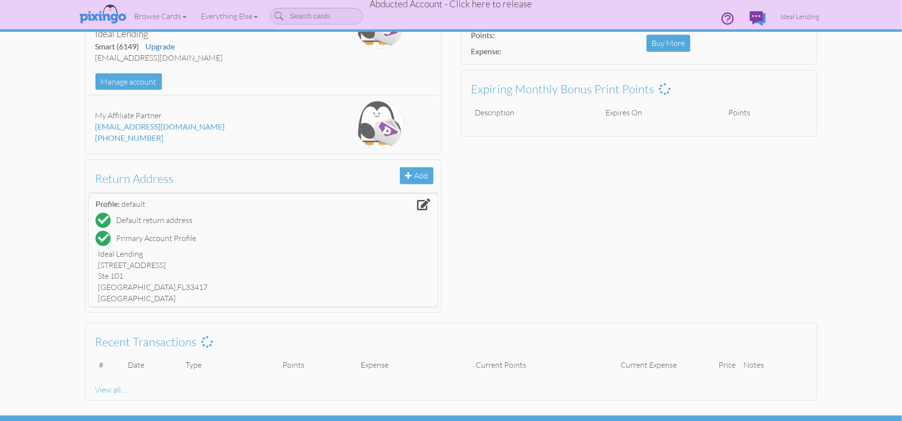
scroll to position [149, 0]
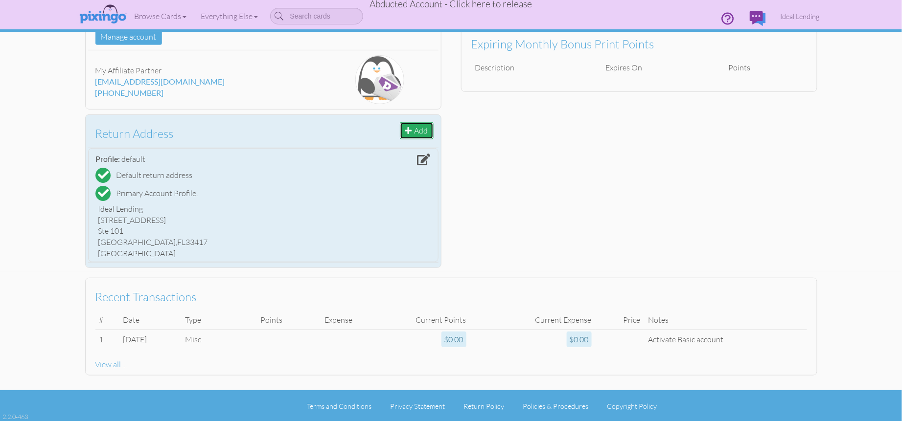
click at [418, 127] on button "Add" at bounding box center [417, 130] width 34 height 17
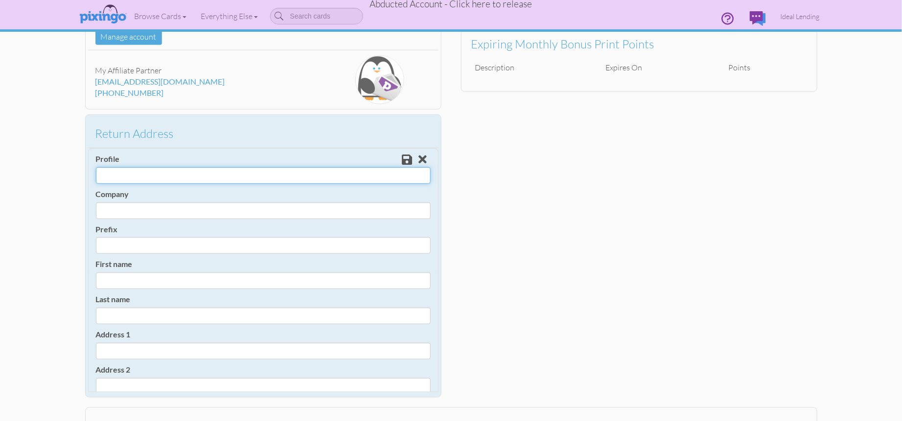
click at [182, 168] on input "Profile" at bounding box center [263, 175] width 335 height 17
type input "Jon Turla"
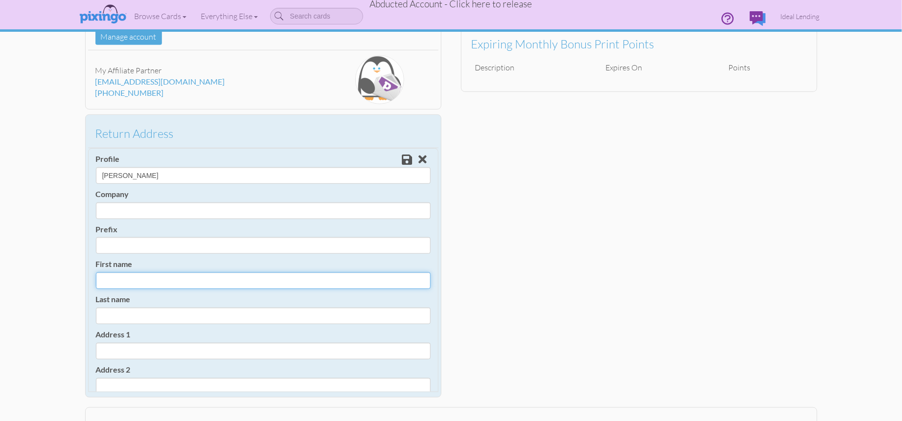
click at [131, 283] on input "First name" at bounding box center [263, 281] width 335 height 17
type input "Jon"
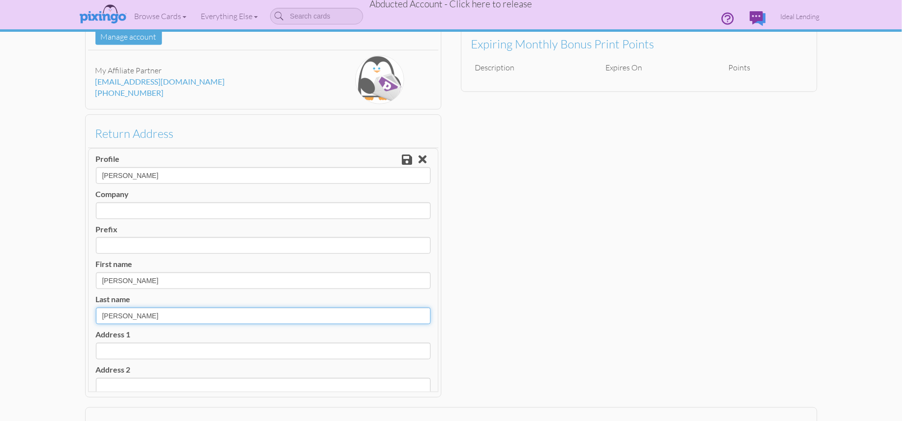
type input "Turla"
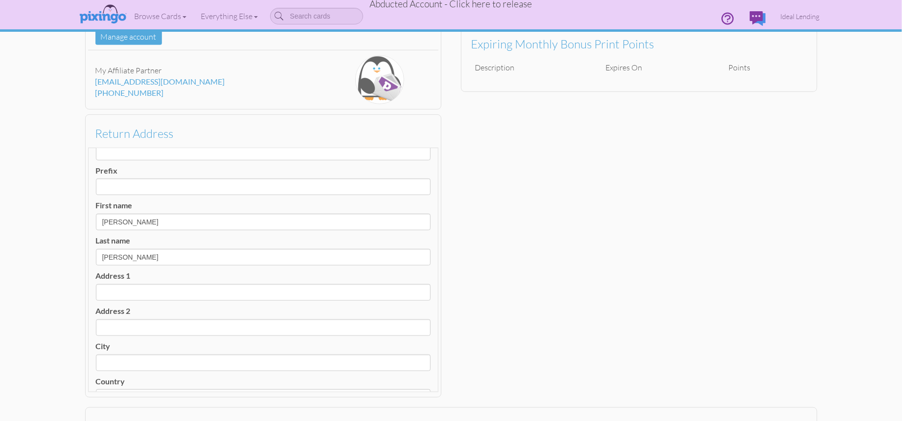
scroll to position [107, 0]
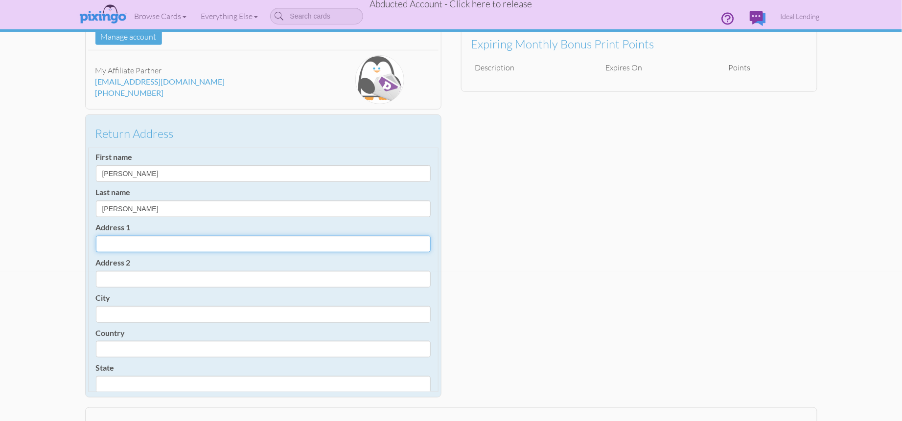
click at [119, 241] on input "Address 1" at bounding box center [263, 244] width 335 height 17
paste input "5505 N Atlantic Ave"
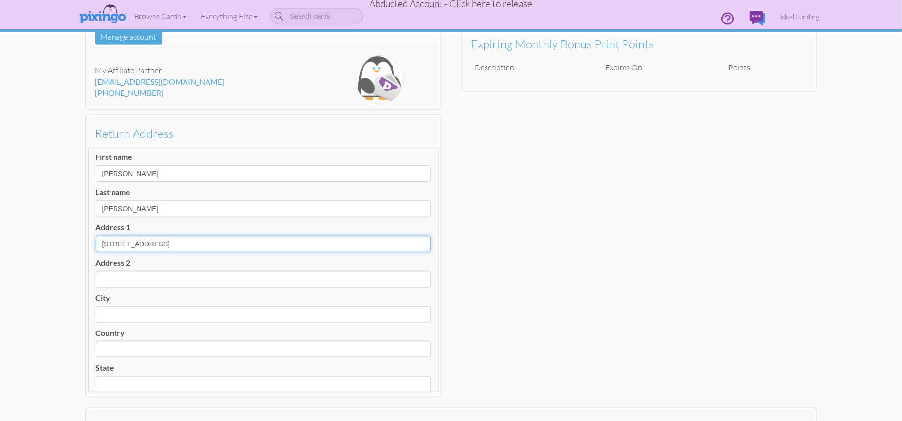
type input "5505 N Atlantic Ave"
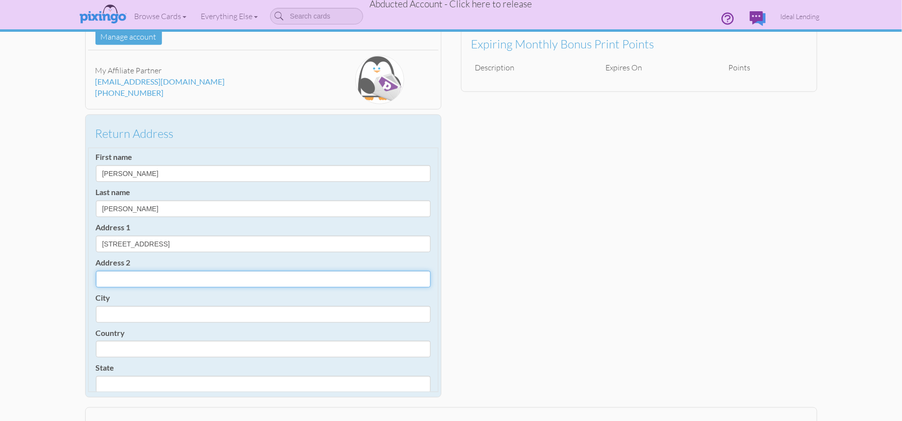
click at [147, 276] on input "Address 2" at bounding box center [263, 279] width 335 height 17
paste input "#207D"
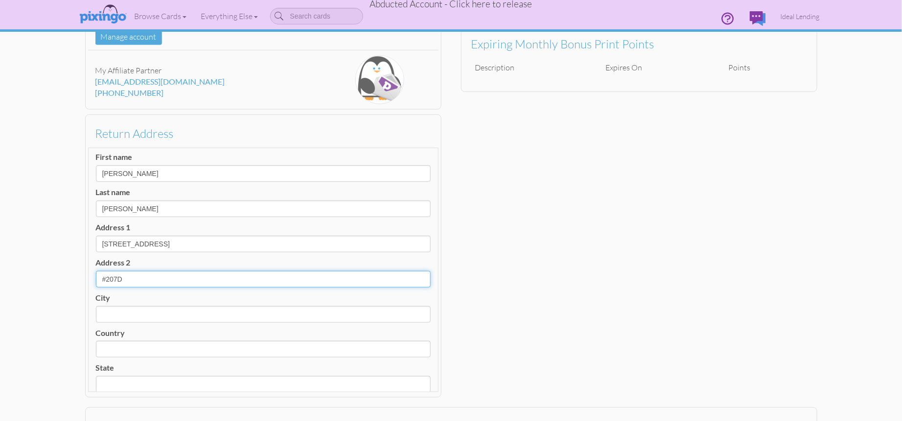
type input "#207D"
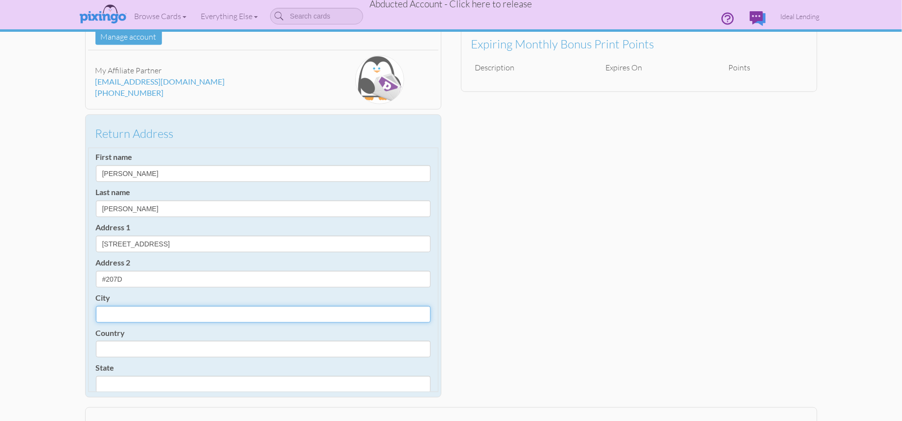
click at [147, 312] on input "City" at bounding box center [263, 314] width 335 height 17
paste input "Cocoa Beach"
type input "Cocoa Beach"
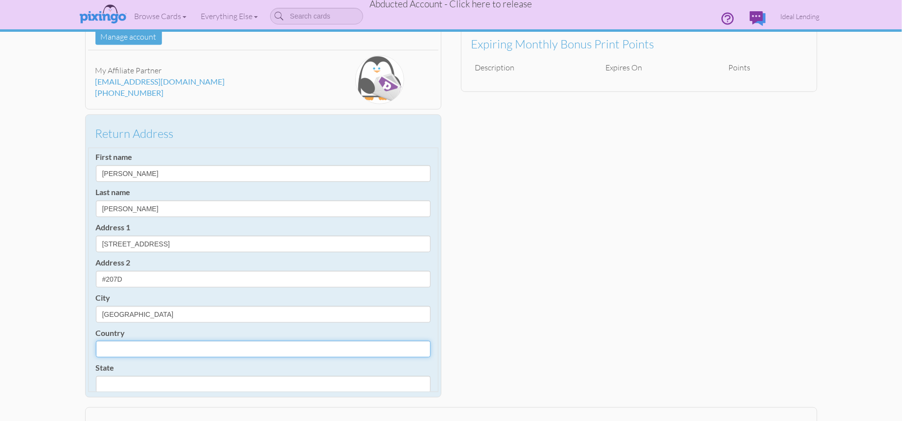
click at [148, 344] on select "United States -------------- Afghanistan Albania Algeria American Samoa Andorra…" at bounding box center [263, 349] width 335 height 17
select select "object:1095"
click at [96, 341] on select "United States -------------- Afghanistan Albania Algeria American Samoa Andorra…" at bounding box center [263, 349] width 335 height 17
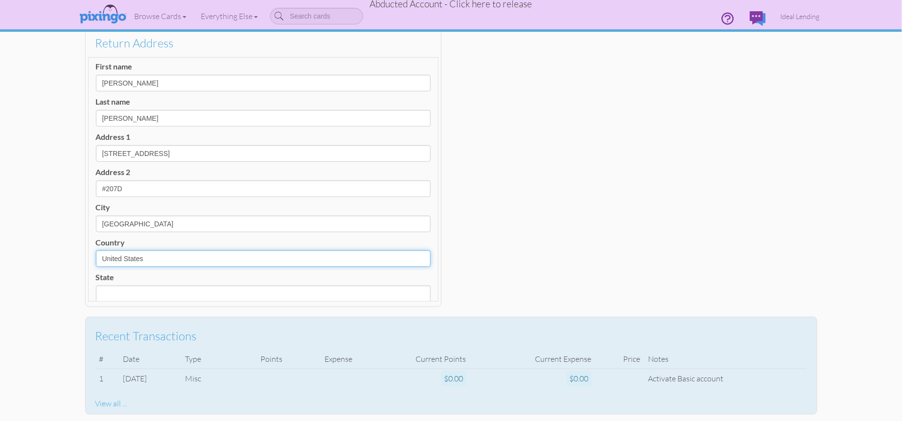
scroll to position [279, 0]
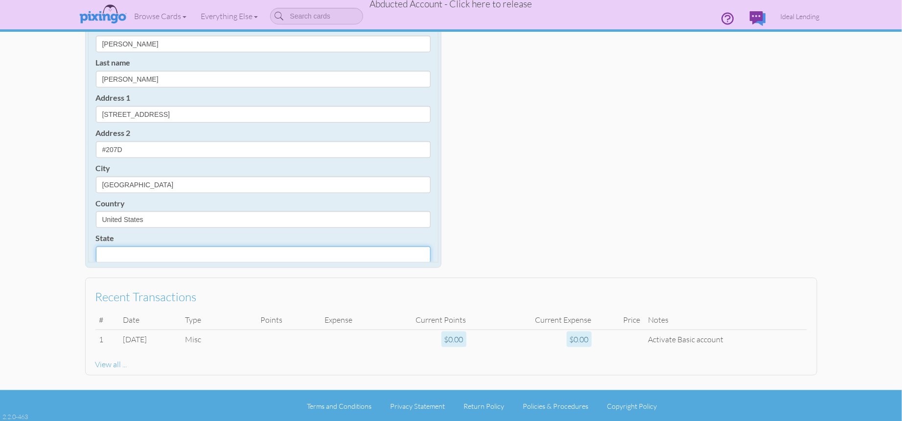
click at [162, 253] on select "AA (Military) AE (Military) Alabama Alaska American Samoa AP (Military) Arizona…" at bounding box center [263, 255] width 335 height 17
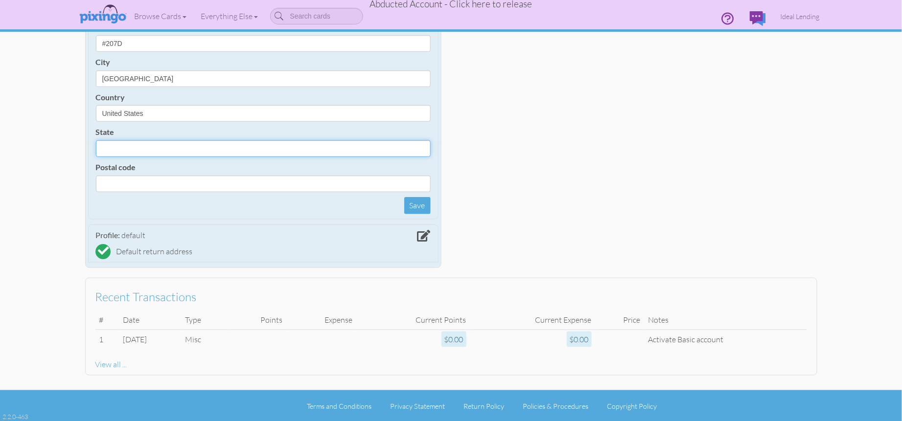
scroll to position [213, 0]
click at [145, 147] on select "AA (Military) AE (Military) Alabama Alaska American Samoa AP (Military) Arizona…" at bounding box center [263, 149] width 335 height 17
select select "object:1354"
click at [96, 141] on select "AA (Military) AE (Military) Alabama Alaska American Samoa AP (Military) Arizona…" at bounding box center [263, 149] width 335 height 17
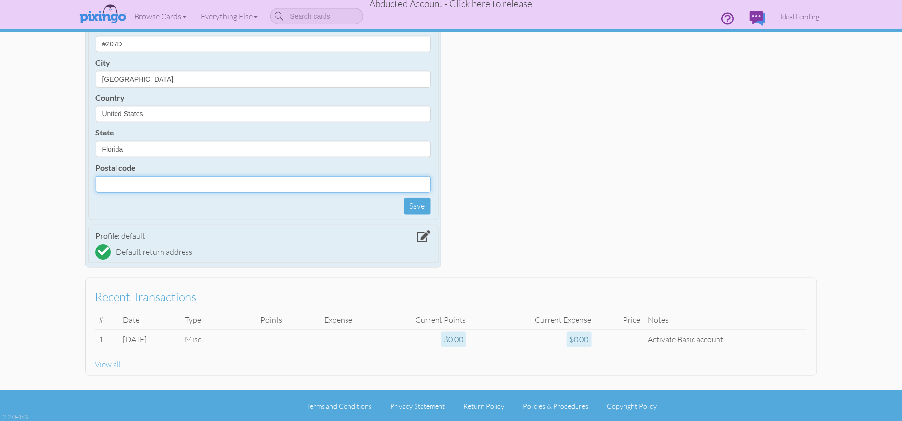
click at [129, 185] on input "Postal code" at bounding box center [263, 184] width 335 height 17
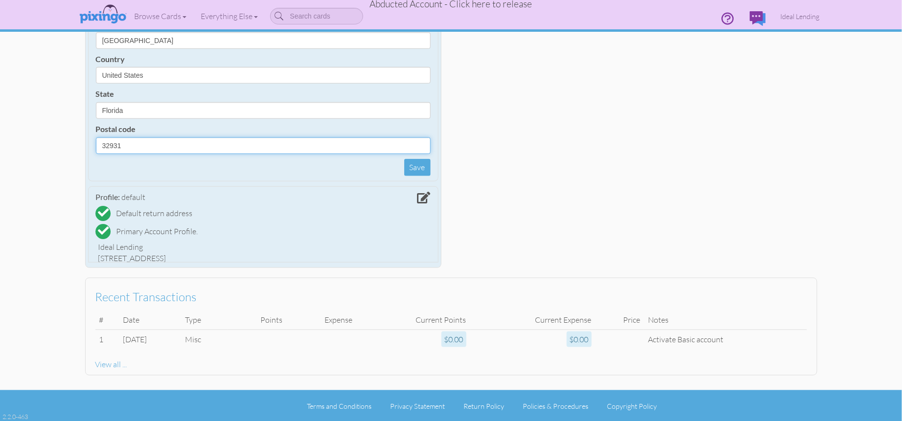
scroll to position [271, 0]
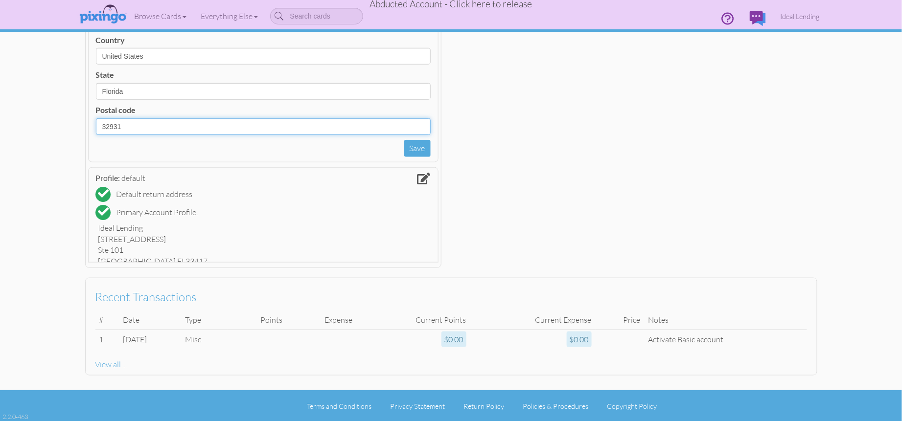
type input "32931"
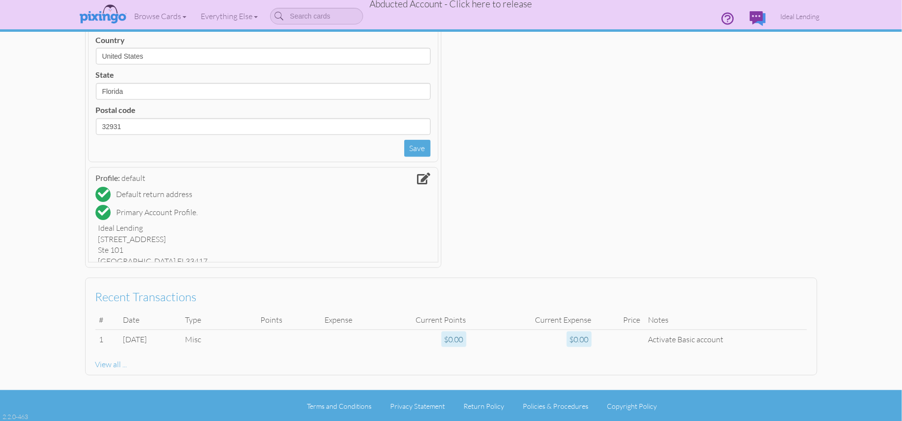
click at [510, 186] on div "Account Ideal Lending Smart (6149) Upgrade wenriquez@ideallending.net Manage ac…" at bounding box center [450, 44] width 751 height 458
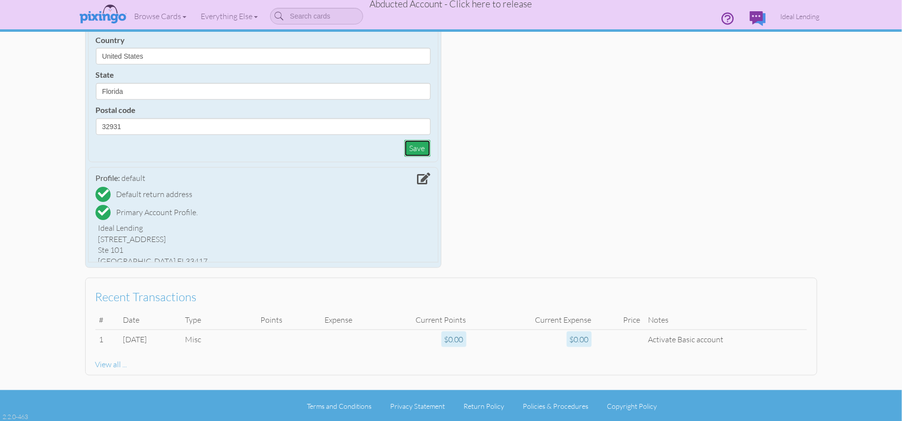
click at [416, 147] on button "Save" at bounding box center [417, 148] width 26 height 17
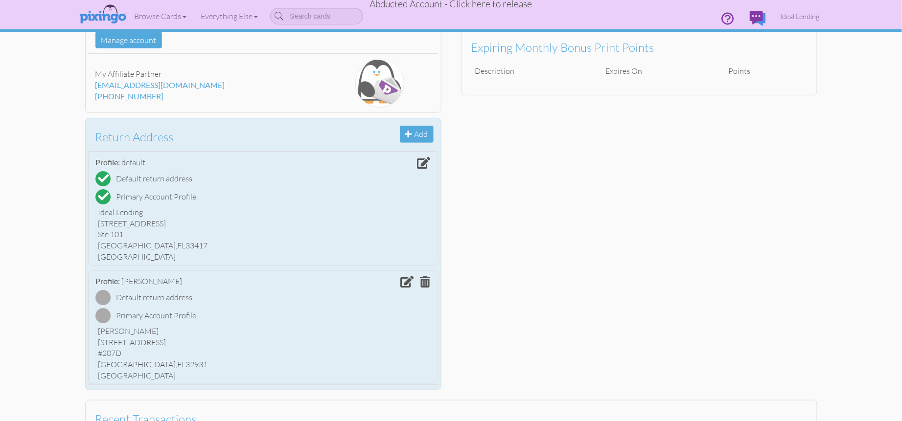
scroll to position [159, 0]
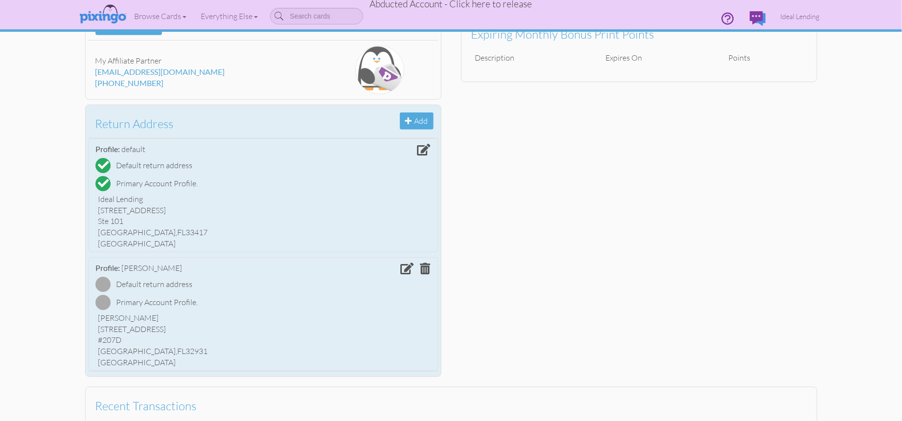
click at [424, 150] on span at bounding box center [423, 150] width 13 height 12
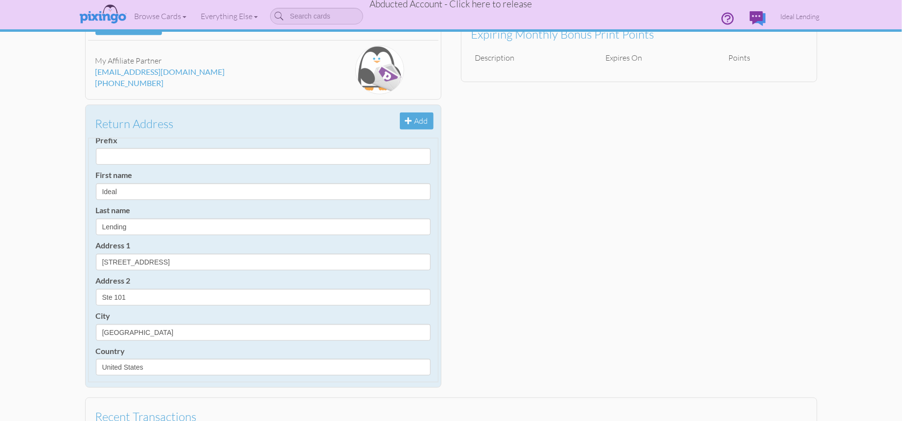
scroll to position [80, 0]
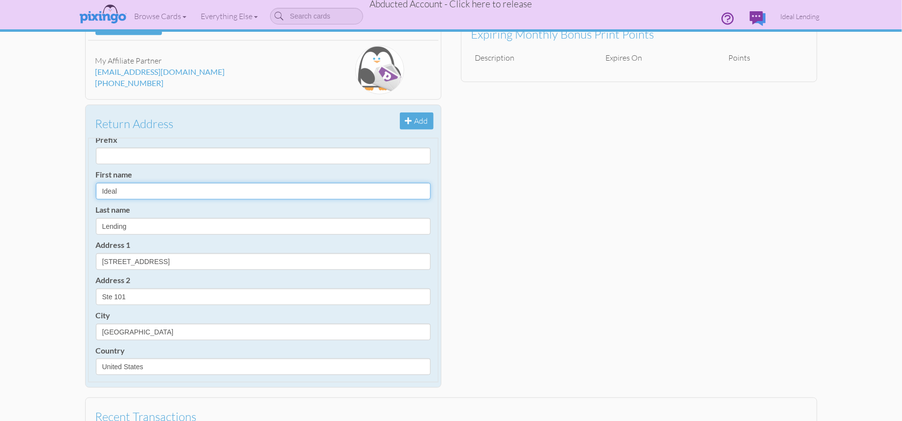
drag, startPoint x: 134, startPoint y: 191, endPoint x: 97, endPoint y: 190, distance: 36.7
click at [97, 190] on input "Ideal" at bounding box center [263, 191] width 335 height 17
type input "[PERSON_NAME]"
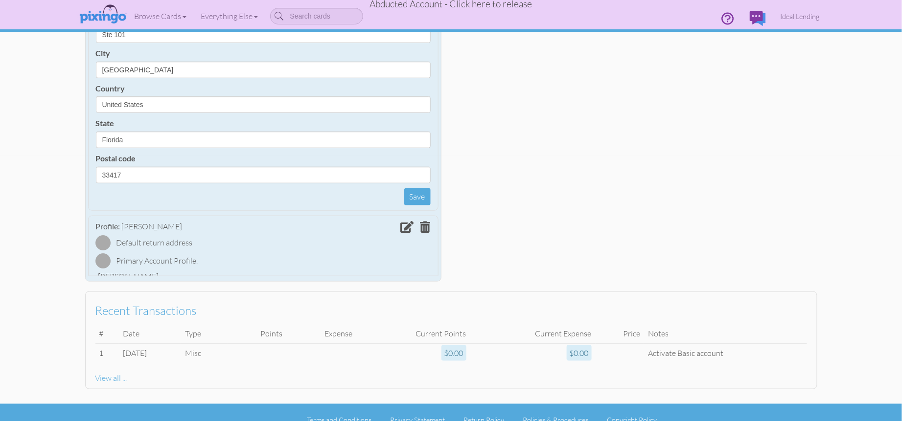
scroll to position [232, 0]
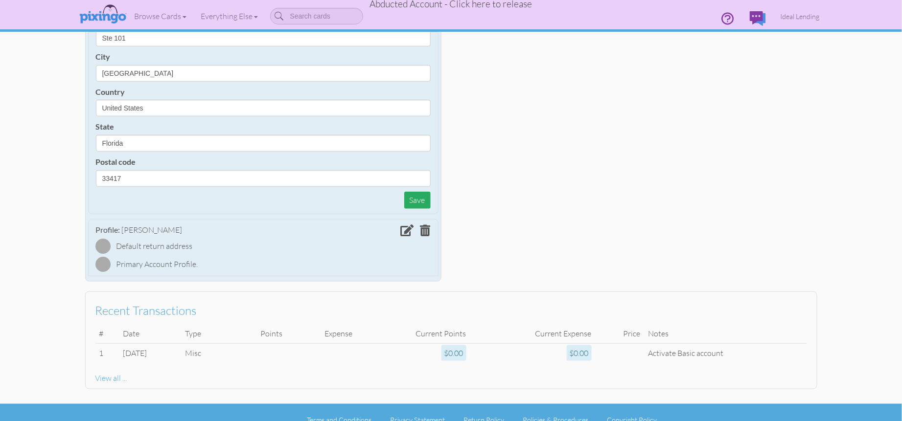
type input "[PERSON_NAME]"
click at [414, 201] on button "Save" at bounding box center [417, 200] width 26 height 17
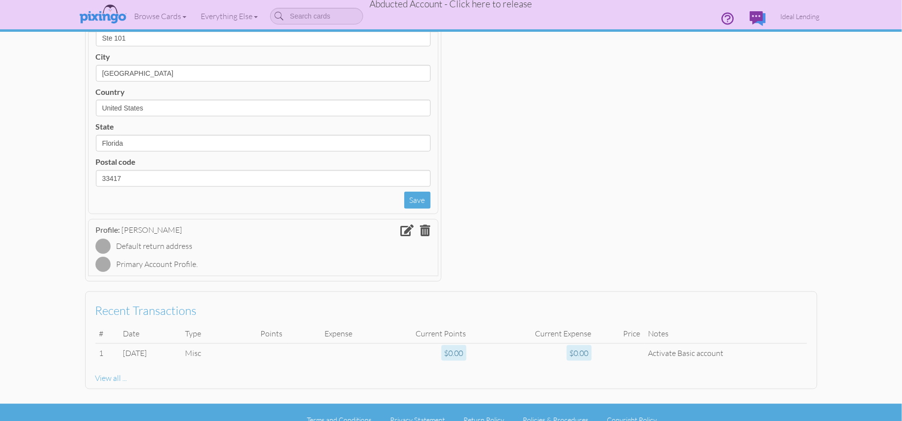
click at [635, 124] on div "Account Ideal Lending Smart (6149) Upgrade wenriquez@ideallending.net Manage ac…" at bounding box center [450, 58] width 751 height 458
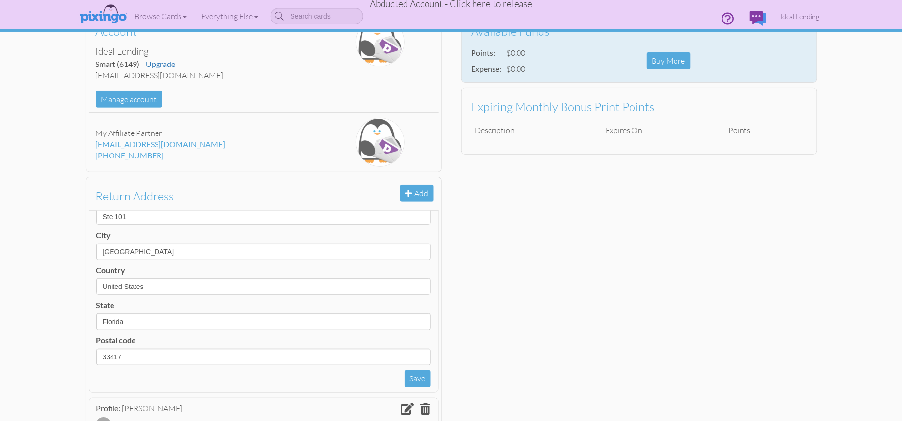
scroll to position [0, 0]
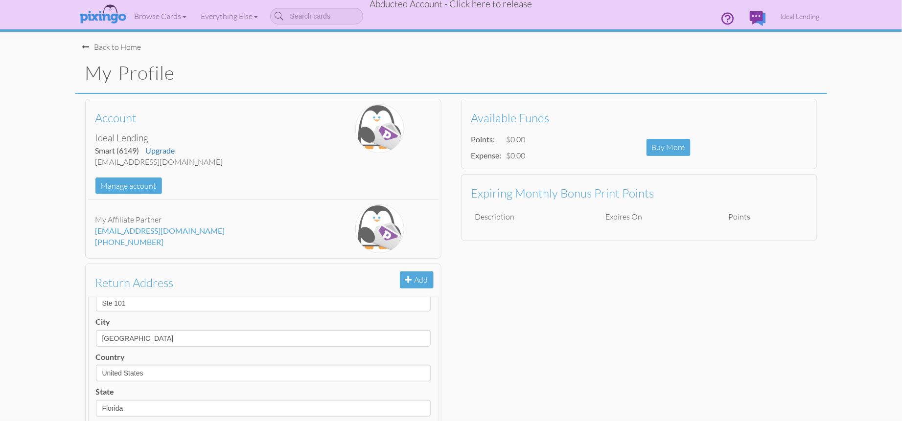
click at [616, 302] on div "Account Ideal Lending Smart (6149) Upgrade wenriquez@ideallending.net Manage ac…" at bounding box center [450, 323] width 751 height 458
click at [794, 16] on span "Ideal Lending" at bounding box center [799, 16] width 39 height 8
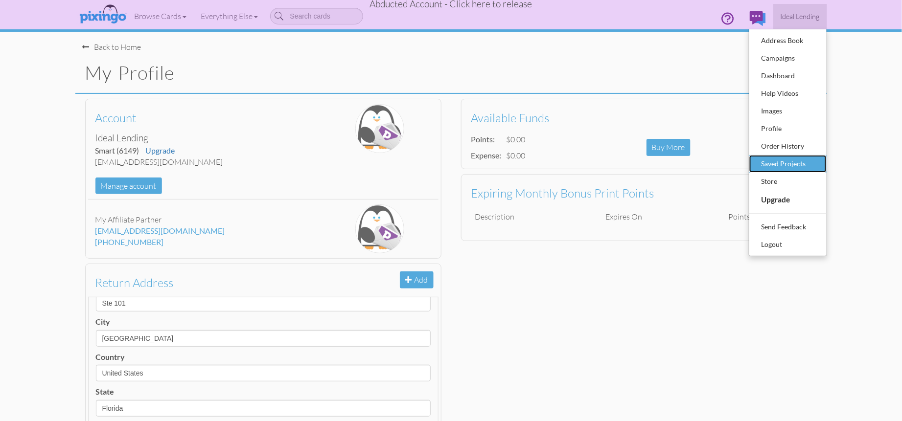
click at [785, 163] on div "Saved Projects" at bounding box center [788, 164] width 58 height 15
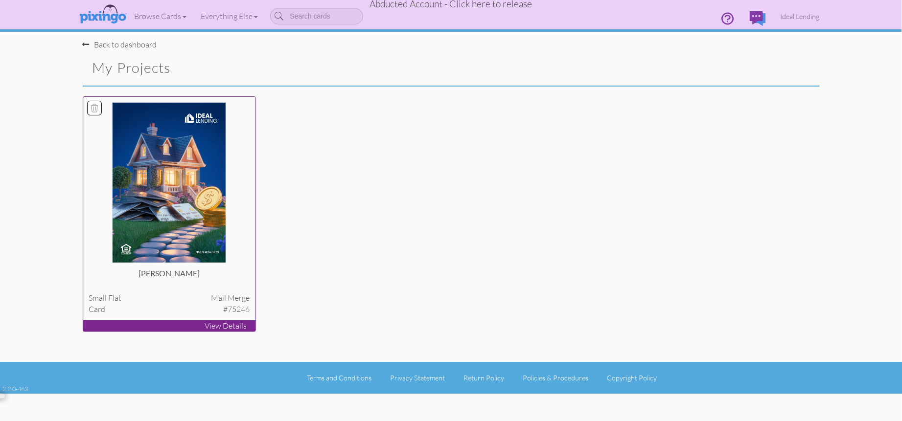
click at [151, 203] on img at bounding box center [169, 182] width 114 height 161
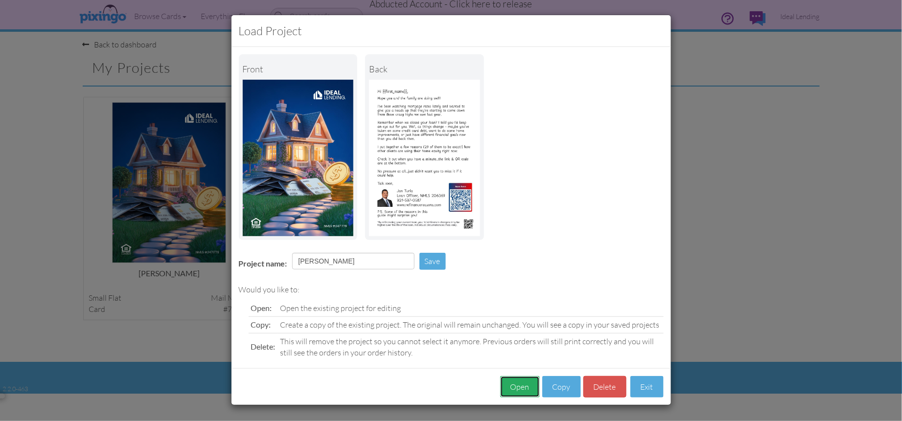
click at [511, 388] on button "Open" at bounding box center [520, 387] width 40 height 22
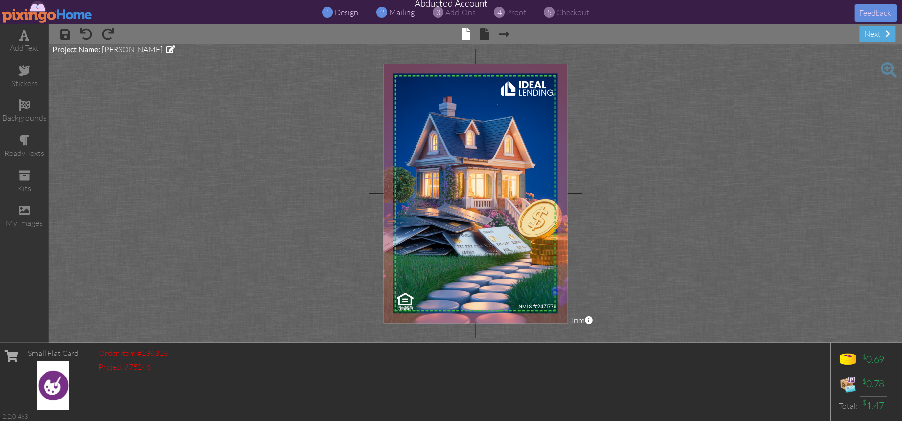
click at [396, 12] on span "mailing" at bounding box center [401, 12] width 25 height 10
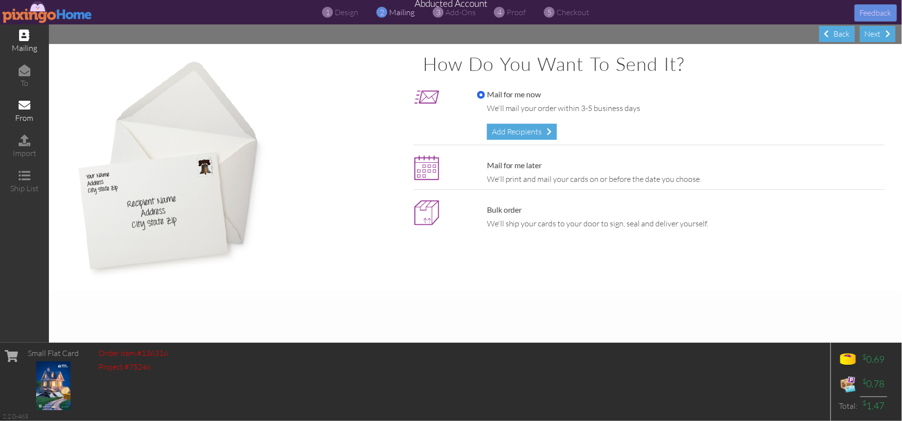
click at [25, 107] on span at bounding box center [25, 105] width 12 height 12
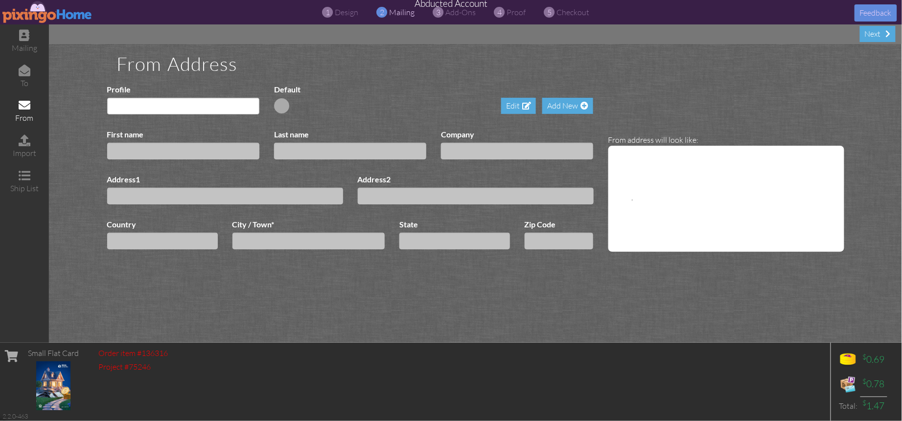
type input "[PERSON_NAME]"
type input "5589 Okeechobee Blvd"
type input "Ste 101"
select select "object:1095"
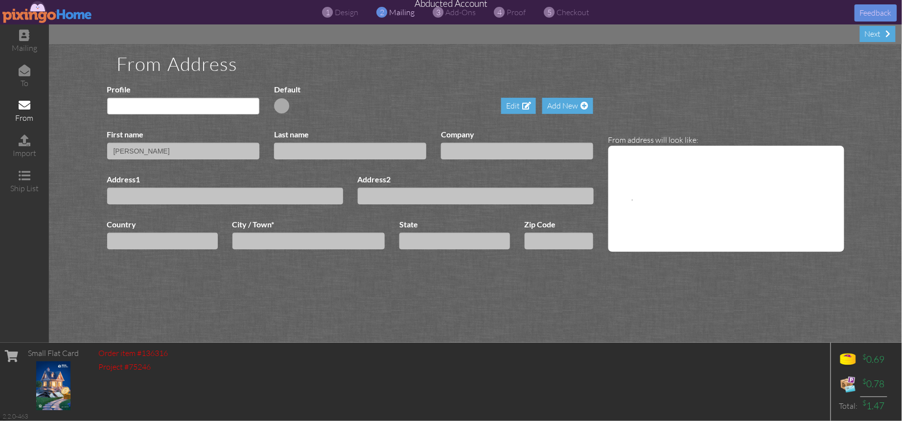
type input "West Palm Beach"
type input "33417"
select select "object:1728"
select select "object:1354"
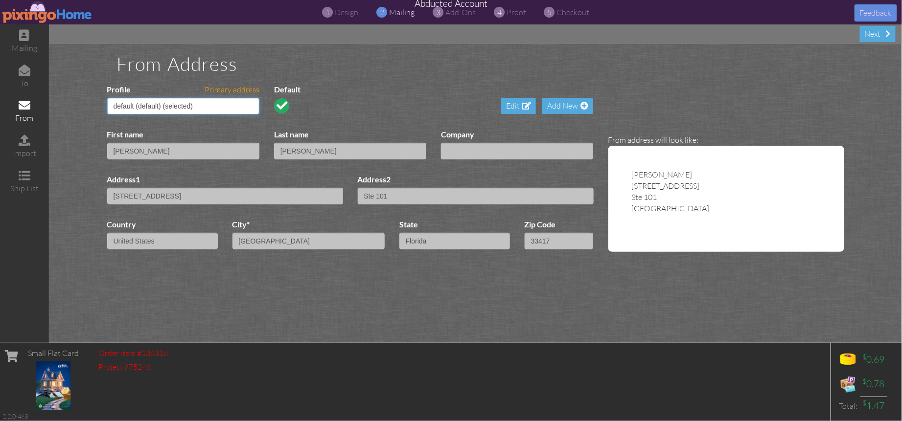
click at [253, 106] on select "default (default) (selected) Jon Turla" at bounding box center [183, 106] width 152 height 17
select select "object:1729"
click at [107, 98] on select "default (default) (selected) Jon Turla" at bounding box center [183, 106] width 152 height 17
type input "Jon"
type input "Turla"
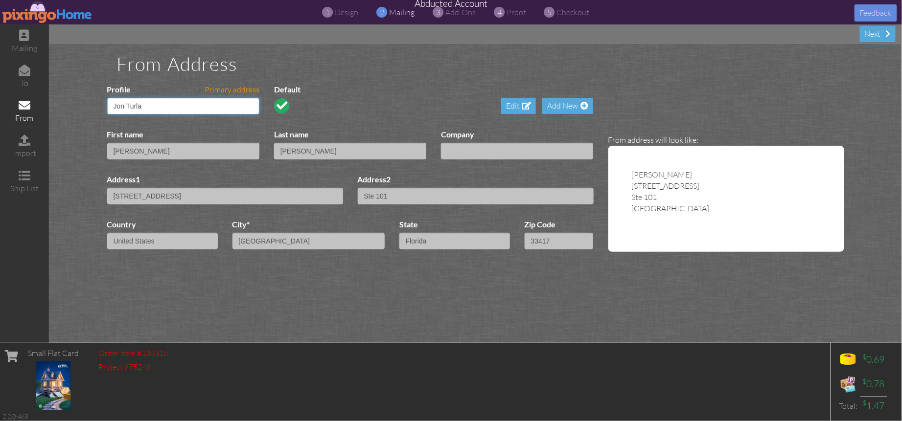
type input "5505 N Atlantic Ave"
type input "#207D"
type input "Cocoa Beach"
type input "32931"
click at [366, 106] on div "Edit Add New" at bounding box center [475, 99] width 250 height 30
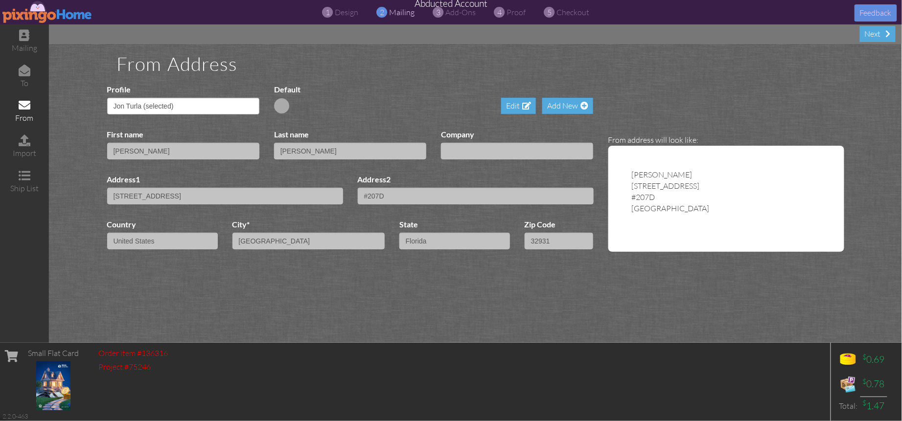
click at [54, 16] on img at bounding box center [47, 12] width 90 height 22
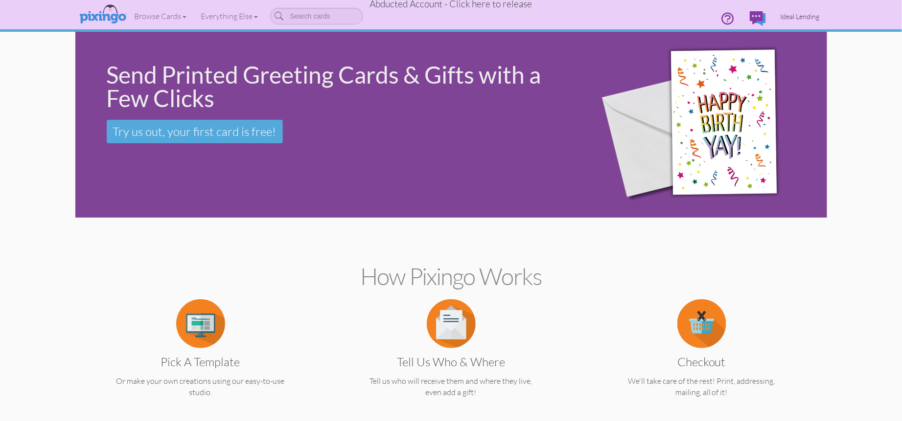
click at [792, 18] on span "Ideal Lending" at bounding box center [799, 16] width 39 height 8
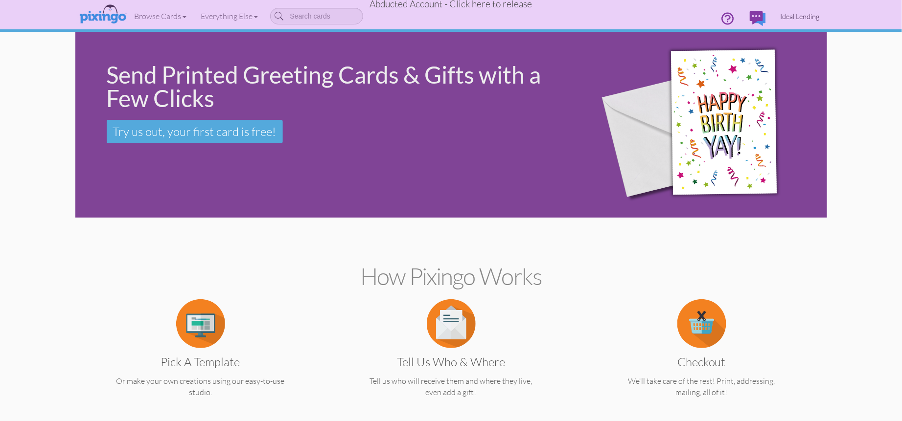
click at [796, 16] on span "Ideal Lending" at bounding box center [799, 16] width 39 height 8
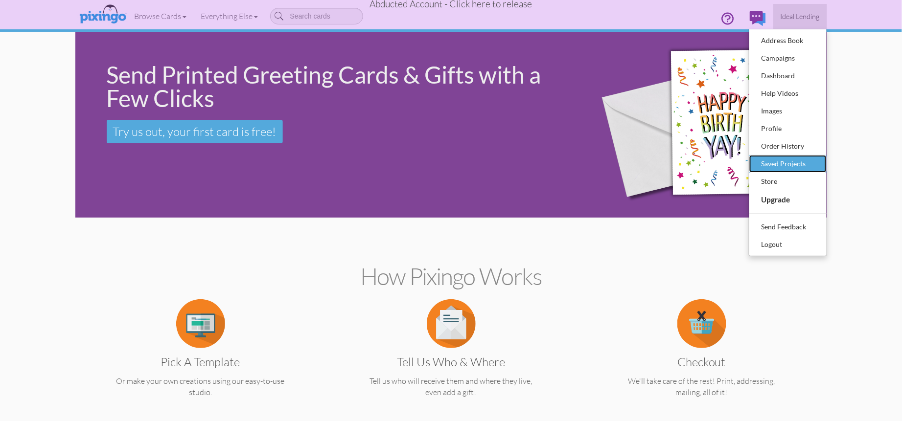
click at [762, 159] on div "Saved Projects" at bounding box center [788, 164] width 58 height 15
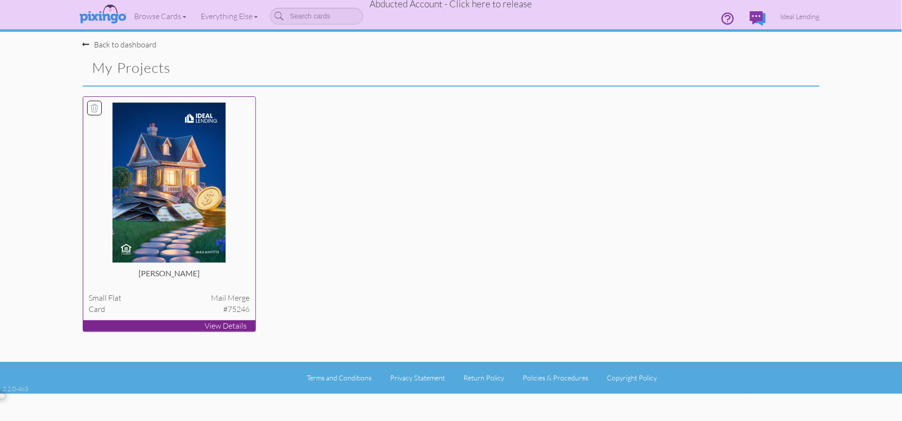
click at [151, 196] on img at bounding box center [169, 182] width 114 height 161
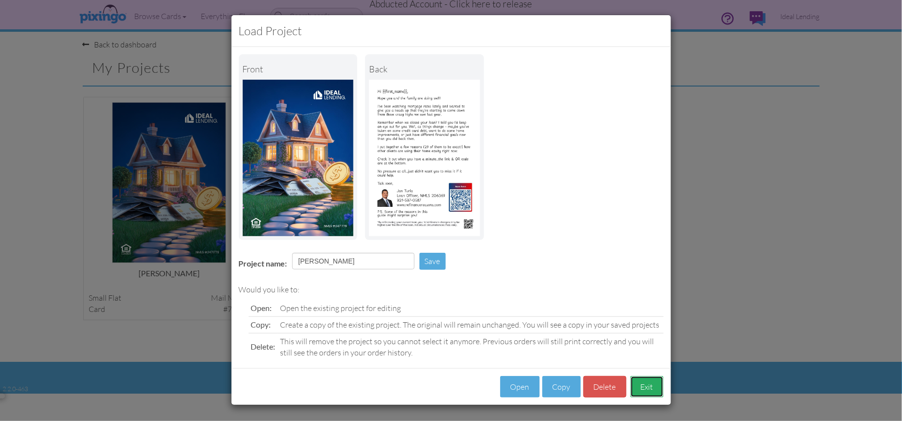
click at [651, 386] on button "Exit" at bounding box center [646, 387] width 33 height 22
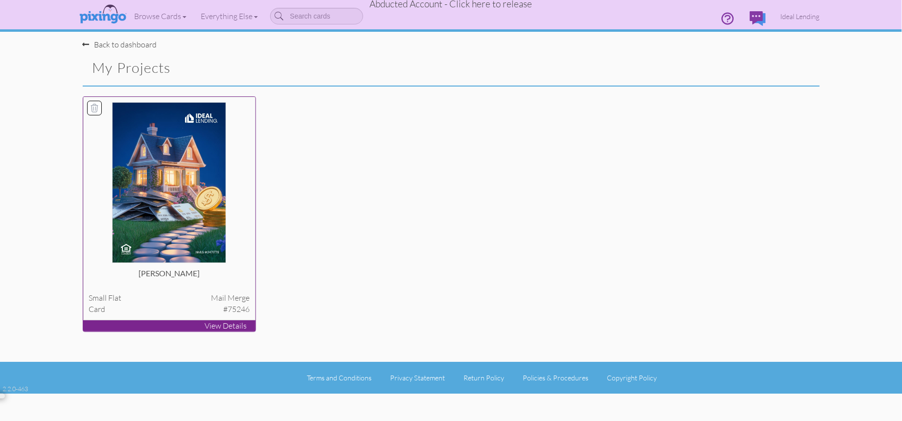
click at [192, 248] on img at bounding box center [169, 182] width 114 height 161
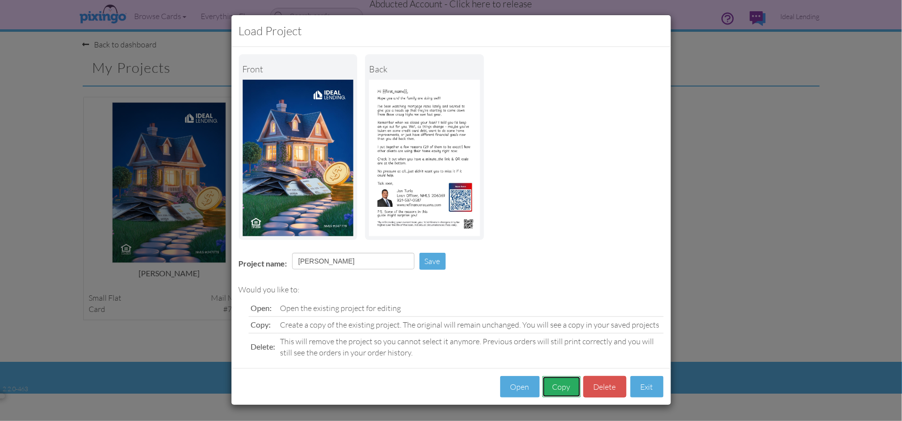
click at [566, 391] on button "Copy" at bounding box center [561, 387] width 39 height 22
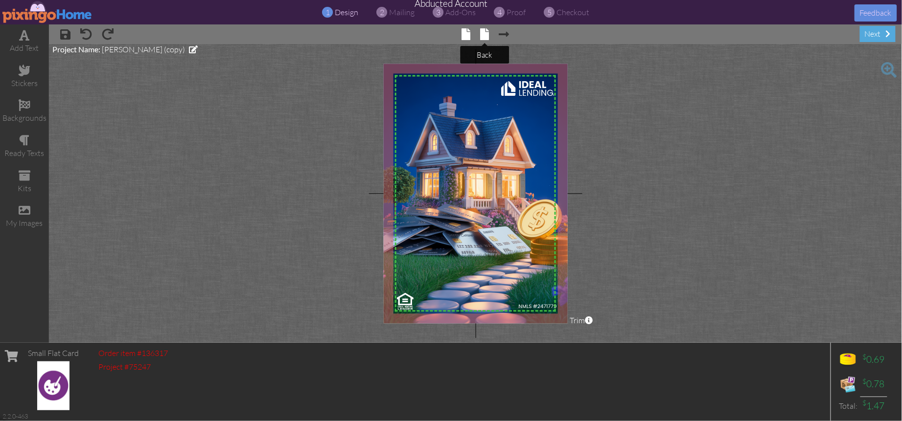
click at [483, 38] on span at bounding box center [484, 34] width 9 height 12
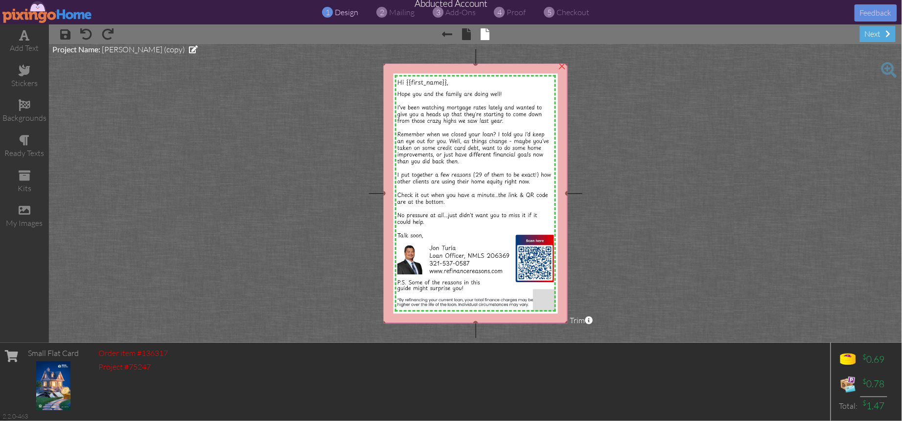
click at [454, 200] on img at bounding box center [475, 194] width 184 height 260
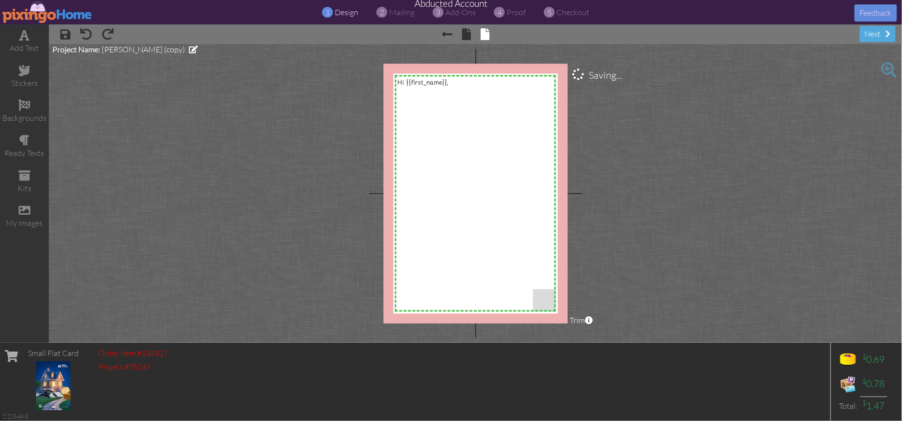
click at [583, 212] on project-studio-wrapper "X X X X X X X X X X X X X X X X X X X X X X X X X X X X X X X X X X X X X X X X…" at bounding box center [475, 193] width 853 height 299
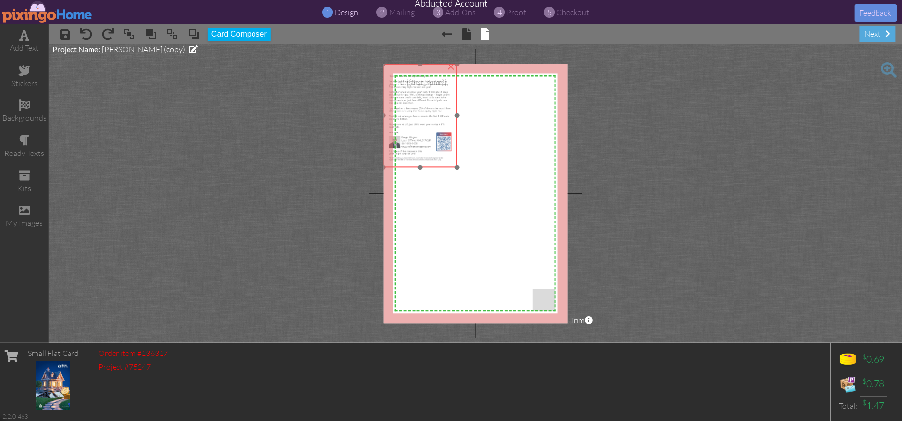
drag, startPoint x: 439, startPoint y: 145, endPoint x: 430, endPoint y: 132, distance: 15.8
click at [430, 132] on img at bounding box center [419, 116] width 73 height 104
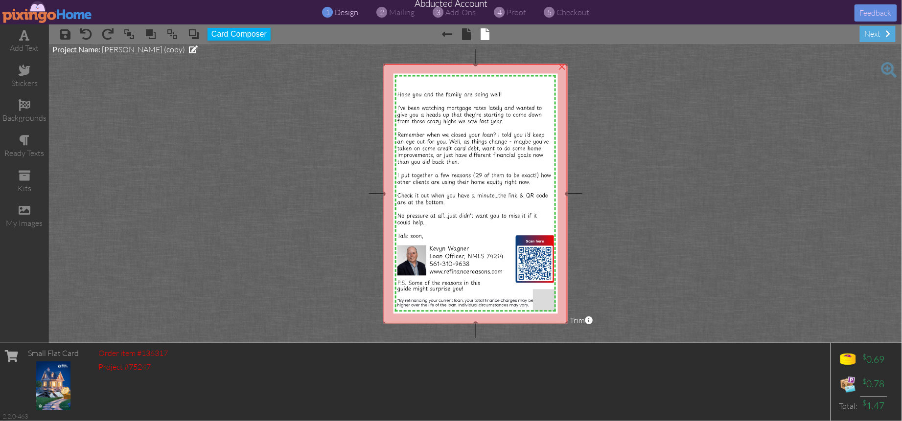
drag, startPoint x: 457, startPoint y: 167, endPoint x: 556, endPoint y: 323, distance: 185.4
click at [556, 323] on project-studio-wrapper "X X X X X X X X X X X X X X X X X X X X X X X X X X X X X X X X X X X X X X X X…" at bounding box center [475, 193] width 853 height 299
click at [651, 275] on project-studio-wrapper "X X X X X X X X X X X X X X X X X X X X X X X X X X X X X X X X X X X X X X X X…" at bounding box center [475, 193] width 853 height 299
click at [494, 153] on img at bounding box center [475, 194] width 184 height 260
click at [195, 34] on span at bounding box center [194, 34] width 12 height 15
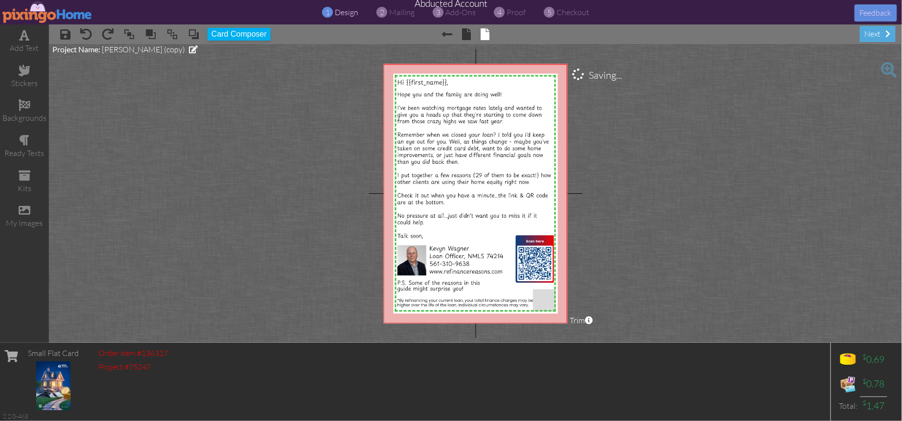
click at [644, 131] on project-studio-wrapper "X X X X X X X X X X X X X X X X X X X X X X X X X X X X X X X X X X X X X X X X…" at bounding box center [475, 193] width 853 height 299
drag, startPoint x: 630, startPoint y: 127, endPoint x: 514, endPoint y: 108, distance: 117.5
click at [630, 127] on project-studio-wrapper "X X X X X X X X X X X X X X X X X X X X X X X X X X X X X X X X X X X X X X X X…" at bounding box center [475, 193] width 853 height 299
click at [428, 85] on span "Hi {{first_name}}," at bounding box center [422, 82] width 51 height 9
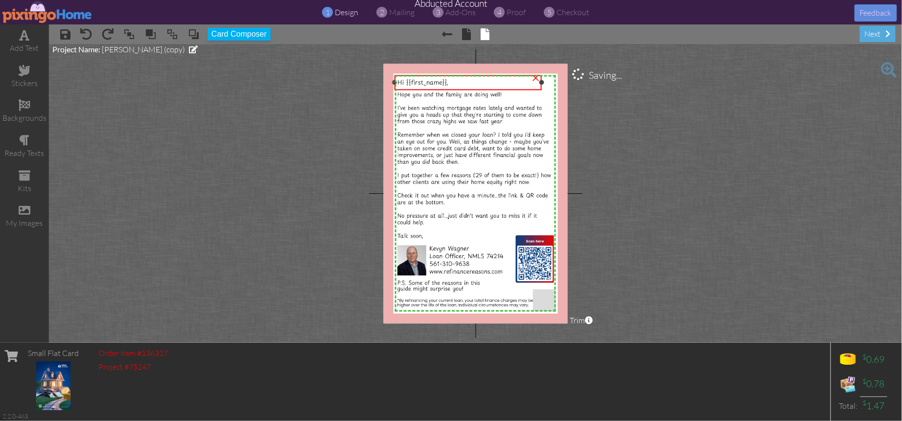
click at [428, 85] on span "Hi {{first_name}}," at bounding box center [422, 82] width 51 height 9
click at [698, 132] on project-studio-wrapper "X X X X X X X X X X X X X X X X X X X X X X X X X X X X X X X X X X X X X X X X…" at bounding box center [475, 193] width 853 height 299
click at [425, 86] on span "Hi {{first_name}}," at bounding box center [422, 82] width 51 height 9
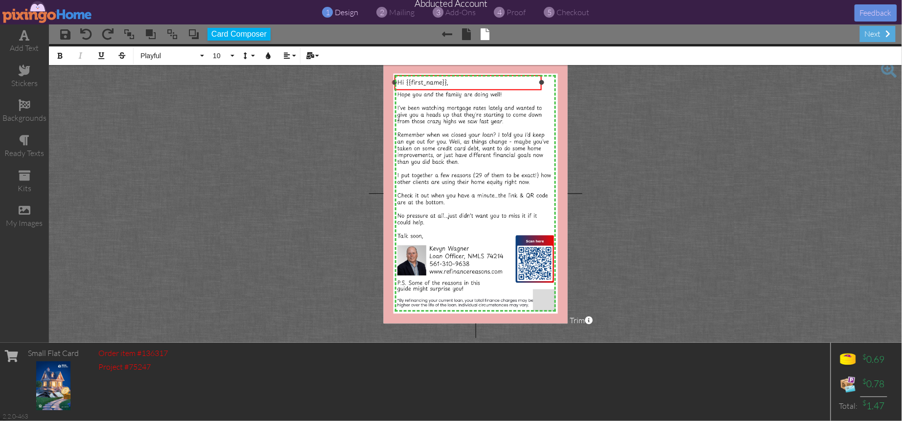
click at [425, 86] on span "Hi {{first_name}}," at bounding box center [422, 82] width 51 height 9
click at [64, 54] on button "Bold" at bounding box center [60, 55] width 19 height 19
click at [61, 55] on icon "button" at bounding box center [60, 55] width 7 height 7
drag, startPoint x: 455, startPoint y: 85, endPoint x: 395, endPoint y: 84, distance: 59.7
click at [394, 80] on div "Hi {{first_name}}, ​​​​ ×" at bounding box center [467, 82] width 147 height 15
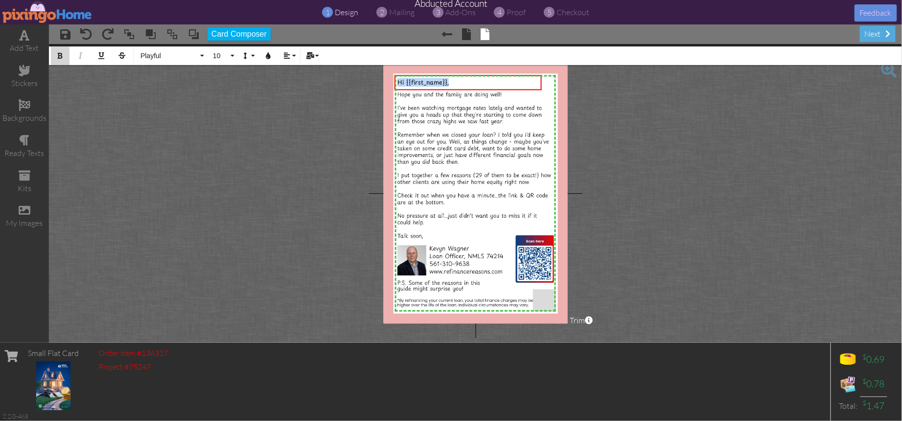
click at [54, 51] on button "Bold" at bounding box center [60, 55] width 19 height 19
click at [146, 114] on project-studio-wrapper "X X X X X X X X X X X X X X X X X X X X X X X X X X X X X X X X X X X X X X X X…" at bounding box center [475, 193] width 853 height 299
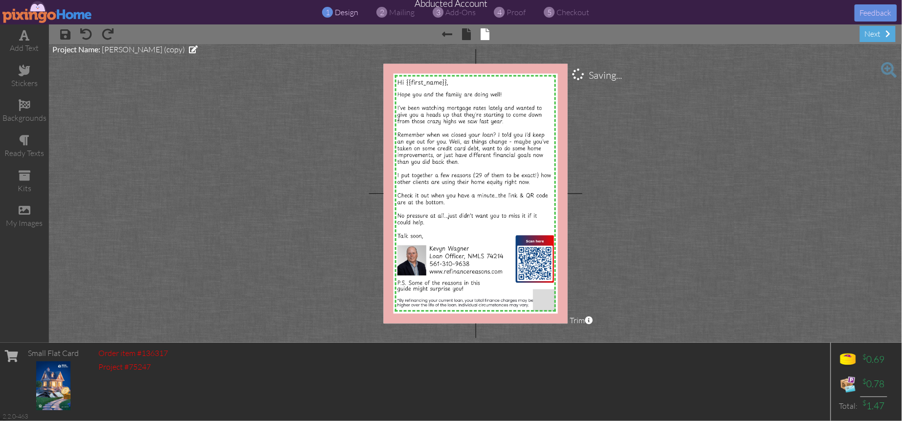
click at [627, 137] on project-studio-wrapper "X X X X X X X X X X X X X X X X X X X X X X X X X X X X X X X X X X X X X X X X…" at bounding box center [475, 193] width 853 height 299
click at [423, 83] on span "Hi {{first_name}}," at bounding box center [422, 82] width 51 height 9
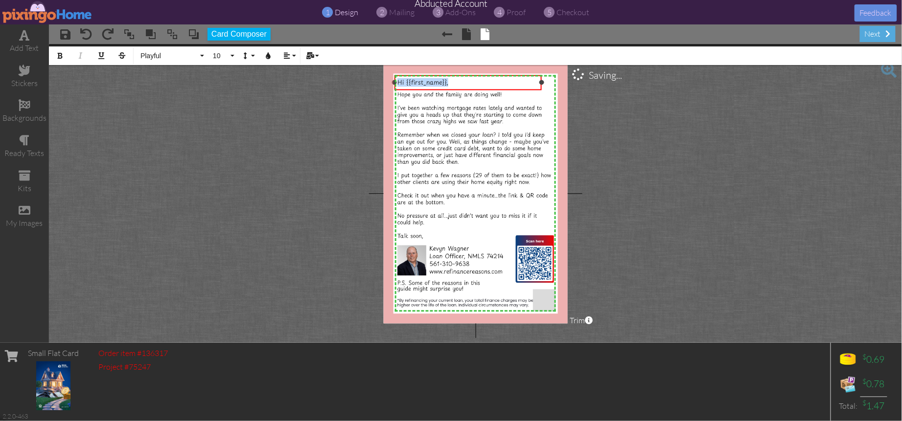
click at [423, 83] on span "Hi {{first_name}}," at bounding box center [422, 82] width 51 height 9
click at [62, 55] on icon "button" at bounding box center [60, 55] width 7 height 7
click at [465, 83] on div "Hi {{first_name}}," at bounding box center [467, 82] width 141 height 9
drag, startPoint x: 462, startPoint y: 83, endPoint x: 389, endPoint y: 78, distance: 72.6
click at [389, 78] on div "X X X X X X X X X X X X X X X X X X X X X X X X X X X X X X X X X X X X X X X X…" at bounding box center [475, 194] width 184 height 260
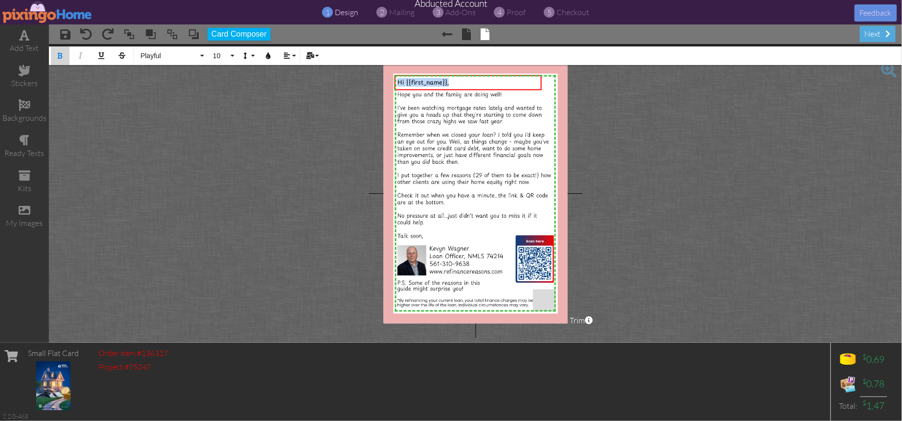
click at [59, 55] on icon "button" at bounding box center [60, 55] width 7 height 7
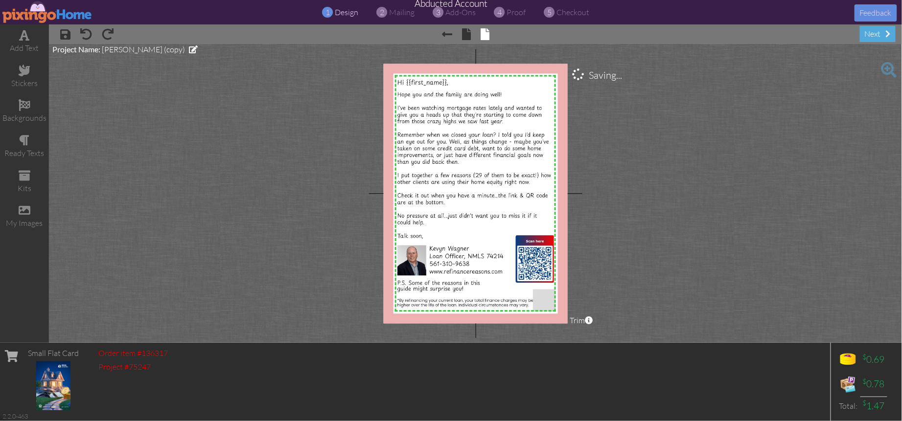
click at [654, 135] on project-studio-wrapper "X X X X X X X X X X X X X X X X X X X X X X X X X X X X X X X X X X X X X X X X…" at bounding box center [475, 193] width 853 height 299
click at [652, 135] on project-studio-wrapper "X X X X X X X X X X X X X X X X X X X X X X X X X X X X X X X X X X X X X X X X…" at bounding box center [475, 193] width 853 height 299
click at [107, 53] on span "Jon Turla (copy)" at bounding box center [143, 50] width 83 height 10
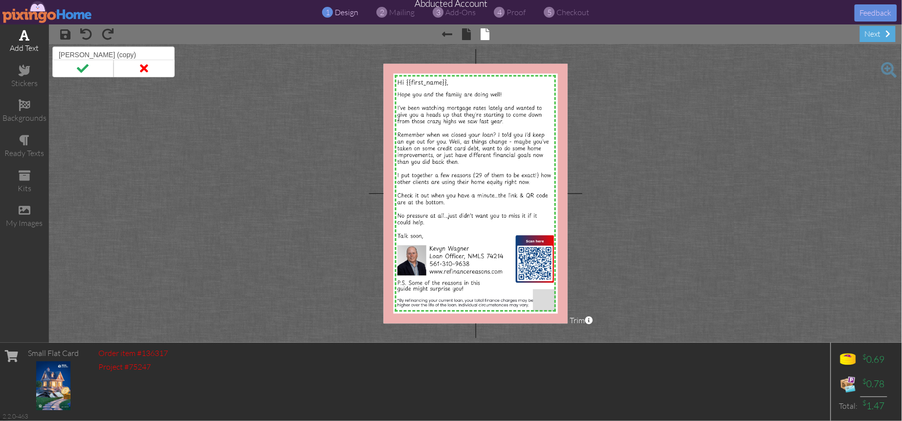
drag, startPoint x: 115, startPoint y: 56, endPoint x: 42, endPoint y: 50, distance: 74.1
click at [41, 49] on div "add text stickers backgrounds ready texts kits my images × save × undo × redo ×…" at bounding box center [451, 183] width 902 height 318
type input "Kevyn Wagner"
click at [74, 69] on span at bounding box center [82, 69] width 61 height 18
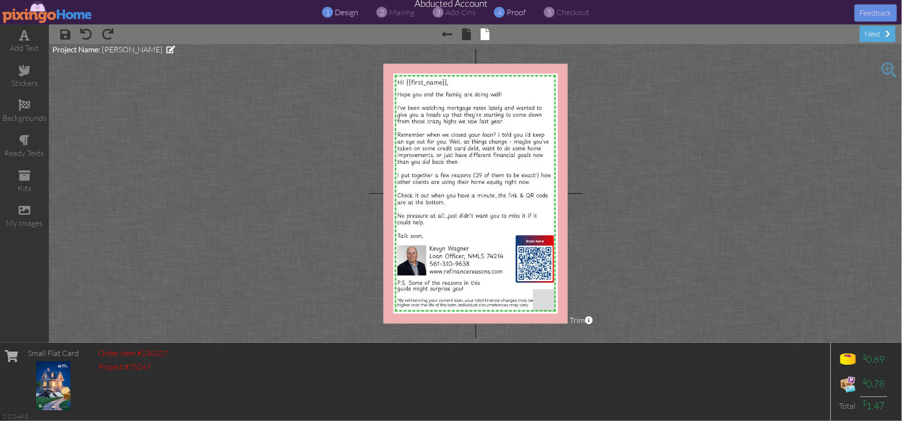
click at [509, 12] on span "proof" at bounding box center [516, 12] width 19 height 10
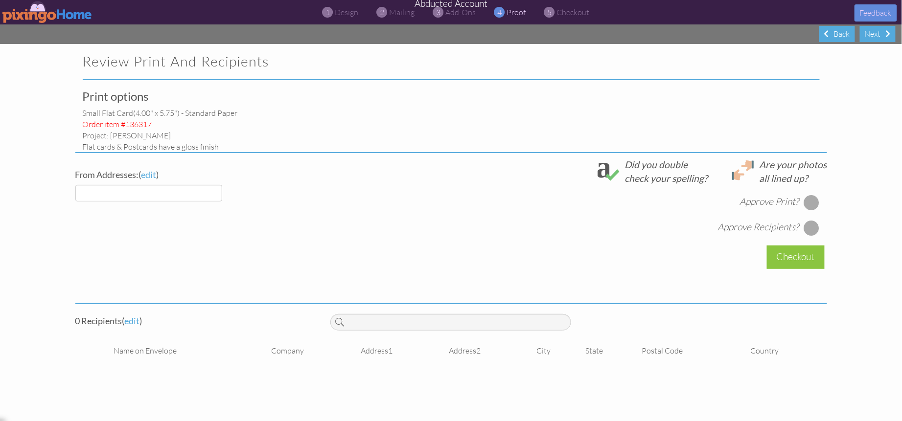
select select "object:2374"
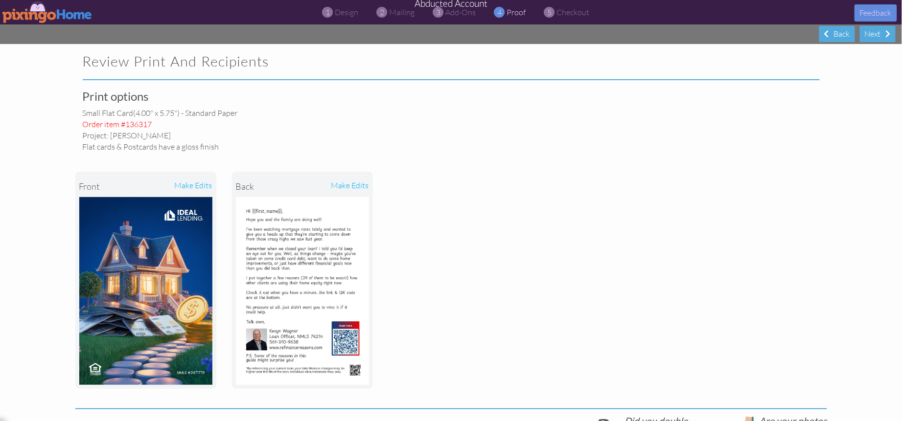
click at [45, 16] on img at bounding box center [47, 12] width 90 height 22
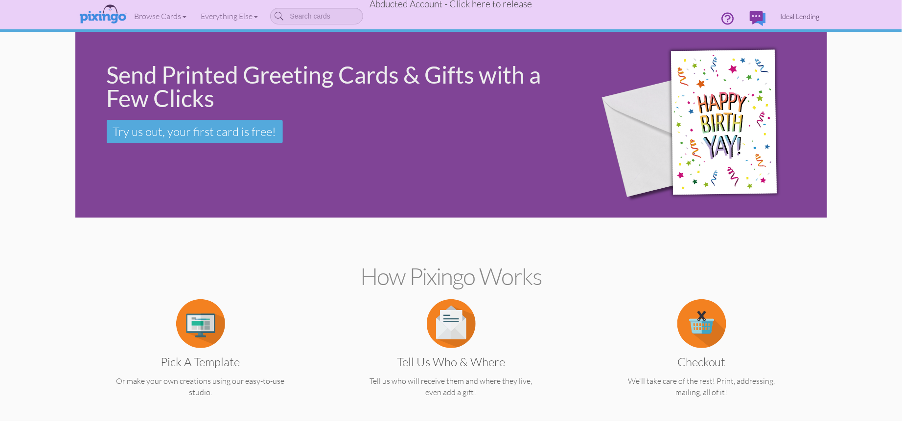
click at [800, 13] on span "Ideal Lending" at bounding box center [799, 16] width 39 height 8
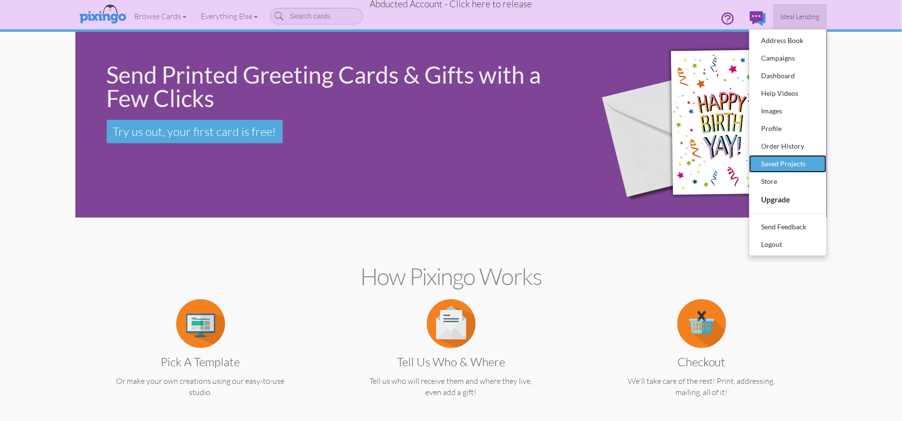
click at [783, 166] on div "Saved Projects" at bounding box center [788, 164] width 58 height 15
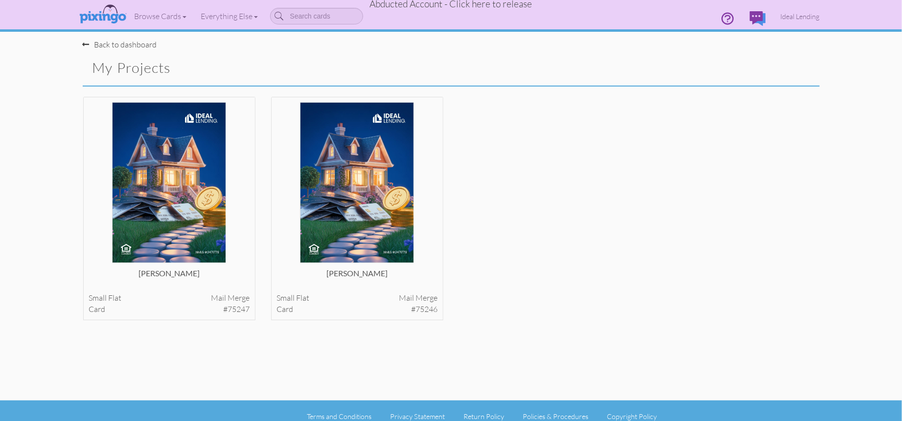
click at [772, 237] on div "Kevyn Wagner small flat Mail merge card #75247 View Details small" at bounding box center [450, 216] width 751 height 241
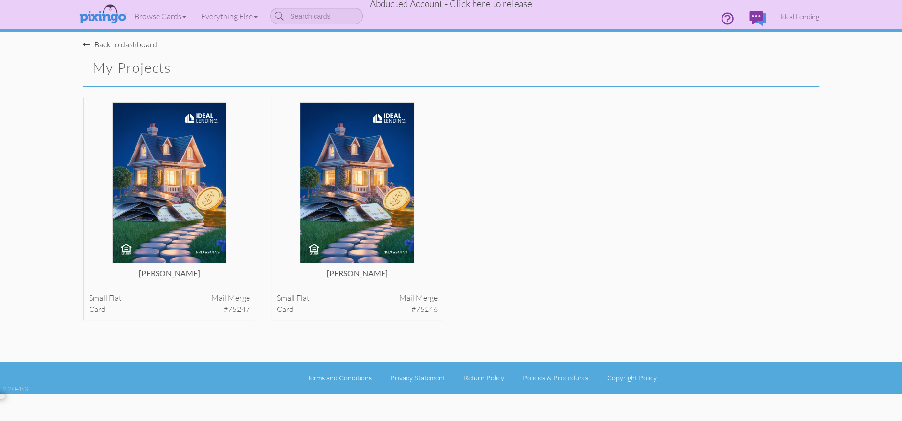
click at [532, 120] on div "Kevyn Wagner small flat Mail merge card #75247 View Details small" at bounding box center [450, 216] width 751 height 241
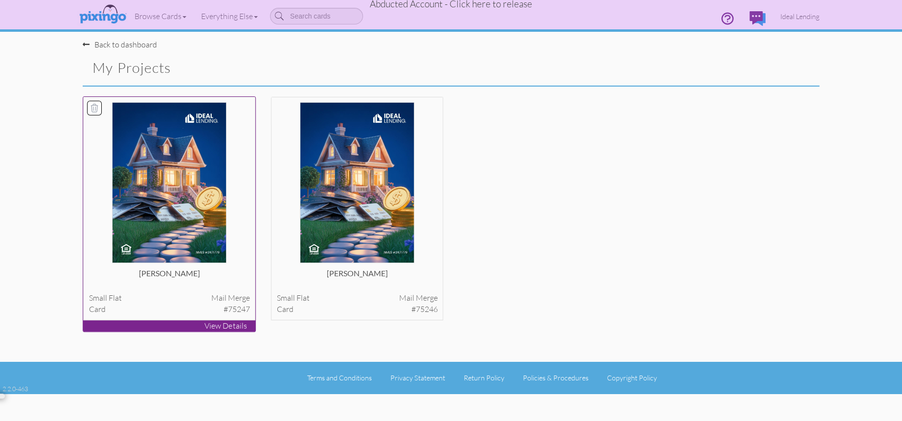
click at [148, 202] on img at bounding box center [169, 182] width 114 height 161
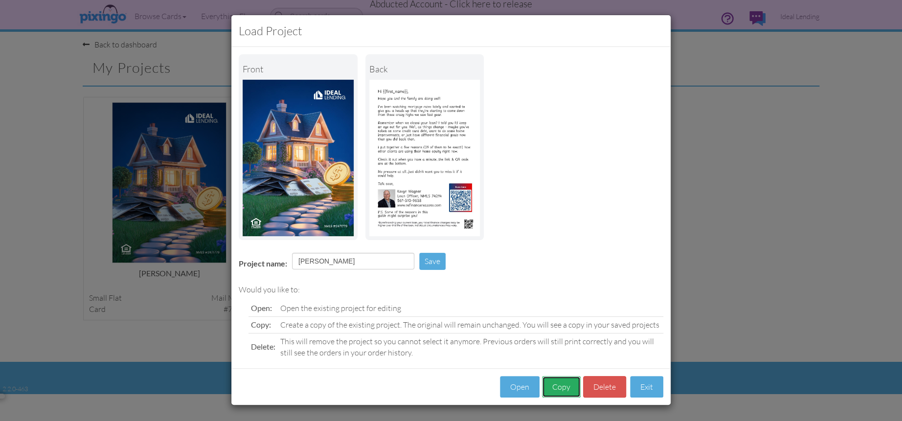
click at [555, 385] on button "Copy" at bounding box center [561, 387] width 39 height 22
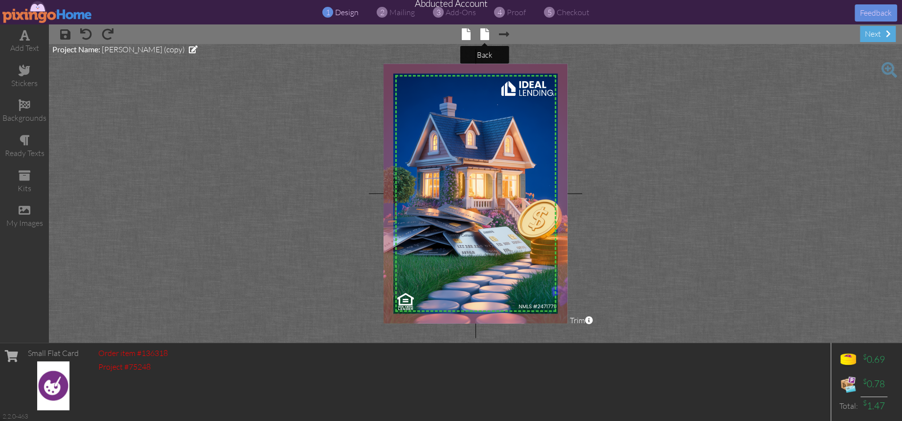
click at [483, 36] on span at bounding box center [484, 34] width 9 height 12
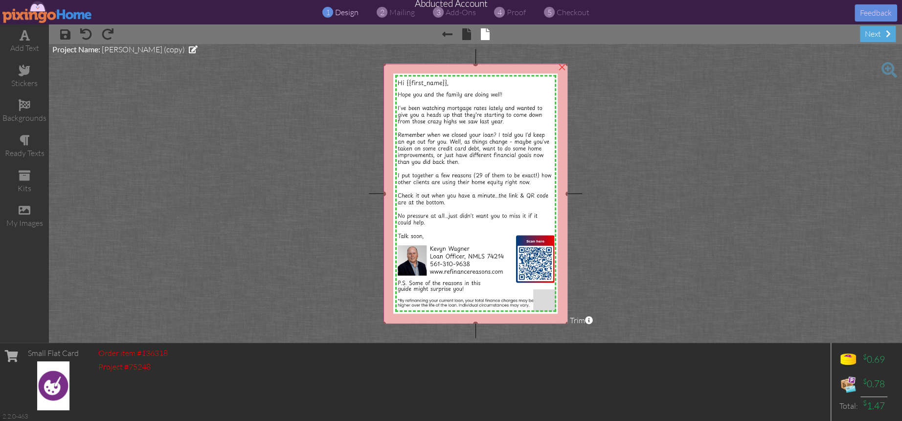
click at [476, 132] on img at bounding box center [476, 194] width 184 height 260
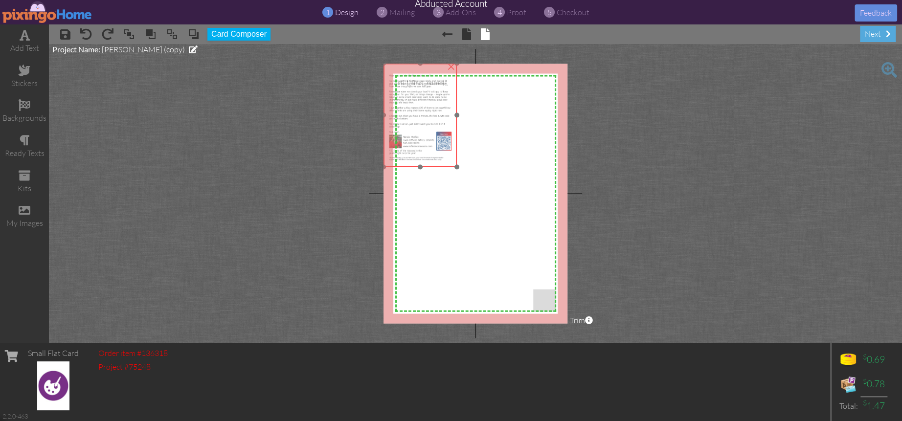
drag, startPoint x: 421, startPoint y: 106, endPoint x: 411, endPoint y: 93, distance: 15.8
click at [411, 93] on img at bounding box center [420, 116] width 73 height 104
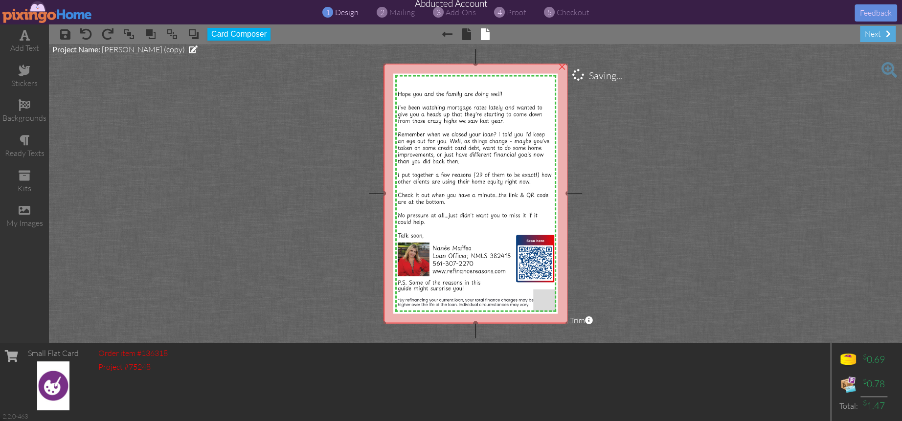
drag, startPoint x: 457, startPoint y: 167, endPoint x: 518, endPoint y: 323, distance: 167.9
click at [518, 323] on project-studio-wrapper "X X X X X X X X X X X X X X X X X X X X X X X X X X X X X X X X X X X X X X X X…" at bounding box center [475, 193] width 853 height 299
click at [466, 161] on img at bounding box center [476, 194] width 184 height 260
click at [191, 34] on span at bounding box center [194, 34] width 12 height 15
click at [605, 137] on project-studio-wrapper "X X X X X X X X X X X X X X X X X X X X X X X X X X X X X X X X X X X X X X X X…" at bounding box center [475, 193] width 853 height 299
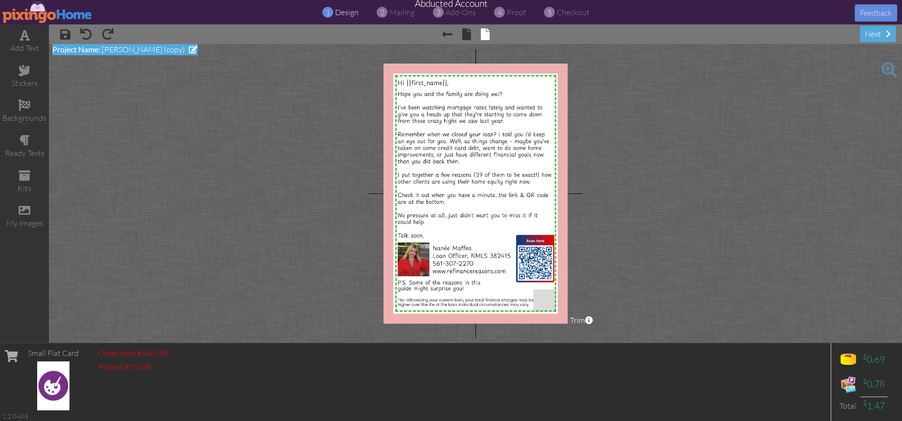
click at [136, 51] on span "Kevyn Wagner (copy)" at bounding box center [143, 50] width 83 height 10
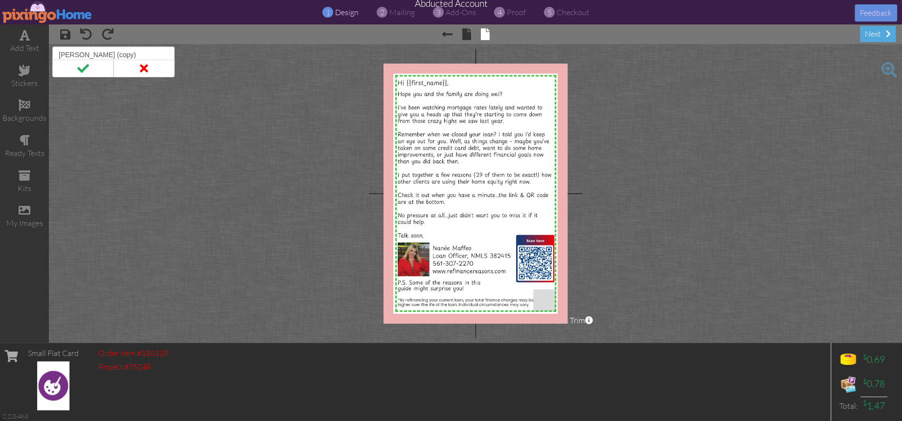
drag, startPoint x: 136, startPoint y: 51, endPoint x: 54, endPoint y: 53, distance: 82.2
click at [54, 53] on input "Kevyn Wagner (copy)" at bounding box center [113, 54] width 122 height 17
type input "Nanee Wagner"
click at [82, 68] on span at bounding box center [82, 69] width 61 height 18
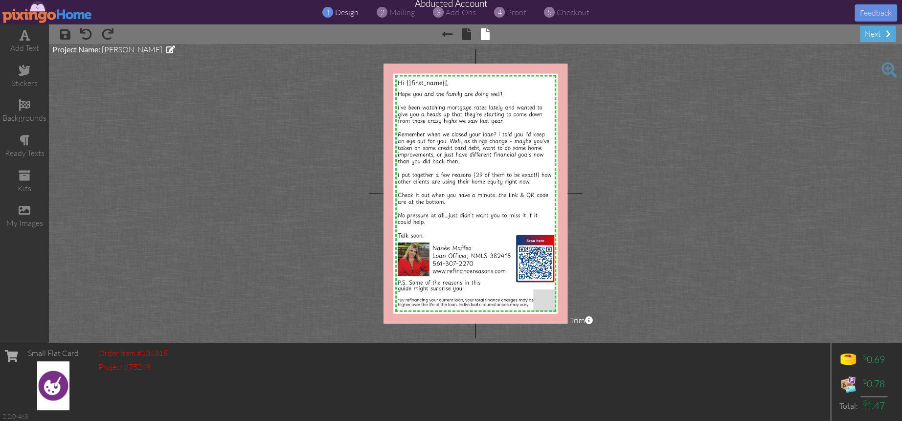
click at [179, 88] on project-studio-wrapper "X X X X X X X X X X X X X X X X X X X X X X X X X X X X X X X X X X X X X X X X…" at bounding box center [475, 193] width 853 height 299
click at [516, 13] on span "proof" at bounding box center [516, 12] width 19 height 10
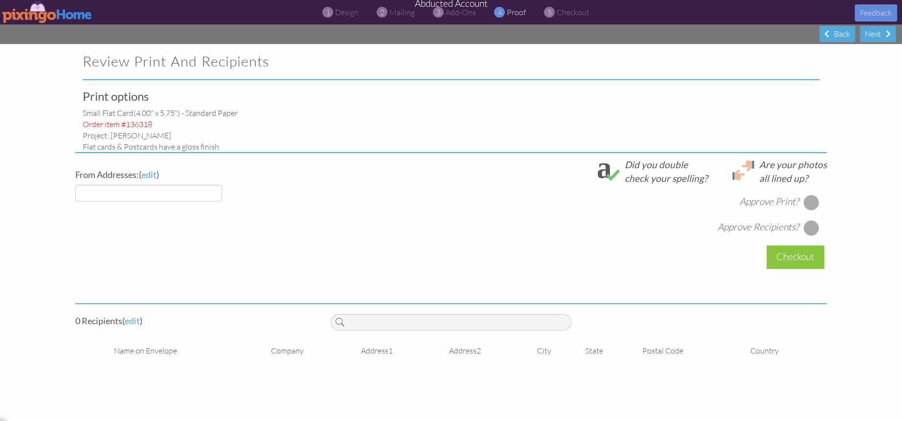
select select "object:2984"
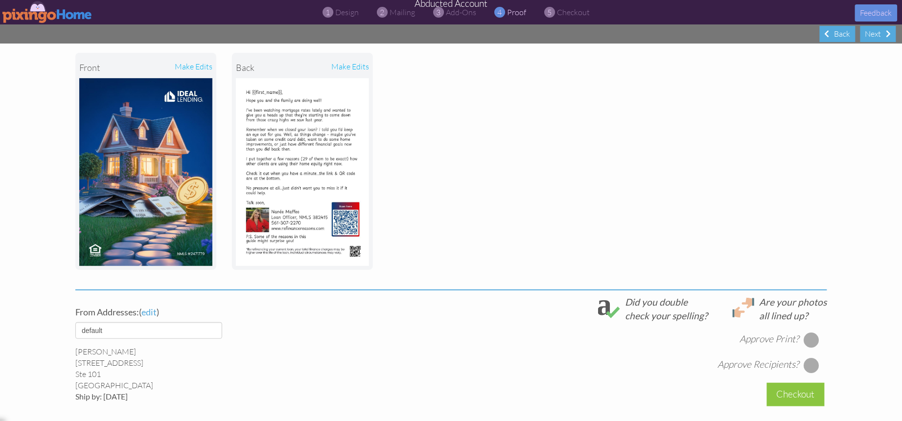
scroll to position [119, 0]
click at [557, 192] on div "front make edits back make edits" at bounding box center [450, 161] width 751 height 256
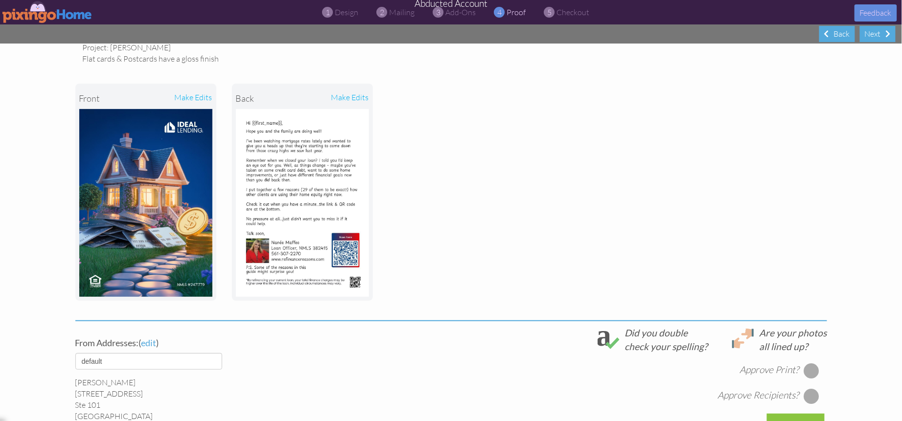
scroll to position [88, 0]
click at [33, 14] on img at bounding box center [47, 12] width 90 height 22
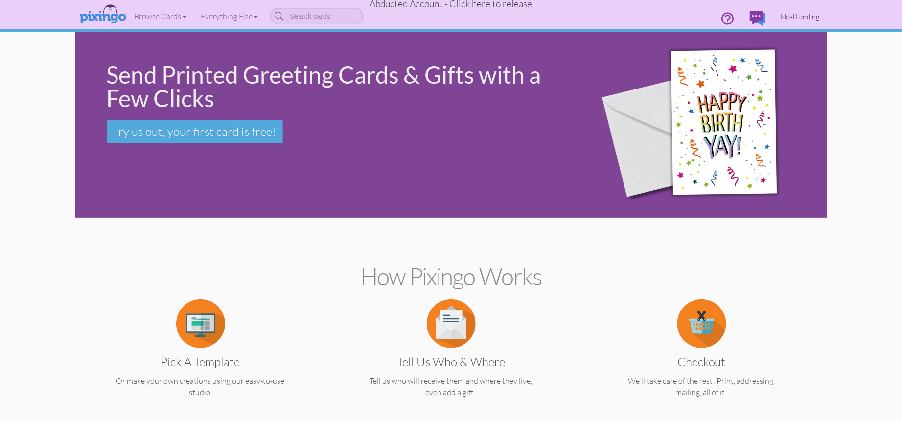
click at [799, 13] on span "Ideal Lending" at bounding box center [799, 16] width 39 height 8
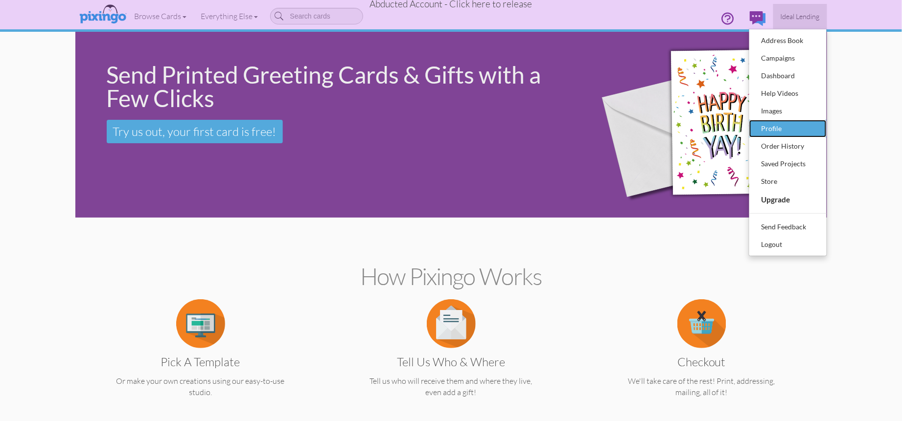
click at [777, 124] on div "Profile" at bounding box center [788, 128] width 58 height 15
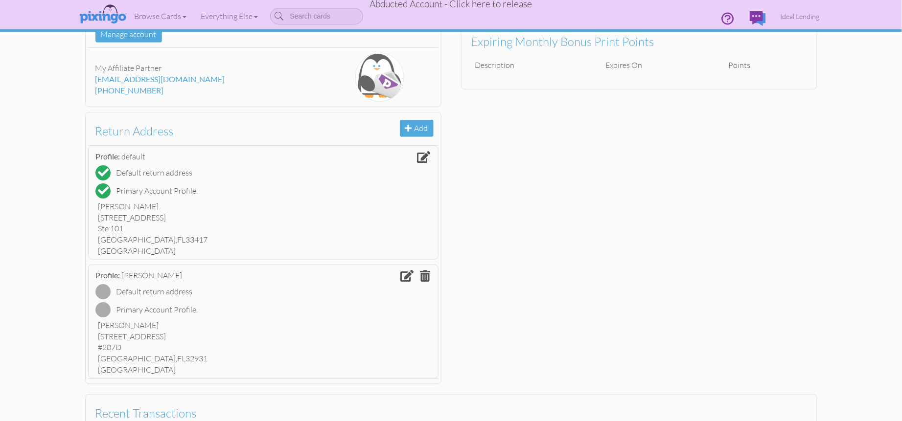
scroll to position [148, 0]
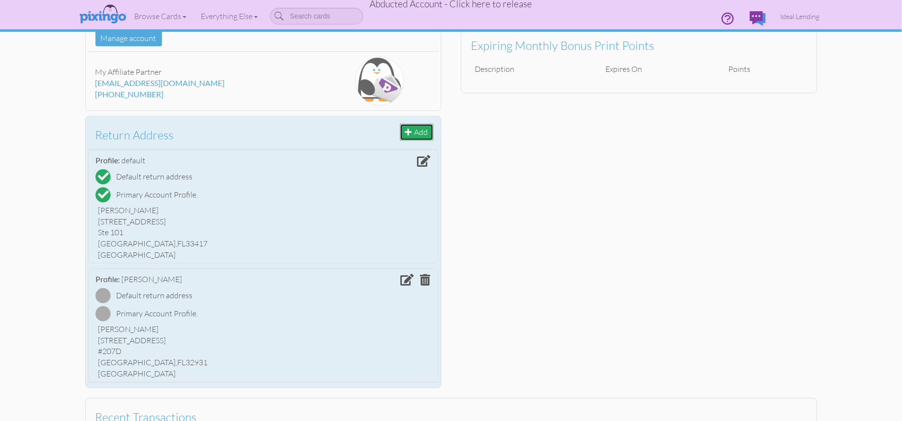
click at [416, 129] on button "Add" at bounding box center [417, 132] width 34 height 17
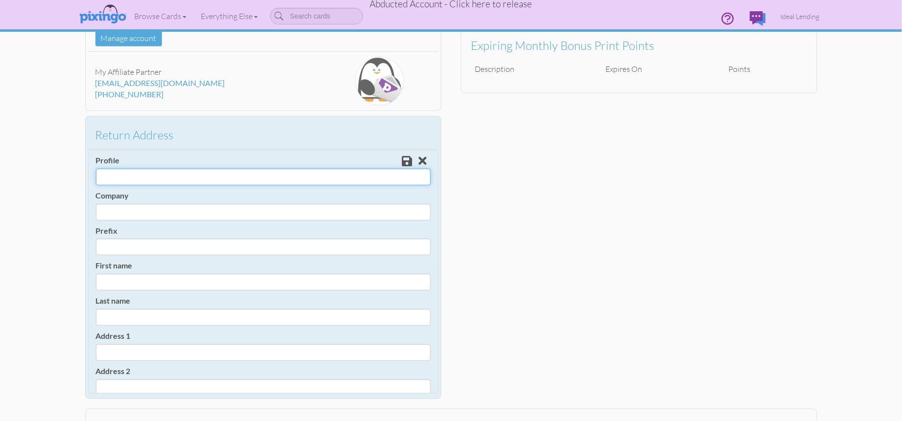
click at [122, 170] on input "Profile" at bounding box center [263, 177] width 335 height 17
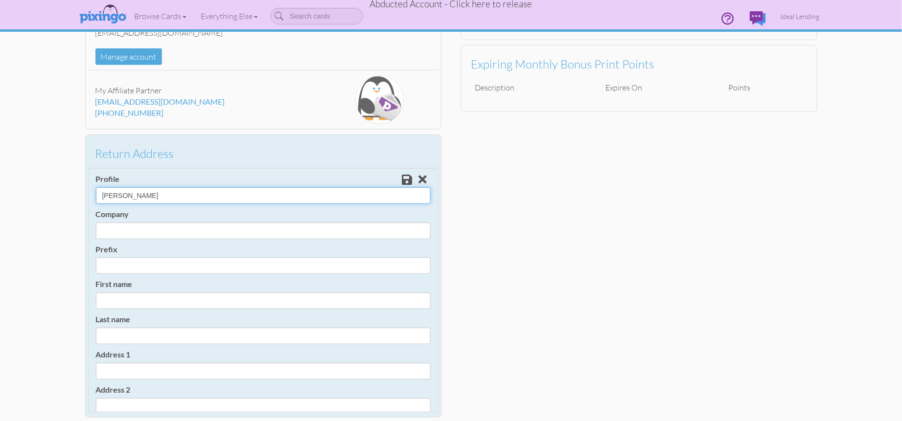
scroll to position [0, 0]
drag, startPoint x: 121, startPoint y: 195, endPoint x: 92, endPoint y: 195, distance: 29.4
click at [91, 194] on div "Profile Nanee Maffeo Company Prefix Dr. Mr. Mrs. First name Last name Address 1…" at bounding box center [263, 375] width 350 height 414
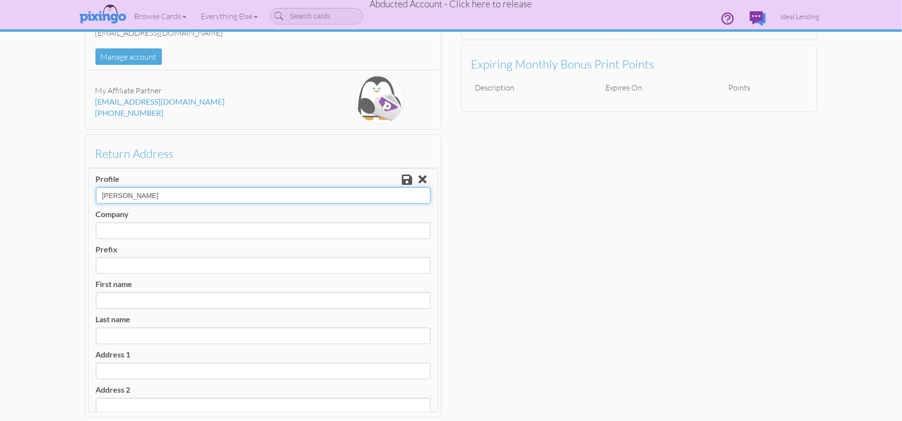
type input "Nanee Maffeo"
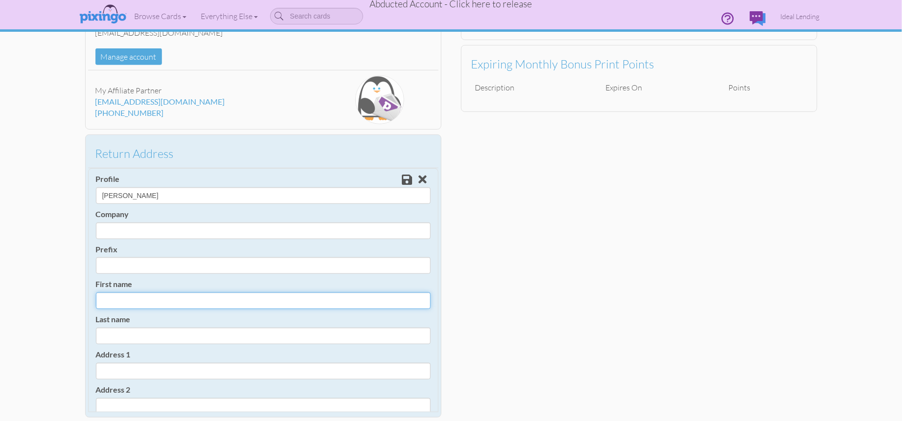
click at [123, 302] on input "First name" at bounding box center [263, 301] width 335 height 17
paste input "Nanée"
click at [153, 304] on input "Nanée" at bounding box center [263, 301] width 335 height 17
type input "Nanée"
drag, startPoint x: 121, startPoint y: 193, endPoint x: 96, endPoint y: 195, distance: 25.0
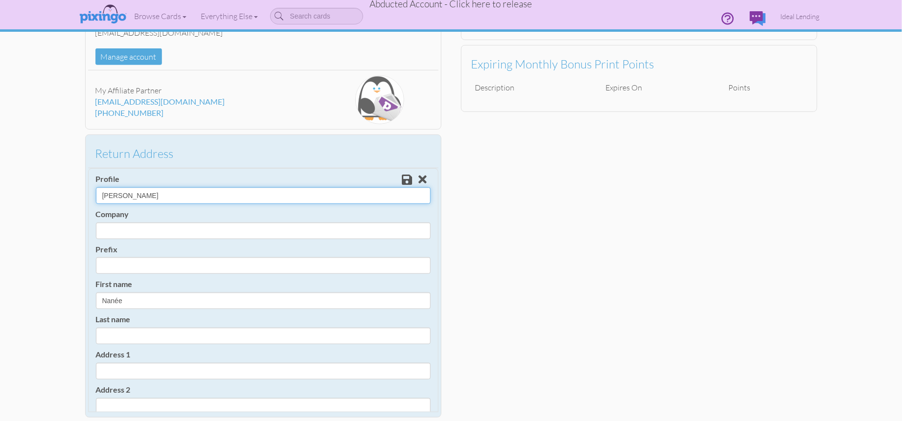
click at [96, 195] on input "Nanee Maffeo" at bounding box center [263, 195] width 335 height 17
paste input "ée"
type input "Nanée Maffeo"
click at [123, 328] on input "Last name" at bounding box center [263, 336] width 335 height 17
drag, startPoint x: 127, startPoint y: 197, endPoint x: 132, endPoint y: 198, distance: 5.0
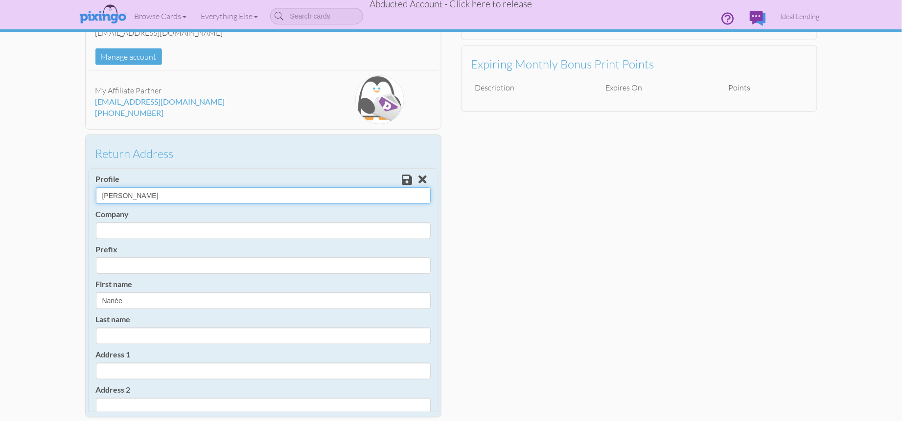
click at [156, 196] on input "Nanée Maffeo" at bounding box center [263, 195] width 335 height 17
click at [125, 329] on input "Last name" at bounding box center [263, 336] width 335 height 17
paste input "Maffeo"
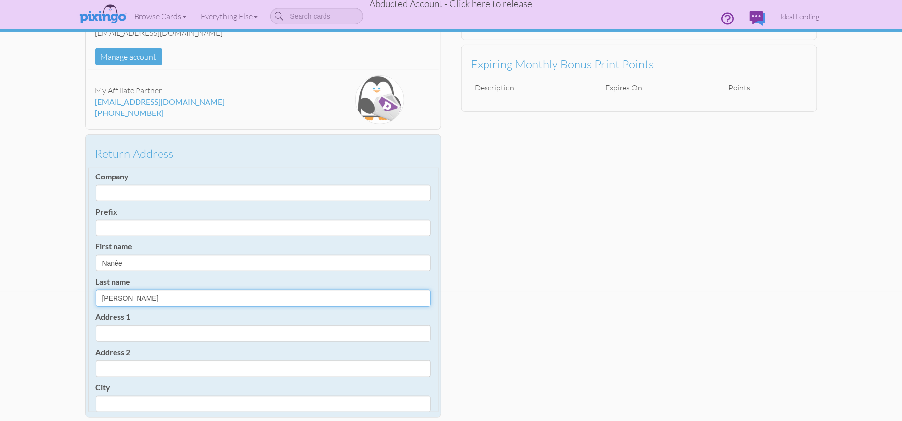
scroll to position [37, 0]
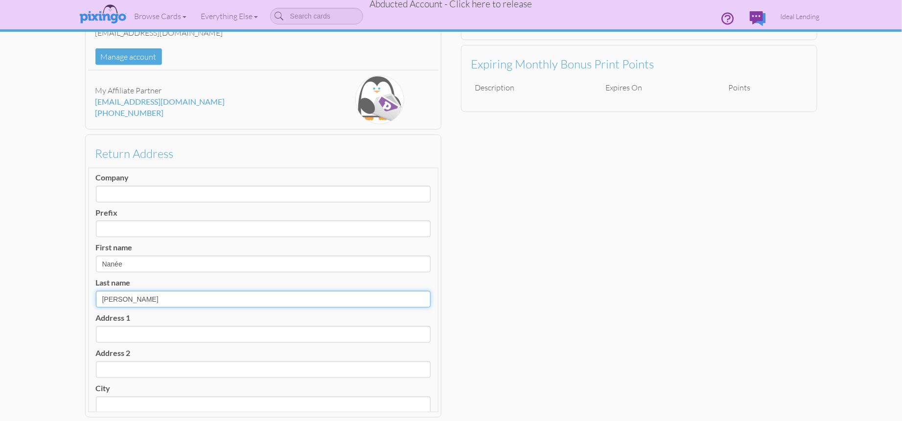
type input "Maffeo"
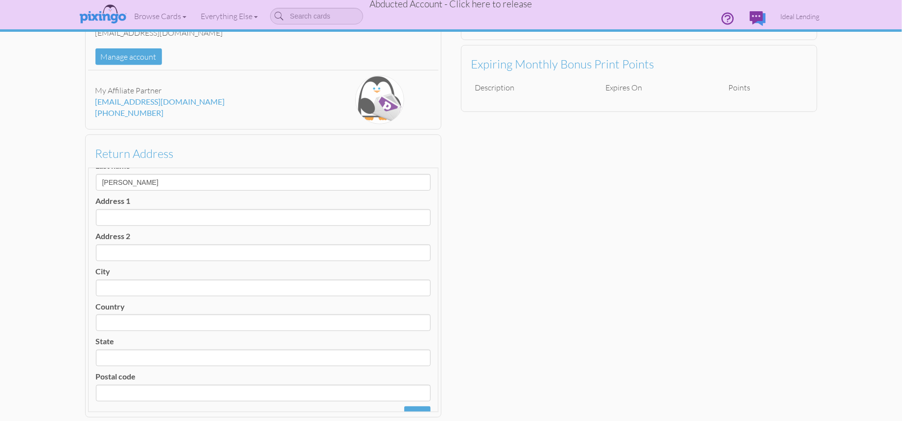
scroll to position [170, 0]
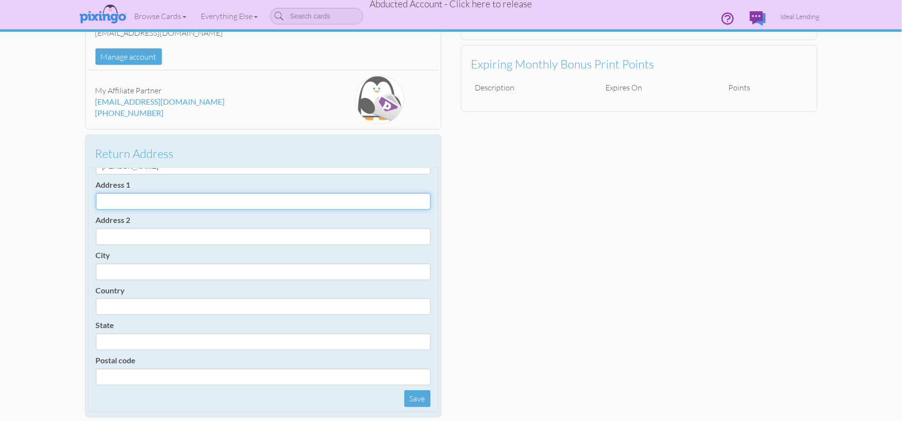
click at [127, 203] on input "Address 1" at bounding box center [263, 201] width 335 height 17
paste input "5589 Okeechobee Blvd #101, West Palm Beach, FL 33417"
click at [161, 202] on input "5589 Okeechobee Blvd #101, West Palm Beach, FL 33417" at bounding box center [263, 201] width 335 height 17
drag, startPoint x: 176, startPoint y: 202, endPoint x: 190, endPoint y: 200, distance: 14.3
click at [190, 200] on input "5589 Okeechobee Blvd #101, West Palm Beach, FL 33417" at bounding box center [263, 201] width 335 height 17
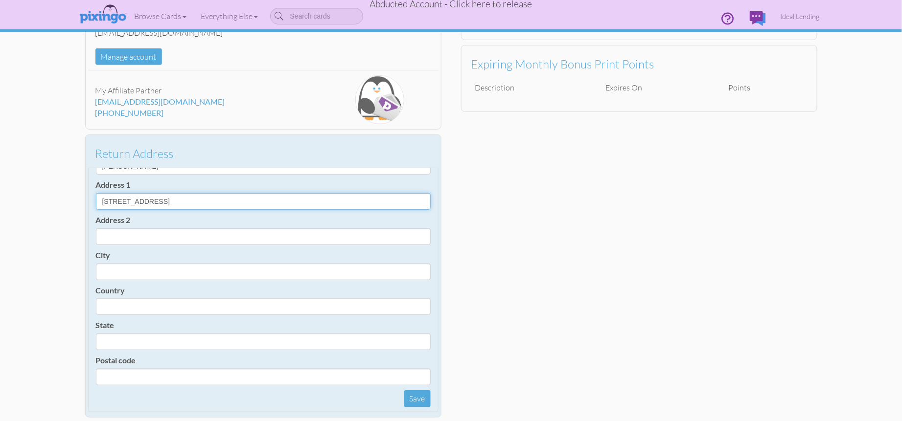
type input "5589 Okeechobee Blvd , West Palm Beach, FL 33417"
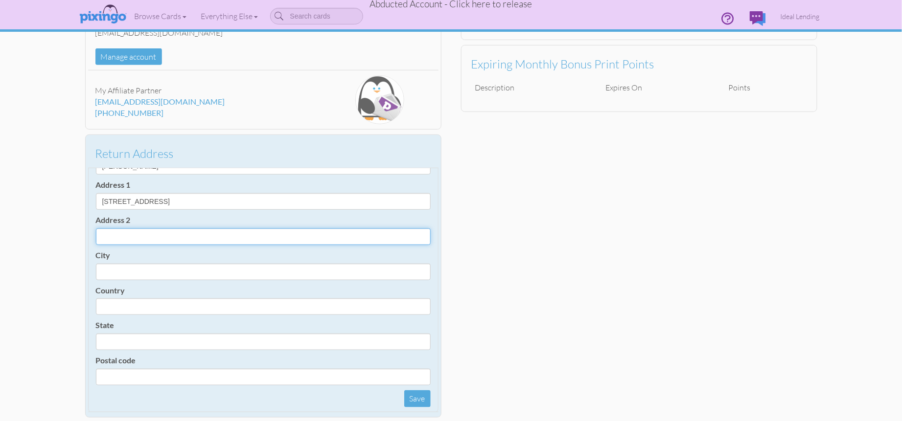
click at [113, 236] on input "Address 2" at bounding box center [263, 236] width 335 height 17
paste input "#101"
type input "#101"
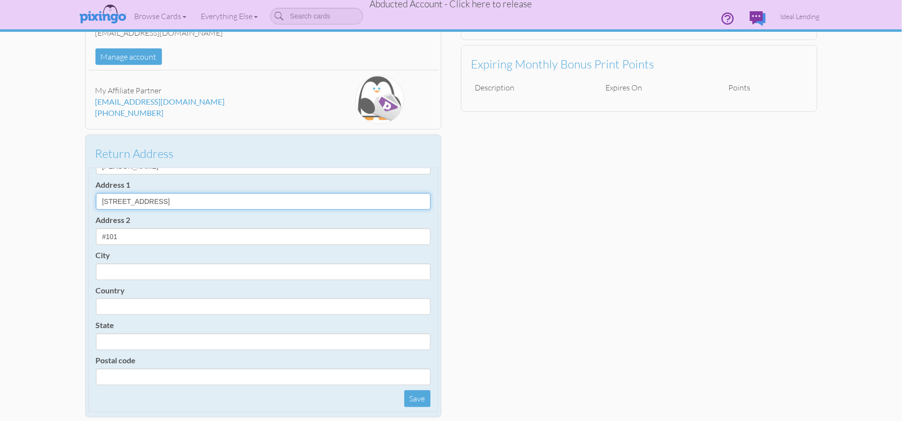
drag, startPoint x: 180, startPoint y: 201, endPoint x: 229, endPoint y: 207, distance: 49.3
click at [233, 201] on input "5589 Okeechobee Blvd , West Palm Beach, FL 33417" at bounding box center [263, 201] width 335 height 17
type input "5589 Okeechobee Blvd , , FL 33417"
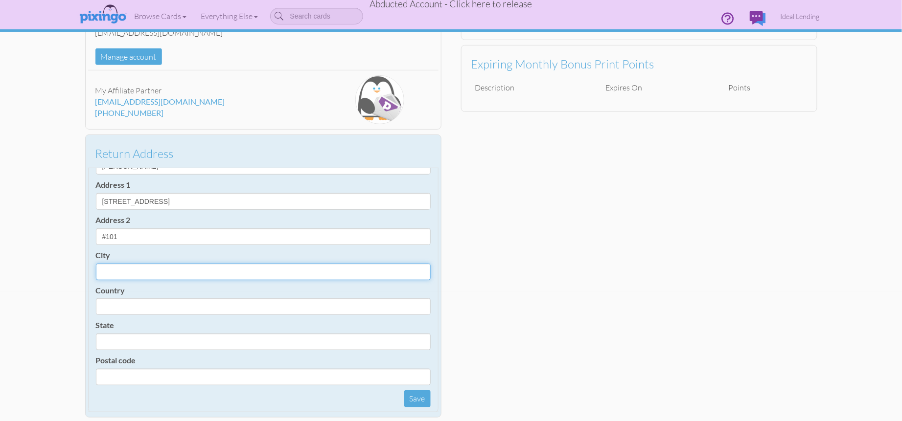
click at [112, 271] on input "City" at bounding box center [263, 272] width 335 height 17
paste input "West Palm Beach"
type input "West Palm Beach"
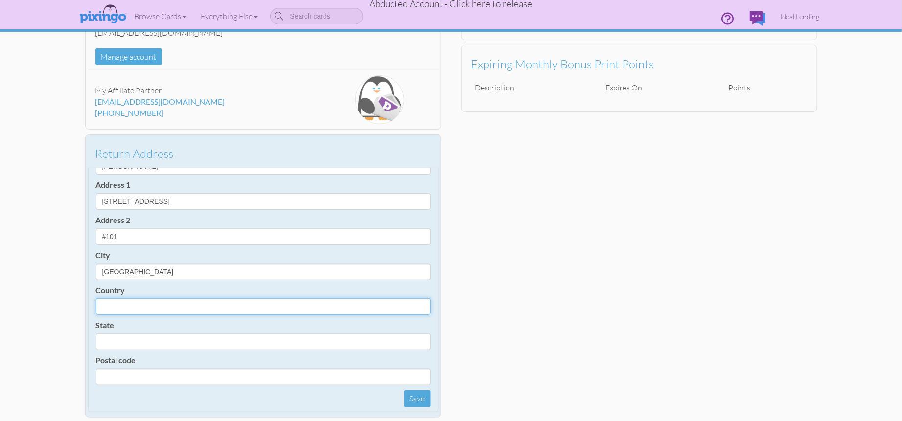
select select "object:1095"
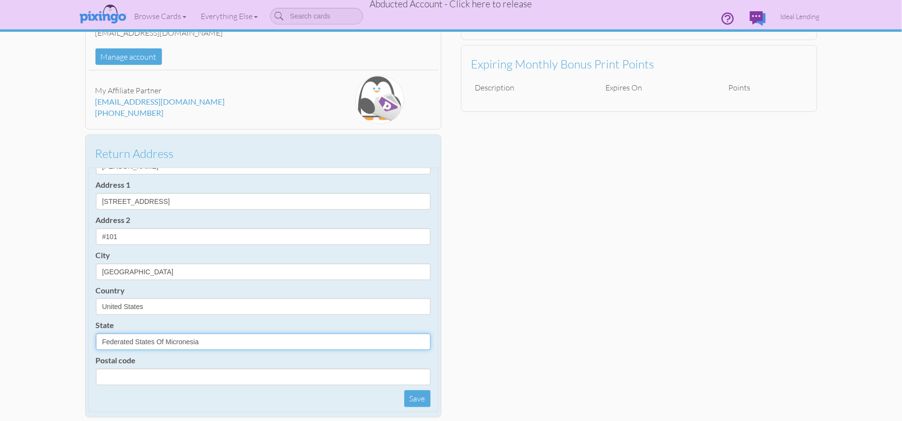
select select "object:1354"
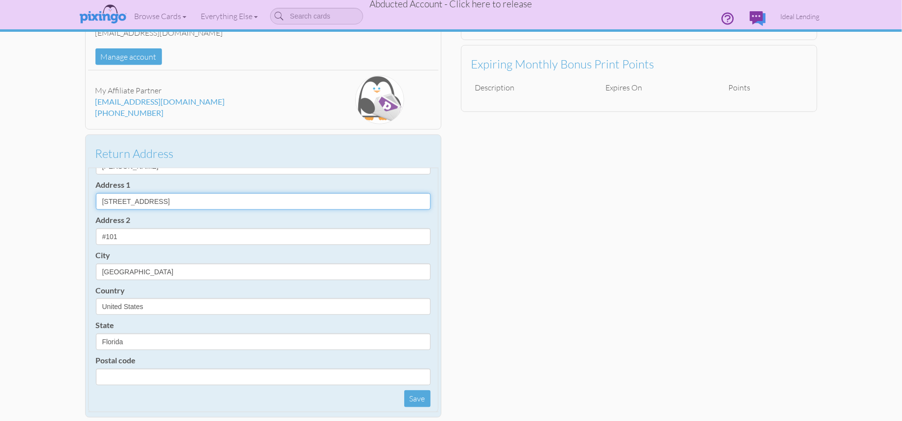
drag, startPoint x: 195, startPoint y: 202, endPoint x: 206, endPoint y: 201, distance: 11.8
click at [215, 200] on input "5589 Okeechobee Blvd , , FL 33417" at bounding box center [263, 201] width 335 height 17
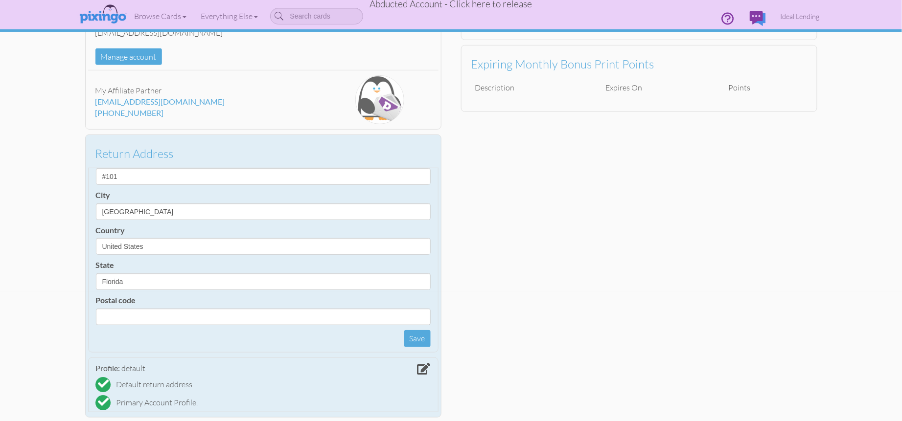
scroll to position [235, 0]
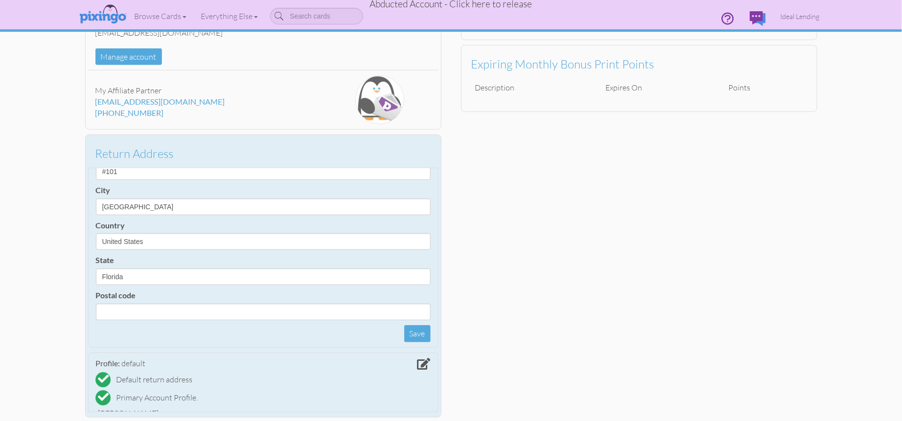
type input "5589 Okeechobee Blvd , , FL"
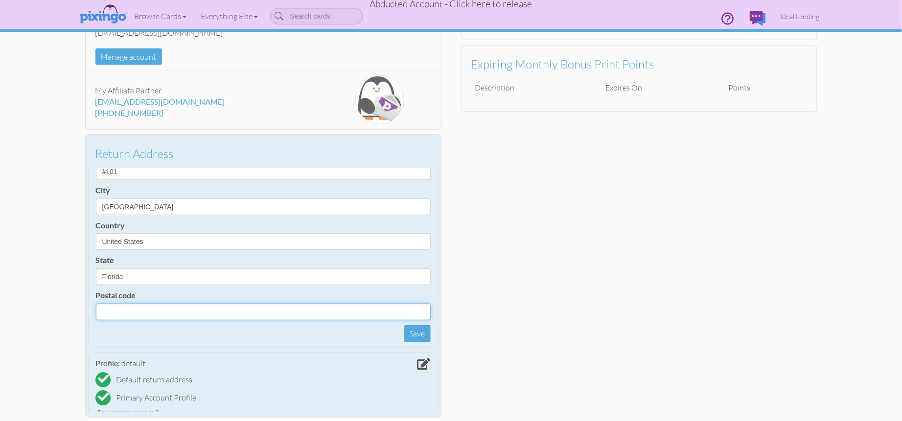
click at [117, 315] on input "Postal code" at bounding box center [263, 312] width 335 height 17
paste input "33417"
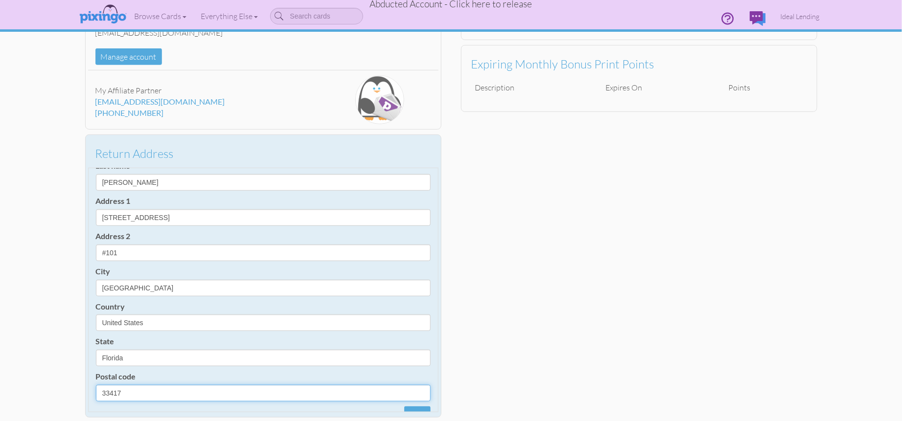
scroll to position [150, 0]
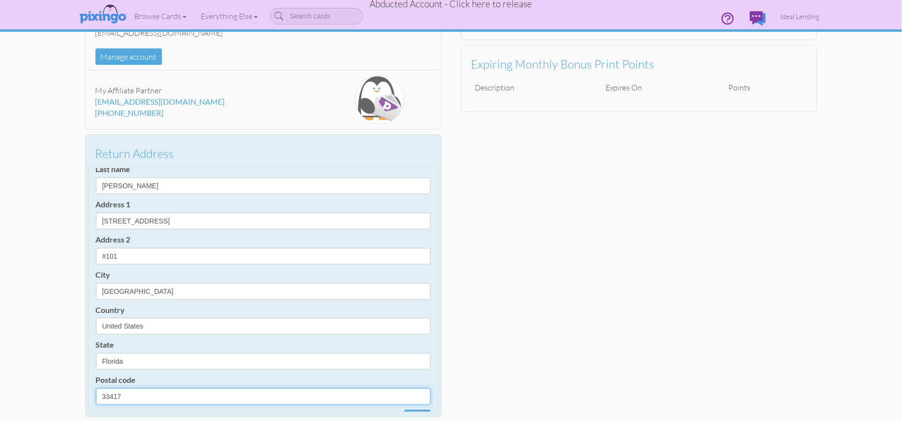
type input "33417"
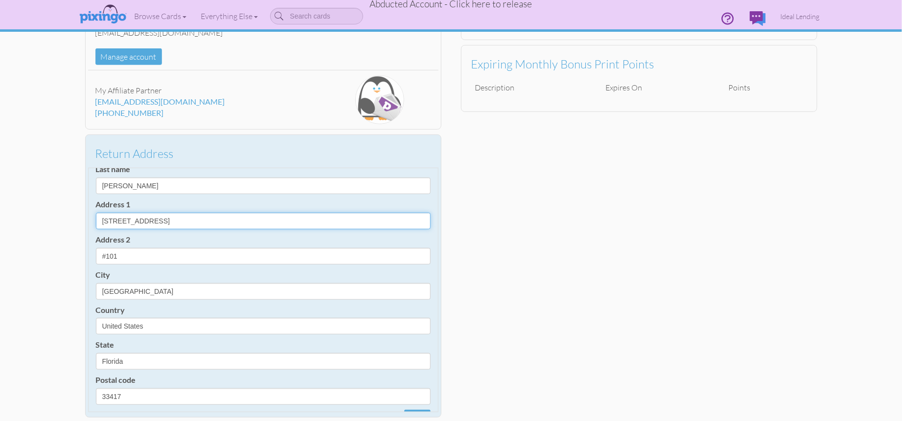
click at [215, 222] on input "5589 Okeechobee Blvd , , FL" at bounding box center [263, 221] width 335 height 17
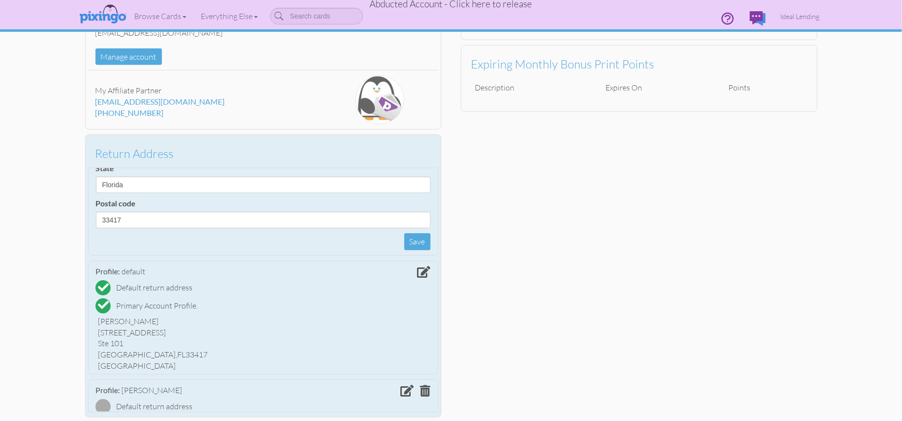
scroll to position [337, 0]
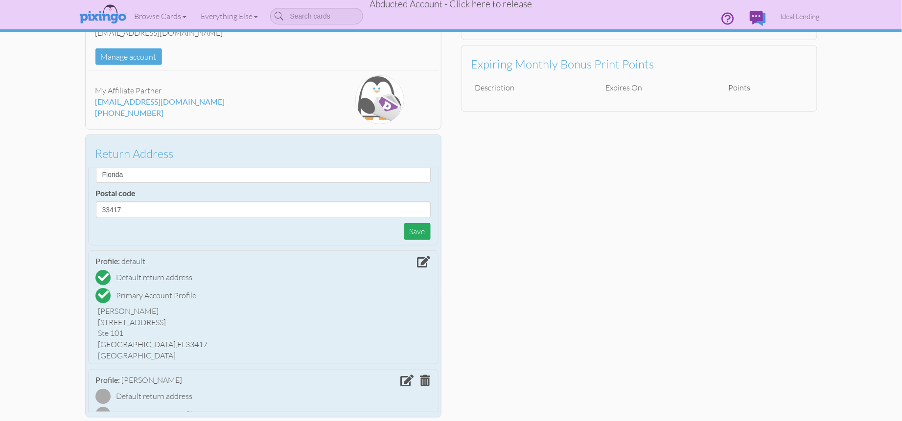
type input "5589 Okeechobee Blvd"
click at [416, 230] on button "Save" at bounding box center [417, 231] width 26 height 17
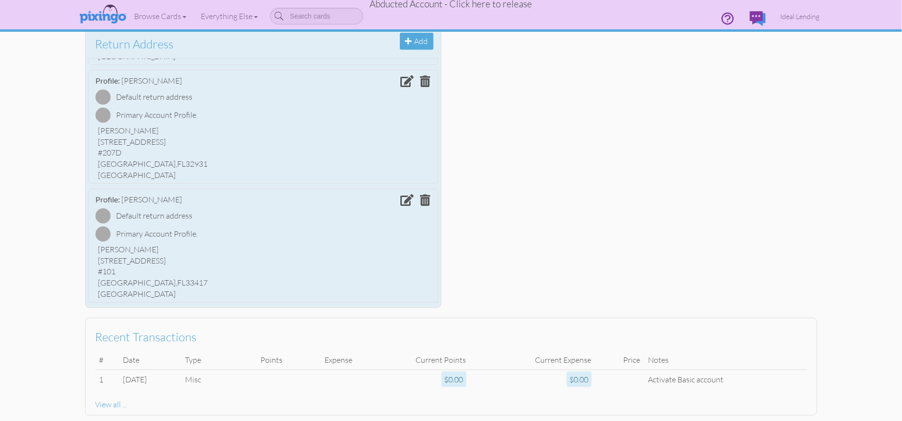
scroll to position [279, 0]
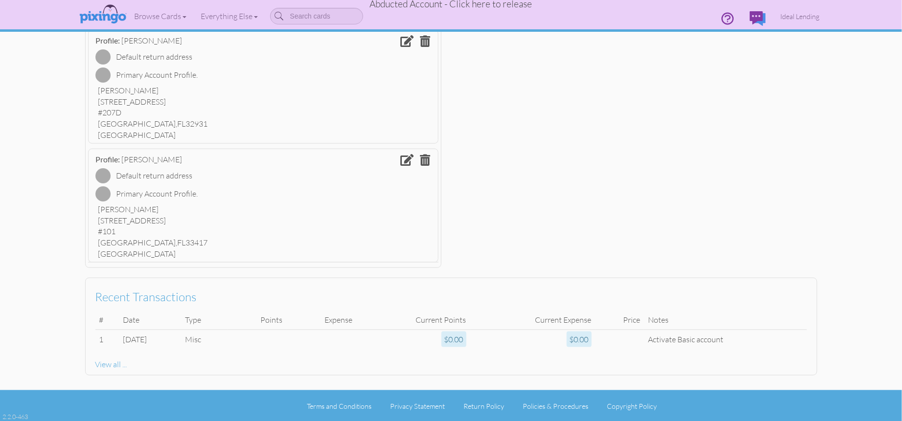
click at [561, 153] on div "Account Wilson Enriquez Smart (6149) Upgrade wenriquez@ideallending.net Manage …" at bounding box center [450, 44] width 751 height 458
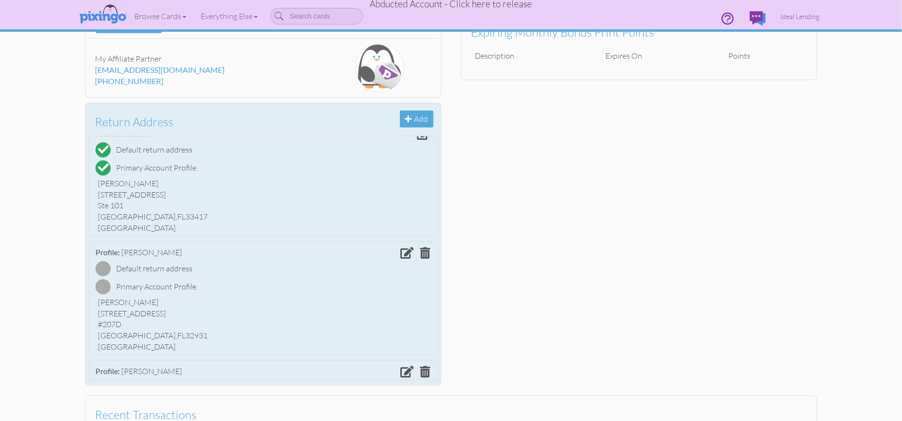
scroll to position [0, 0]
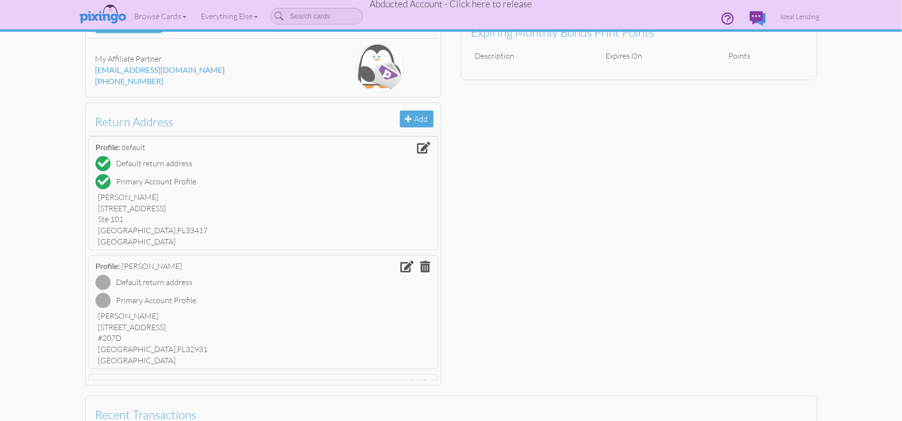
click at [548, 244] on div "Account Wilson Enriquez Smart (6149) Upgrade wenriquez@ideallending.net Manage …" at bounding box center [450, 162] width 751 height 458
click at [550, 243] on div "Account Wilson Enriquez Smart (6149) Upgrade wenriquez@ideallending.net Manage …" at bounding box center [450, 162] width 751 height 458
click at [520, 228] on div "Account Wilson Enriquez Smart (6149) Upgrade wenriquez@ideallending.net Manage …" at bounding box center [450, 162] width 751 height 458
click at [780, 15] on span "Ideal Lending" at bounding box center [799, 16] width 39 height 8
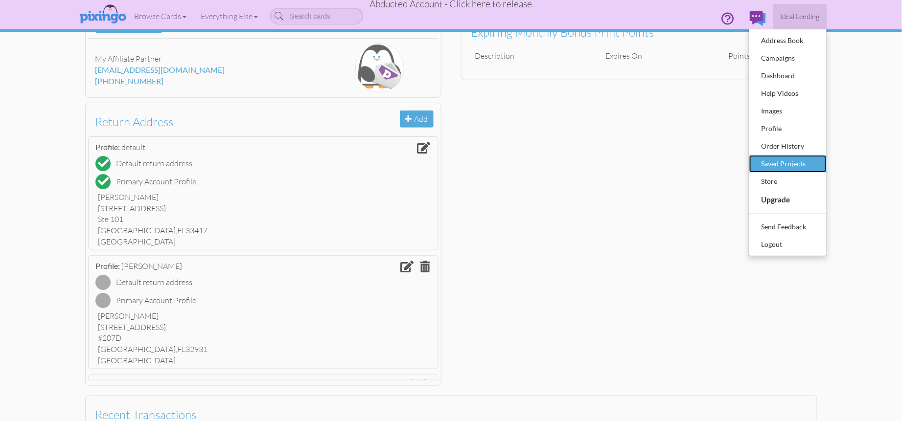
click at [785, 162] on div "Saved Projects" at bounding box center [788, 164] width 58 height 15
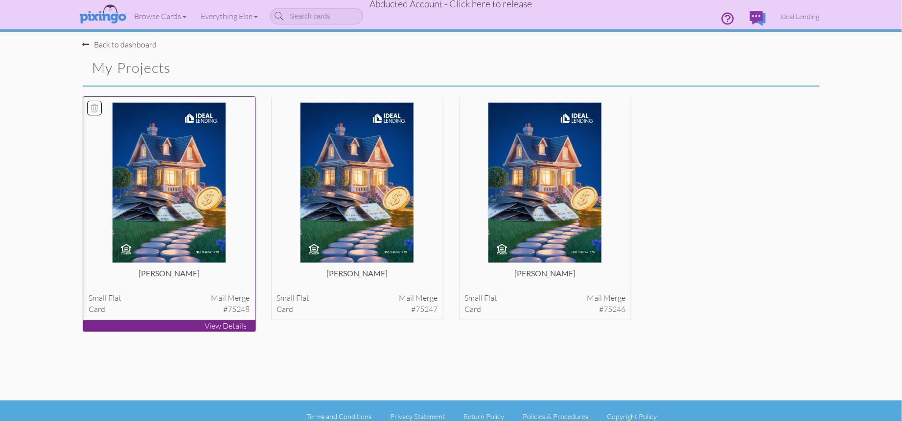
click at [175, 196] on img at bounding box center [169, 182] width 114 height 161
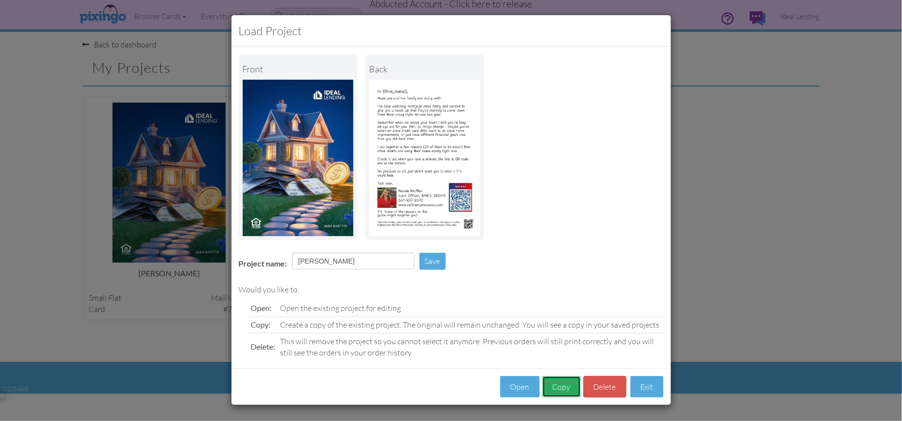
click at [552, 380] on button "Copy" at bounding box center [561, 387] width 39 height 22
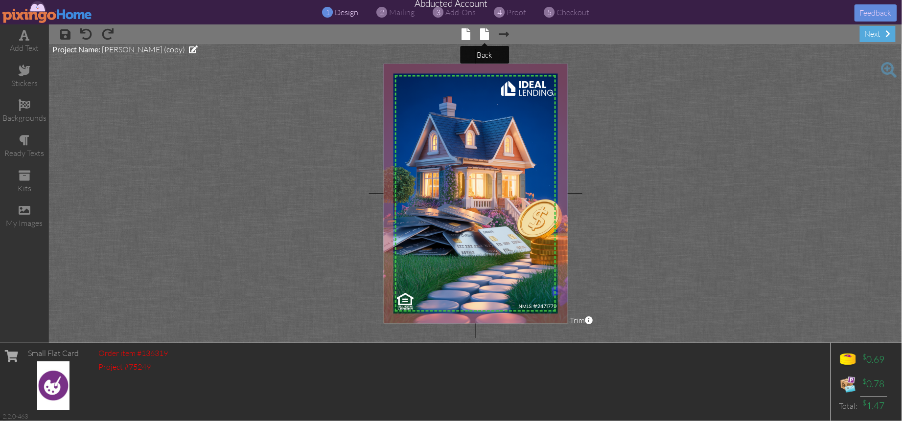
click at [486, 34] on span at bounding box center [484, 34] width 9 height 12
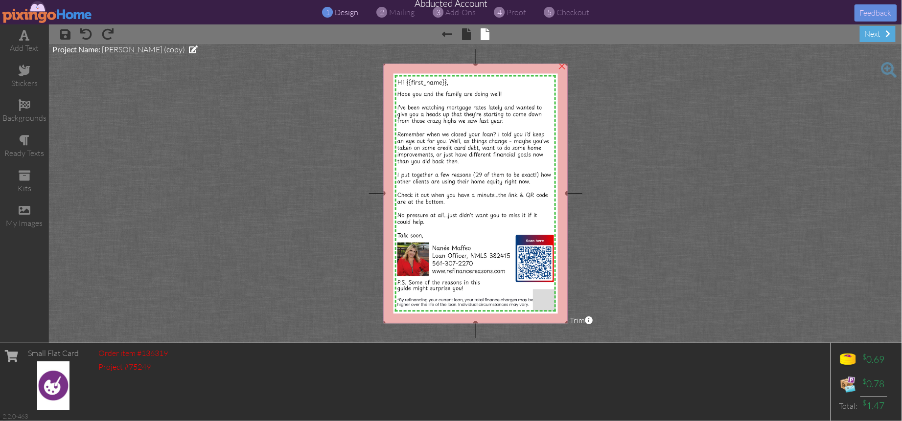
click at [458, 133] on img at bounding box center [475, 194] width 184 height 260
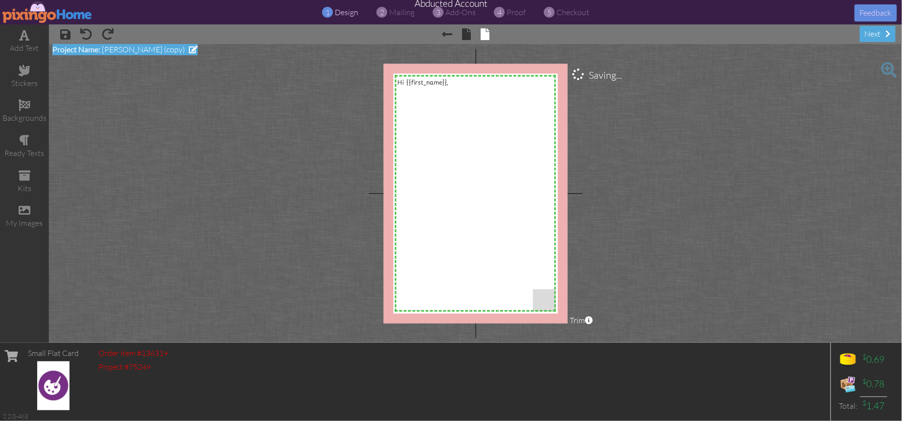
click at [126, 54] on span "Nanee Wagner (copy)" at bounding box center [143, 50] width 83 height 10
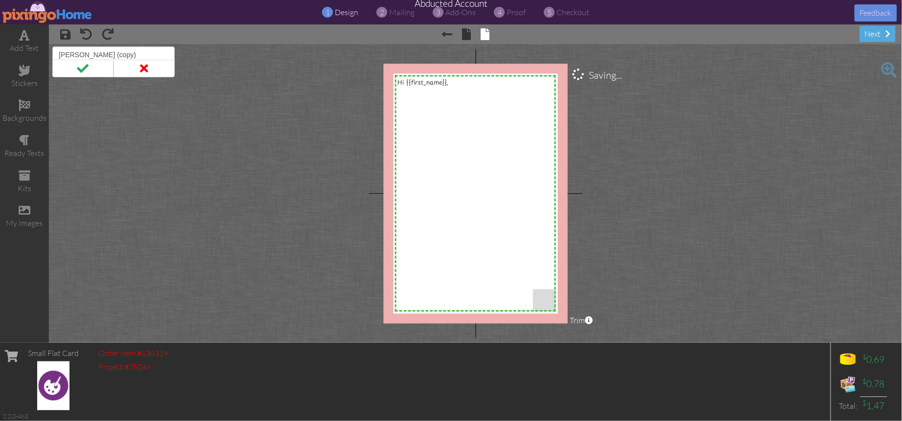
drag, startPoint x: 130, startPoint y: 55, endPoint x: 56, endPoint y: 51, distance: 73.5
click at [56, 51] on input "Nanee Wagner (copy)" at bounding box center [113, 54] width 122 height 17
type input "Shana Enriquez"
click at [82, 68] on span at bounding box center [82, 69] width 61 height 18
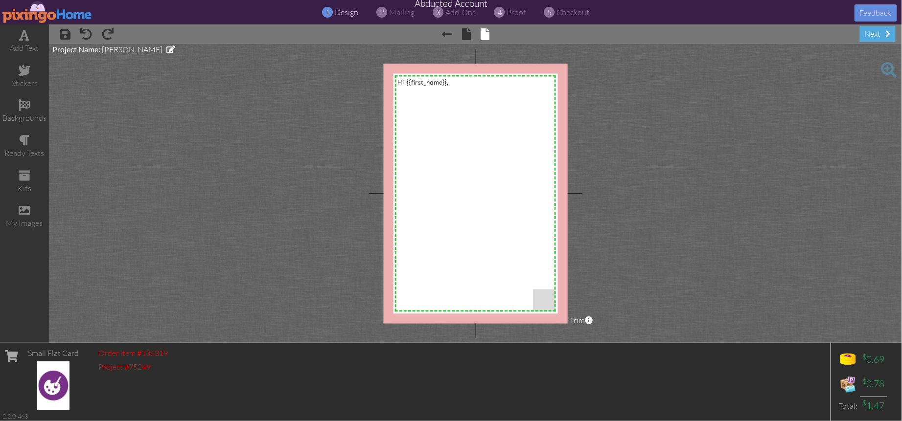
click at [82, 68] on project-studio-wrapper "X X X X X X X X X X X X X X X X X X X X X X X X X X X X X X X X X X X X X X X X…" at bounding box center [475, 193] width 853 height 299
click at [82, 69] on project-studio-wrapper "X X X X X X X X X X X X X X X X X X X X X X X X X X X X X X X X X X X X X X X X…" at bounding box center [475, 193] width 853 height 299
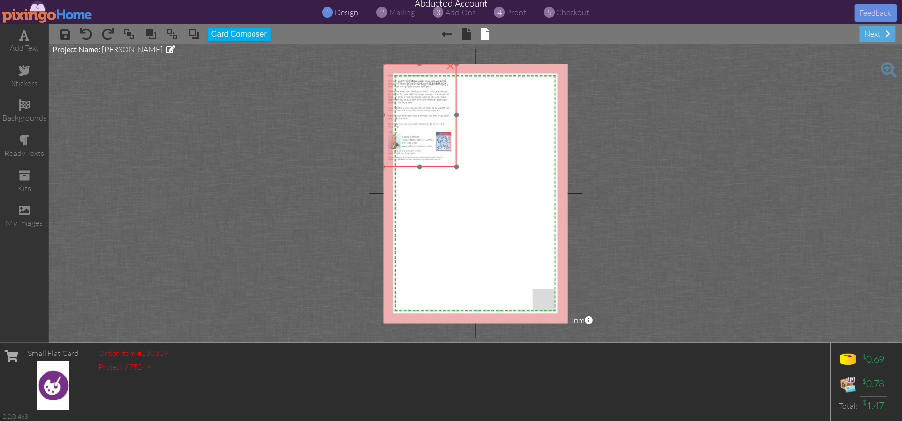
drag, startPoint x: 443, startPoint y: 128, endPoint x: 433, endPoint y: 115, distance: 16.4
click at [433, 115] on img at bounding box center [419, 116] width 73 height 104
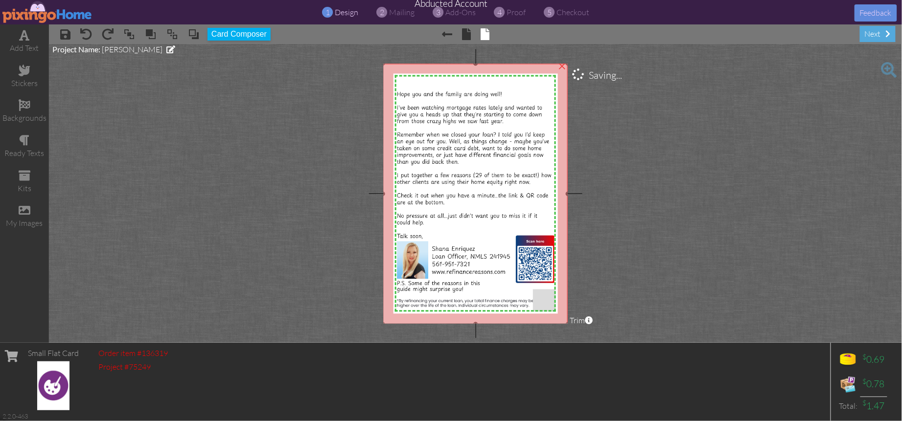
drag, startPoint x: 455, startPoint y: 165, endPoint x: 547, endPoint y: 323, distance: 182.2
click at [546, 323] on div "×" at bounding box center [475, 194] width 185 height 261
click at [606, 296] on project-studio-wrapper "X X X X X X X X X X X X X X X X X X X X X X X X X X X X X X X X X X X X X X X X…" at bounding box center [475, 193] width 853 height 299
click at [518, 12] on span "proof" at bounding box center [516, 12] width 19 height 10
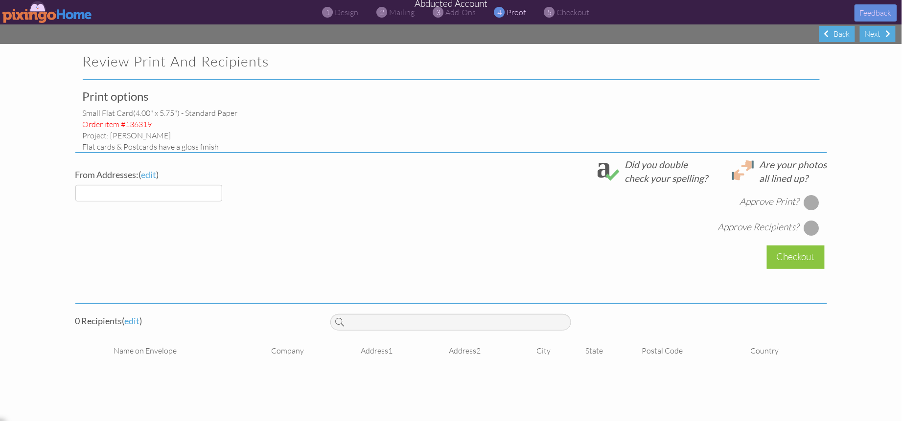
select select "object:3823"
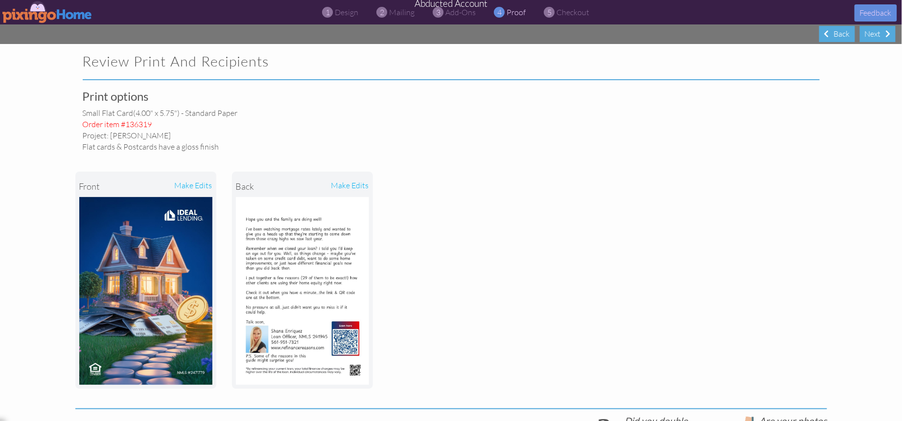
click at [532, 245] on div "front make edits back make edits" at bounding box center [450, 280] width 751 height 256
click at [38, 14] on img at bounding box center [47, 12] width 90 height 22
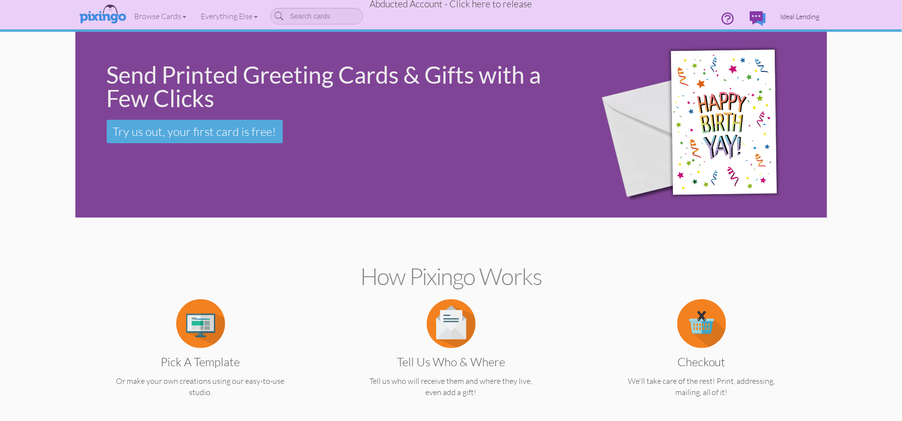
click at [801, 15] on span "Ideal Lending" at bounding box center [799, 16] width 39 height 8
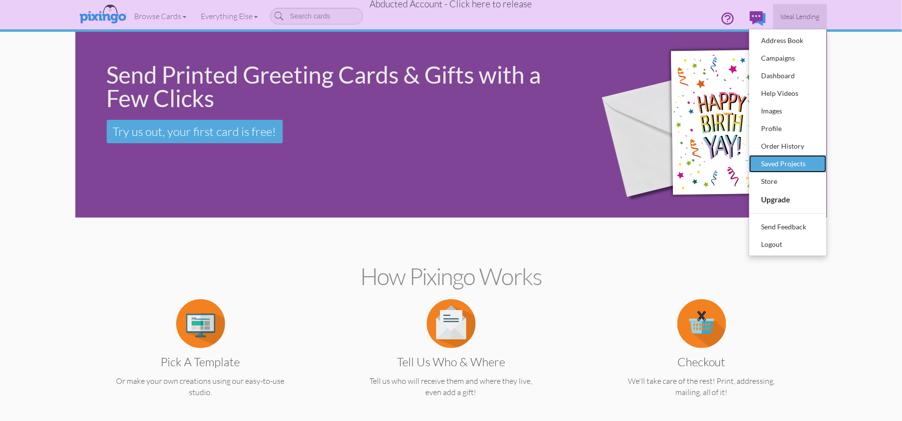
click at [793, 161] on div "Saved Projects" at bounding box center [788, 164] width 58 height 15
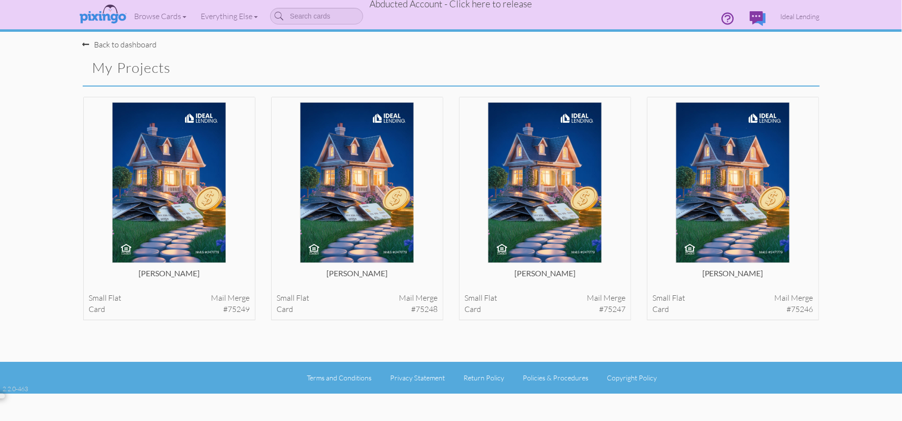
click at [673, 379] on ul "Terms and Conditions Privacy Statement Return Policy Policies & Procedures Copy…" at bounding box center [473, 377] width 857 height 11
click at [669, 359] on div at bounding box center [450, 349] width 751 height 25
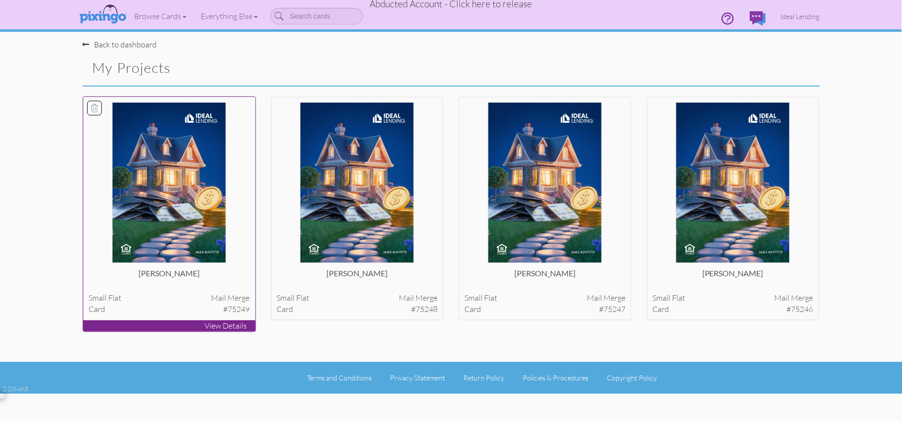
click at [184, 182] on img at bounding box center [169, 182] width 114 height 161
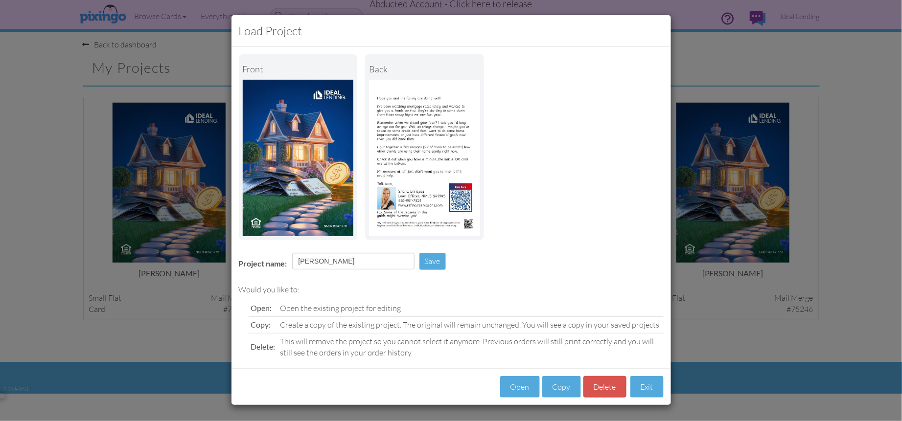
click at [780, 342] on div "Load Project Front back Project name: Shana Enriquez Save Would you like to: Op…" at bounding box center [451, 210] width 902 height 421
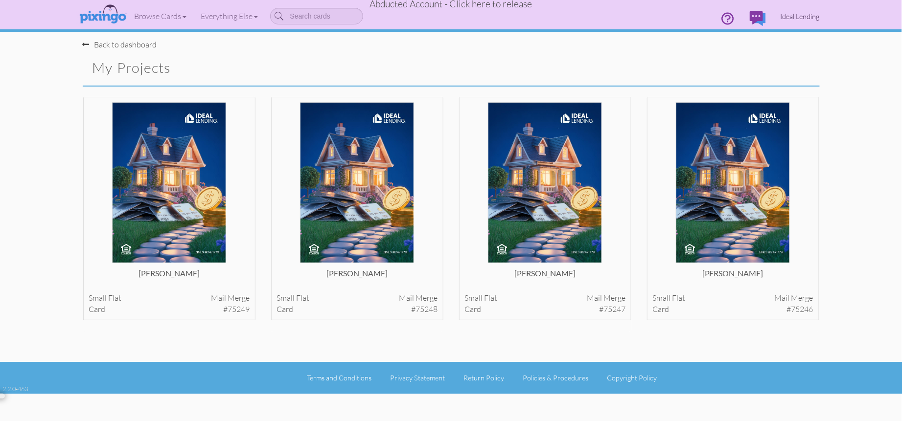
click at [799, 14] on span "Ideal Lending" at bounding box center [799, 16] width 39 height 8
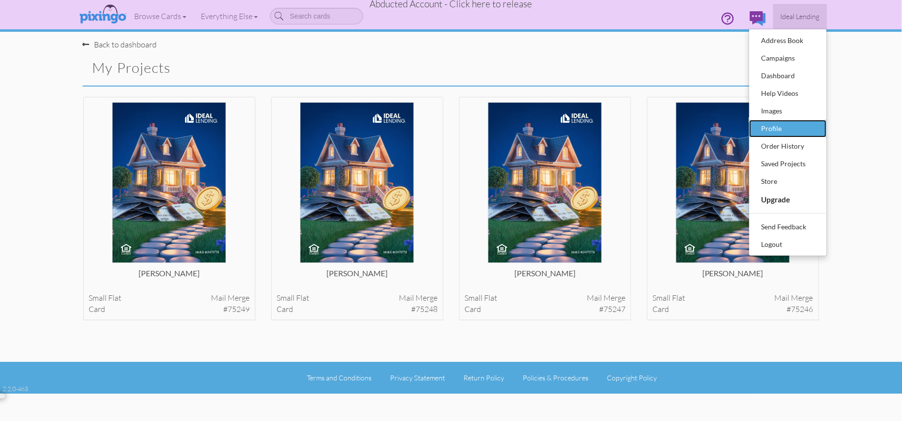
click at [771, 122] on div "Profile" at bounding box center [788, 128] width 58 height 15
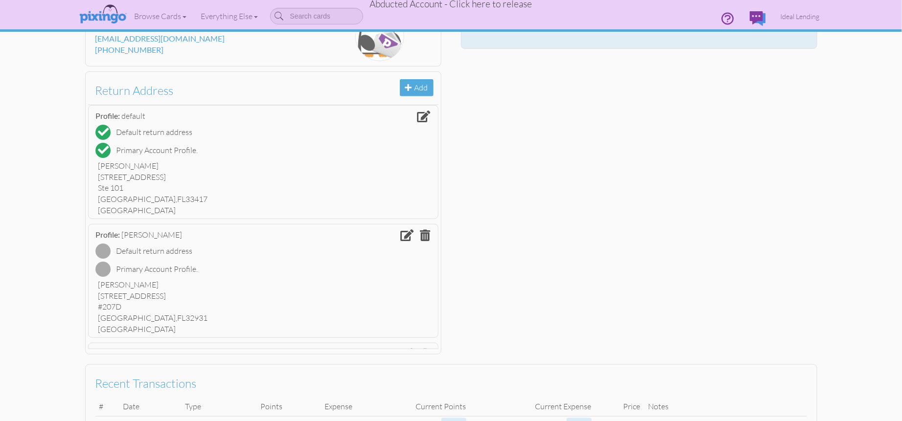
scroll to position [191, 0]
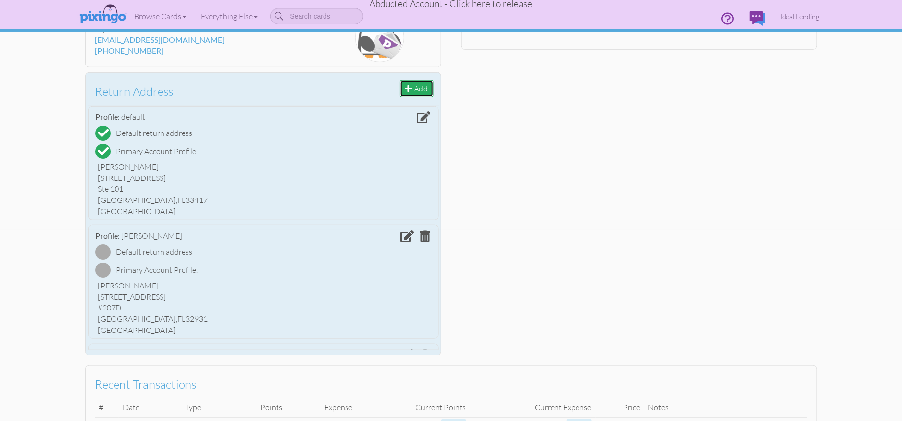
click at [414, 86] on button "Add" at bounding box center [417, 88] width 34 height 17
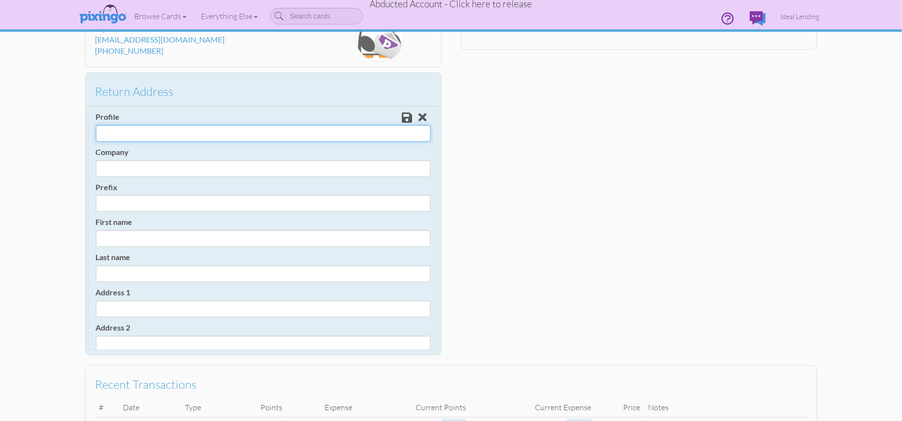
drag, startPoint x: 180, startPoint y: 128, endPoint x: 201, endPoint y: 129, distance: 21.1
click at [182, 128] on input "Profile" at bounding box center [263, 133] width 335 height 17
drag, startPoint x: 121, startPoint y: 131, endPoint x: 94, endPoint y: 131, distance: 26.4
click at [94, 131] on div "Profile Shana Ennriquez Company Prefix Dr. Mr. Mrs. First name Last name Addres…" at bounding box center [263, 313] width 350 height 414
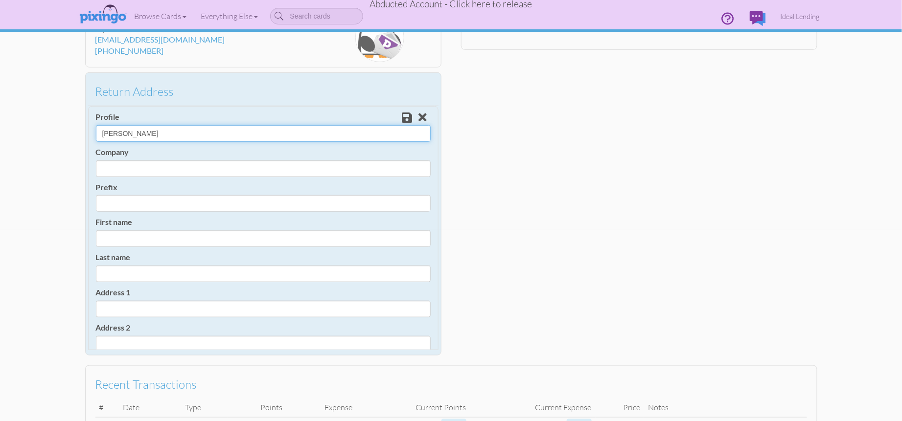
type input "Shana Ennriquez"
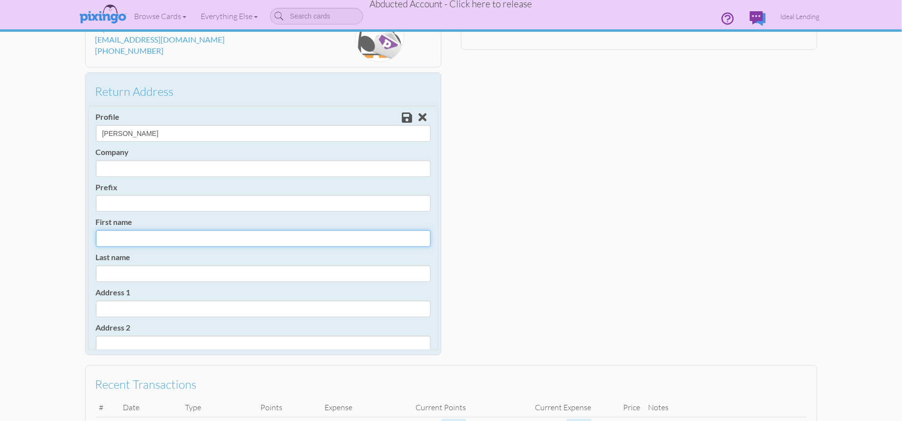
click at [116, 237] on input "First name" at bounding box center [263, 238] width 335 height 17
paste input "Shana"
type input "Shana"
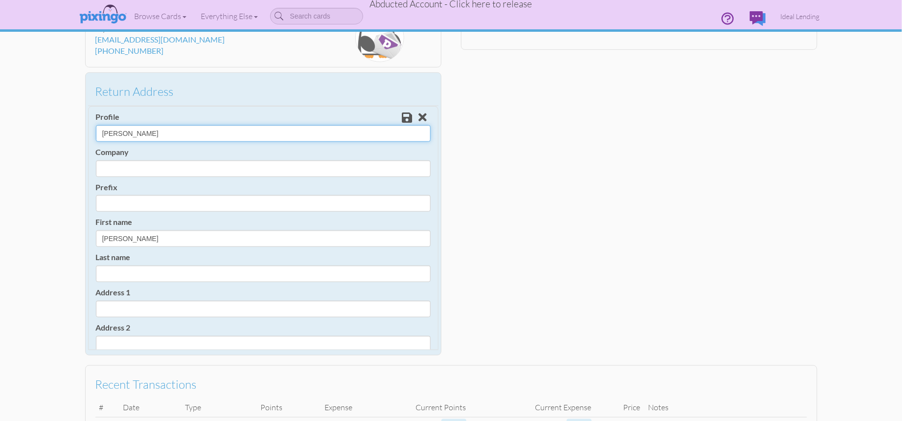
drag, startPoint x: 124, startPoint y: 132, endPoint x: 182, endPoint y: 131, distance: 57.7
click at [182, 131] on input "Shana Ennriquez" at bounding box center [263, 133] width 335 height 17
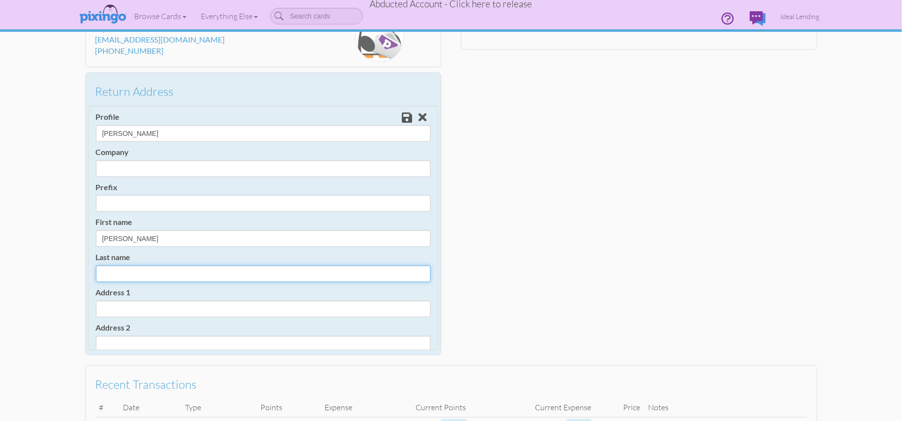
click at [119, 277] on input "Last name" at bounding box center [263, 274] width 335 height 17
paste input "Ennriquez"
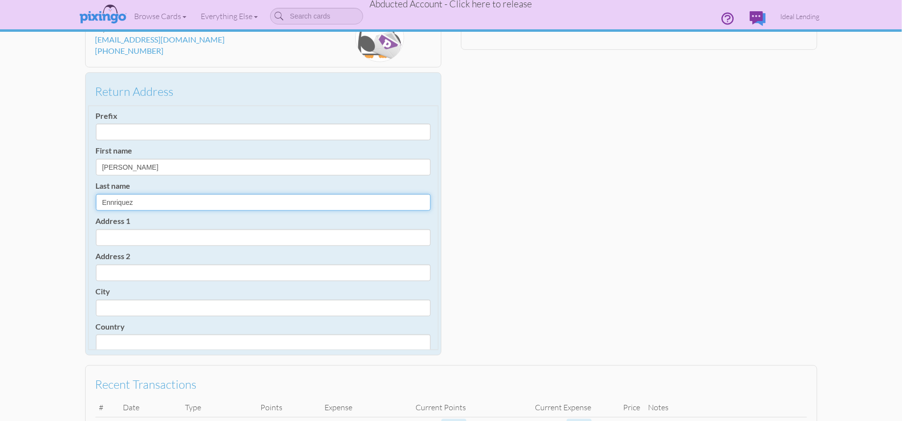
scroll to position [96, 0]
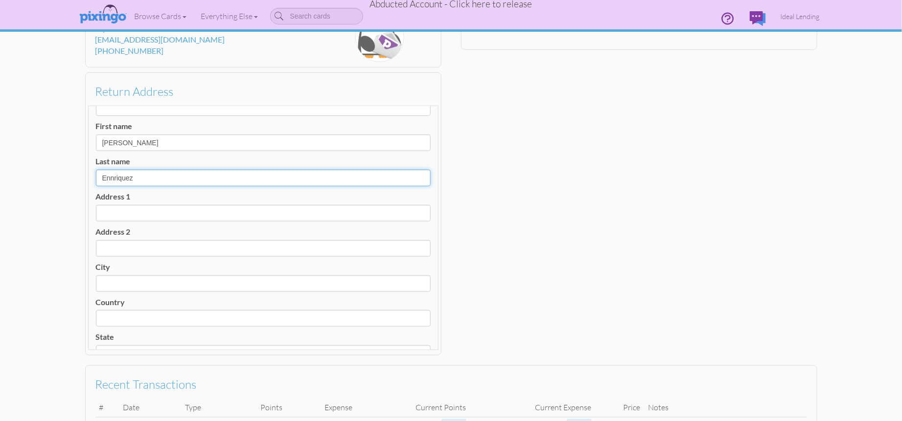
type input "Ennriquez"
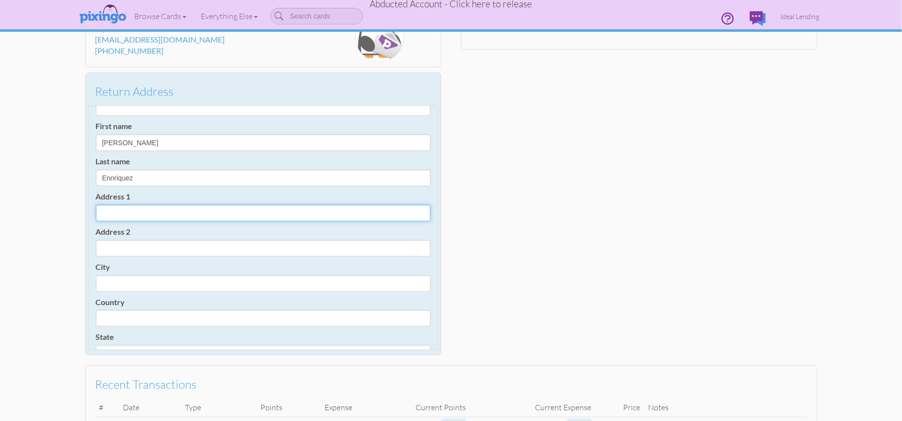
click at [139, 213] on input "Address 1" at bounding box center [263, 213] width 335 height 17
paste input "5589 Okeechobee Blvd #101, West Palm Beach, FL 33417"
drag, startPoint x: 176, startPoint y: 211, endPoint x: 190, endPoint y: 210, distance: 14.7
click at [190, 210] on input "5589 Okeechobee Blvd #101, West Palm Beach, FL 33417" at bounding box center [263, 213] width 335 height 17
type input "5589 Okeechobee Blvd , West Palm Beach, FL 33417"
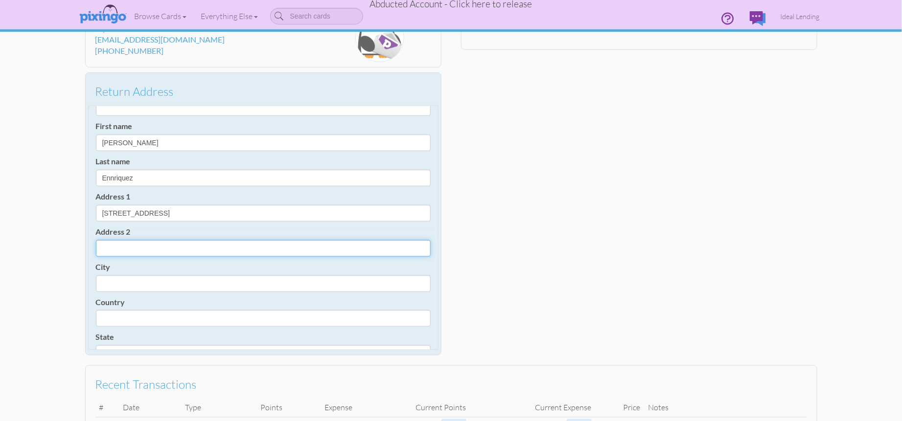
click at [136, 245] on input "Address 2" at bounding box center [263, 248] width 335 height 17
paste input "#101"
type input "#101"
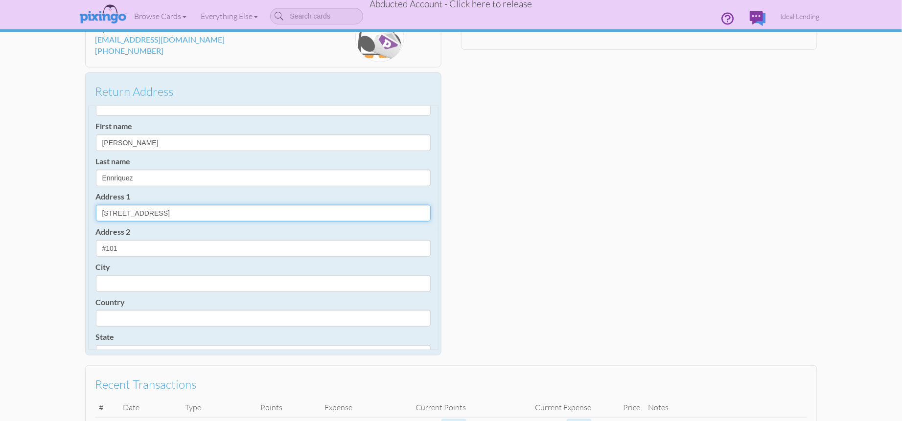
drag, startPoint x: 181, startPoint y: 211, endPoint x: 233, endPoint y: 211, distance: 52.4
click at [233, 211] on input "5589 Okeechobee Blvd , West Palm Beach, FL 33417" at bounding box center [263, 213] width 335 height 17
type input "5589 Okeechobee Blvd , , FL 33417"
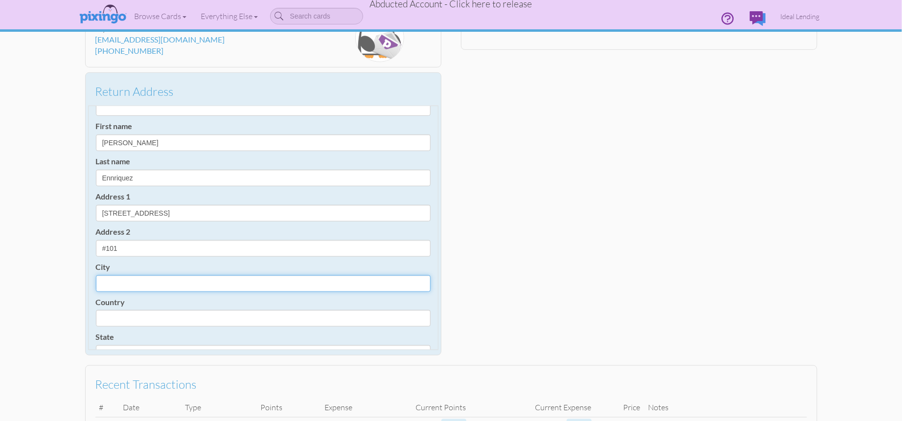
click at [120, 279] on input "City" at bounding box center [263, 283] width 335 height 17
paste input "West Palm Beach"
type input "West Palm Beach"
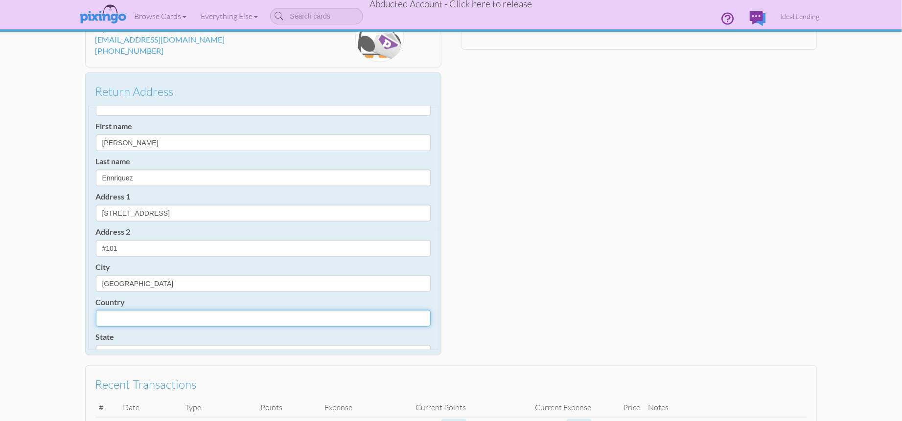
click at [126, 317] on select "United States -------------- Afghanistan Albania Algeria American Samoa Andorra…" at bounding box center [263, 318] width 335 height 17
select select "object:1095"
click at [96, 310] on select "United States -------------- Afghanistan Albania Algeria American Samoa Andorra…" at bounding box center [263, 318] width 335 height 17
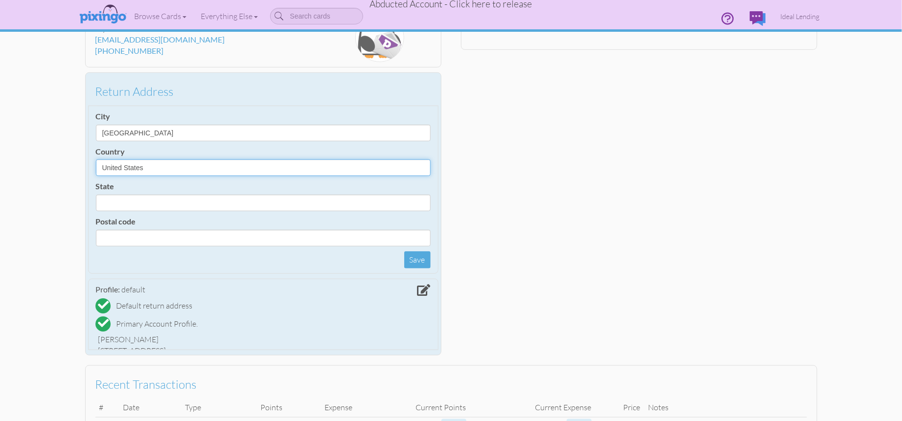
scroll to position [248, 0]
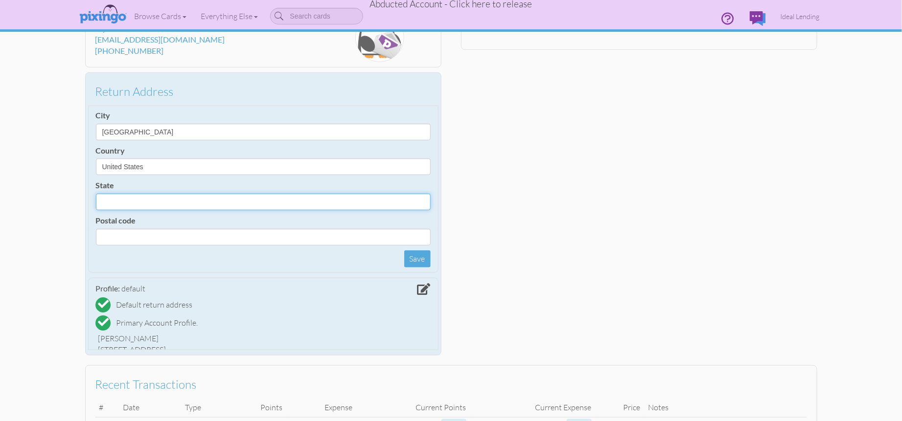
click at [143, 201] on select "AA (Military) AE (Military) Alabama Alaska American Samoa AP (Military) Arizona…" at bounding box center [263, 202] width 335 height 17
select select "object:1354"
click at [96, 194] on select "AA (Military) AE (Military) Alabama Alaska American Samoa AP (Military) Arizona…" at bounding box center [263, 202] width 335 height 17
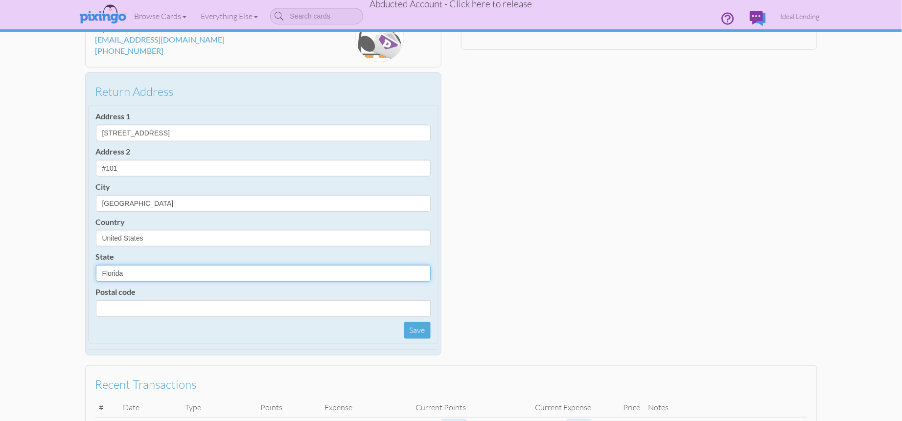
scroll to position [174, 0]
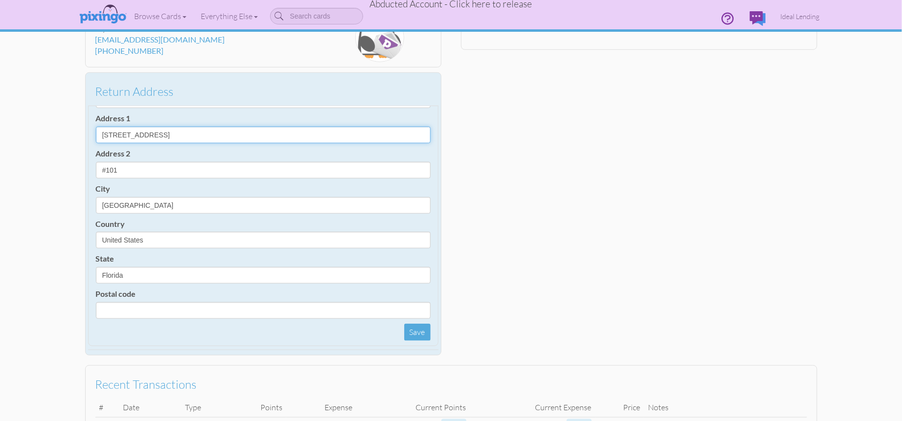
drag, startPoint x: 194, startPoint y: 134, endPoint x: 216, endPoint y: 133, distance: 22.0
click at [216, 133] on input "5589 Okeechobee Blvd , , FL 33417" at bounding box center [263, 135] width 335 height 17
type input "5589 Okeechobee Blvd , , FL"
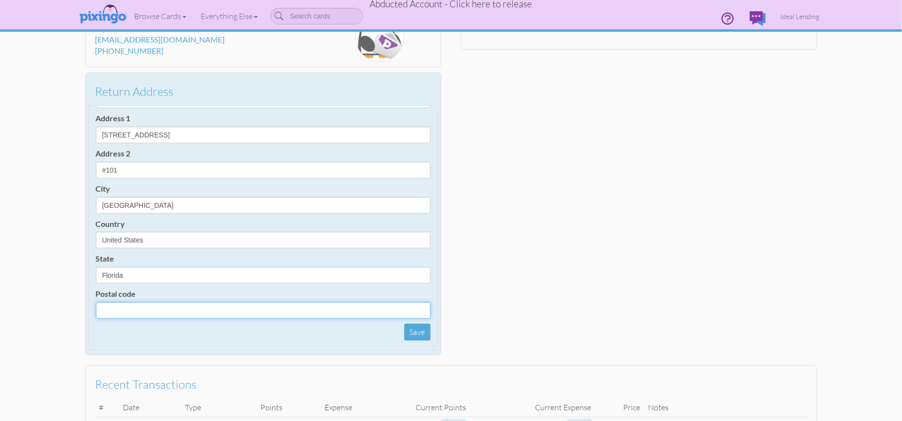
click at [108, 309] on input "Postal code" at bounding box center [263, 310] width 335 height 17
paste input "33417"
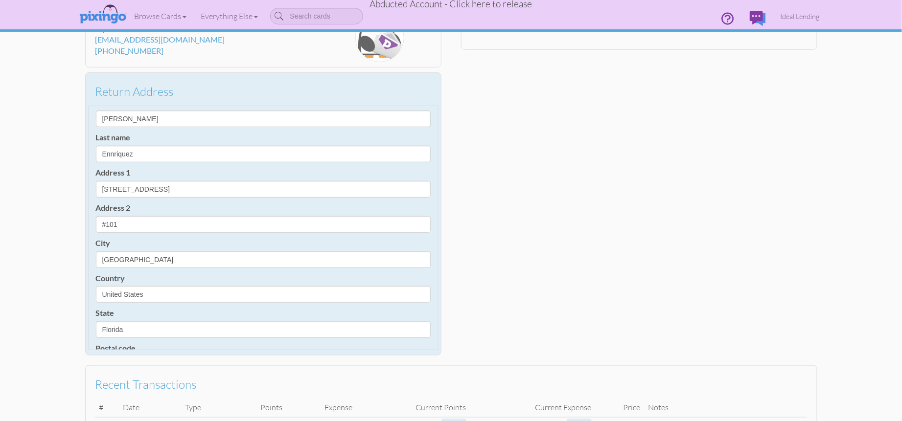
scroll to position [119, 0]
type input "33417"
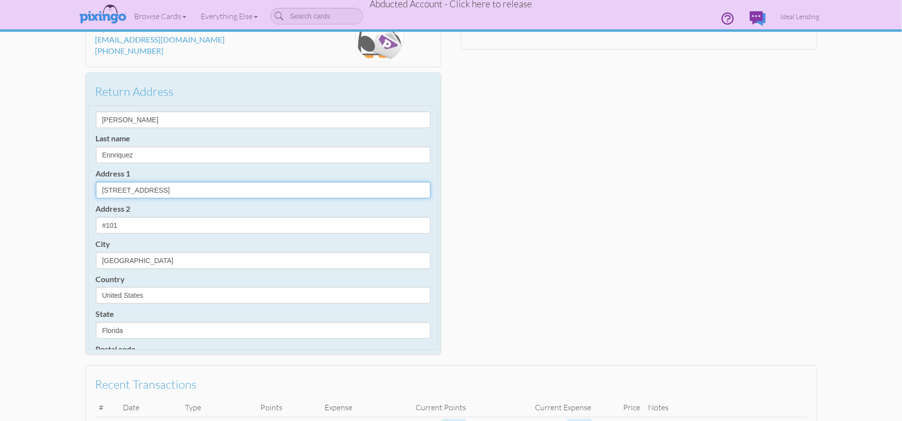
click at [216, 191] on input "5589 Okeechobee Blvd , , FL" at bounding box center [263, 190] width 335 height 17
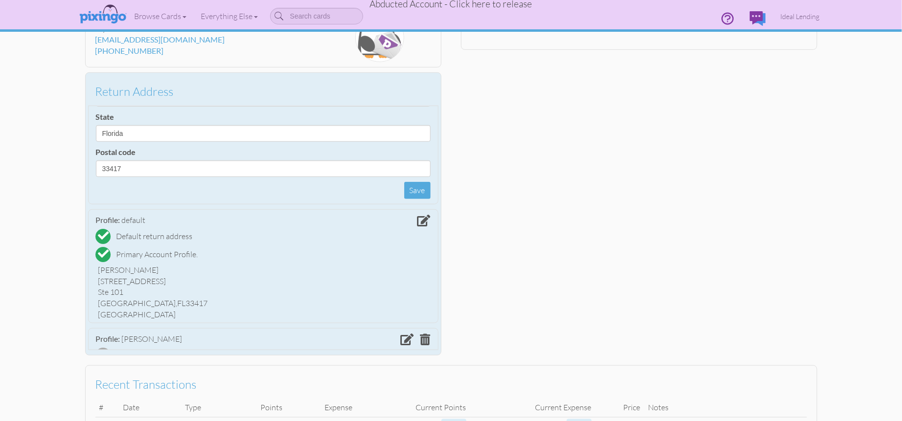
scroll to position [313, 0]
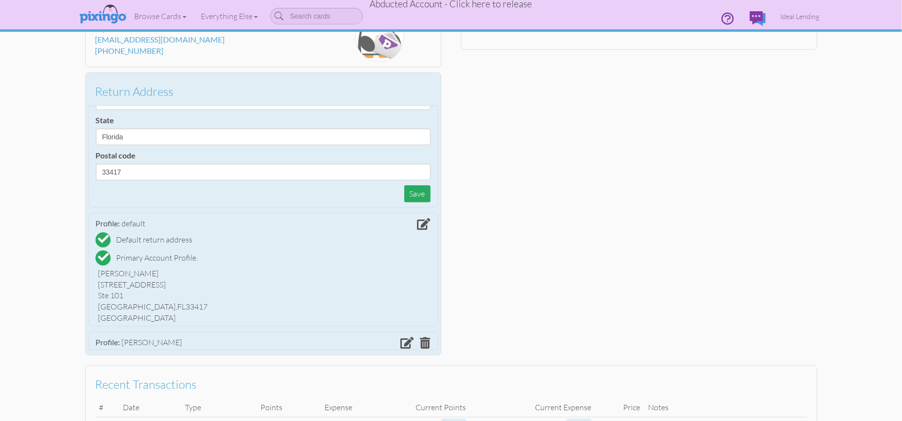
type input "5589 Okeechobee Blvd"
click at [409, 192] on button "Save" at bounding box center [417, 193] width 26 height 17
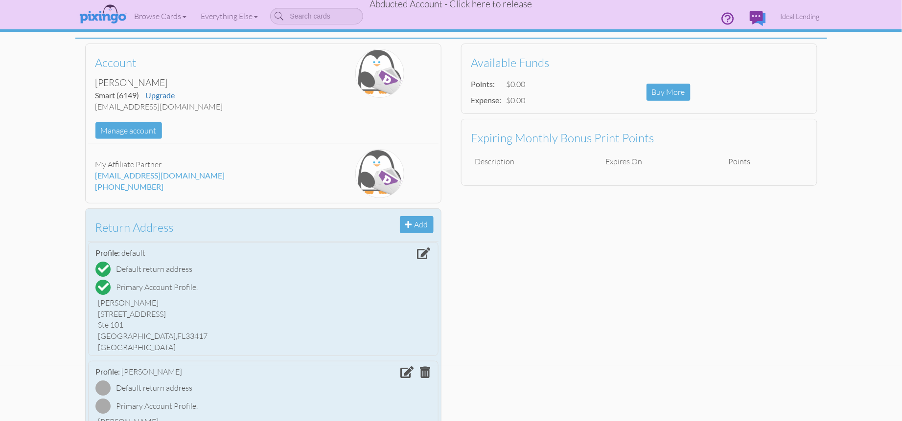
scroll to position [66, 0]
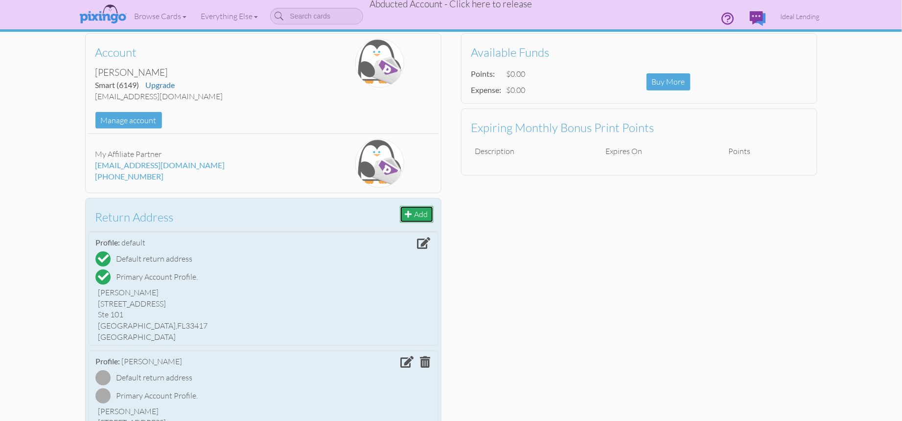
click at [409, 212] on span at bounding box center [408, 214] width 7 height 8
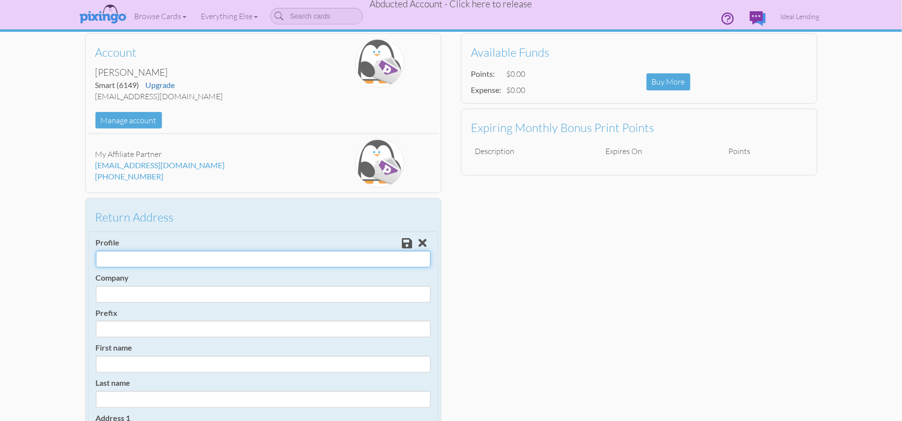
click at [167, 261] on input "Profile" at bounding box center [263, 259] width 335 height 17
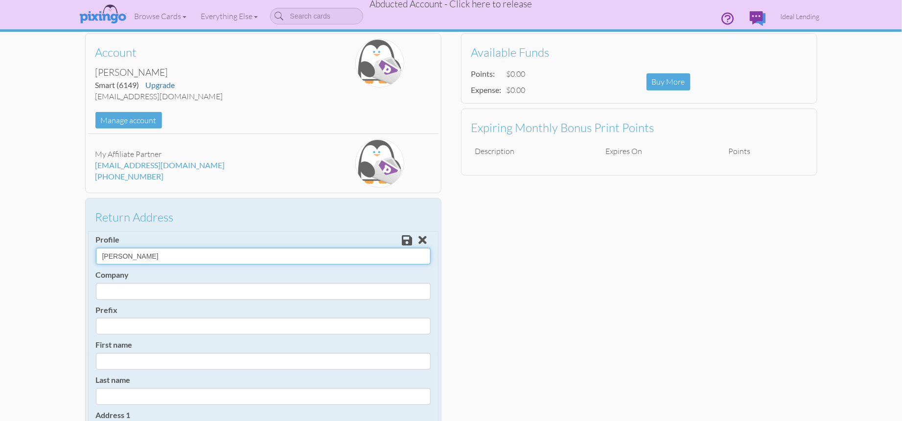
scroll to position [2, 0]
drag, startPoint x: 122, startPoint y: 259, endPoint x: 95, endPoint y: 256, distance: 27.1
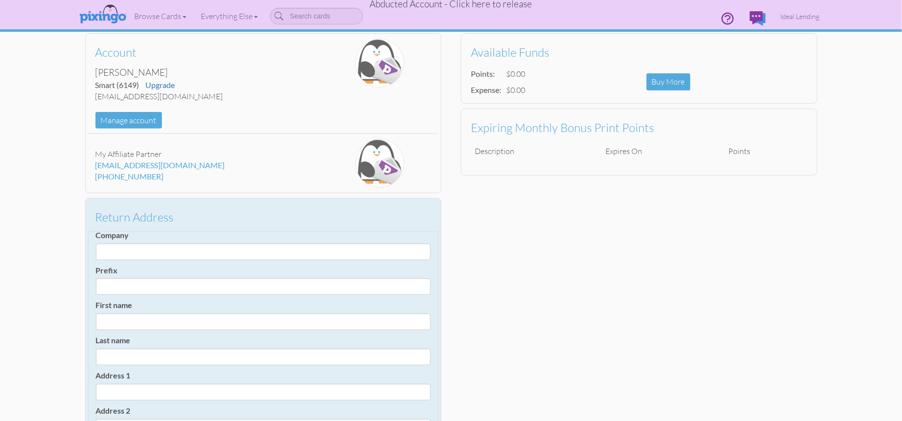
scroll to position [55, 0]
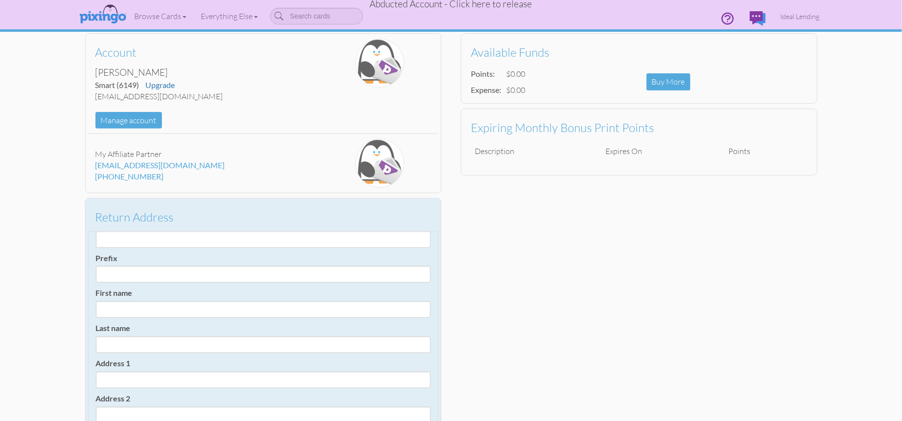
type input "Kevyn Wagner"
click at [126, 303] on input "First name" at bounding box center [263, 309] width 335 height 17
paste input "Kevyn"
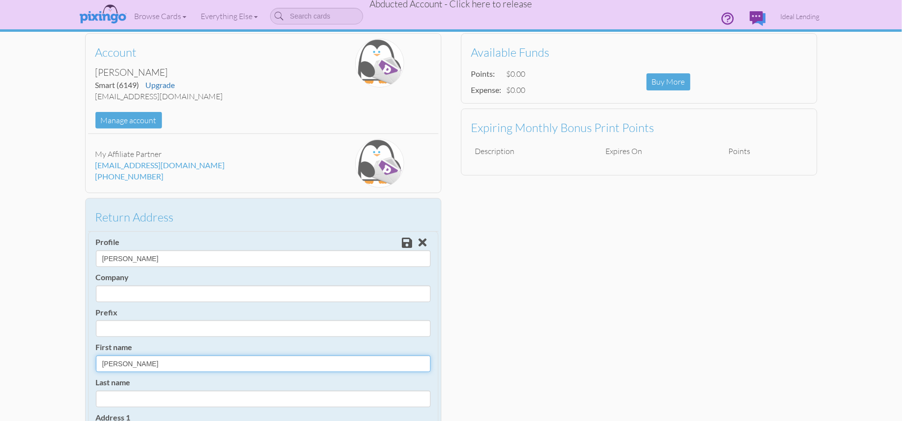
type input "Kevyn"
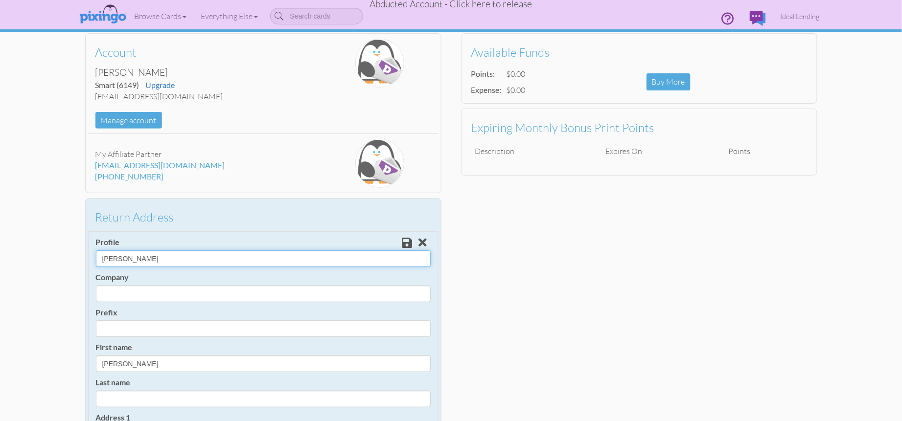
drag, startPoint x: 123, startPoint y: 257, endPoint x: 155, endPoint y: 256, distance: 31.8
click at [155, 256] on input "Kevyn Wagner" at bounding box center [263, 258] width 335 height 17
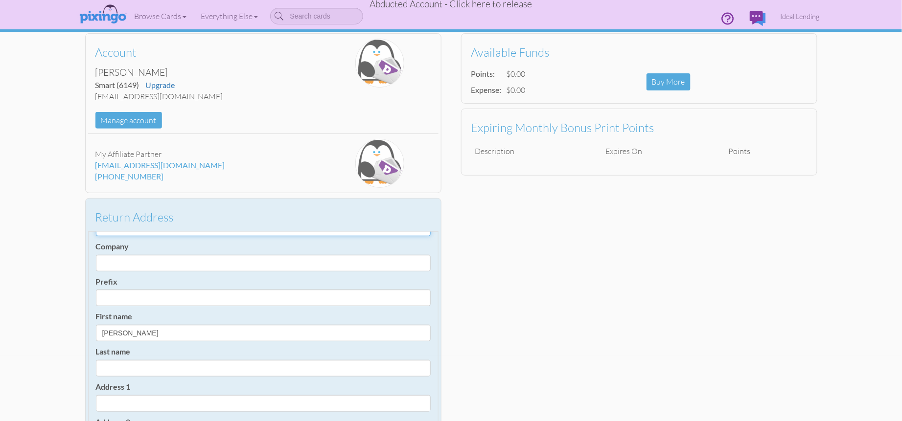
scroll to position [48, 0]
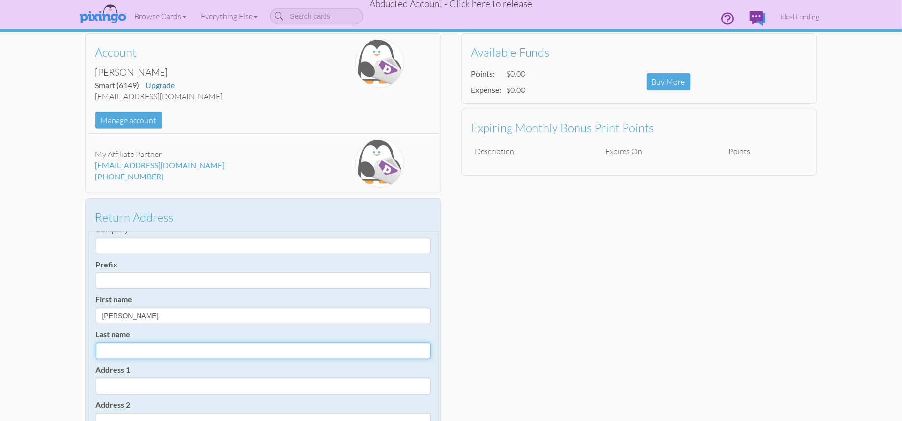
click at [131, 345] on input "Last name" at bounding box center [263, 351] width 335 height 17
paste input "Wagner"
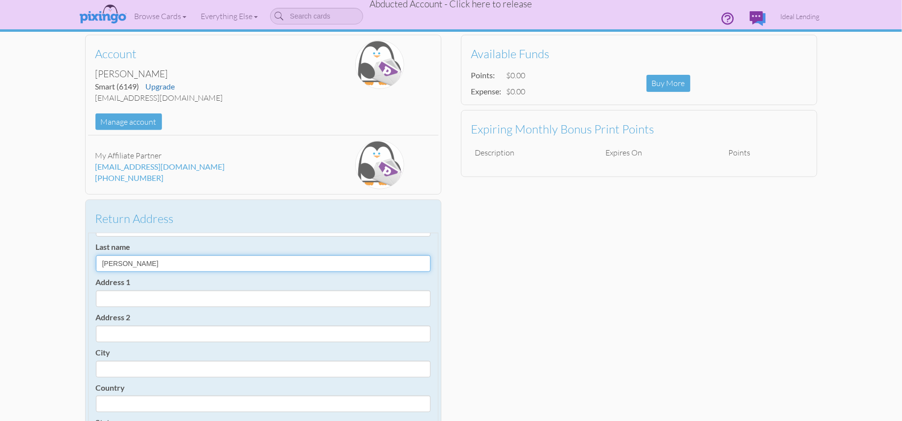
scroll to position [64, 0]
type input "Wagner"
click at [118, 295] on input "Address 1" at bounding box center [263, 299] width 335 height 17
paste input "Wagner"
type input "W"
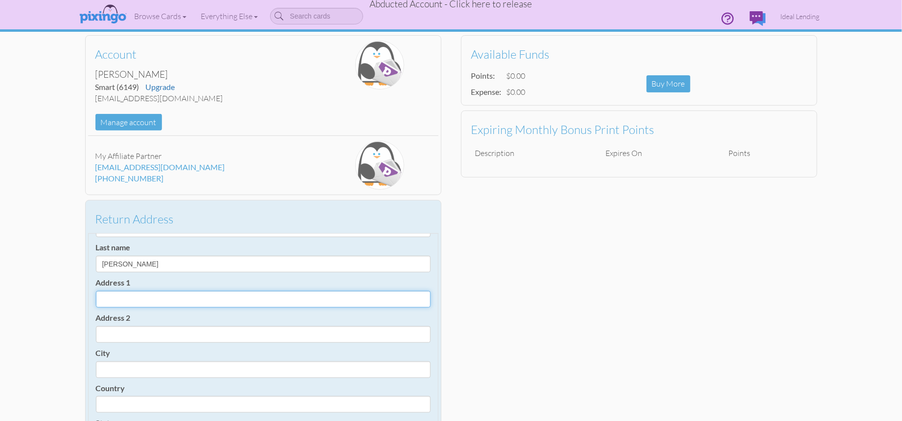
paste input "5589 Okeechobee Blvd #101, West Palm Beach, FL 33417"
drag, startPoint x: 177, startPoint y: 297, endPoint x: 187, endPoint y: 297, distance: 10.8
click at [191, 297] on input "5589 Okeechobee Blvd #101, West Palm Beach, FL 33417" at bounding box center [263, 299] width 335 height 17
type input "5589 Okeechobee Blvd , West Palm Beach, FL 33417"
click at [124, 326] on input "Address 2" at bounding box center [263, 334] width 335 height 17
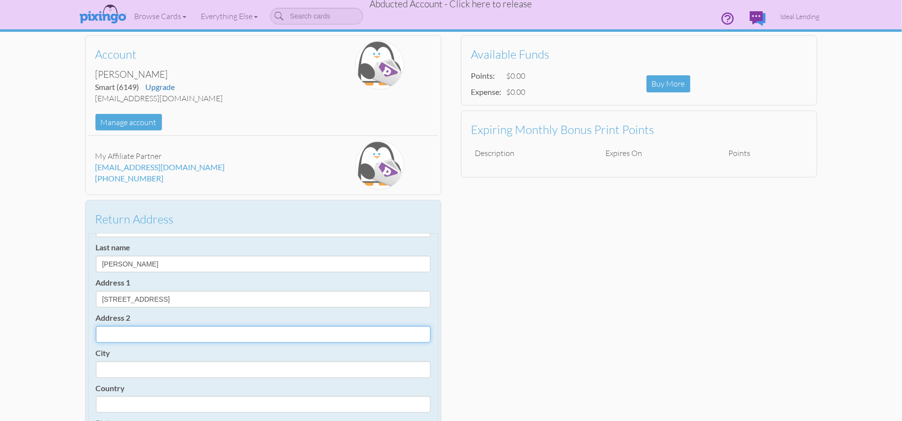
paste input "#101"
type input "#101"
drag, startPoint x: 186, startPoint y: 296, endPoint x: 232, endPoint y: 298, distance: 46.1
click at [232, 298] on input "5589 Okeechobee Blvd , West Palm Beach, FL 33417" at bounding box center [263, 299] width 335 height 17
type input "5589 Okeechobee Blvd , , FL 33417"
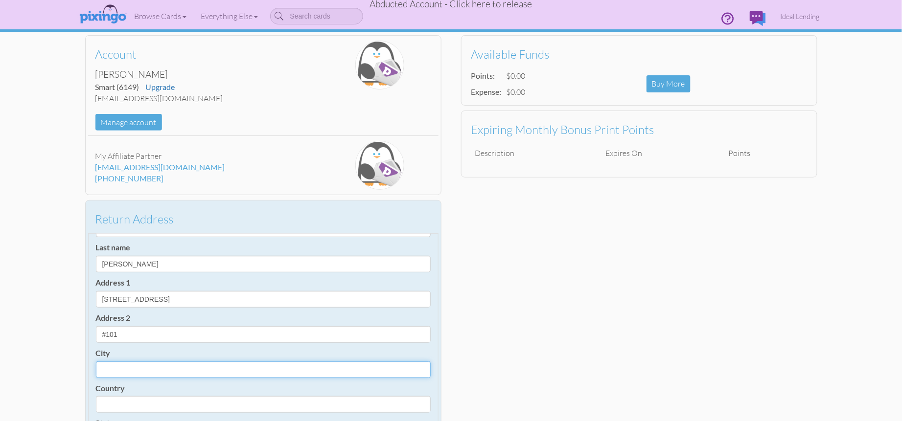
click at [112, 366] on input "City" at bounding box center [263, 370] width 335 height 17
paste input "West Palm Beach"
type input "West Palm Beach"
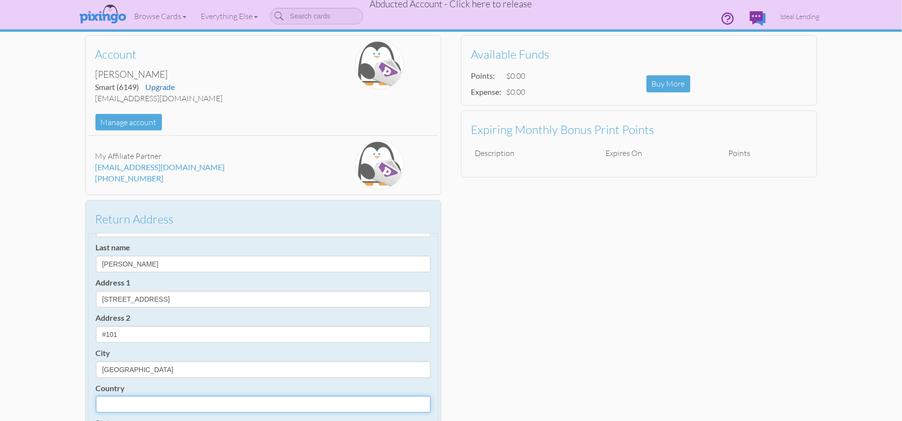
select select "object:1095"
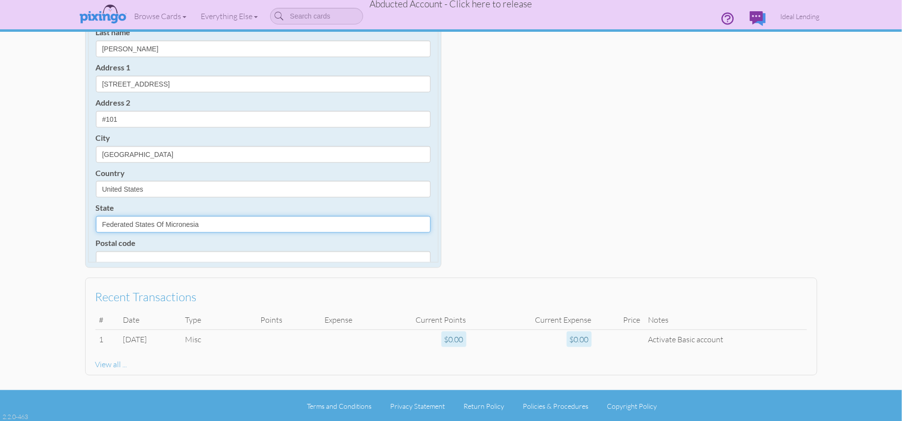
select select "object:1354"
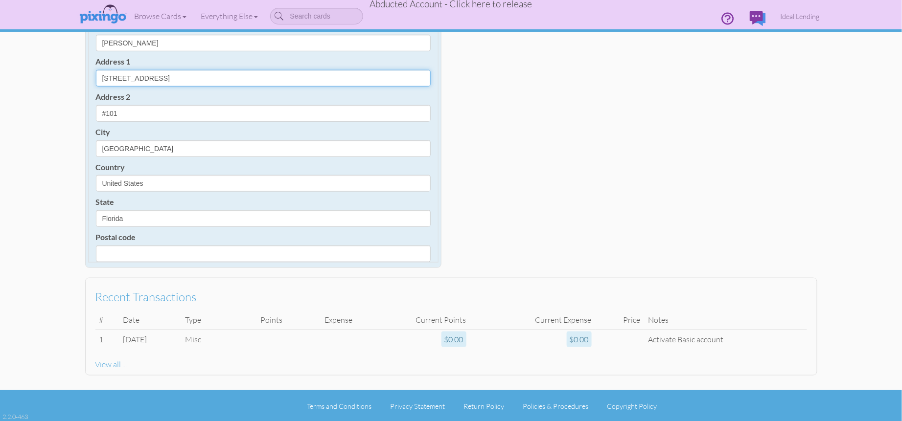
drag, startPoint x: 195, startPoint y: 77, endPoint x: 214, endPoint y: 76, distance: 19.6
click at [214, 76] on input "5589 Okeechobee Blvd , , FL 33417" at bounding box center [263, 78] width 335 height 17
click at [119, 253] on input "Postal code" at bounding box center [263, 254] width 335 height 17
paste input "33417"
type input "33417"
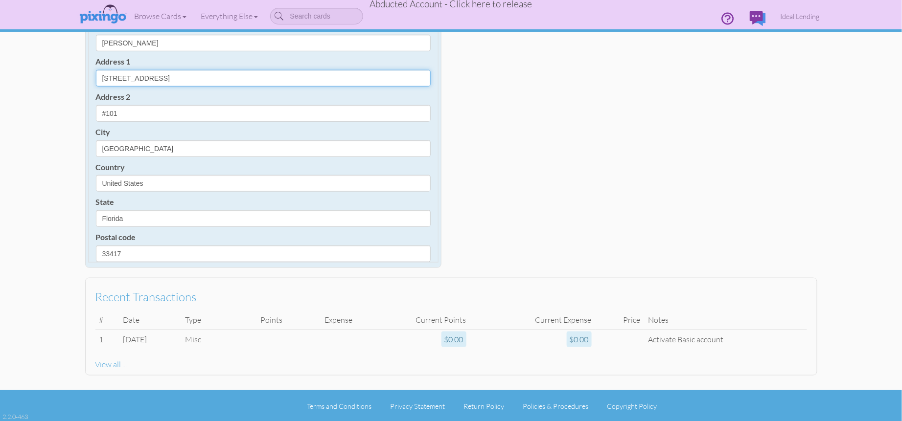
click at [226, 74] on input "5589 Okeechobee Blvd , , FL 33417" at bounding box center [263, 78] width 335 height 17
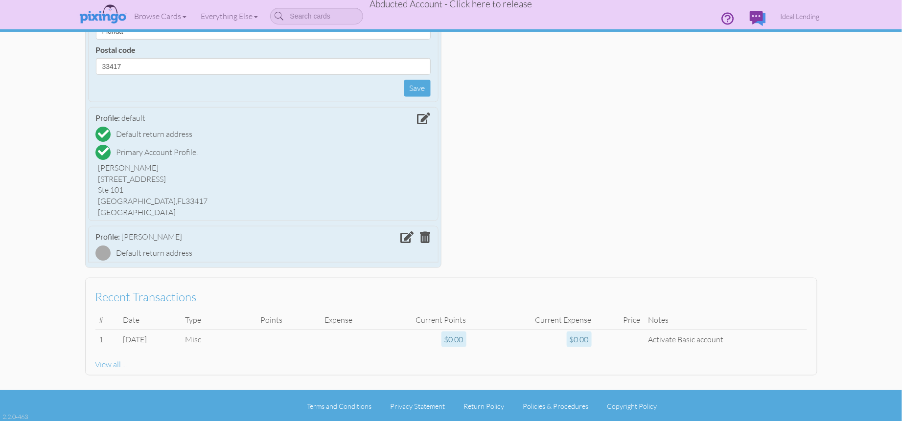
scroll to position [337, 0]
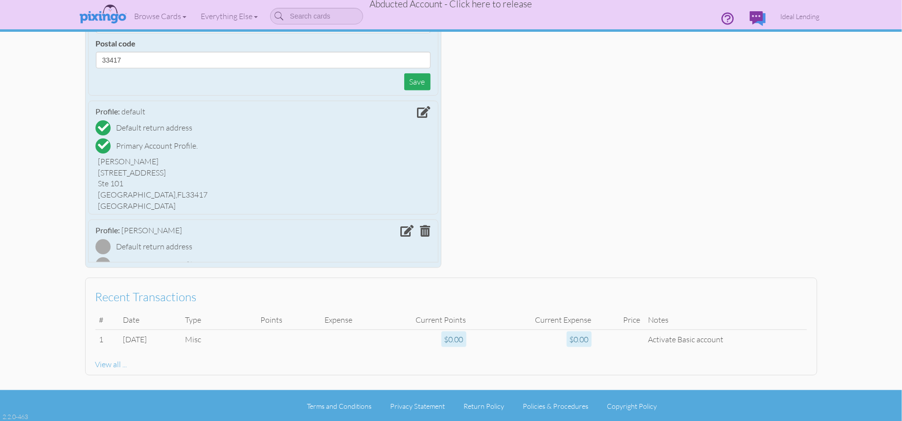
type input "5589 Okeechobee Blvd"
click at [414, 84] on button "Save" at bounding box center [417, 81] width 26 height 17
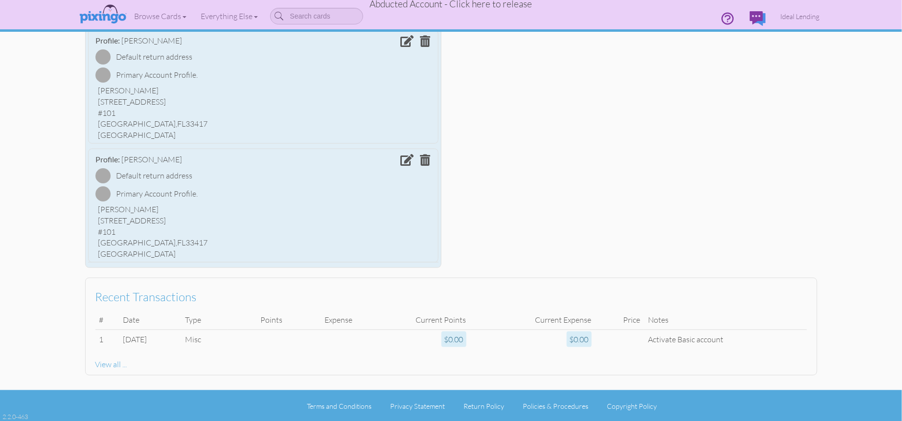
click at [414, 85] on div "Shana Ennriquez" at bounding box center [263, 90] width 330 height 11
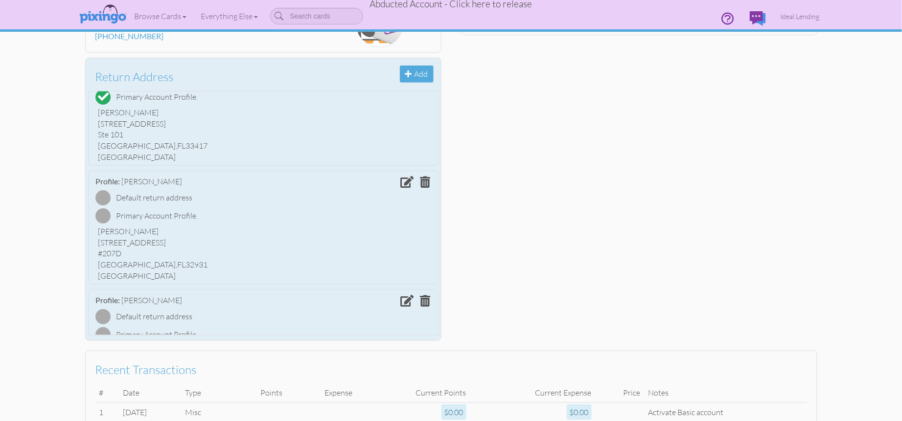
scroll to position [0, 0]
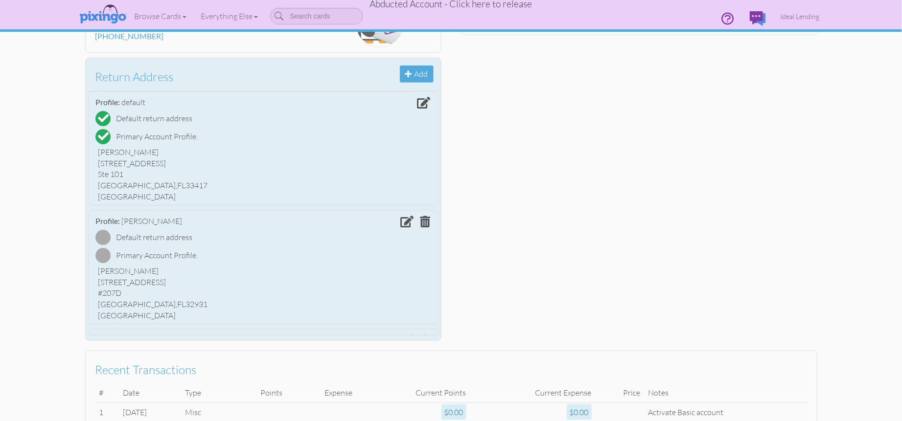
click at [422, 104] on span at bounding box center [423, 103] width 13 height 12
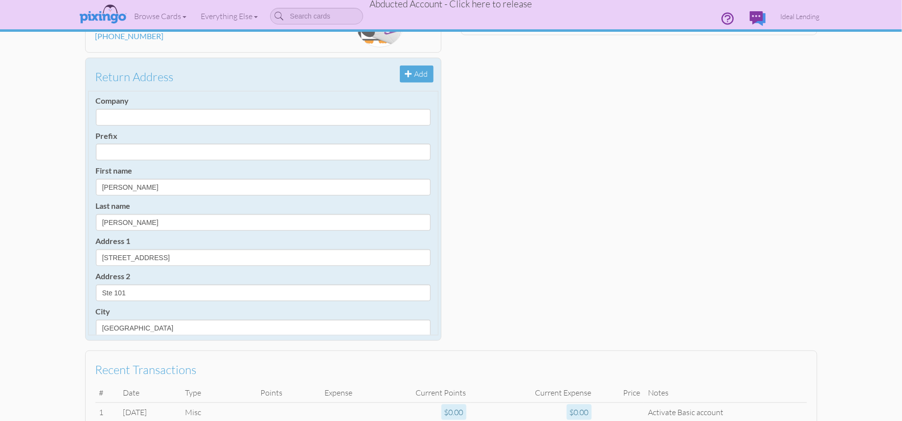
scroll to position [39, 0]
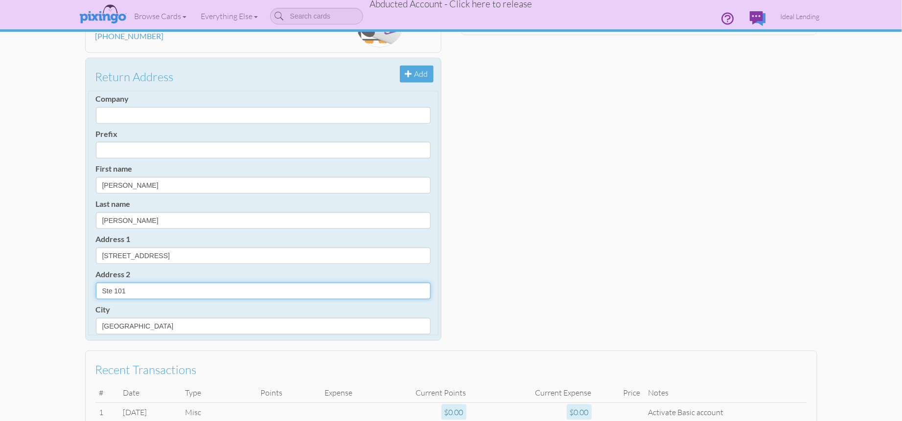
drag, startPoint x: 115, startPoint y: 290, endPoint x: 97, endPoint y: 289, distance: 18.1
click at [97, 289] on input "Ste 101" at bounding box center [263, 291] width 335 height 17
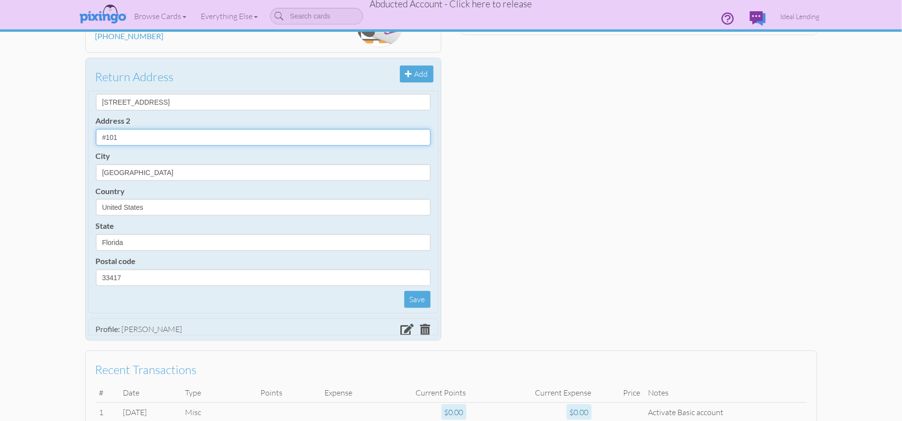
scroll to position [194, 0]
type input "#101"
click at [416, 296] on button "Save" at bounding box center [417, 298] width 26 height 17
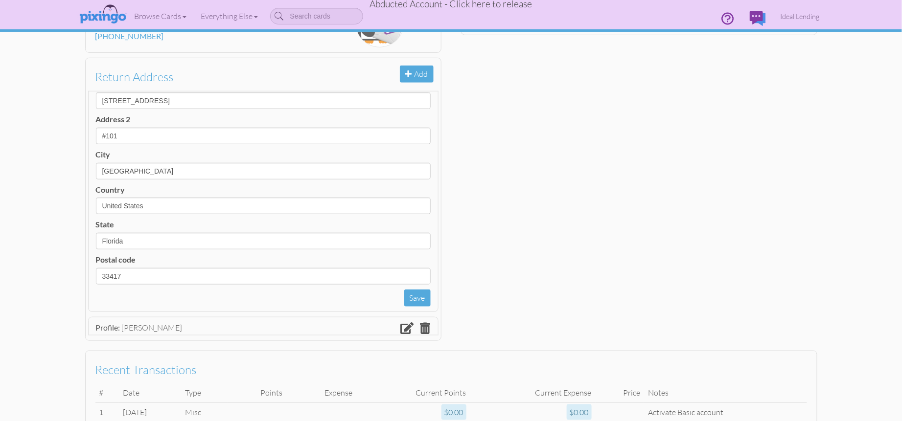
click at [514, 287] on div "Account Wilson Enriquez Smart (6149) Upgrade wenriquez@ideallending.net Manage …" at bounding box center [450, 117] width 751 height 458
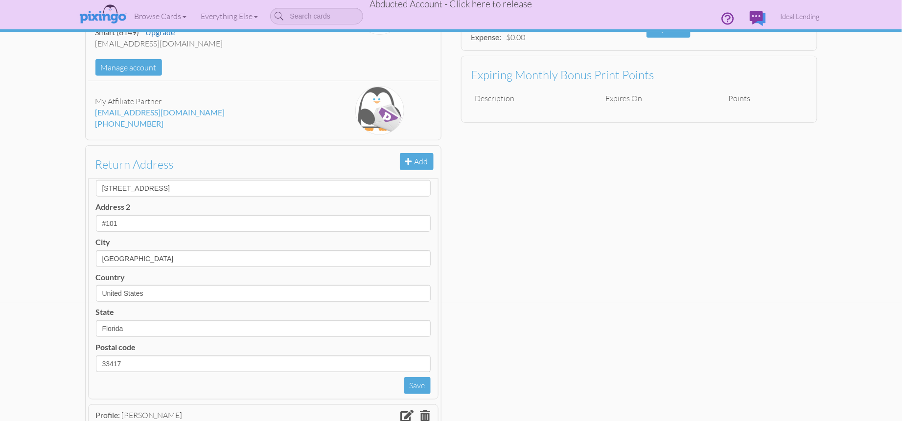
scroll to position [0, 0]
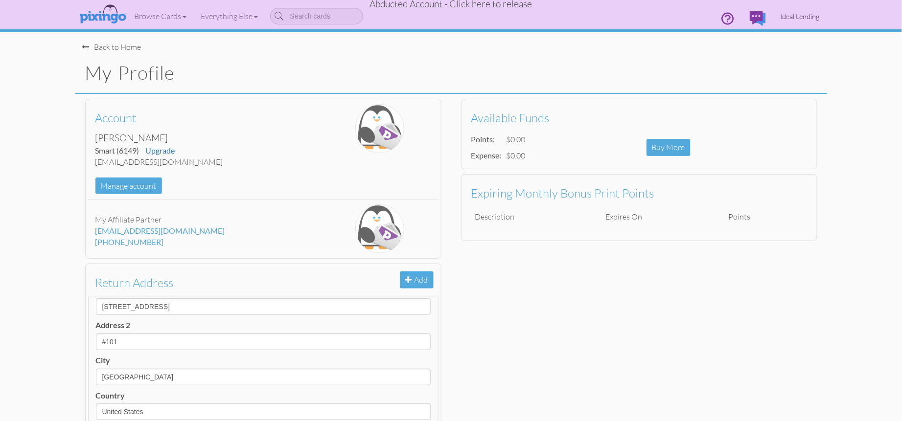
click at [786, 16] on span "Ideal Lending" at bounding box center [799, 16] width 39 height 8
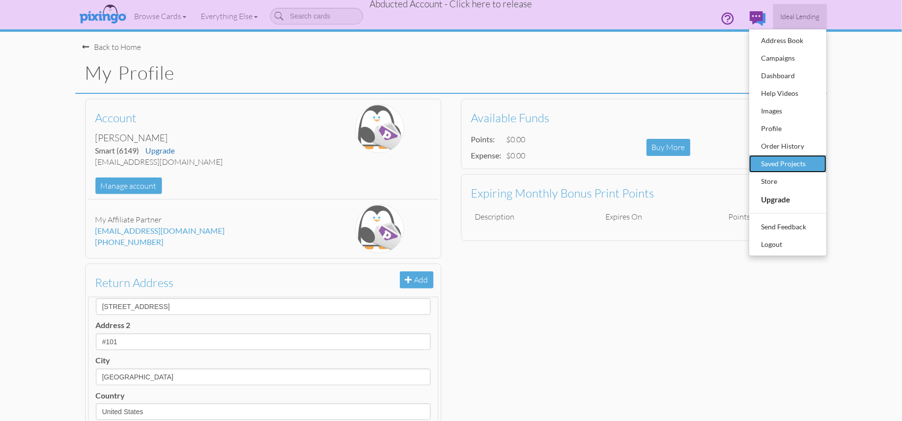
click at [761, 164] on div "Saved Projects" at bounding box center [788, 164] width 58 height 15
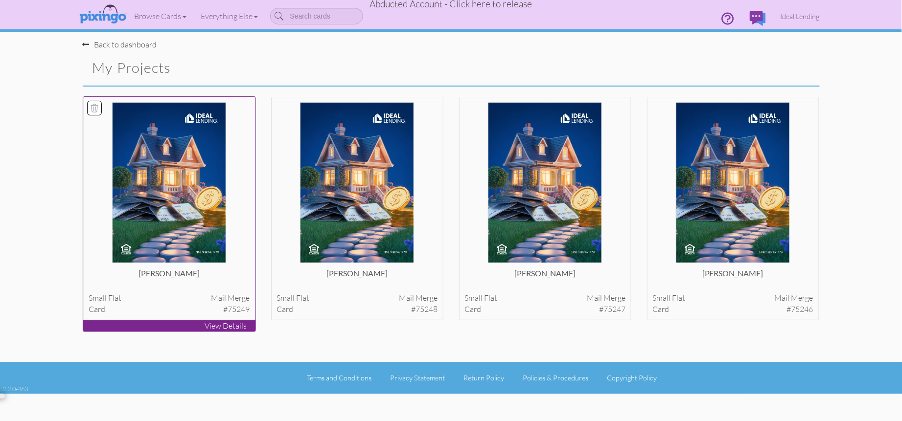
click at [182, 212] on img at bounding box center [169, 182] width 114 height 161
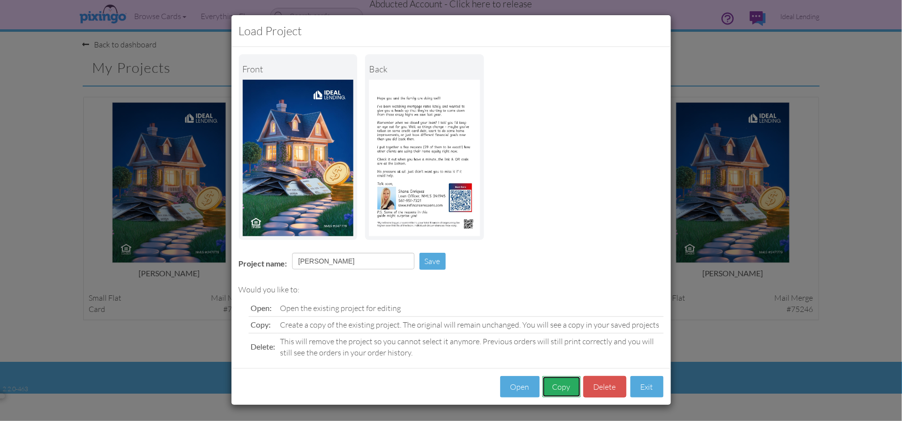
click at [553, 387] on button "Copy" at bounding box center [561, 387] width 39 height 22
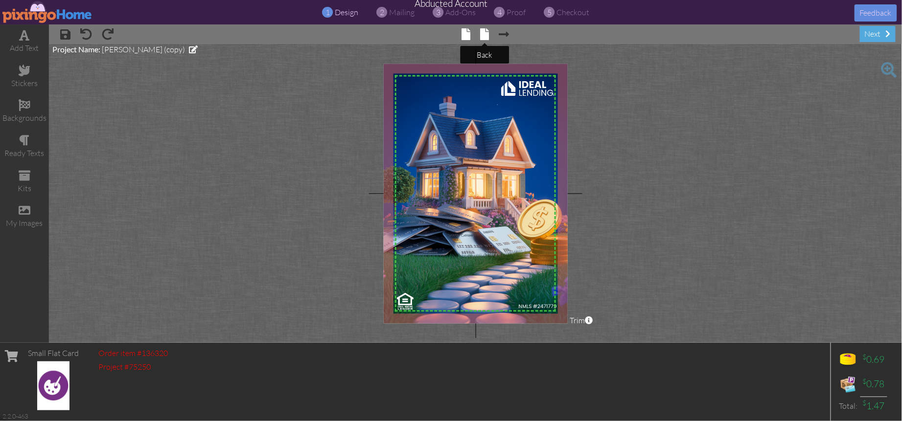
click at [485, 36] on span at bounding box center [484, 34] width 9 height 12
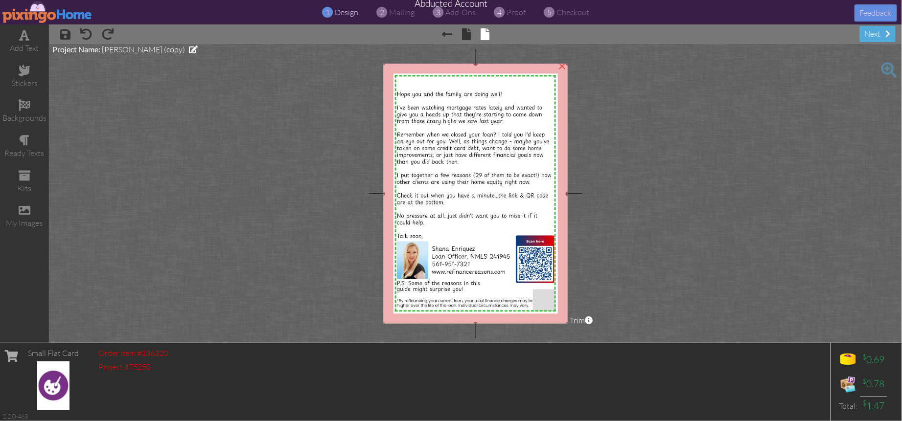
click at [460, 145] on img at bounding box center [475, 194] width 185 height 261
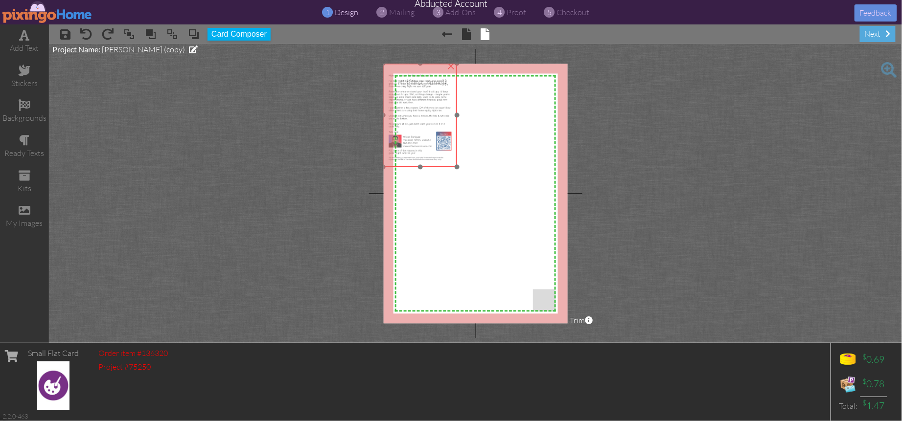
drag, startPoint x: 421, startPoint y: 133, endPoint x: 411, endPoint y: 120, distance: 16.2
click at [411, 120] on img at bounding box center [419, 116] width 73 height 104
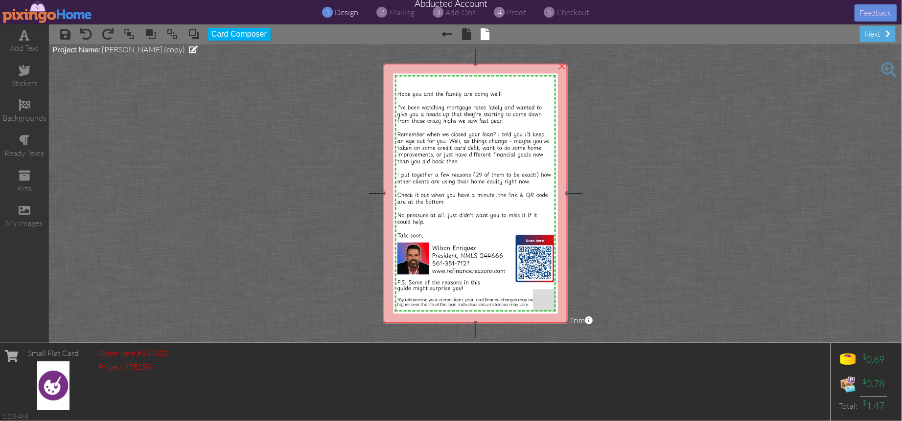
drag, startPoint x: 456, startPoint y: 166, endPoint x: 546, endPoint y: 318, distance: 175.9
click at [522, 323] on div "×" at bounding box center [475, 194] width 184 height 260
click at [605, 298] on project-studio-wrapper "X X X X X X X X X X X X X X X X X X X X X X X X X X X X X X X X X X X X X X X X…" at bounding box center [475, 193] width 853 height 299
click at [493, 185] on img at bounding box center [475, 194] width 184 height 260
click at [193, 35] on span at bounding box center [194, 34] width 12 height 15
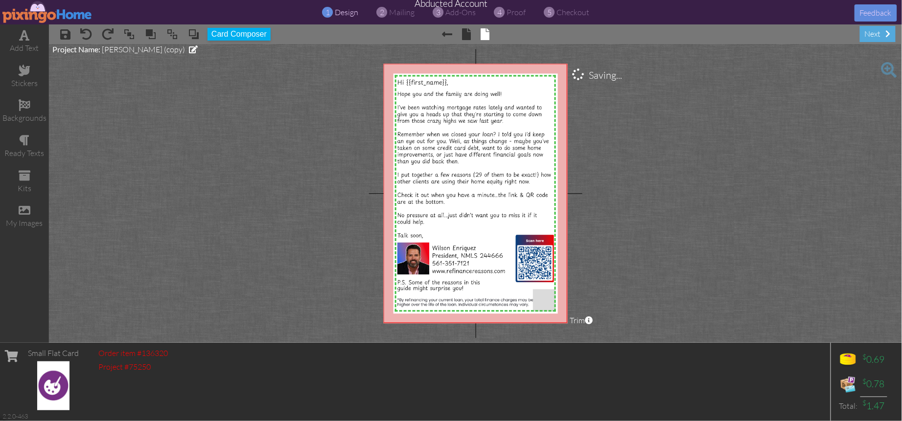
click at [620, 201] on project-studio-wrapper "X X X X X X X X X X X X X X X X X X X X X X X X X X X X X X X X X X X X X X X X…" at bounding box center [475, 193] width 853 height 299
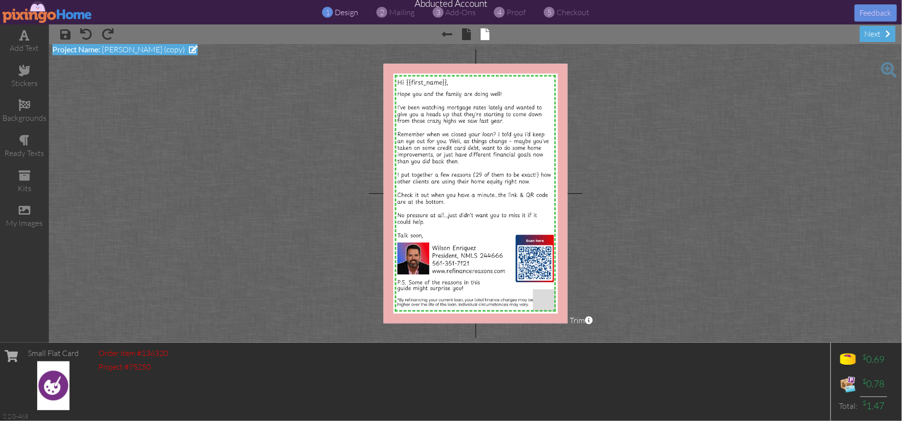
click at [122, 51] on span "Shana Enriquez (copy)" at bounding box center [143, 50] width 83 height 10
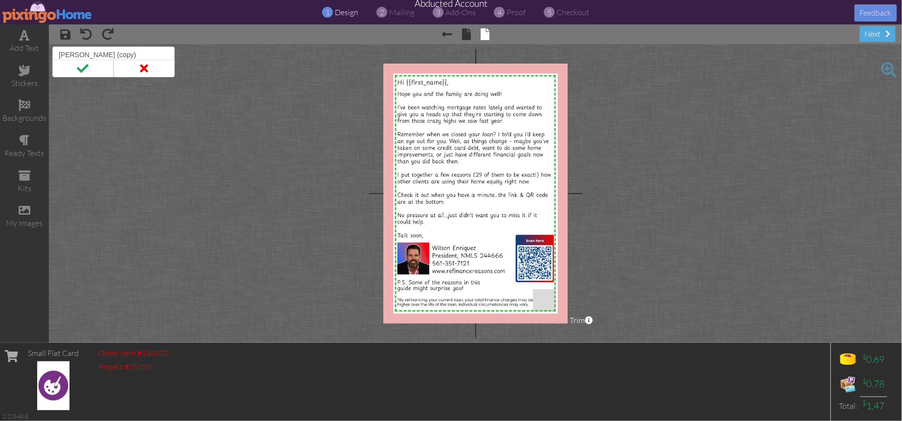
drag, startPoint x: 140, startPoint y: 56, endPoint x: 56, endPoint y: 53, distance: 84.7
click at [56, 53] on input "Shana Enriquez (copy)" at bounding box center [113, 54] width 122 height 17
type input "Wilson Enriquez"
click at [76, 72] on span at bounding box center [82, 69] width 61 height 18
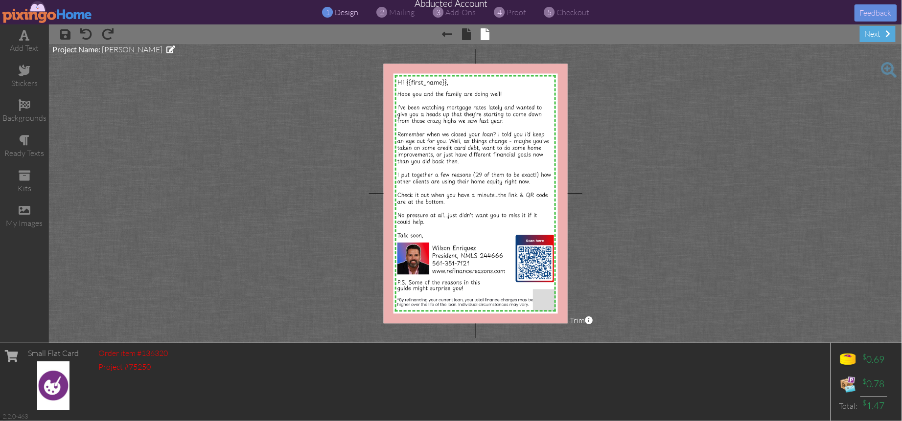
click at [111, 76] on project-studio-wrapper "X X X X X X X X X X X X X X X X X X X X X X X X X X X X X X X X X X X X X X X X…" at bounding box center [475, 193] width 853 height 299
click at [519, 16] on span "proof" at bounding box center [516, 12] width 19 height 10
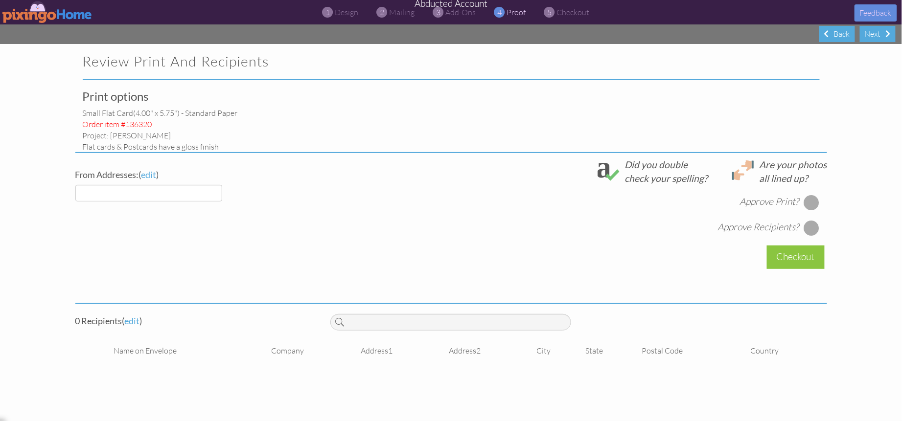
select select "object:4937"
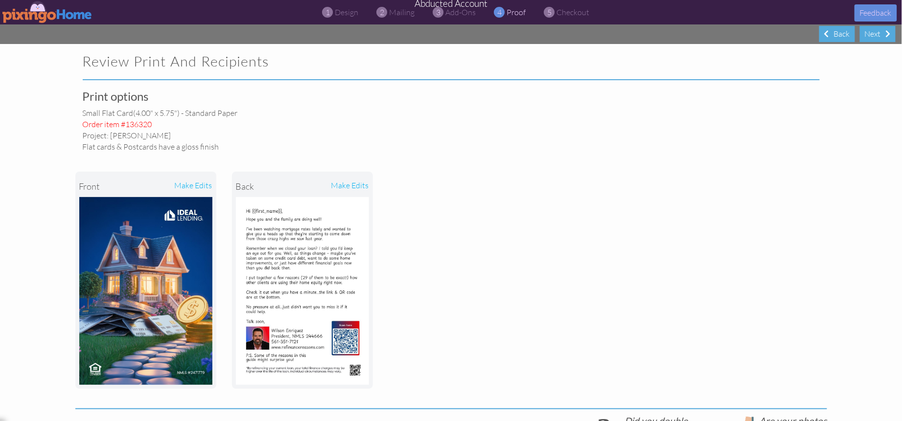
click at [607, 281] on div "front make edits back make edits" at bounding box center [450, 280] width 751 height 256
click at [457, 158] on div "front make edits back make edits" at bounding box center [450, 280] width 751 height 256
click at [44, 15] on img at bounding box center [47, 12] width 90 height 22
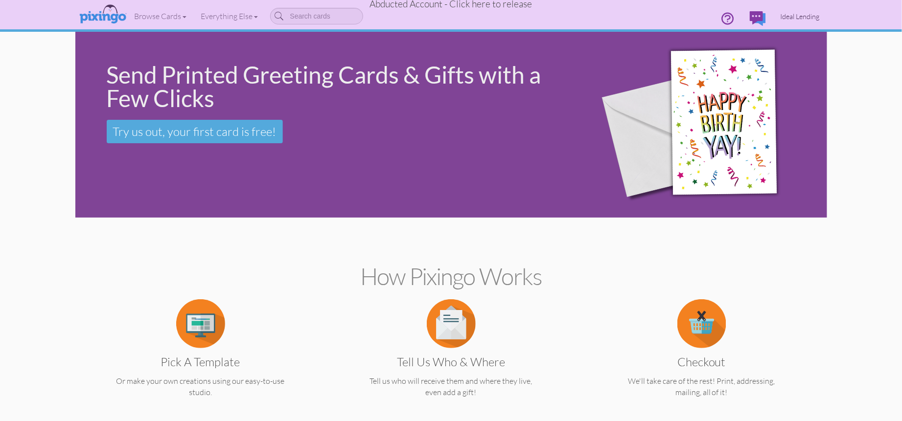
click at [806, 15] on span "Ideal Lending" at bounding box center [799, 16] width 39 height 8
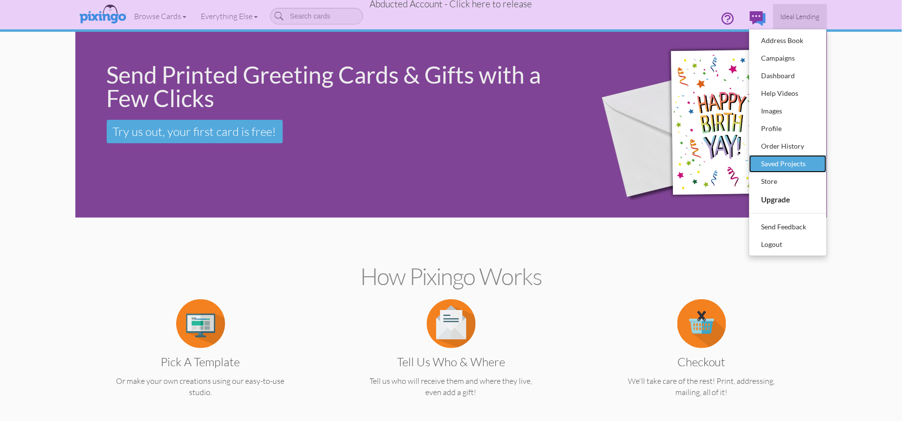
click at [779, 163] on div "Saved Projects" at bounding box center [788, 164] width 58 height 15
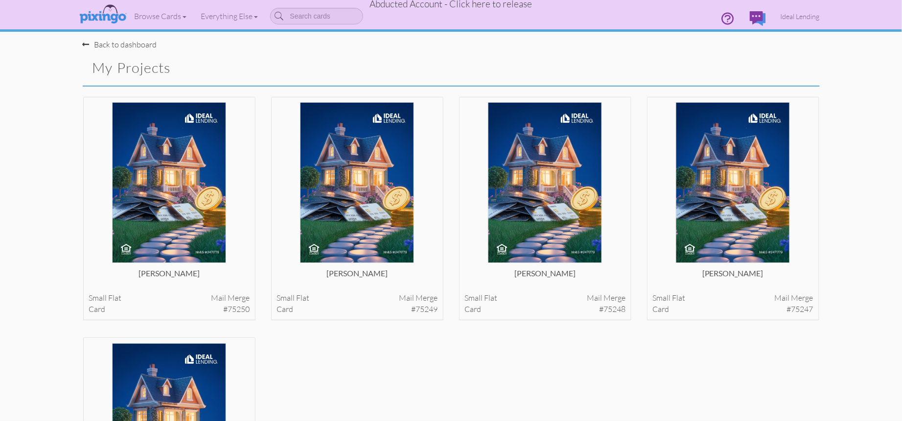
click at [846, 202] on saved-projects "Toggle navigation Visit Pixingo Mobile Browse Cards Business Accounting Automot…" at bounding box center [451, 317] width 902 height 635
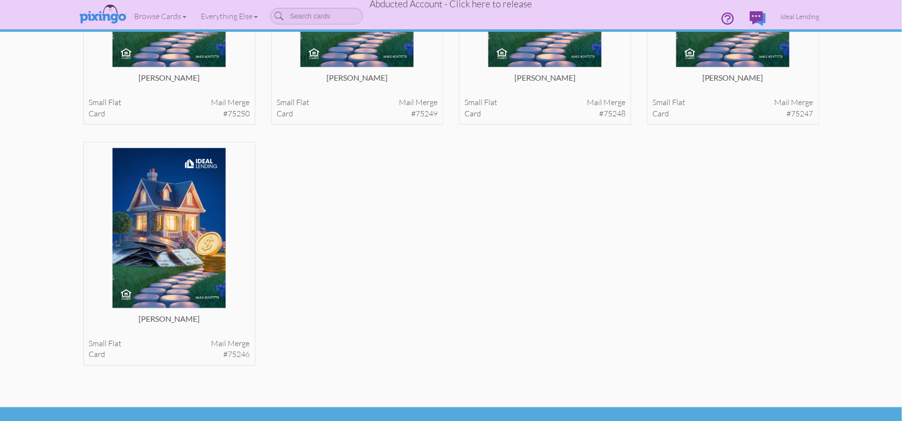
scroll to position [213, 0]
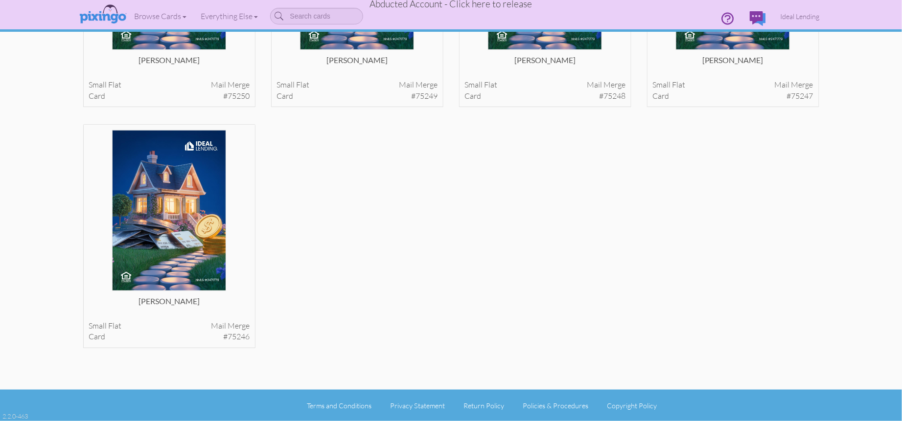
click at [465, 4] on span "Abducted Account - Click here to release" at bounding box center [451, 4] width 162 height 12
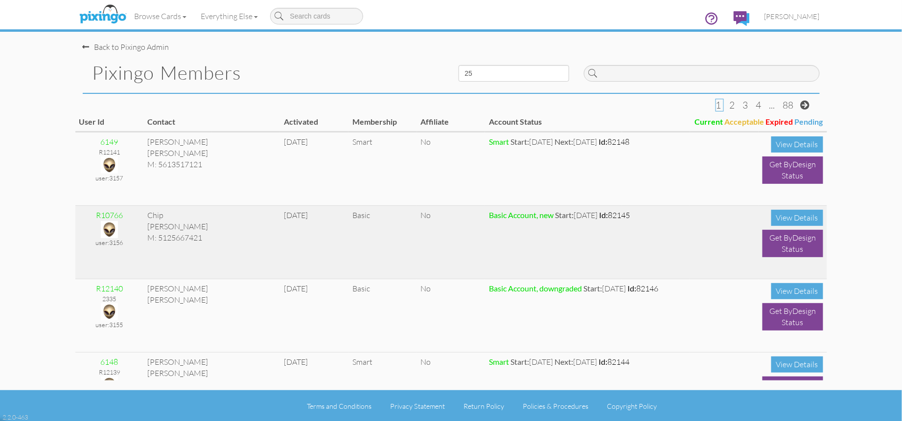
click at [105, 225] on img at bounding box center [109, 229] width 17 height 17
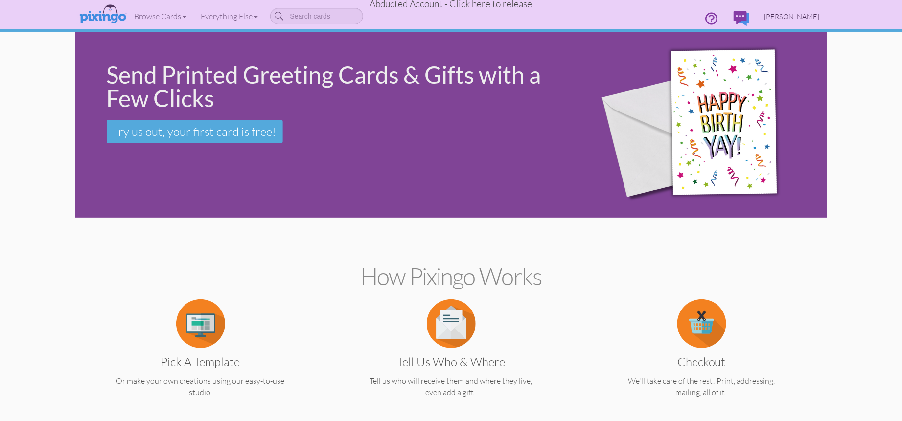
click at [796, 17] on span "[PERSON_NAME]" at bounding box center [791, 16] width 55 height 8
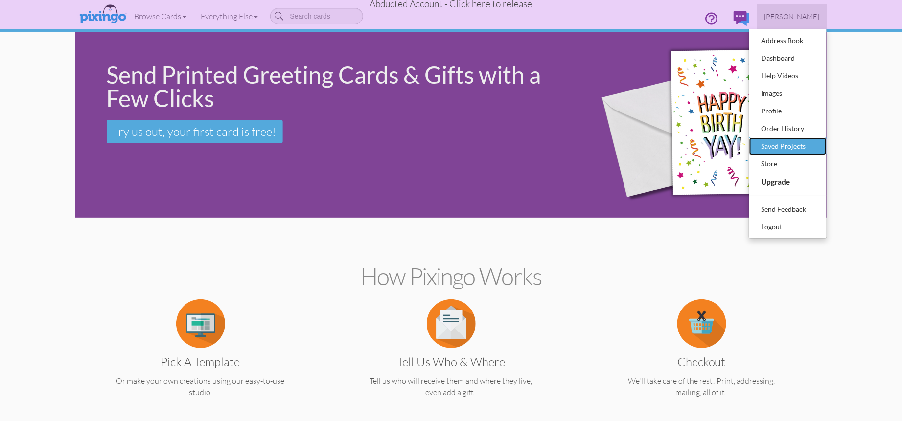
click at [781, 145] on div "Saved Projects" at bounding box center [788, 146] width 58 height 15
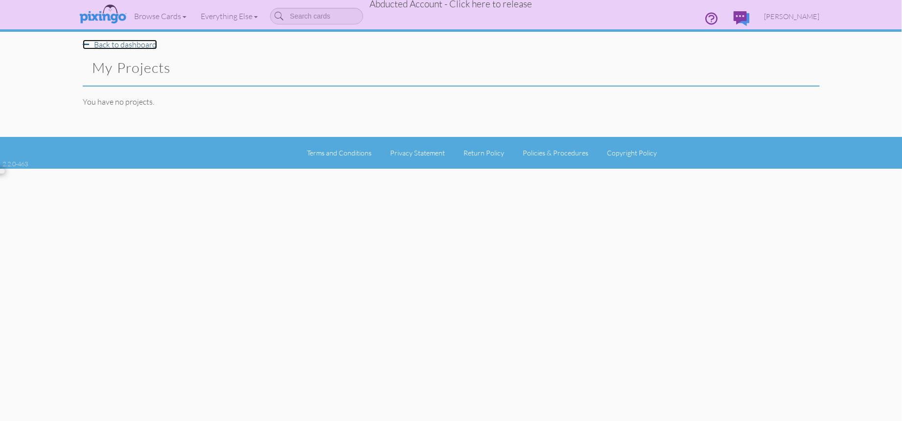
click at [124, 45] on link "Back to dashboard" at bounding box center [120, 45] width 74 height 10
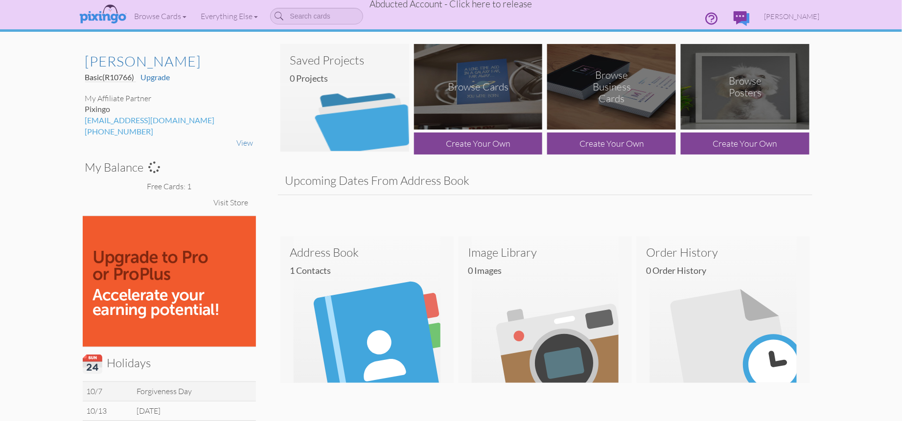
click at [470, 9] on span "Abducted Account - Click here to release" at bounding box center [451, 4] width 162 height 12
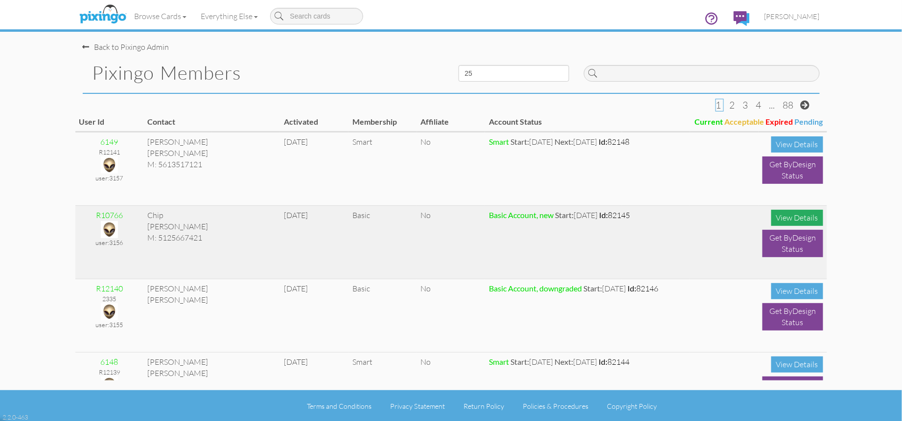
click at [792, 218] on div "View Details" at bounding box center [797, 218] width 52 height 16
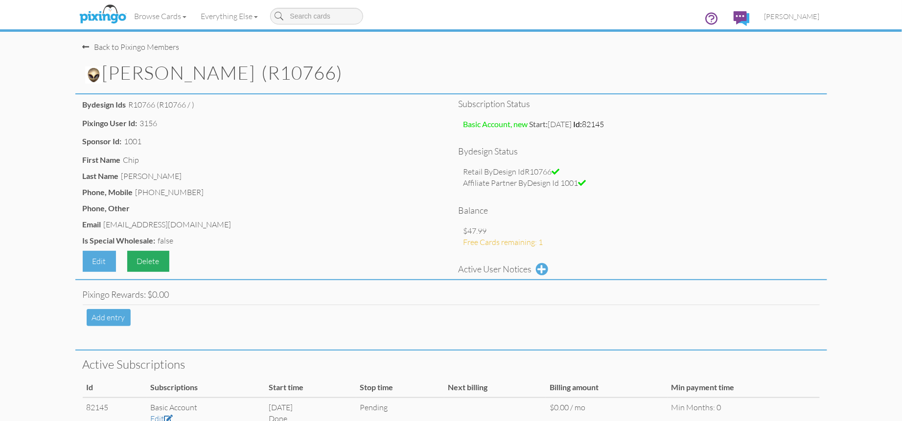
click at [143, 264] on div "Delete" at bounding box center [148, 261] width 42 height 21
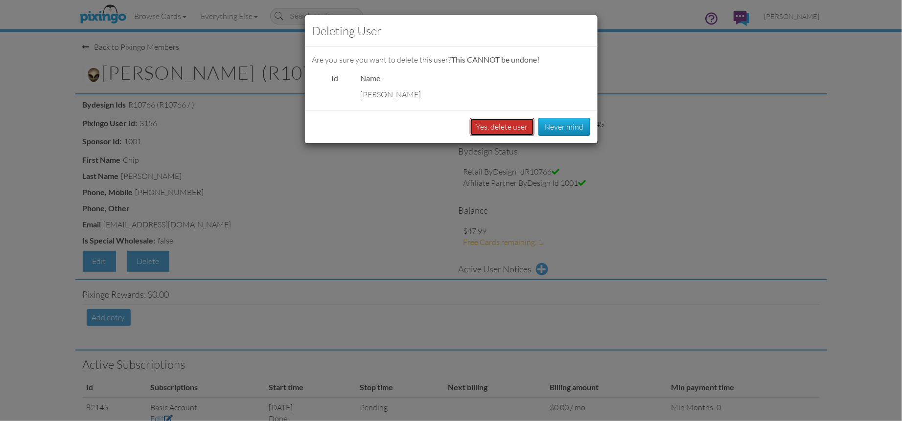
drag, startPoint x: 495, startPoint y: 131, endPoint x: 658, endPoint y: 206, distance: 179.9
click at [658, 206] on div "Deleting user Are you sure you want to delete this user? This CANNOT be undone!…" at bounding box center [451, 210] width 902 height 421
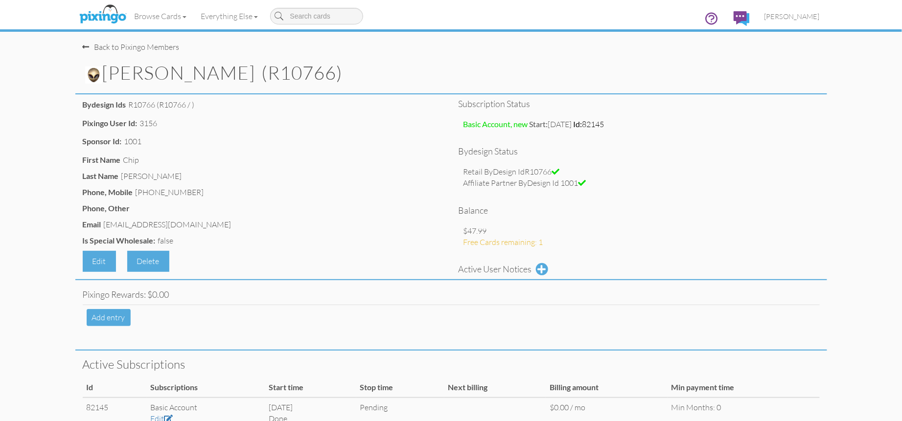
click at [93, 74] on img at bounding box center [93, 75] width 17 height 17
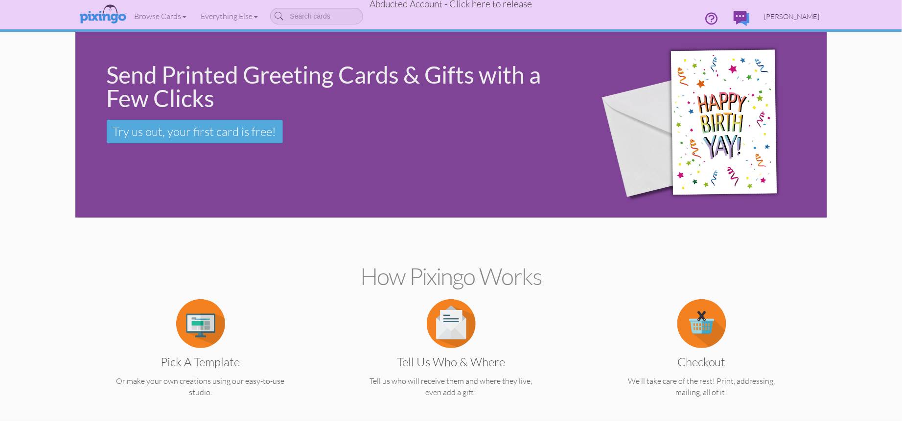
click at [807, 14] on span "[PERSON_NAME]" at bounding box center [791, 16] width 55 height 8
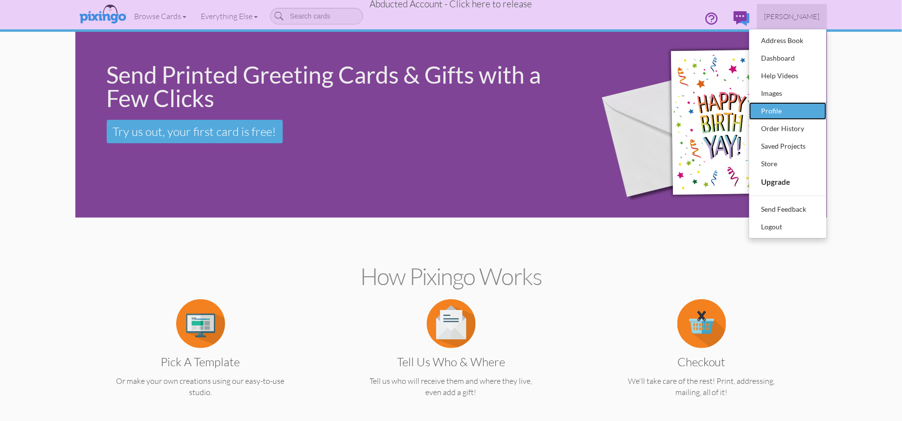
click at [770, 108] on div "Profile" at bounding box center [788, 111] width 58 height 15
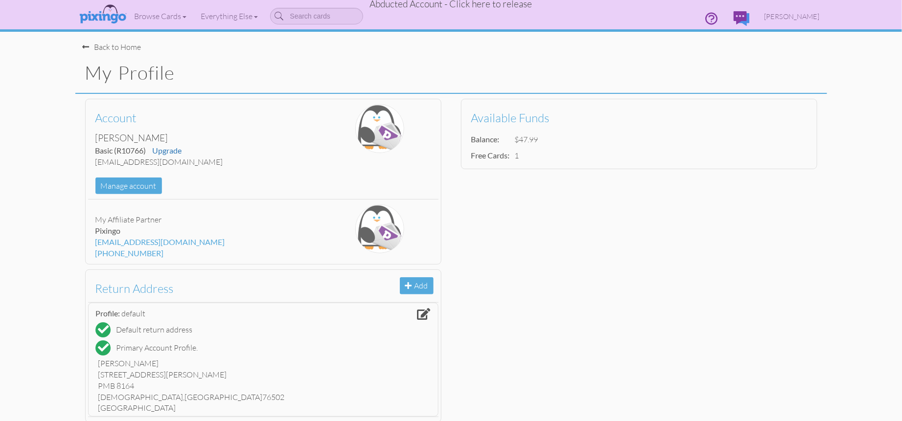
click at [840, 109] on profile "Toggle navigation Visit Pixingo Mobile Browse Cards Business Accounting Automot…" at bounding box center [451, 288] width 902 height 577
click at [793, 17] on span "[PERSON_NAME]" at bounding box center [791, 16] width 55 height 8
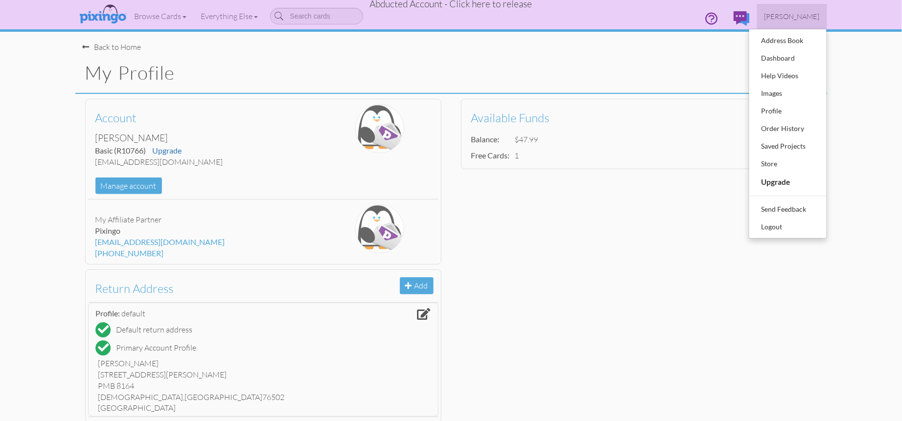
click at [852, 123] on profile "Toggle navigation Visit Pixingo Mobile Browse Cards Business Accounting Automot…" at bounding box center [451, 288] width 902 height 577
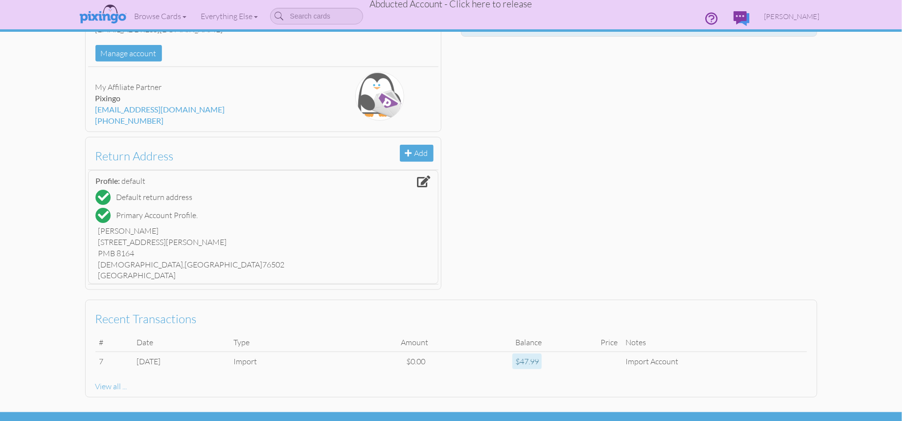
scroll to position [155, 0]
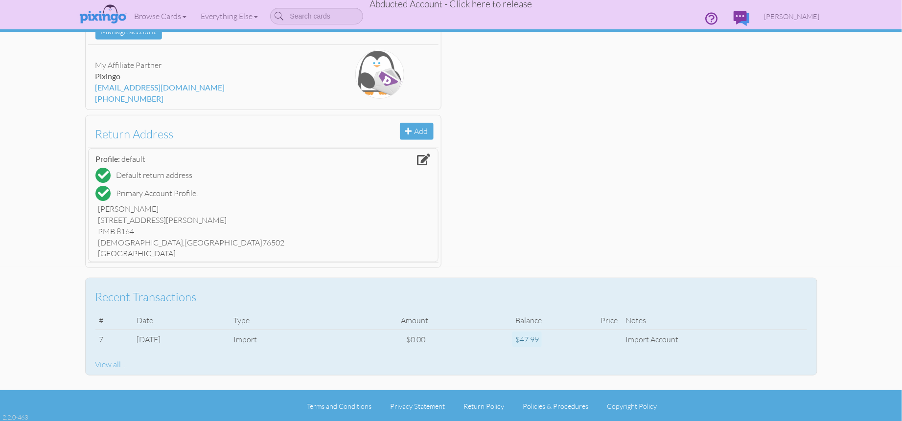
click at [107, 364] on div "View all ..." at bounding box center [450, 364] width 711 height 11
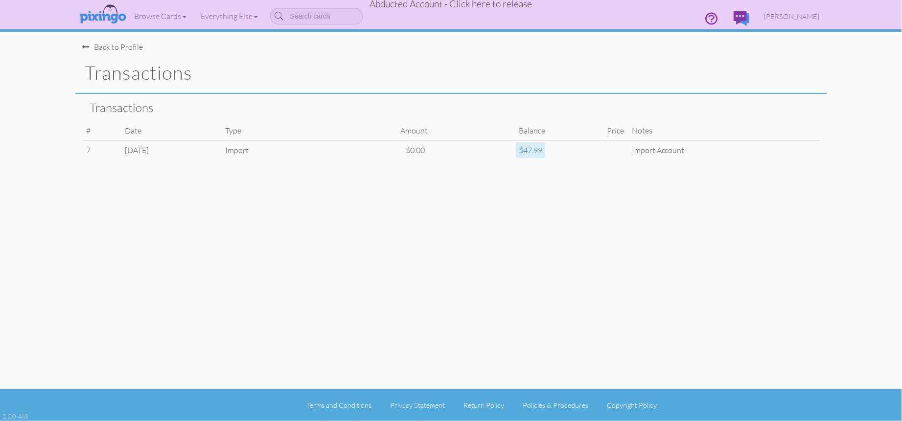
click at [613, 156] on td at bounding box center [588, 150] width 79 height 19
click at [595, 147] on td at bounding box center [588, 150] width 79 height 19
click at [484, 5] on span "Abducted Account - Click here to release" at bounding box center [451, 4] width 162 height 12
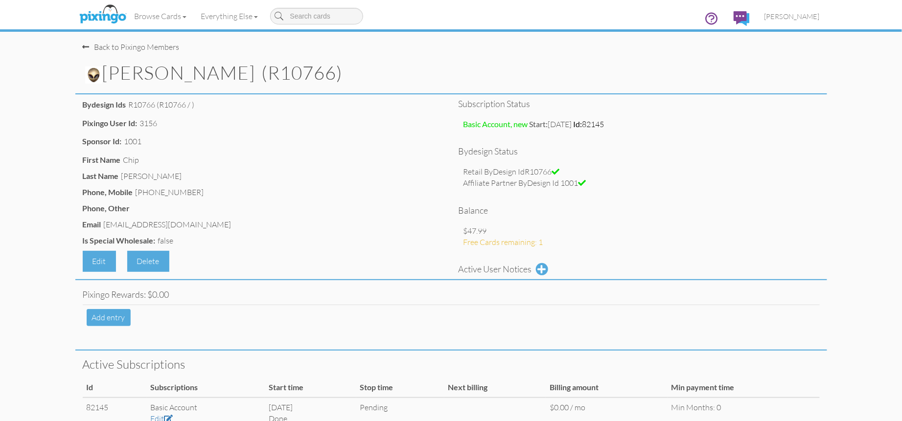
click at [98, 72] on img at bounding box center [93, 75] width 17 height 17
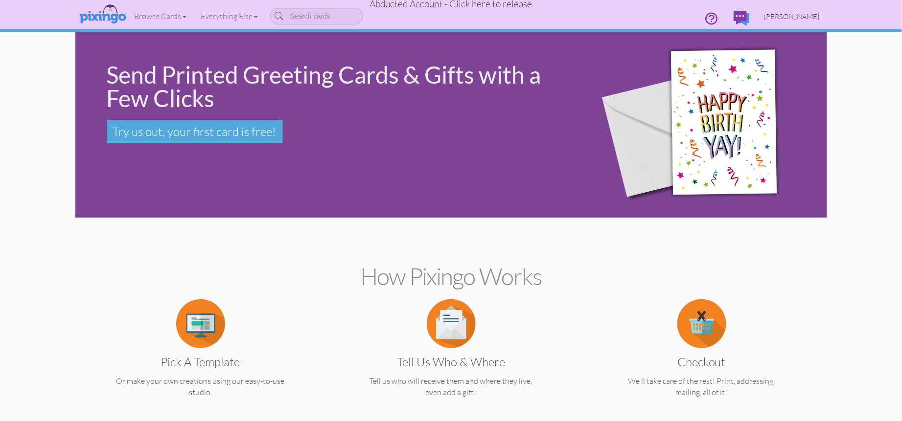
click at [822, 18] on link "[PERSON_NAME]" at bounding box center [792, 16] width 70 height 25
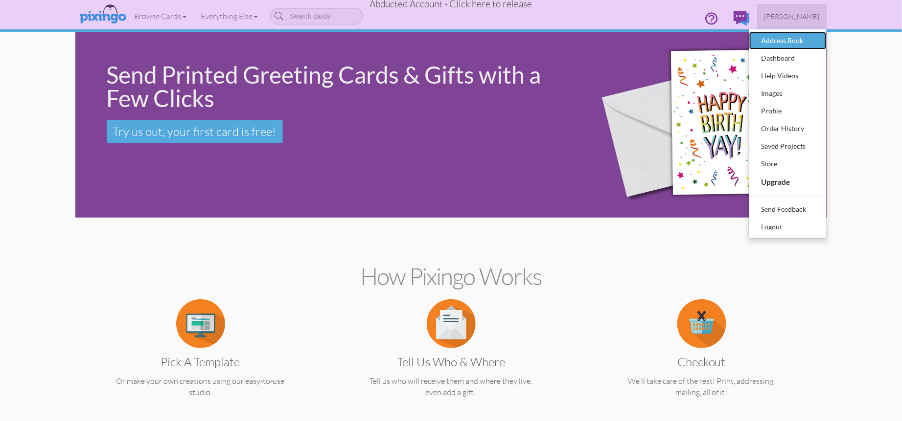
click at [795, 38] on div "Address Book" at bounding box center [788, 40] width 58 height 15
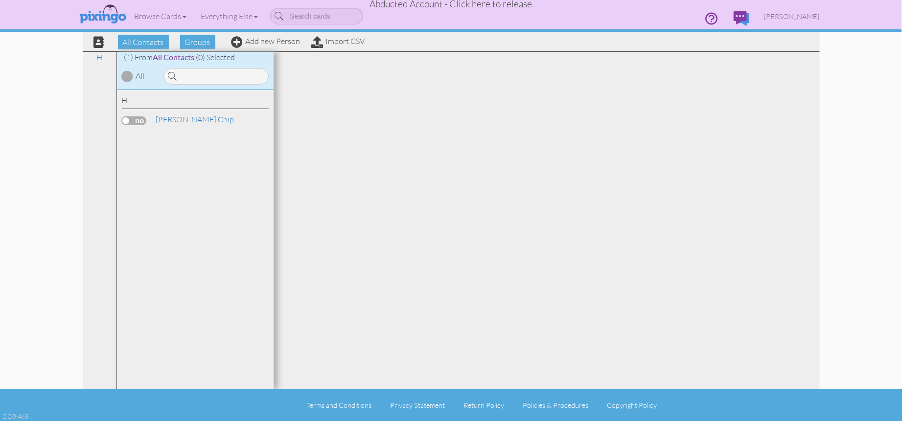
click at [469, 4] on span "Abducted Account - Click here to release" at bounding box center [451, 4] width 162 height 12
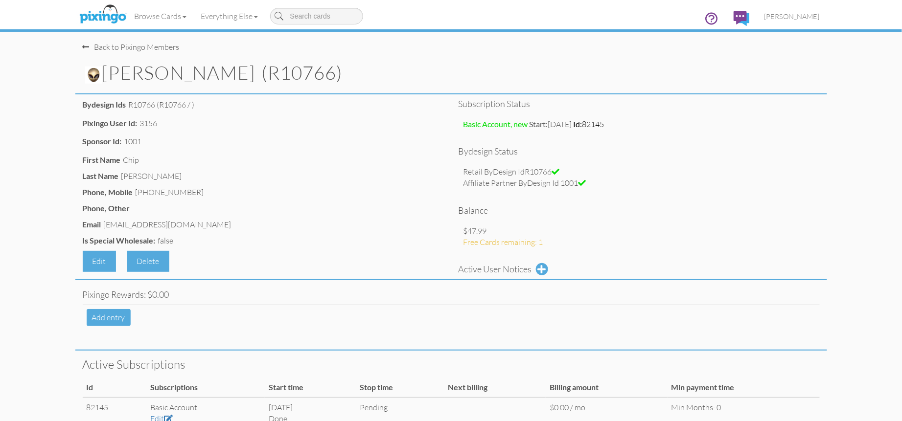
drag, startPoint x: 225, startPoint y: 74, endPoint x: 292, endPoint y: 70, distance: 66.7
click at [292, 70] on h1 "[PERSON_NAME] (R10766)" at bounding box center [456, 73] width 742 height 21
copy h1 "R10766"
click at [156, 257] on div "Delete" at bounding box center [148, 261] width 42 height 21
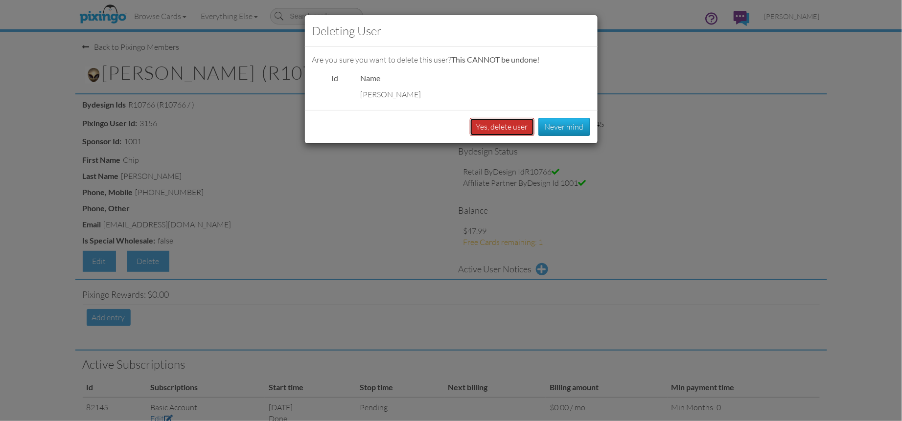
click at [499, 126] on button "Yes, delete user" at bounding box center [502, 127] width 65 height 18
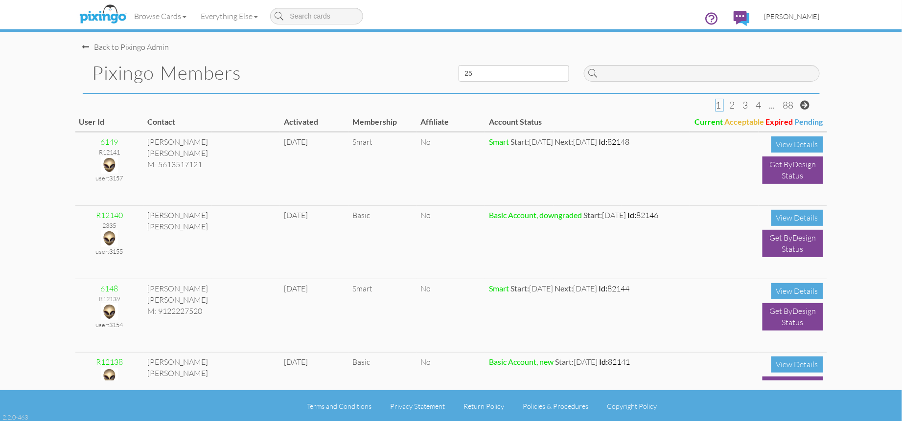
click at [798, 15] on span "[PERSON_NAME]" at bounding box center [791, 16] width 55 height 8
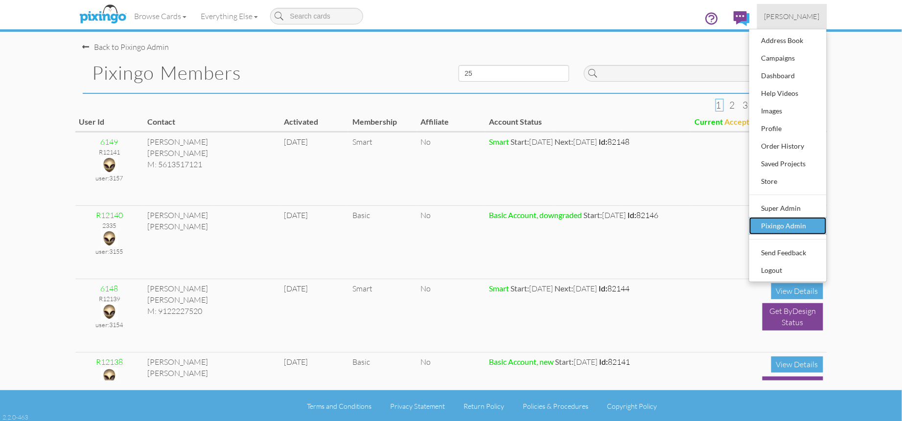
click at [781, 220] on div "Pixingo Admin" at bounding box center [788, 226] width 58 height 15
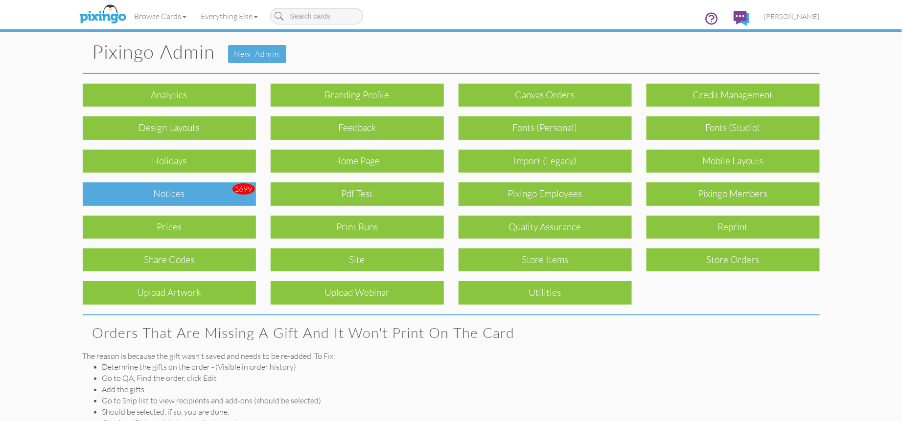
click at [203, 197] on div "Notices" at bounding box center [169, 193] width 173 height 23
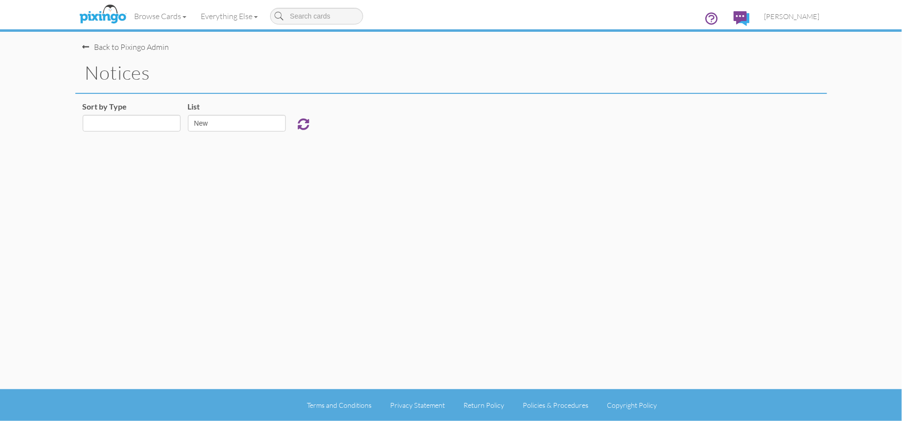
select select "object:2394"
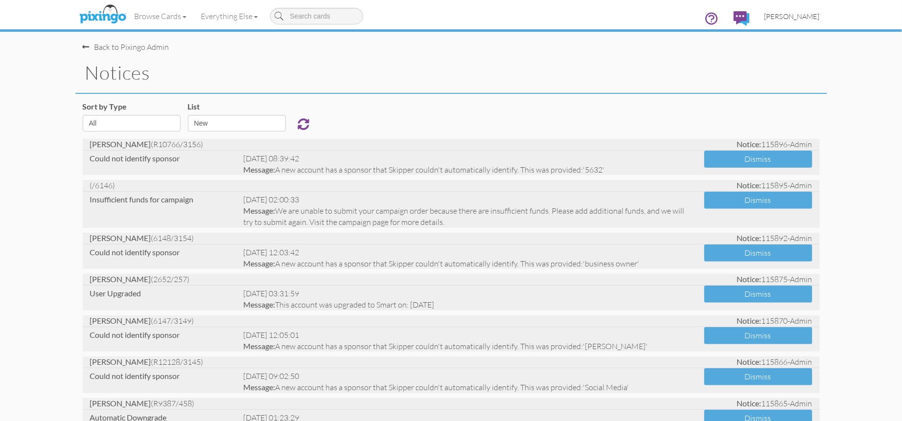
click at [795, 20] on span "[PERSON_NAME]" at bounding box center [791, 16] width 55 height 8
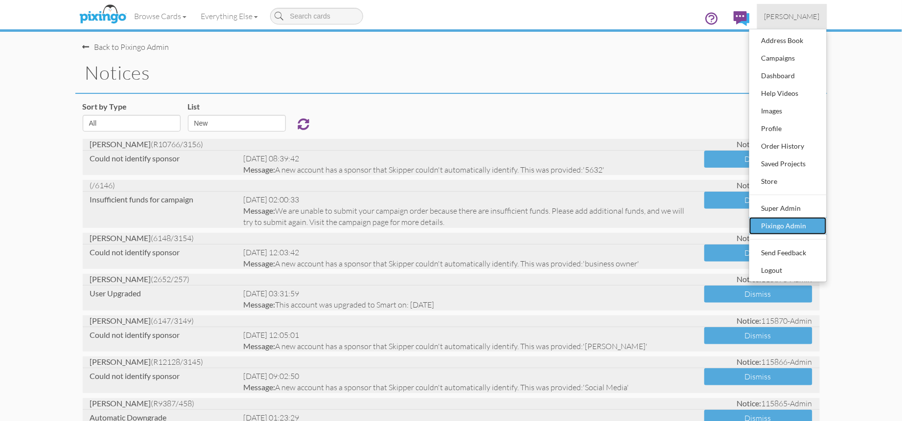
click at [788, 227] on div "Pixingo Admin" at bounding box center [788, 226] width 58 height 15
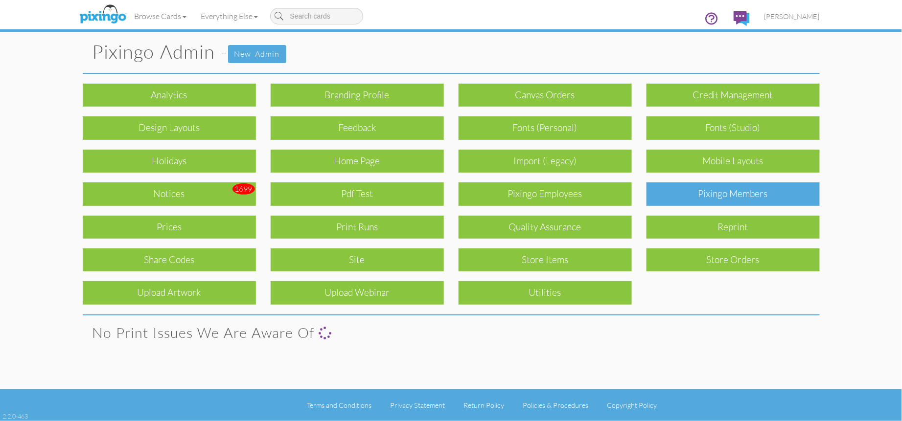
click at [765, 200] on div "Pixingo Members" at bounding box center [732, 193] width 173 height 23
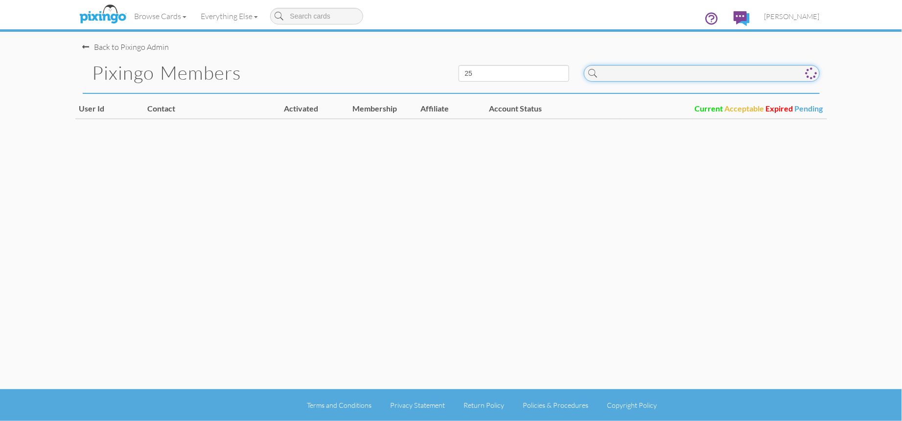
click at [672, 80] on input at bounding box center [702, 73] width 236 height 17
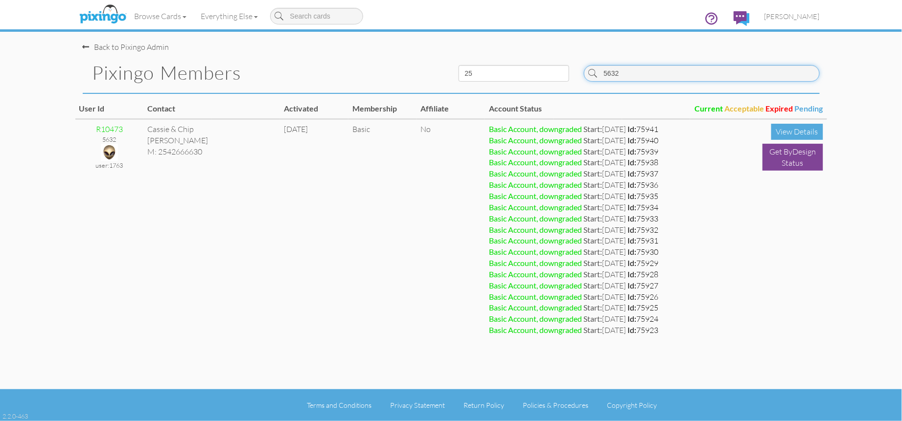
type input "5632"
click at [795, 19] on span "[PERSON_NAME]" at bounding box center [791, 16] width 55 height 8
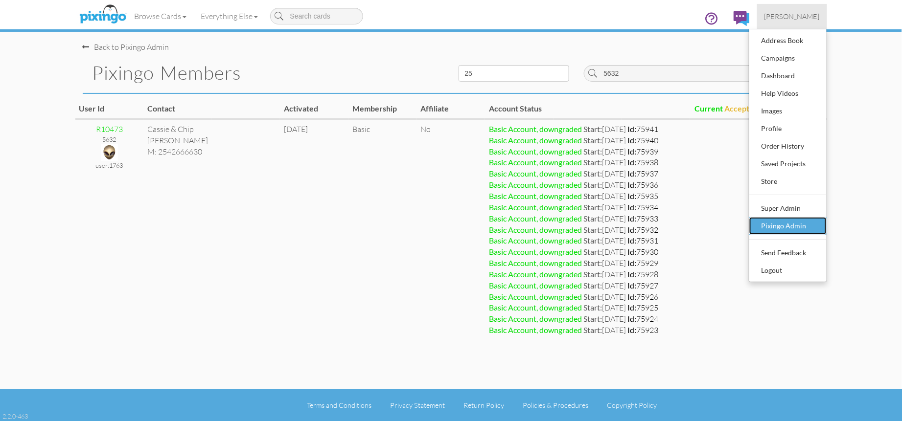
click at [786, 230] on div "Pixingo Admin" at bounding box center [788, 226] width 58 height 15
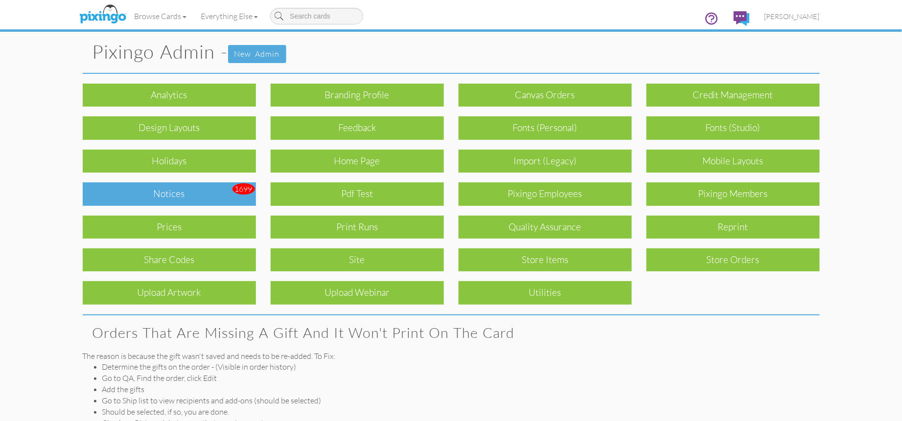
click at [141, 189] on div "Notices" at bounding box center [169, 193] width 173 height 23
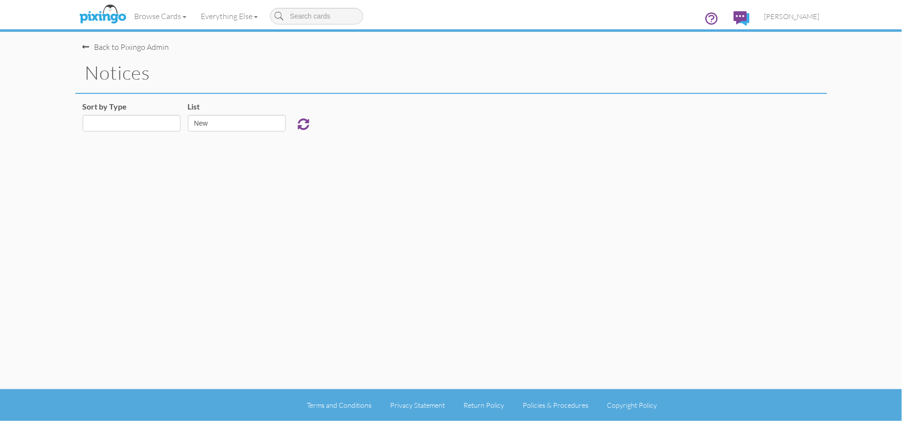
select select "object:11853"
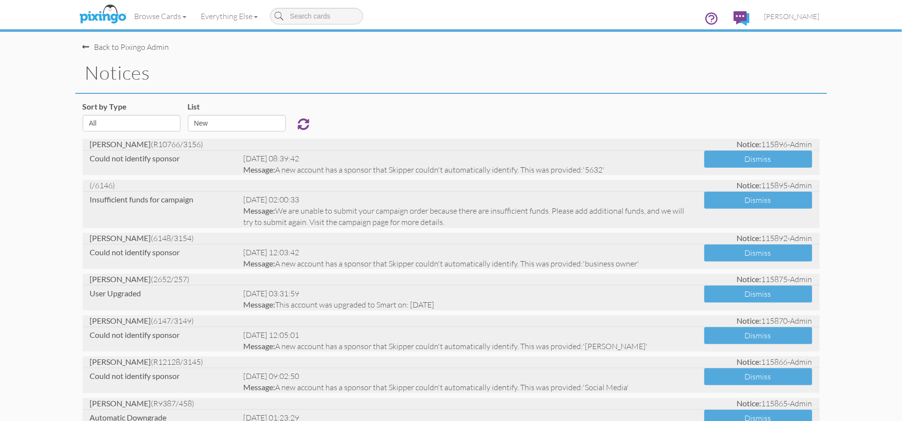
click at [763, 63] on h1 "notices" at bounding box center [456, 73] width 742 height 21
click at [771, 65] on h1 "notices" at bounding box center [456, 73] width 742 height 21
click at [797, 21] on link "[PERSON_NAME]" at bounding box center [792, 16] width 70 height 25
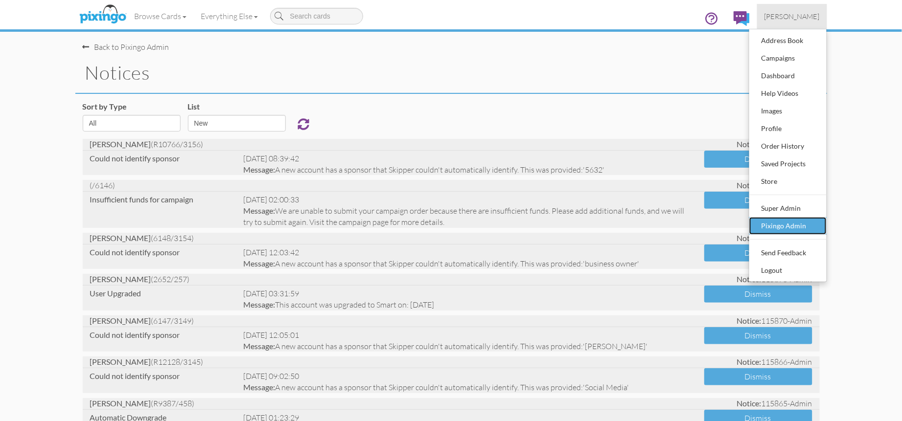
click at [791, 220] on div "Pixingo Admin" at bounding box center [788, 226] width 58 height 15
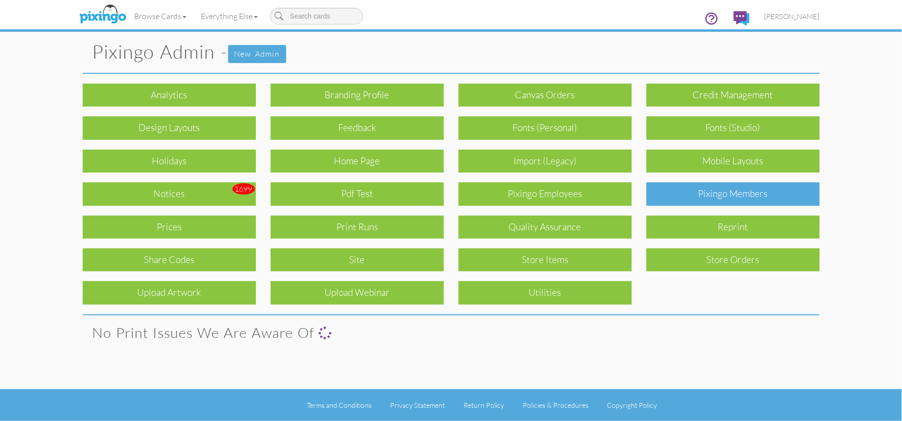
click at [740, 193] on div "Pixingo Members" at bounding box center [732, 193] width 173 height 23
